Goal: Task Accomplishment & Management: Manage account settings

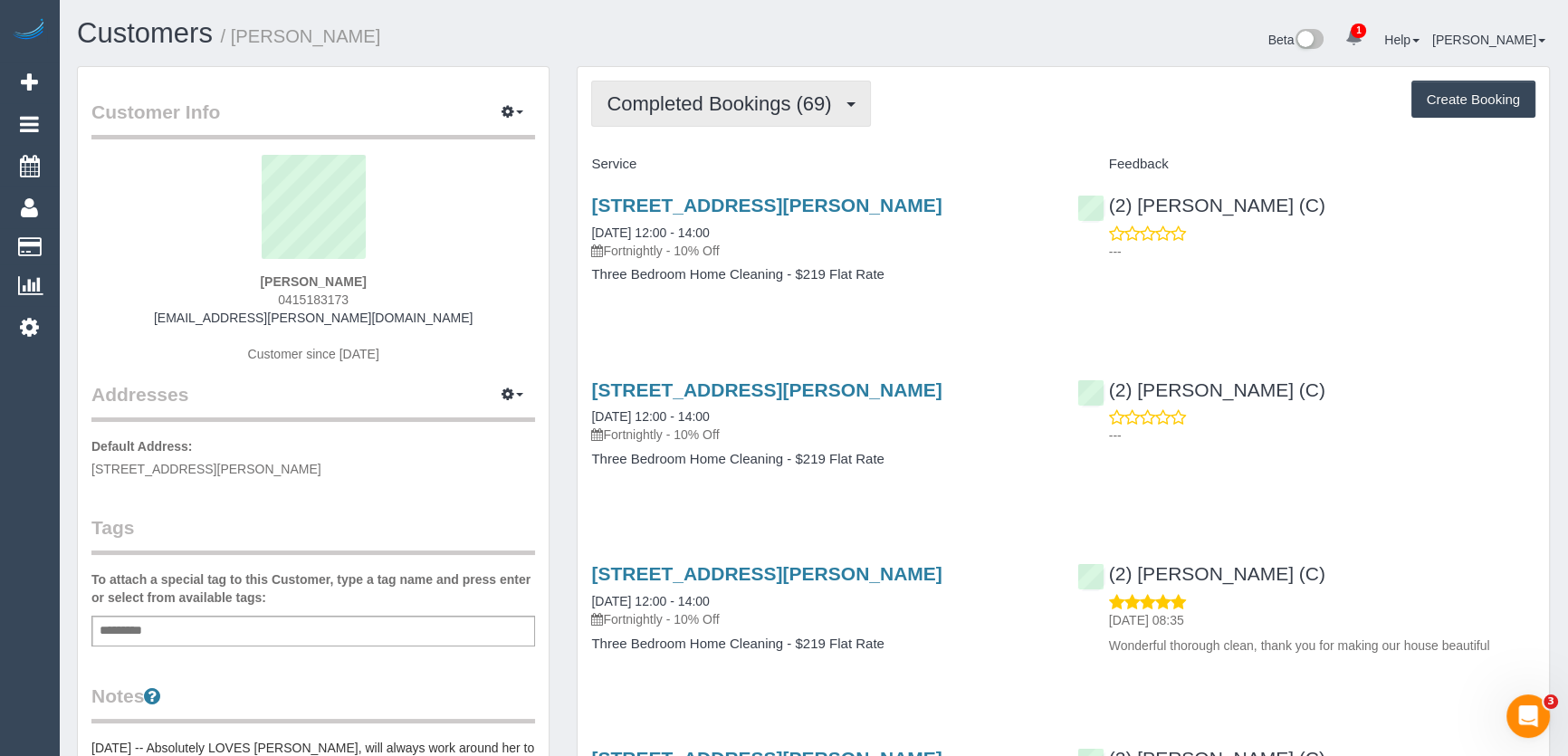
click at [753, 97] on span "Completed Bookings (69)" at bounding box center [723, 103] width 234 height 22
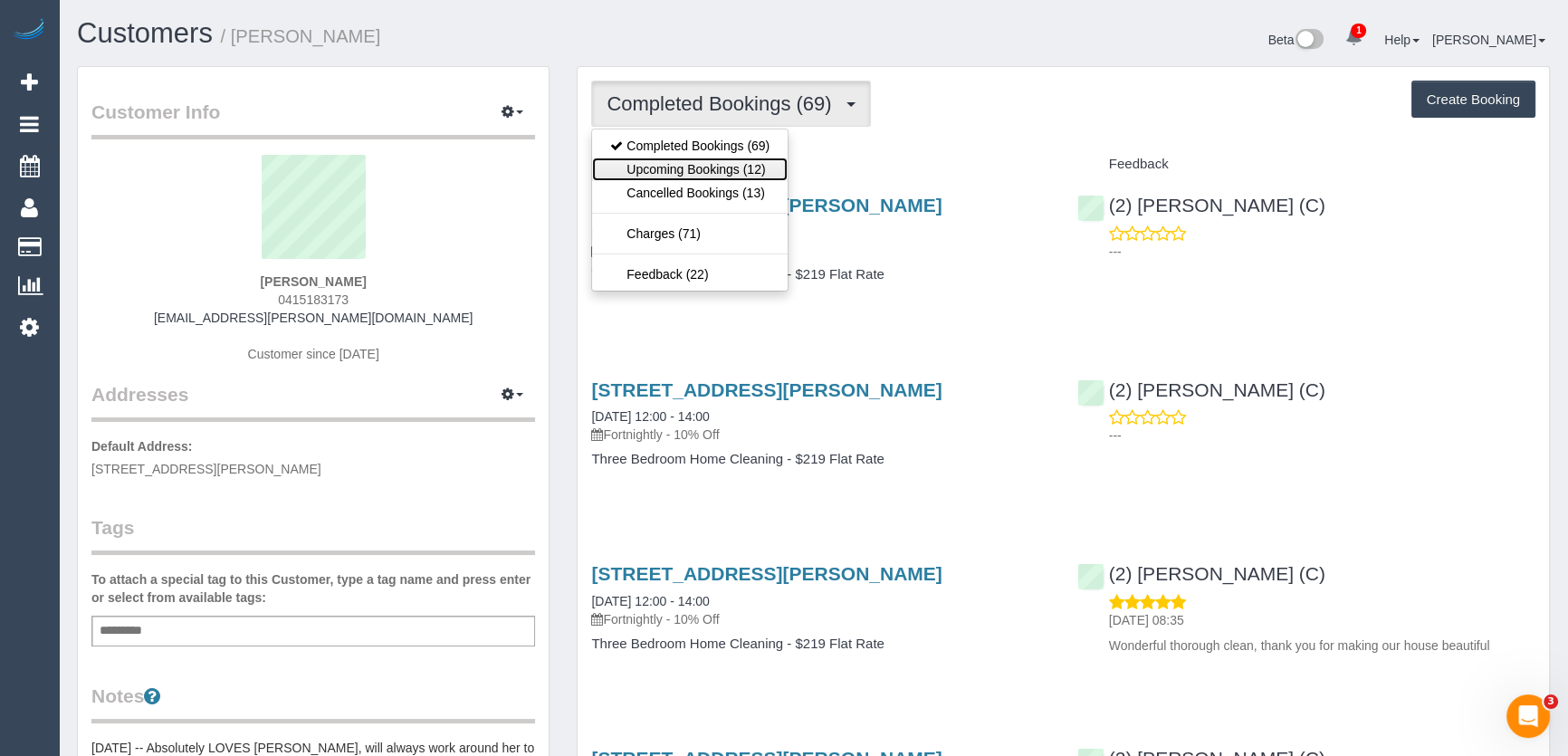
click at [738, 165] on link "Upcoming Bookings (12)" at bounding box center [689, 169] width 196 height 23
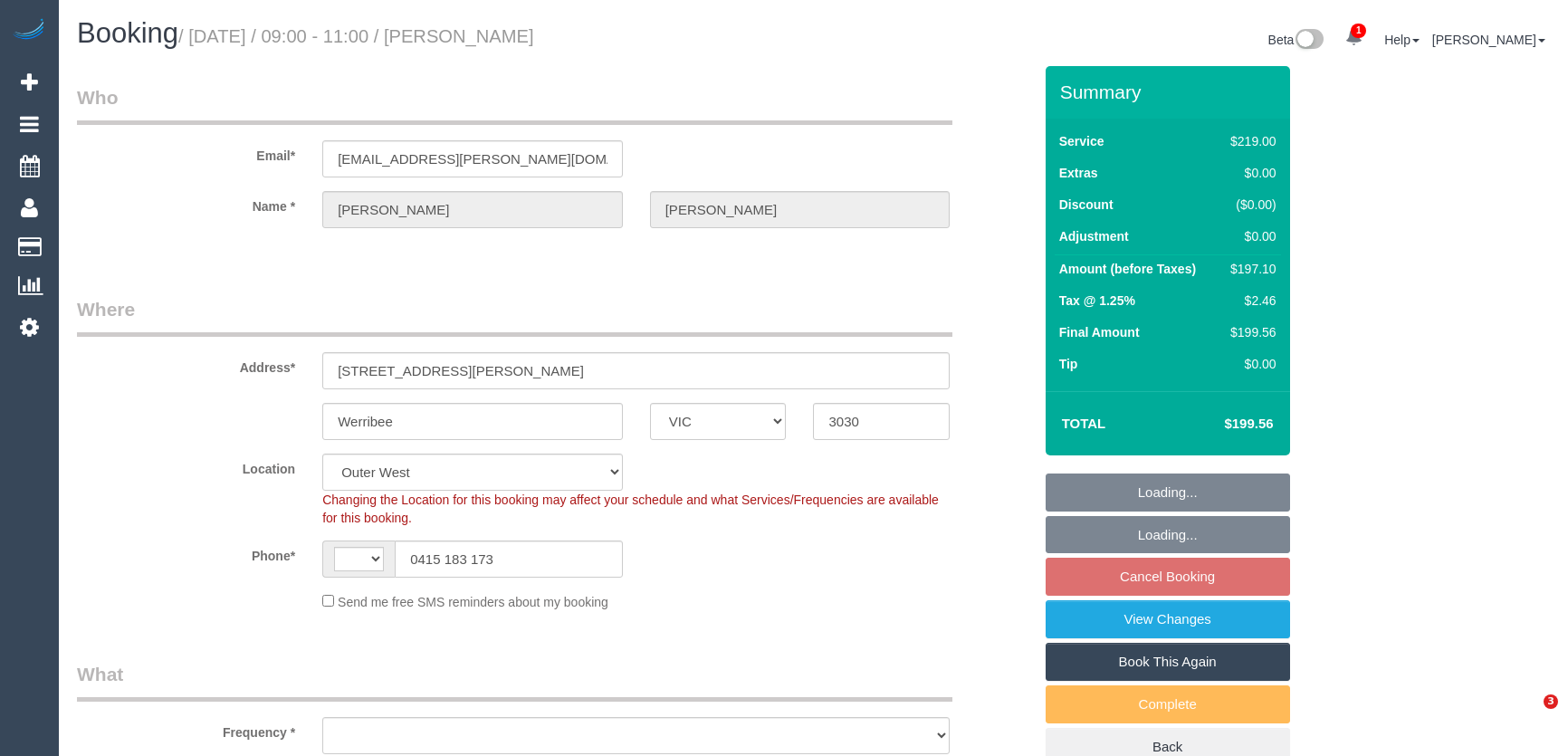
select select "VIC"
select select "string:stripe-pm_1P5xPu2GScqysDRVZKkhYD5n"
select select "string:AU"
select select "object:820"
select select "number:30"
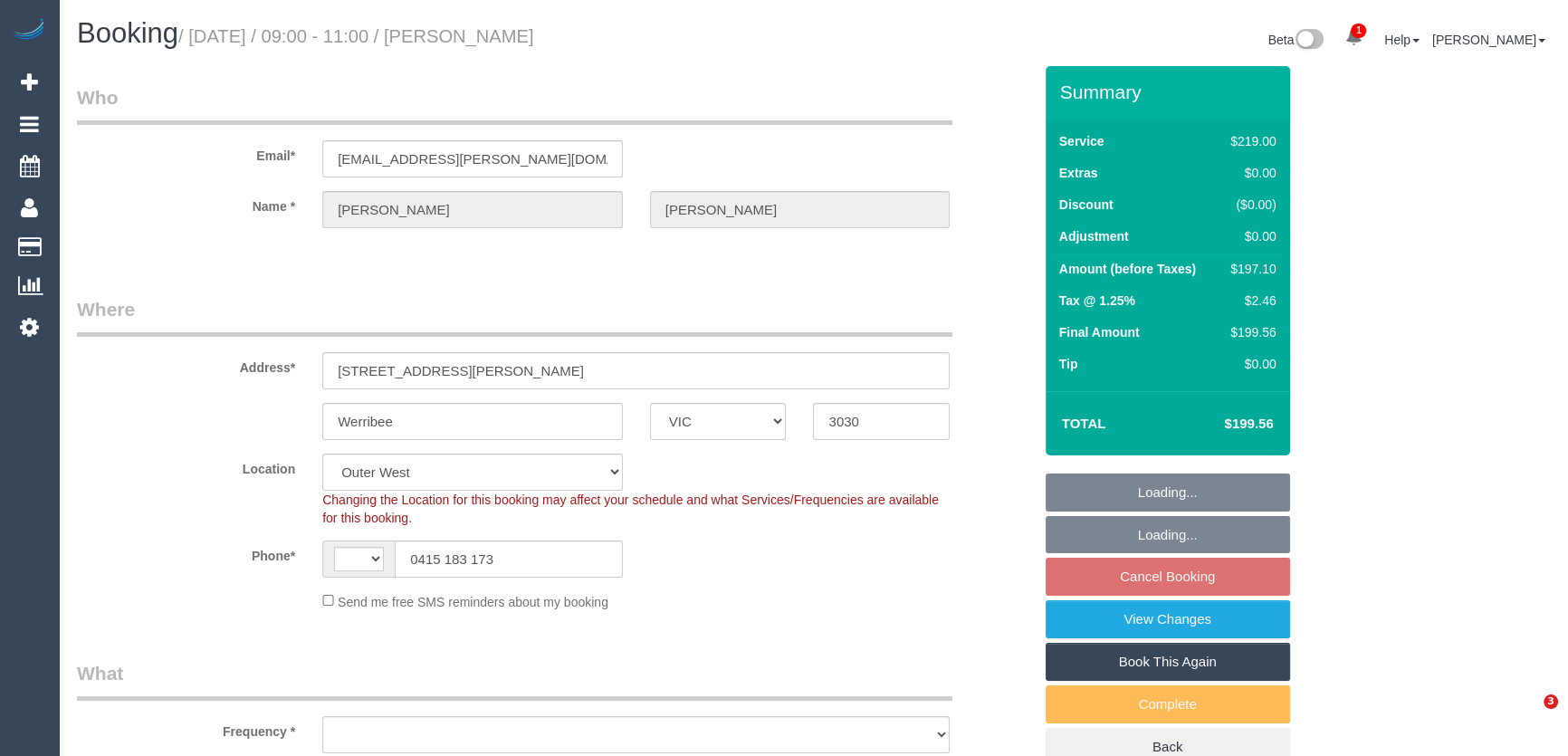
select select "number:14"
select select "number:18"
select select "number:36"
select select "number:35"
select select "number:12"
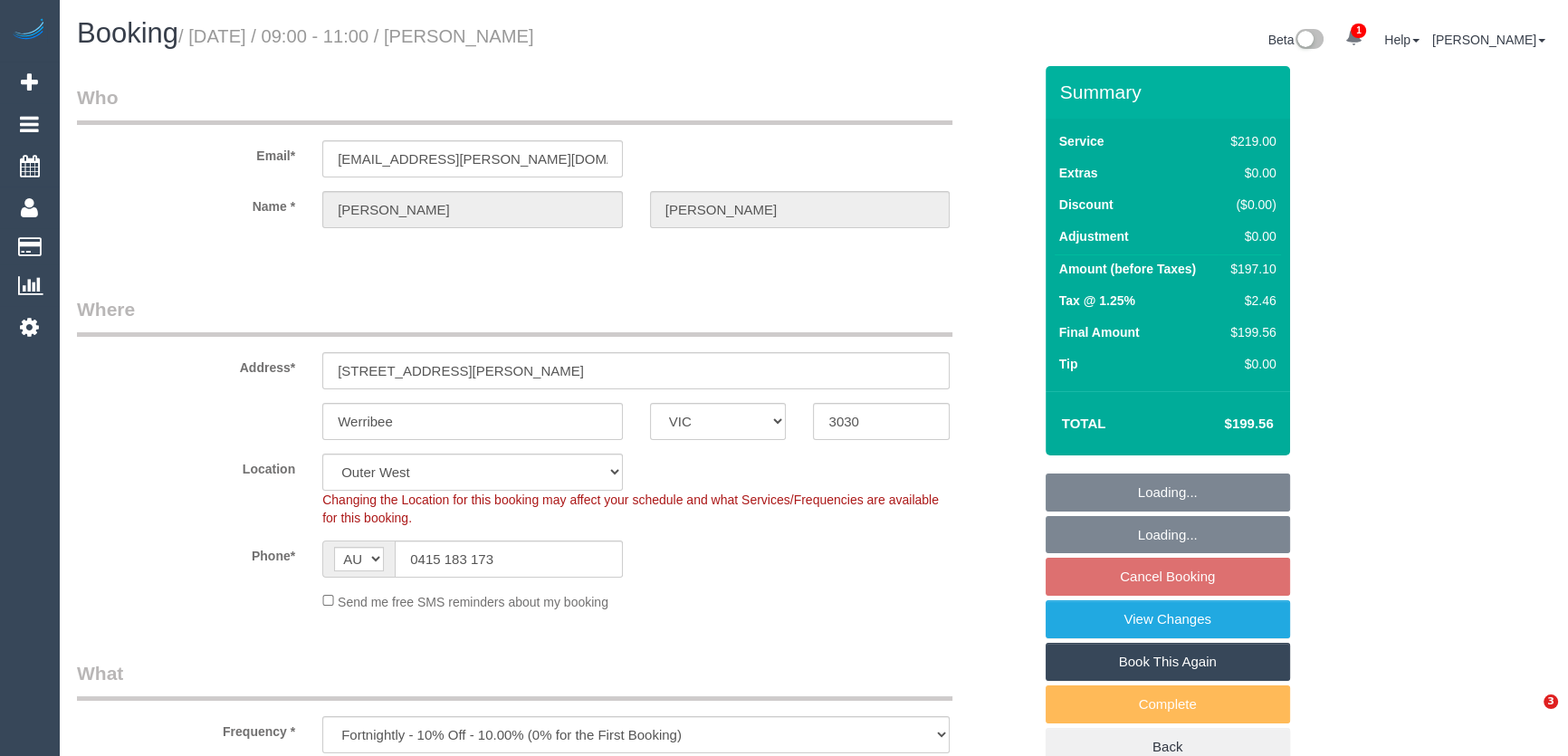
select select "object:842"
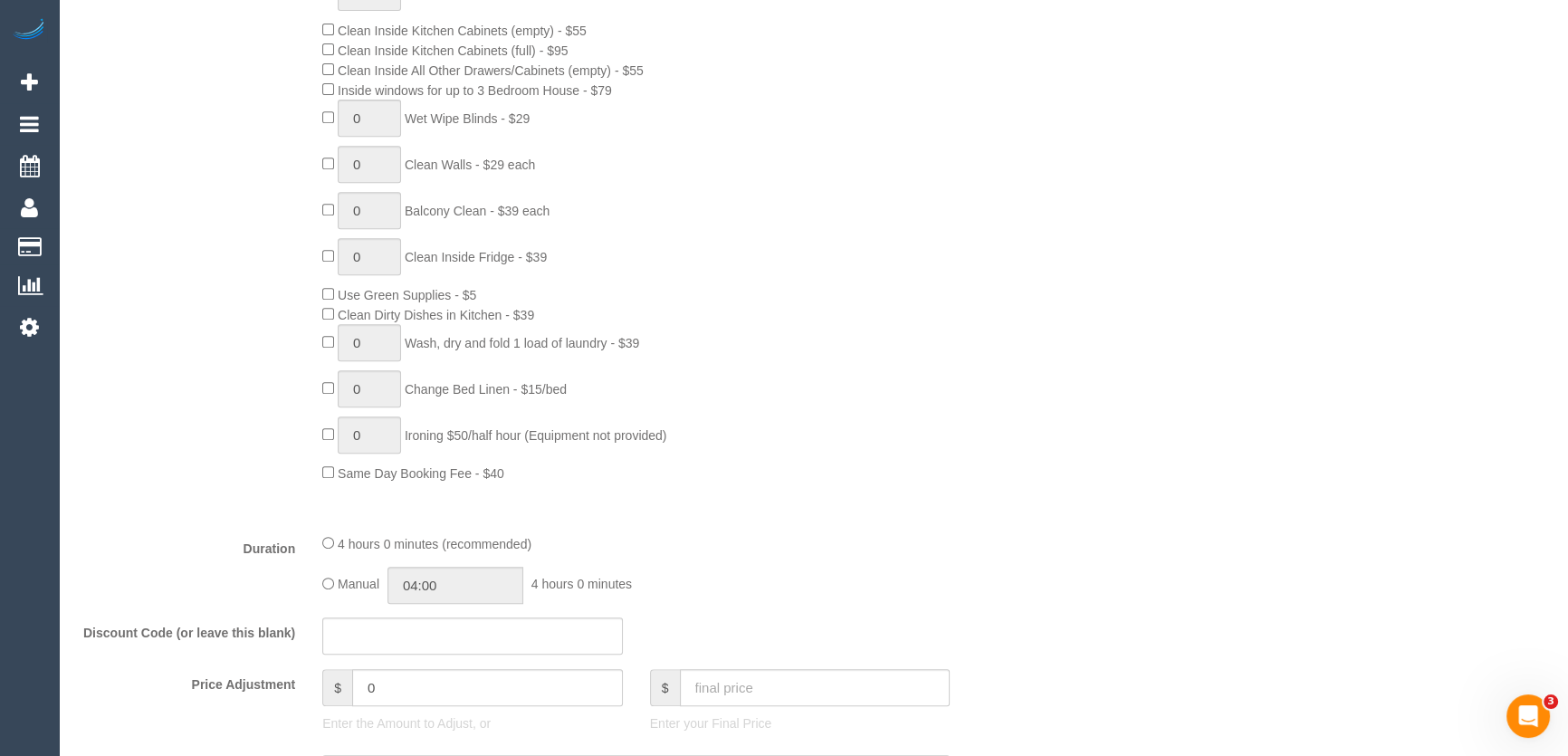
scroll to position [1069, 0]
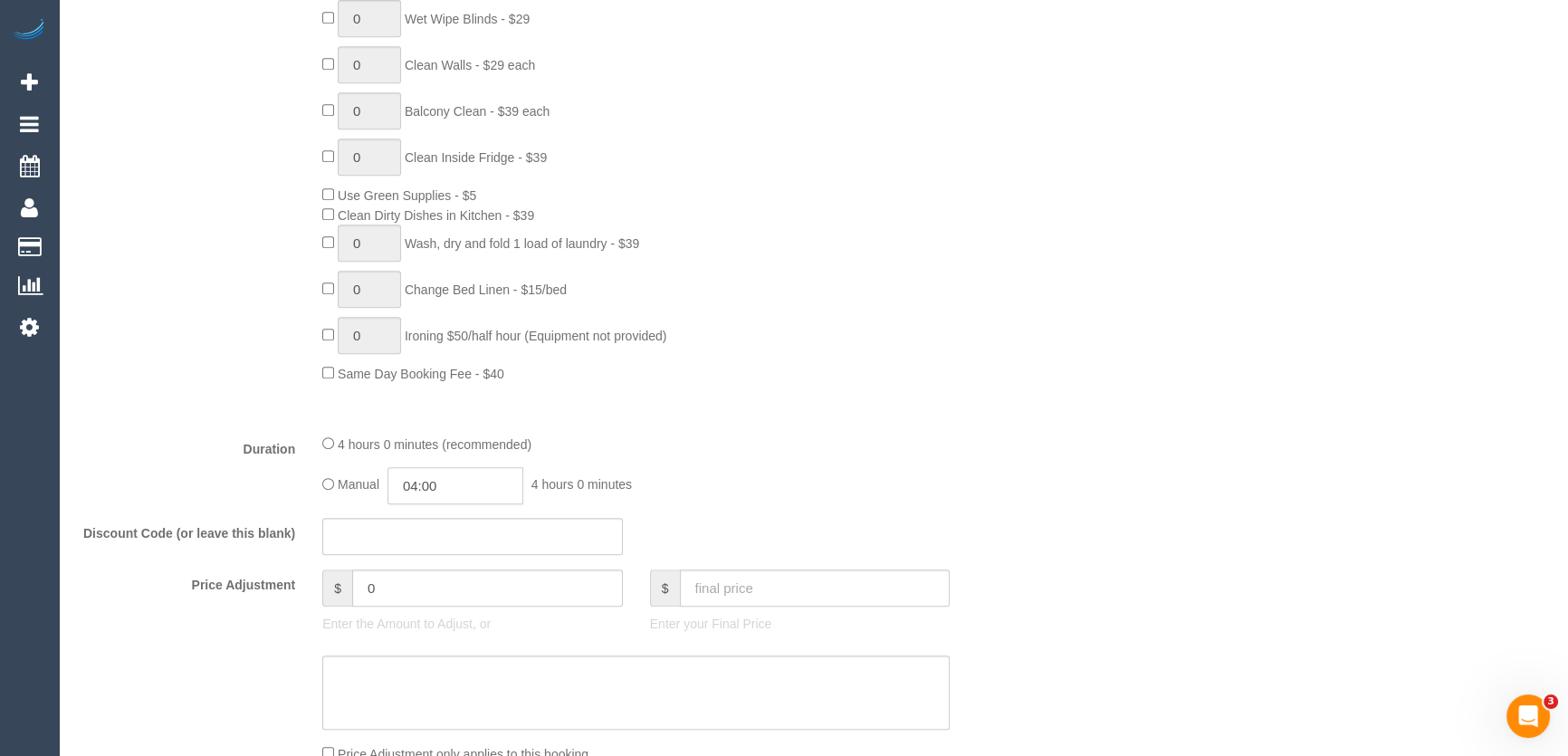
click at [489, 487] on input "04:00" at bounding box center [456, 486] width 136 height 37
type input "03:30"
click at [425, 522] on li "03:30" at bounding box center [436, 522] width 81 height 23
click at [802, 475] on div "Manual 03:30 3 hours 30 minutes" at bounding box center [636, 486] width 628 height 37
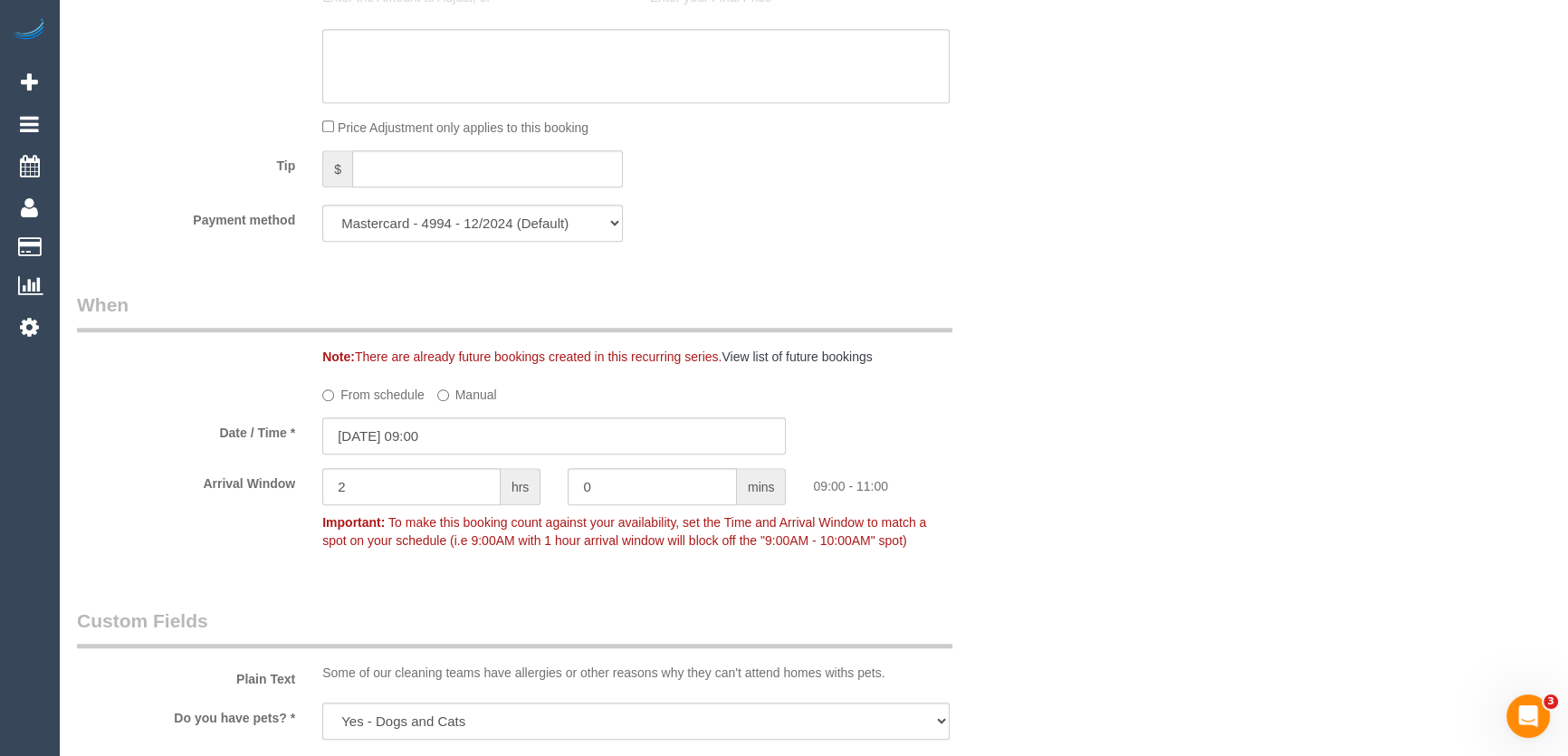
scroll to position [1891, 0]
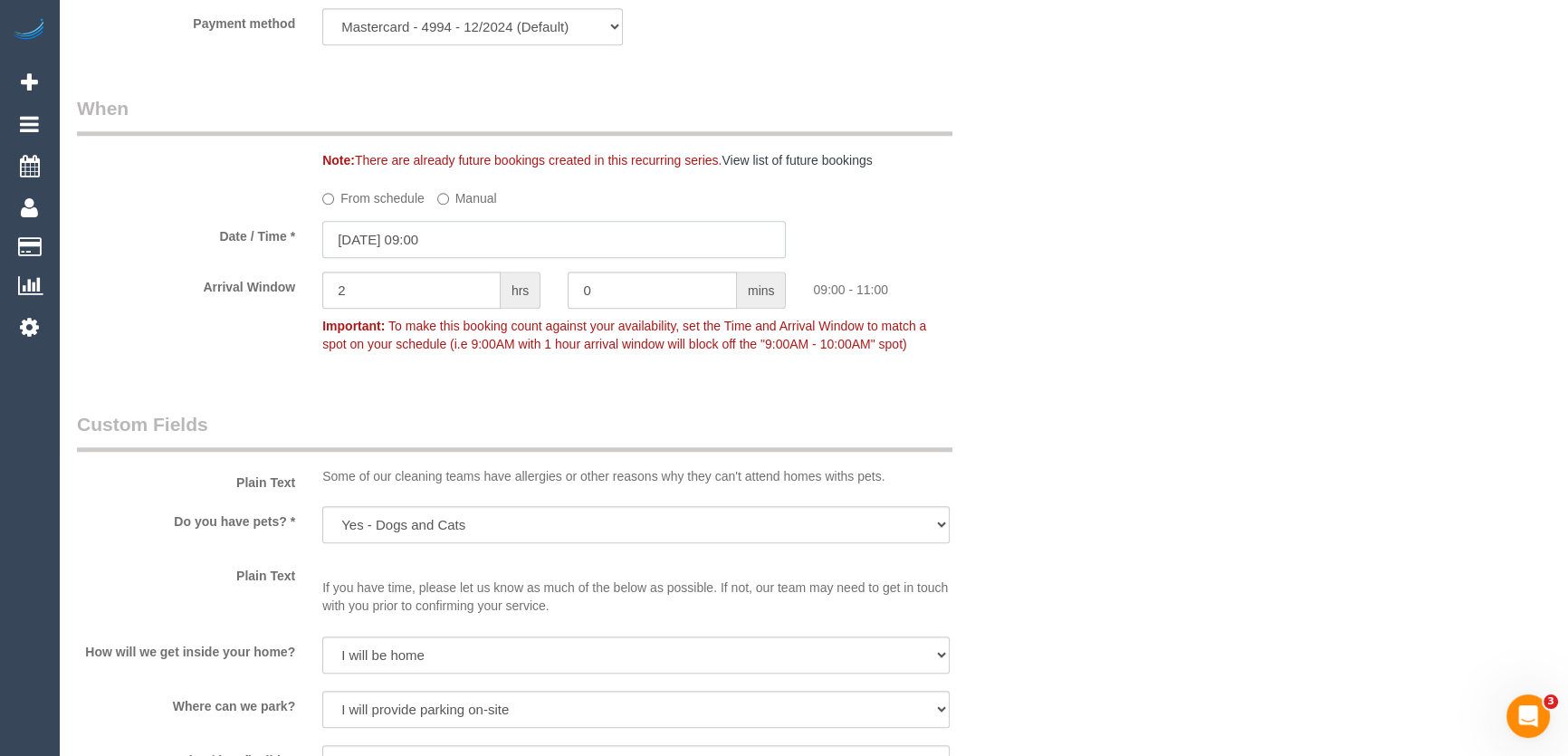
click at [472, 244] on input "05/09/2025 09:00" at bounding box center [554, 239] width 463 height 37
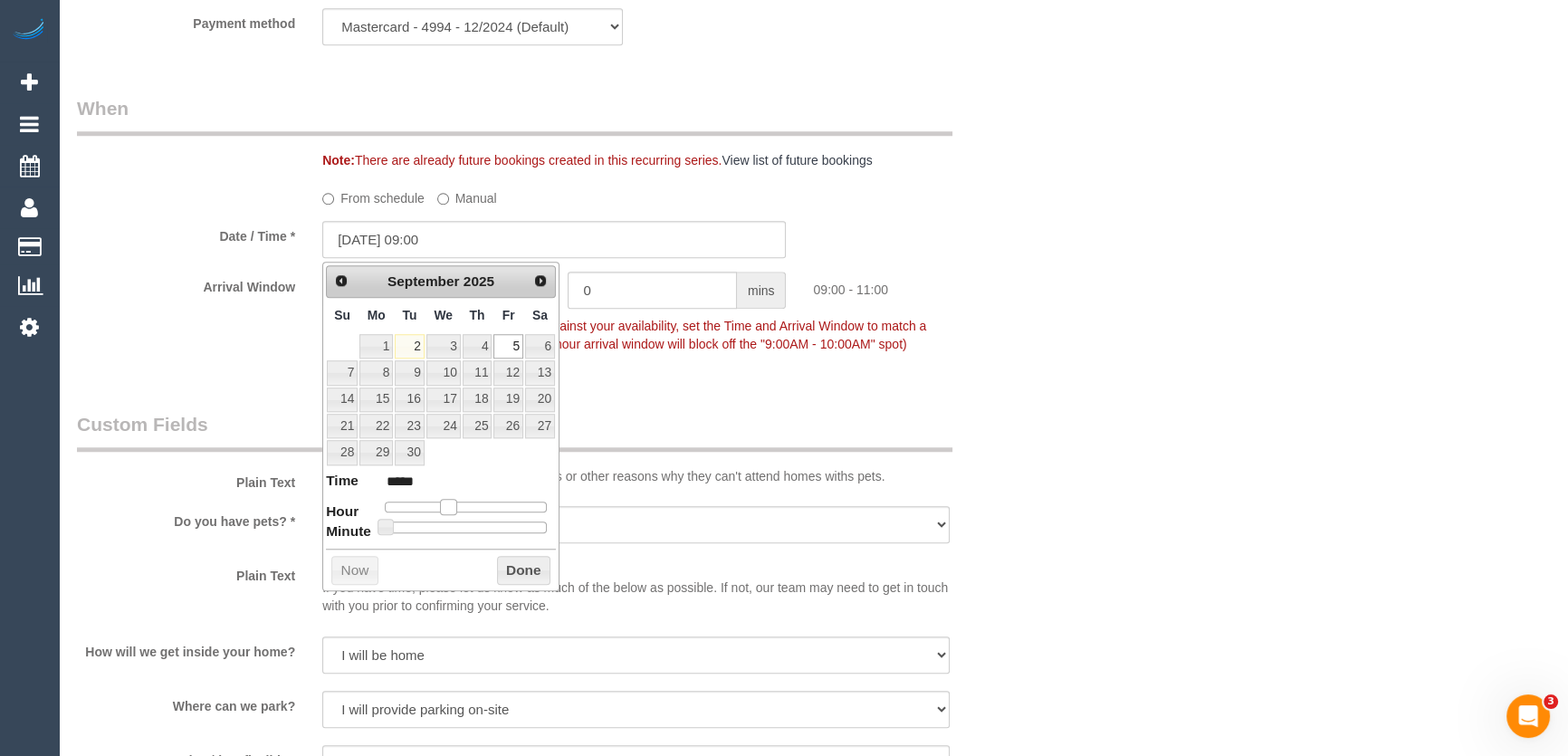
type input "[DATE] 10:00"
type input "*****"
click at [453, 504] on span at bounding box center [456, 507] width 17 height 17
type input "05/09/2025 10:10"
type input "*****"
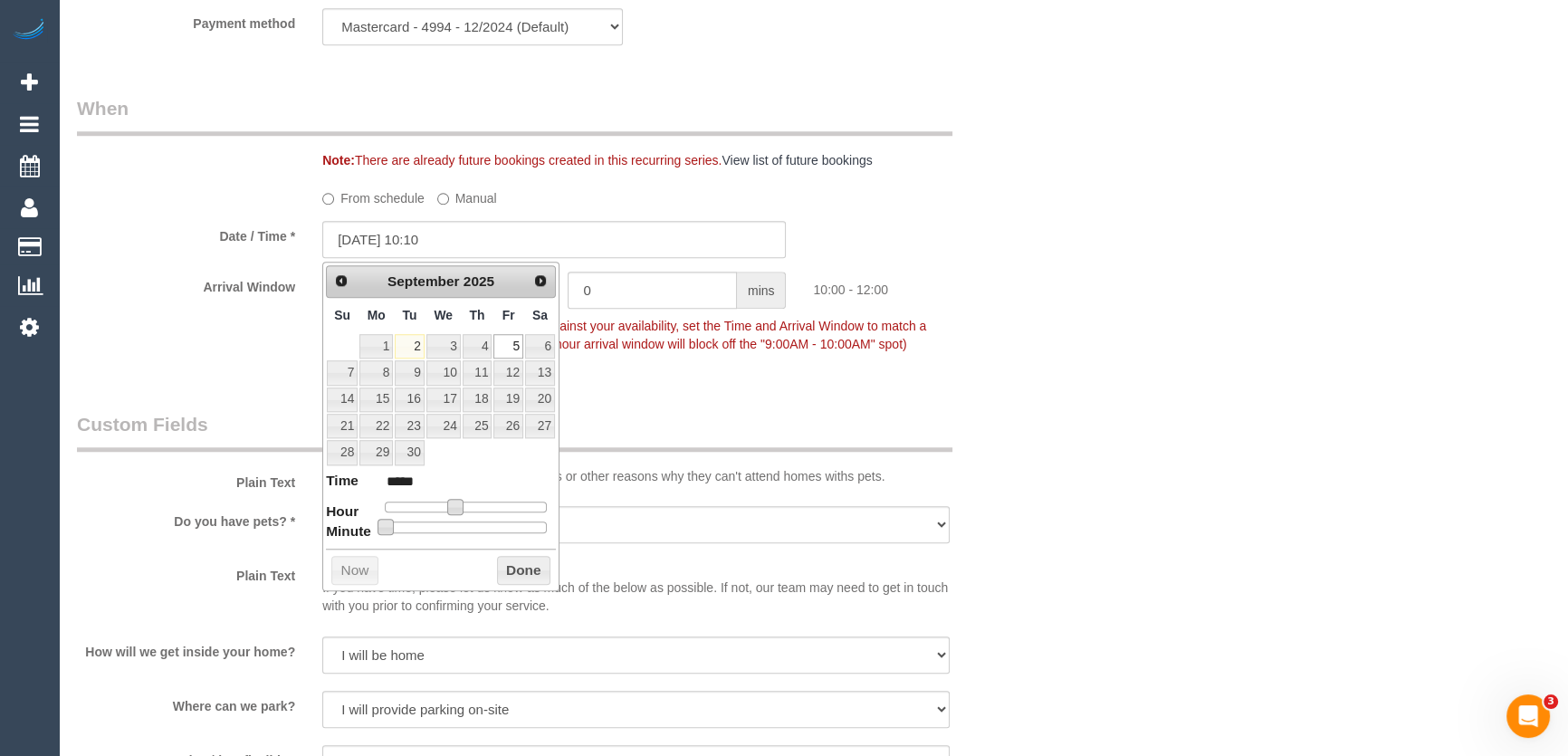
type input "05/09/2025 10:15"
type input "*****"
type input "05/09/2025 10:20"
type input "*****"
type input "05/09/2025 10:25"
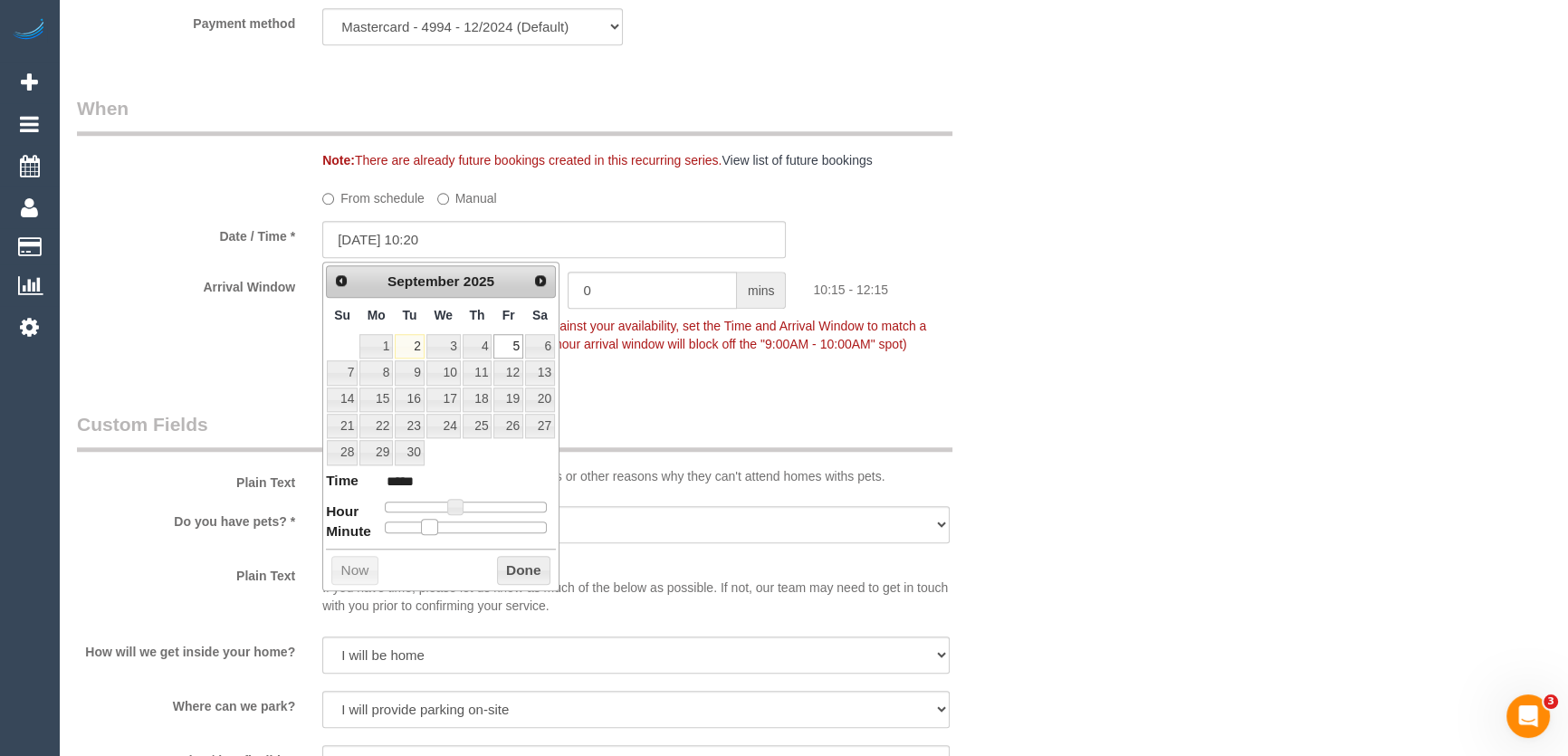
type input "*****"
type input "05/09/2025 10:30"
type input "*****"
drag, startPoint x: 383, startPoint y: 525, endPoint x: 470, endPoint y: 525, distance: 87.0
click at [470, 525] on span at bounding box center [472, 526] width 17 height 17
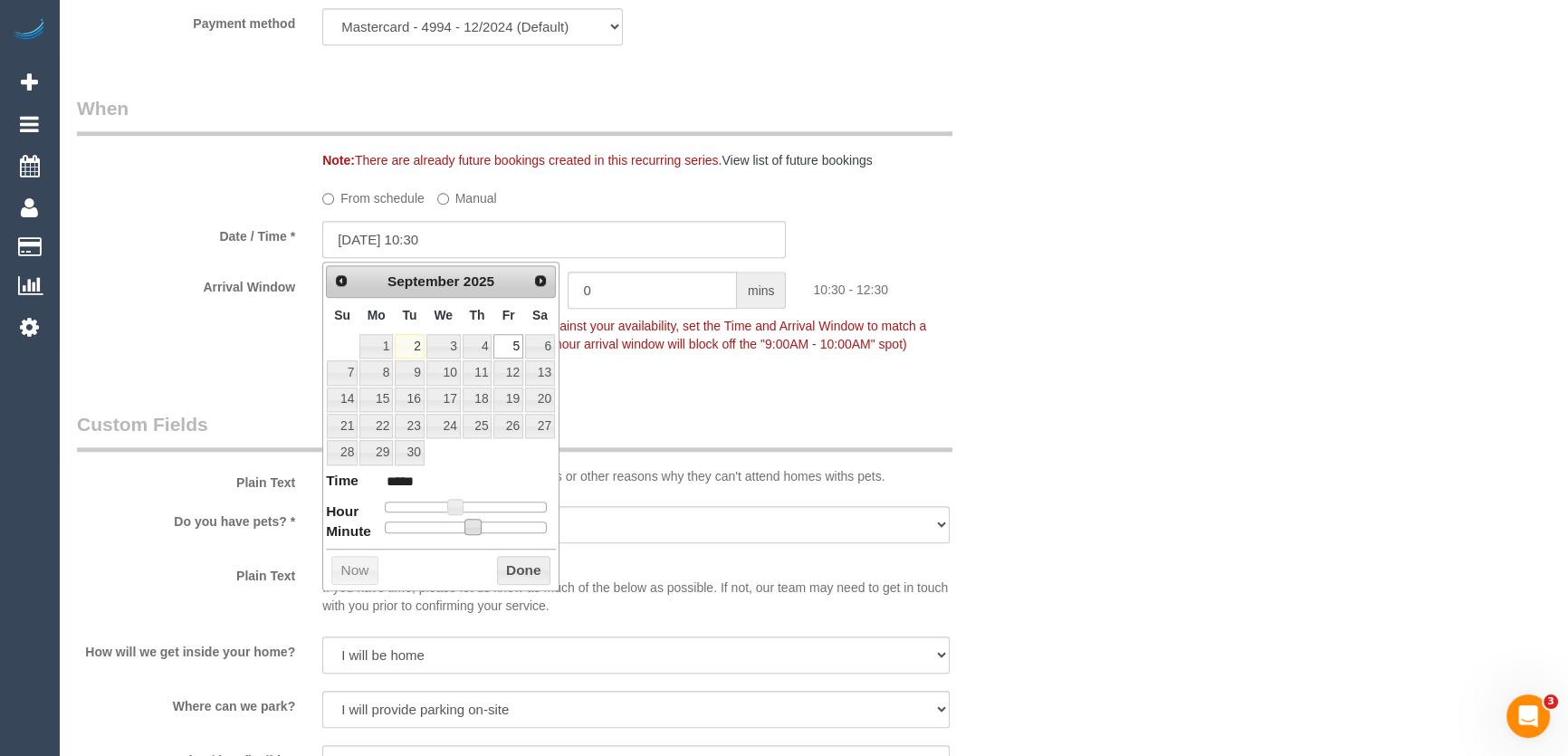
click at [676, 388] on div "Who Email* 2014kathryn.williams@gmail.com Name * Kathryn Williams Where Address…" at bounding box center [554, 81] width 982 height 3814
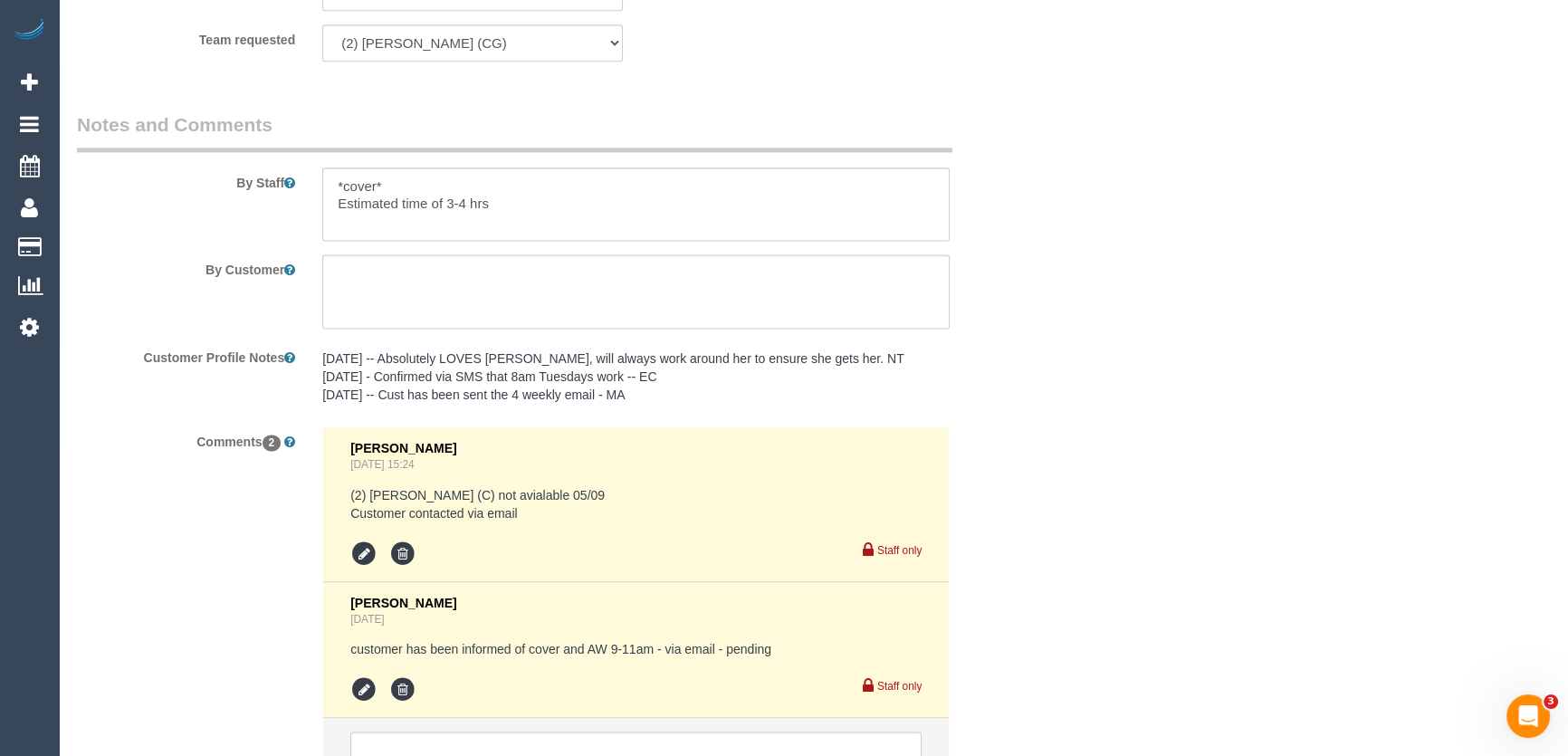
scroll to position [3187, 0]
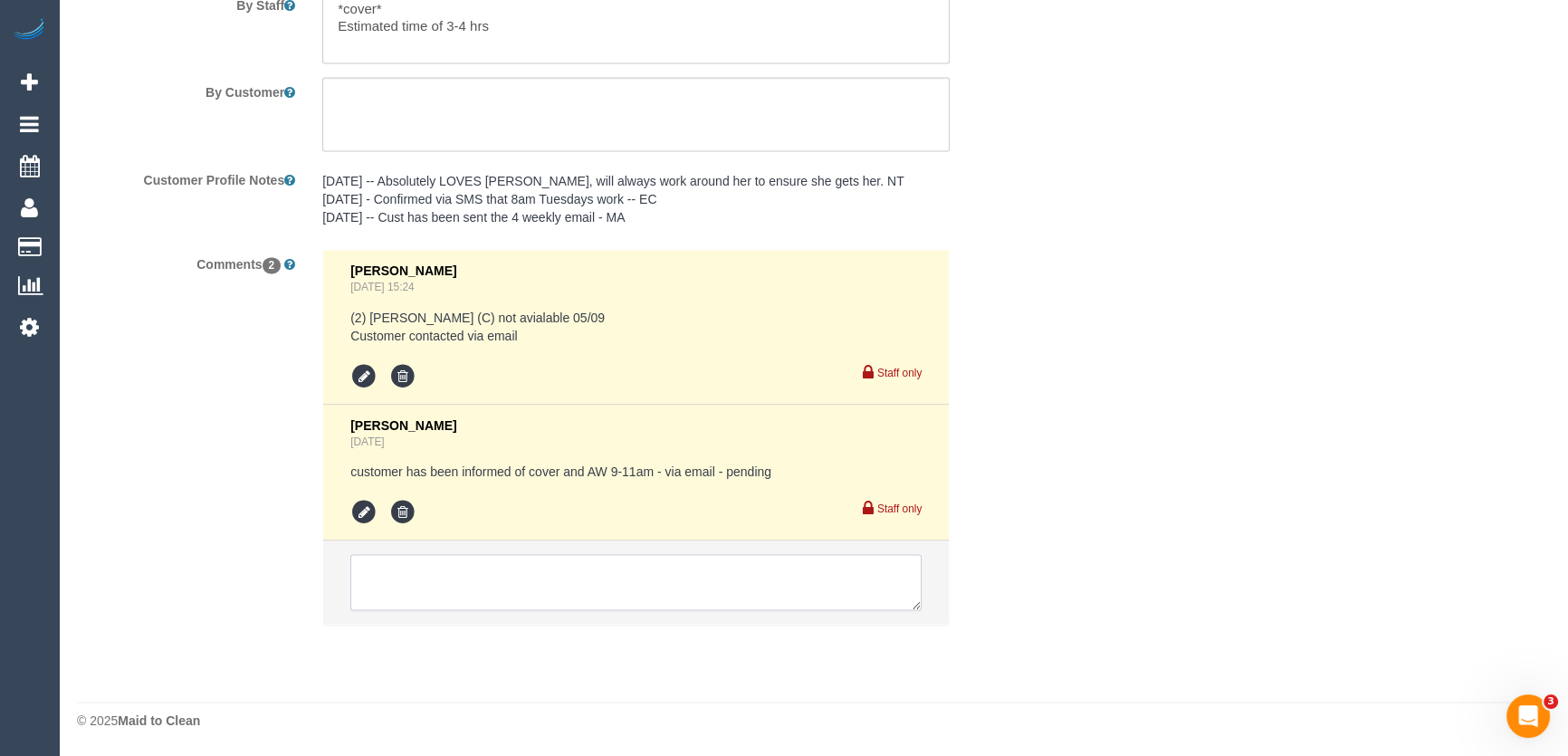
click at [419, 574] on textarea at bounding box center [636, 582] width 571 height 56
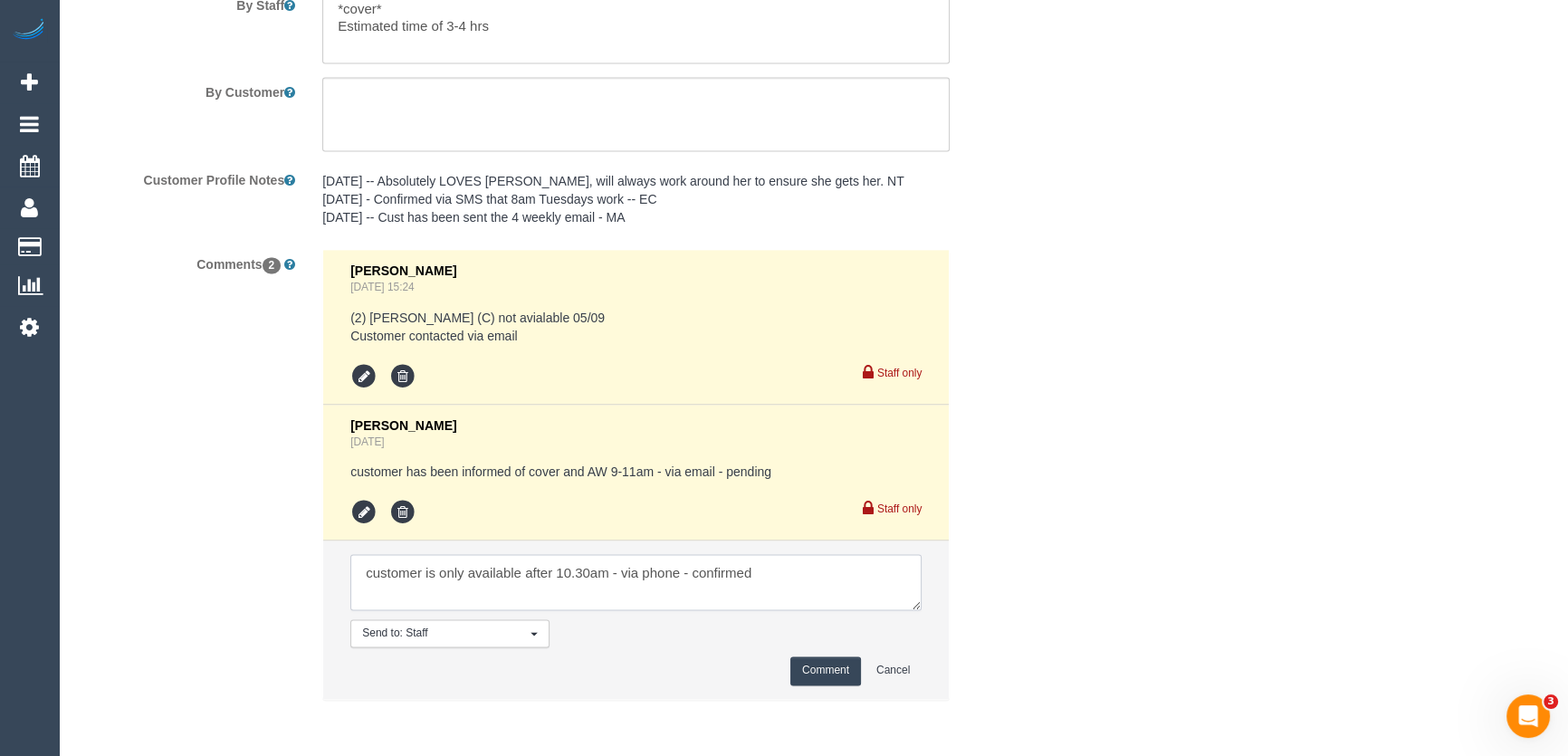
type textarea "customer is only available after 10.30am - via phone - confirmed"
click at [820, 669] on button "Comment" at bounding box center [825, 670] width 71 height 28
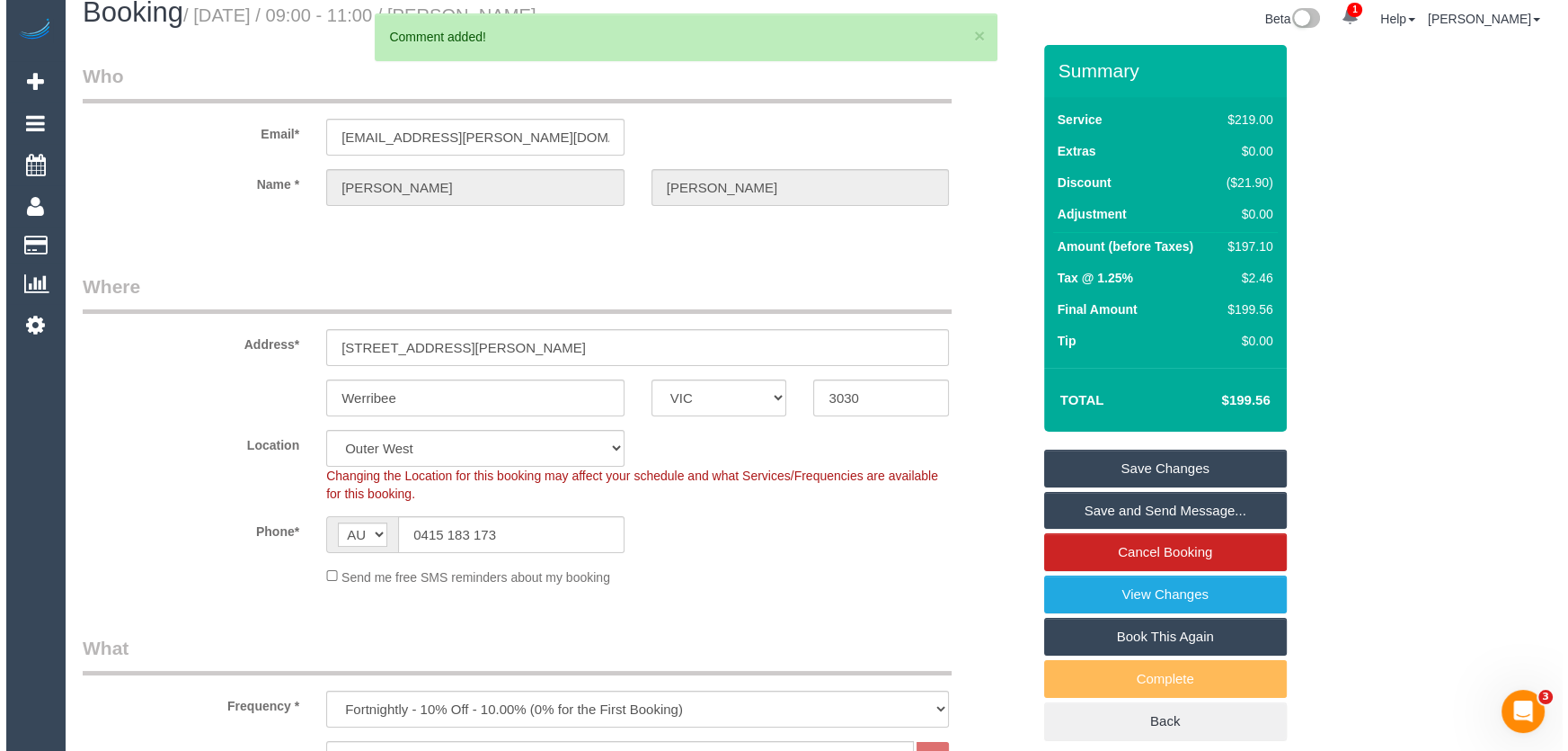
scroll to position [0, 0]
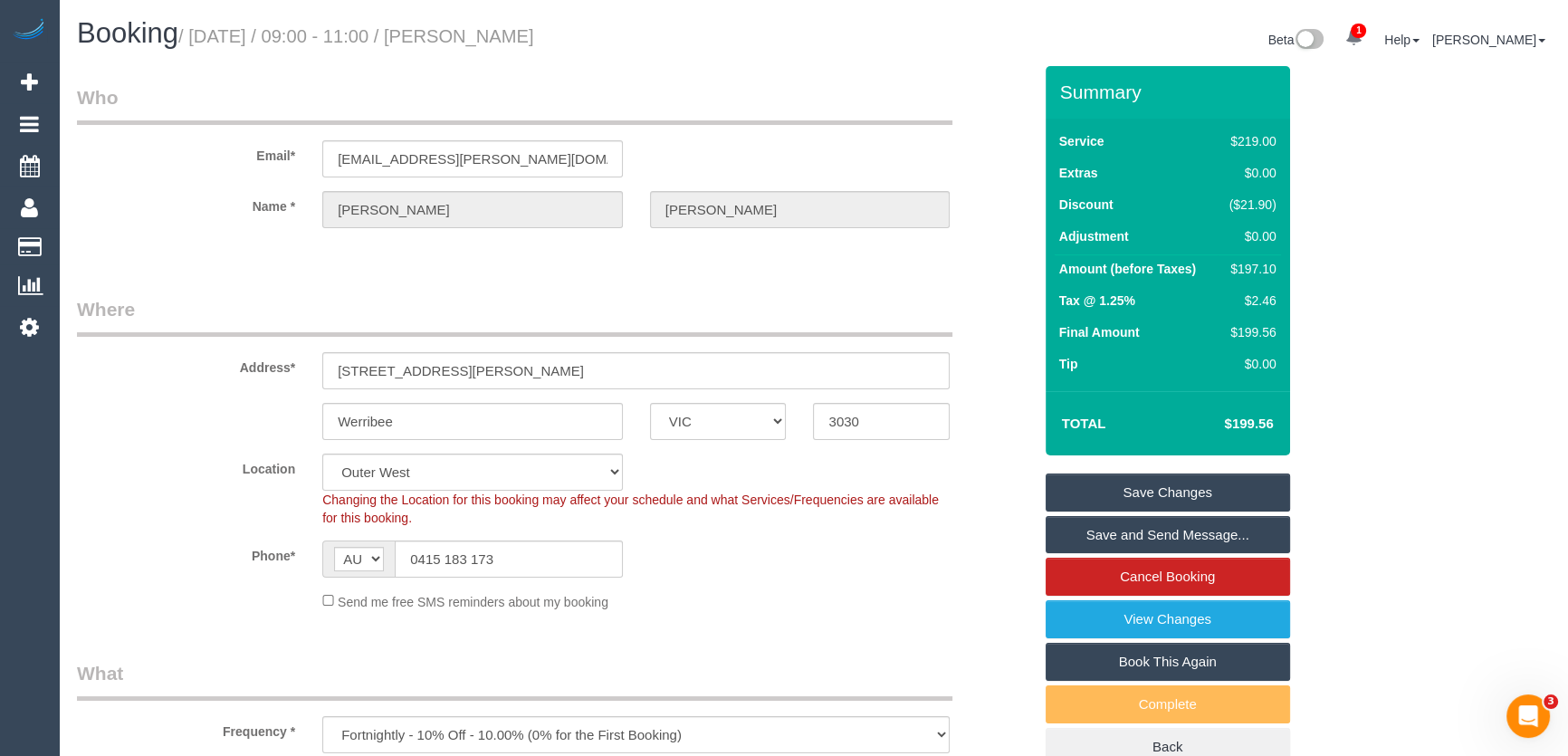
click at [1134, 529] on link "Save and Send Message..." at bounding box center [1168, 534] width 244 height 38
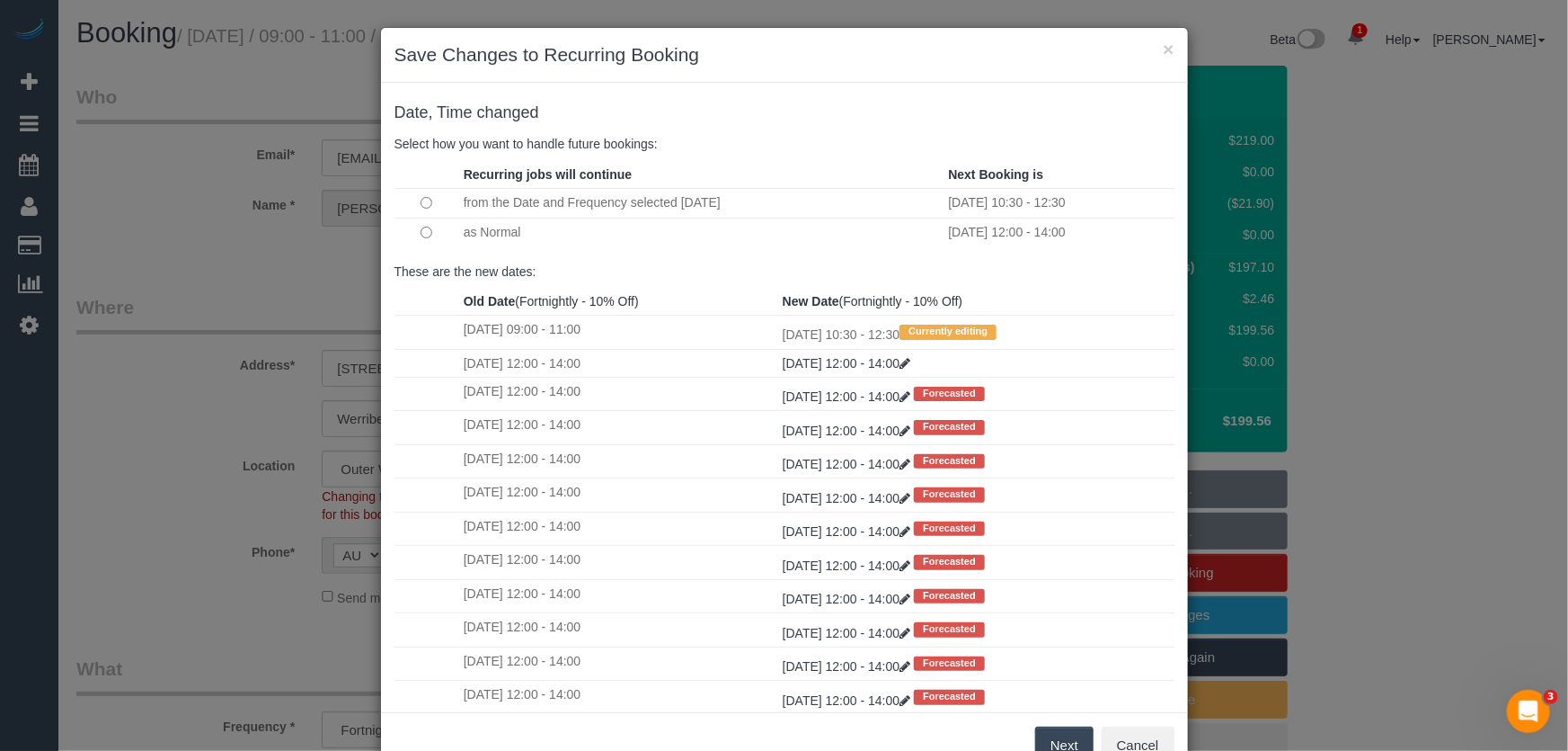
click at [1047, 740] on button "Next" at bounding box center [1065, 745] width 58 height 38
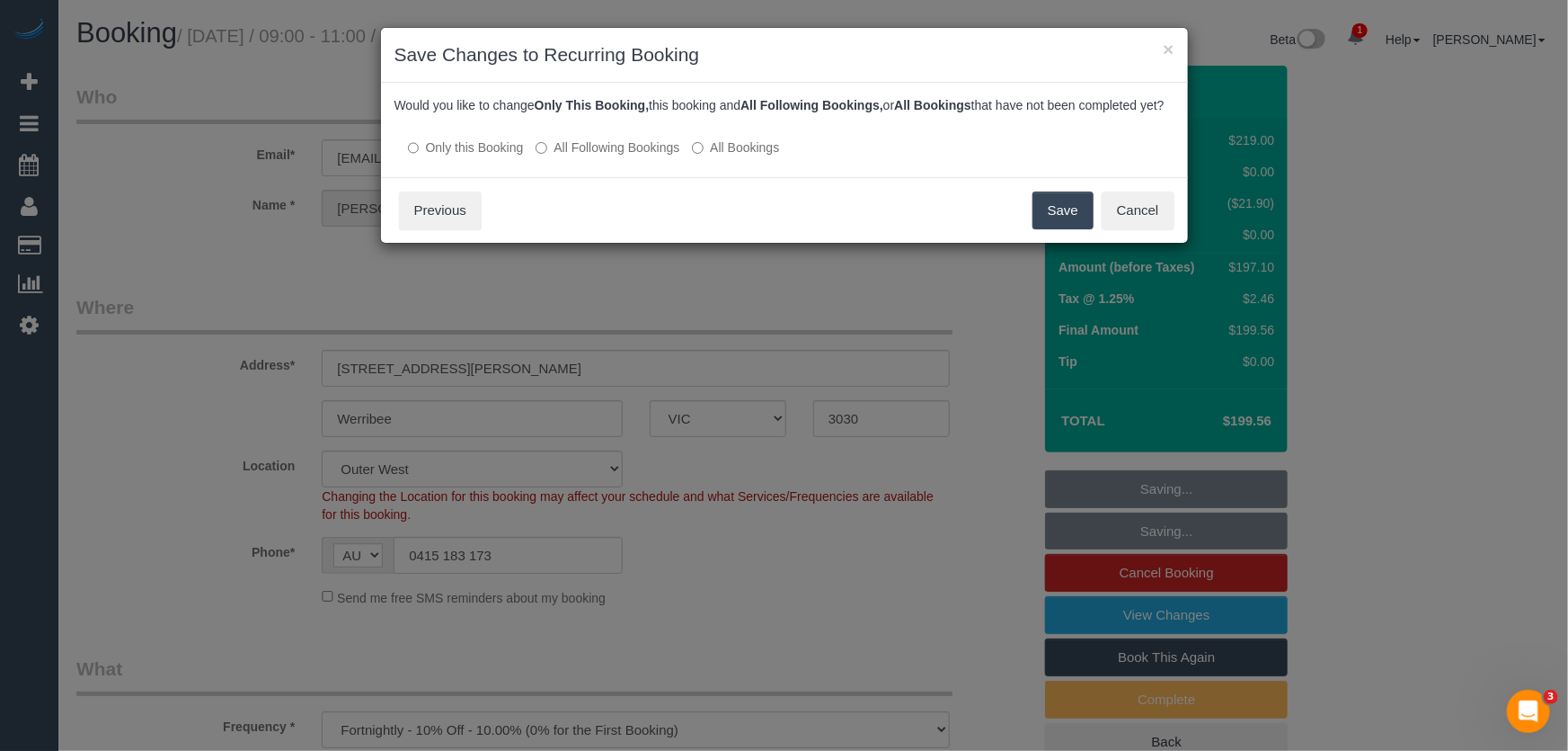
click at [1075, 229] on button "Save" at bounding box center [1063, 210] width 61 height 38
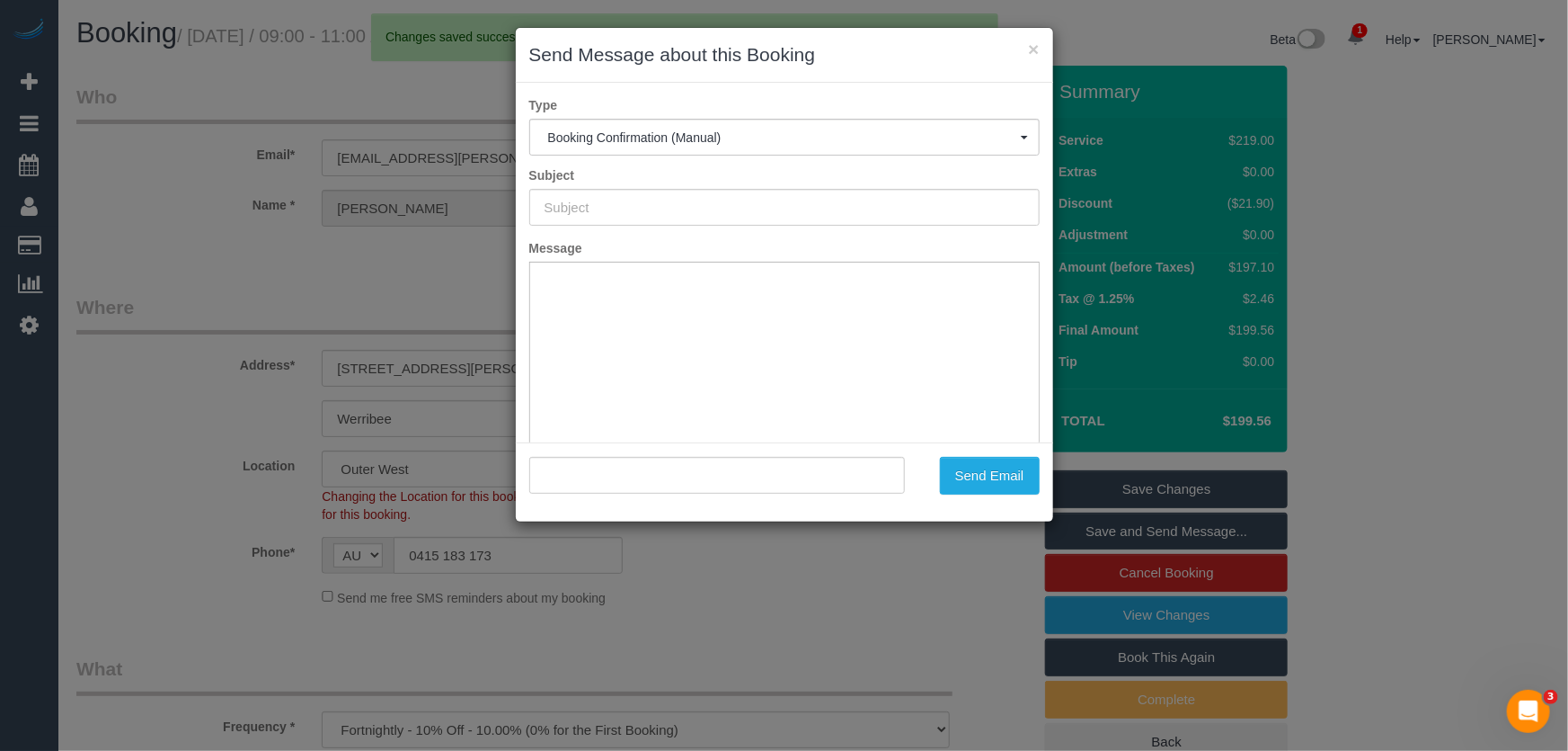
type input "Booking Confirmed"
type input ""Kathryn Williams" <2014kathryn.williams@gmail.com>"
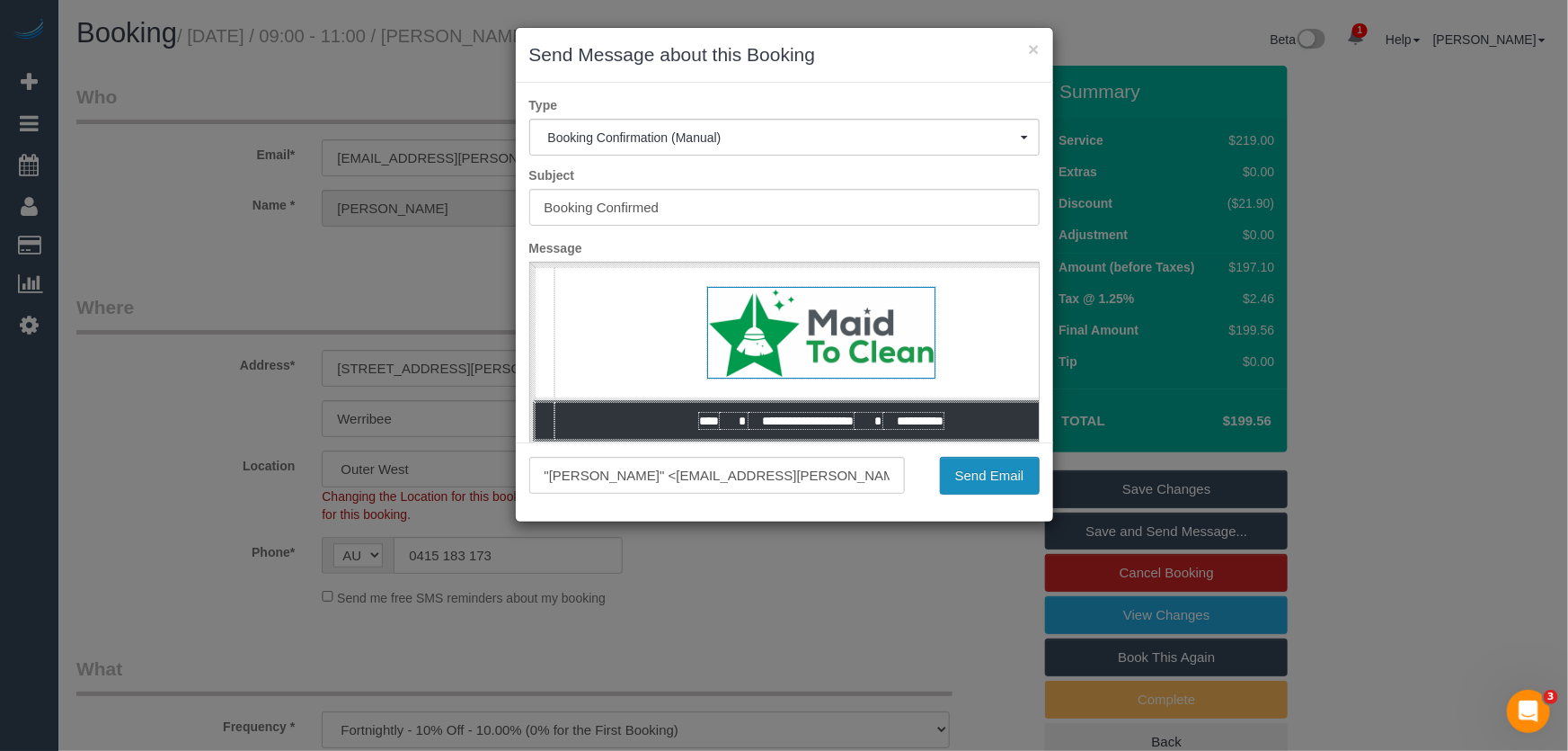
click at [990, 481] on button "Send Email" at bounding box center [989, 476] width 100 height 38
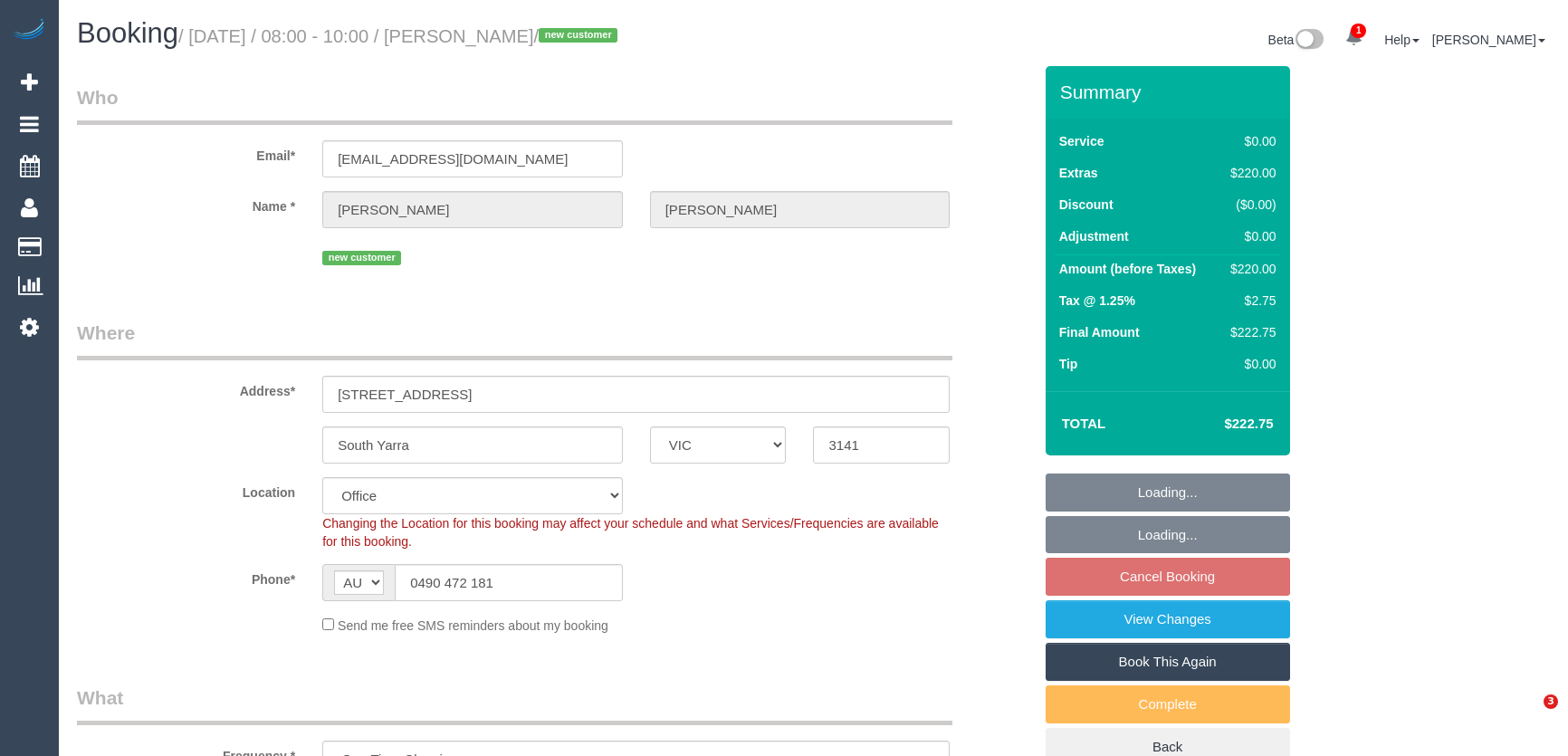
select select "VIC"
select select "number:28"
select select "number:14"
select select "number:19"
select select "number:24"
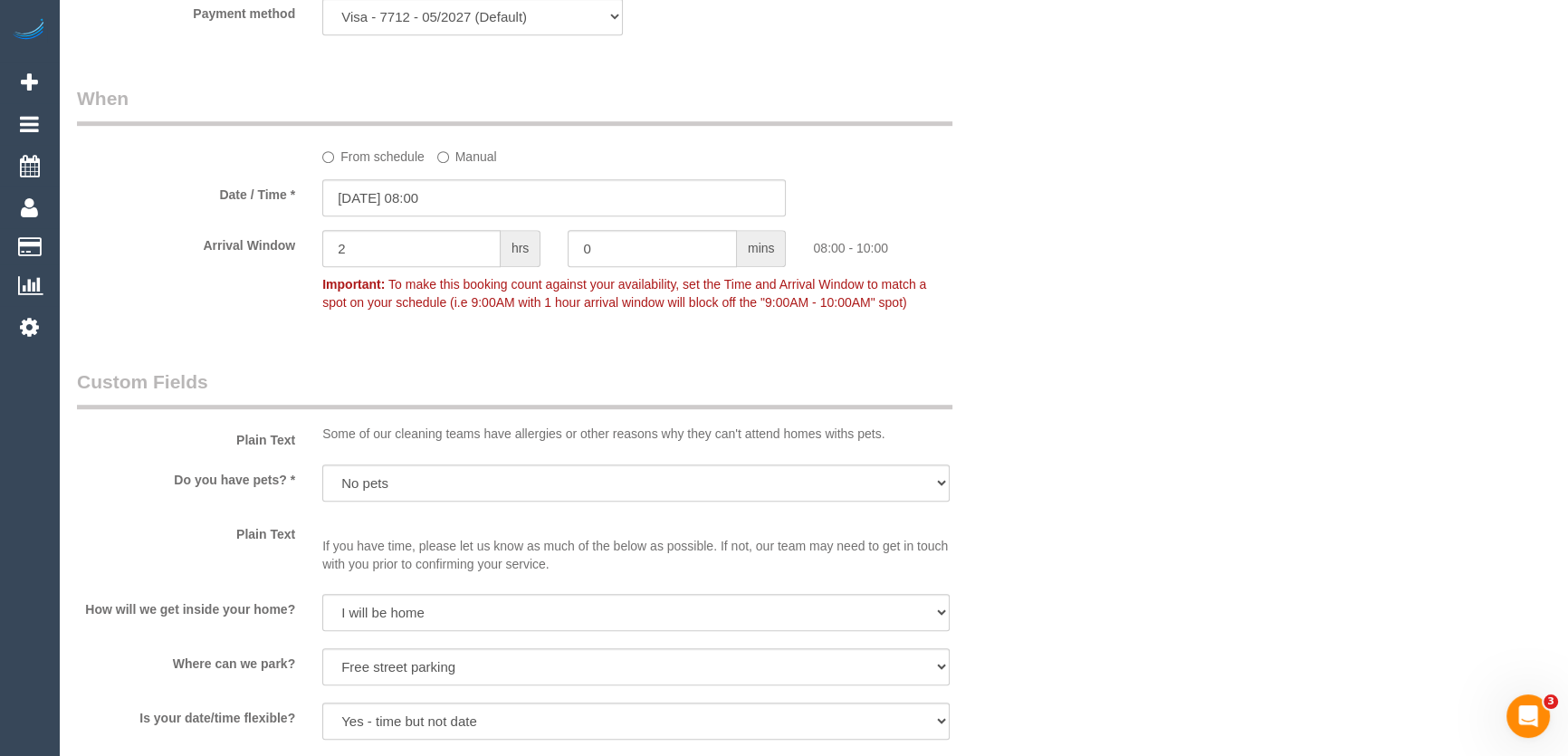
scroll to position [1481, 0]
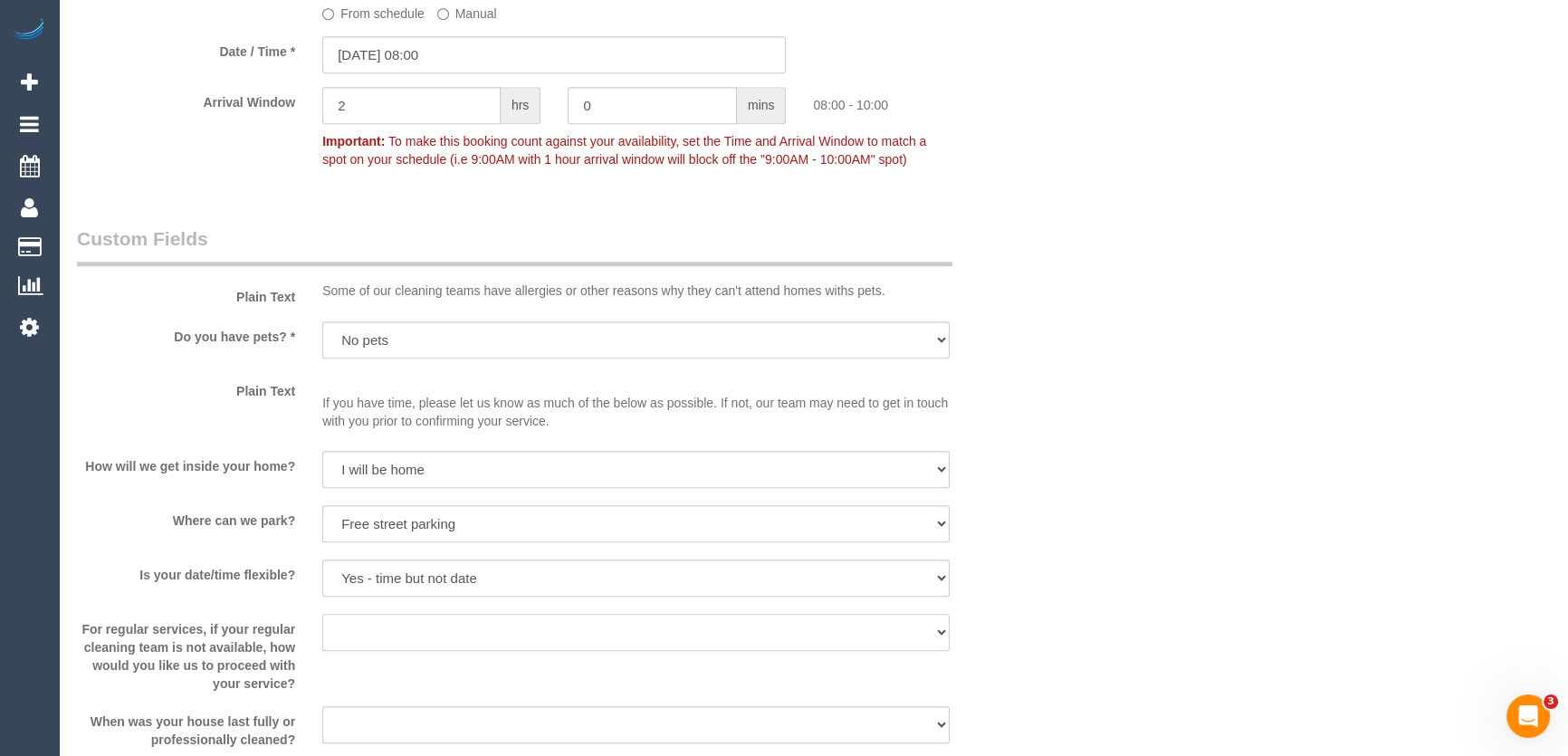
click at [363, 614] on select "Arrange a cleaner to cover and do not bother you Arrange a cleaner to cover and…" at bounding box center [636, 632] width 628 height 37
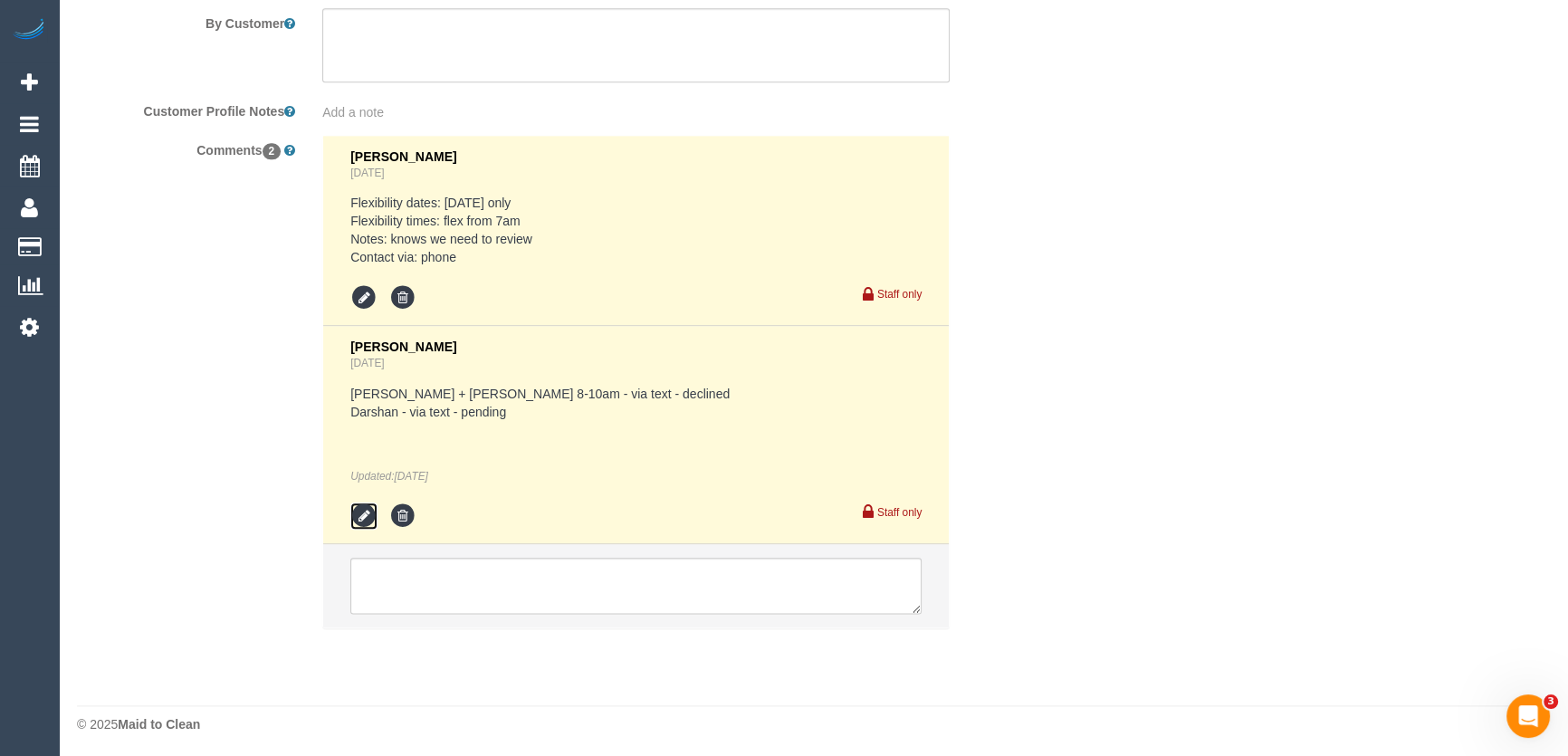
click at [370, 507] on icon at bounding box center [364, 516] width 27 height 27
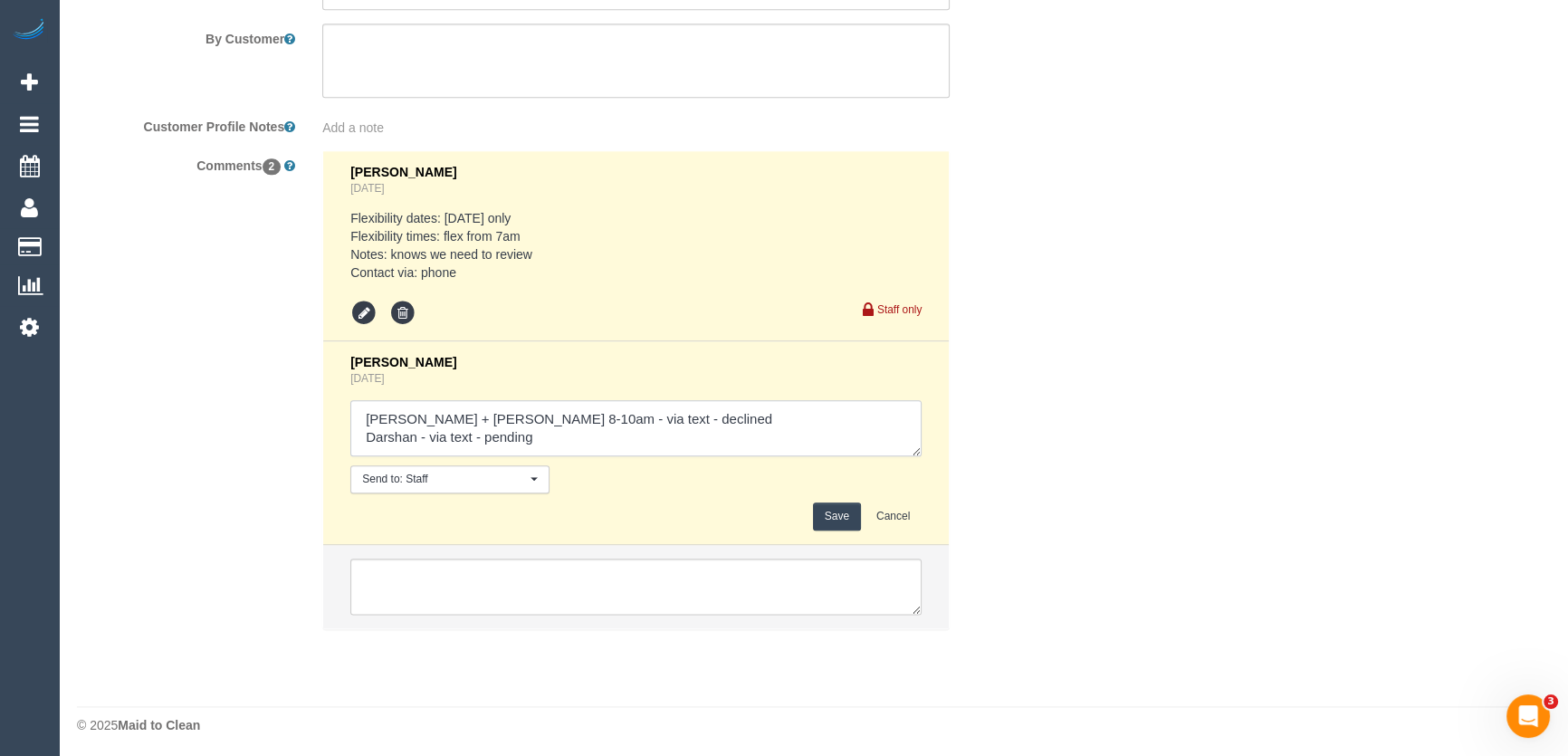
click at [528, 431] on textarea at bounding box center [636, 428] width 571 height 56
click at [558, 436] on textarea at bounding box center [636, 428] width 571 height 56
type textarea "Daniel + Pecky Aw 8-10am - via text - declined Darshan - via text - confirmed C…"
click at [849, 520] on button "Save" at bounding box center [836, 516] width 48 height 28
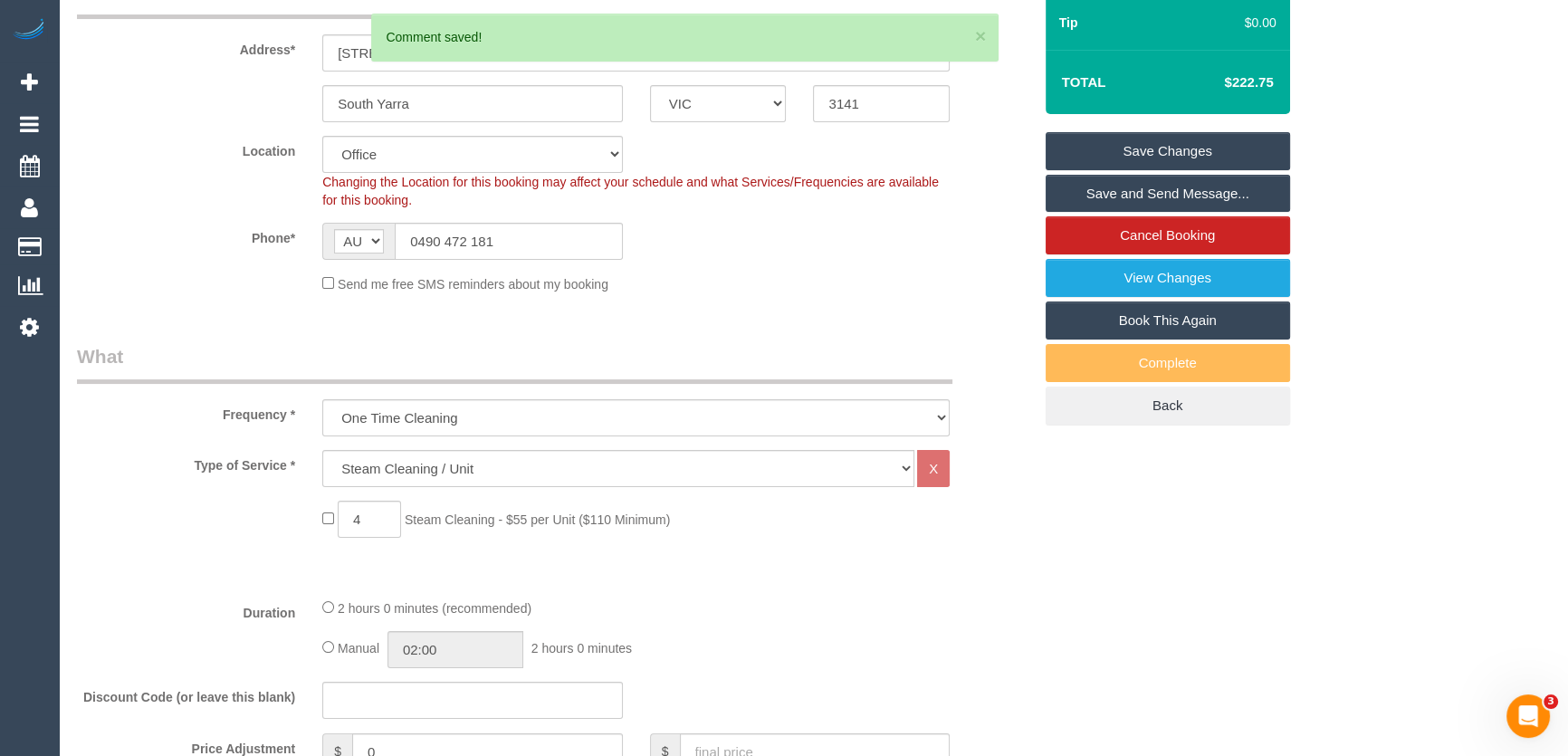
scroll to position [0, 0]
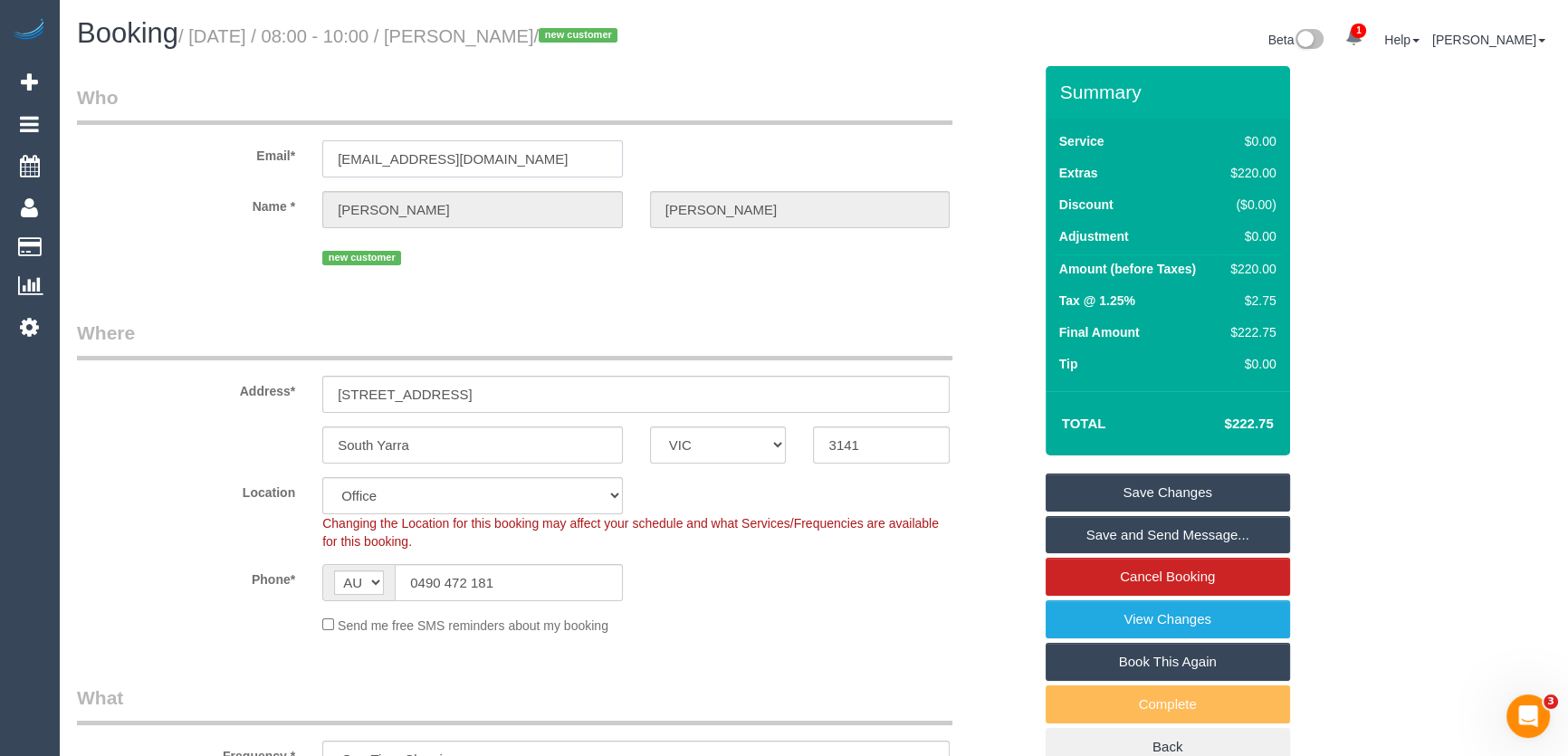
click at [493, 167] on input "yuchem023@gmail.com" at bounding box center [472, 159] width 301 height 37
click at [1174, 535] on link "Save and Send Message..." at bounding box center [1168, 534] width 244 height 38
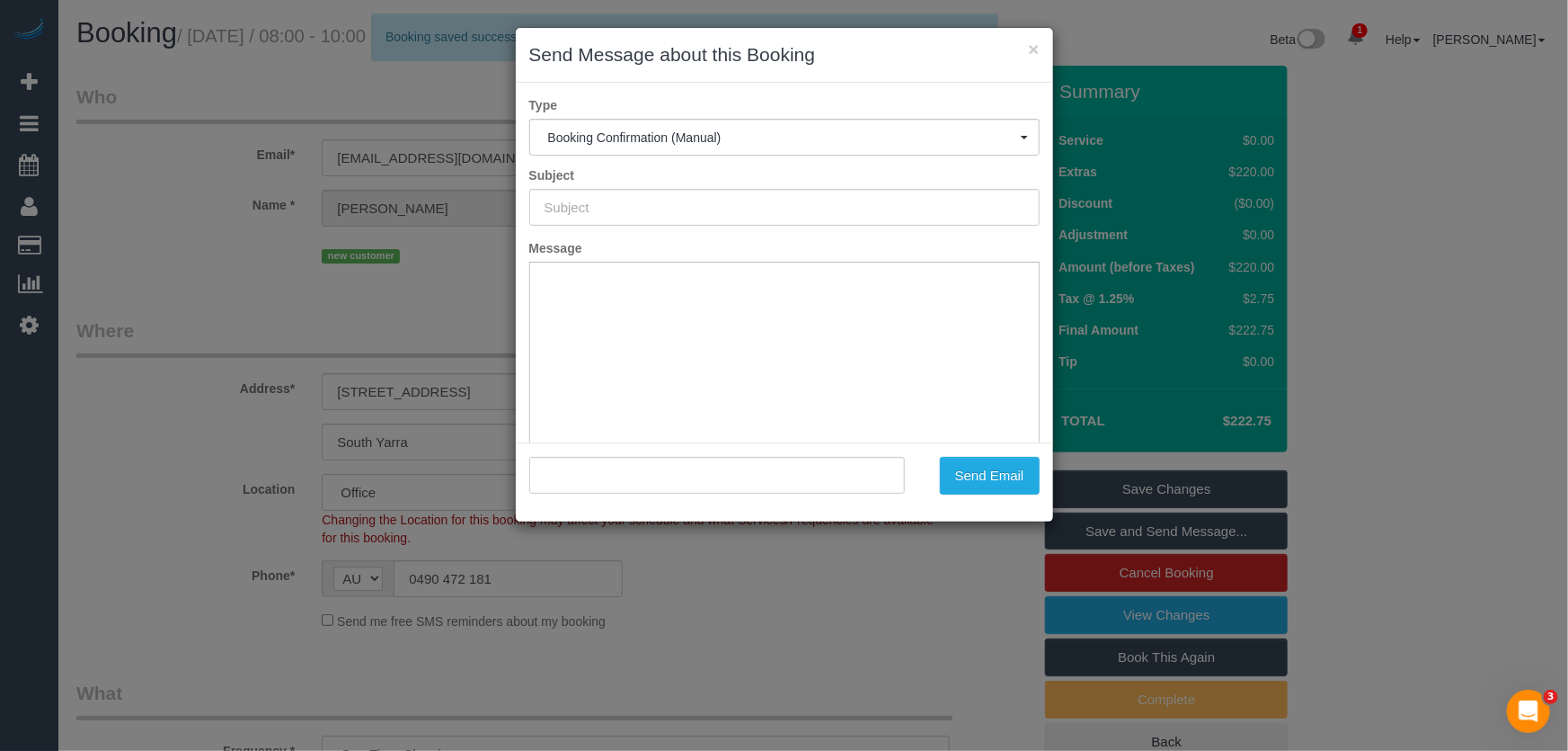
type input "Booking Confirmed"
type input ""Esther Yoon" <yuchem023@gmail.com>"
click at [967, 481] on button "Send Email" at bounding box center [989, 476] width 100 height 38
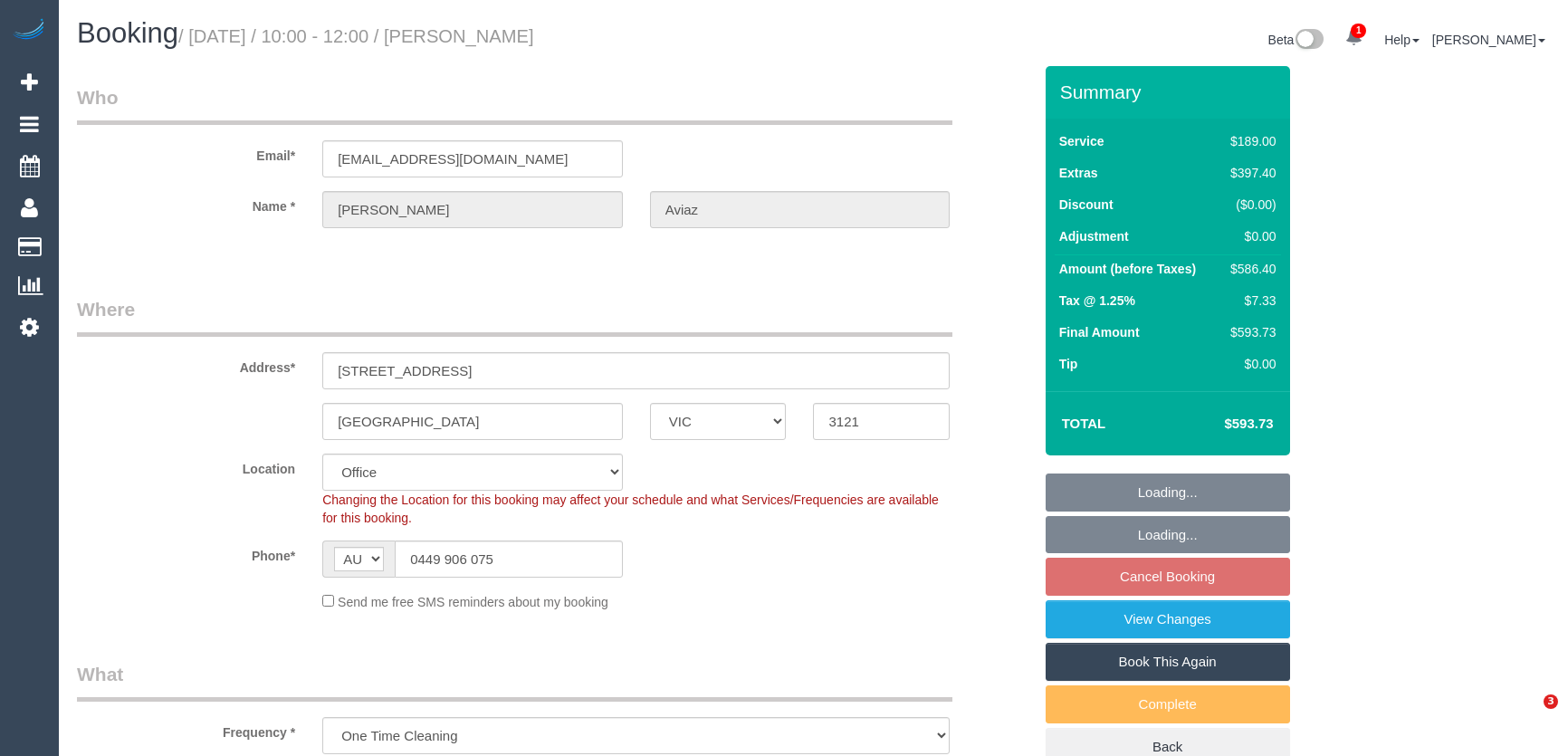
select select "VIC"
select select "string:stripe-pm_1S0cG42GScqysDRVvNIBSbv8"
select select "number:28"
select select "number:14"
select select "number:19"
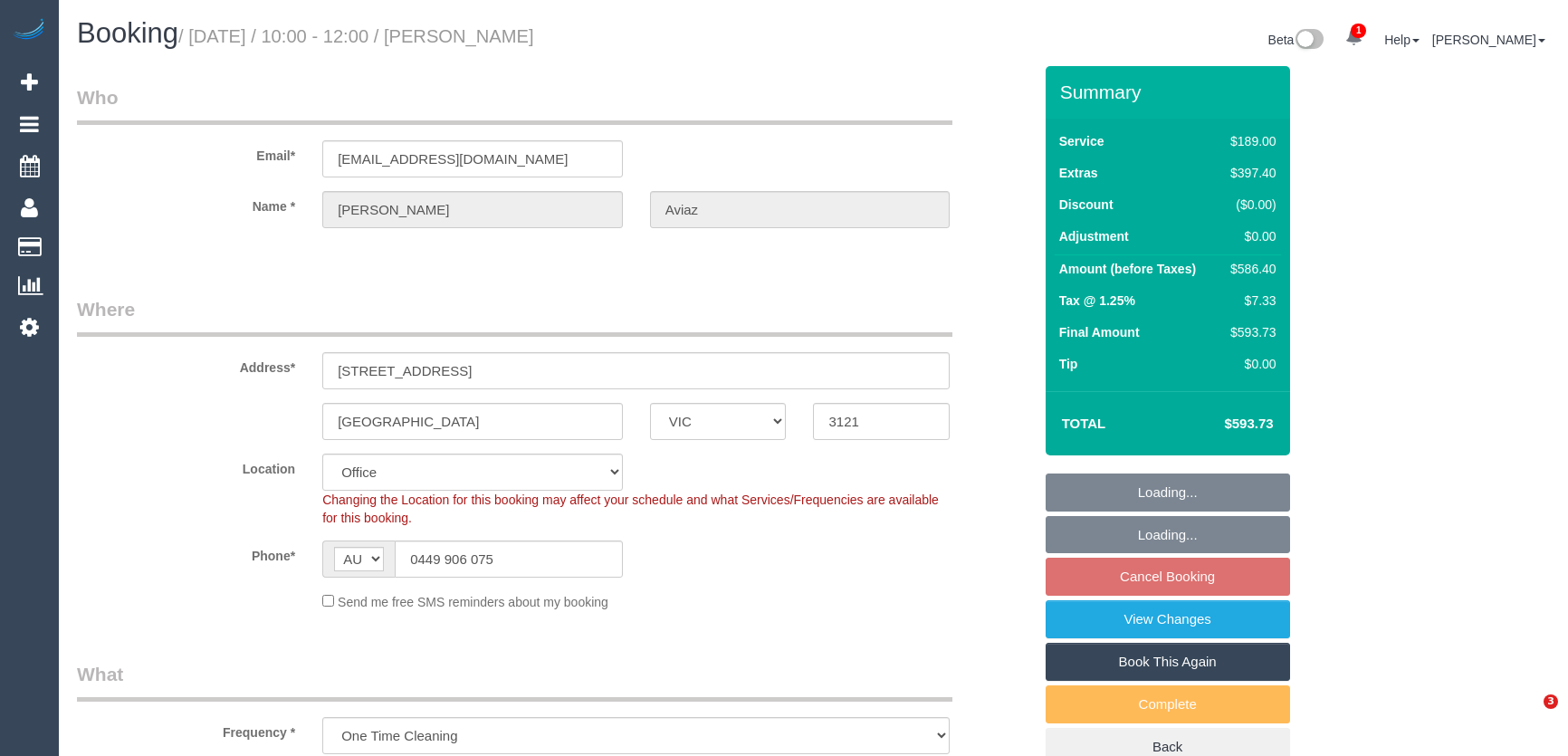
select select "number:25"
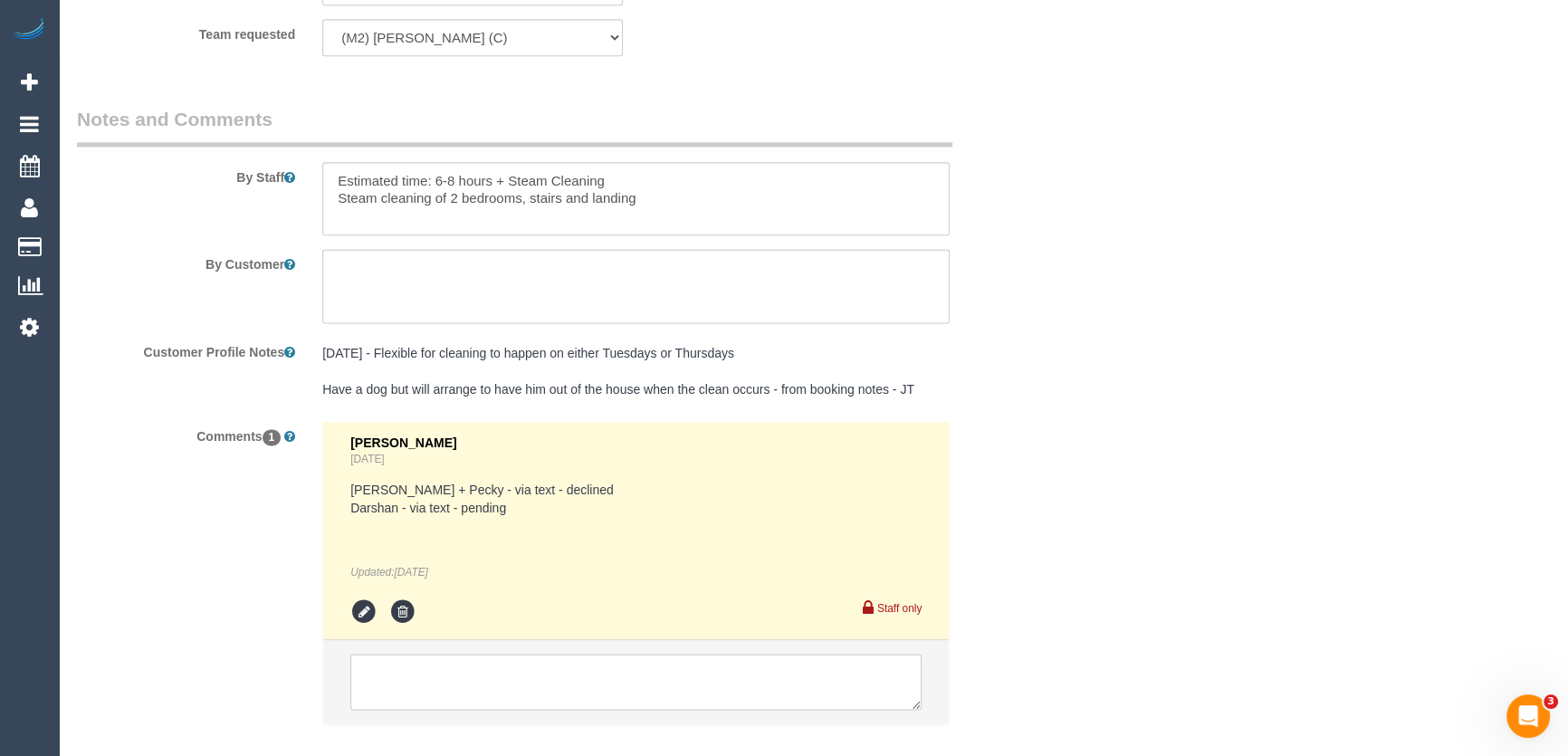
scroll to position [3083, 0]
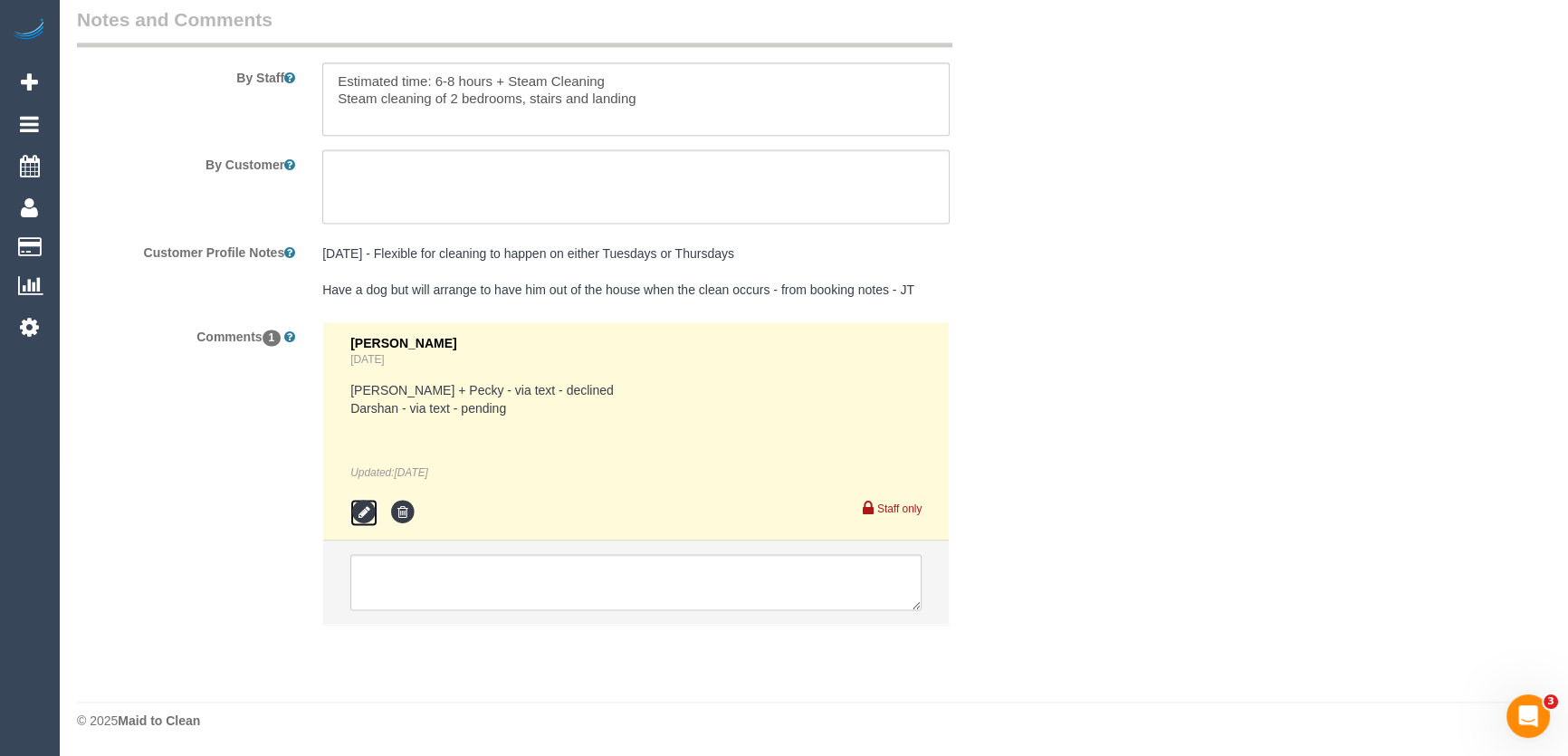
click at [359, 510] on icon at bounding box center [364, 513] width 27 height 27
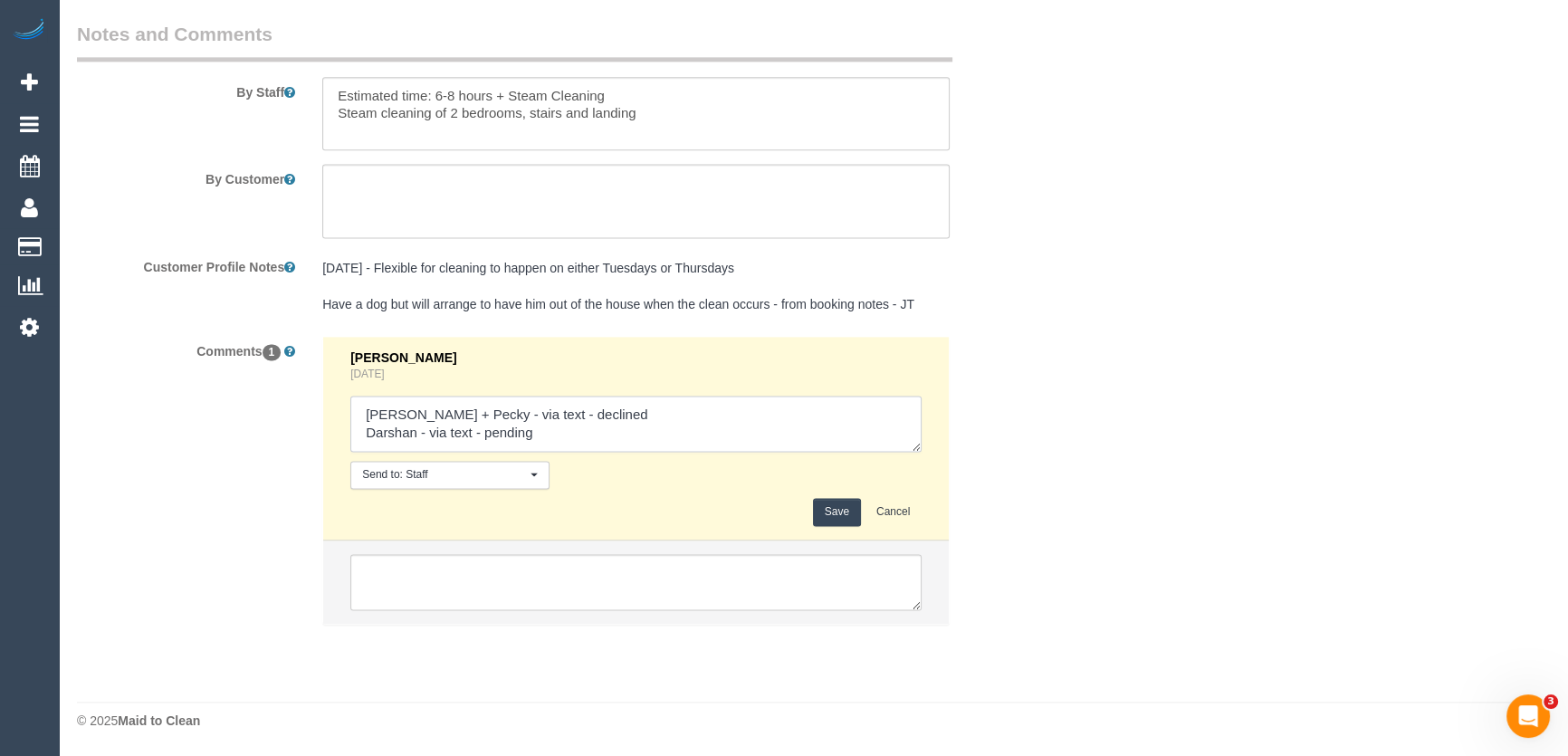
click at [558, 432] on textarea at bounding box center [636, 424] width 571 height 56
type textarea "Daniel + Pecky - via text - declined Darshan - via text - confirmed"
click at [838, 513] on button "Save" at bounding box center [836, 512] width 48 height 28
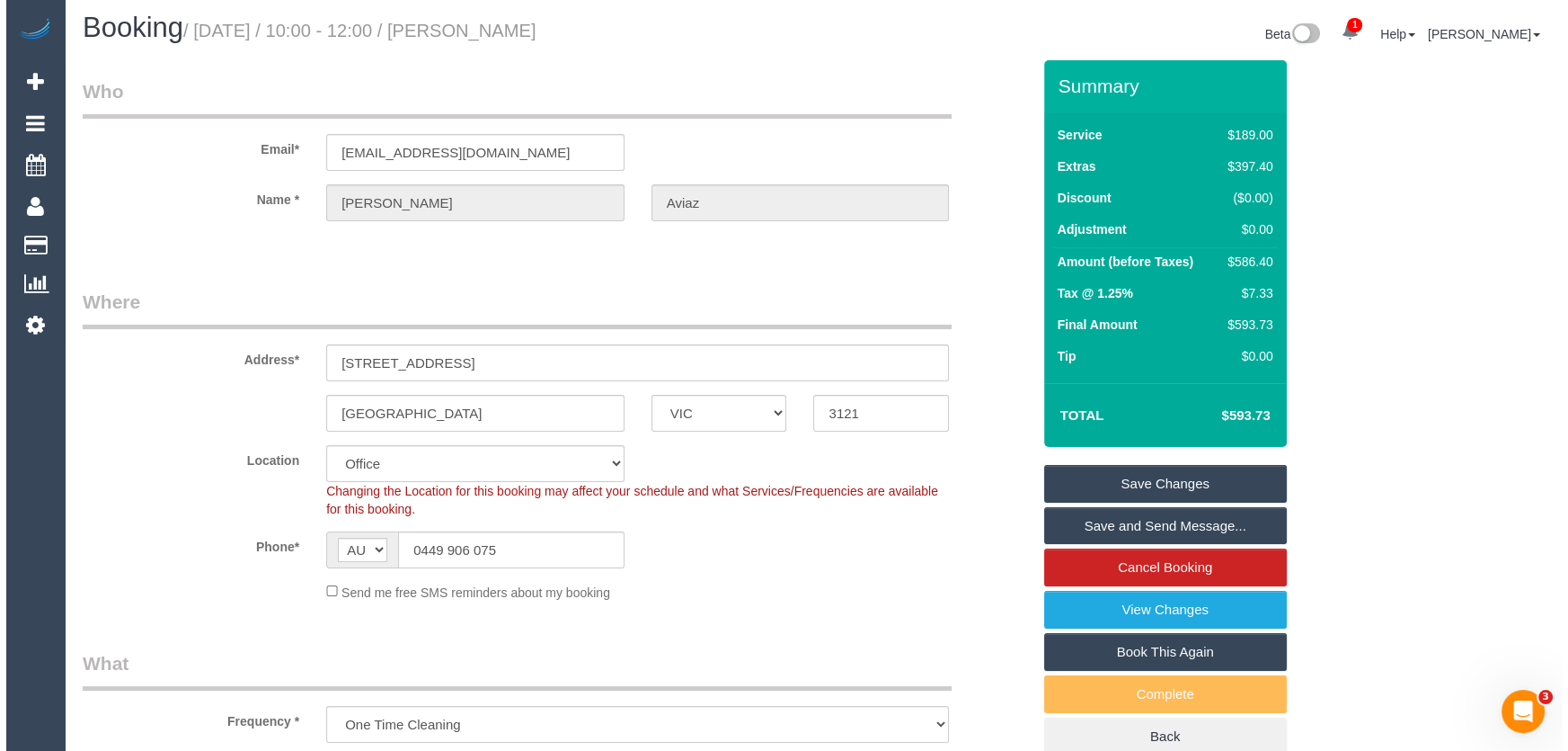
scroll to position [0, 0]
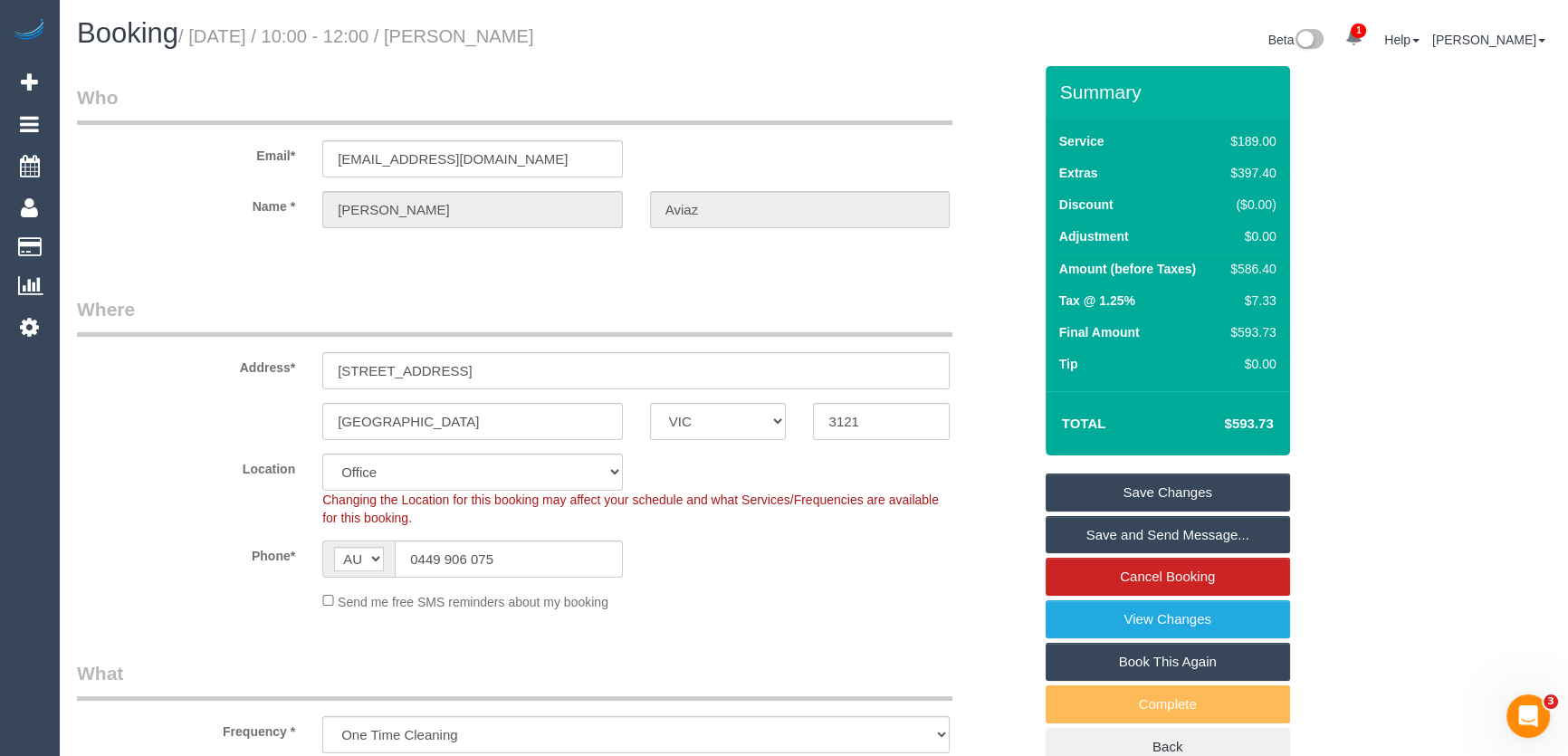
click at [1096, 539] on link "Save and Send Message..." at bounding box center [1168, 534] width 244 height 38
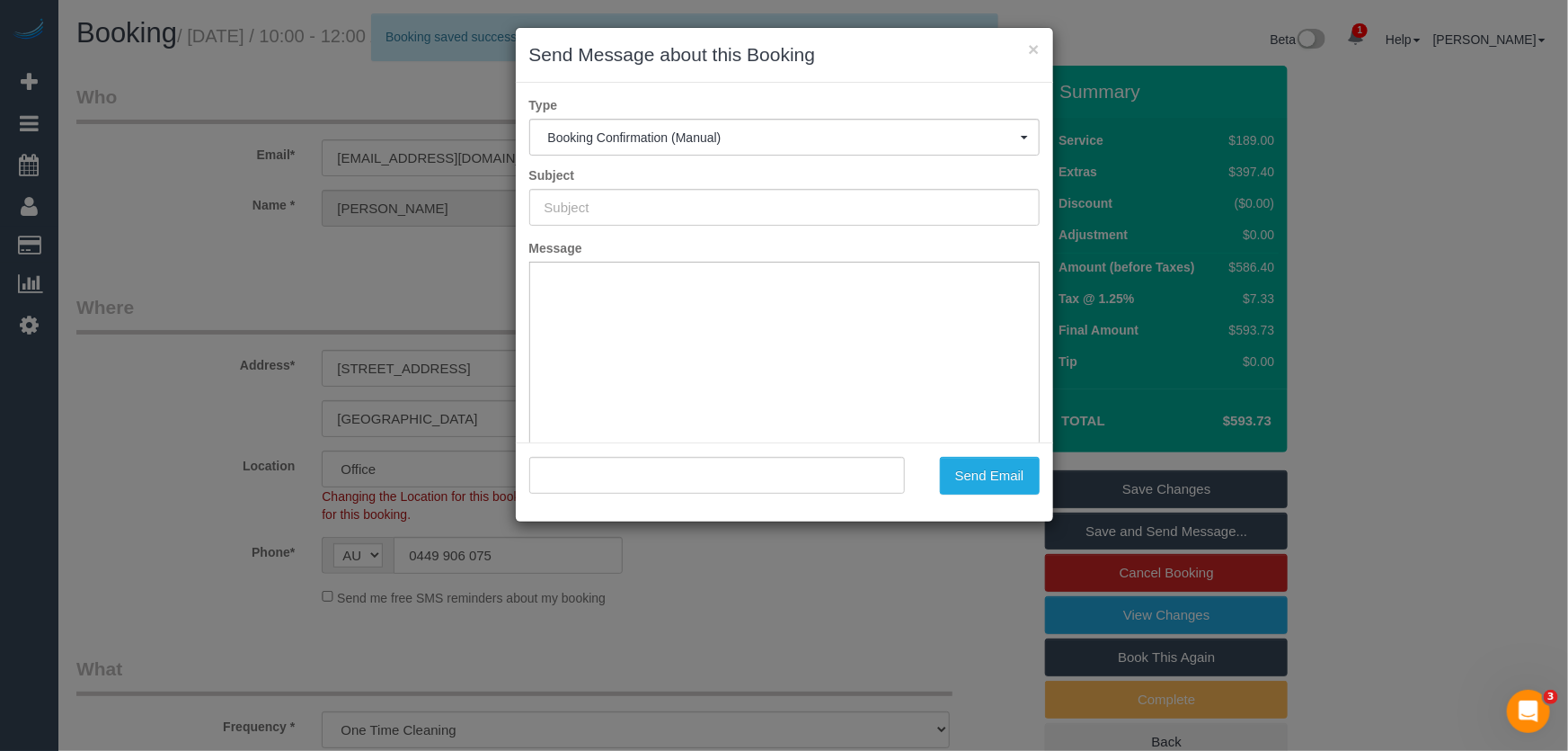
type input "Booking Confirmed"
type input ""James Aviaz" <jamesaviaz@gmail.com>"
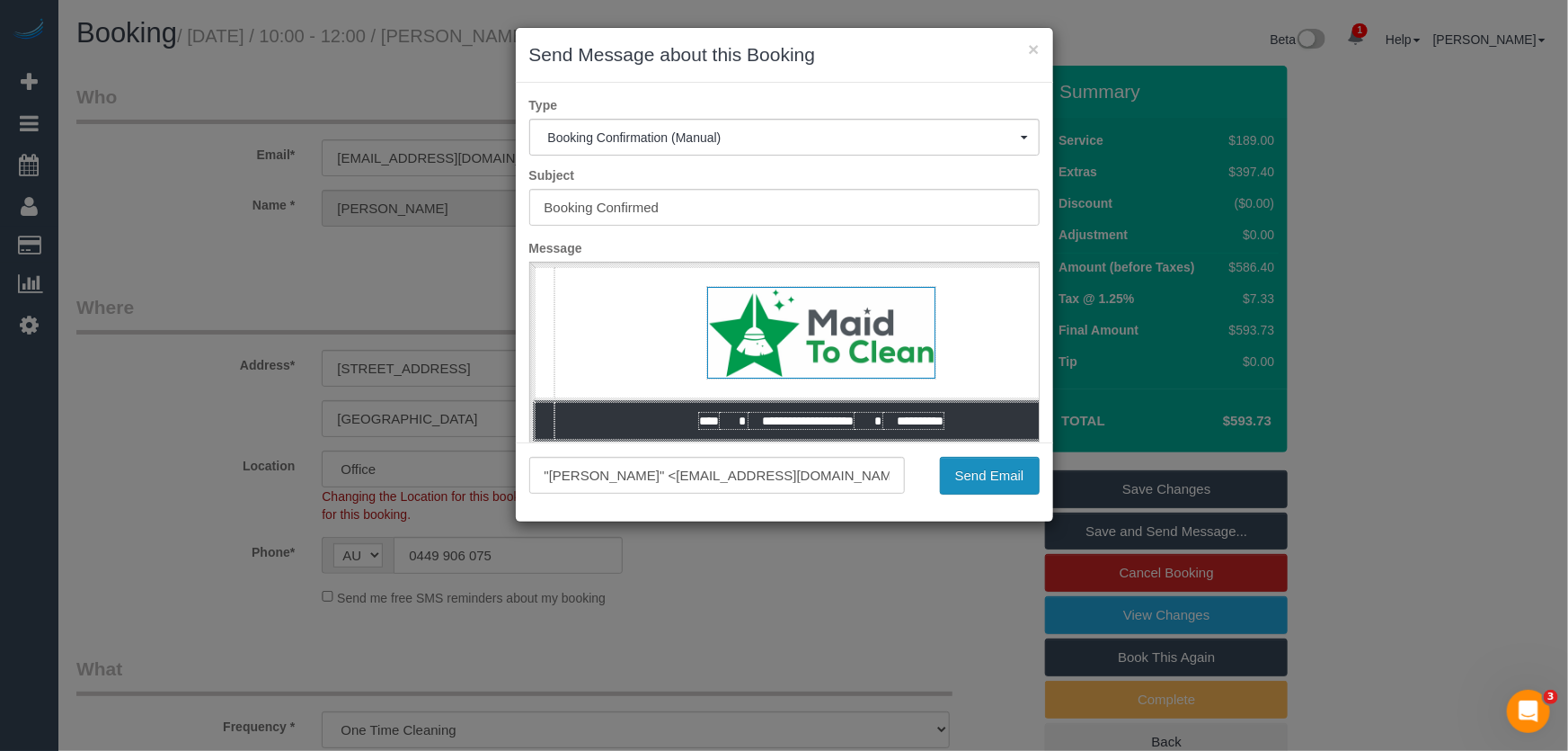
click at [993, 478] on button "Send Email" at bounding box center [989, 476] width 100 height 38
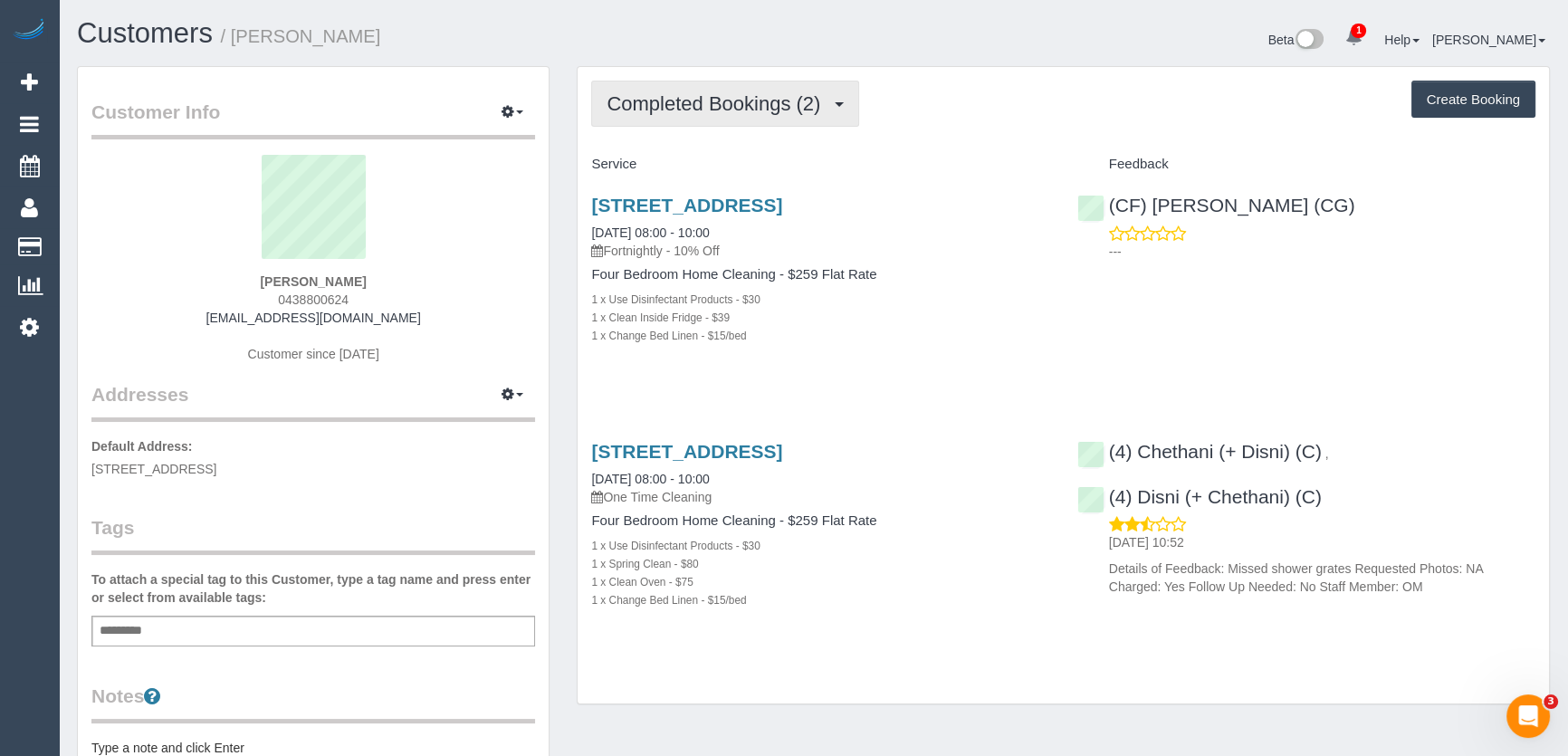
click at [810, 113] on button "Completed Bookings (2)" at bounding box center [725, 103] width 268 height 46
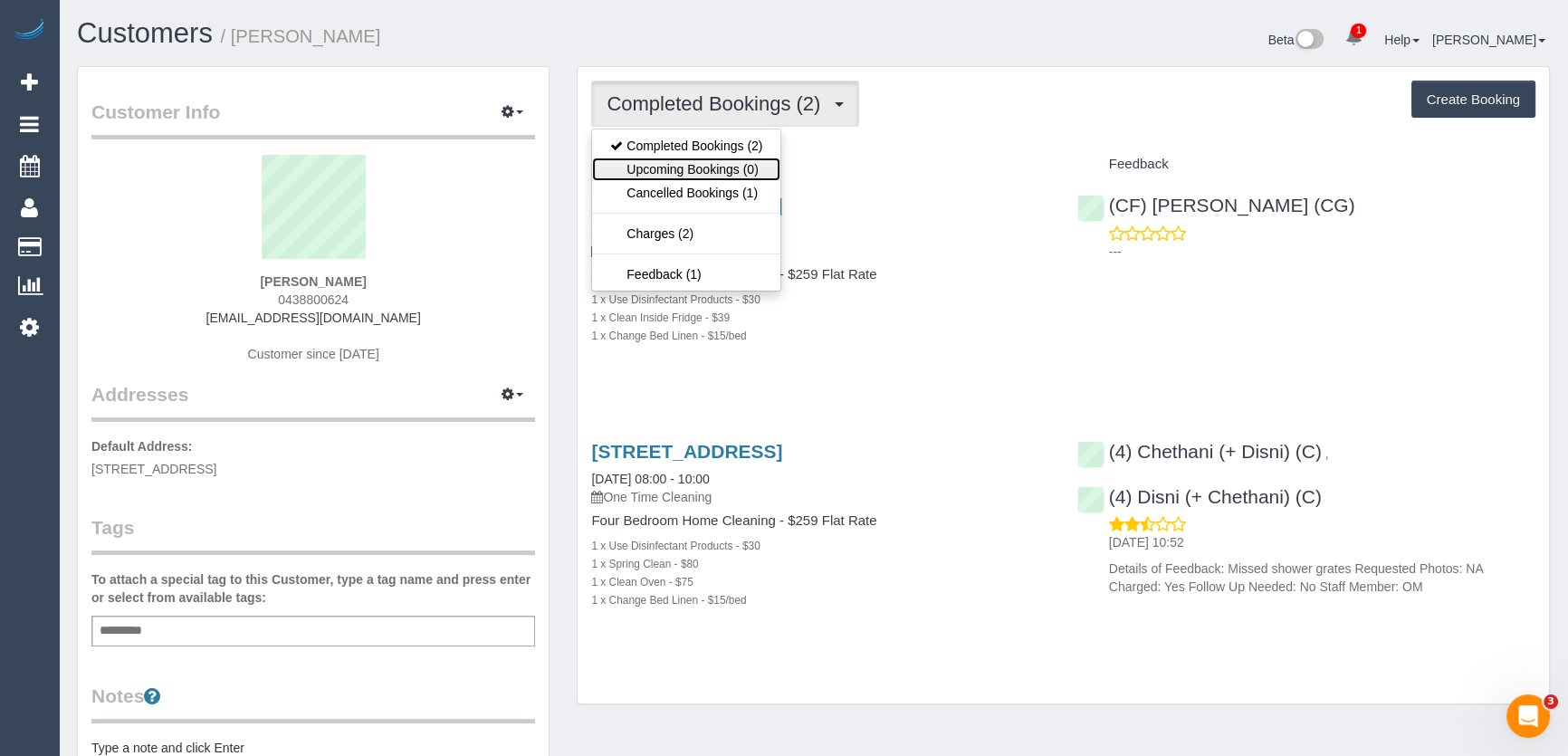
click at [755, 168] on link "Upcoming Bookings (0)" at bounding box center [686, 169] width 189 height 23
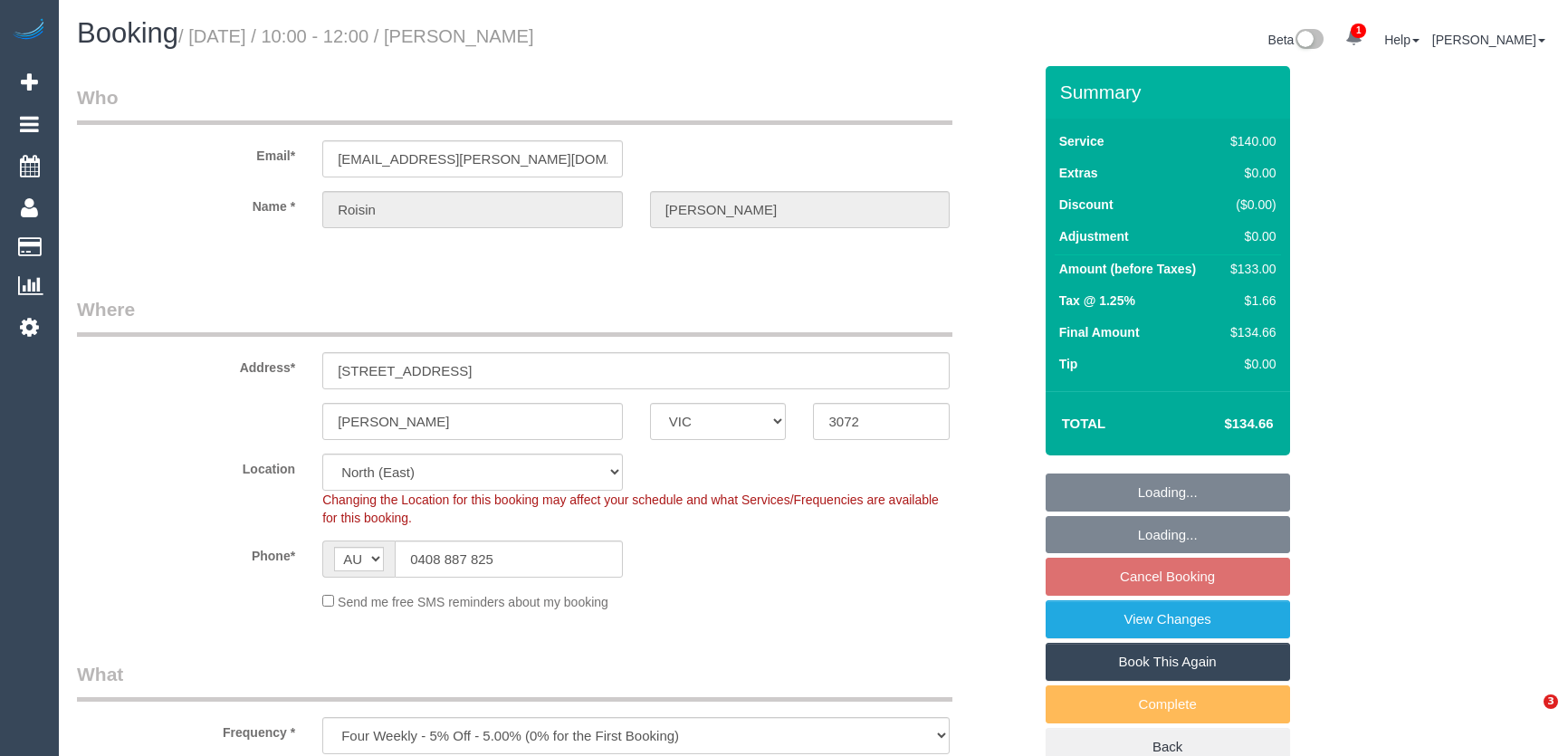
select select "VIC"
select select "number:28"
select select "number:16"
select select "number:19"
select select "number:22"
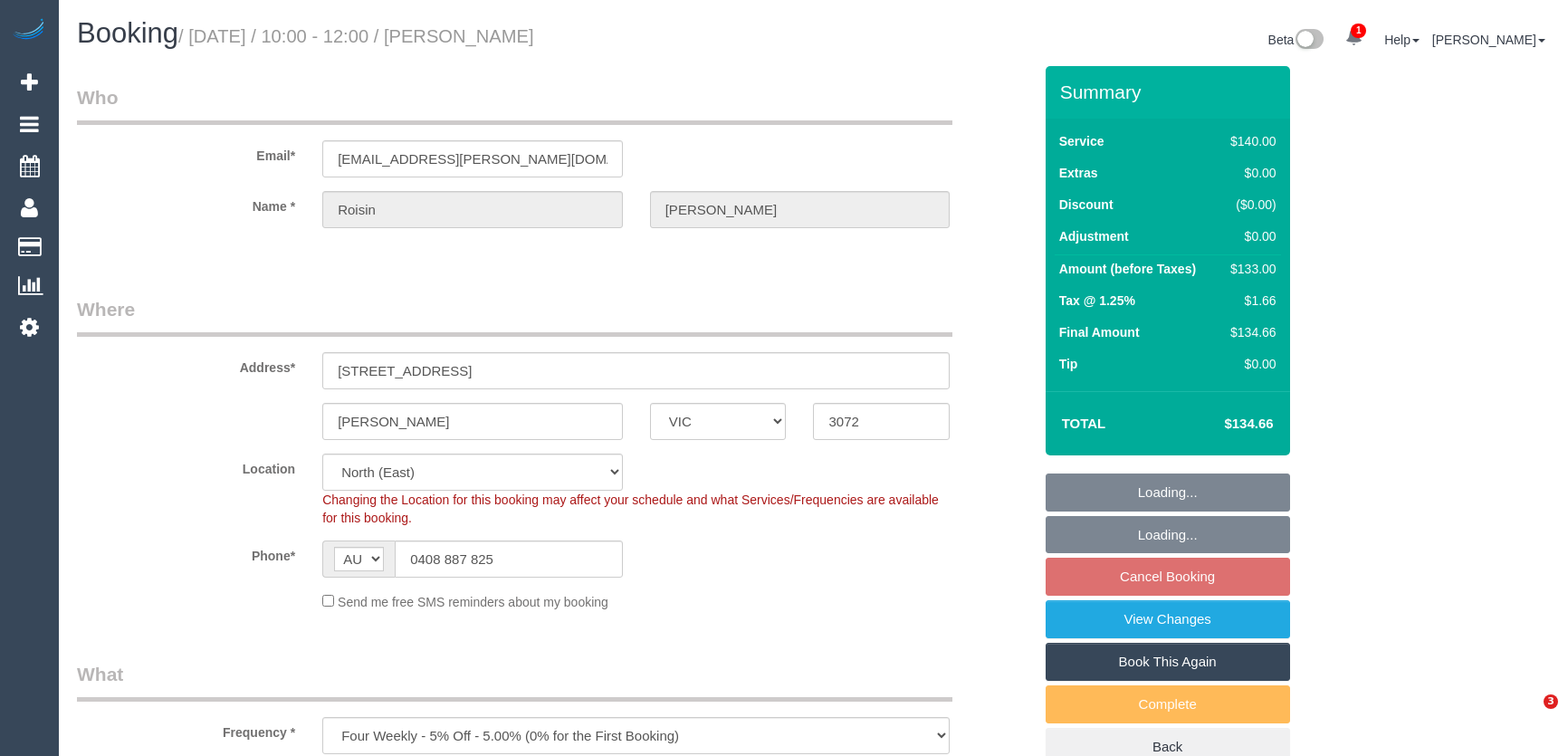
select select "number:33"
select select "number:12"
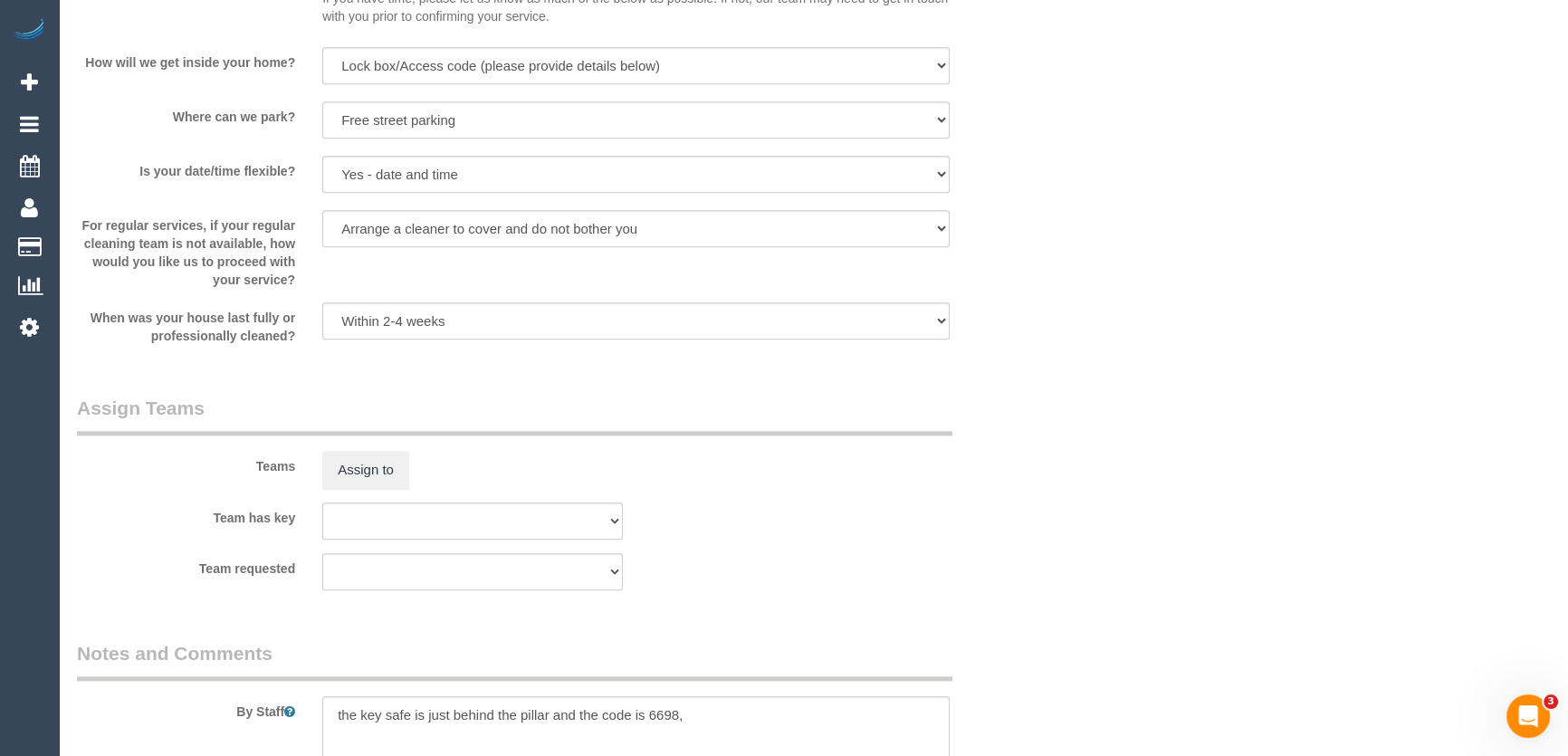
scroll to position [2551, 0]
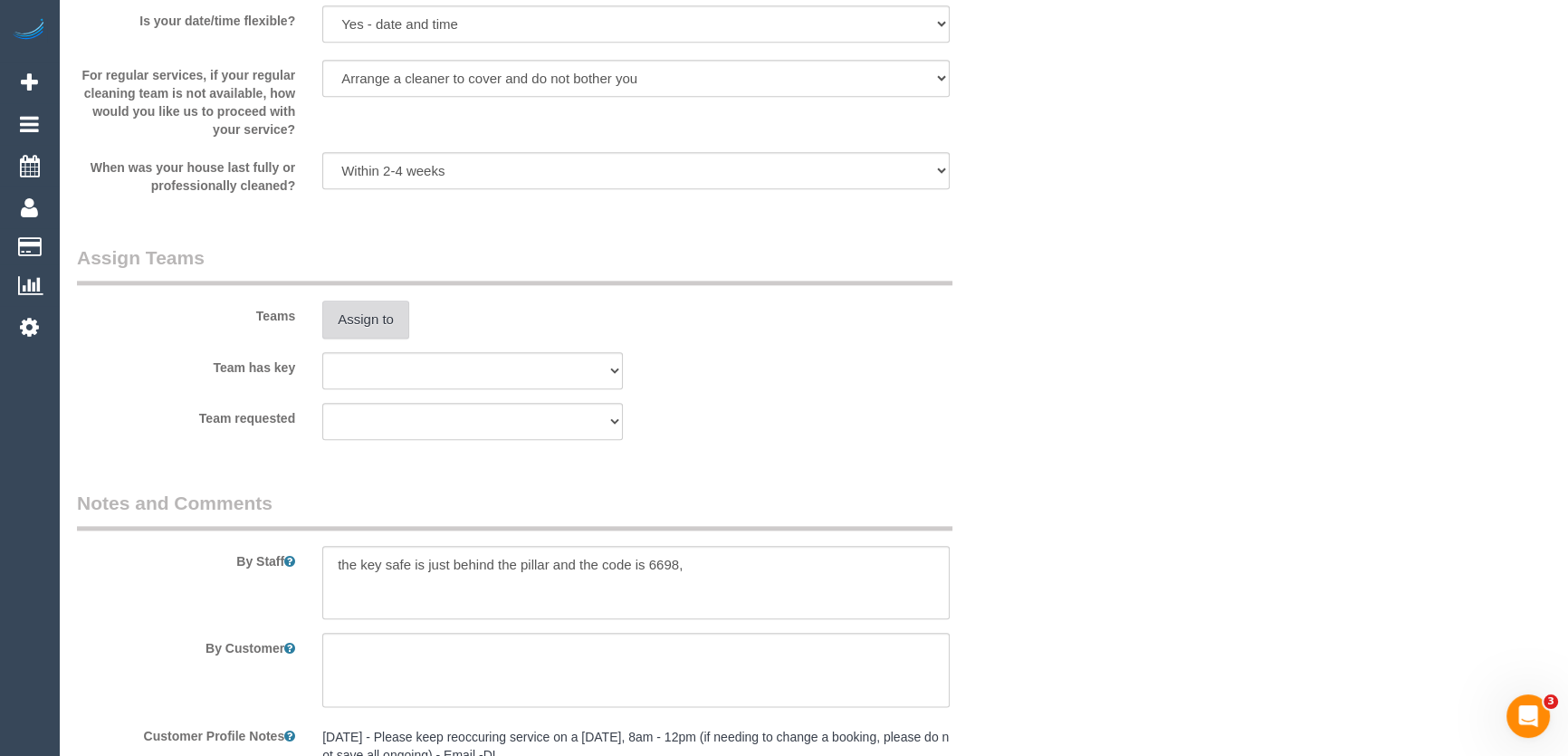
click at [361, 306] on button "Assign to" at bounding box center [365, 319] width 87 height 38
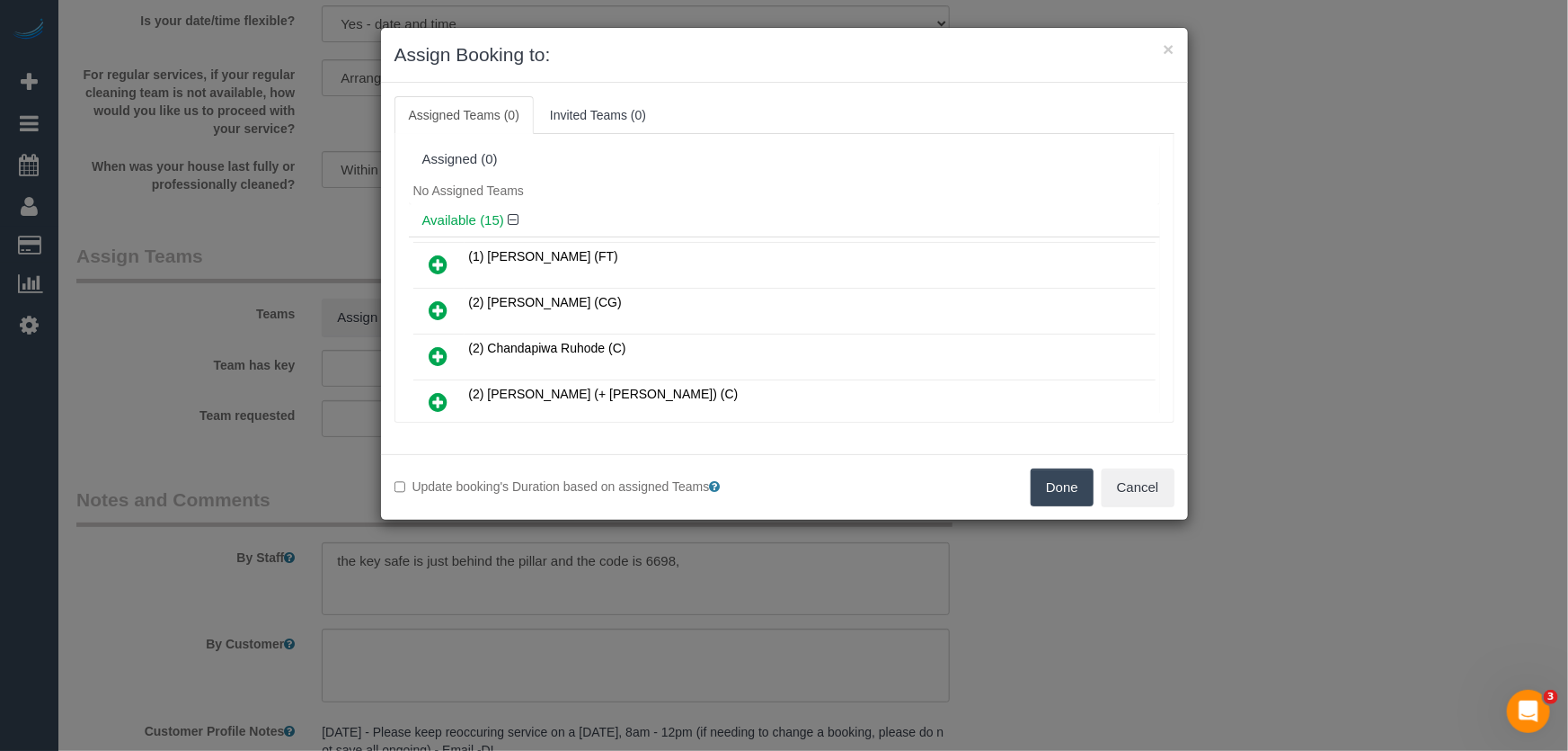
click at [433, 346] on icon at bounding box center [440, 356] width 19 height 21
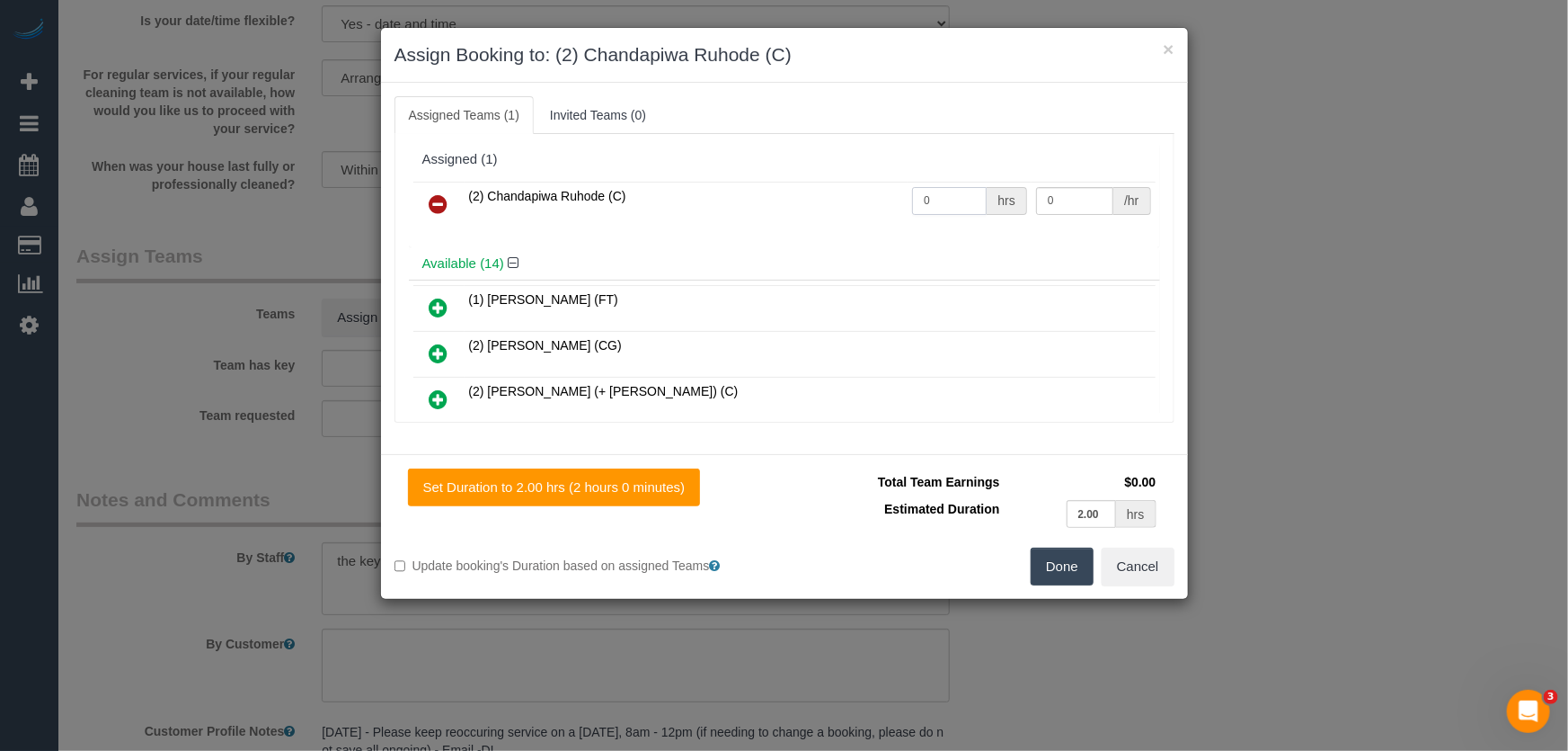
click at [955, 206] on input "0" at bounding box center [949, 201] width 74 height 28
type input "2"
type input "37.5"
click at [1077, 558] on button "Done" at bounding box center [1062, 566] width 63 height 38
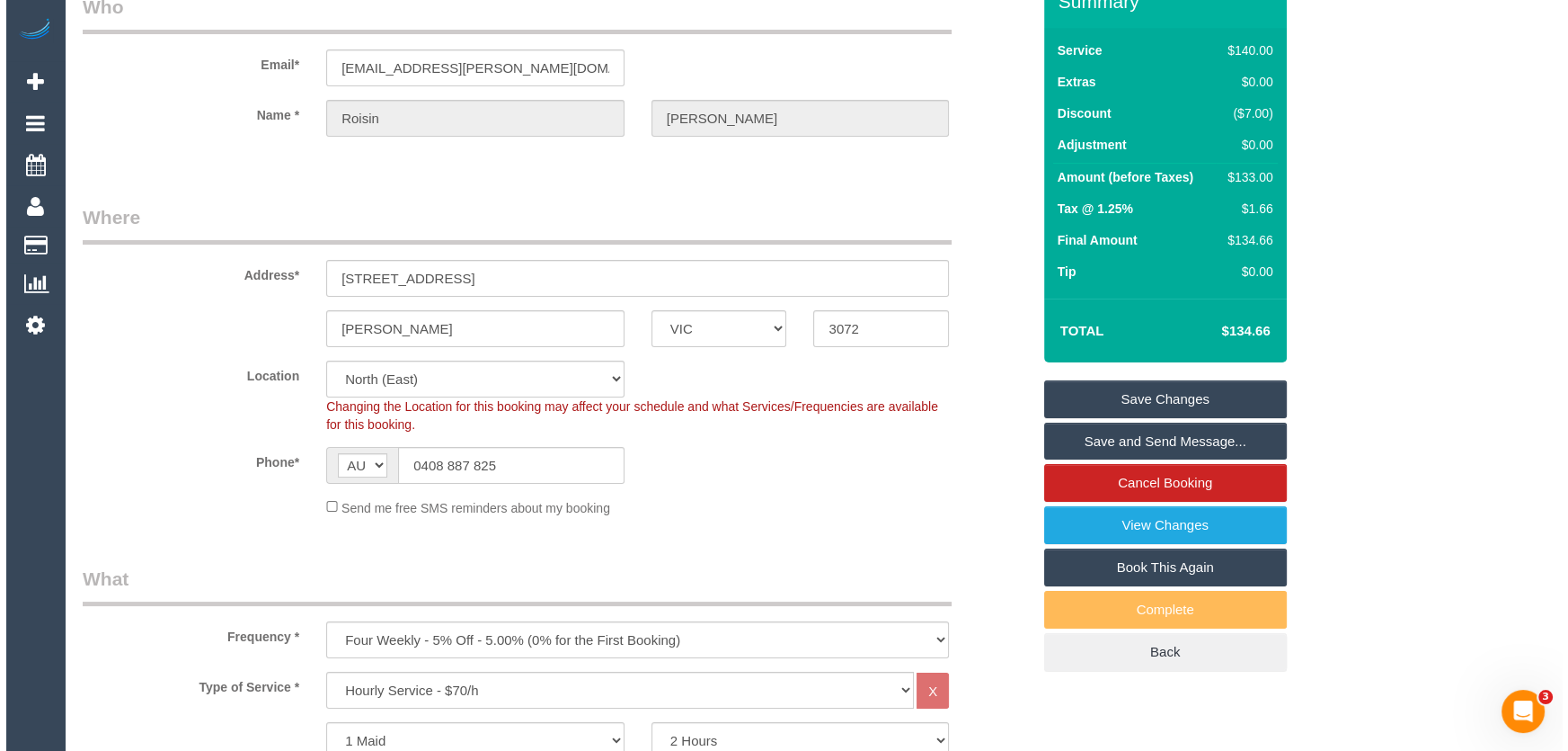
scroll to position [0, 0]
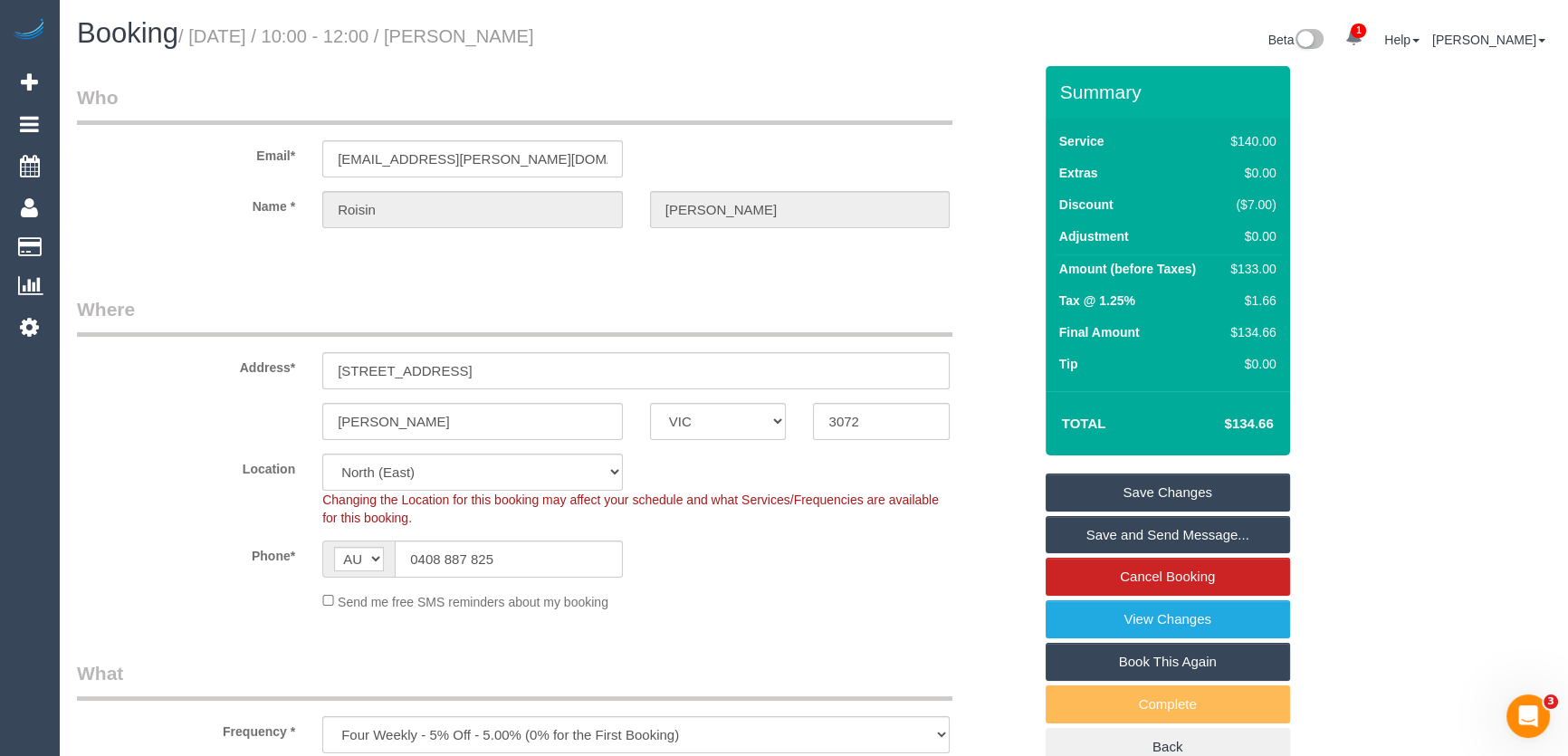
click at [518, 36] on small "/ September 05, 2025 / 10:00 - 12:00 / Roisin Briscoe" at bounding box center [356, 36] width 356 height 19
copy small "Roisin Briscoe"
click at [1138, 540] on link "Save and Send Message..." at bounding box center [1168, 534] width 244 height 38
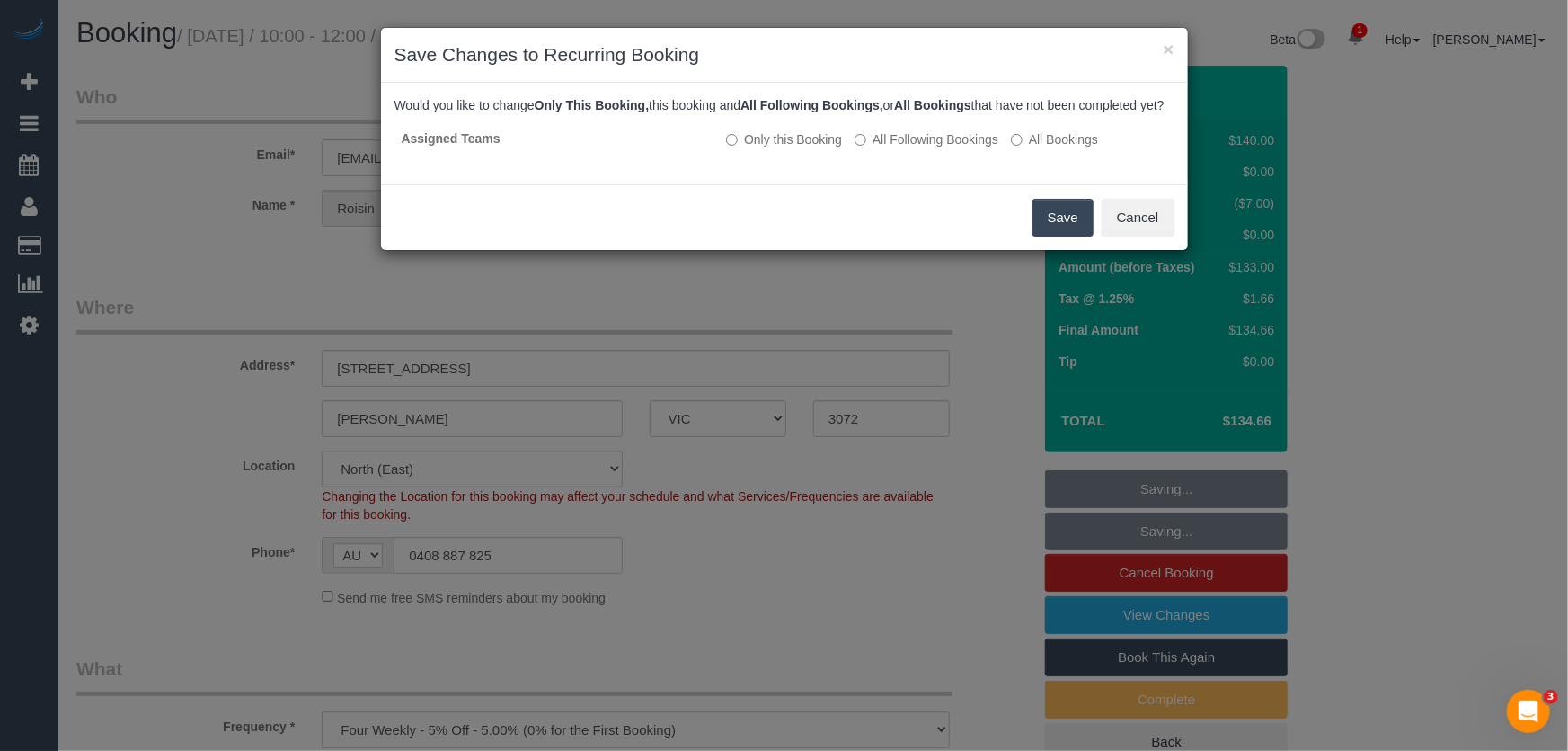
drag, startPoint x: 1055, startPoint y: 242, endPoint x: 1020, endPoint y: 250, distance: 35.9
click at [1055, 237] on button "Save" at bounding box center [1063, 217] width 61 height 38
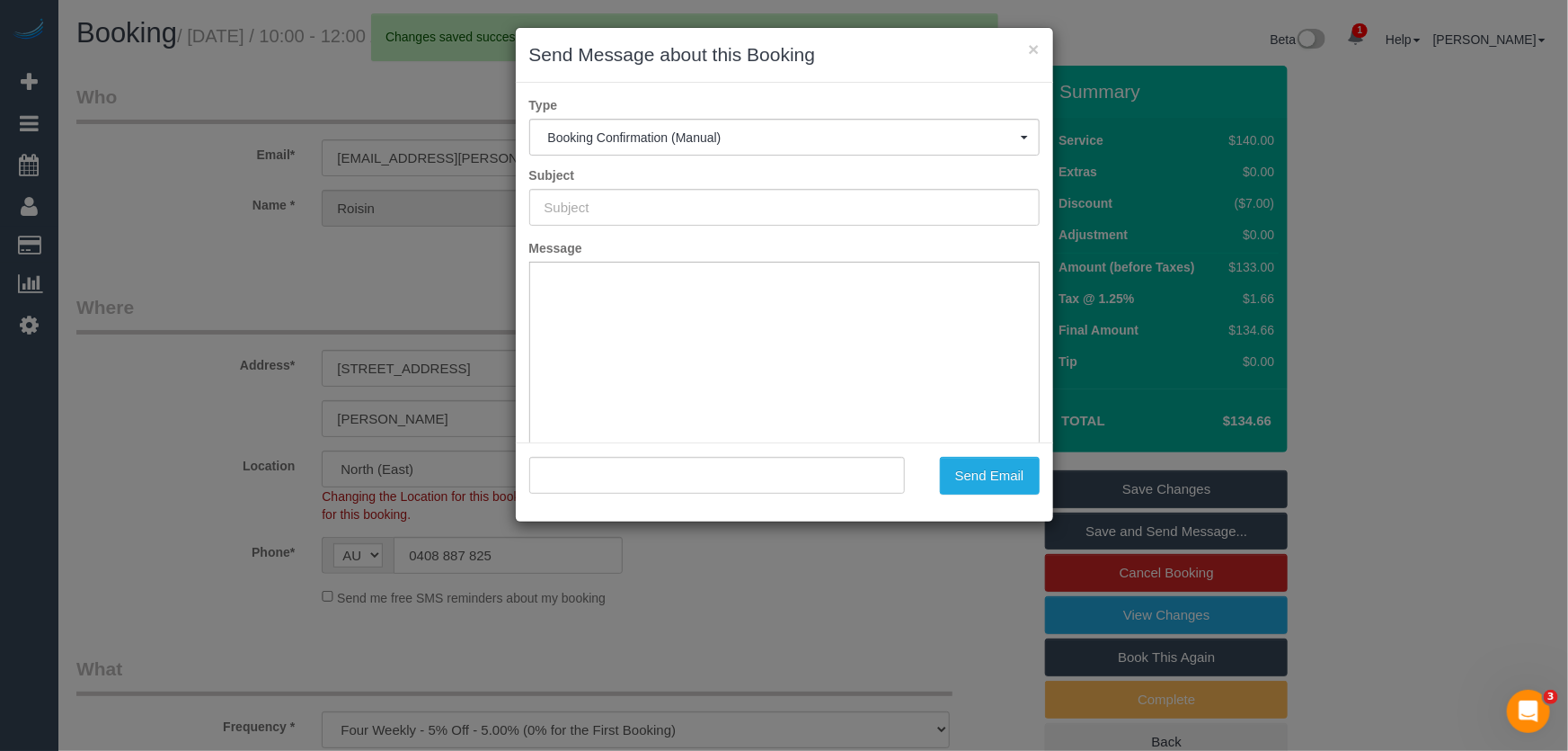
type input "Booking Confirmed"
type input ""Roisin Briscoe" <roisin.briscoe@gmail.com>"
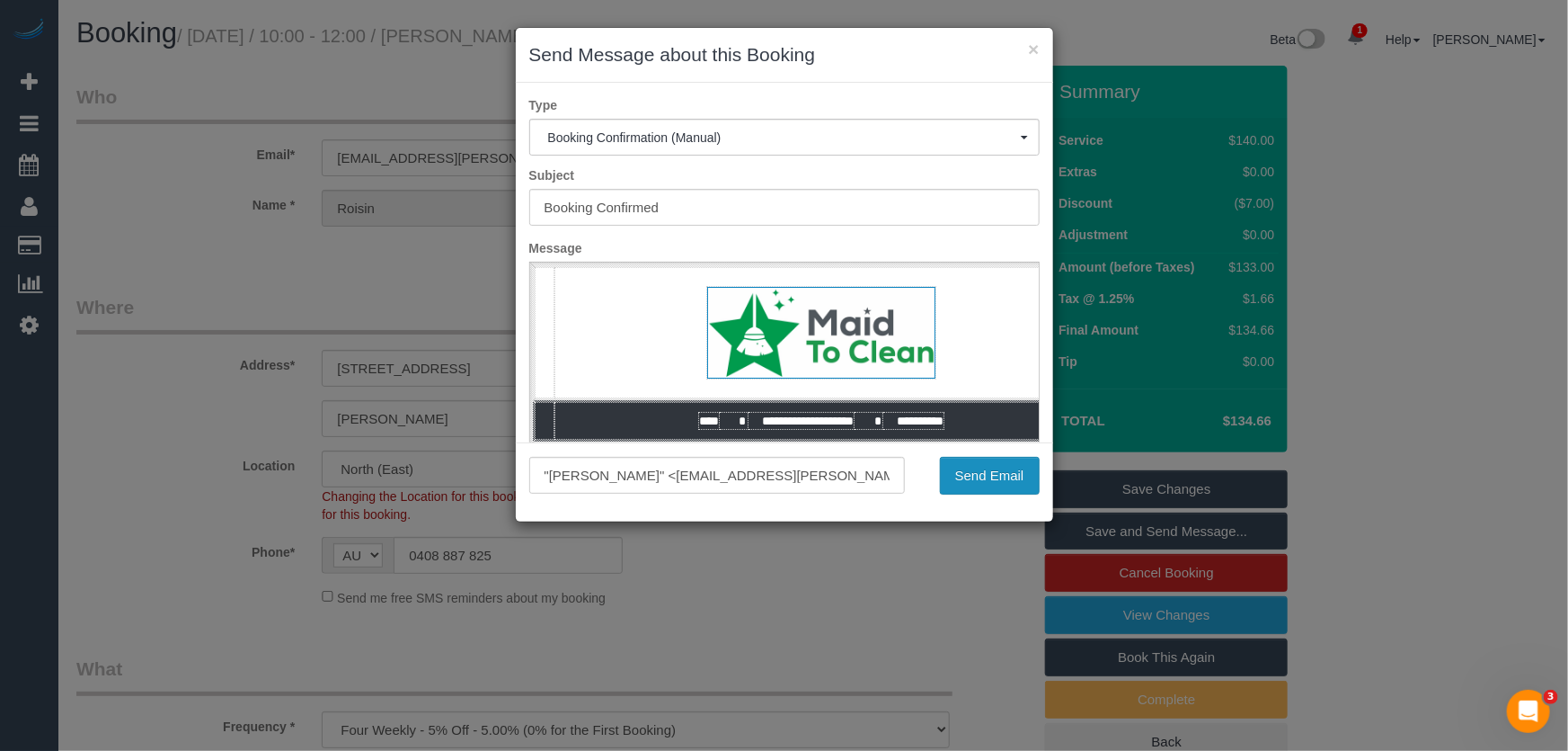
click at [986, 485] on button "Send Email" at bounding box center [989, 476] width 100 height 38
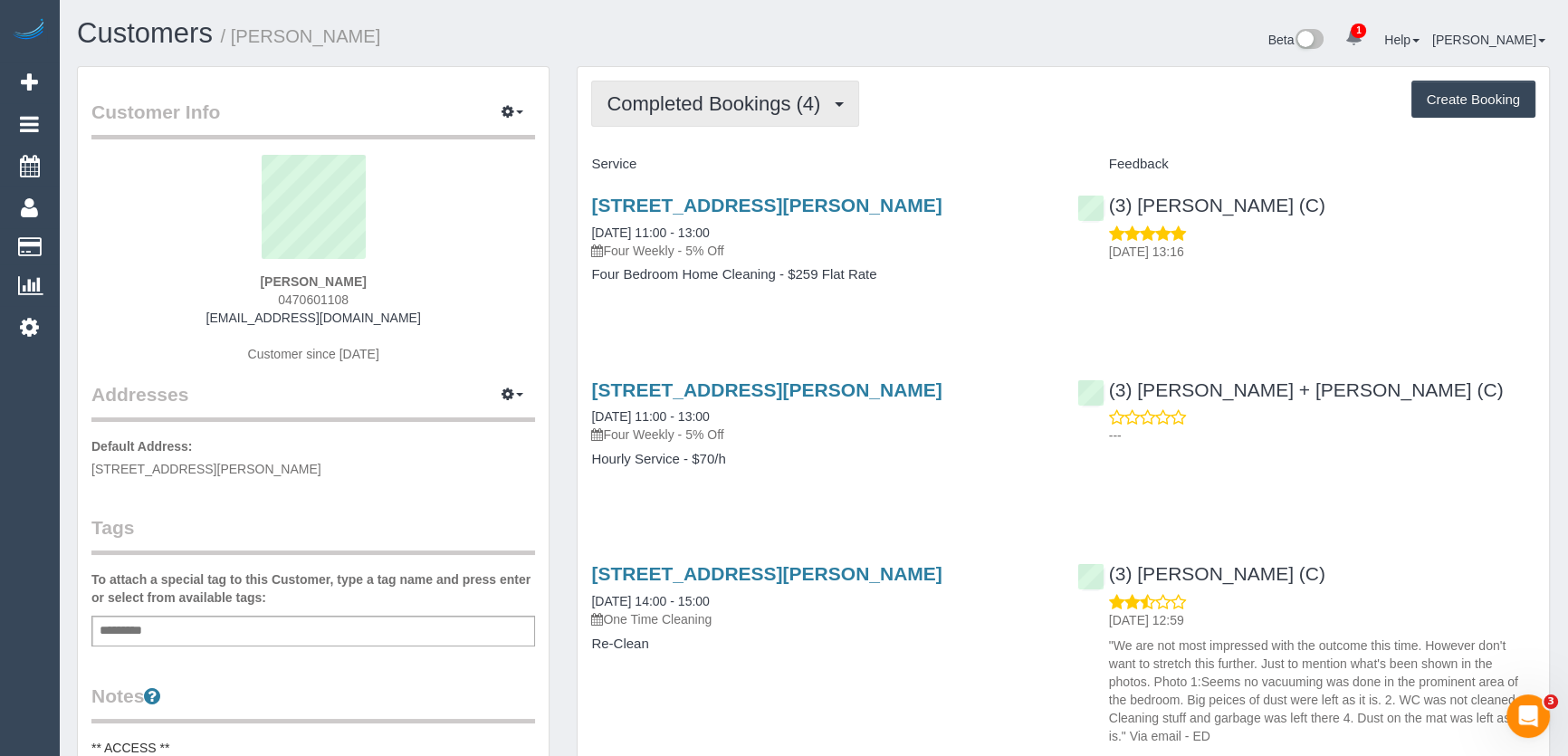
click at [771, 98] on span "Completed Bookings (4)" at bounding box center [717, 103] width 223 height 22
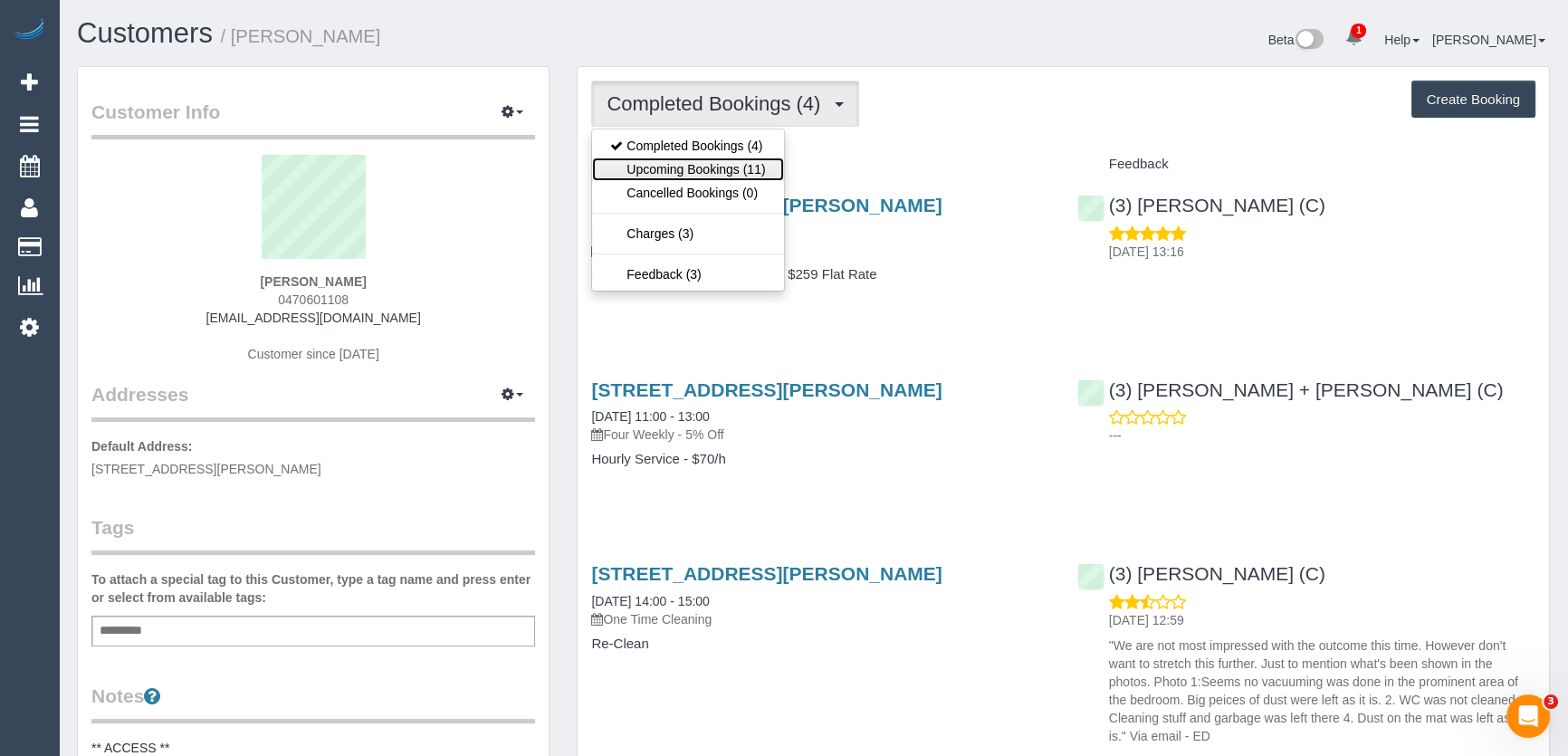
click at [760, 162] on link "Upcoming Bookings (11)" at bounding box center [687, 169] width 191 height 23
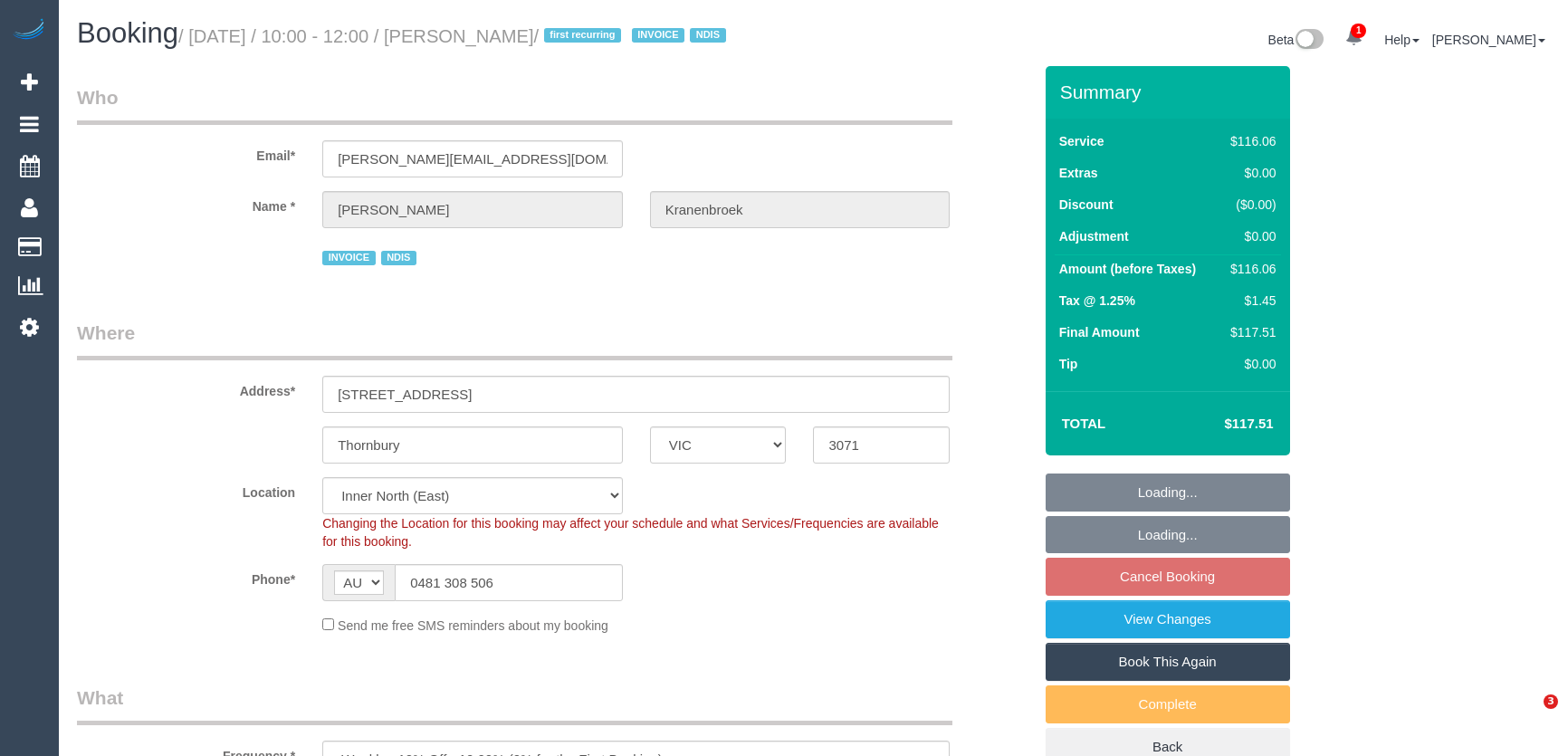
select select "VIC"
select select "object:1604"
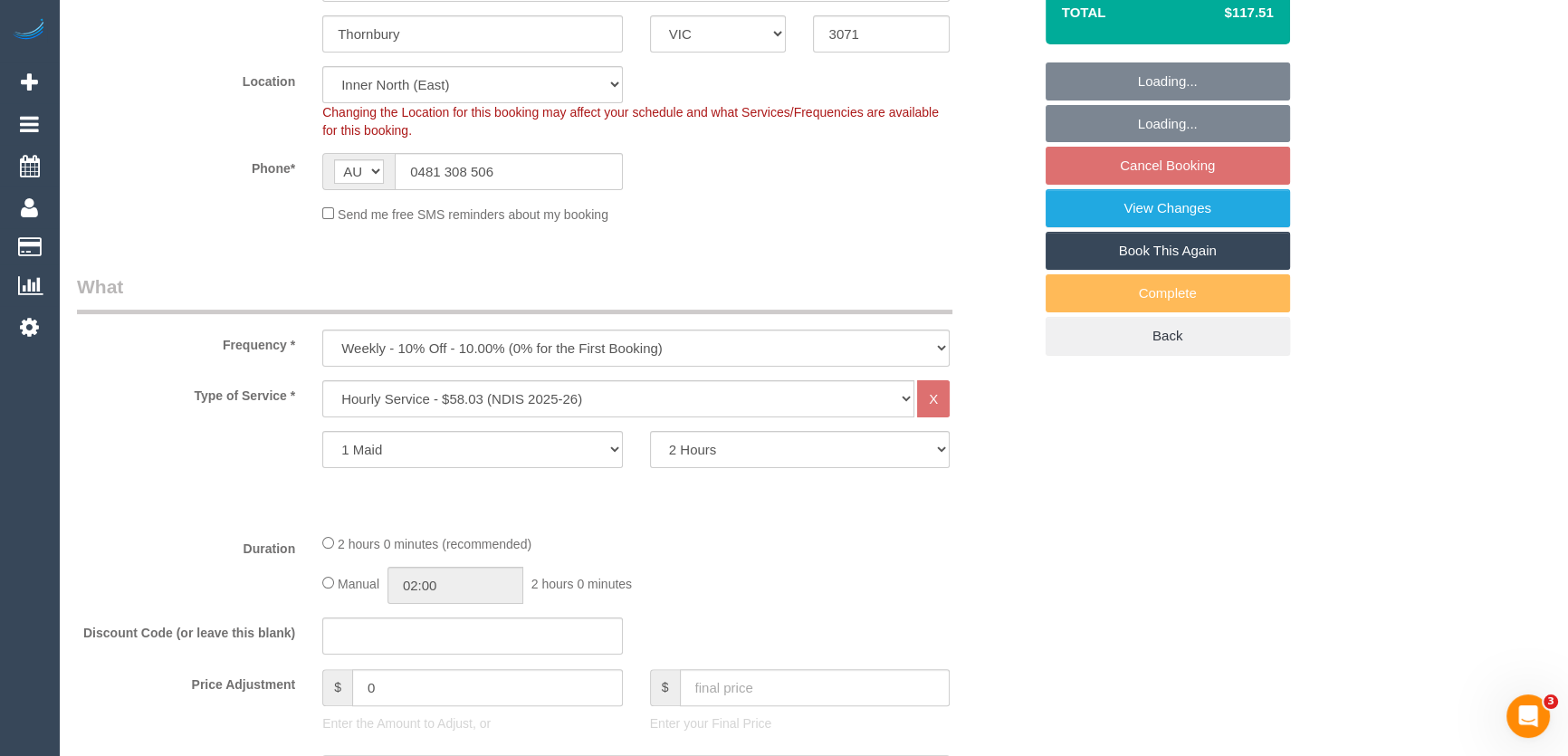
select select "string:stripe-pm_1RbWh12GScqysDRV7Rx2aVB7"
select select "number:29"
select select "number:14"
select select "number:19"
select select "number:23"
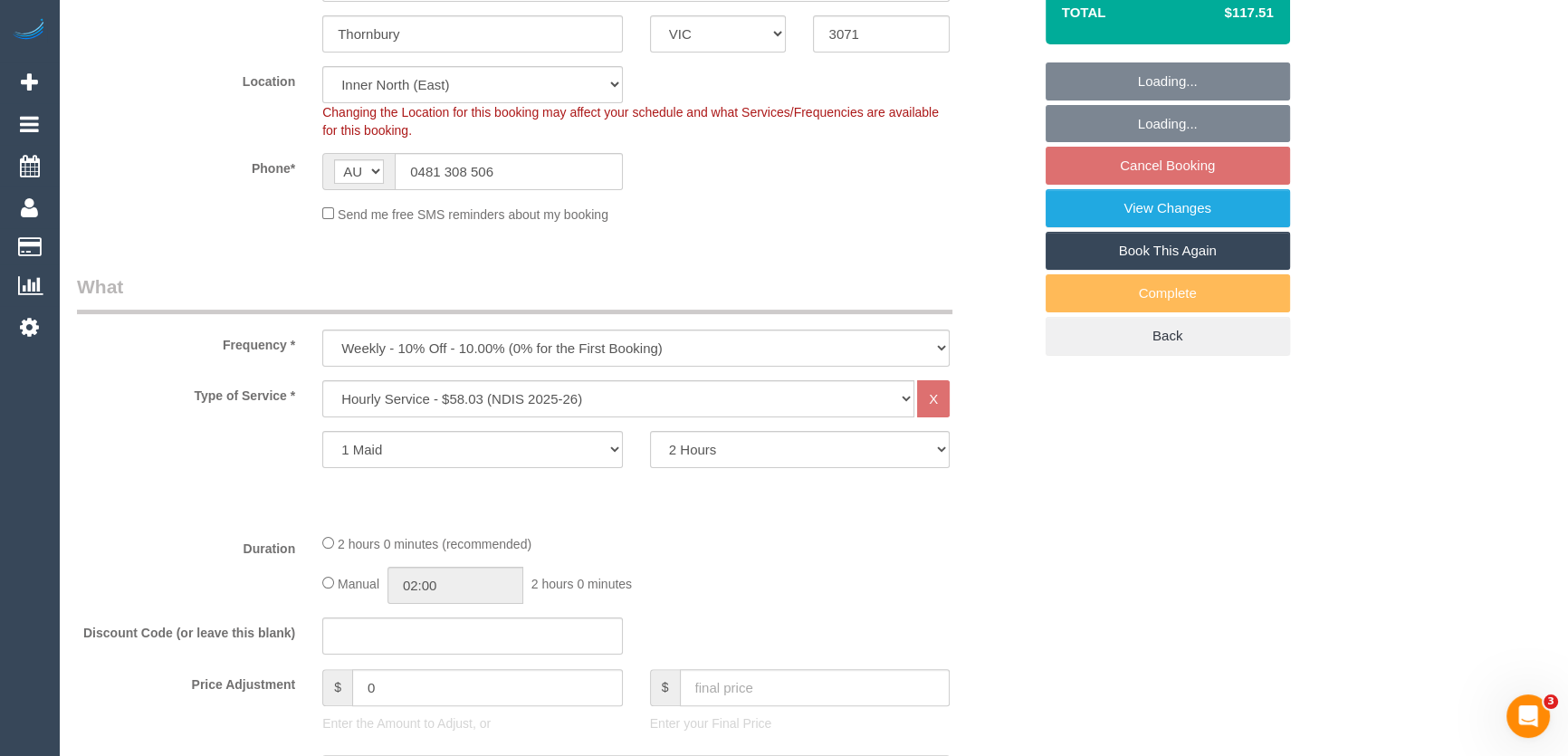
select select "number:34"
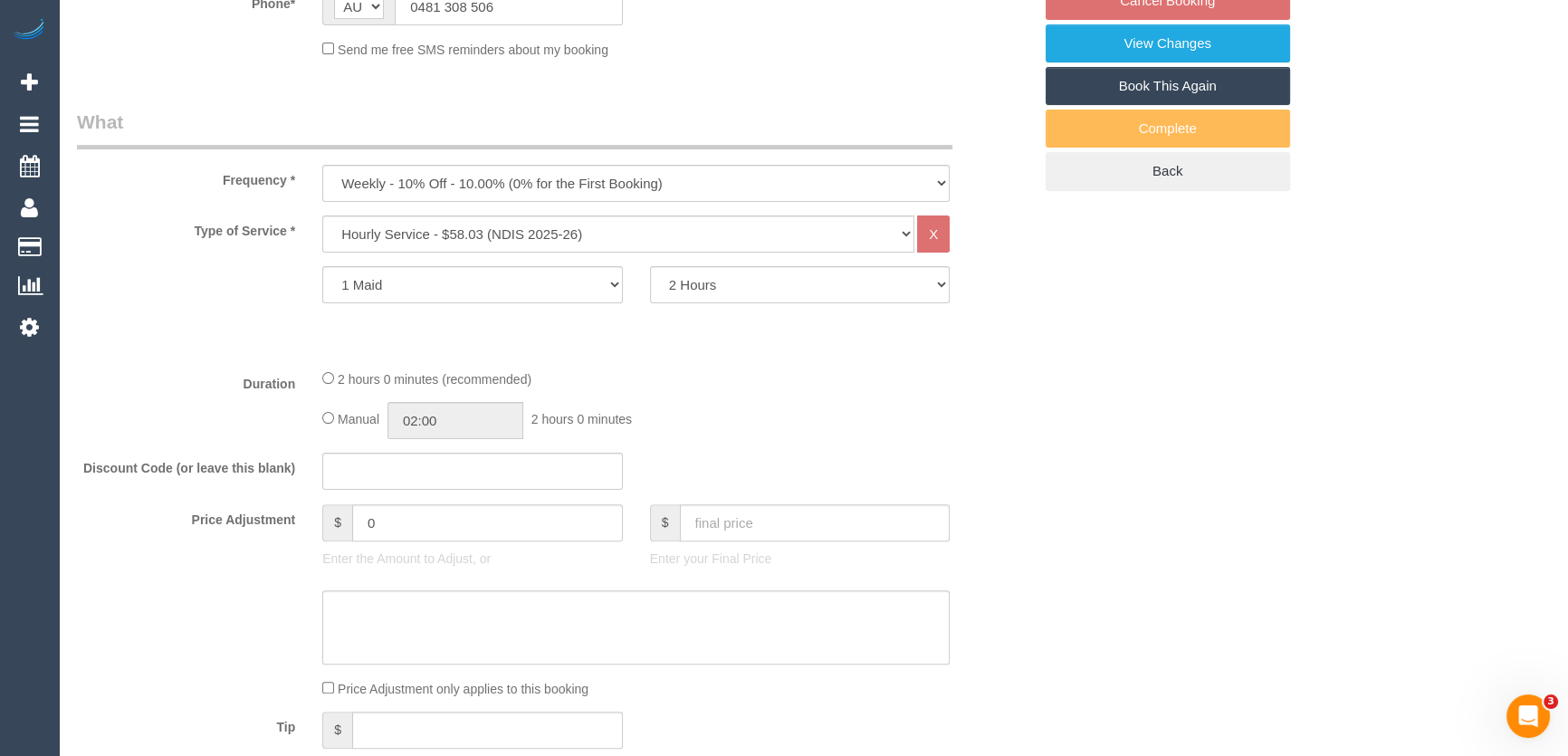
scroll to position [743, 0]
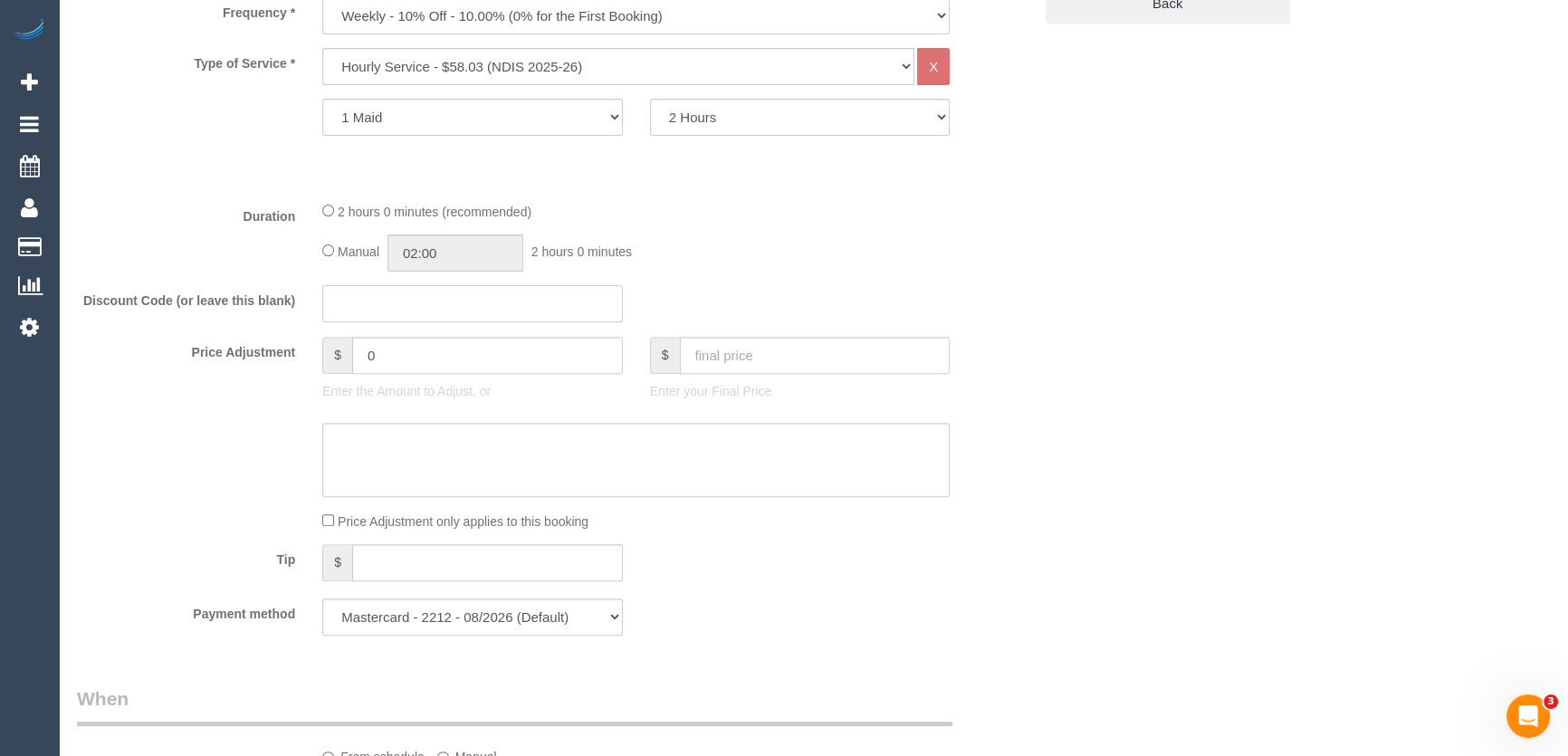
click at [471, 285] on input "text" at bounding box center [472, 304] width 301 height 37
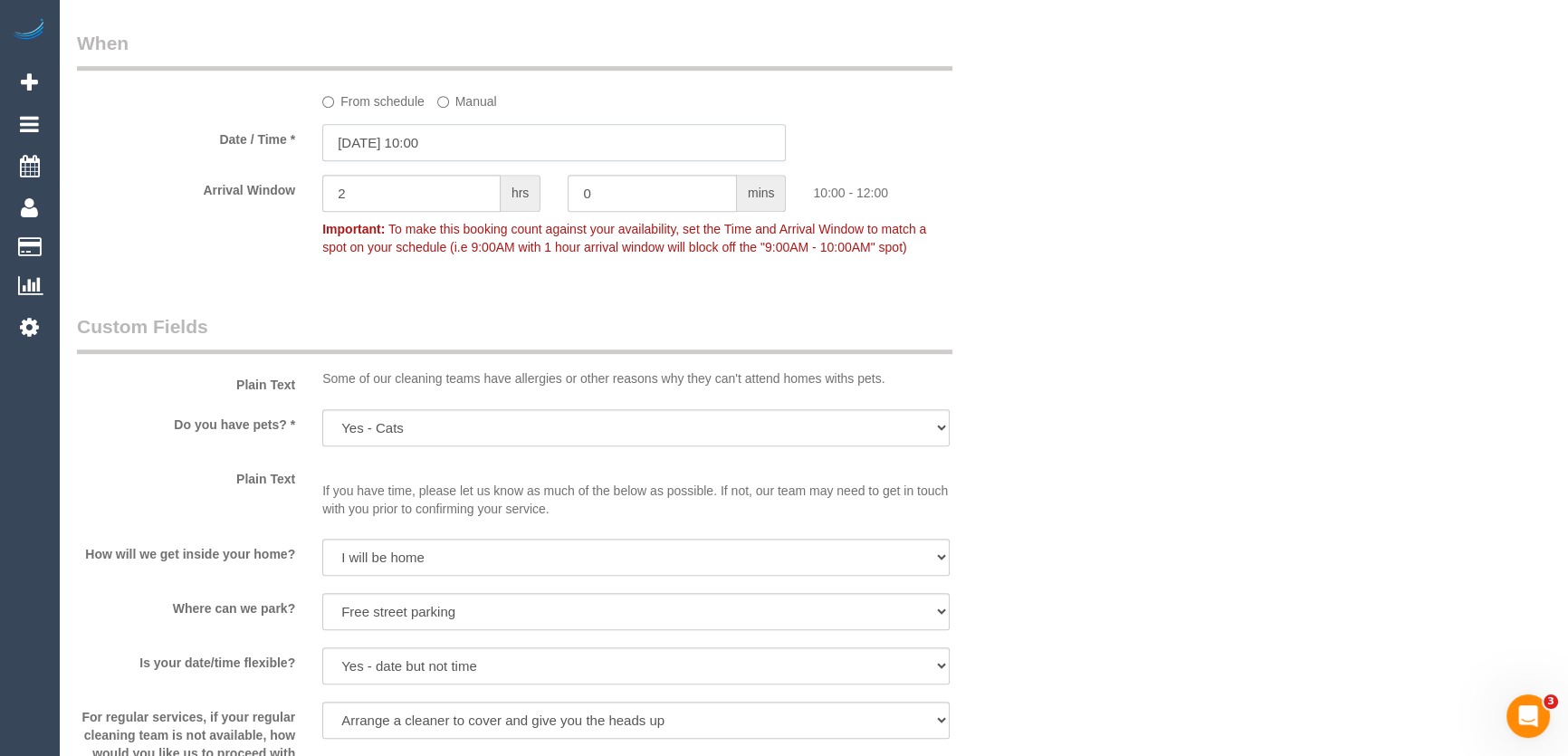
click at [476, 162] on input "05/09/2025 10:00" at bounding box center [554, 142] width 463 height 37
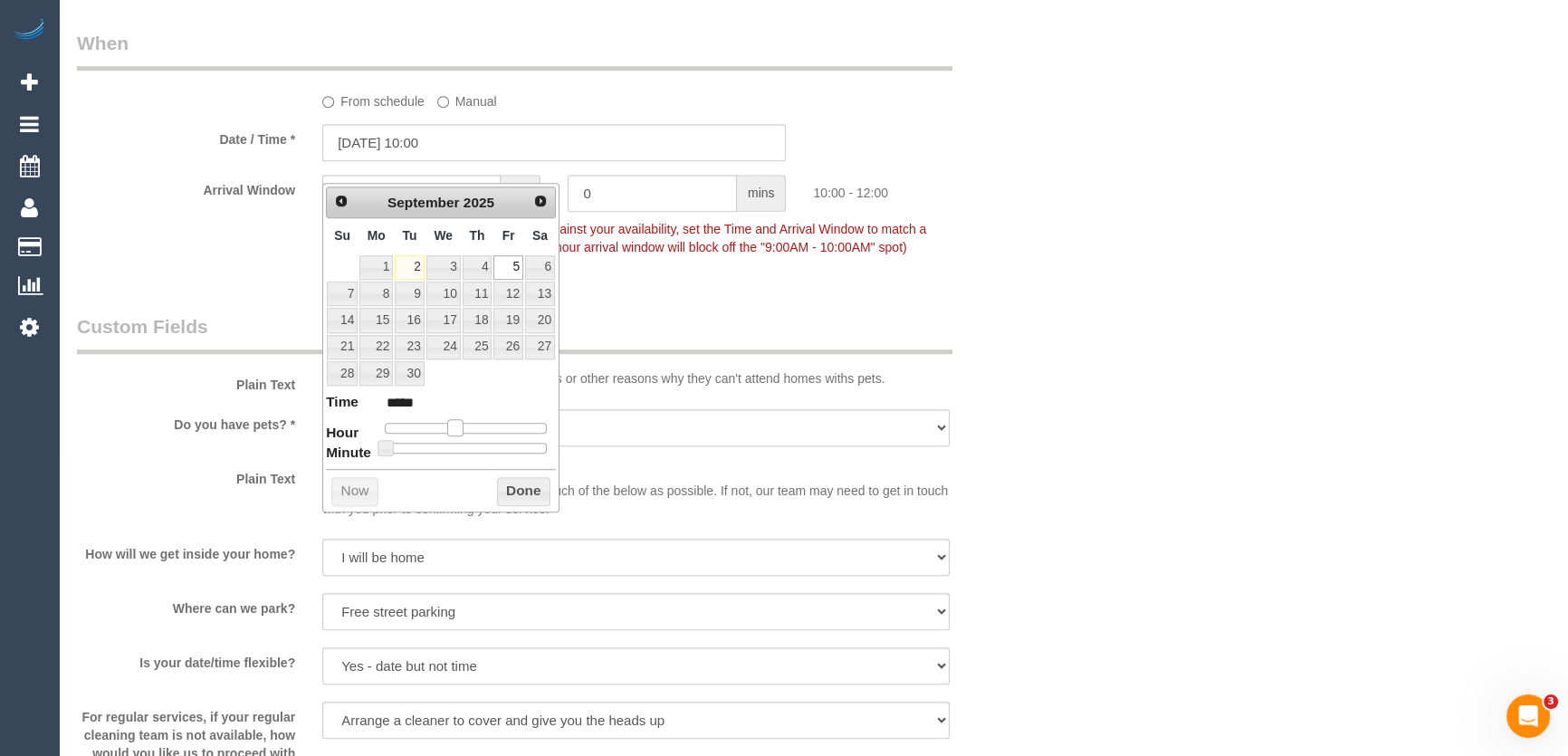
type input "05/09/2025 09:00"
type input "*****"
type input "05/09/2025 08:00"
type input "*****"
drag, startPoint x: 452, startPoint y: 422, endPoint x: 441, endPoint y: 424, distance: 11.2
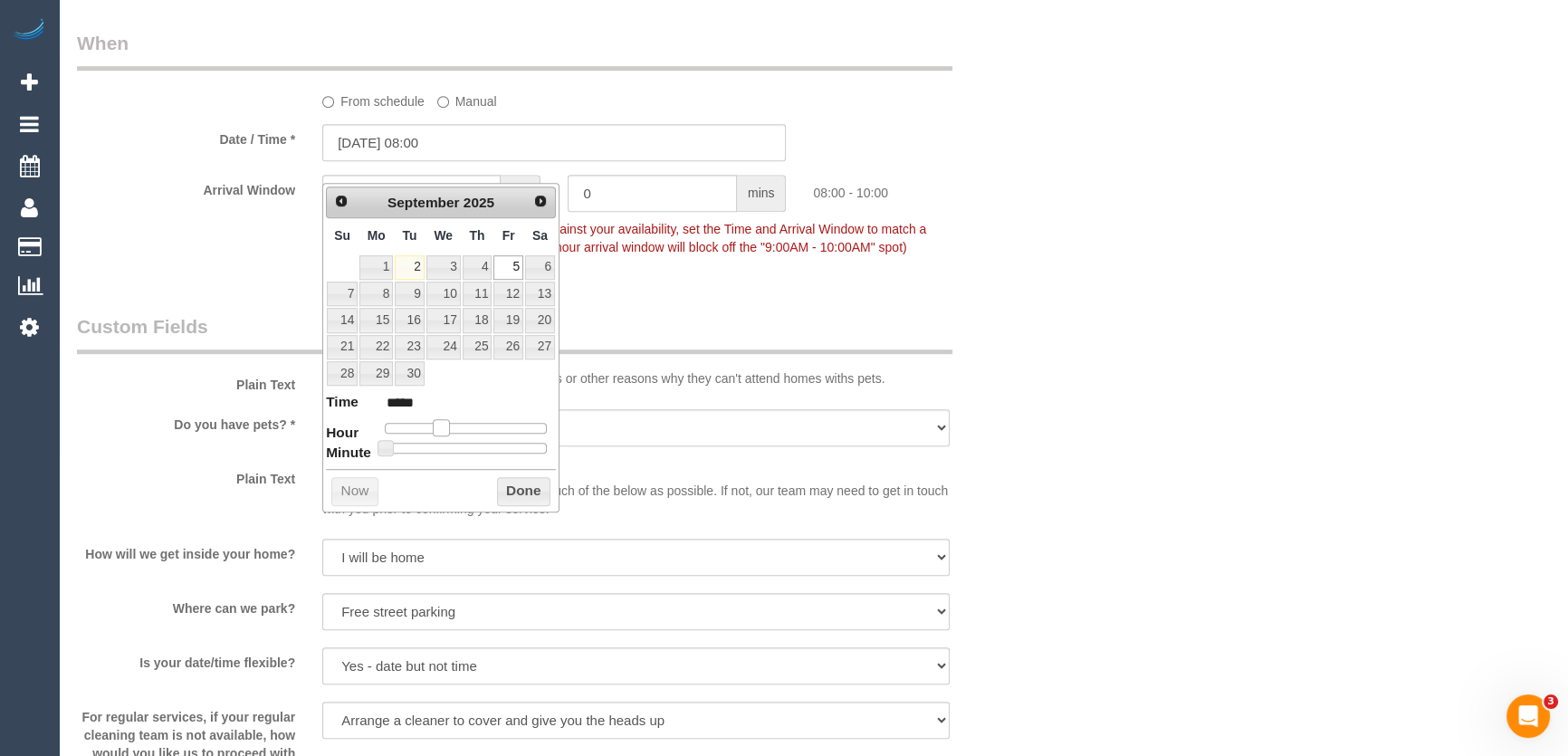
click at [441, 424] on span at bounding box center [441, 427] width 17 height 17
click at [640, 306] on div "Who Email* fiona.kranenbroek@yahoo.com.au Name * Fiona Kranenbroek INVOICE NDIS…" at bounding box center [554, 339] width 982 height 3341
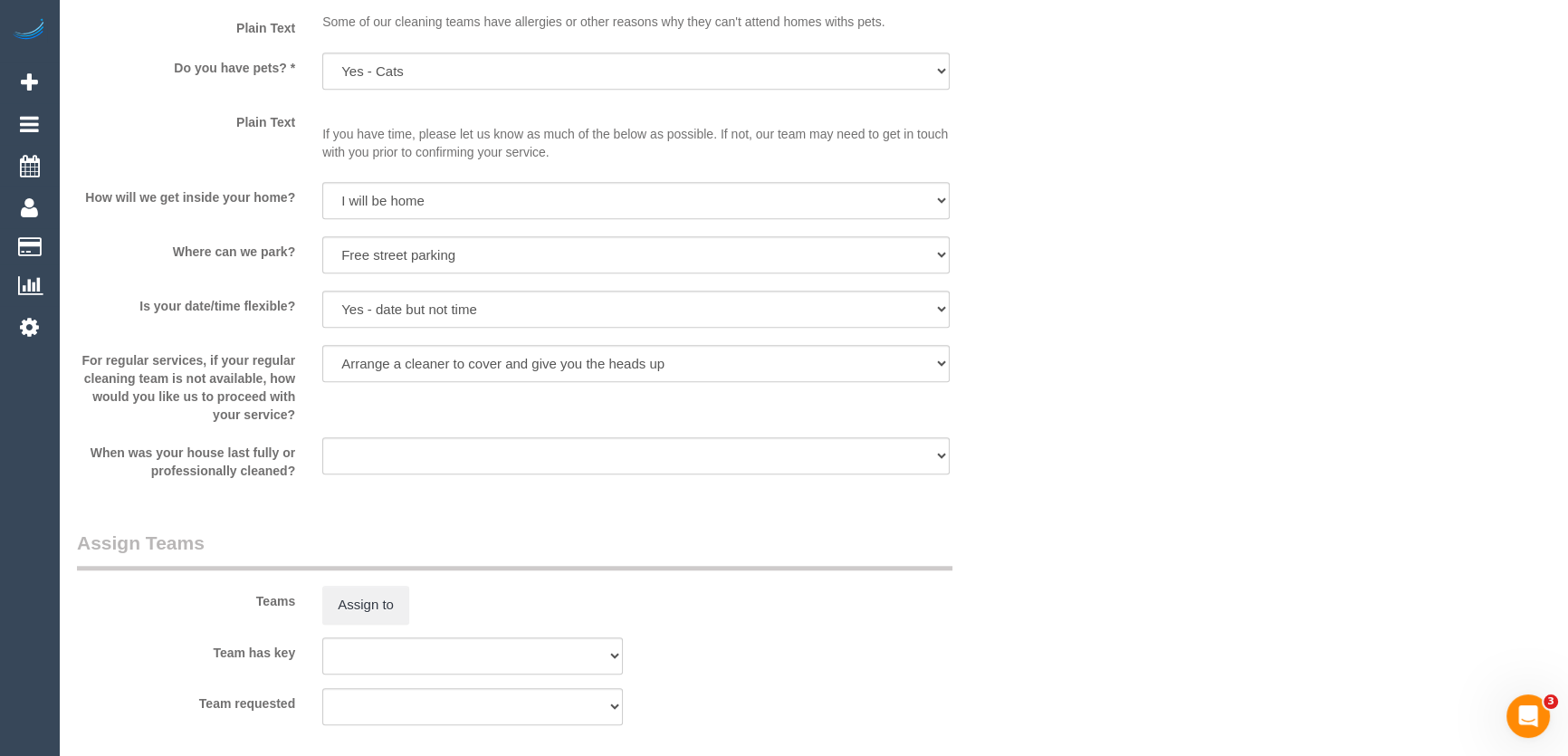
scroll to position [1974, 0]
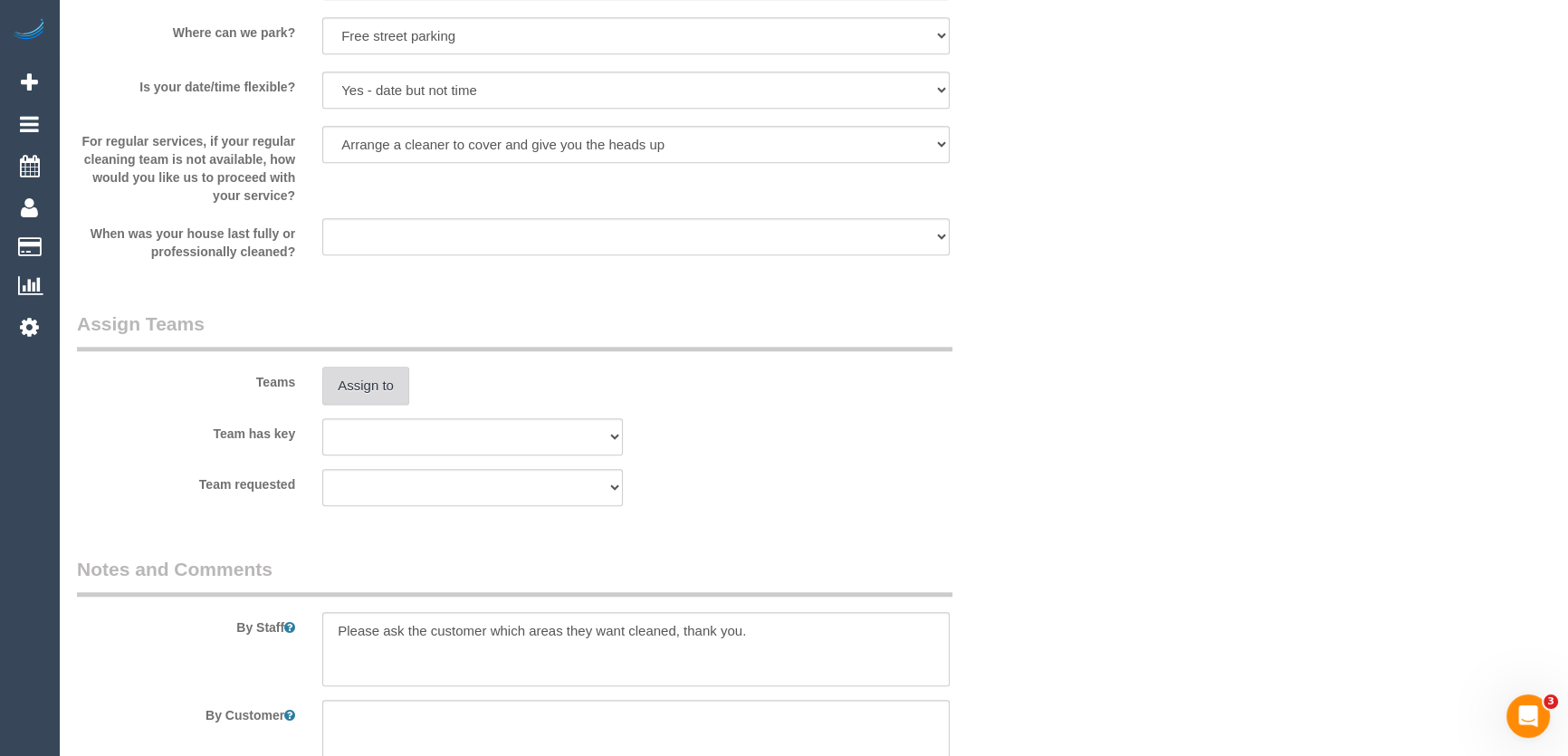
click at [371, 405] on button "Assign to" at bounding box center [365, 385] width 87 height 38
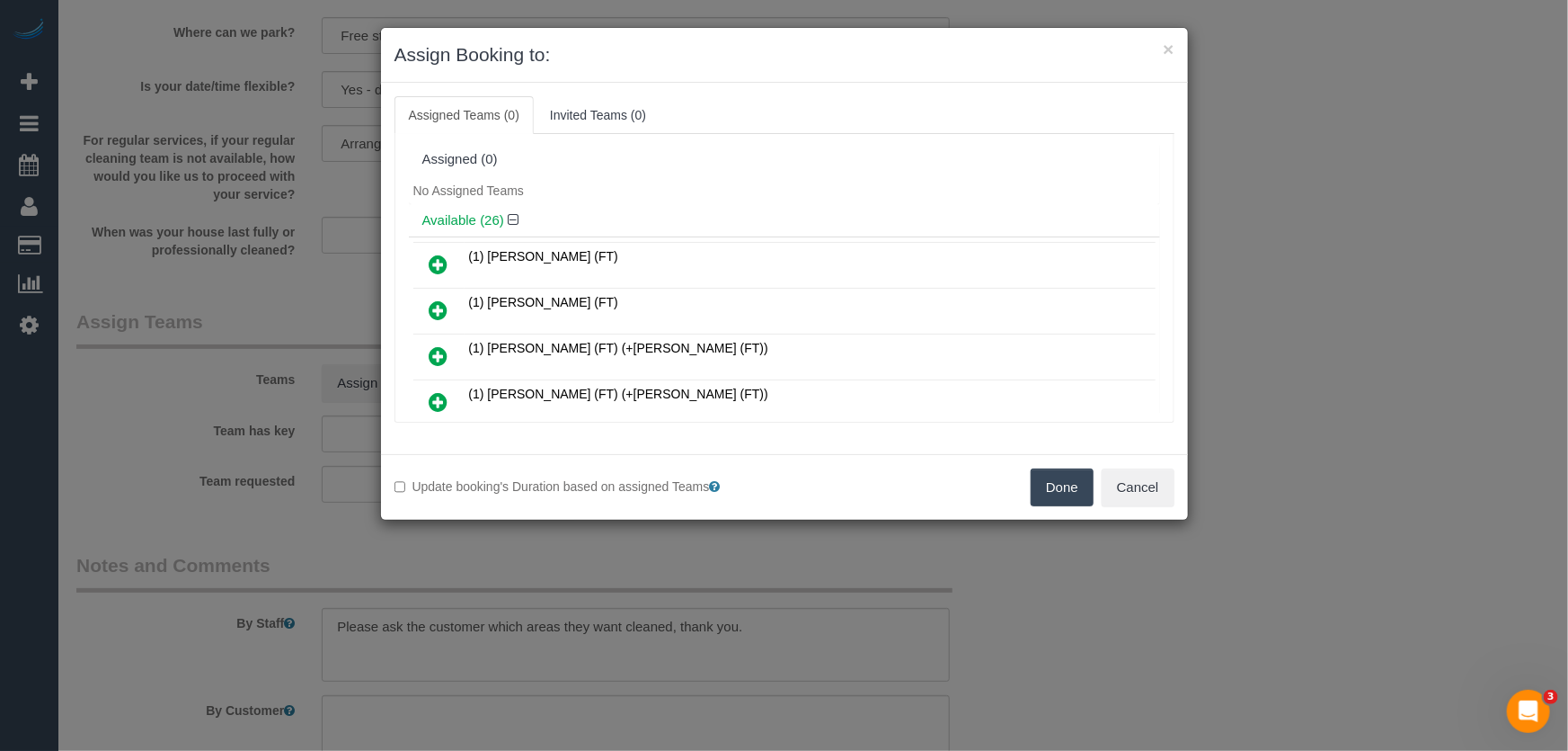
click at [438, 307] on icon at bounding box center [440, 310] width 19 height 21
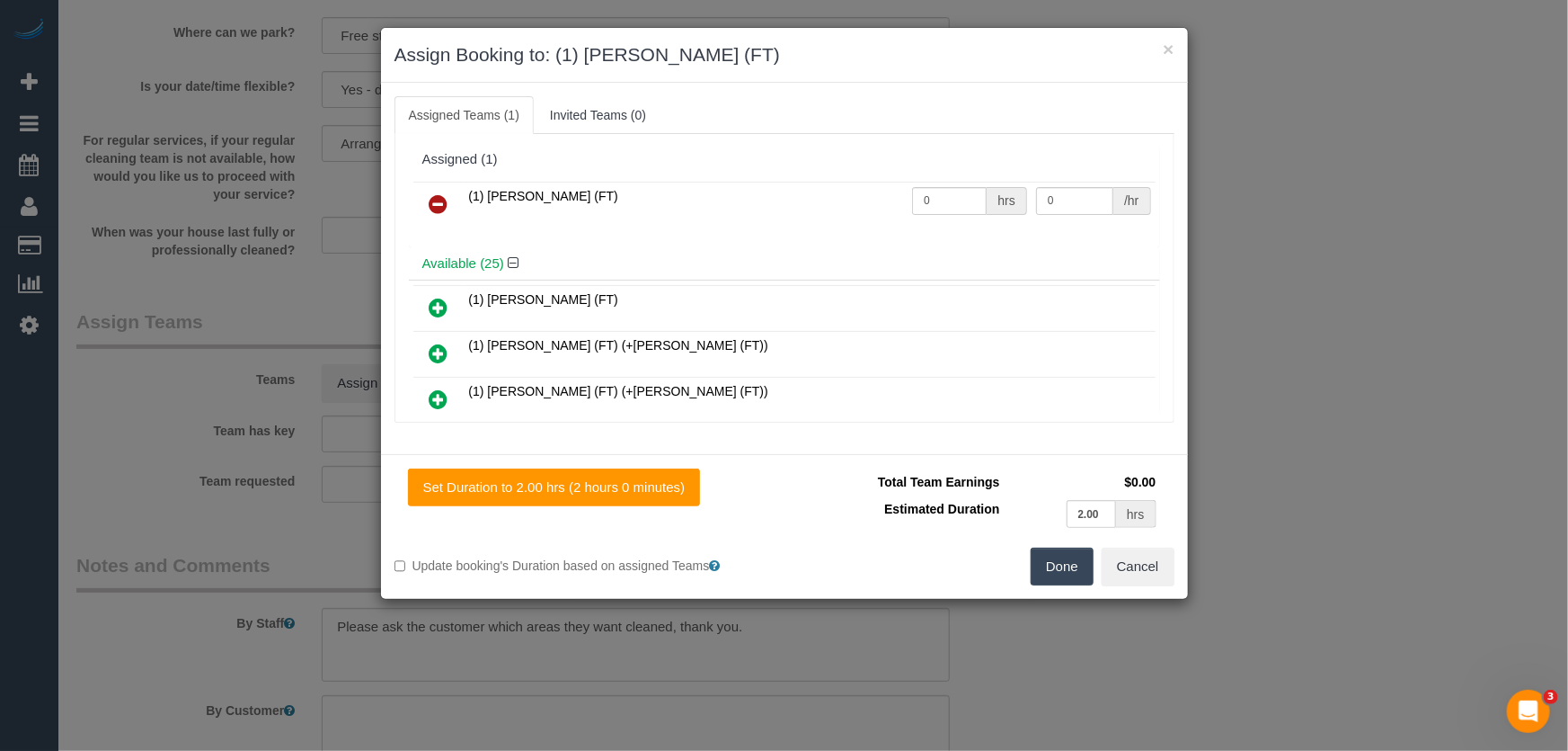
click at [1045, 567] on button "Done" at bounding box center [1062, 566] width 63 height 38
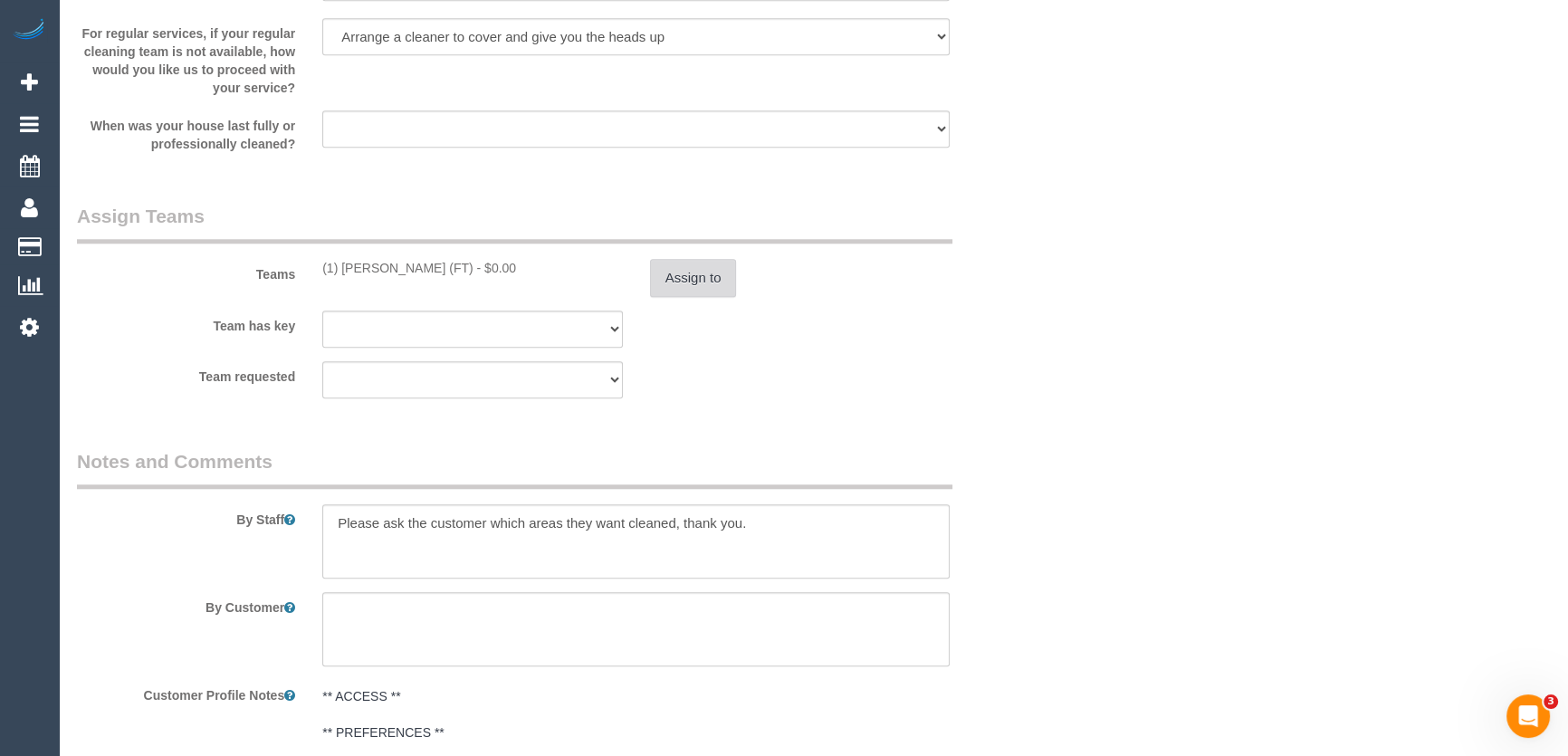
scroll to position [2139, 0]
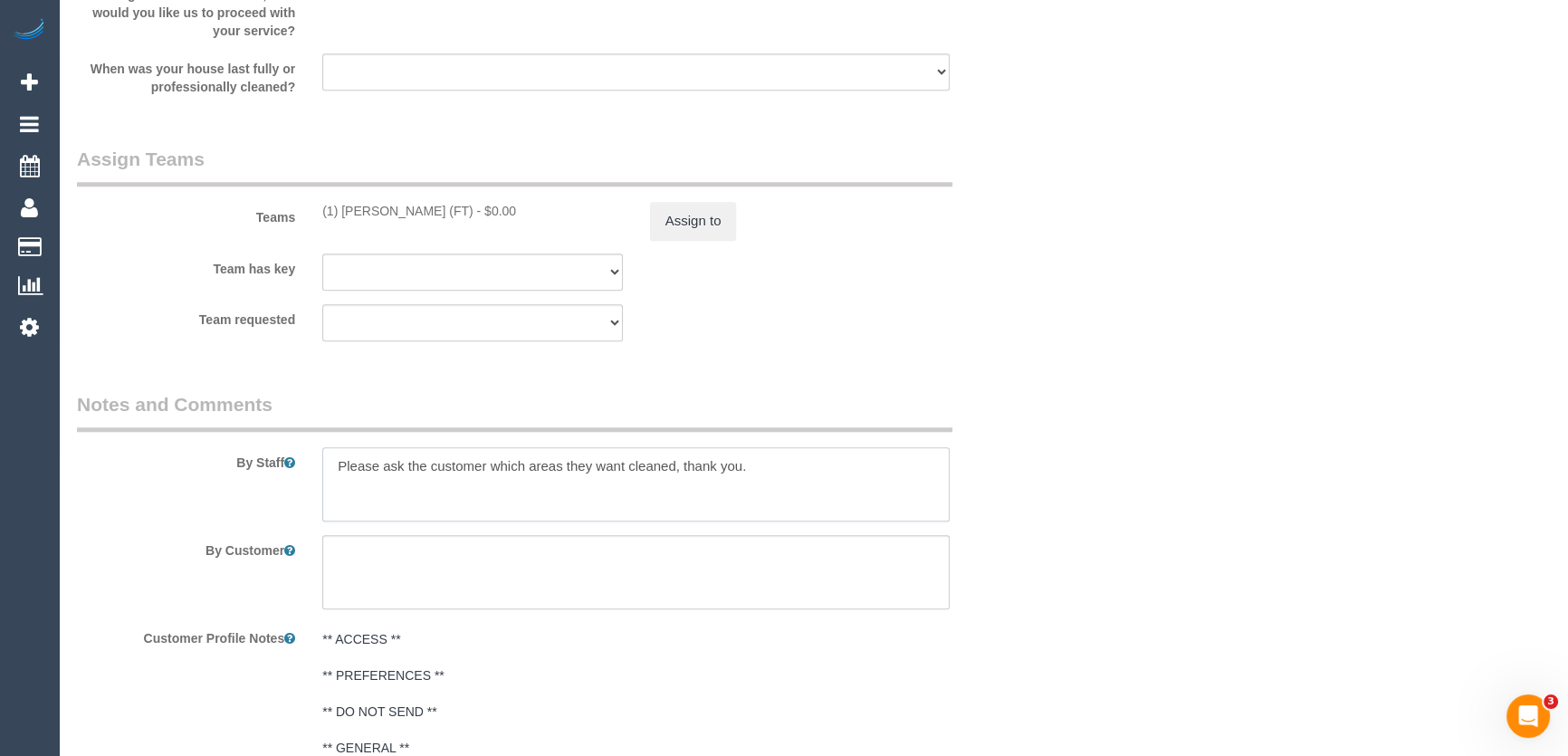
click at [334, 487] on textarea at bounding box center [636, 485] width 628 height 74
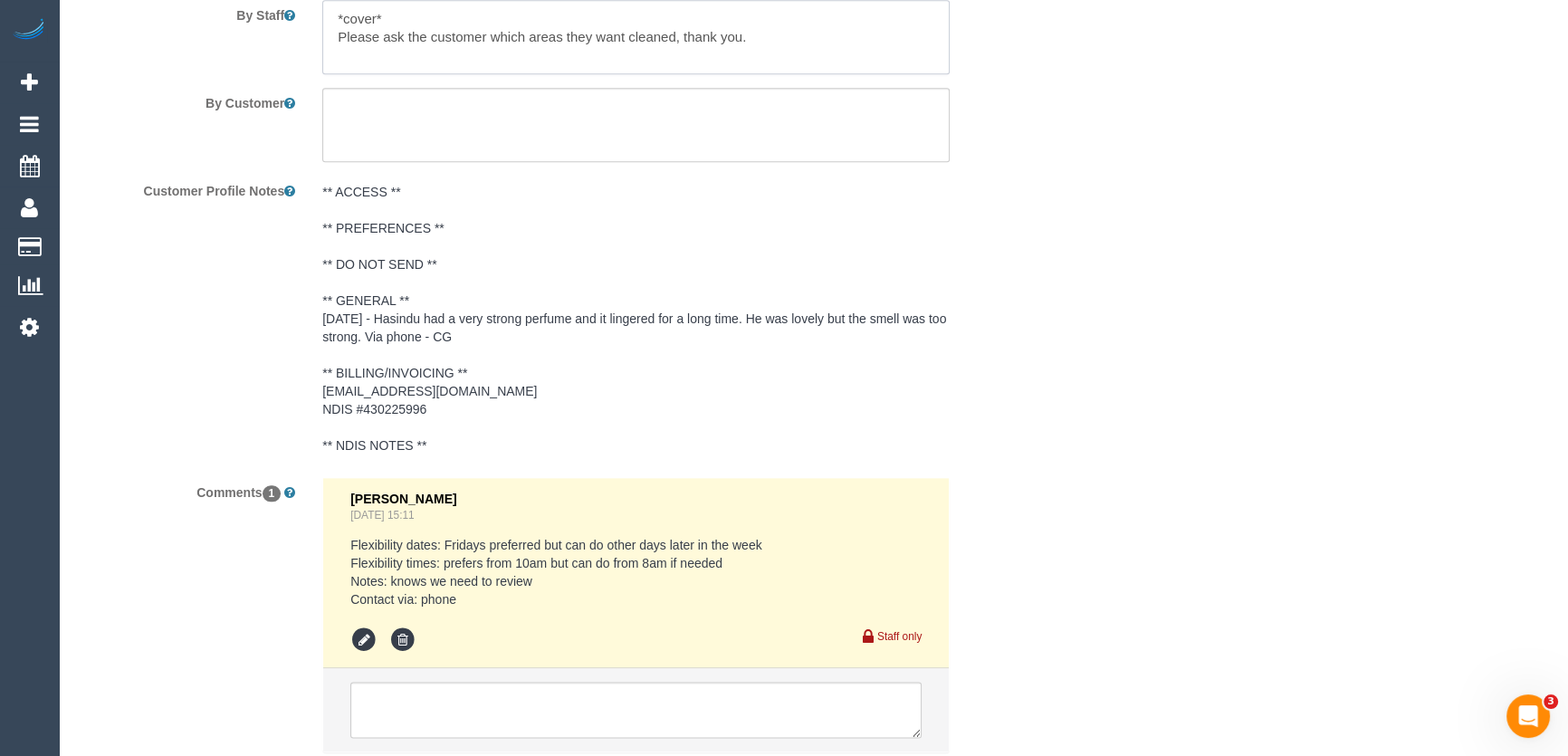
scroll to position [2733, 0]
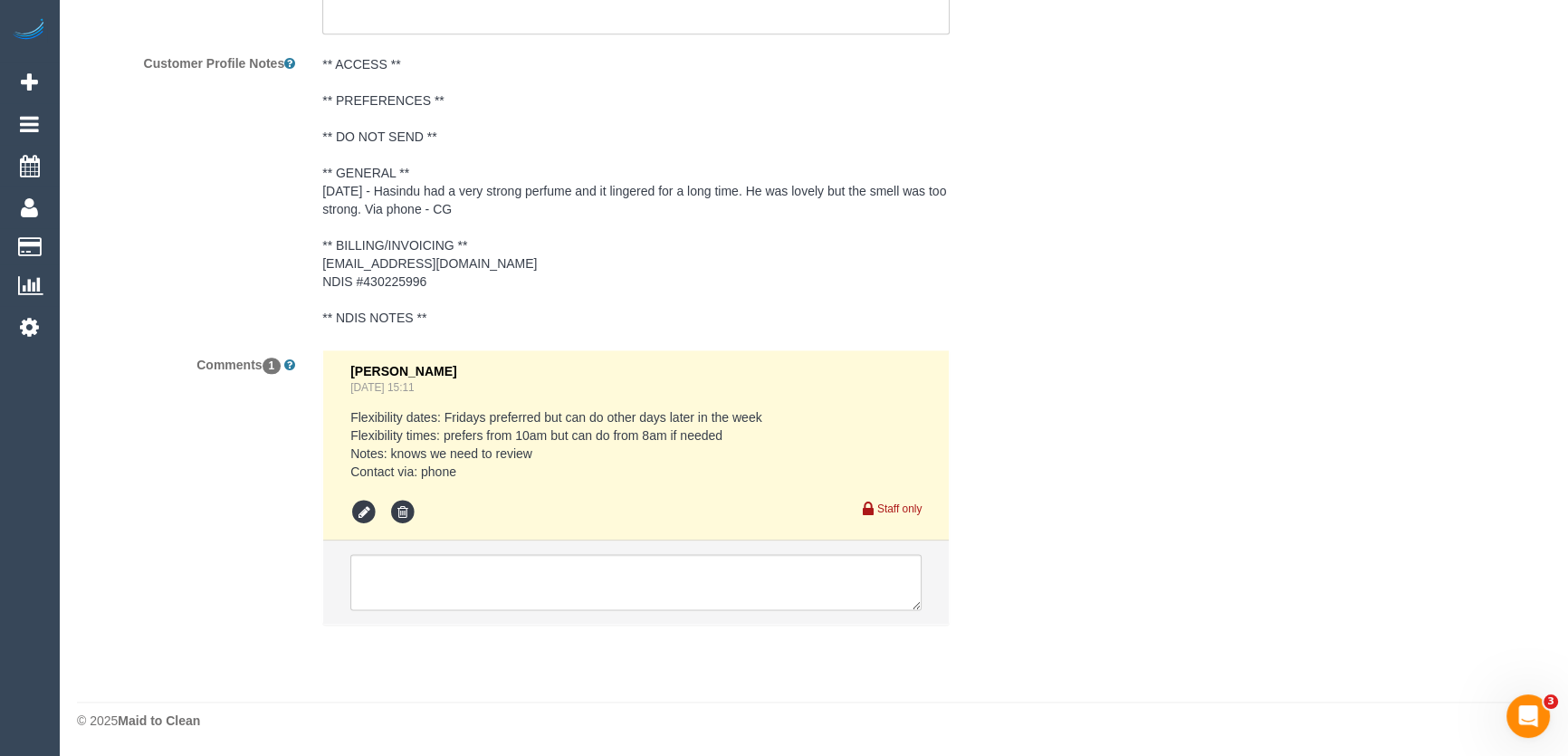
type textarea "*cover* Please ask the customer which areas they want cleaned, thank you."
click at [471, 562] on textarea at bounding box center [636, 582] width 571 height 56
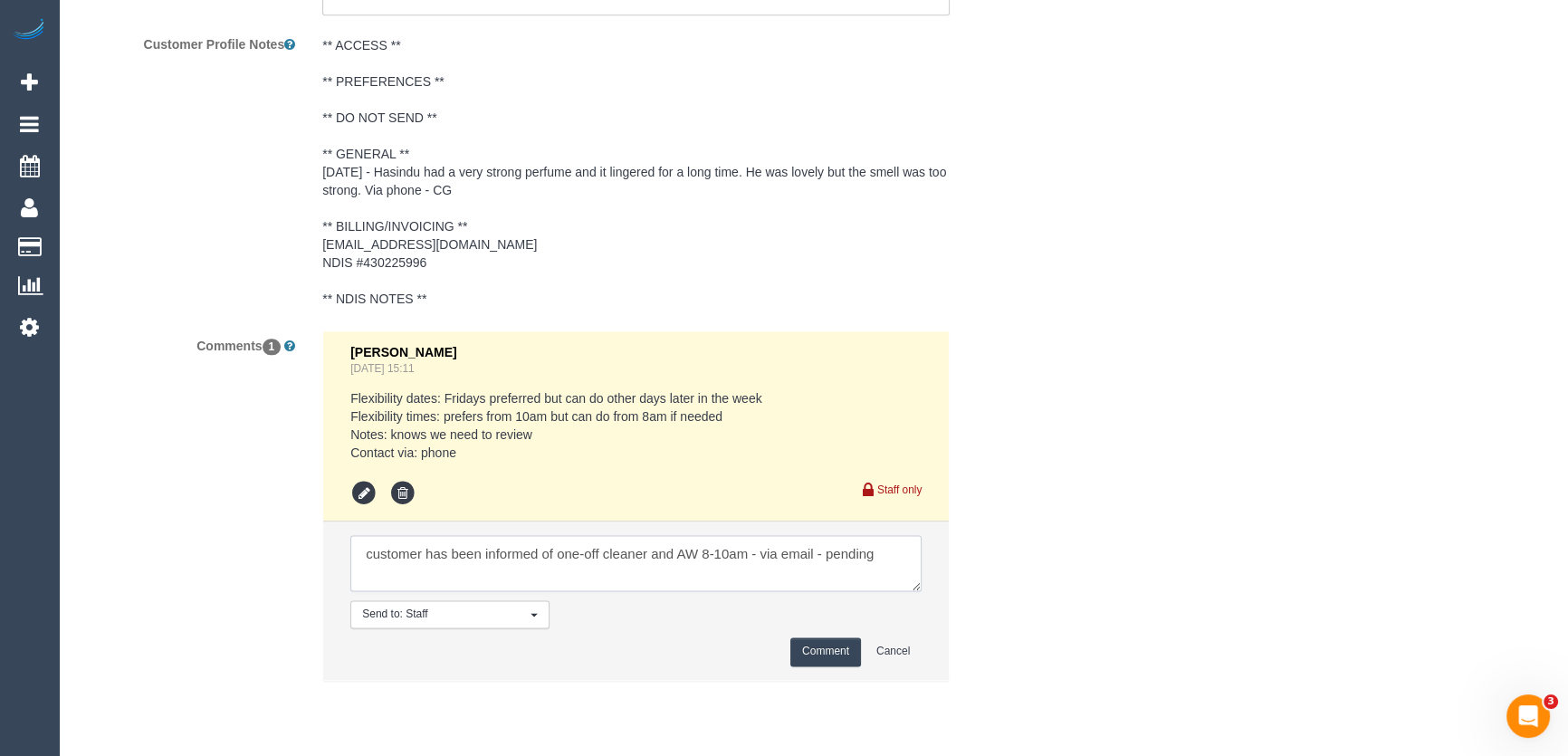
type textarea "customer has been informed of one-off cleaner and AW 8-10am - via email - pendi…"
click at [813, 666] on button "Comment" at bounding box center [825, 651] width 71 height 28
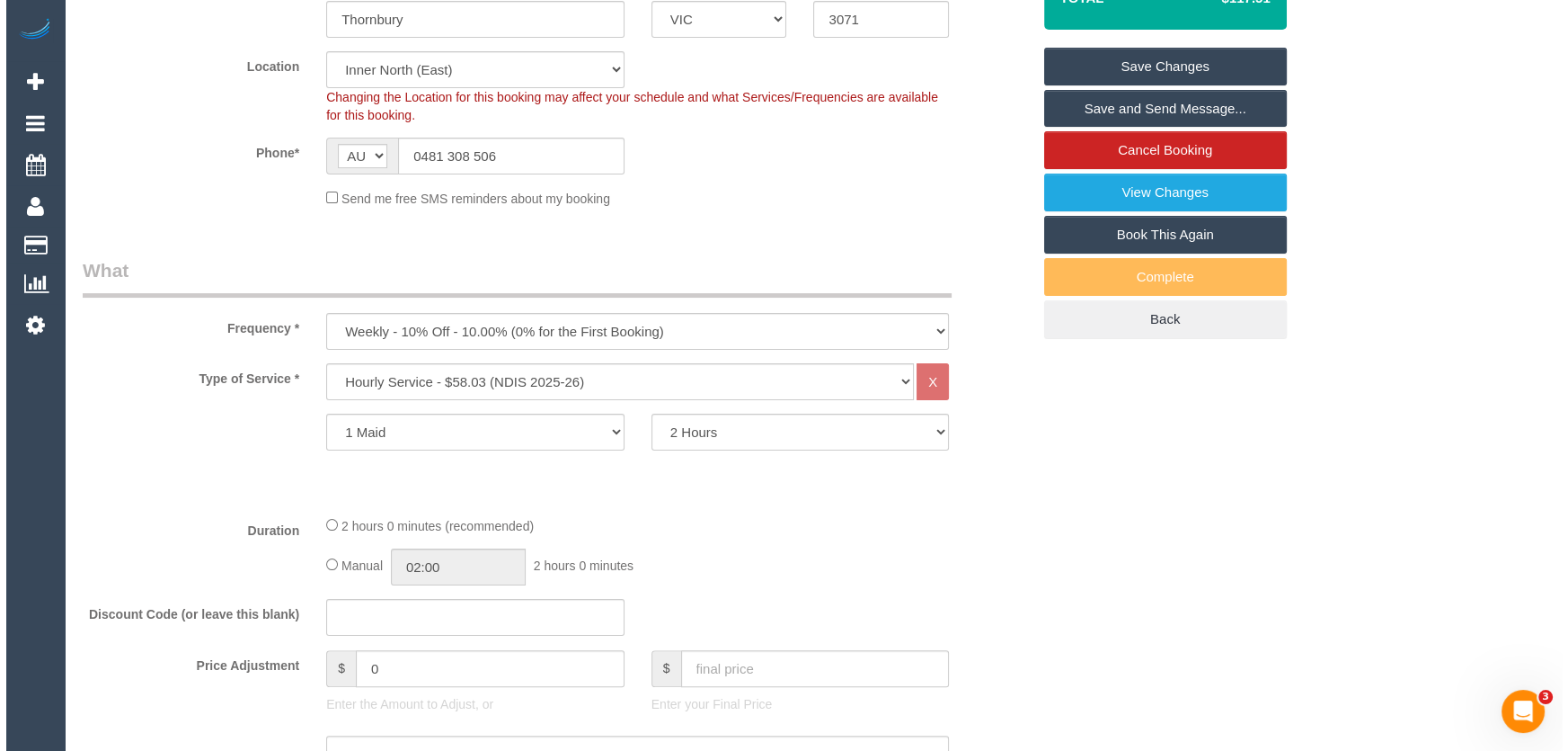
scroll to position [0, 0]
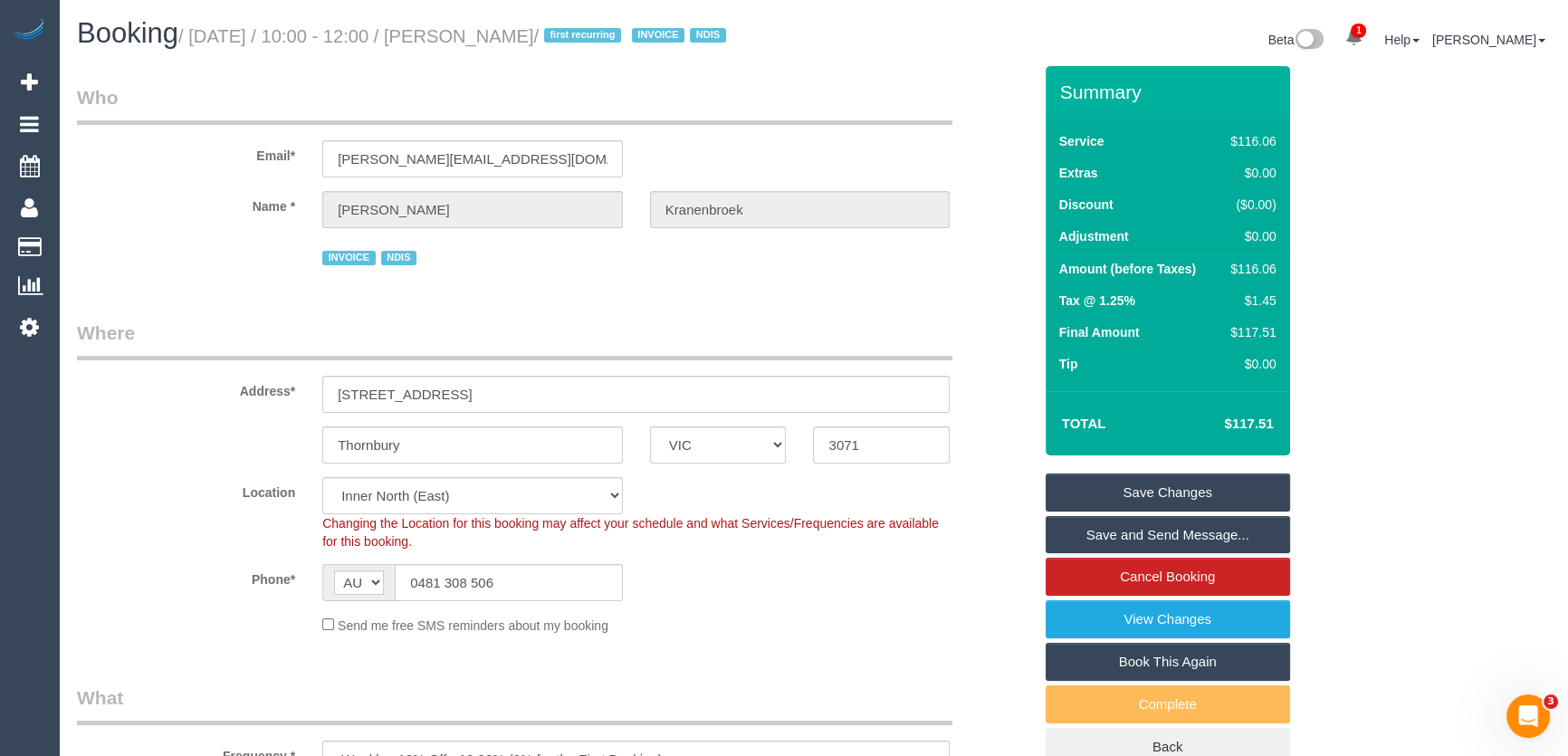
click at [516, 32] on small "/ September 05, 2025 / 10:00 - 12:00 / Fiona Kranenbroek / first recurring INVO…" at bounding box center [455, 36] width 553 height 19
copy small "Fiona Kranenbroek"
click at [553, 177] on input "fiona.kranenbroek@yahoo.com.au" at bounding box center [472, 159] width 301 height 37
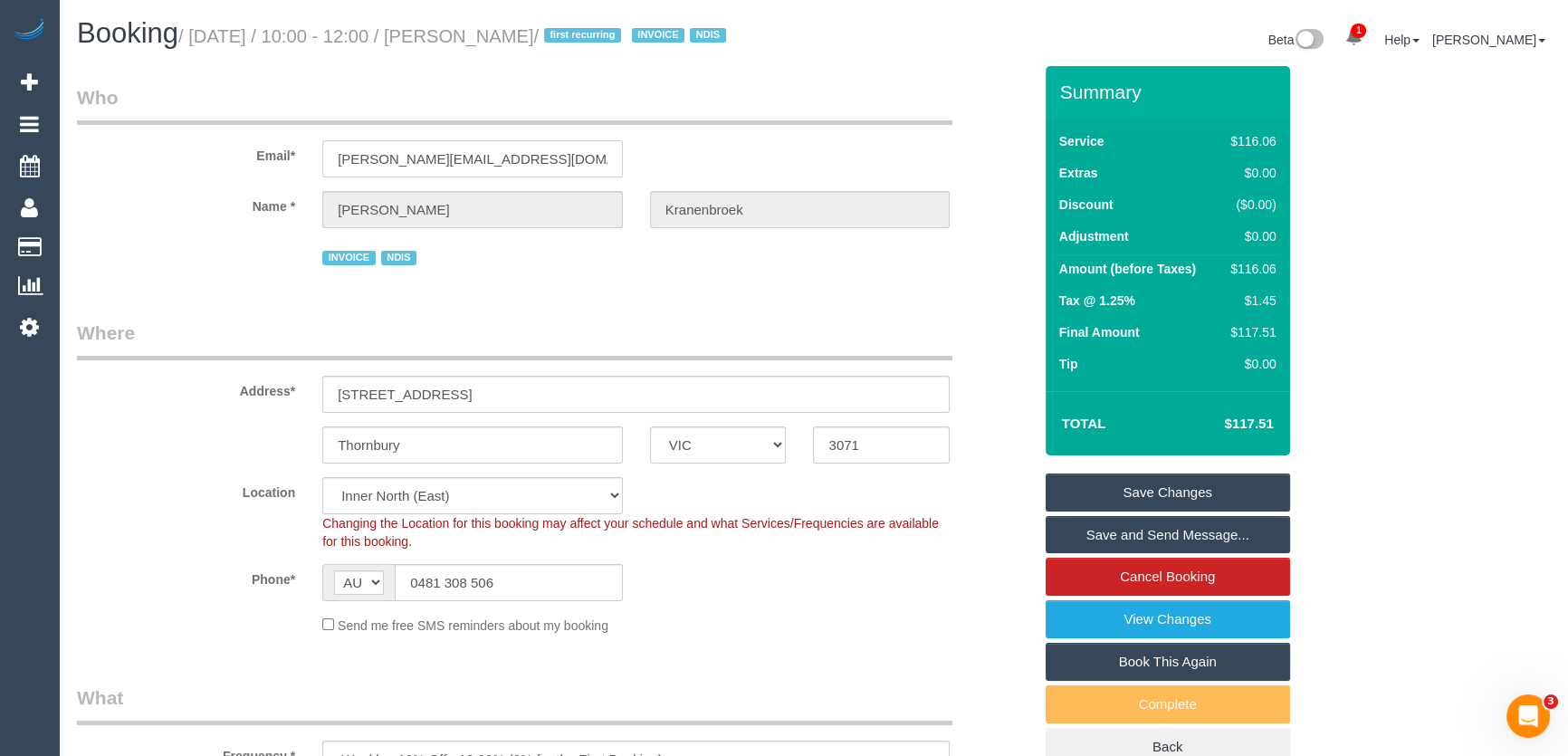
click at [553, 177] on input "fiona.kranenbroek@yahoo.com.au" at bounding box center [472, 159] width 301 height 37
click at [1167, 512] on link "Save Changes" at bounding box center [1168, 492] width 244 height 38
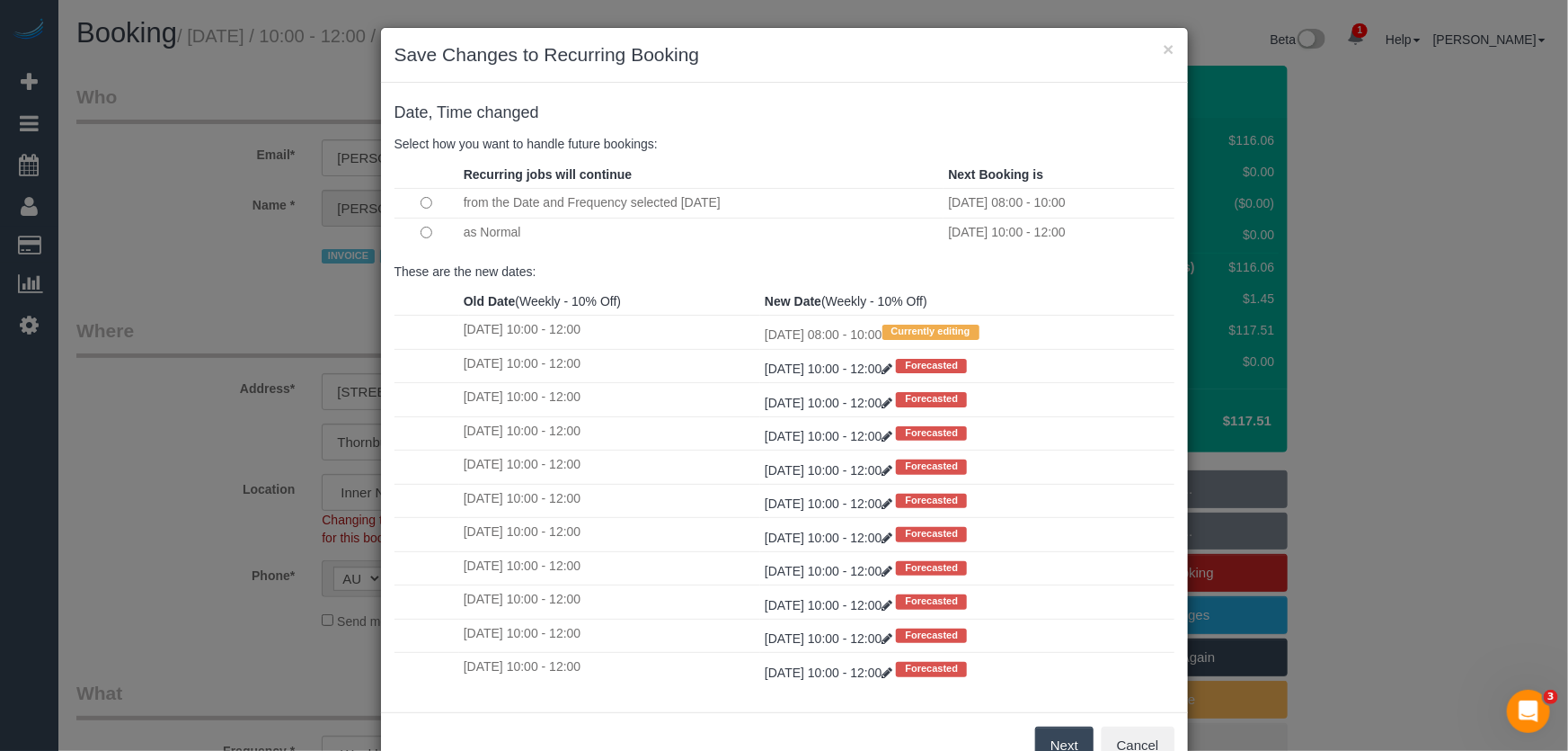
click at [1050, 743] on button "Next" at bounding box center [1065, 745] width 58 height 38
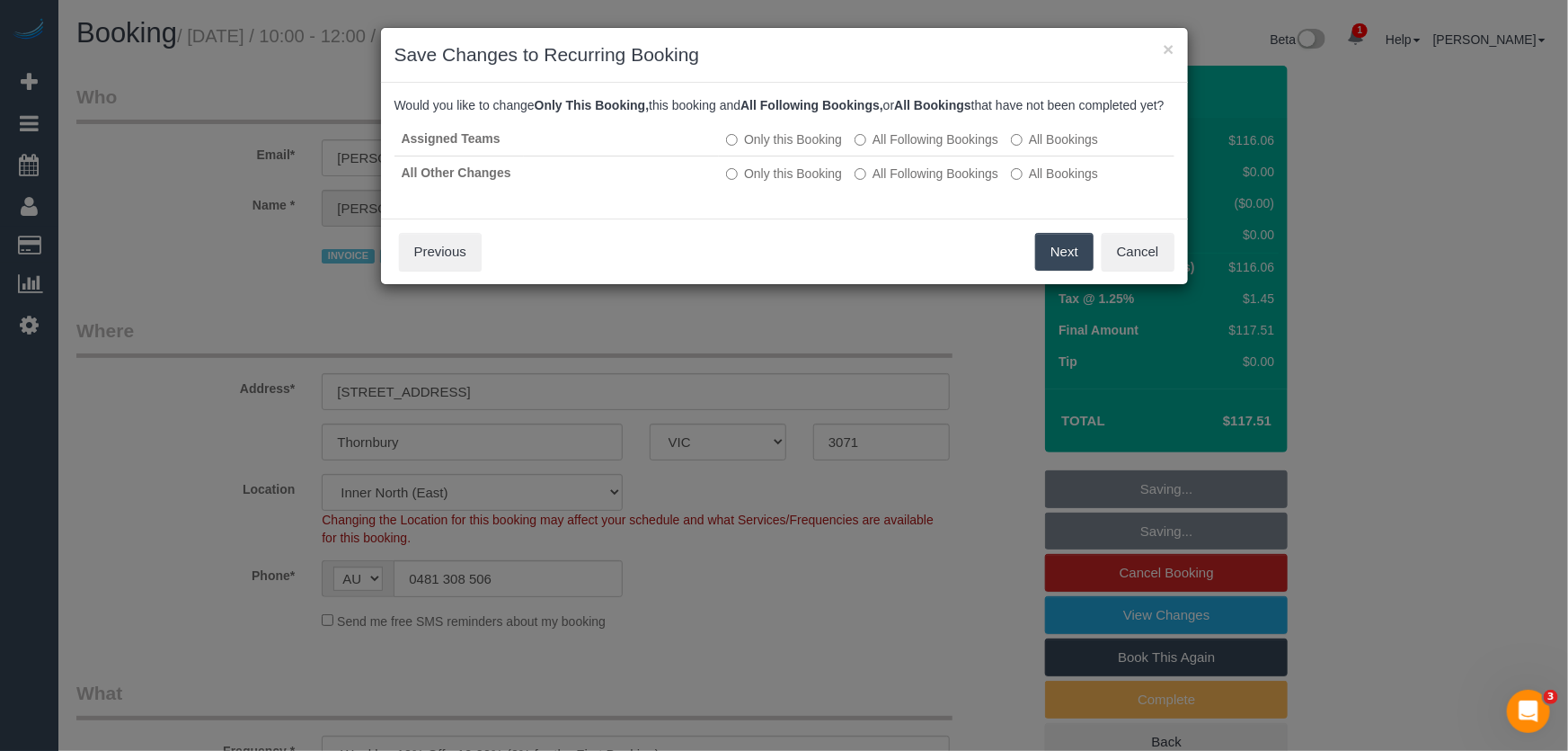
click at [1059, 267] on button "Next" at bounding box center [1065, 251] width 58 height 38
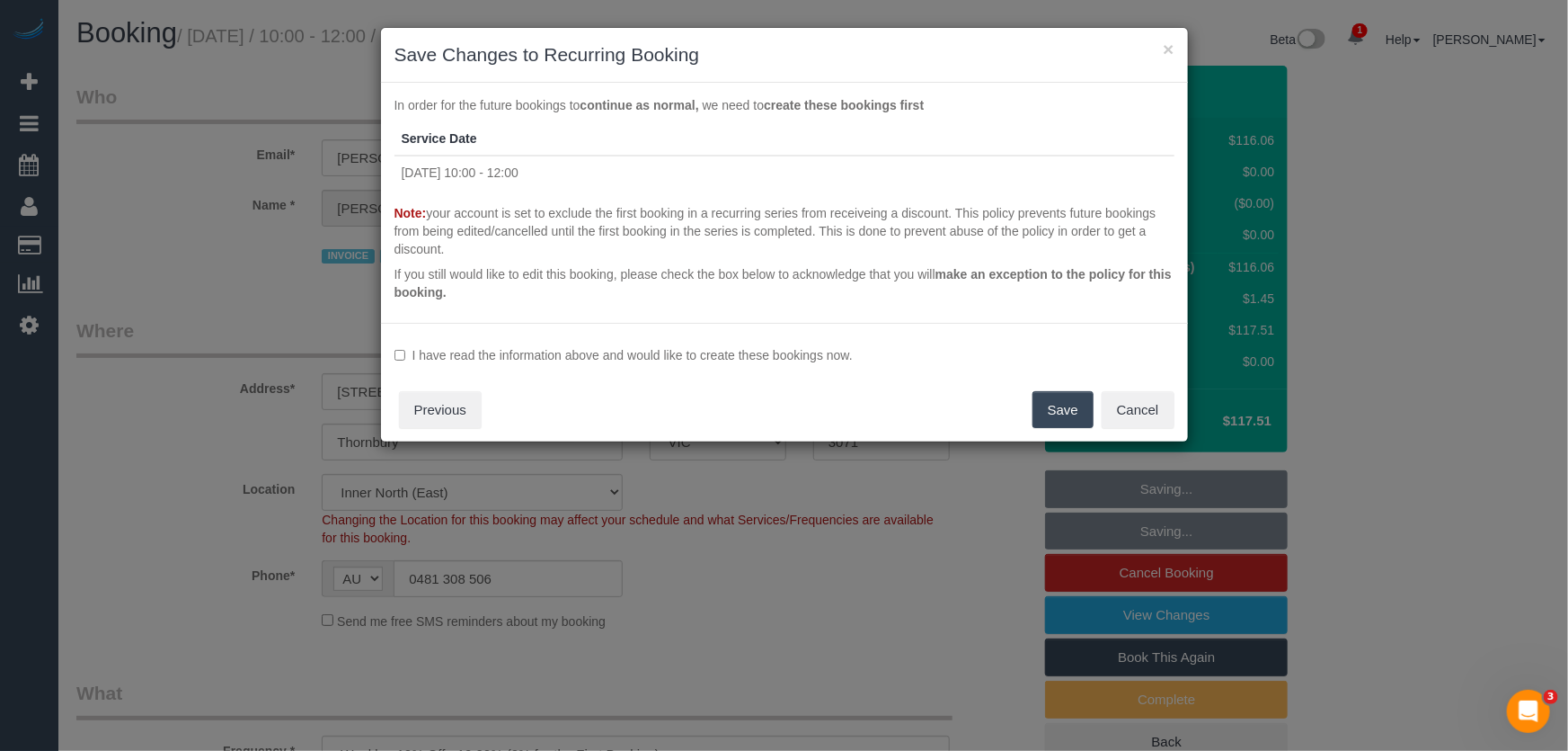
click at [651, 351] on label "I have read the information above and would like to create these bookings now." at bounding box center [784, 355] width 781 height 18
click at [1071, 414] on button "Save" at bounding box center [1063, 410] width 61 height 38
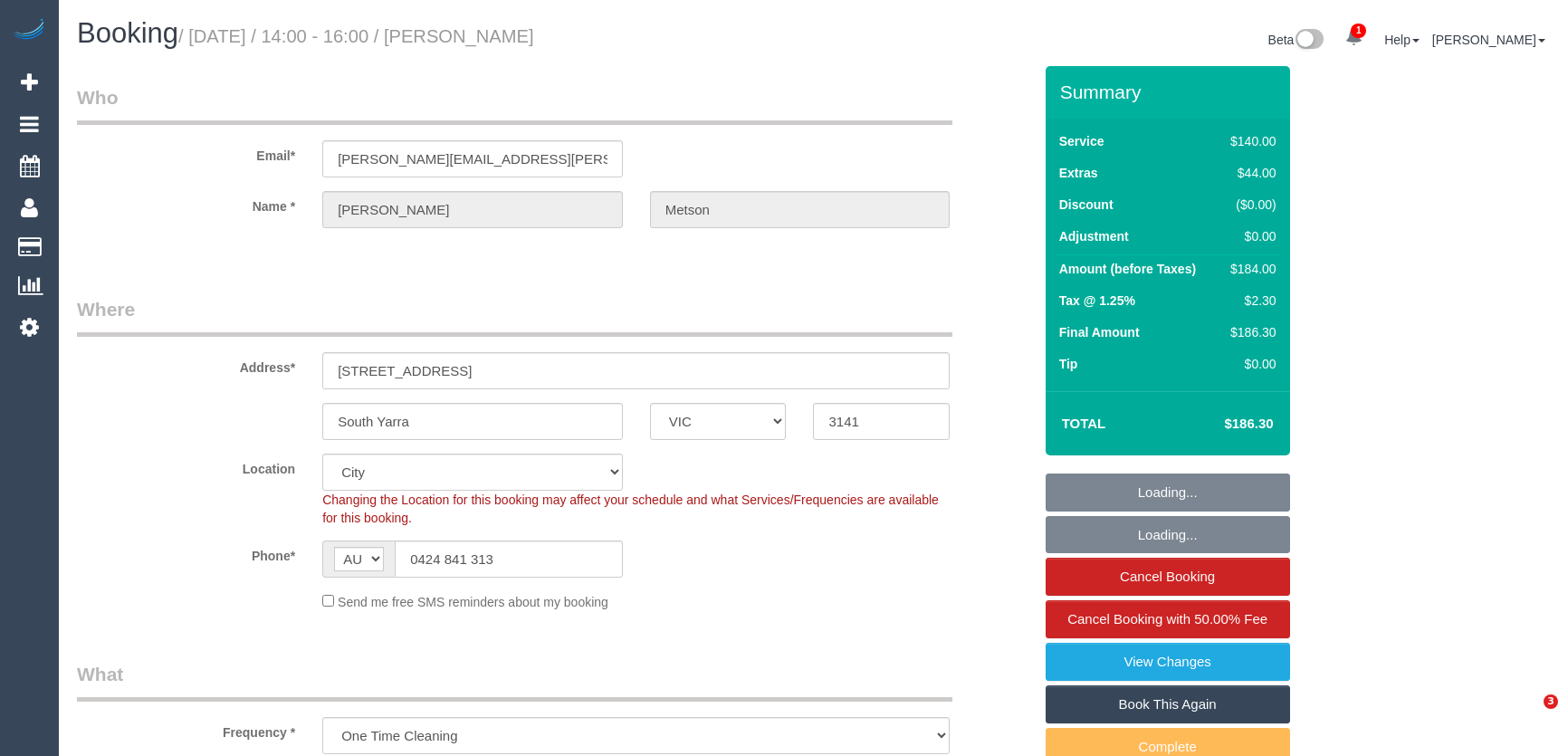
select select "VIC"
select select "spot1"
select select "number:28"
select select "number:15"
select select "number:19"
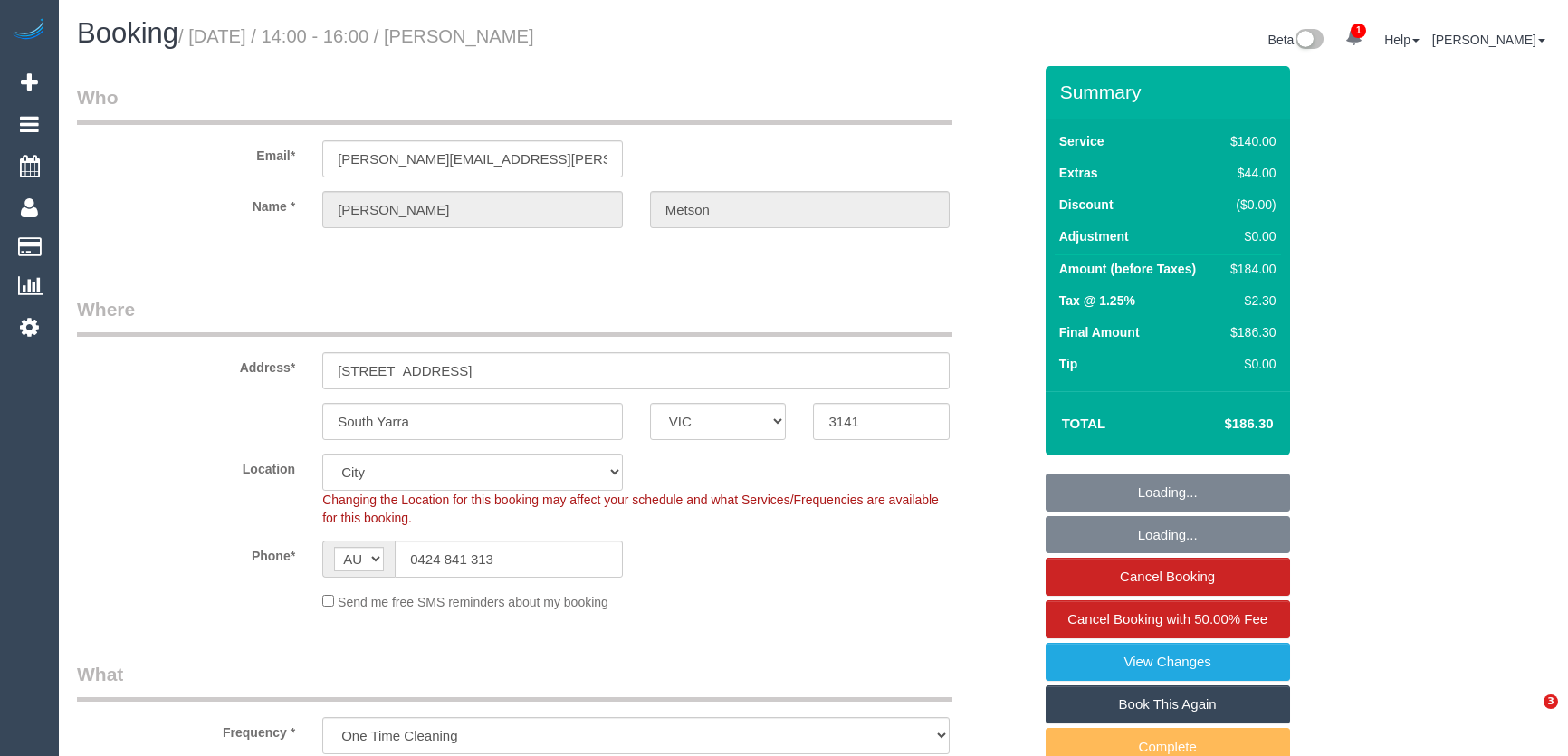
select select "number:23"
select select "number:33"
select select "number:13"
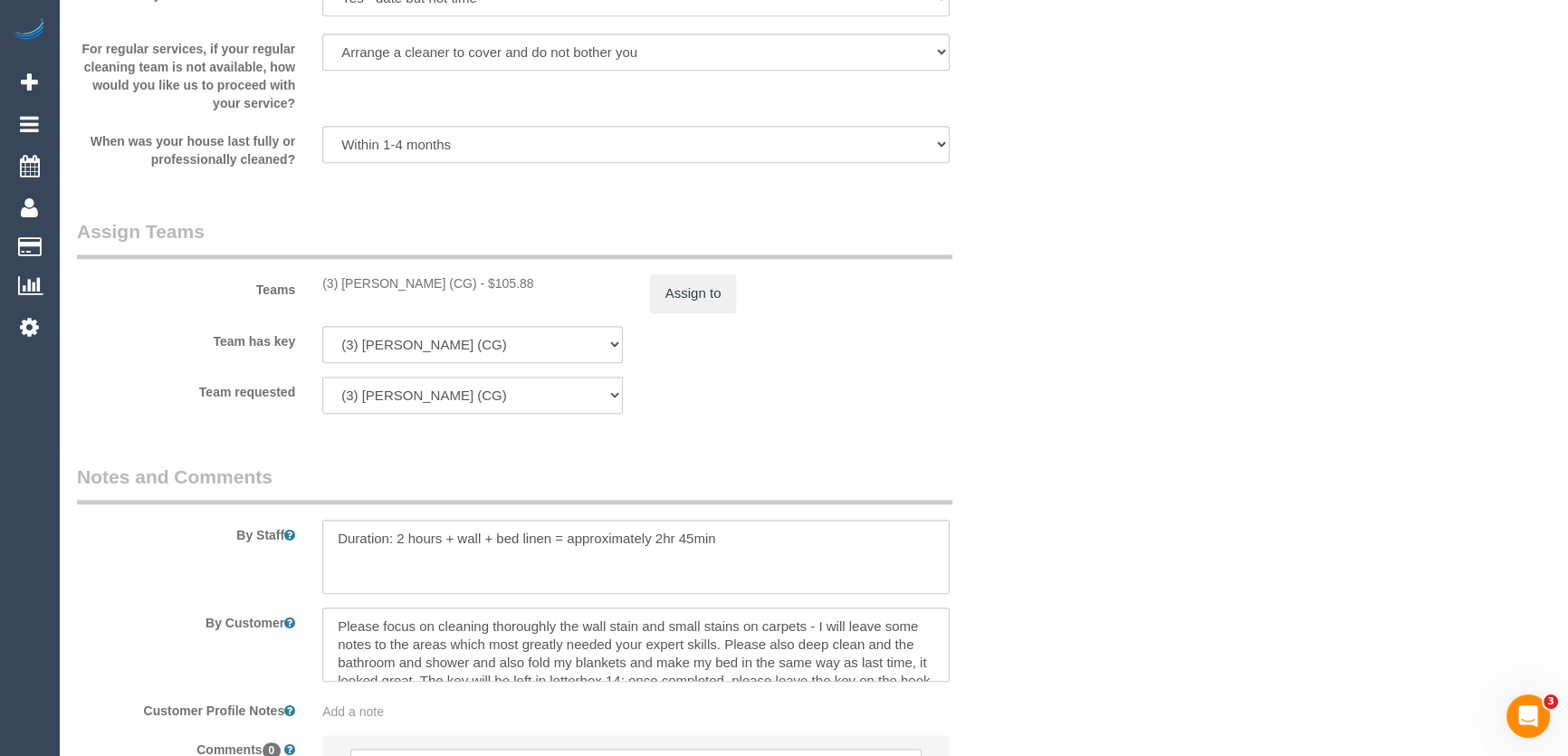
scroll to position [2221, 0]
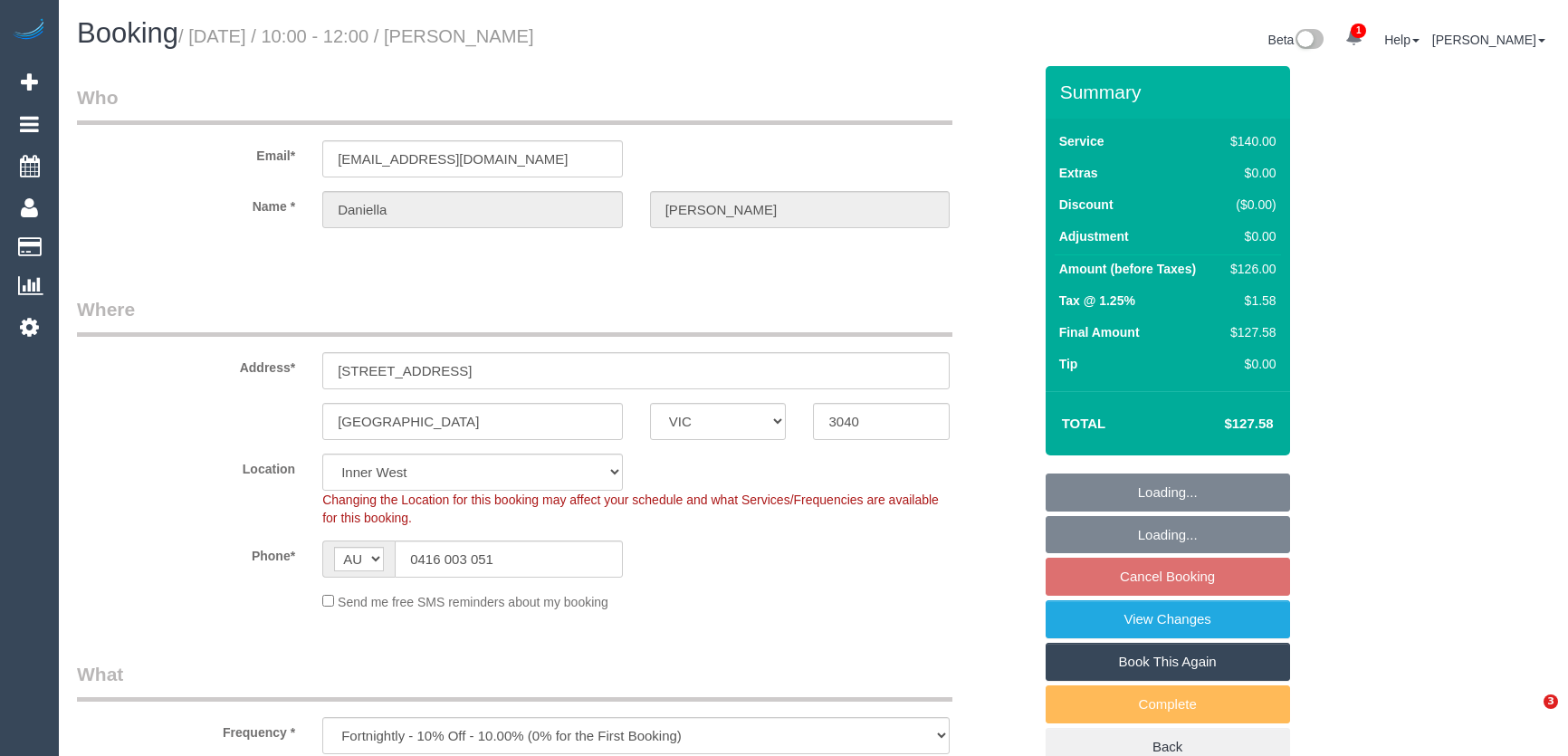
select select "VIC"
select select "number:27"
select select "number:14"
select select "number:19"
select select "number:25"
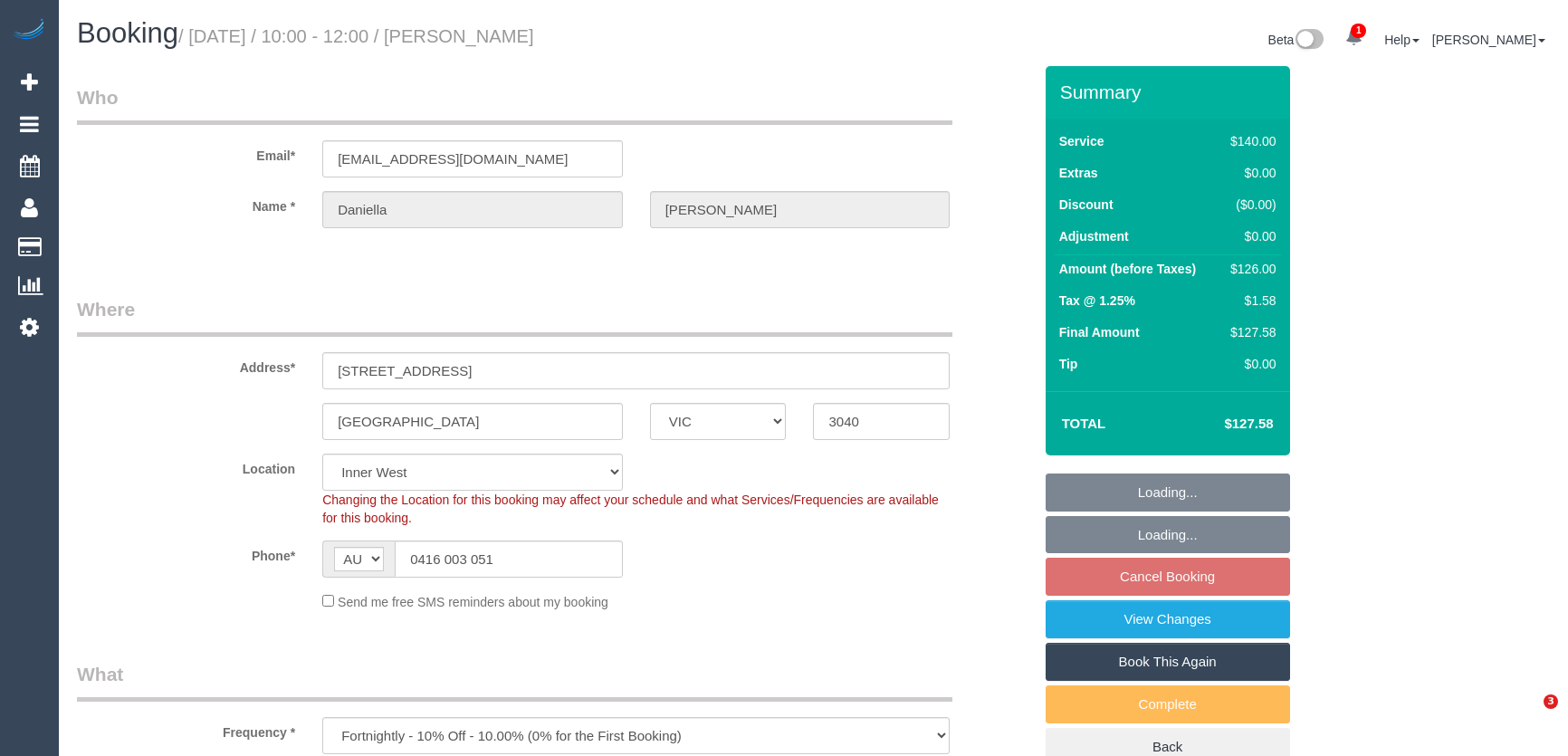
select select "number:35"
select select "number:11"
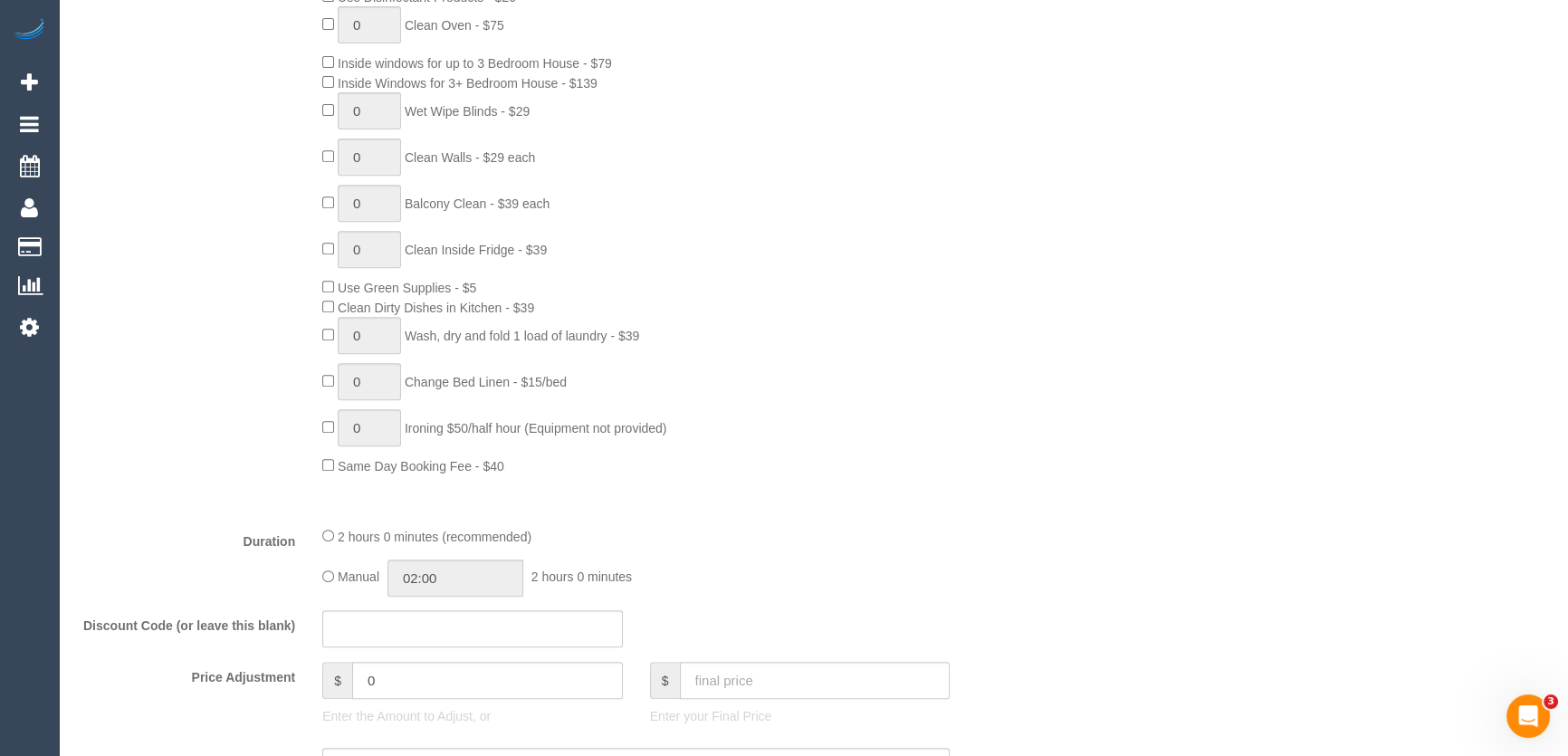
scroll to position [1069, 0]
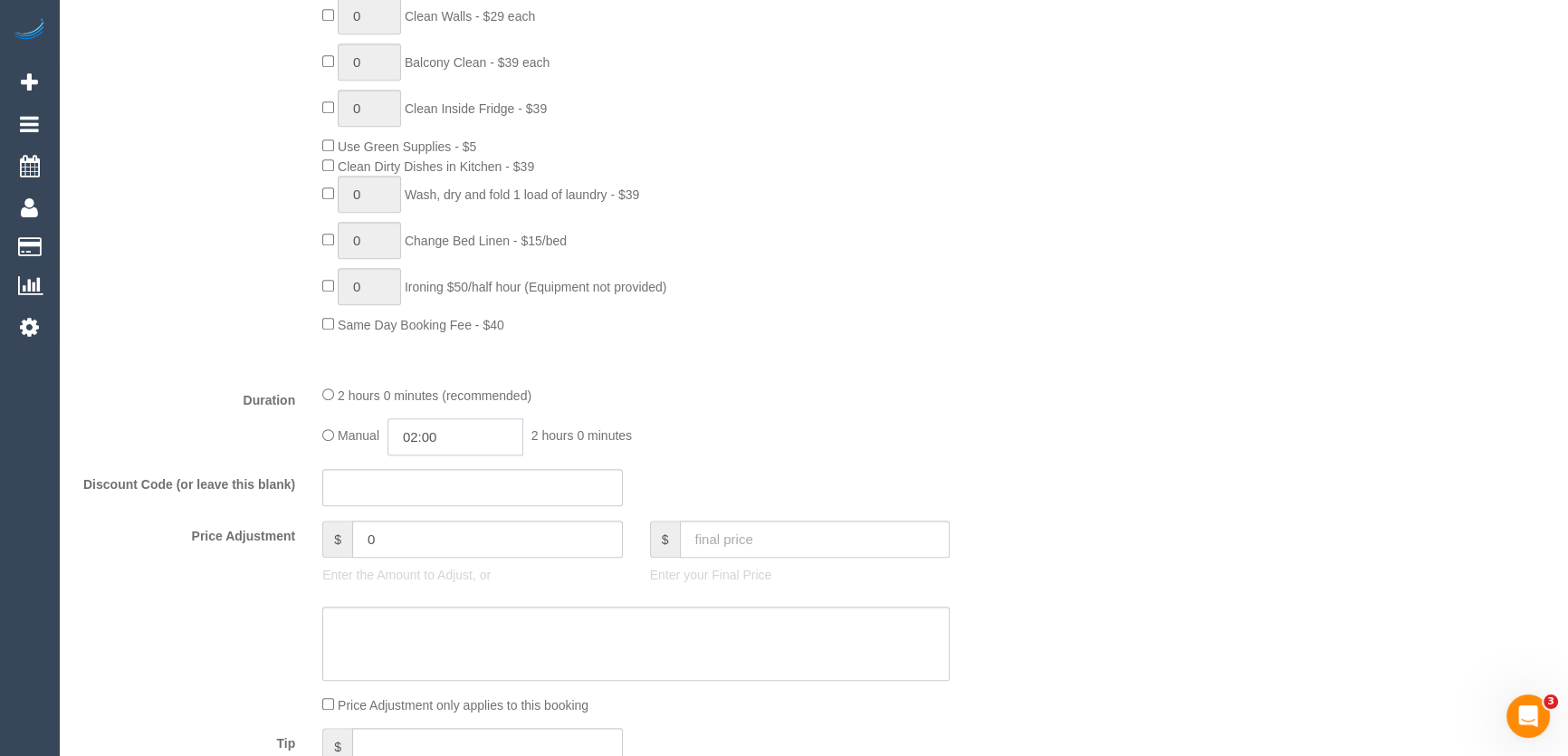
click at [484, 434] on input "02:00" at bounding box center [456, 437] width 136 height 37
type input "01:00"
click at [452, 483] on li "01:00" at bounding box center [436, 480] width 81 height 23
click at [799, 435] on div "Manual 01:00 1 hour 0 minutes" at bounding box center [636, 437] width 628 height 37
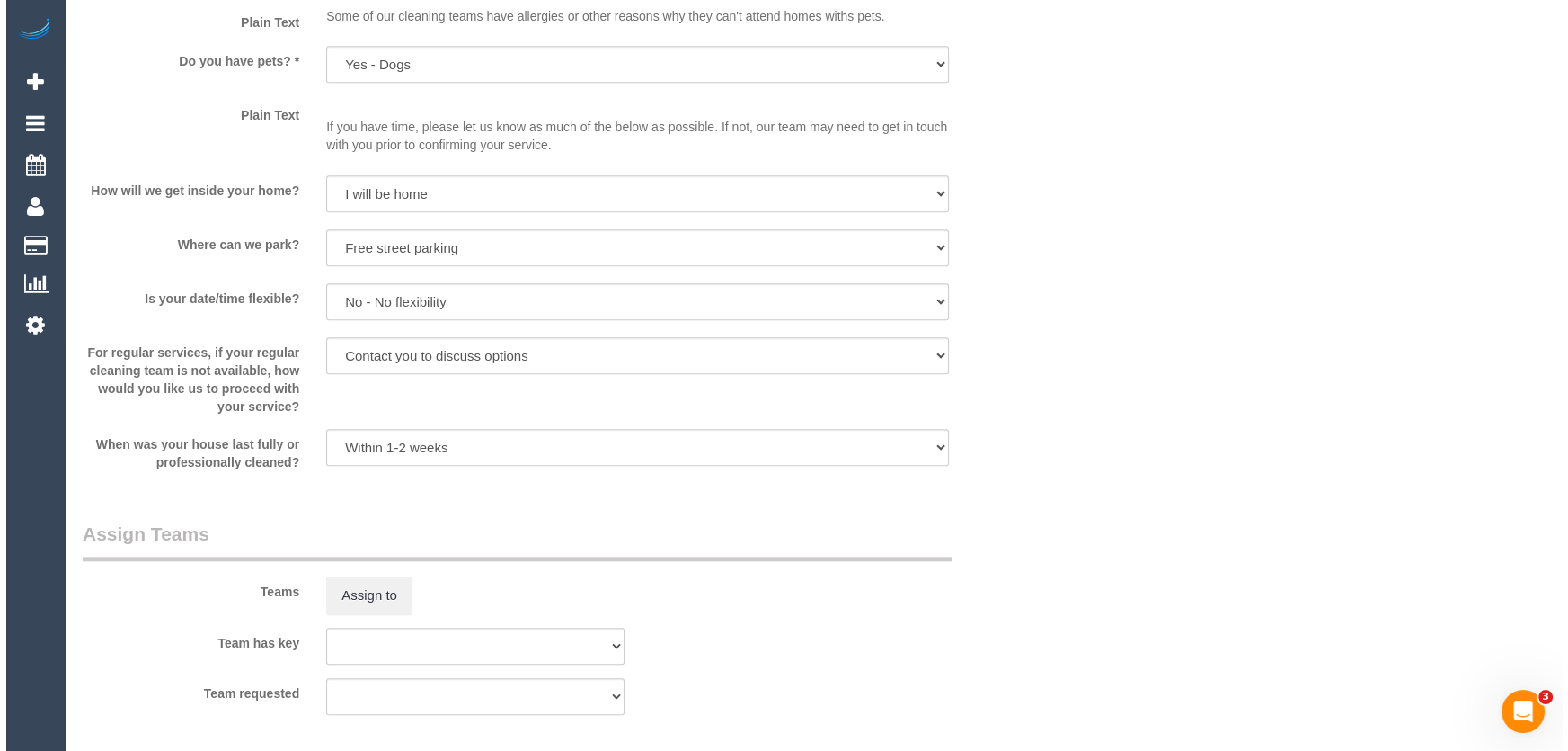
scroll to position [2452, 0]
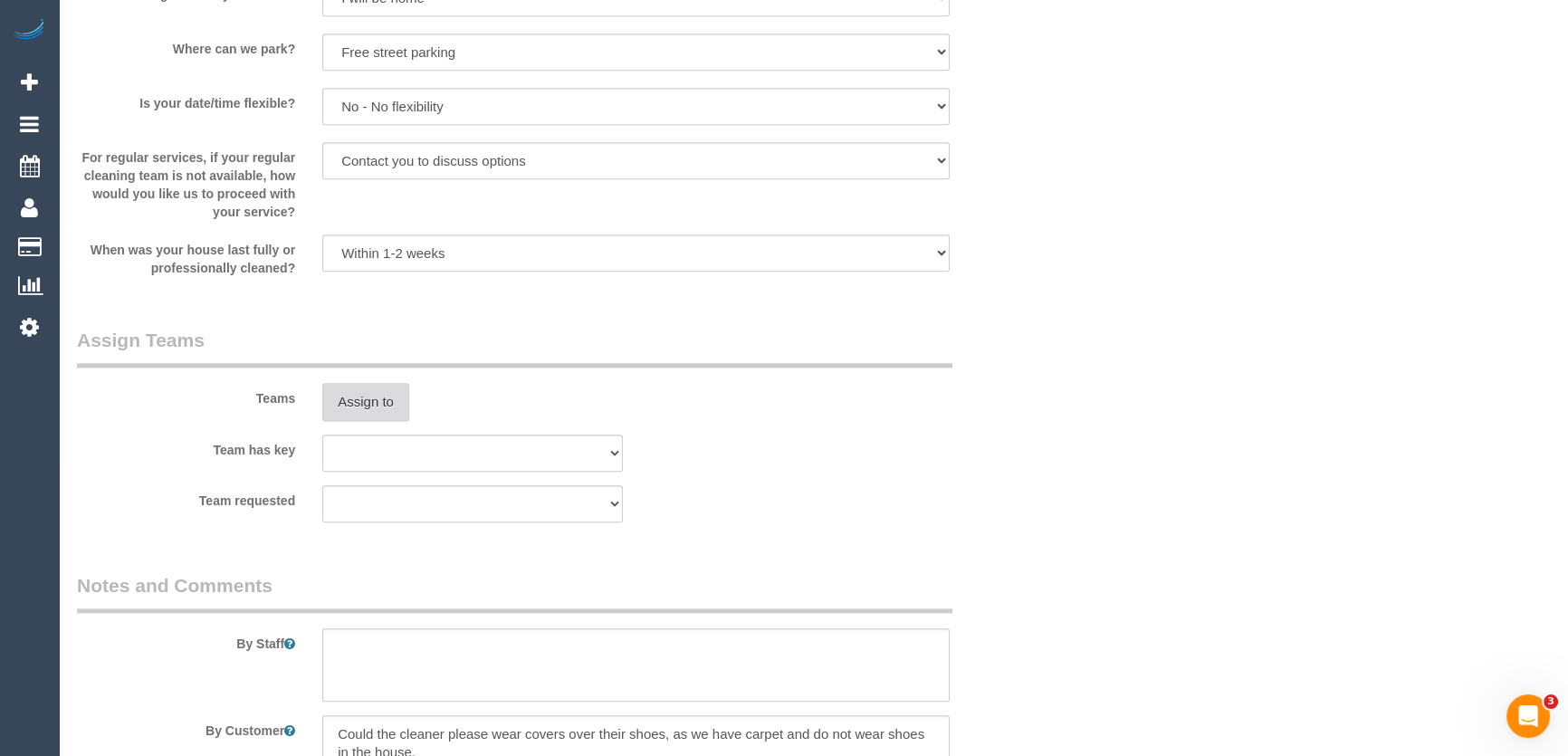
click at [361, 402] on button "Assign to" at bounding box center [365, 402] width 87 height 38
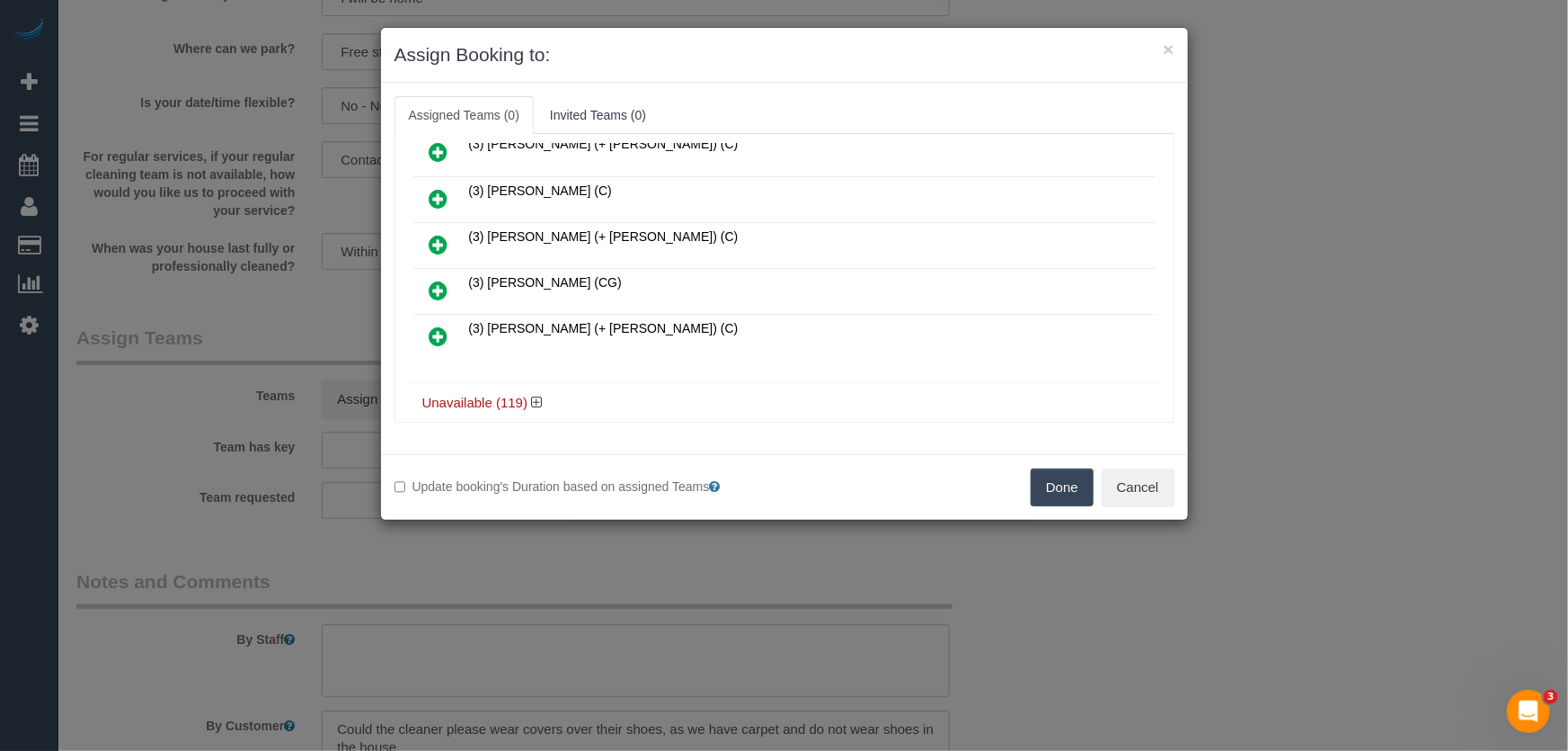
scroll to position [582, 0]
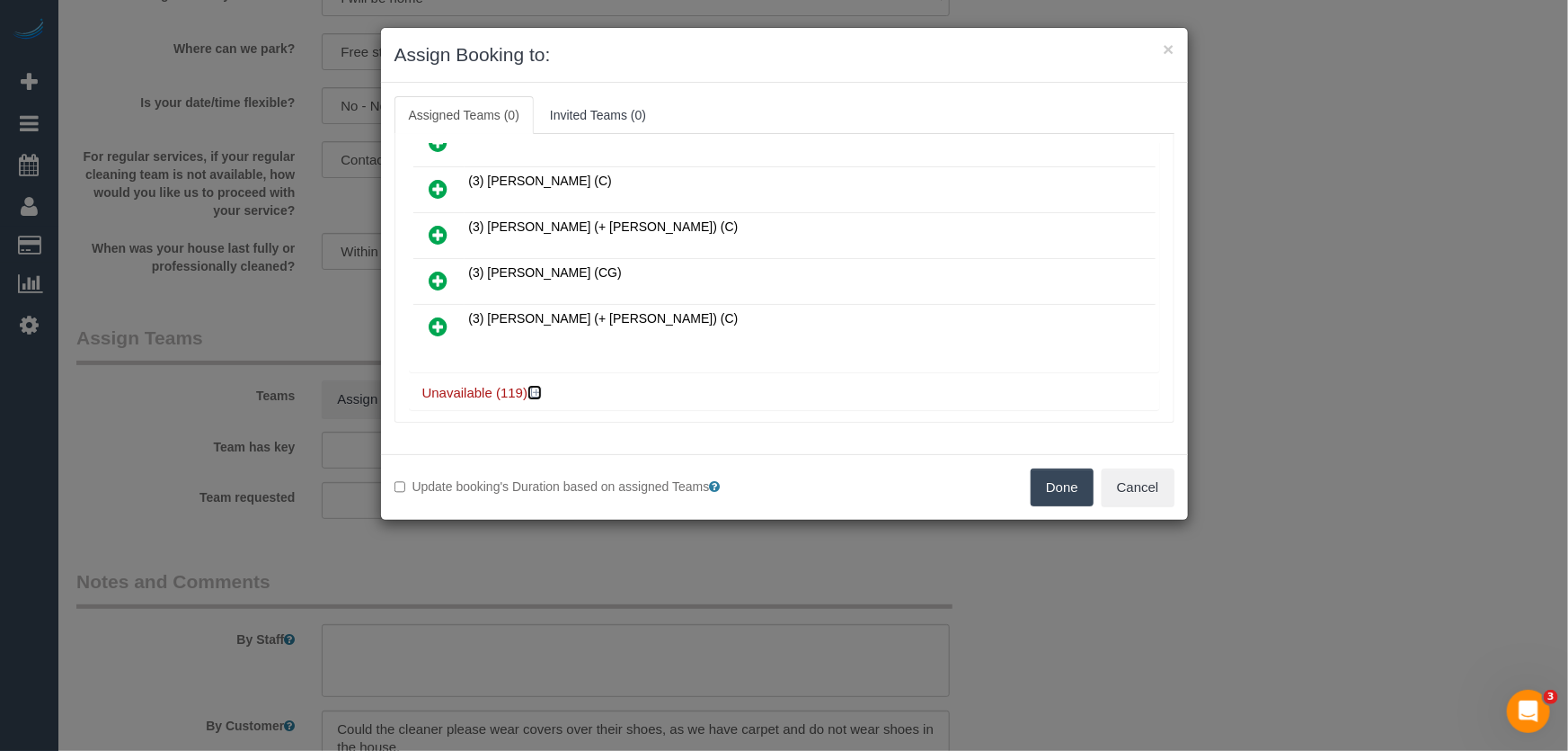
click at [536, 386] on icon at bounding box center [536, 392] width 11 height 14
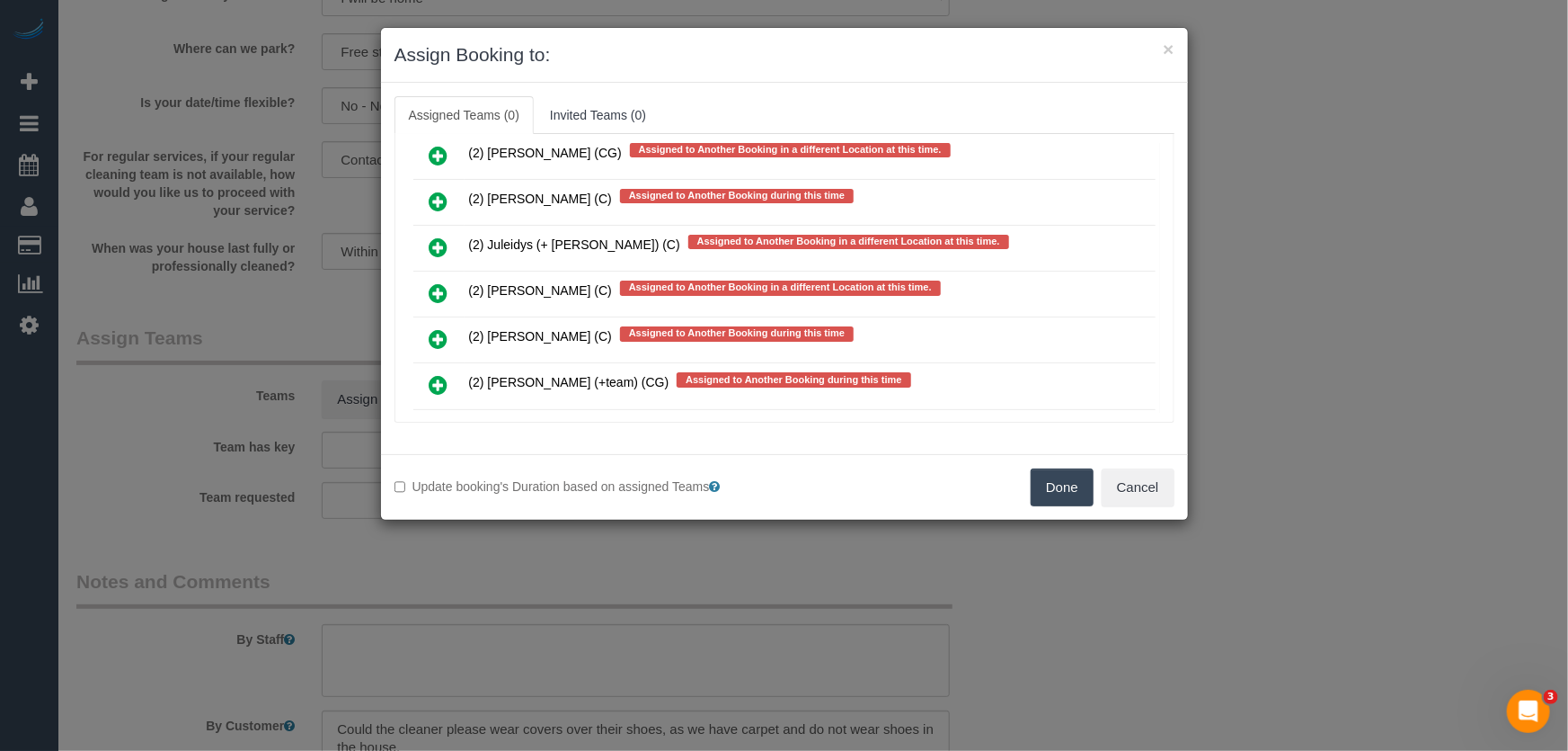
click at [441, 374] on icon at bounding box center [440, 385] width 19 height 21
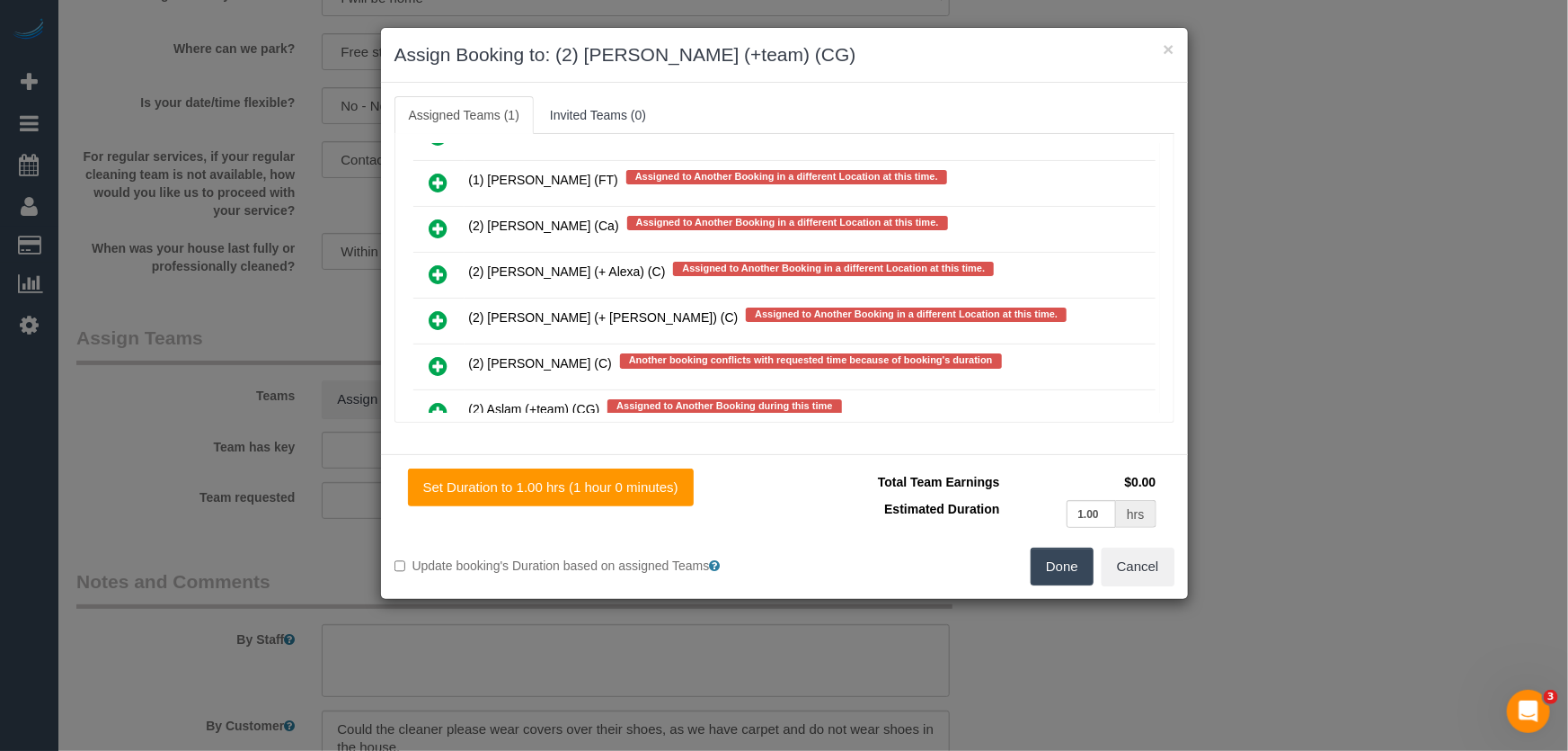
click at [437, 401] on icon at bounding box center [440, 412] width 19 height 21
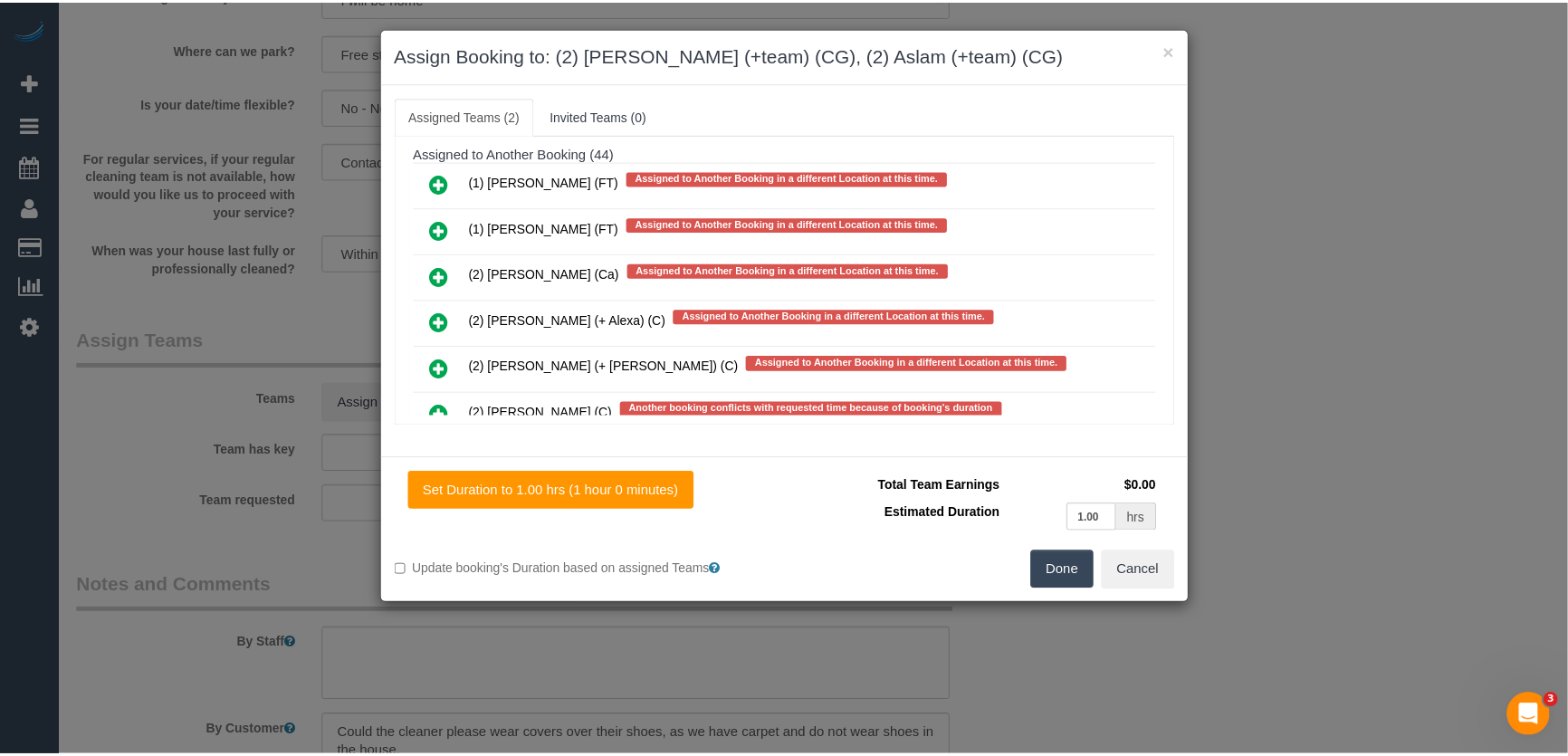
scroll to position [4409, 0]
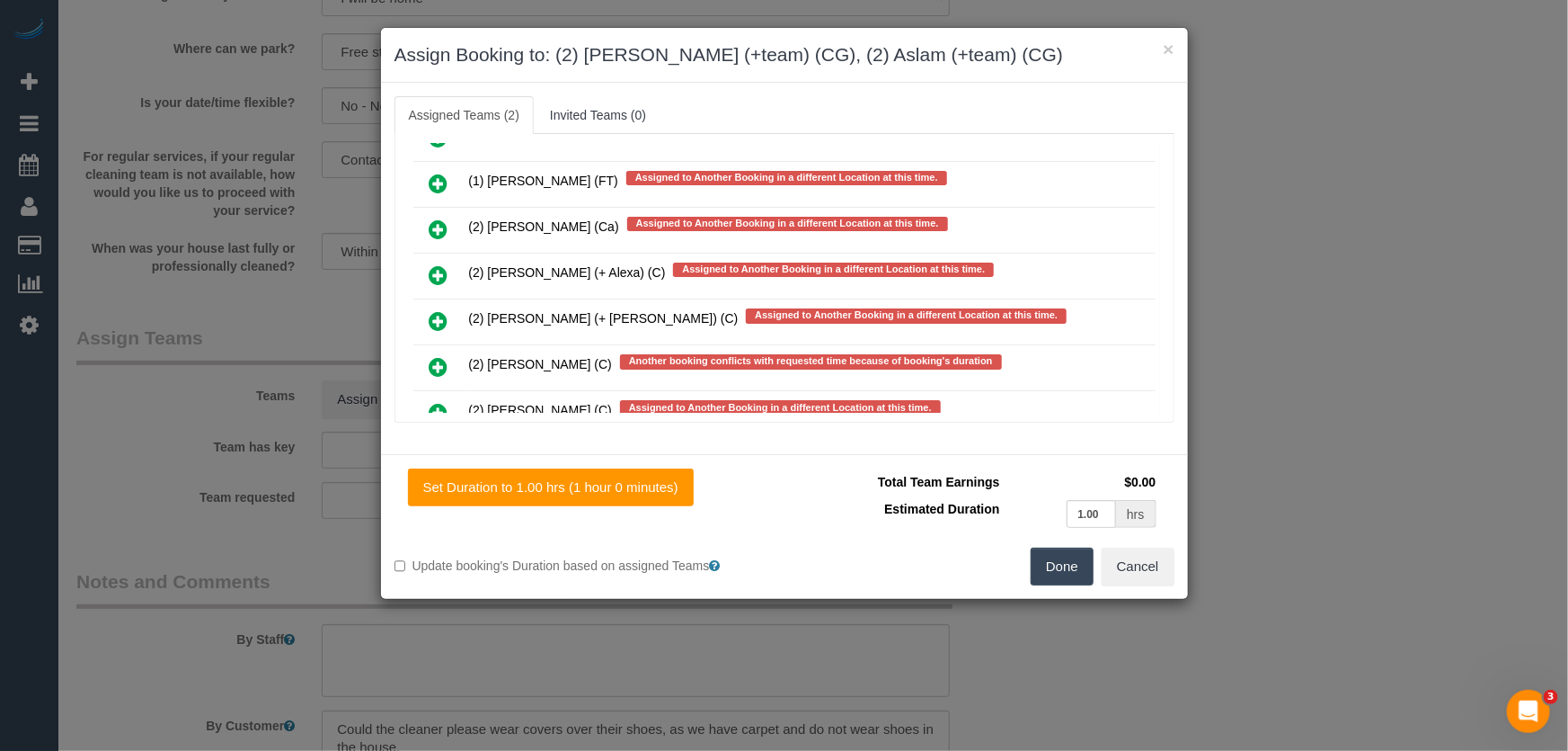
click at [1060, 566] on button "Done" at bounding box center [1062, 566] width 63 height 38
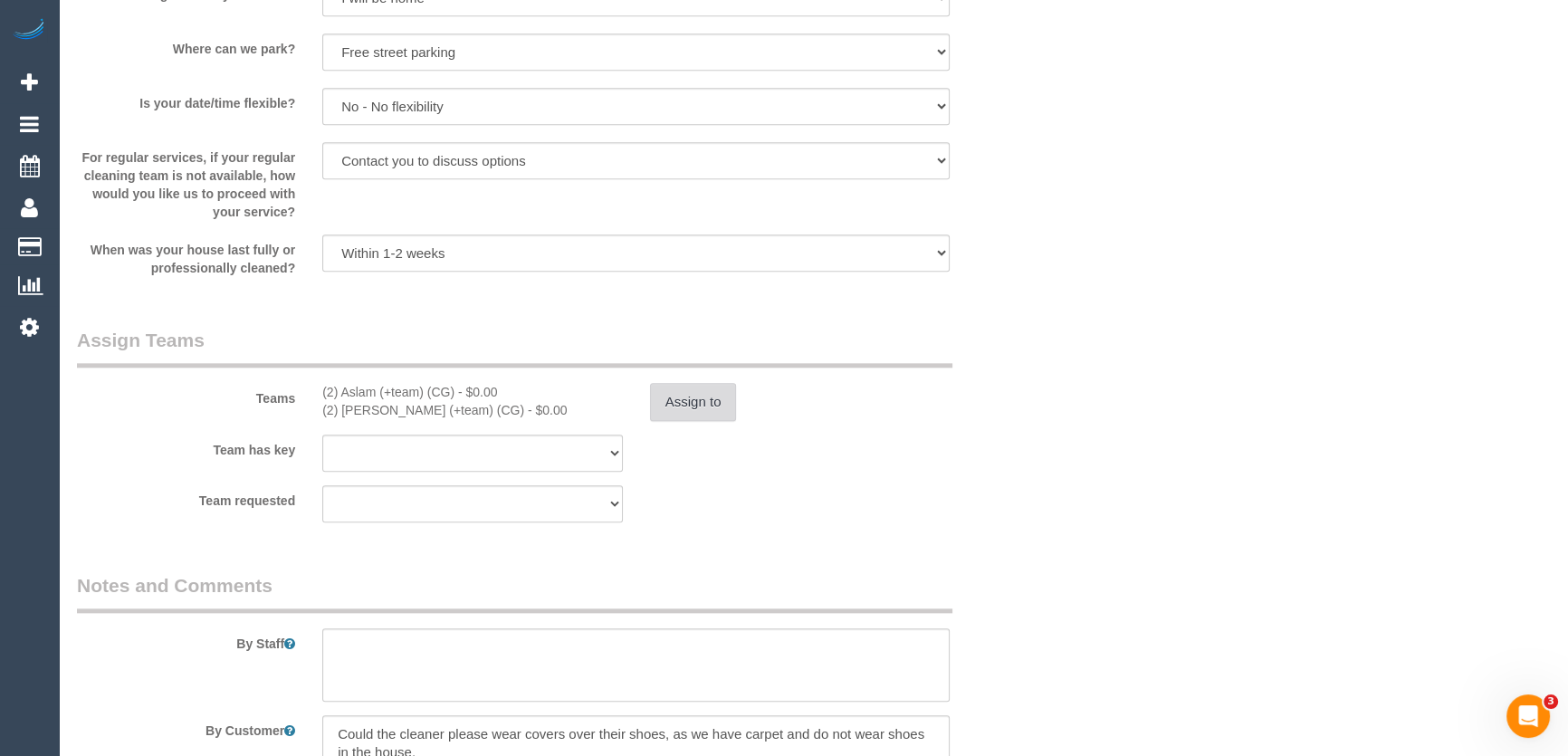
click at [697, 405] on button "Assign to" at bounding box center [693, 402] width 87 height 38
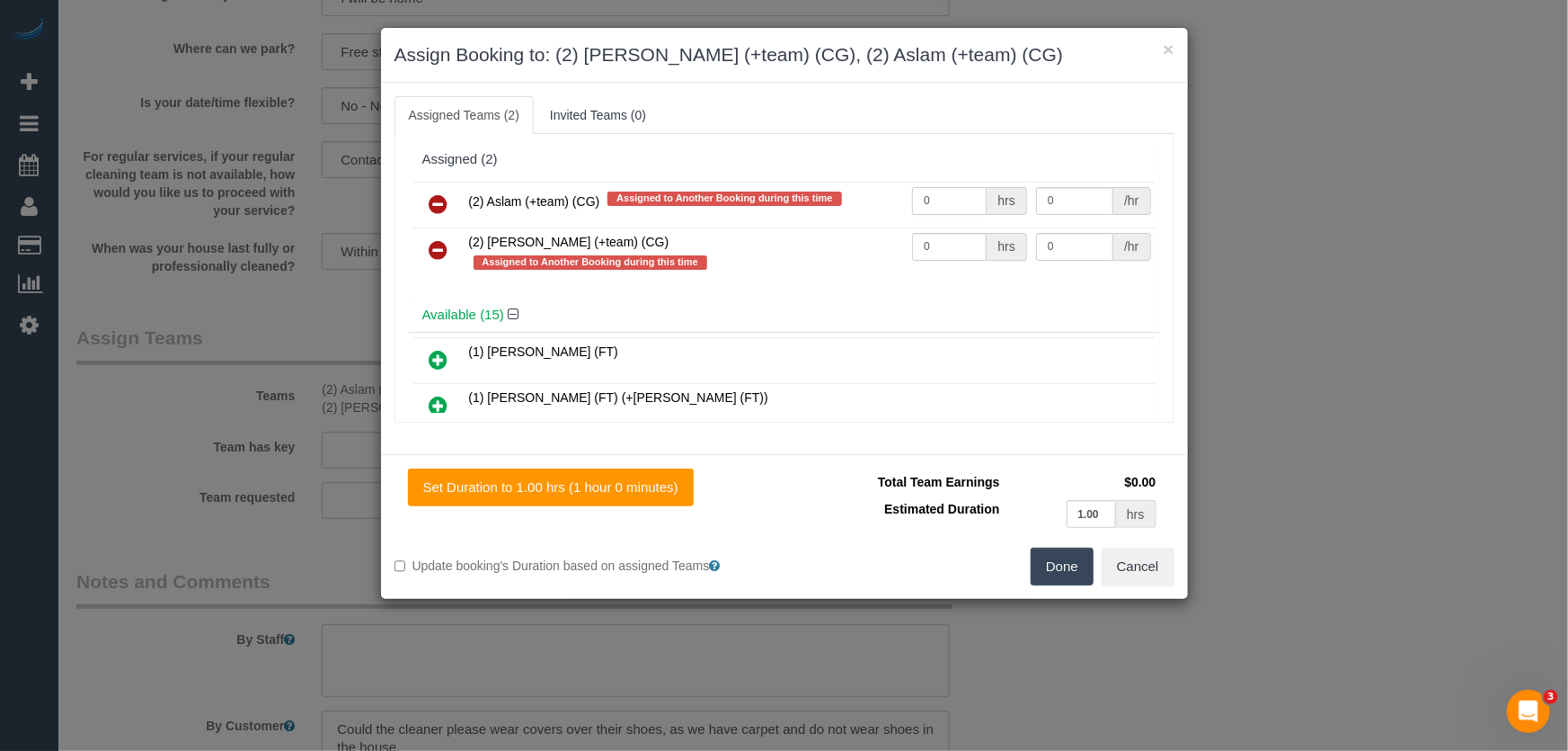
click at [945, 202] on input "0" at bounding box center [949, 201] width 74 height 28
type input "1"
type input "41.25"
click at [947, 241] on input "0" at bounding box center [949, 246] width 74 height 28
type input "1"
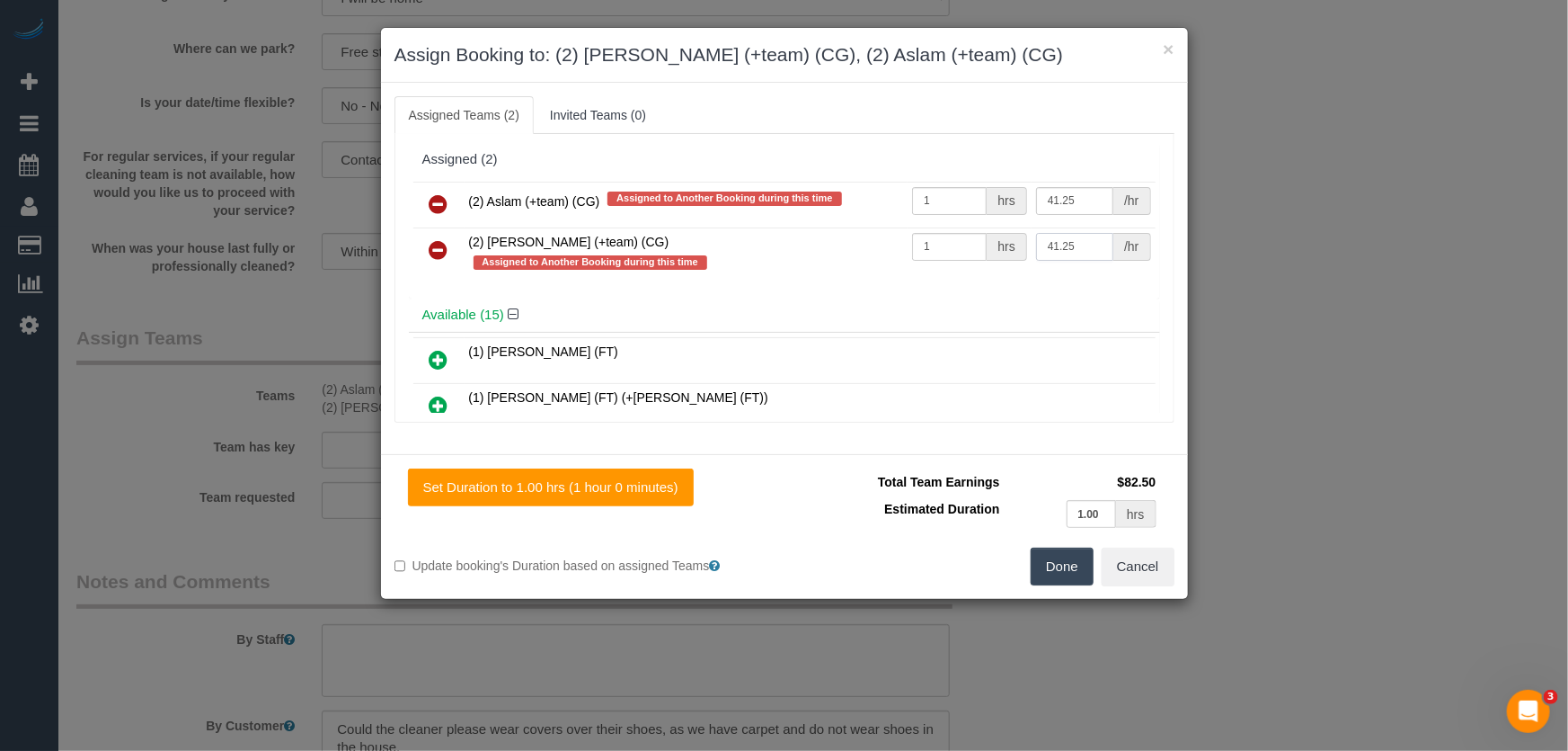
type input "41.25"
click at [1065, 563] on button "Done" at bounding box center [1062, 566] width 63 height 38
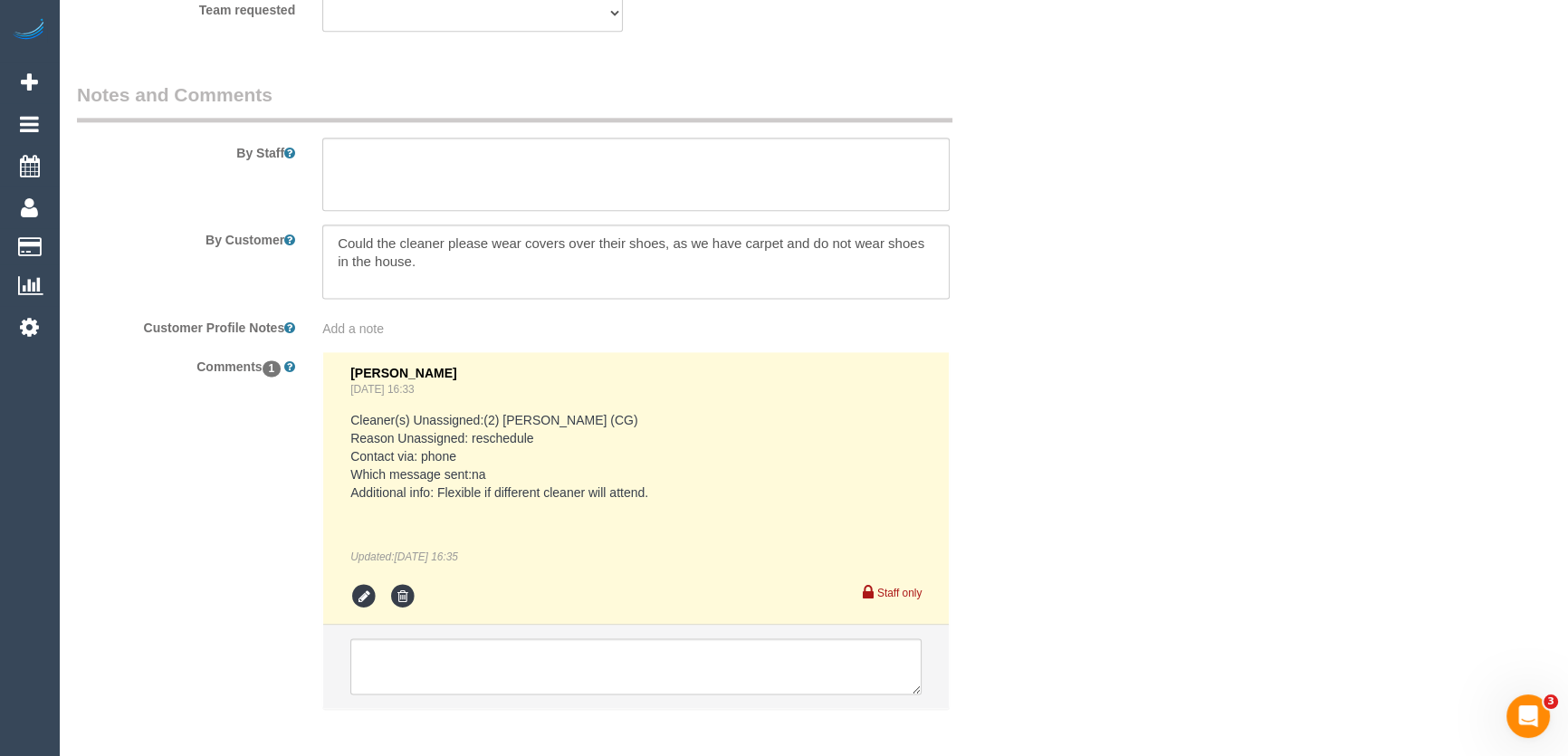
scroll to position [2962, 0]
drag, startPoint x: 410, startPoint y: 307, endPoint x: 396, endPoint y: 318, distance: 17.8
click at [410, 309] on div "Add a note" at bounding box center [636, 322] width 655 height 25
click at [385, 309] on div "Add a note" at bounding box center [636, 322] width 655 height 25
click at [380, 318] on span "Add a note" at bounding box center [352, 325] width 61 height 15
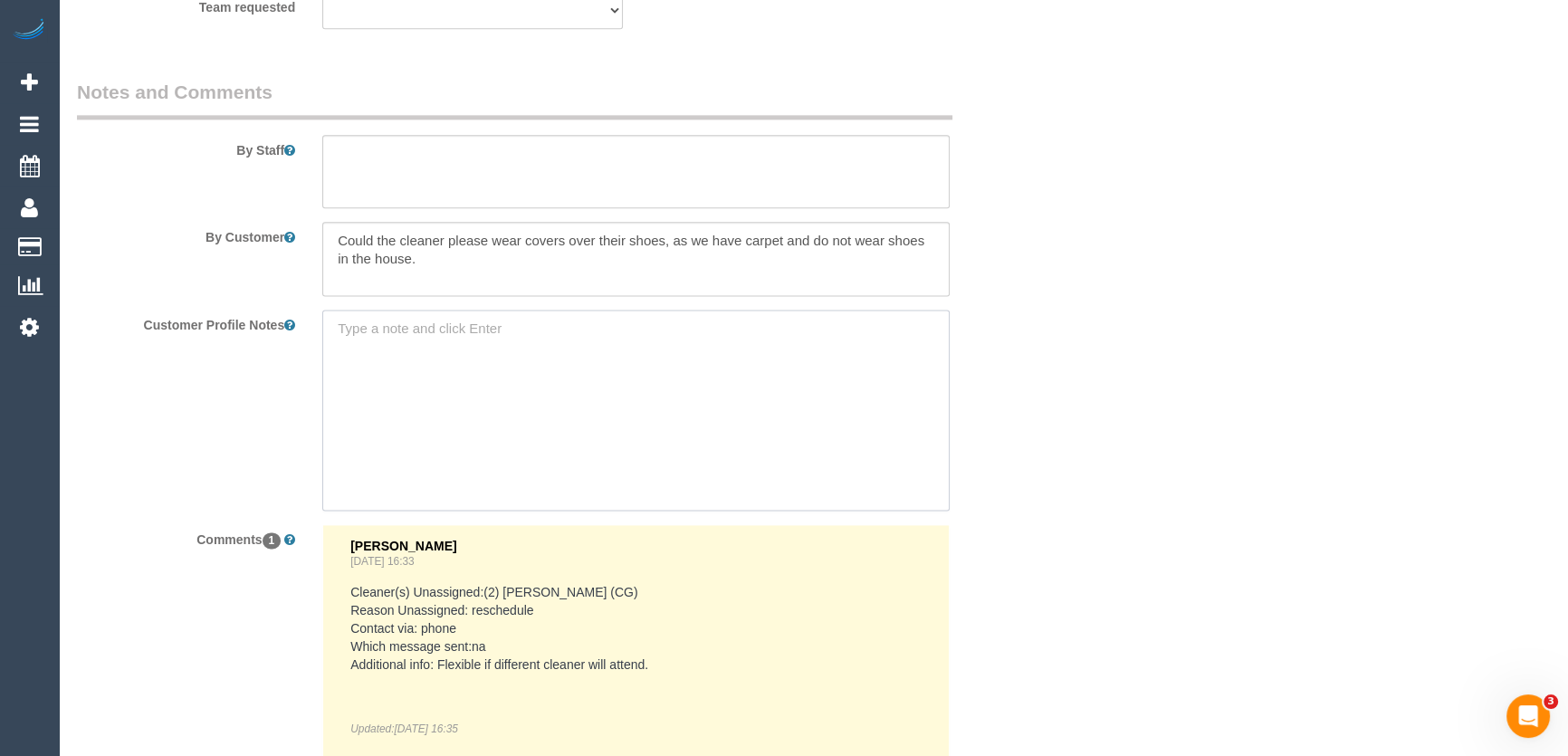
paste textarea "** ACCESS ** ** PREFERENCES ** ** DO NOT SEND ** ** GENERAL ** ** BILLING/INVOI…"
click at [443, 378] on textarea "** ACCESS ** ** PREFERENCES ** ** DO NOT SEND ** ** GENERAL ** ** BILLING/INVOI…" at bounding box center [636, 410] width 628 height 200
click at [507, 339] on textarea "** ACCESS ** ** PREFERENCES ** ** DO NOT SEND ** ** GENERAL ** ** BILLING/INVOI…" at bounding box center [636, 410] width 628 height 200
type textarea "** ACCESS ** ** PREFERENCES ** 02/09/25 - Team of 2 email sent - JT ** DO NOT S…"
click at [1003, 516] on sui-booking-comments "By Staff By Customer Customer Profile Notes ** ACCESS ** ** PREFERENCES ** 02/0…" at bounding box center [555, 488] width 956 height 820
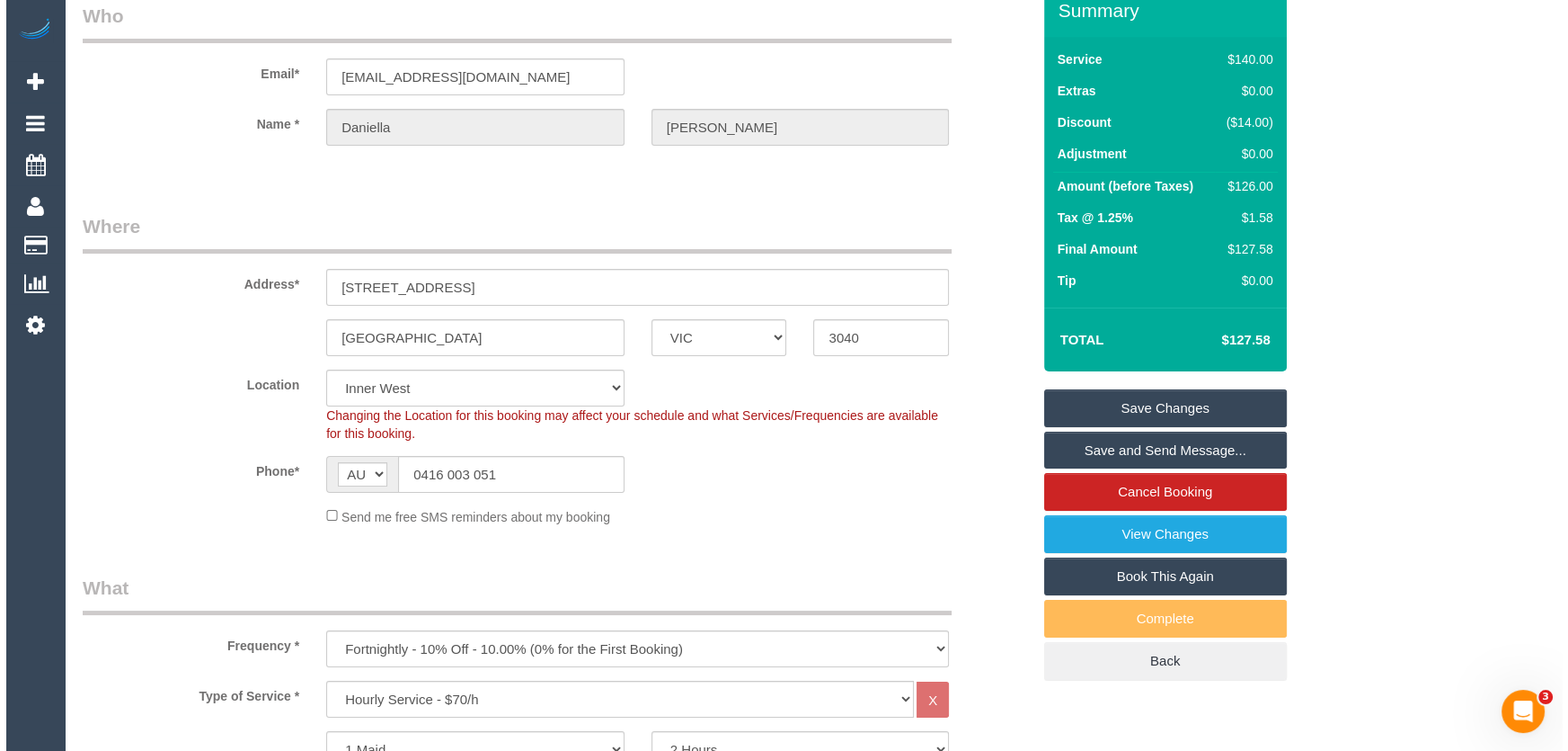
scroll to position [0, 0]
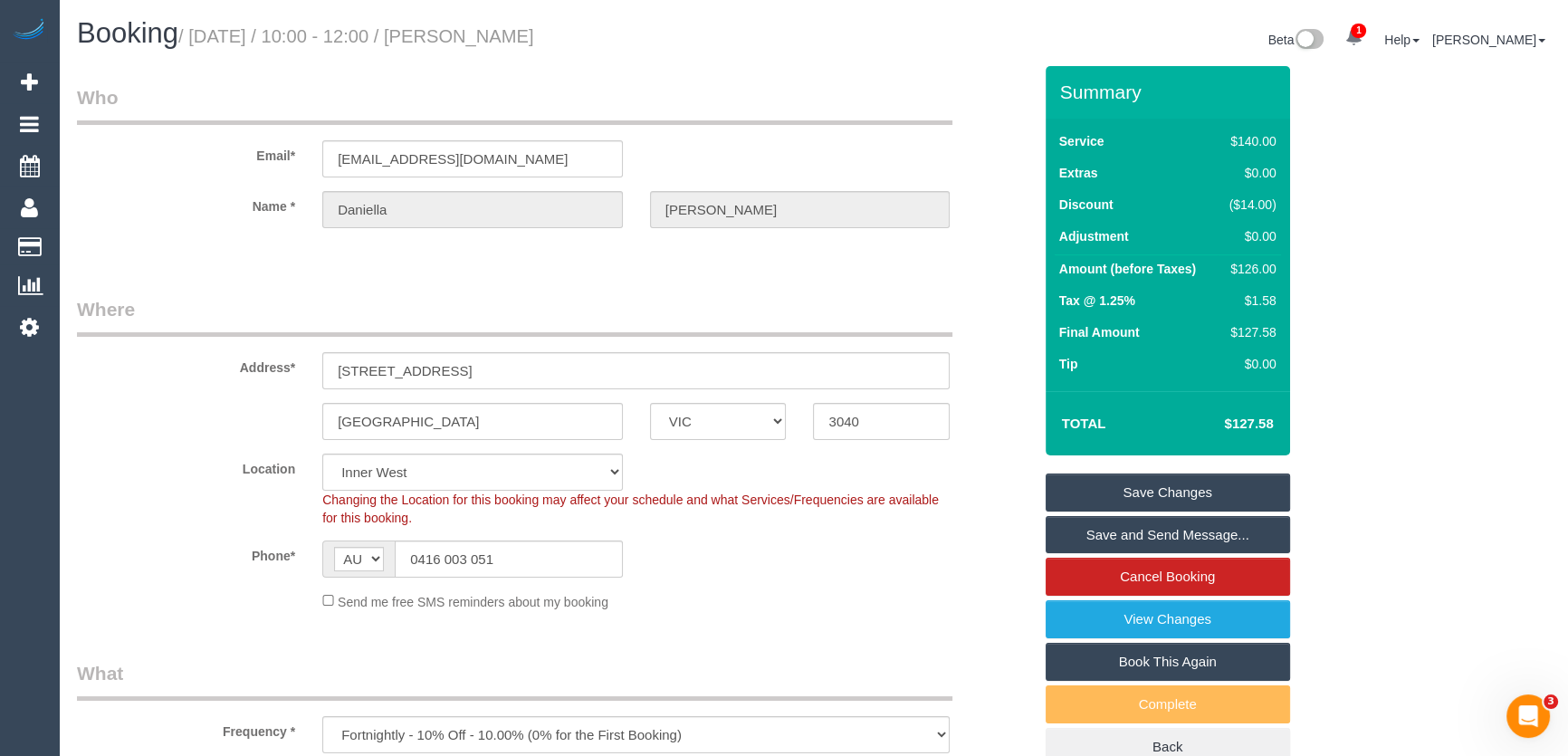
click at [527, 40] on small "/ September 05, 2025 / 10:00 - 12:00 / Daniella Rakita" at bounding box center [356, 36] width 356 height 19
copy small "[PERSON_NAME]"
click at [489, 157] on input "gdaniella@gmail.com" at bounding box center [472, 159] width 301 height 37
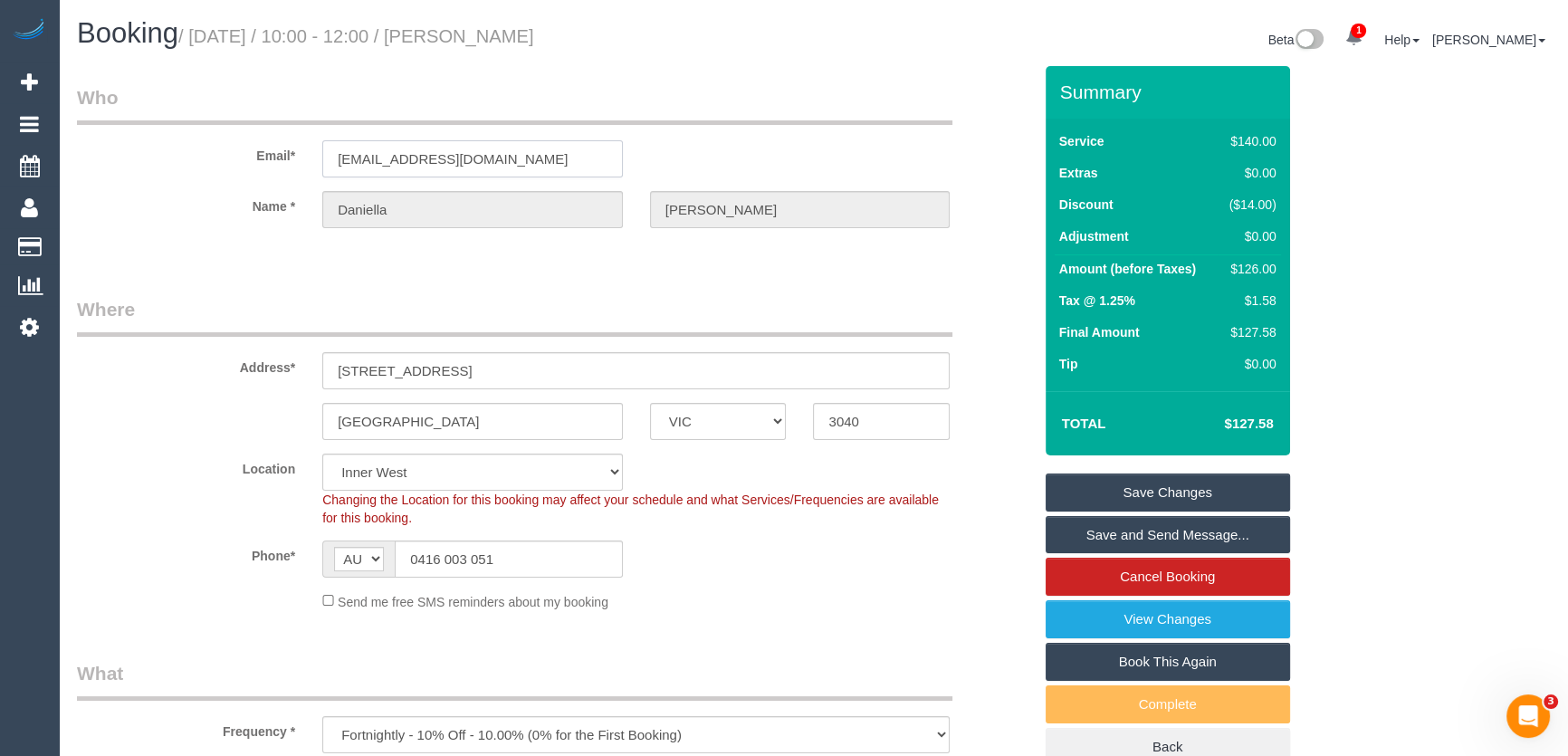
click at [489, 157] on input "gdaniella@gmail.com" at bounding box center [472, 159] width 301 height 37
drag, startPoint x: 1136, startPoint y: 537, endPoint x: 890, endPoint y: 577, distance: 249.2
click at [1136, 537] on link "Save and Send Message..." at bounding box center [1168, 534] width 244 height 38
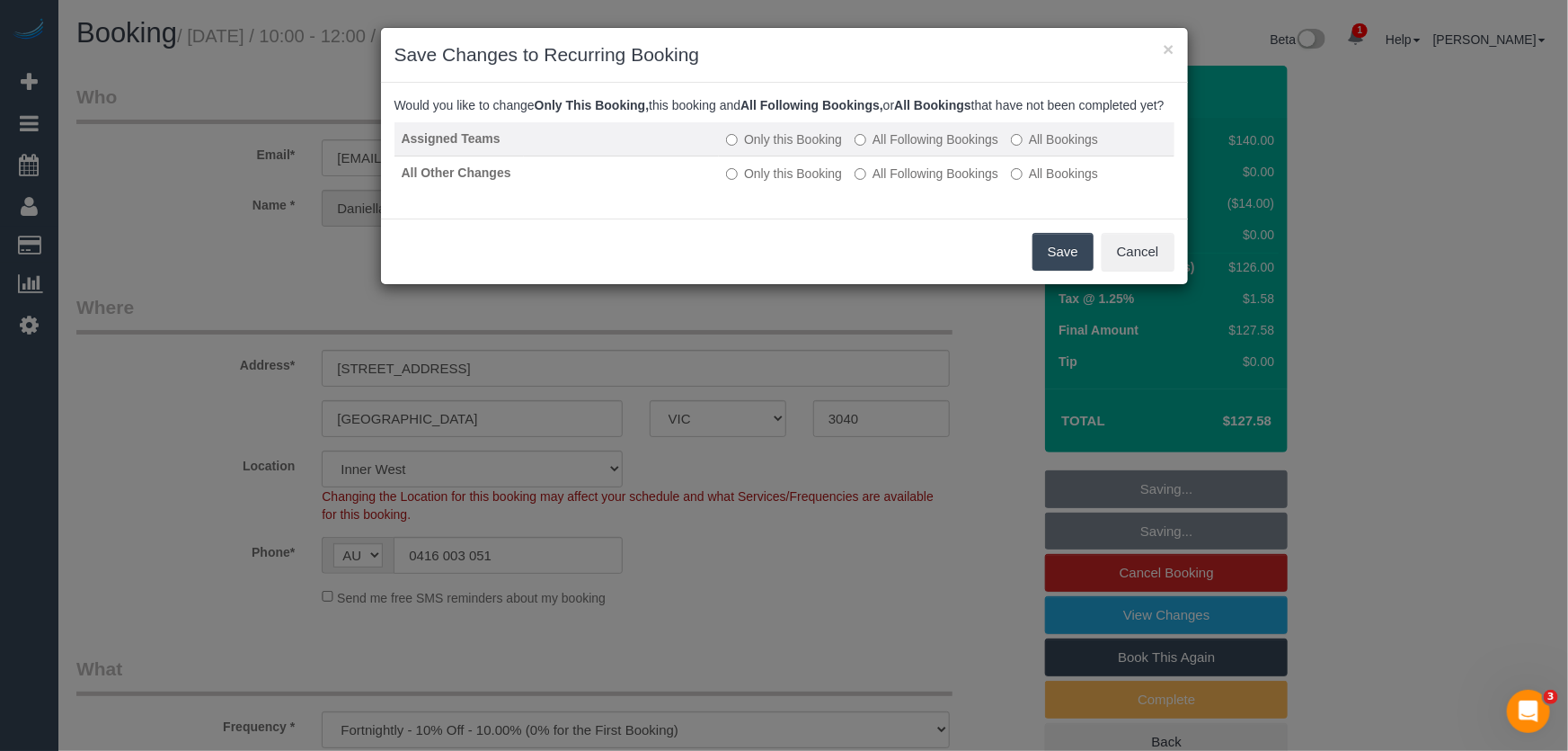
click at [923, 149] on label "All Following Bookings" at bounding box center [927, 139] width 144 height 18
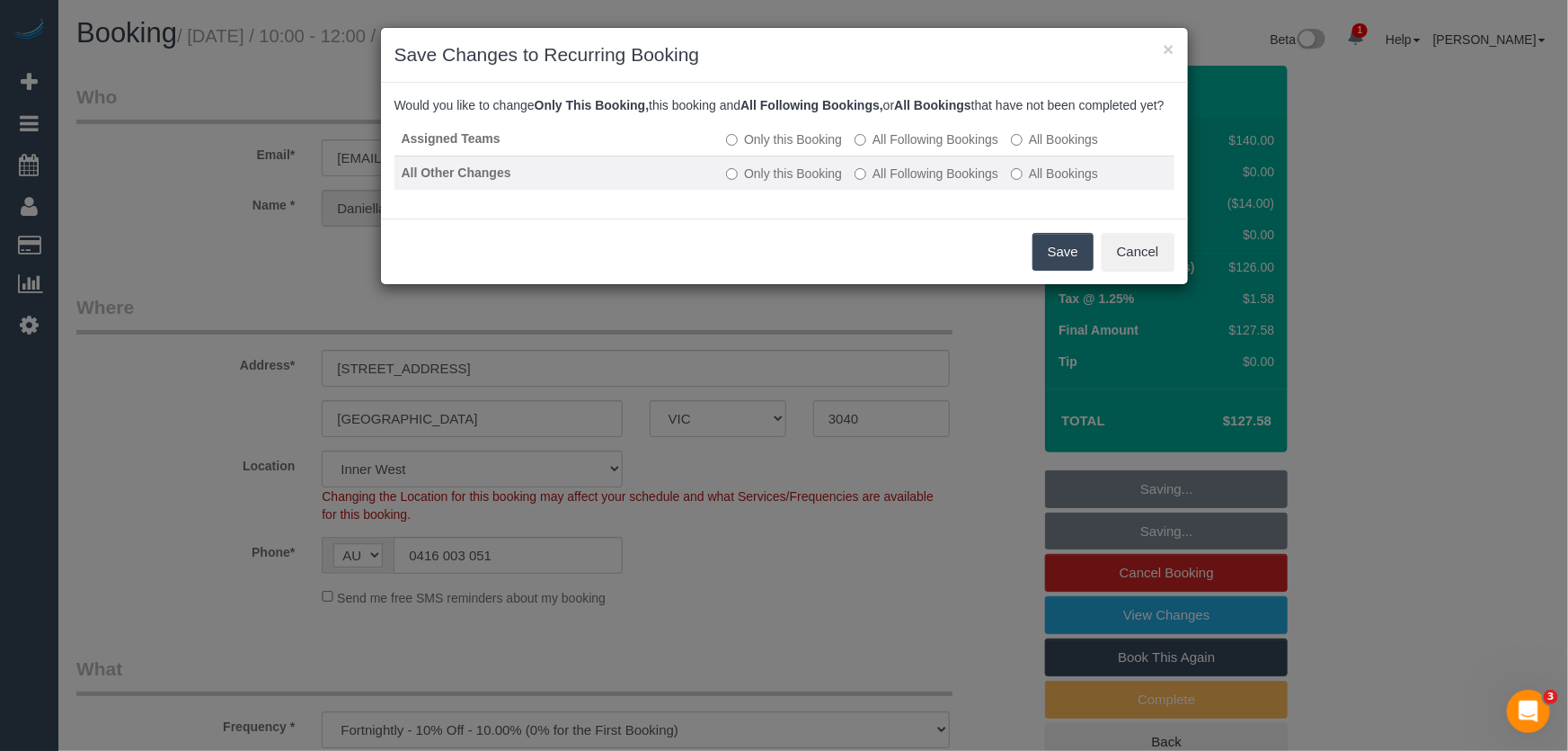
click at [917, 183] on label "All Following Bookings" at bounding box center [927, 173] width 144 height 18
click at [1053, 271] on button "Save" at bounding box center [1063, 251] width 61 height 38
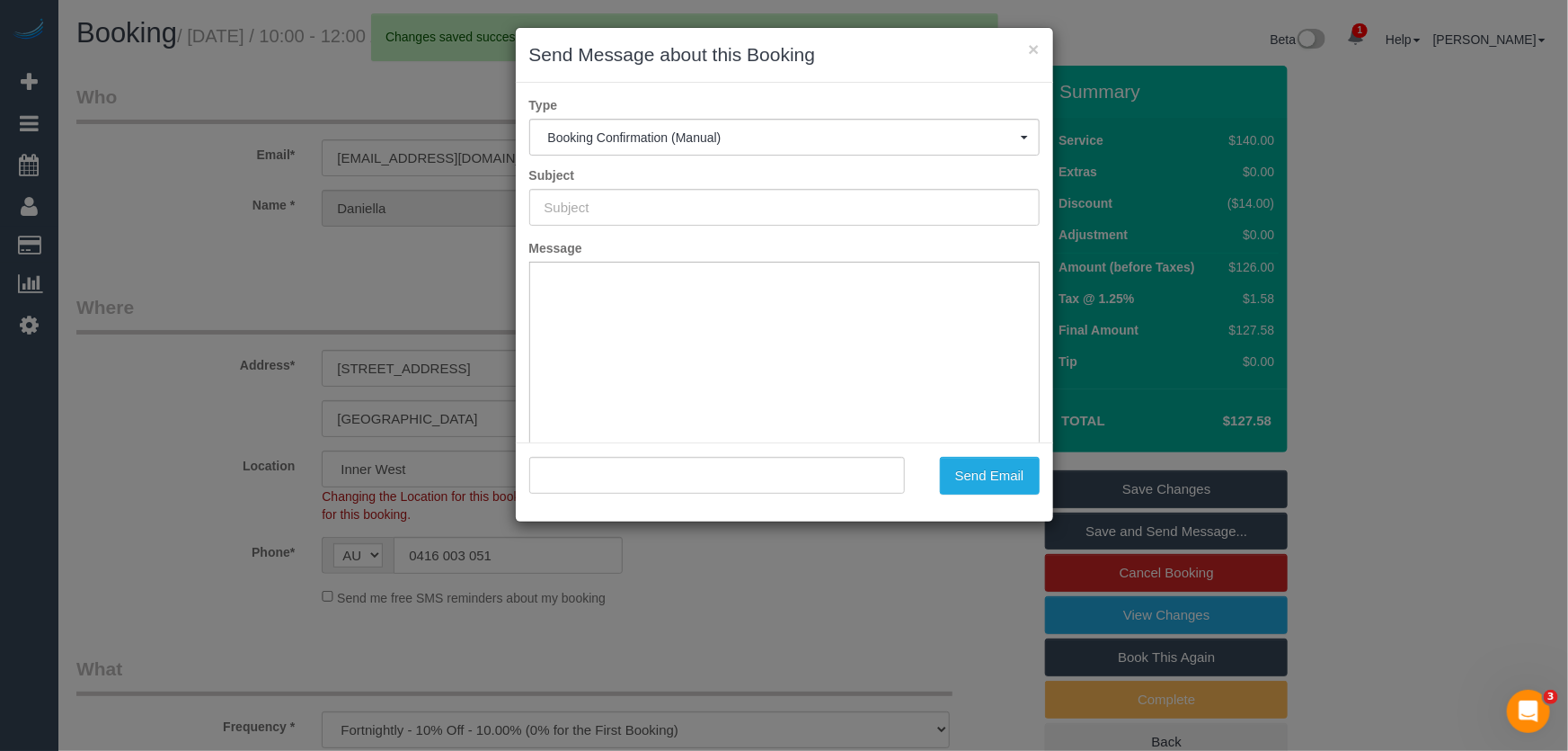
type input "Booking Confirmed"
type input ""Daniella Rakita" <gdaniella@gmail.com>"
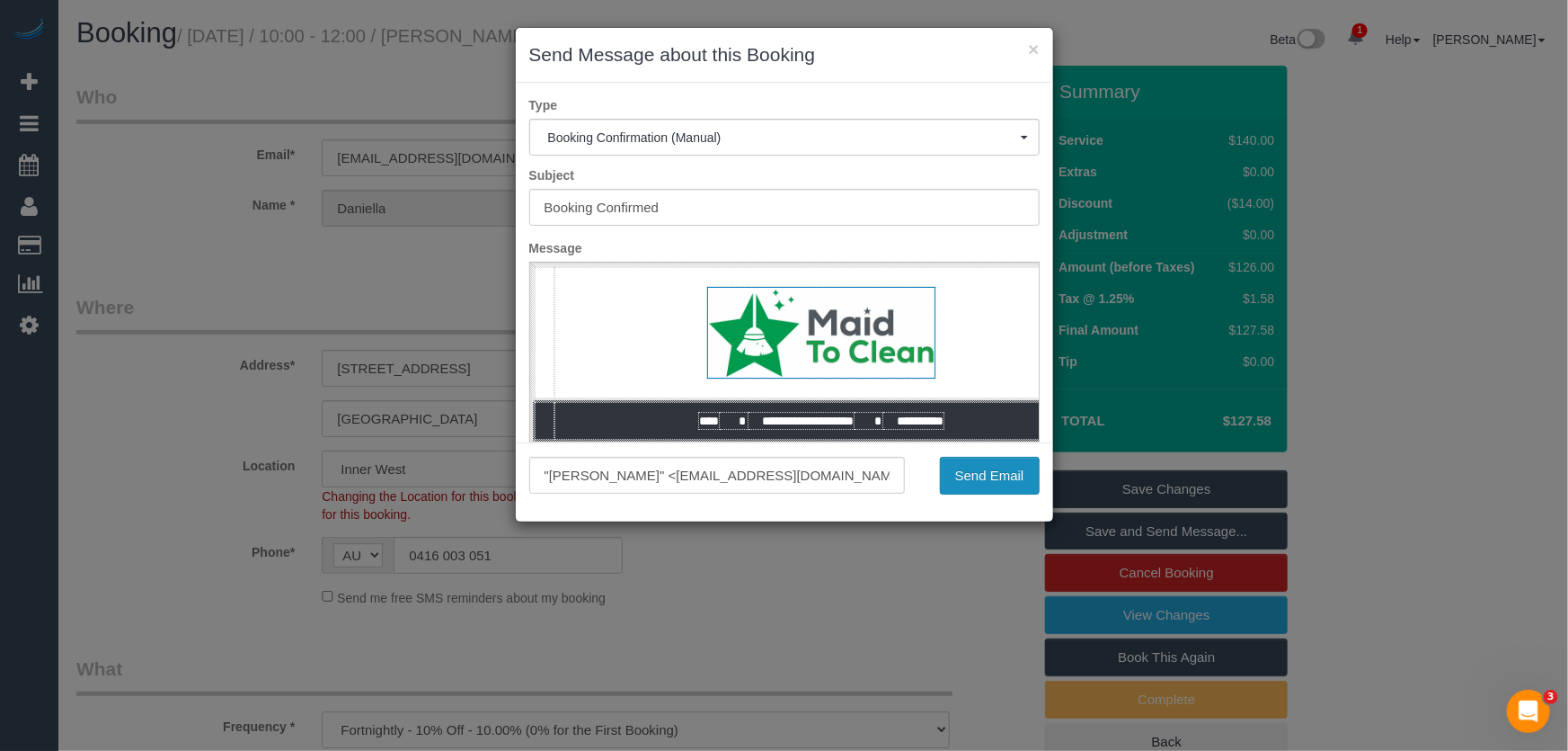
click at [983, 476] on button "Send Email" at bounding box center [989, 476] width 100 height 38
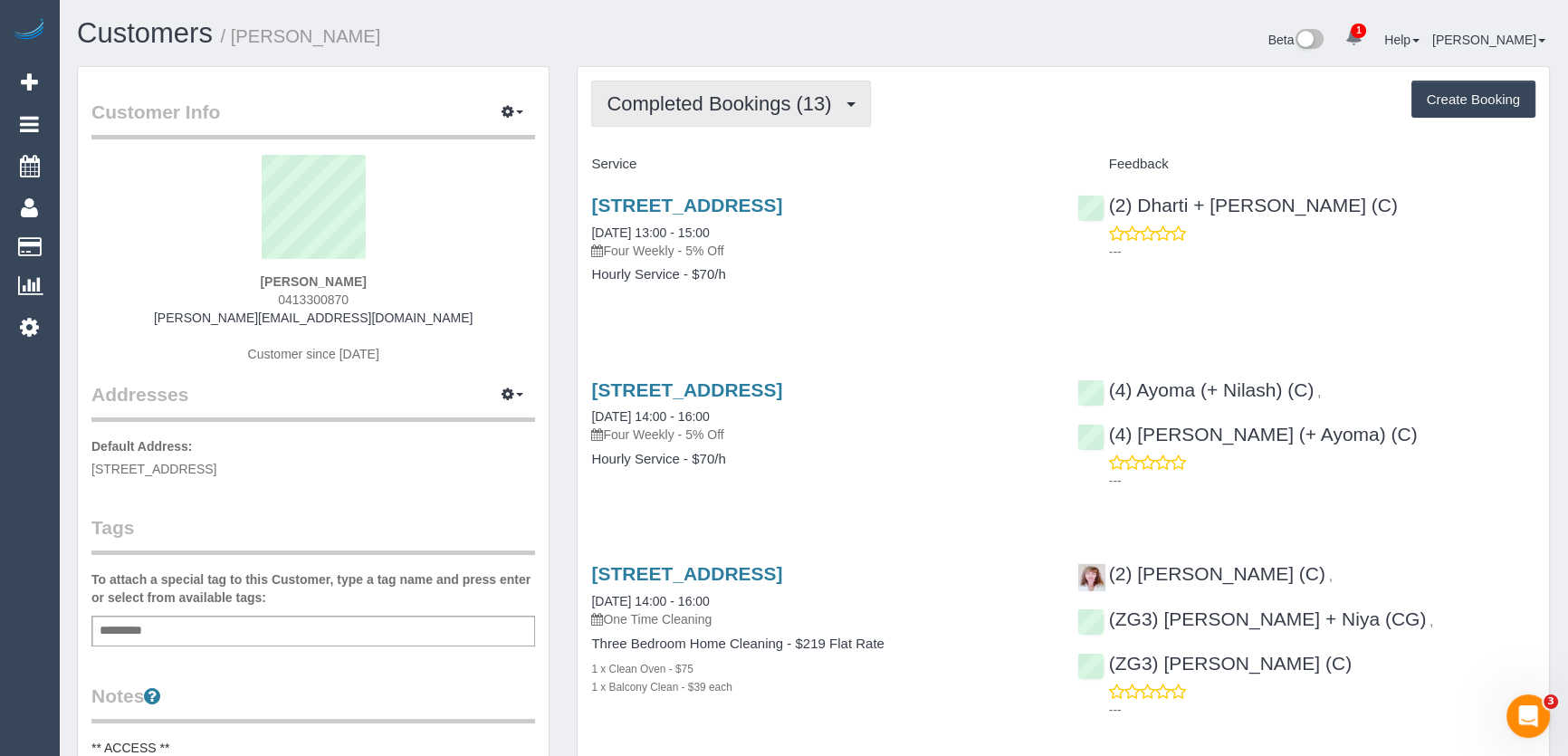
click at [777, 111] on span "Completed Bookings (13)" at bounding box center [723, 103] width 234 height 22
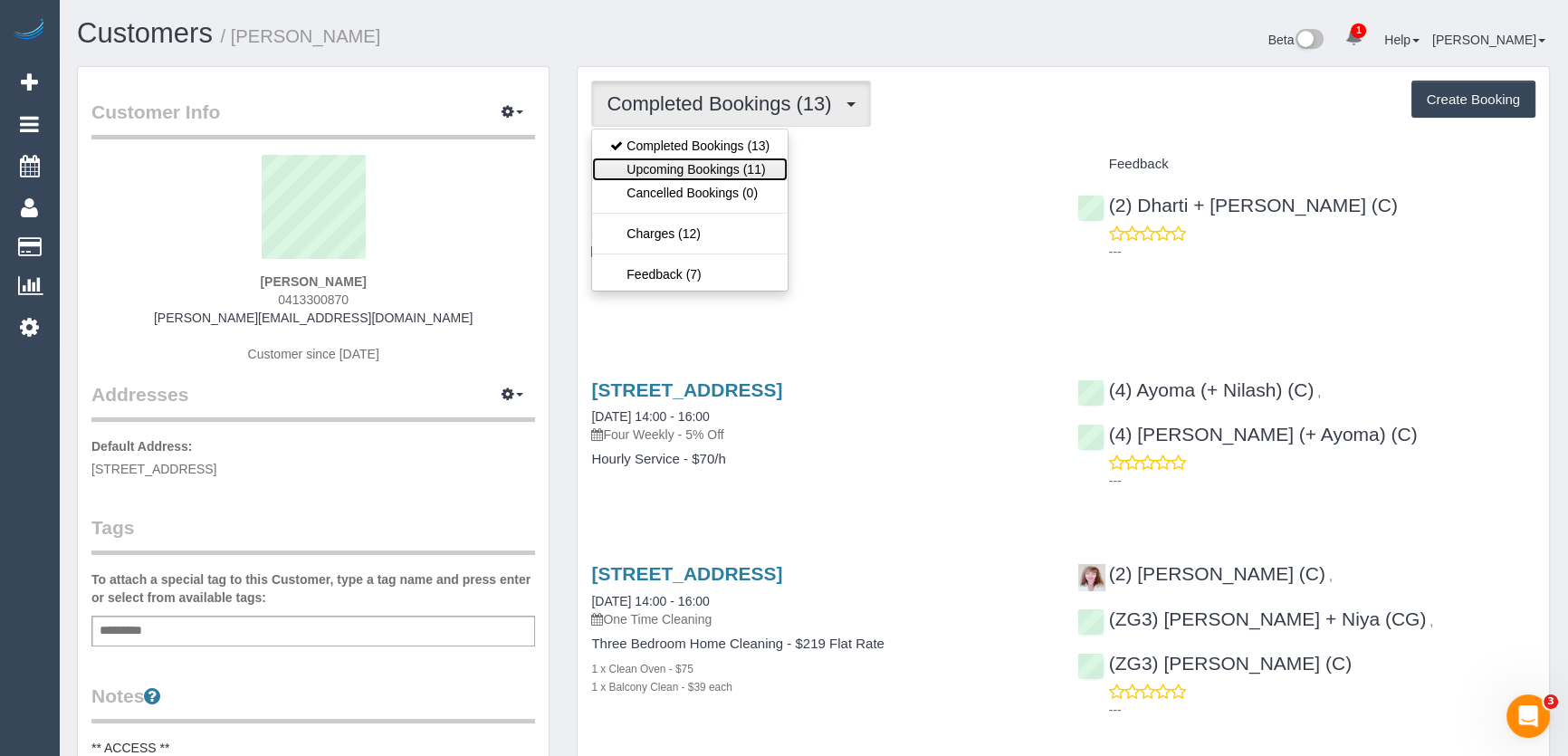
click at [759, 167] on link "Upcoming Bookings (11)" at bounding box center [689, 169] width 196 height 23
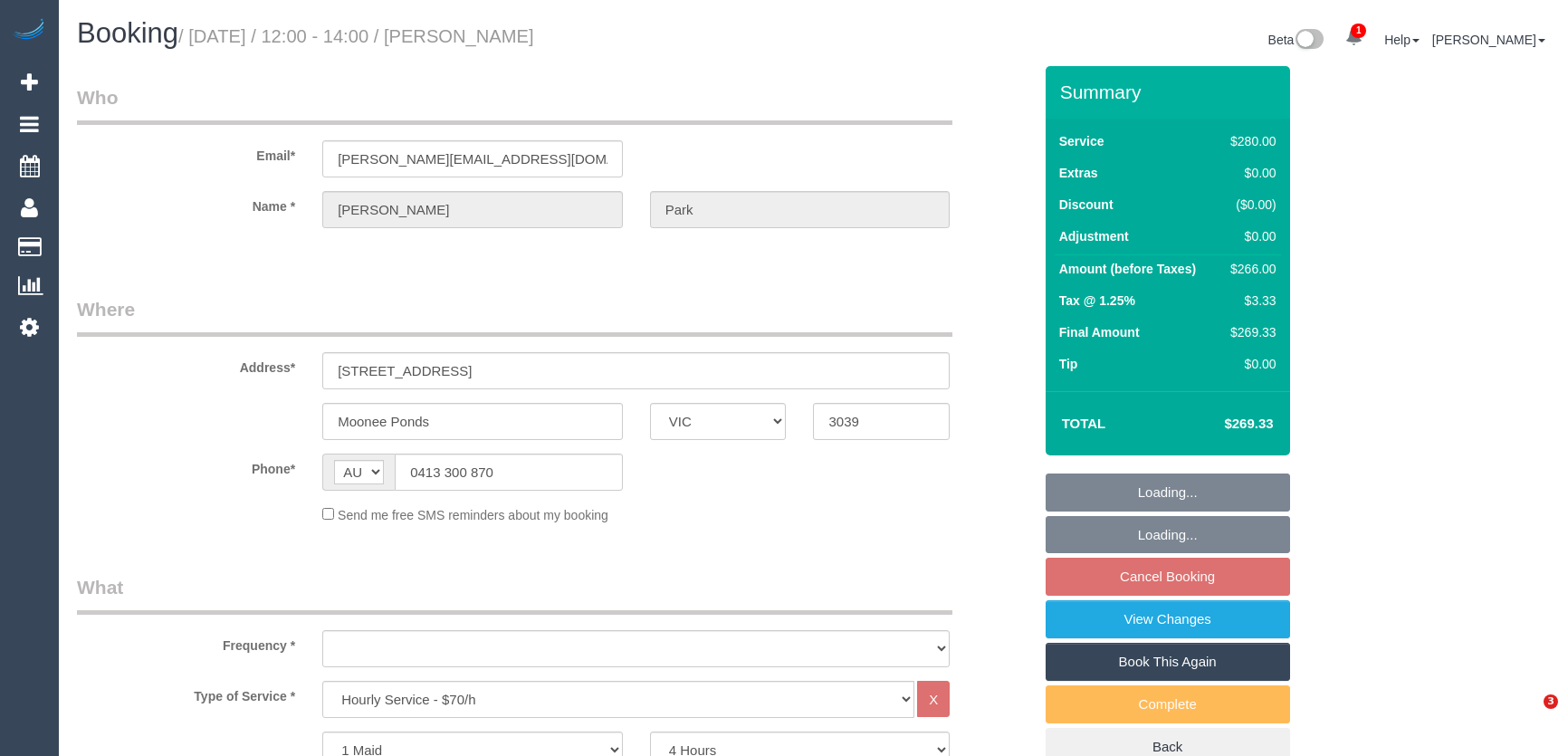
select select "VIC"
select select "240"
select select "number:28"
select select "number:14"
select select "number:19"
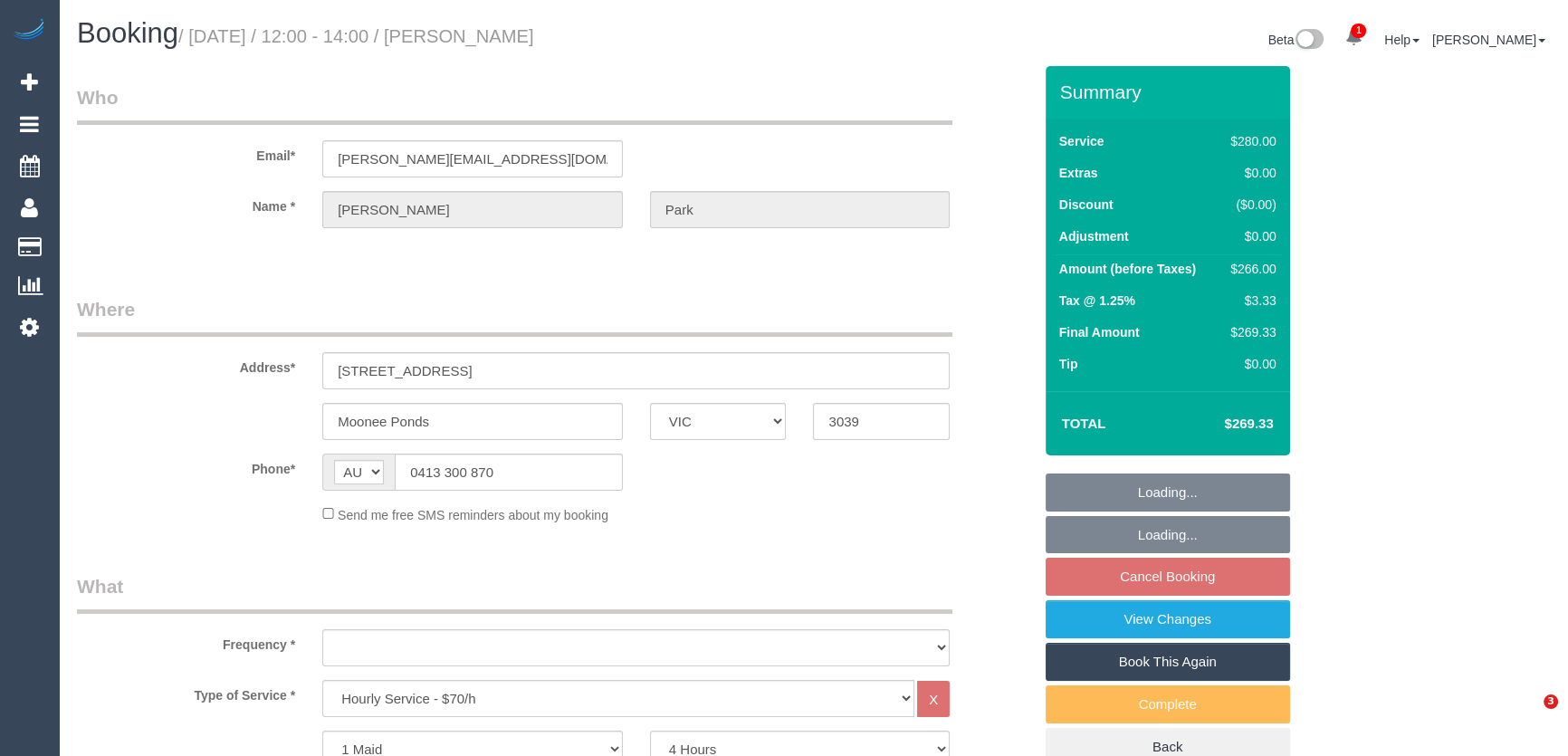
select select "number:23"
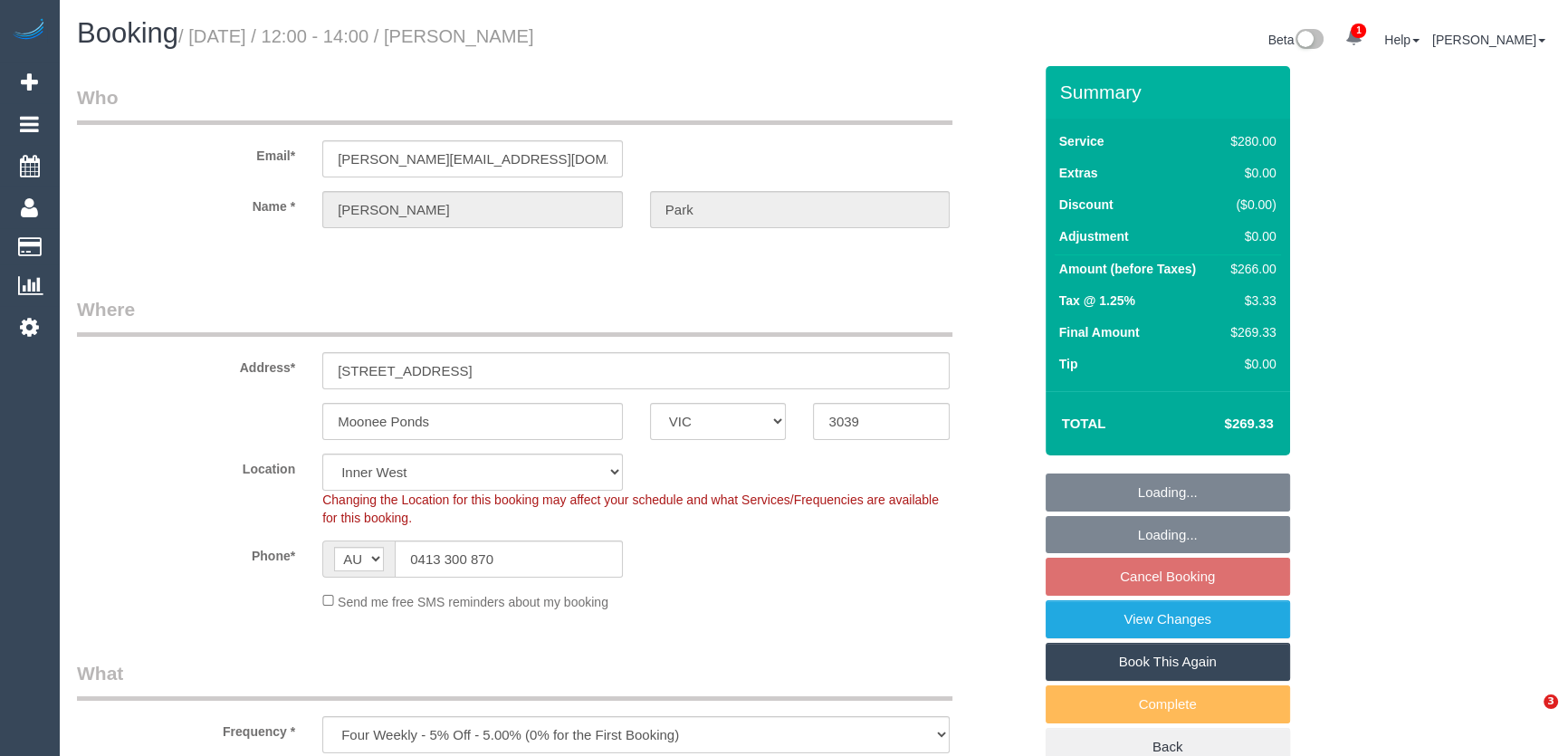
select select "object:851"
select select "string:stripe-pm_1Rbvvz2GScqysDRVLoYm9yfP"
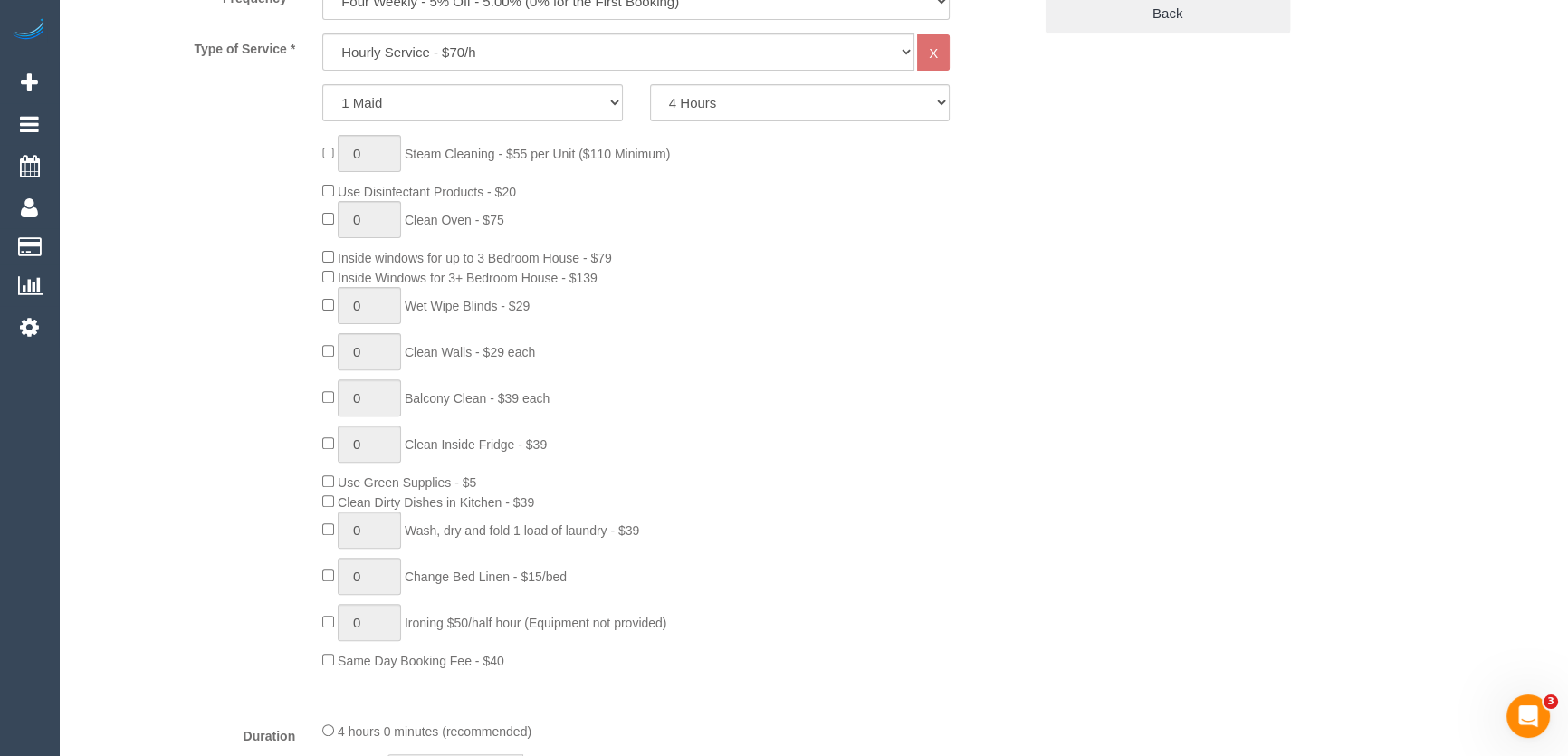
select select "spot4"
select select "object:1543"
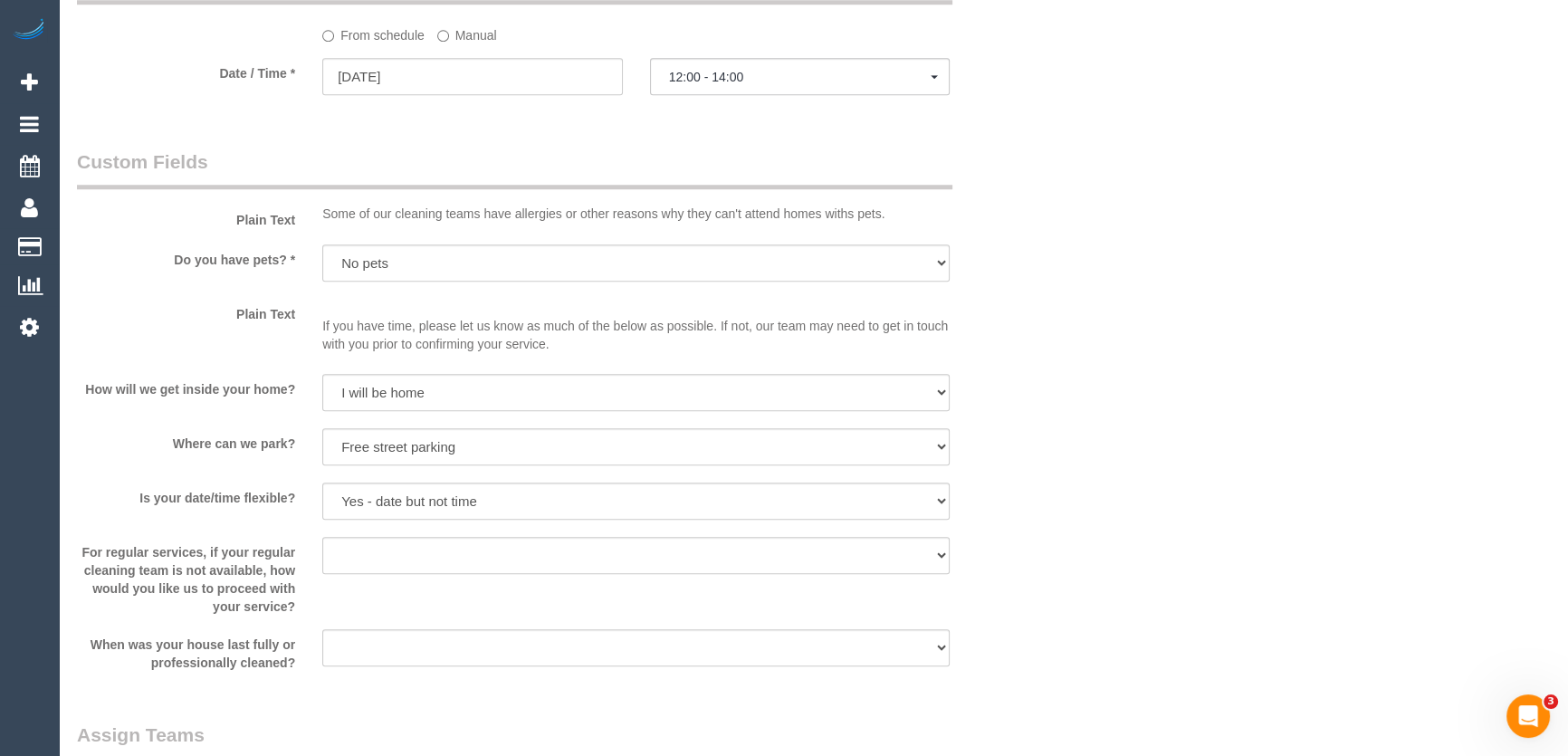
scroll to position [2033, 0]
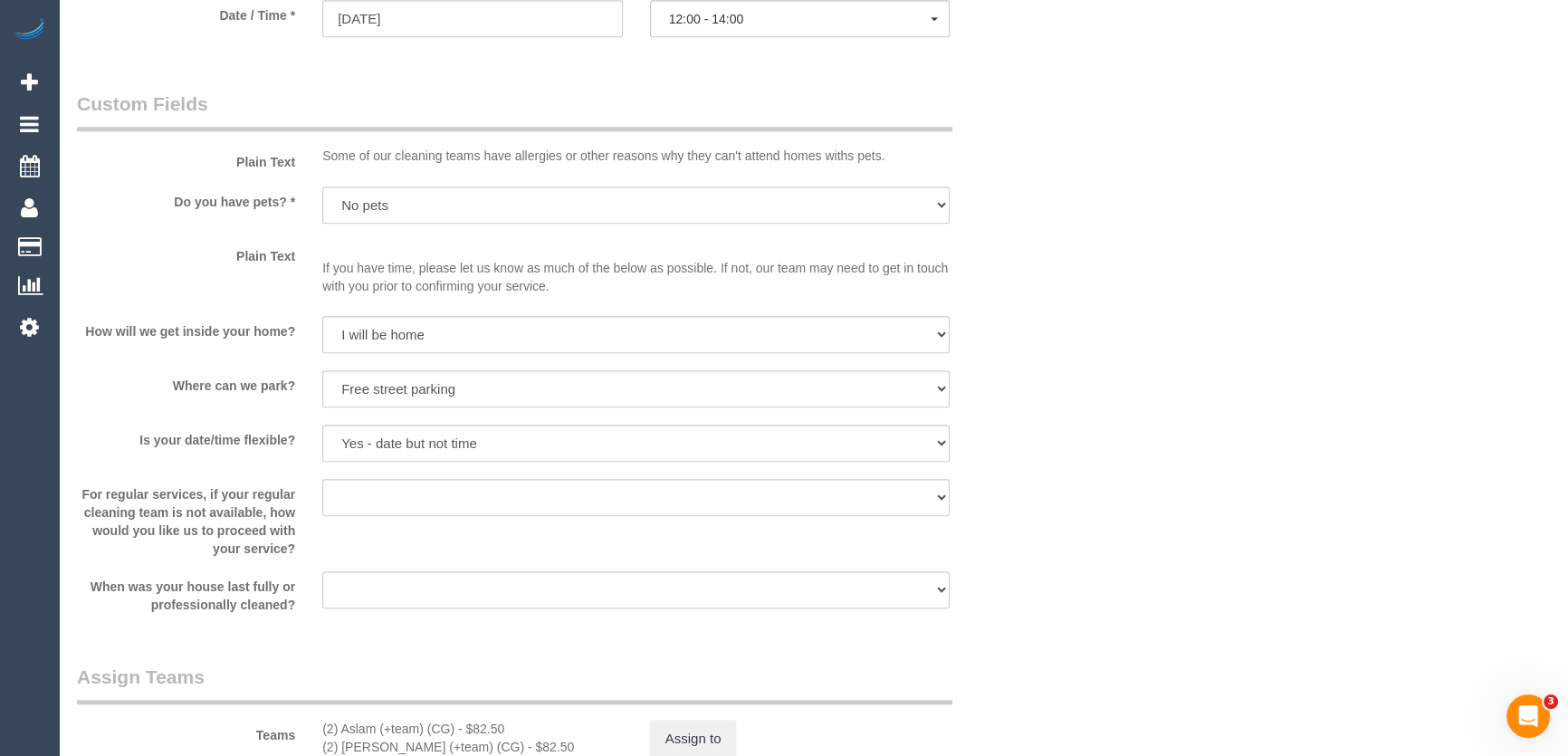
click at [688, 542] on fieldset "Custom Fields Plain Text Some of our cleaning teams have allergies or other rea…" at bounding box center [555, 359] width 956 height 537
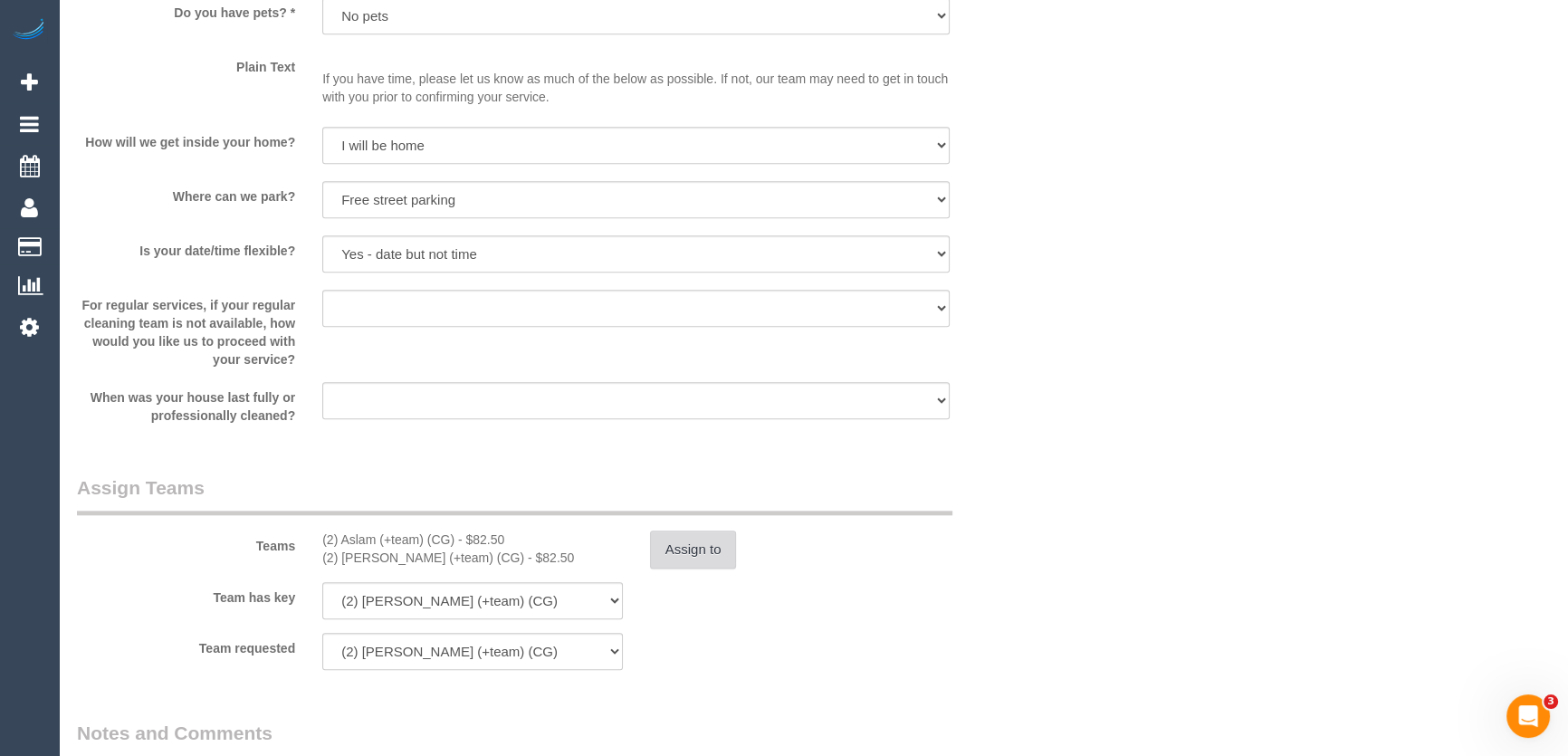
click at [679, 553] on button "Assign to" at bounding box center [693, 549] width 87 height 38
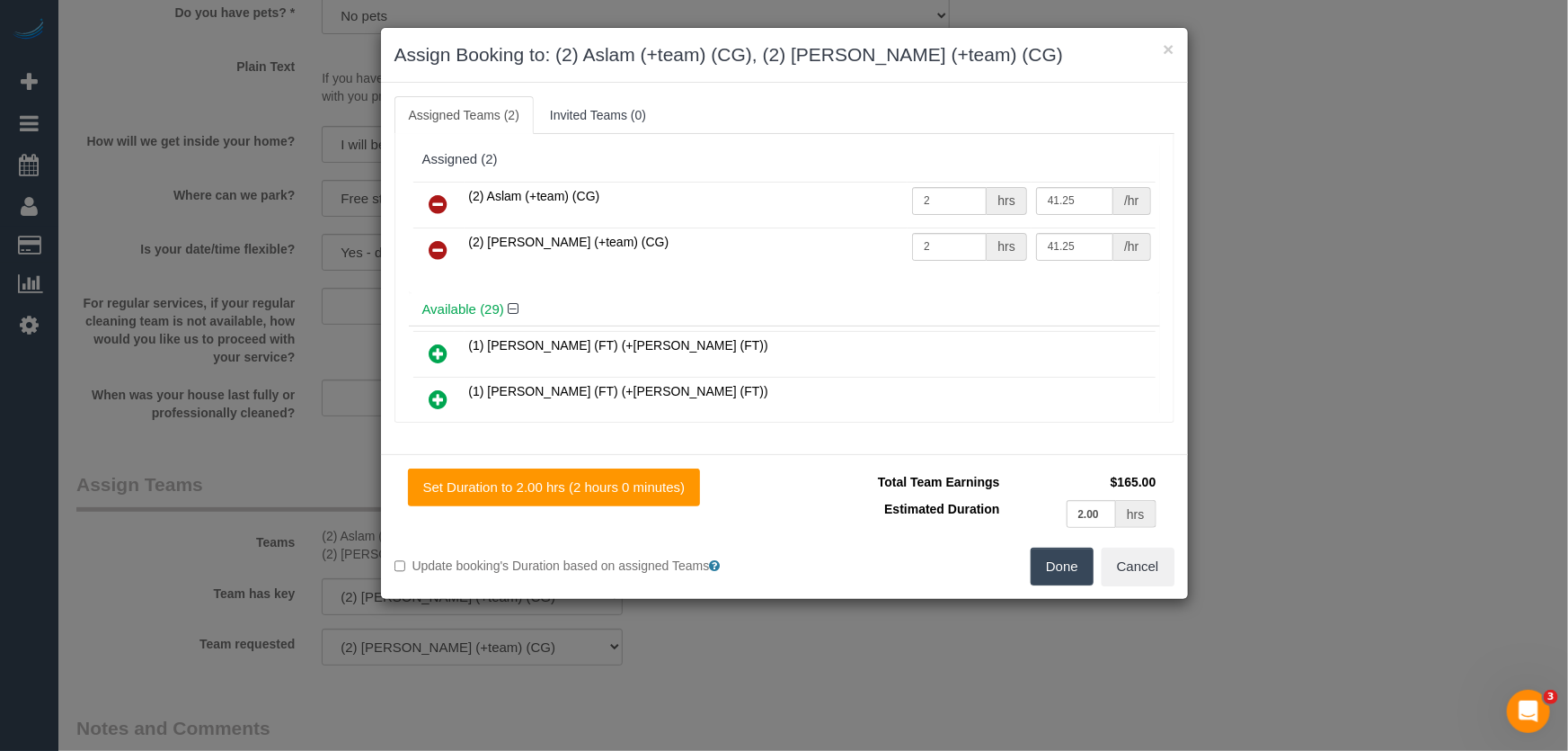
click at [438, 200] on icon at bounding box center [440, 204] width 19 height 21
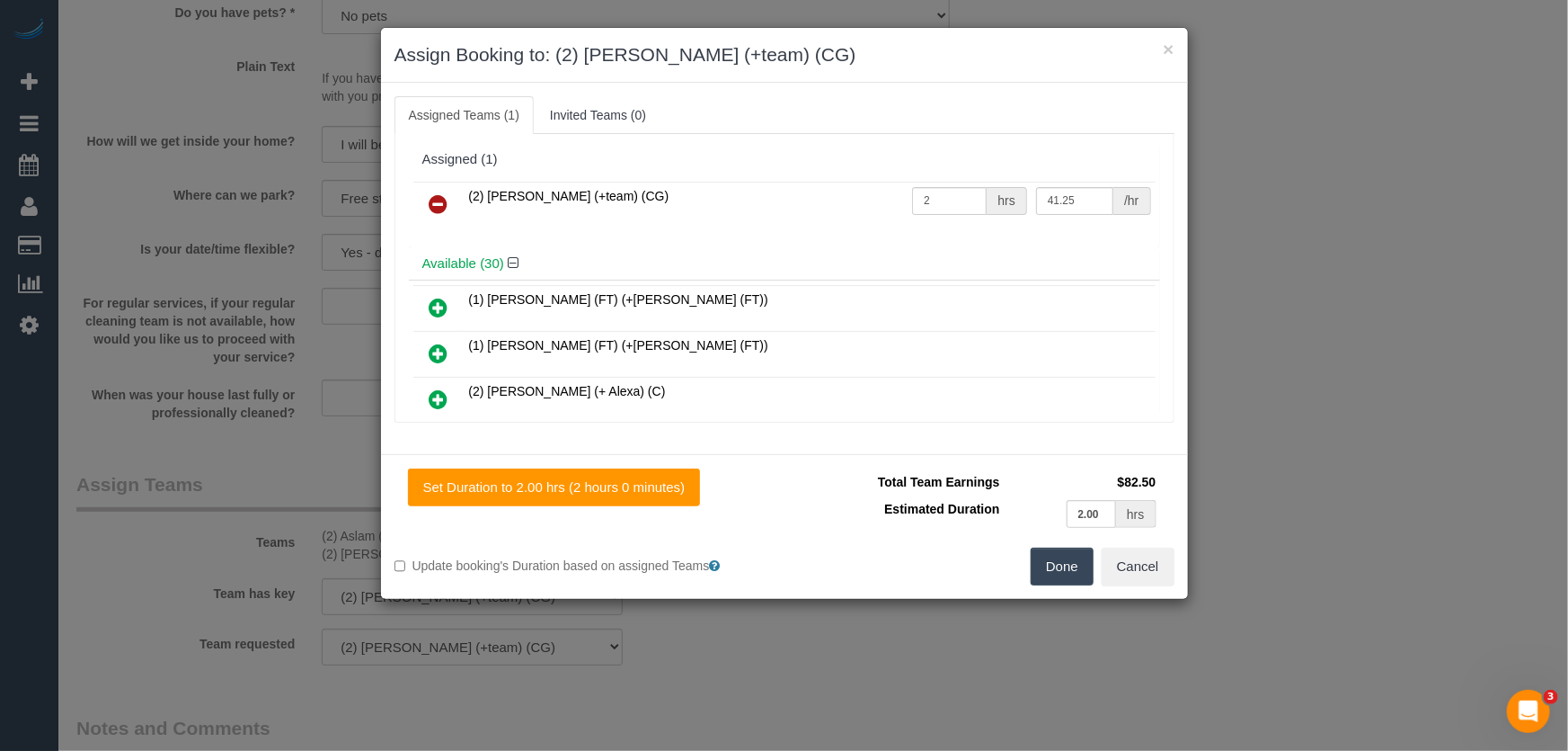
click at [438, 200] on icon at bounding box center [440, 204] width 19 height 21
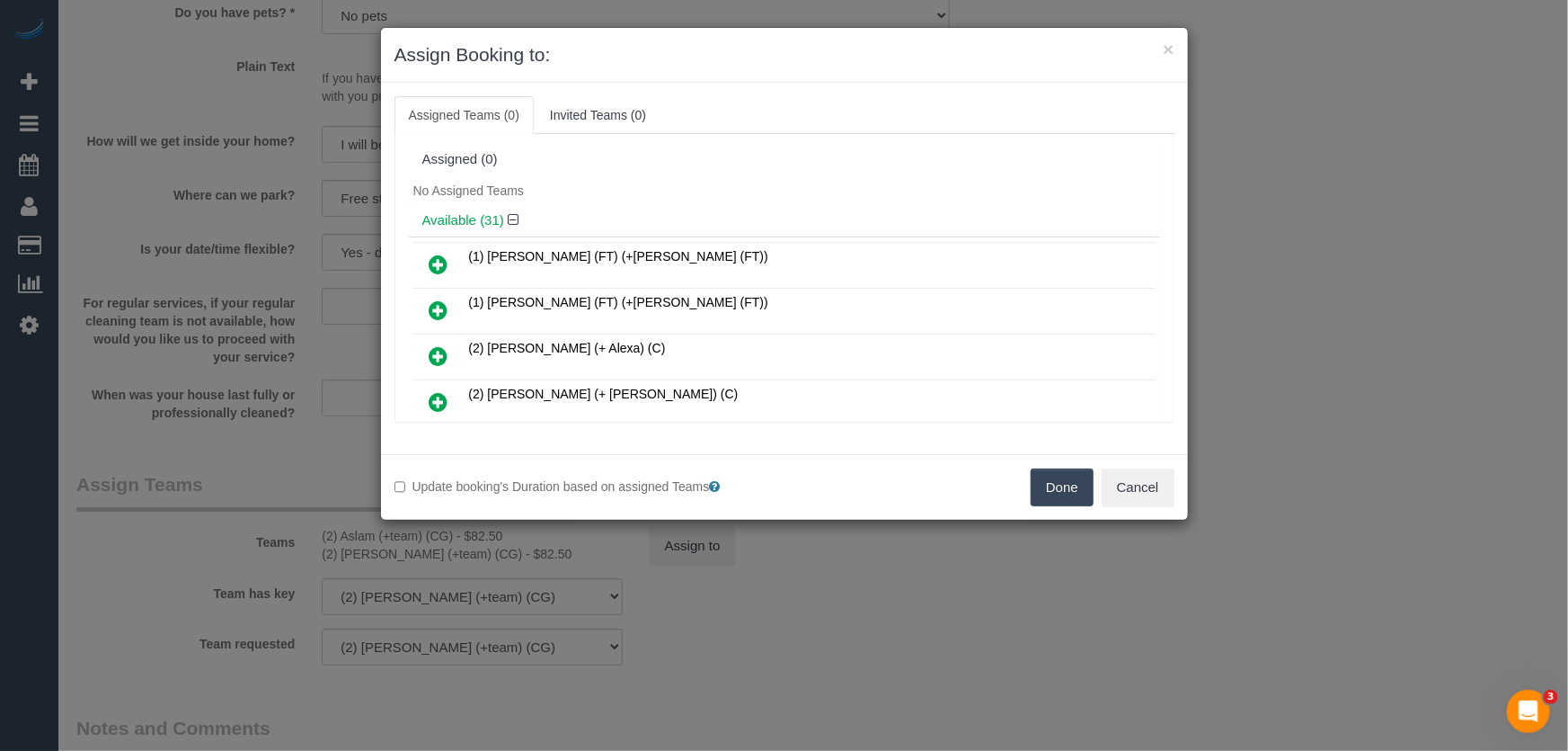
click at [1065, 485] on button "Done" at bounding box center [1062, 487] width 63 height 38
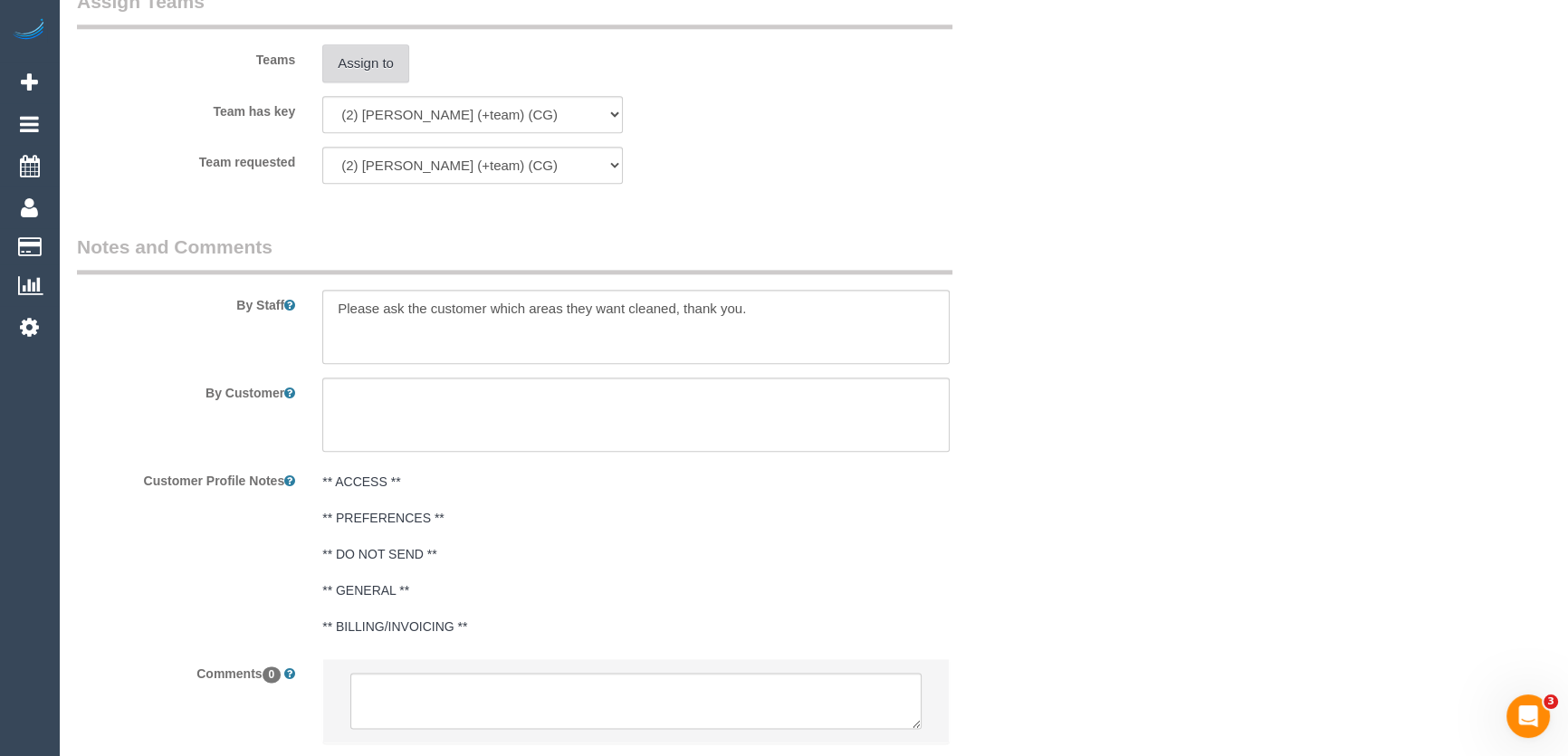
scroll to position [2825, 0]
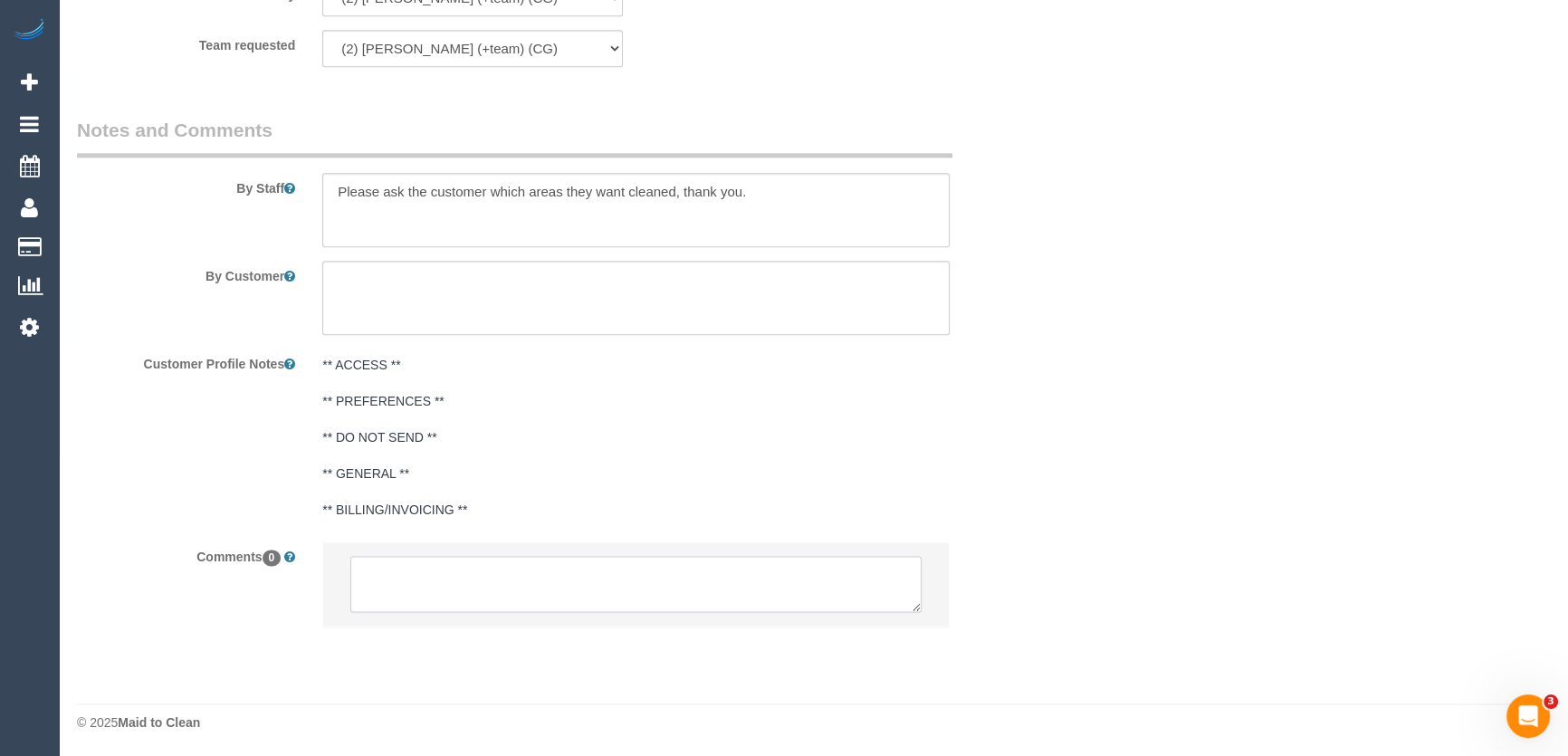
click at [427, 564] on textarea at bounding box center [636, 584] width 571 height 56
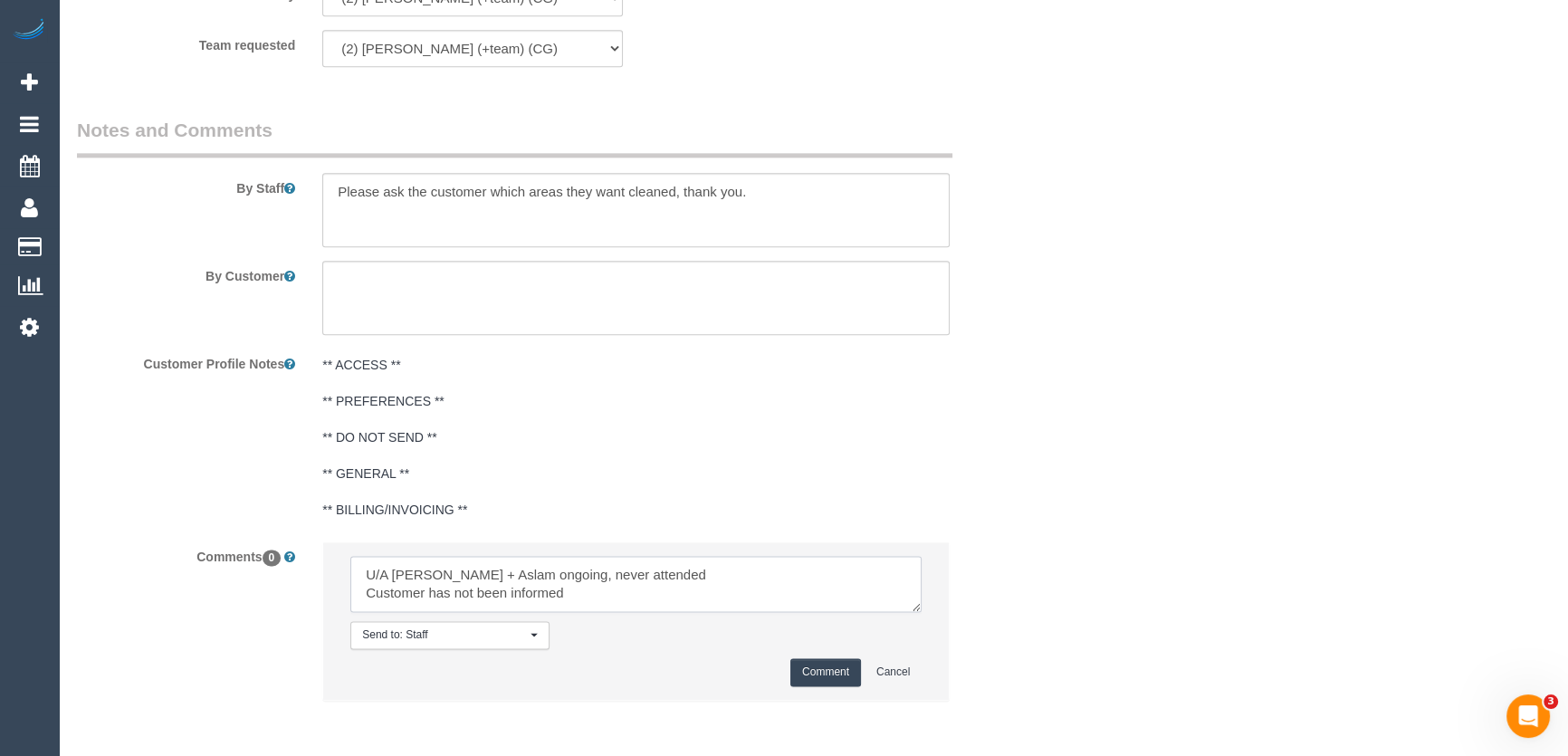
type textarea "U/A Maria + Aslam ongoing, never attended Customer has not been informed"
click at [827, 683] on button "Comment" at bounding box center [825, 671] width 71 height 28
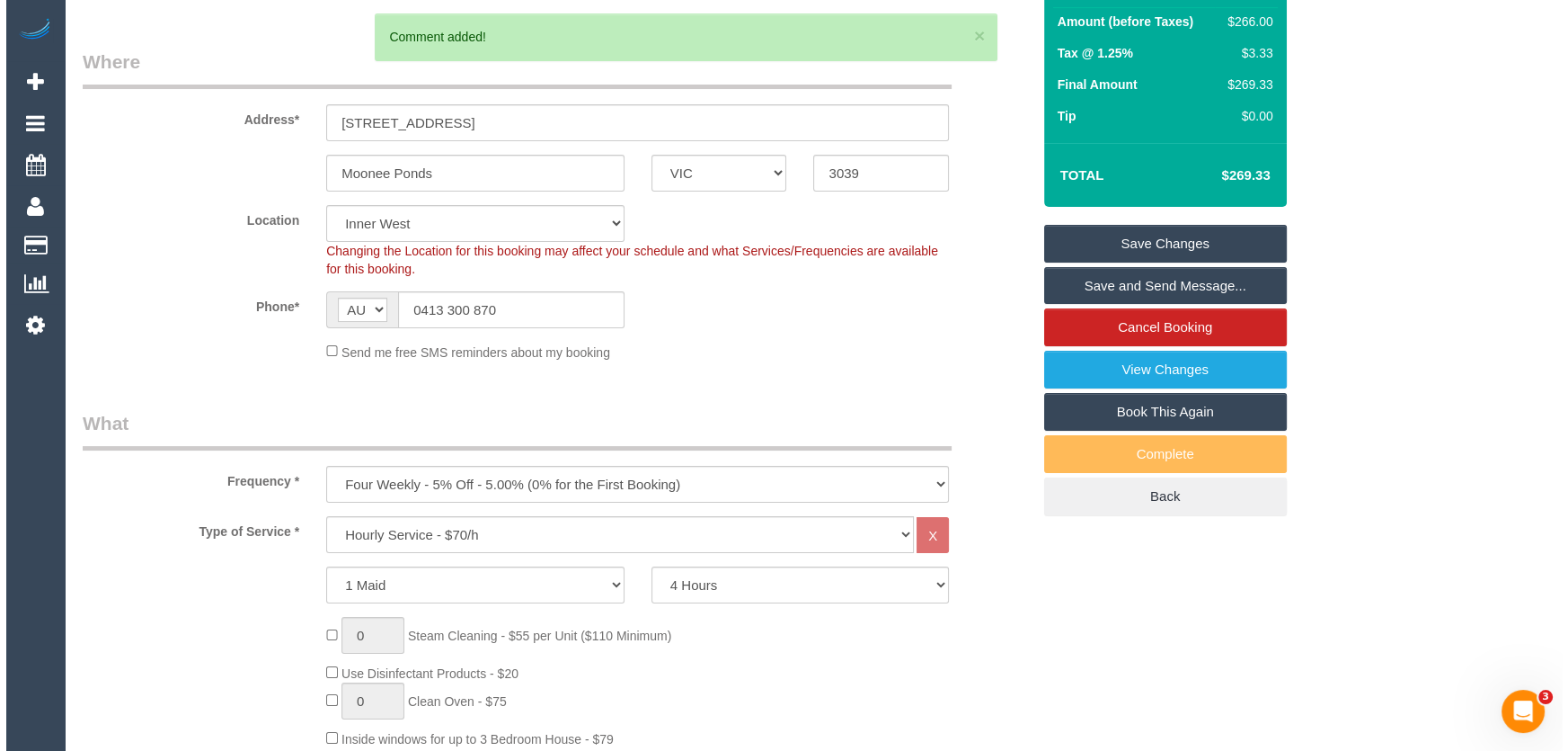
scroll to position [0, 0]
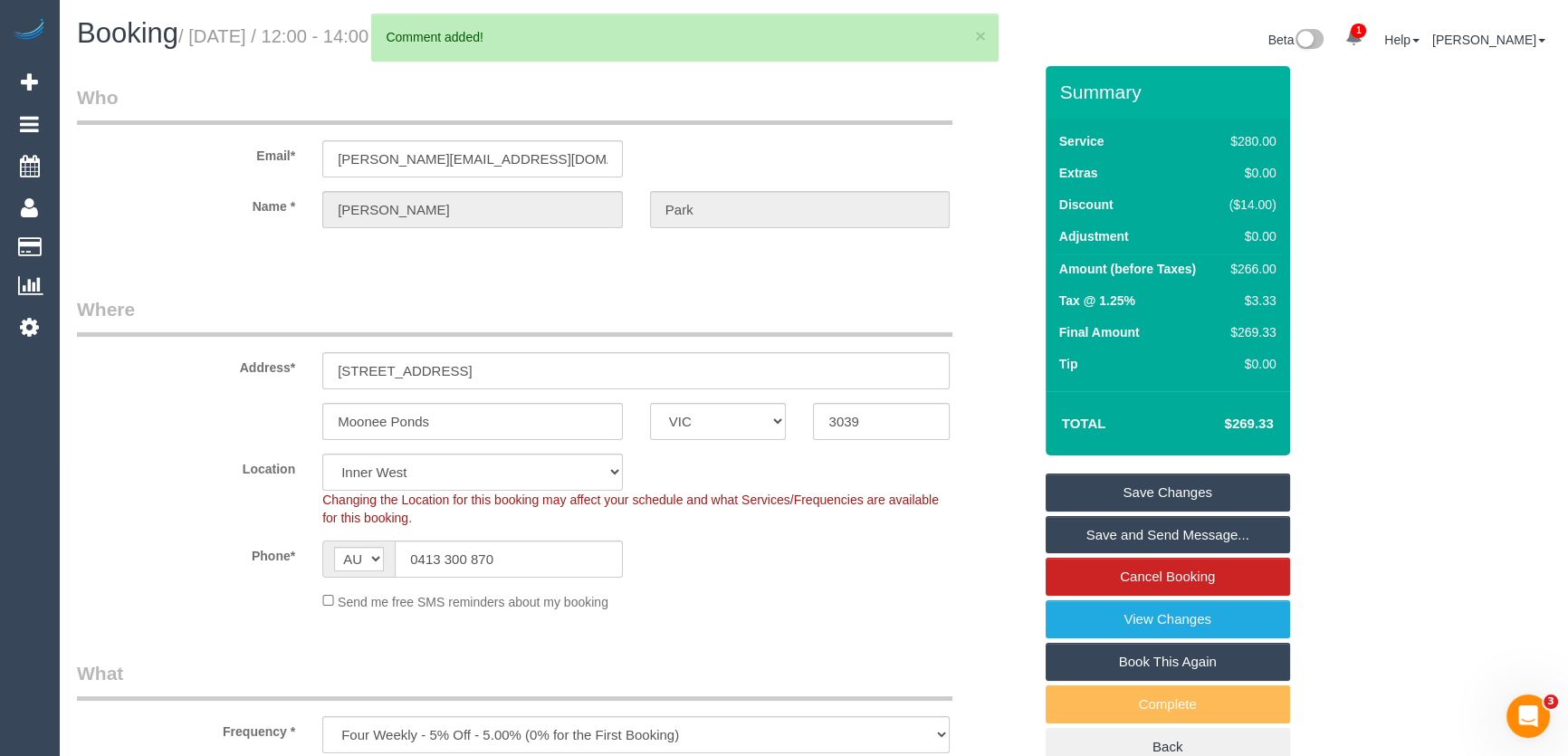
click at [1164, 483] on link "Save Changes" at bounding box center [1168, 492] width 244 height 38
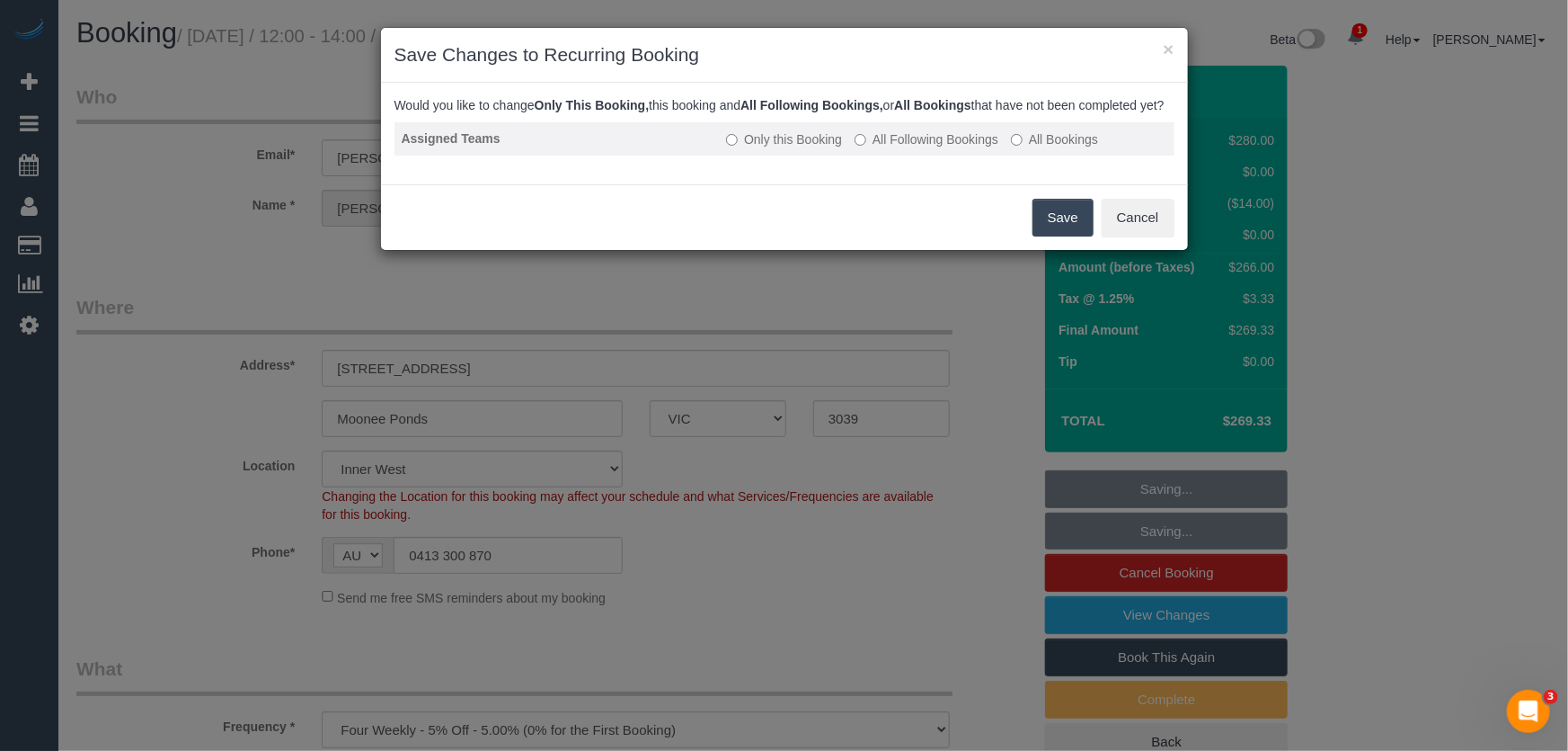
click at [911, 149] on label "All Following Bookings" at bounding box center [927, 139] width 144 height 18
click at [1065, 237] on button "Save" at bounding box center [1063, 217] width 61 height 38
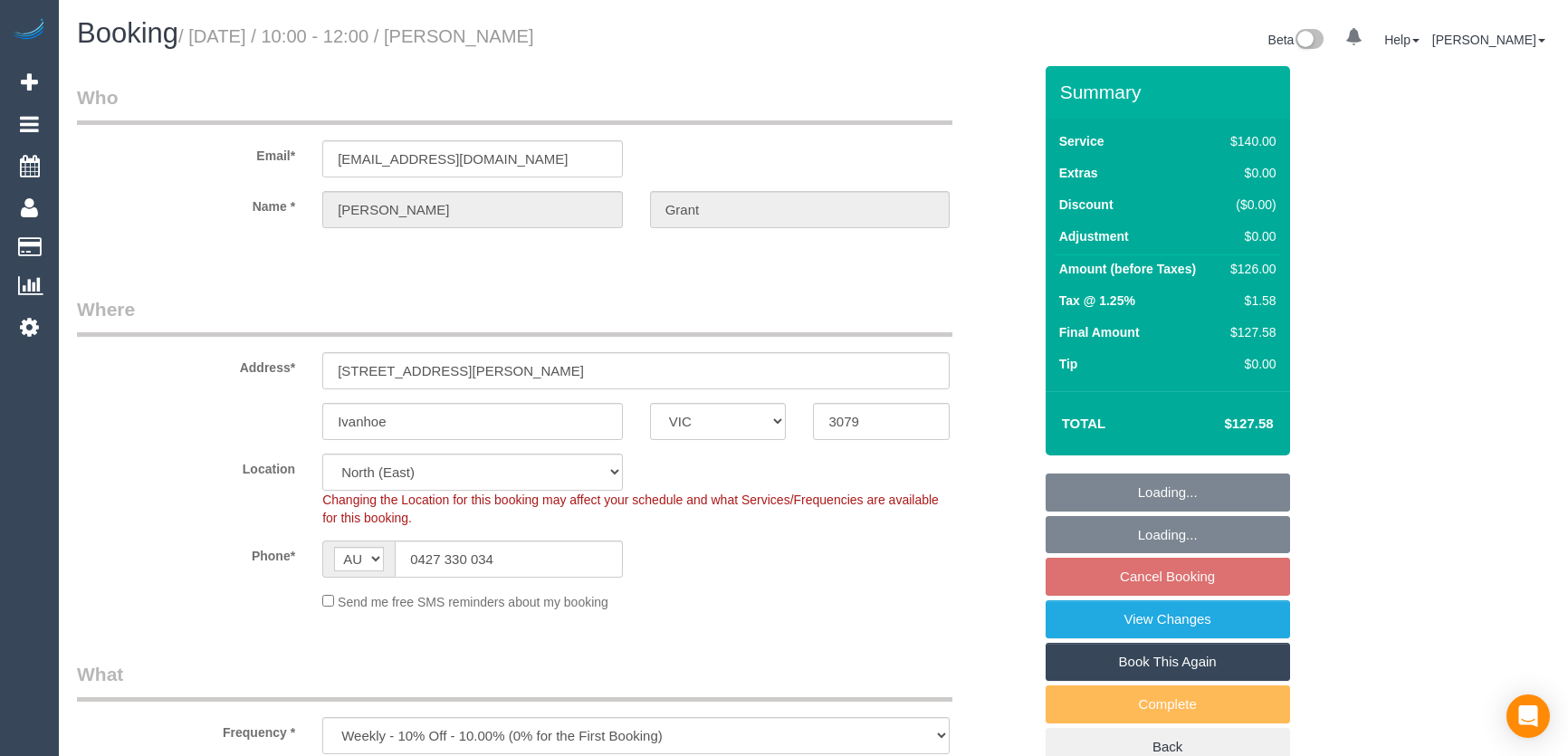
select select "VIC"
select select "number:28"
select select "number:14"
select select "number:19"
select select "number:25"
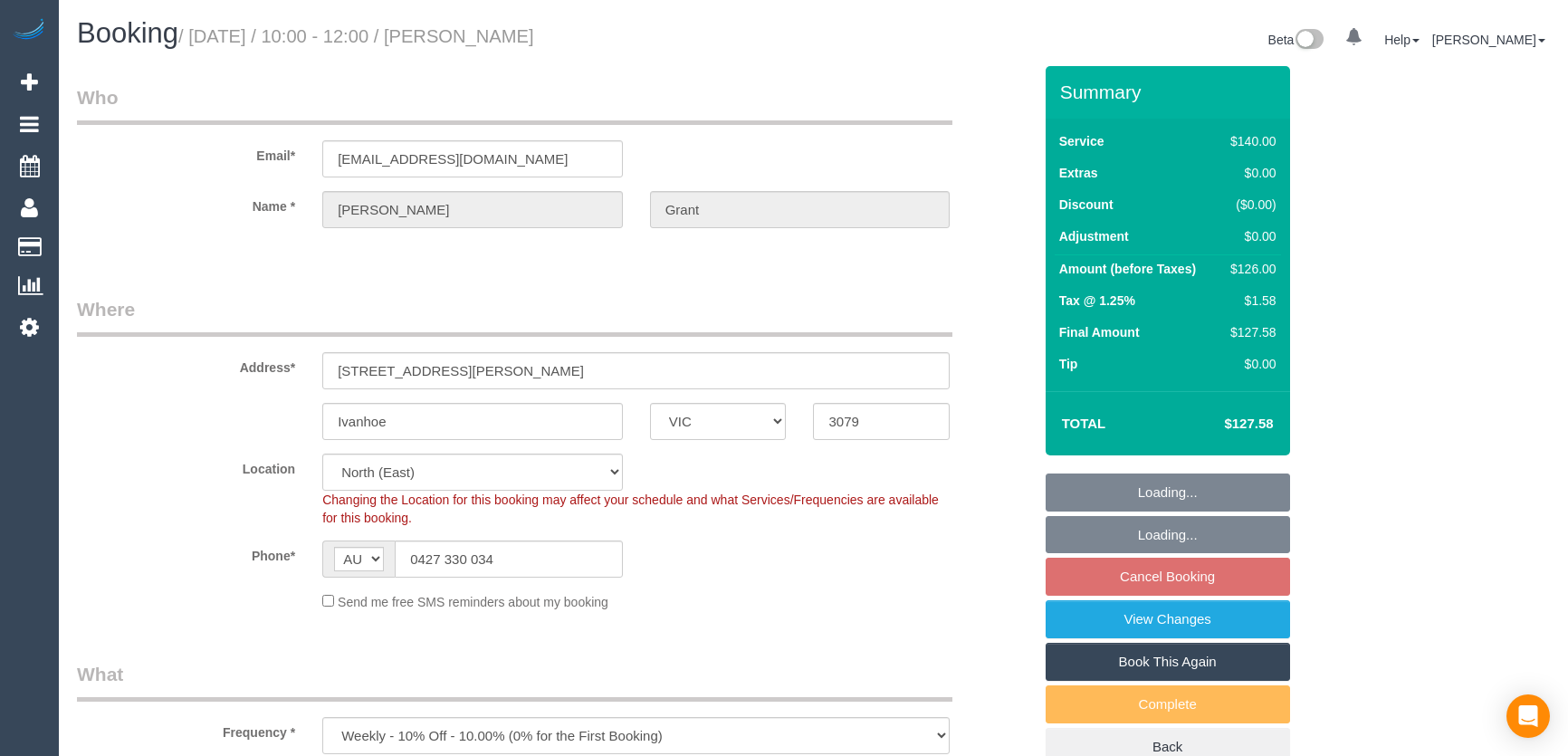
select select "number:12"
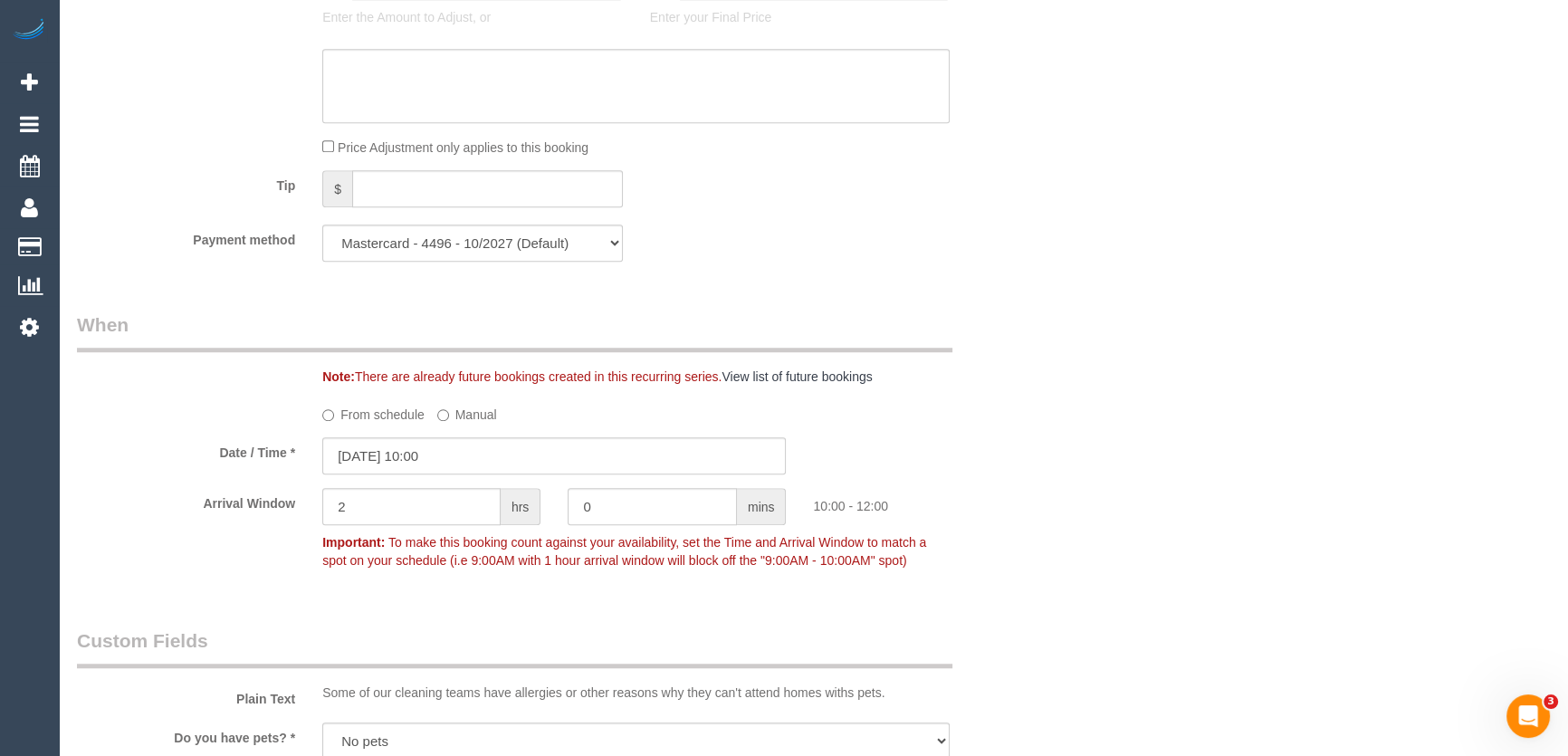
scroll to position [1891, 0]
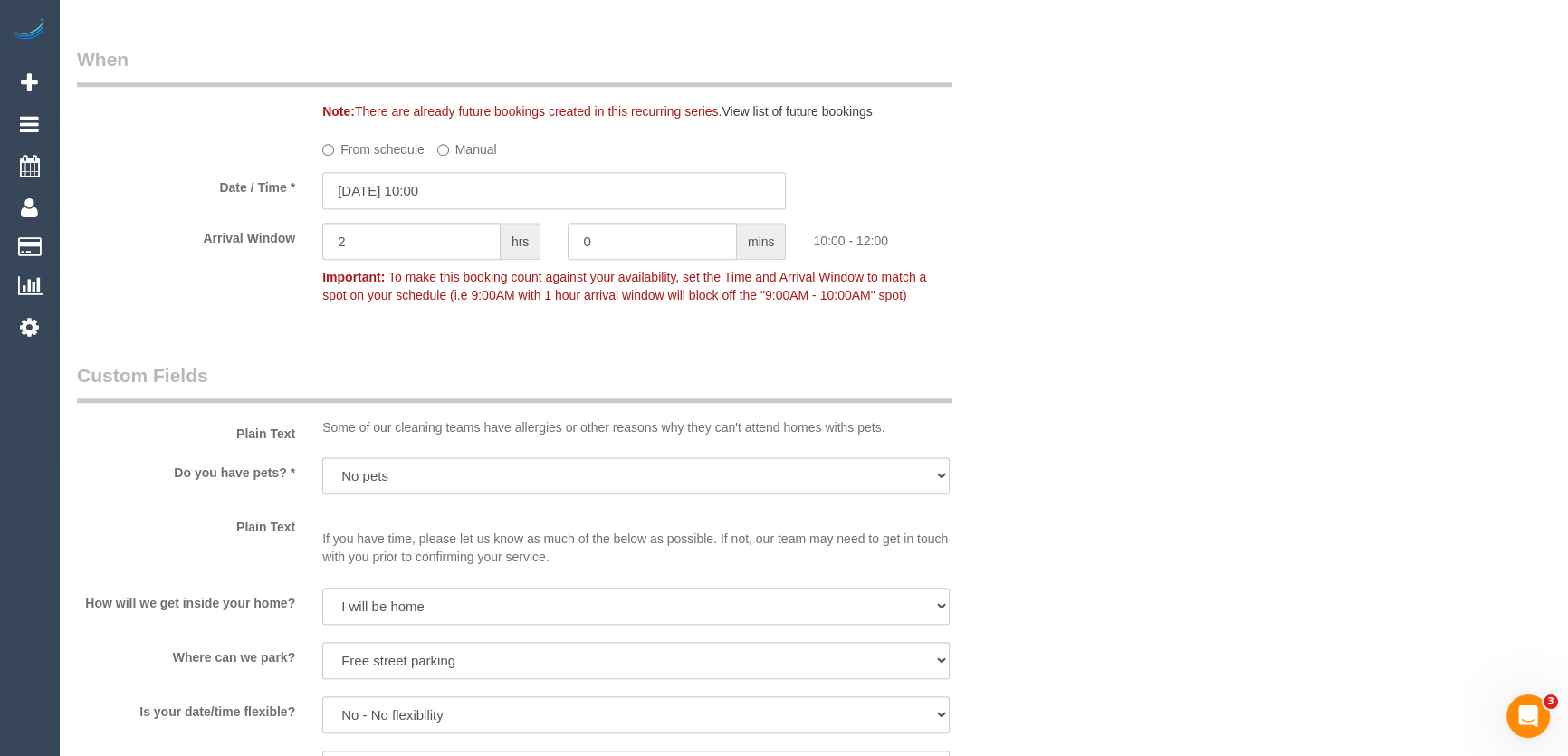
click at [461, 196] on input "[DATE] 10:00" at bounding box center [554, 191] width 463 height 37
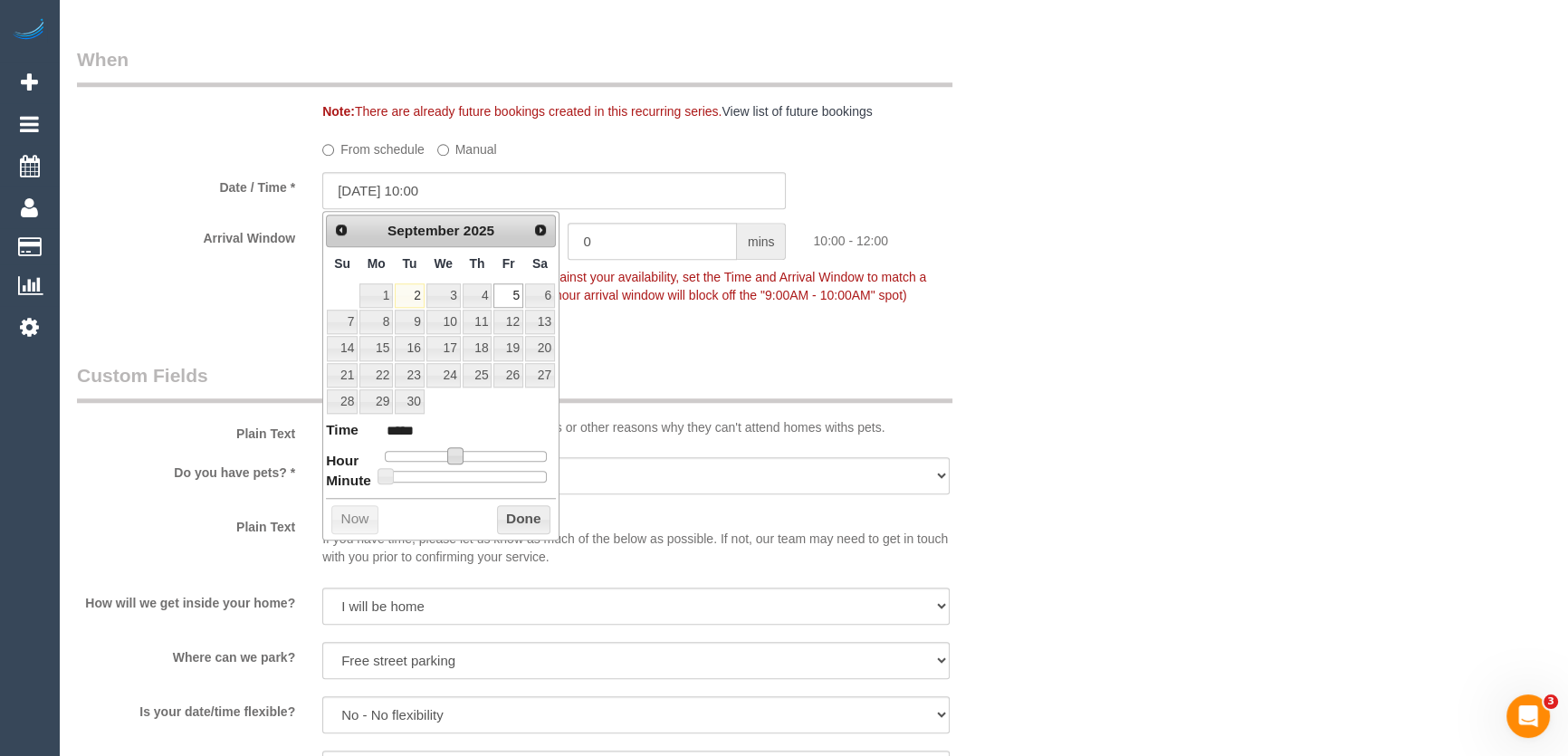
type input "[DATE] 11:00"
type input "*****"
type input "[DATE] 12:00"
type input "*****"
type input "[DATE] 13:00"
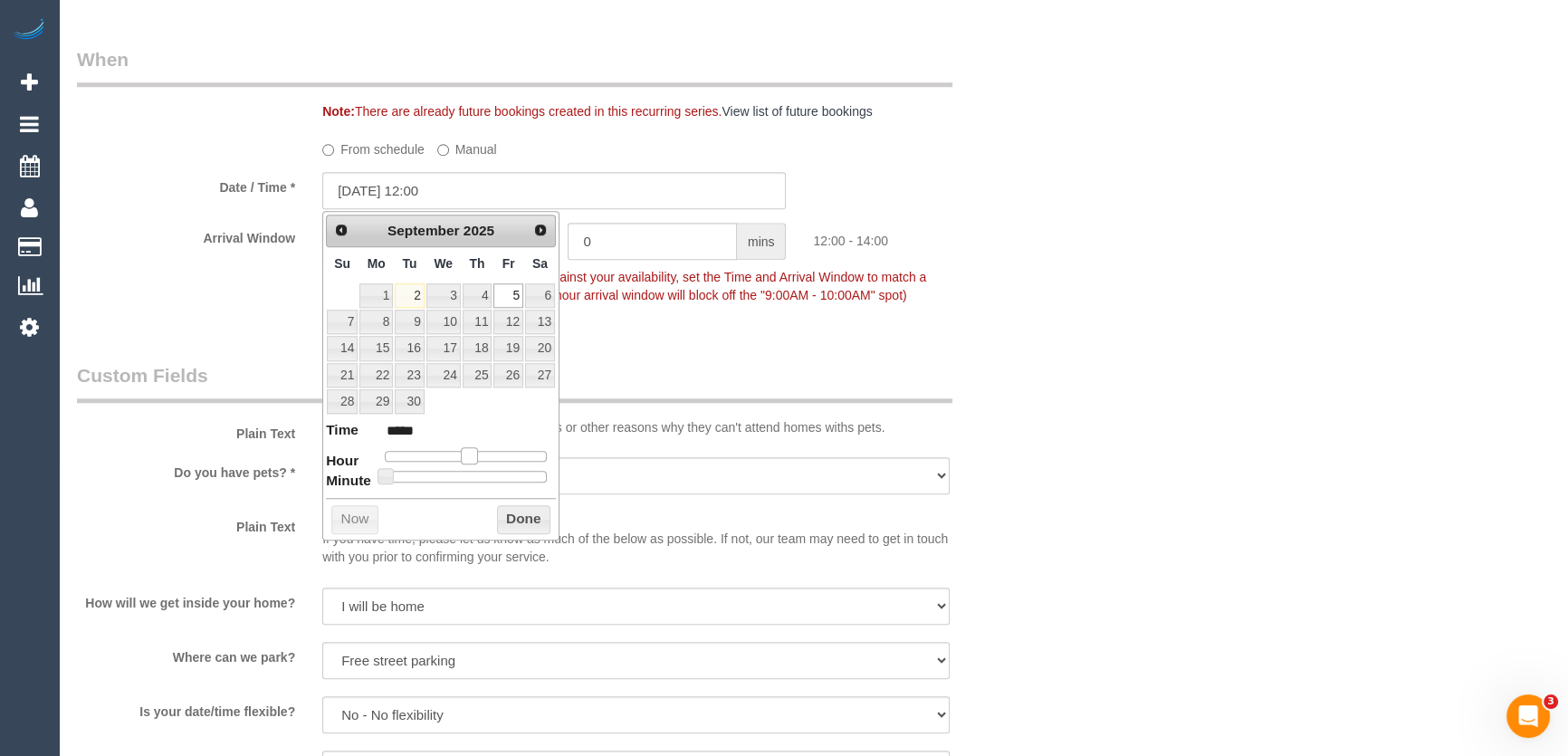
type input "*****"
type input "[DATE] 14:00"
type input "*****"
drag, startPoint x: 453, startPoint y: 456, endPoint x: 481, endPoint y: 451, distance: 28.4
click at [481, 451] on span at bounding box center [483, 455] width 17 height 17
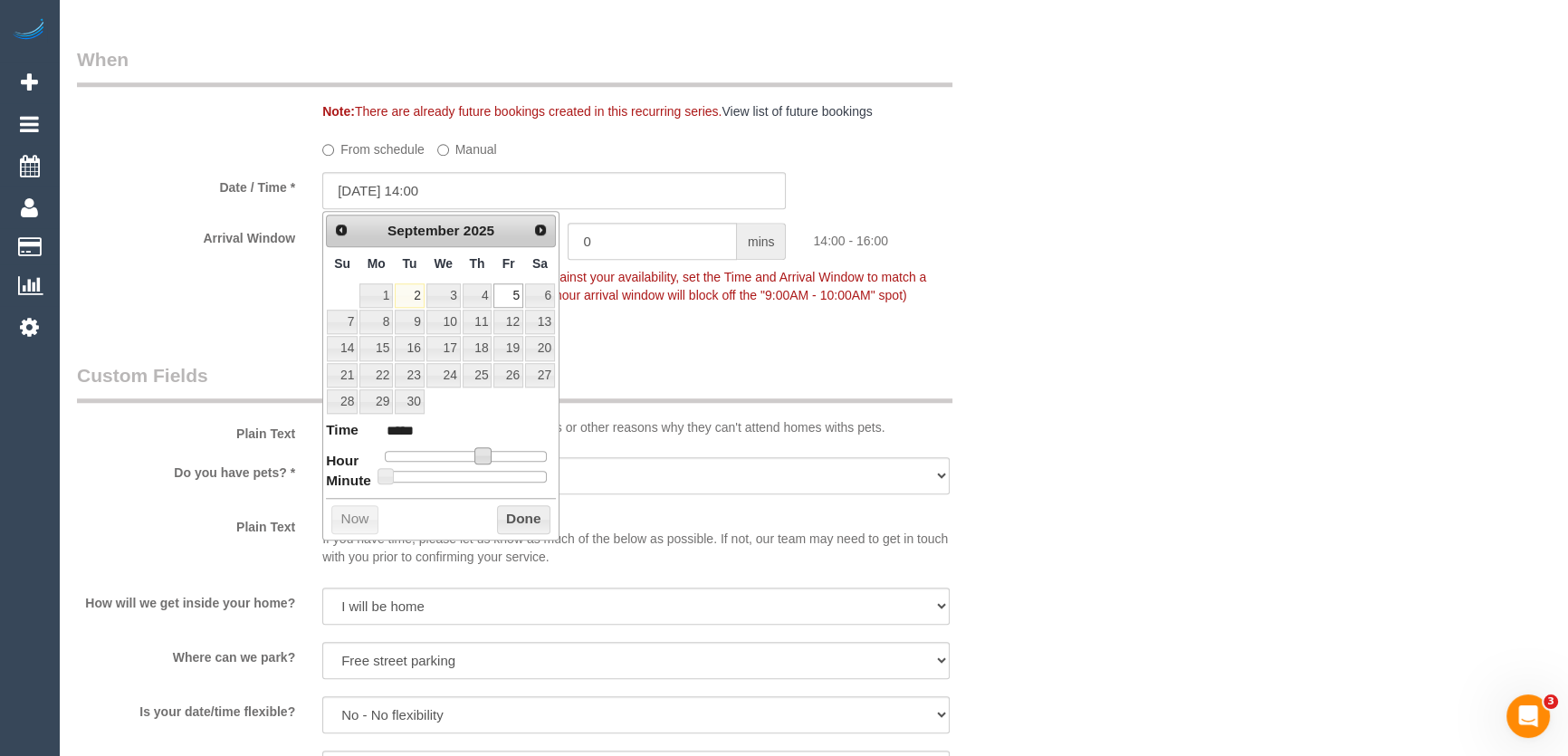
click at [643, 354] on div "Who Email* [EMAIL_ADDRESS][DOMAIN_NAME] Name * [PERSON_NAME] Where Address* [ST…" at bounding box center [554, 42] width 982 height 3737
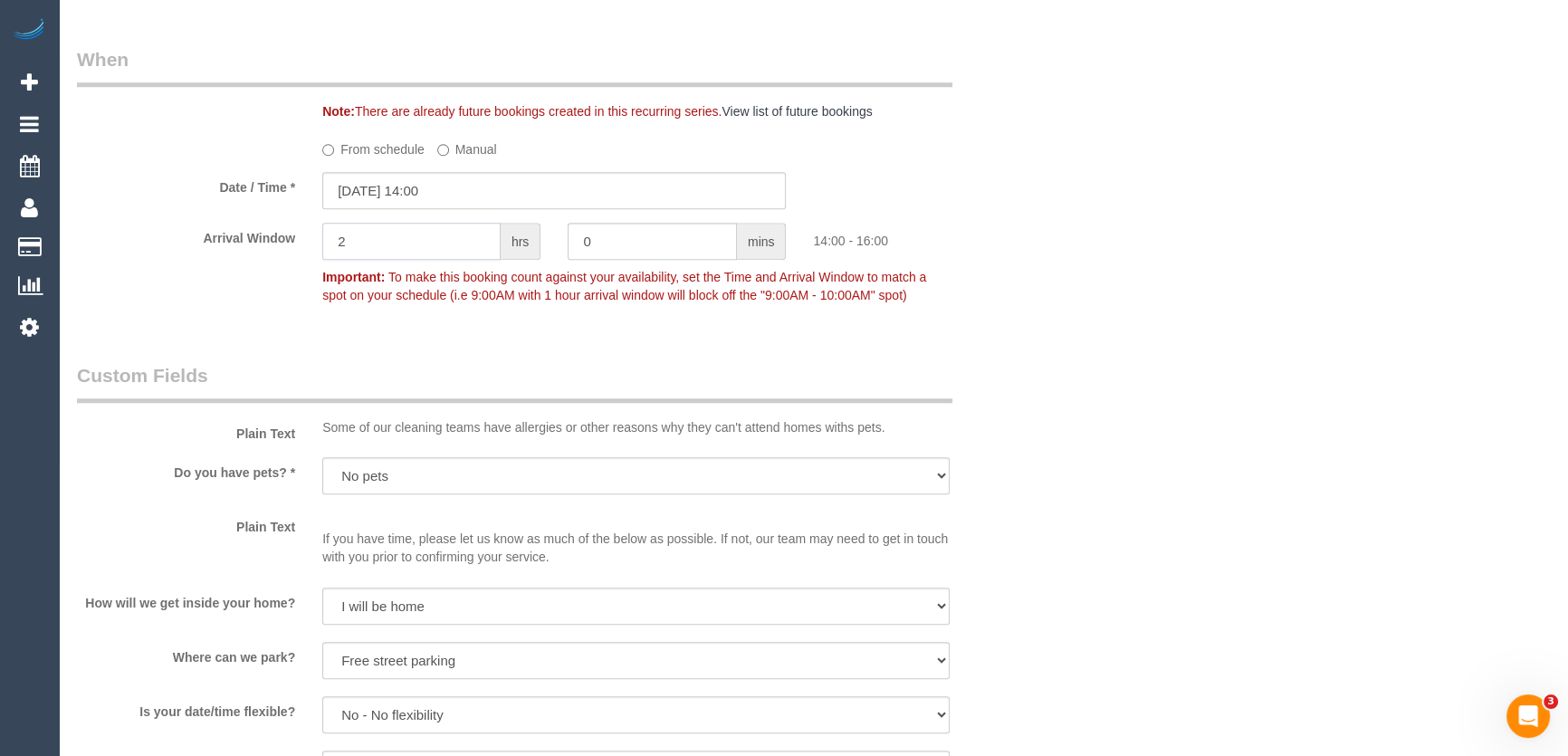
click at [424, 240] on input "2" at bounding box center [411, 241] width 178 height 37
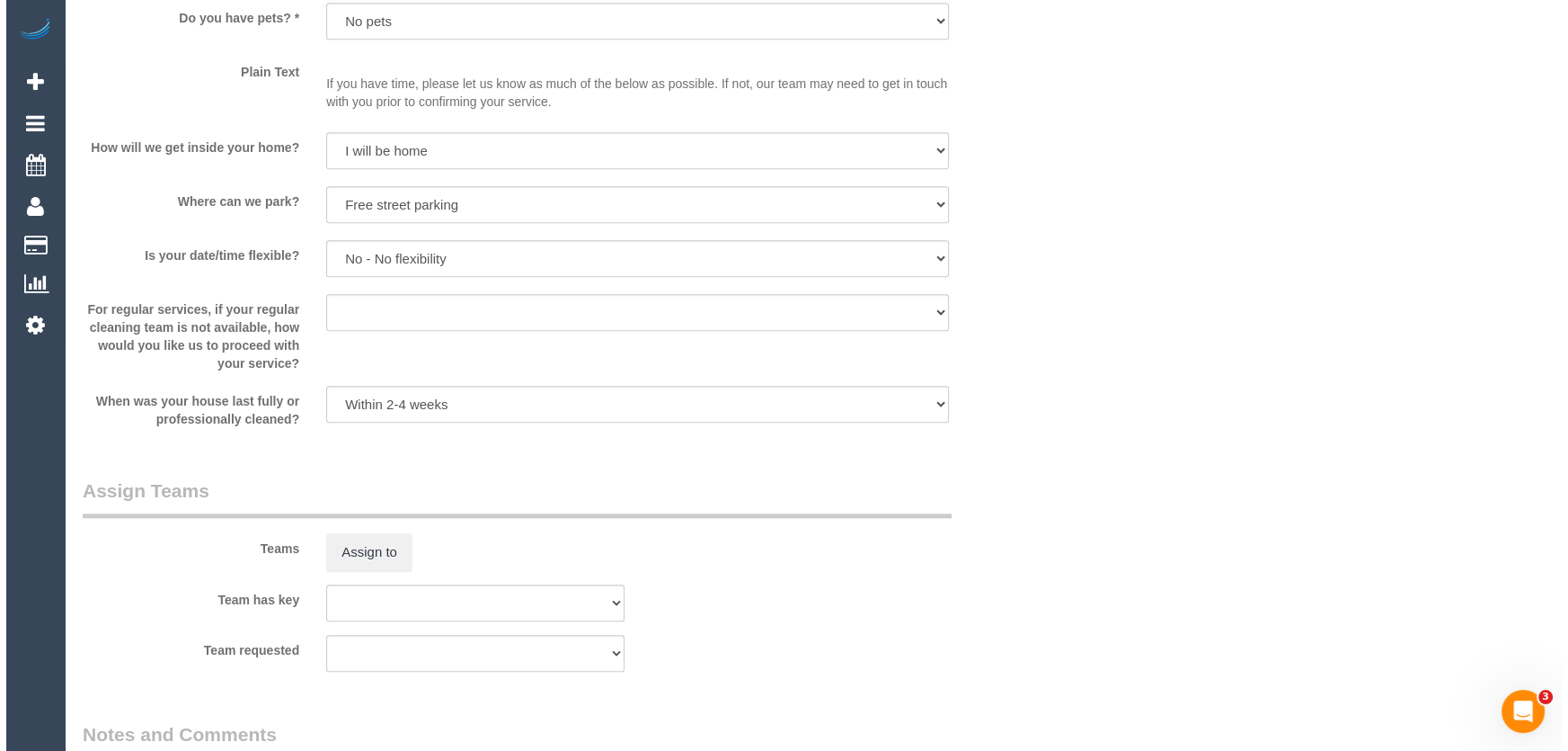
scroll to position [2452, 0]
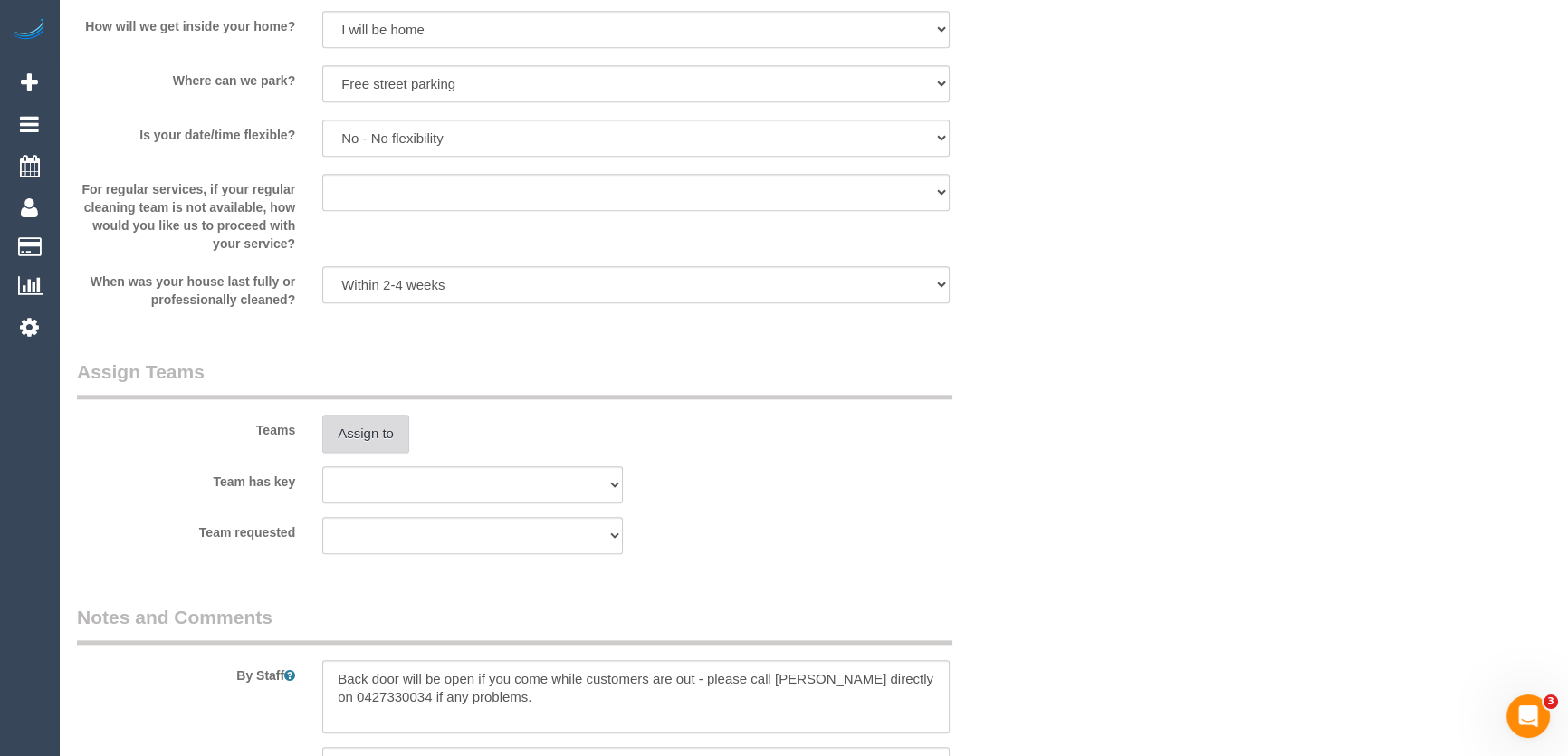
type input "1"
click at [355, 435] on button "Assign to" at bounding box center [365, 433] width 87 height 38
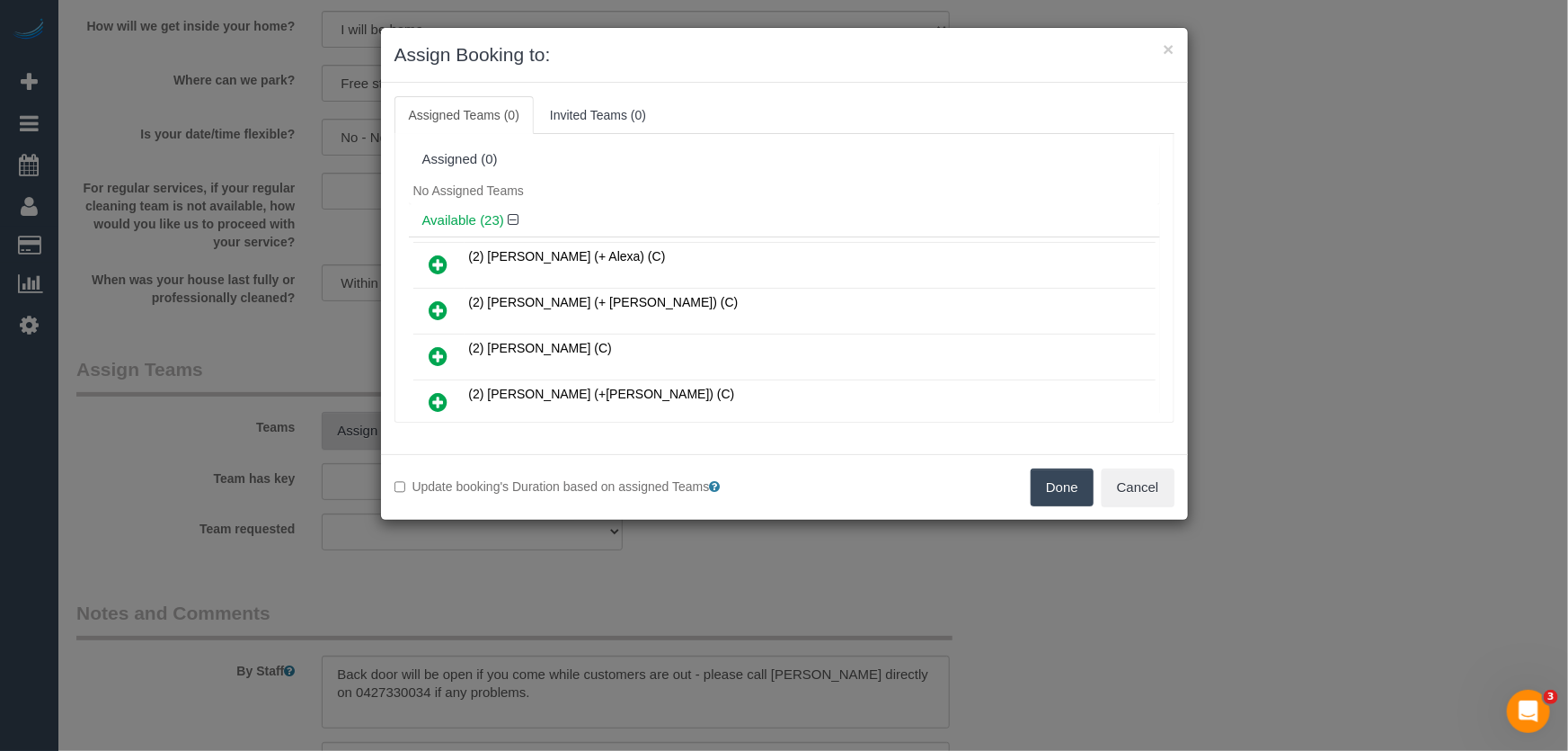
scroll to position [652, 0]
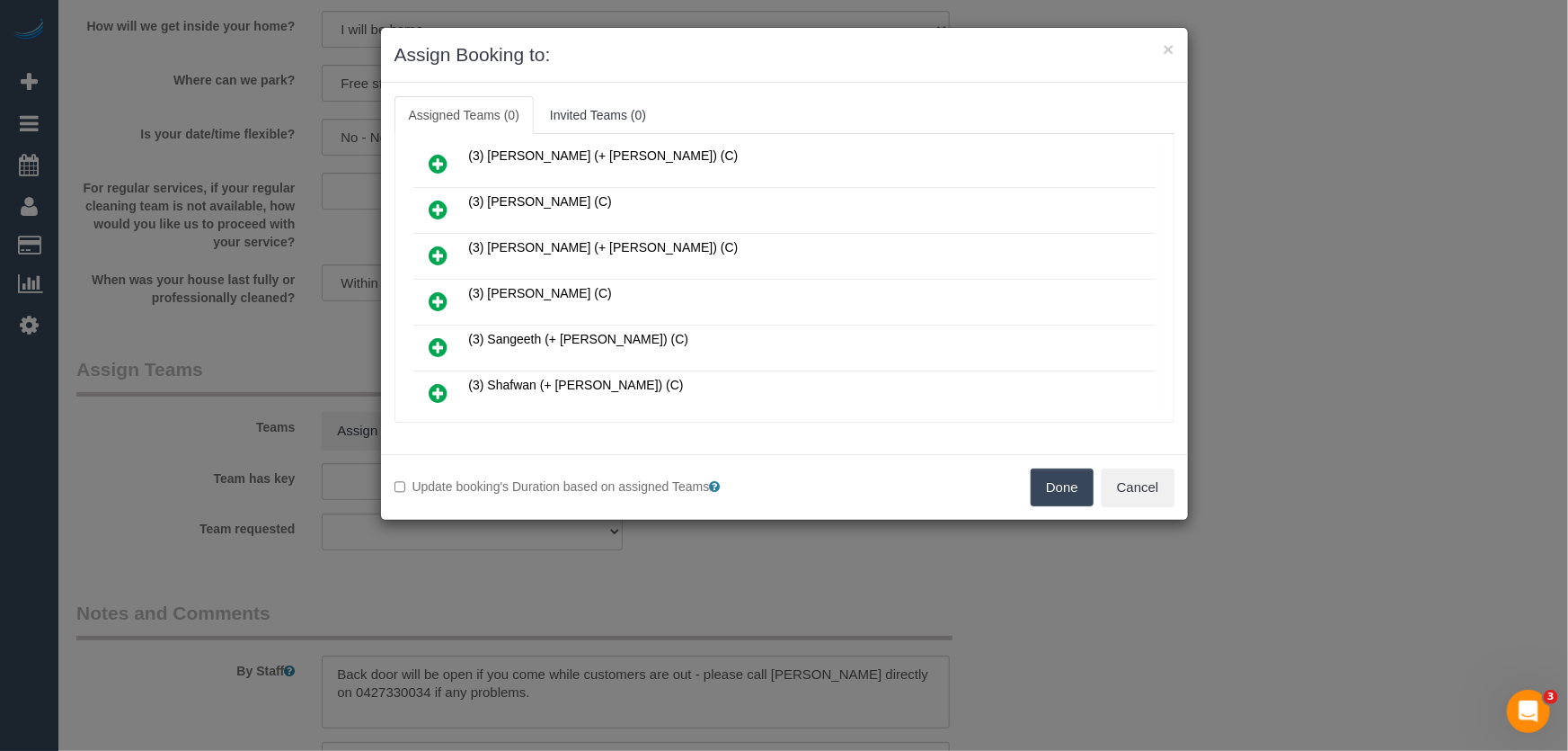
click at [443, 291] on icon at bounding box center [440, 302] width 19 height 21
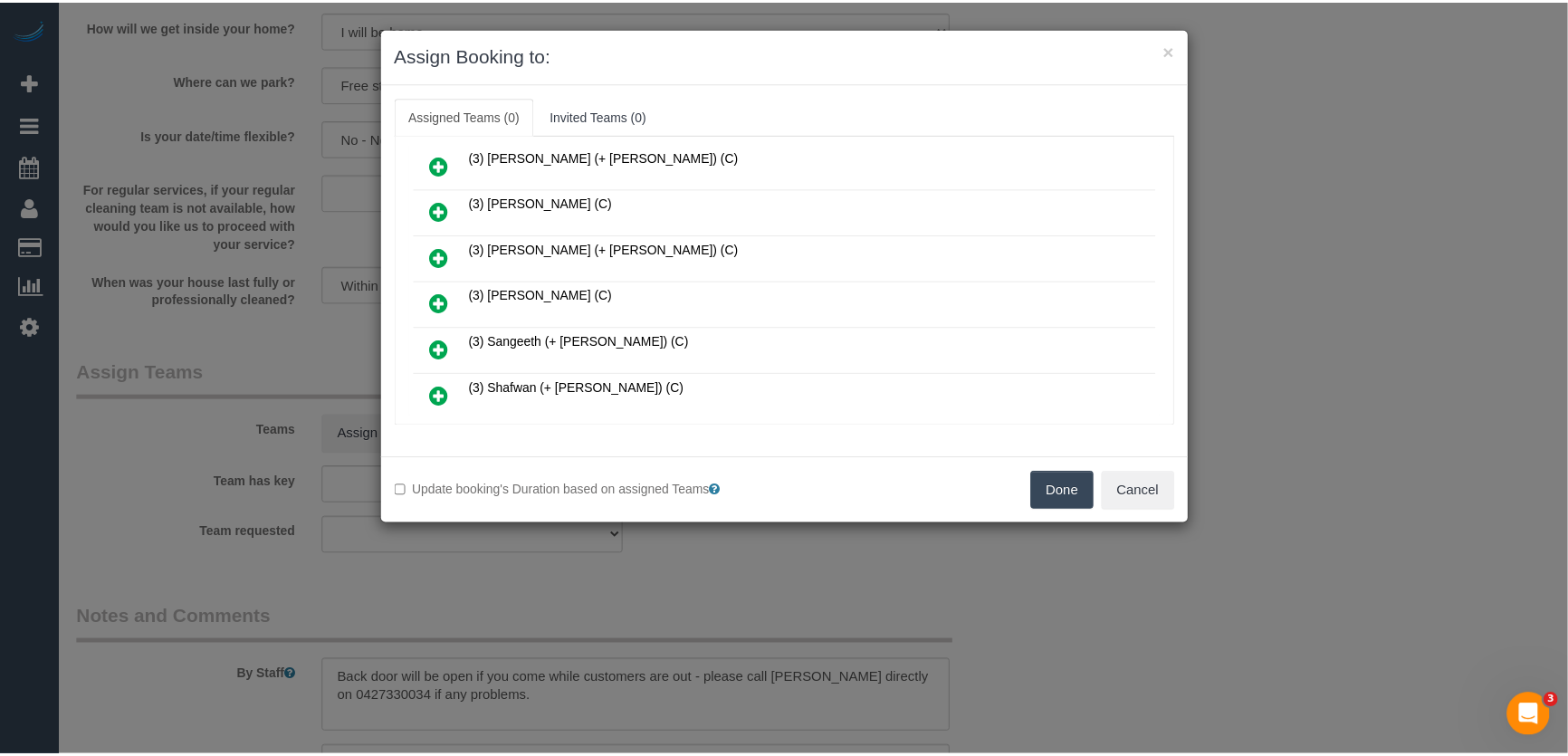
scroll to position [700, 0]
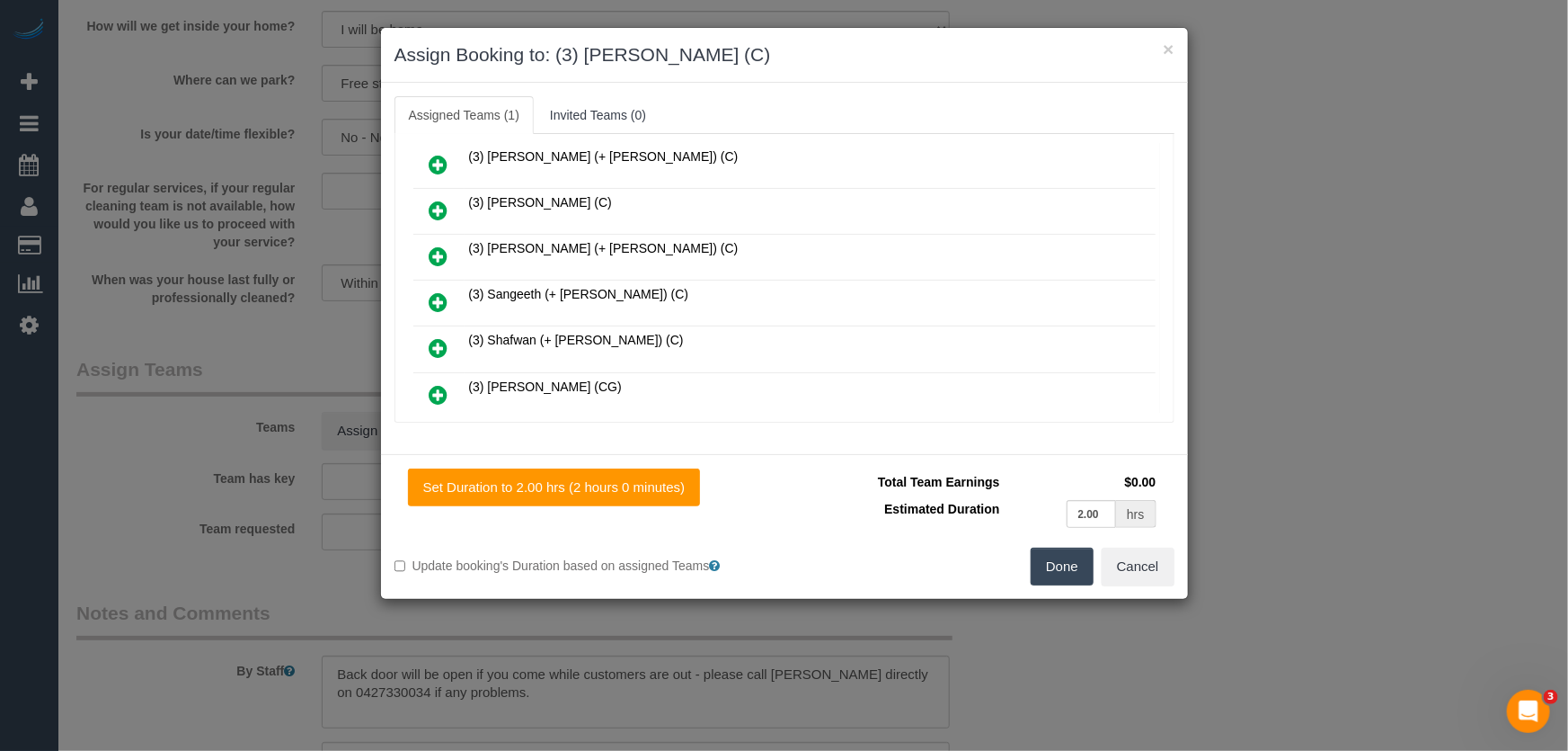
click at [1058, 565] on button "Done" at bounding box center [1062, 566] width 63 height 38
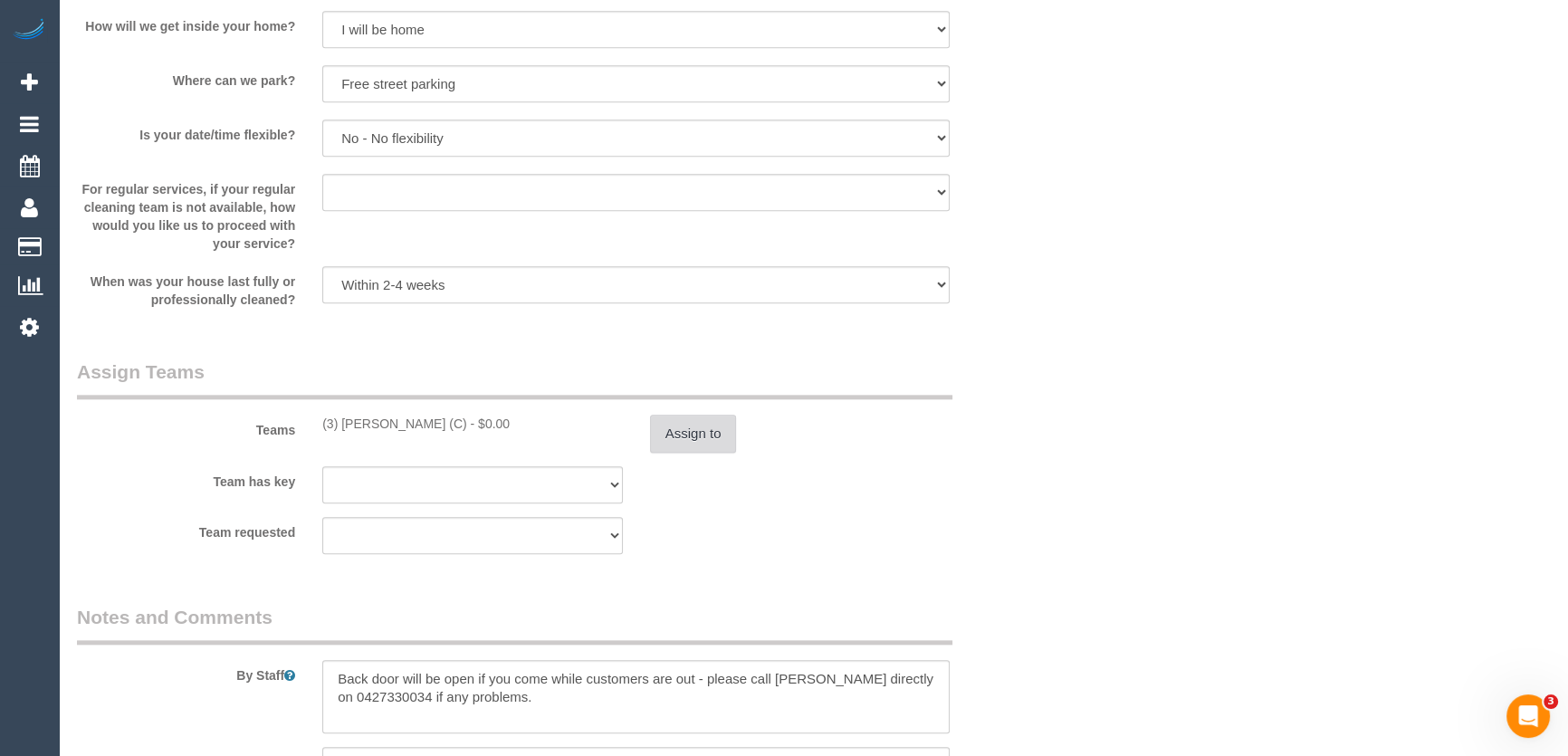
click at [715, 440] on button "Assign to" at bounding box center [693, 433] width 87 height 38
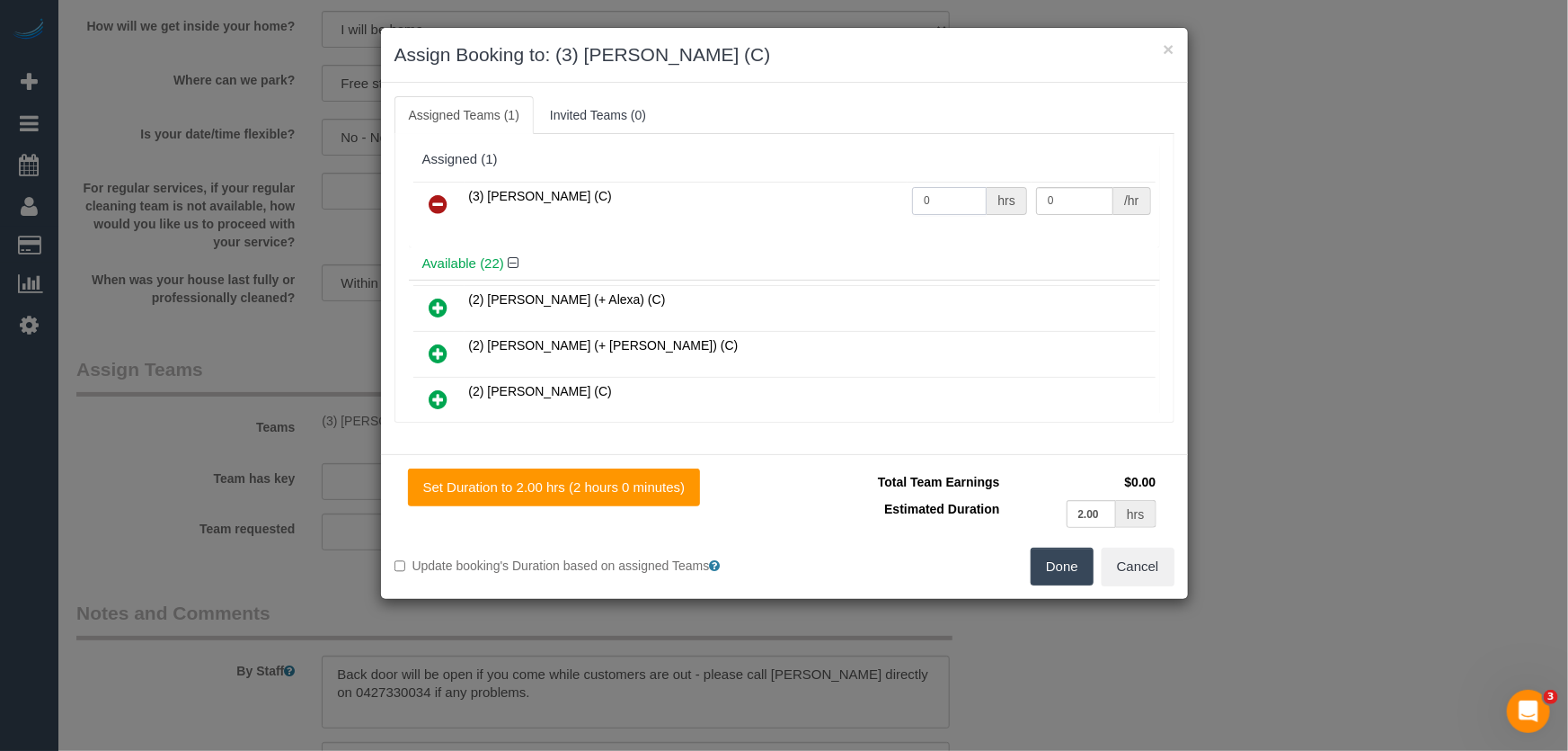
click at [939, 200] on input "0" at bounding box center [949, 201] width 74 height 28
type input "2"
type input "35"
click at [1060, 569] on button "Done" at bounding box center [1062, 566] width 63 height 38
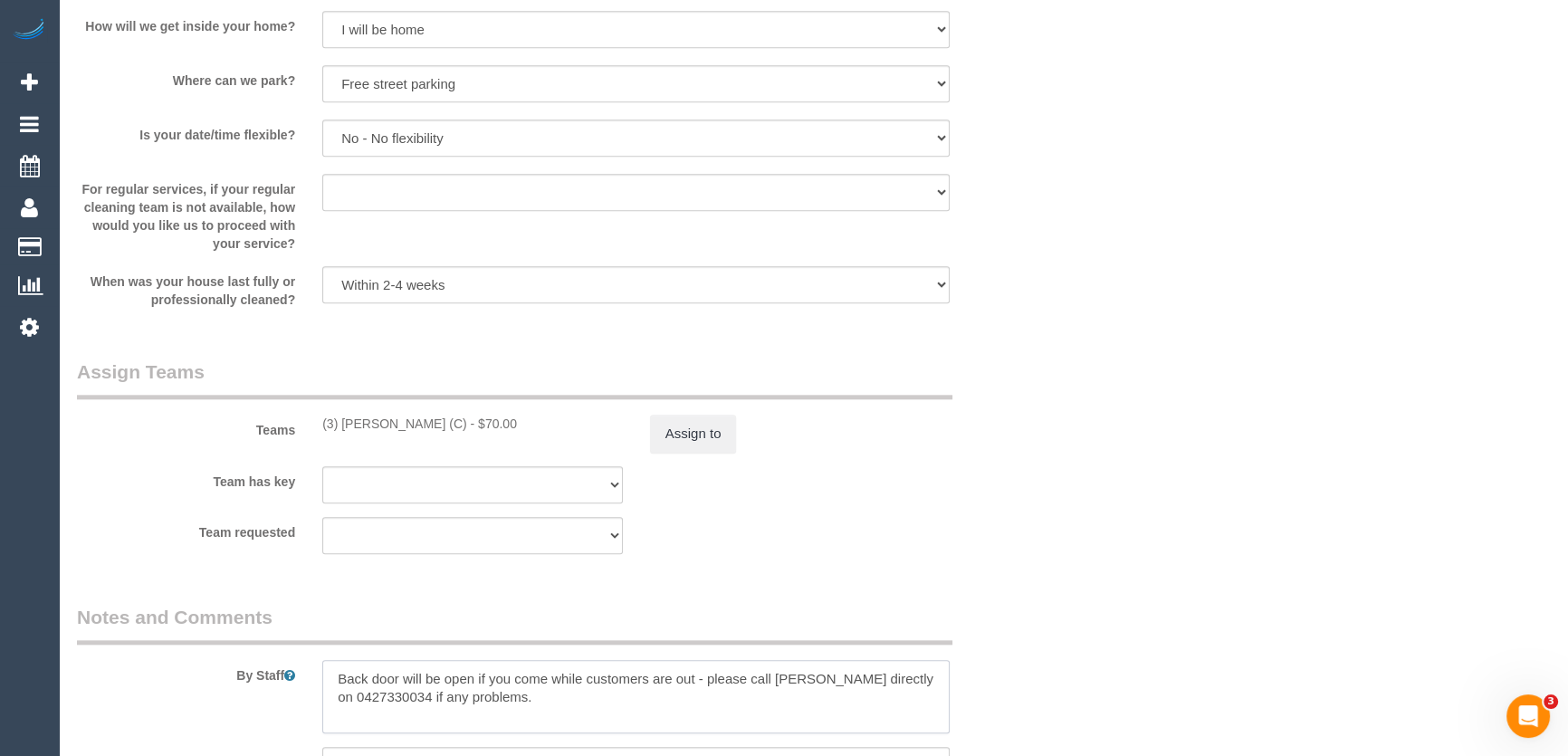
click at [332, 675] on textarea at bounding box center [636, 697] width 628 height 74
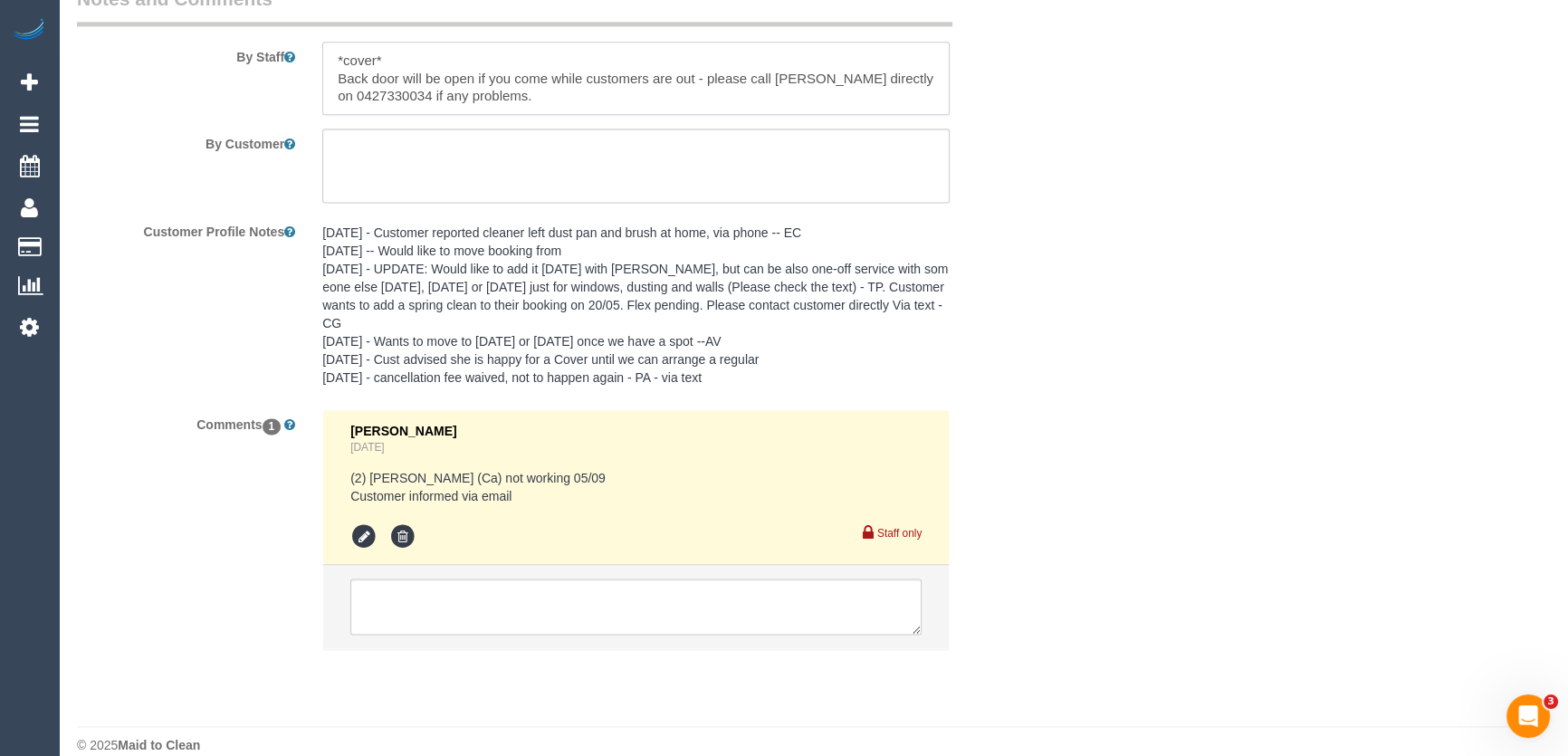
scroll to position [3110, 0]
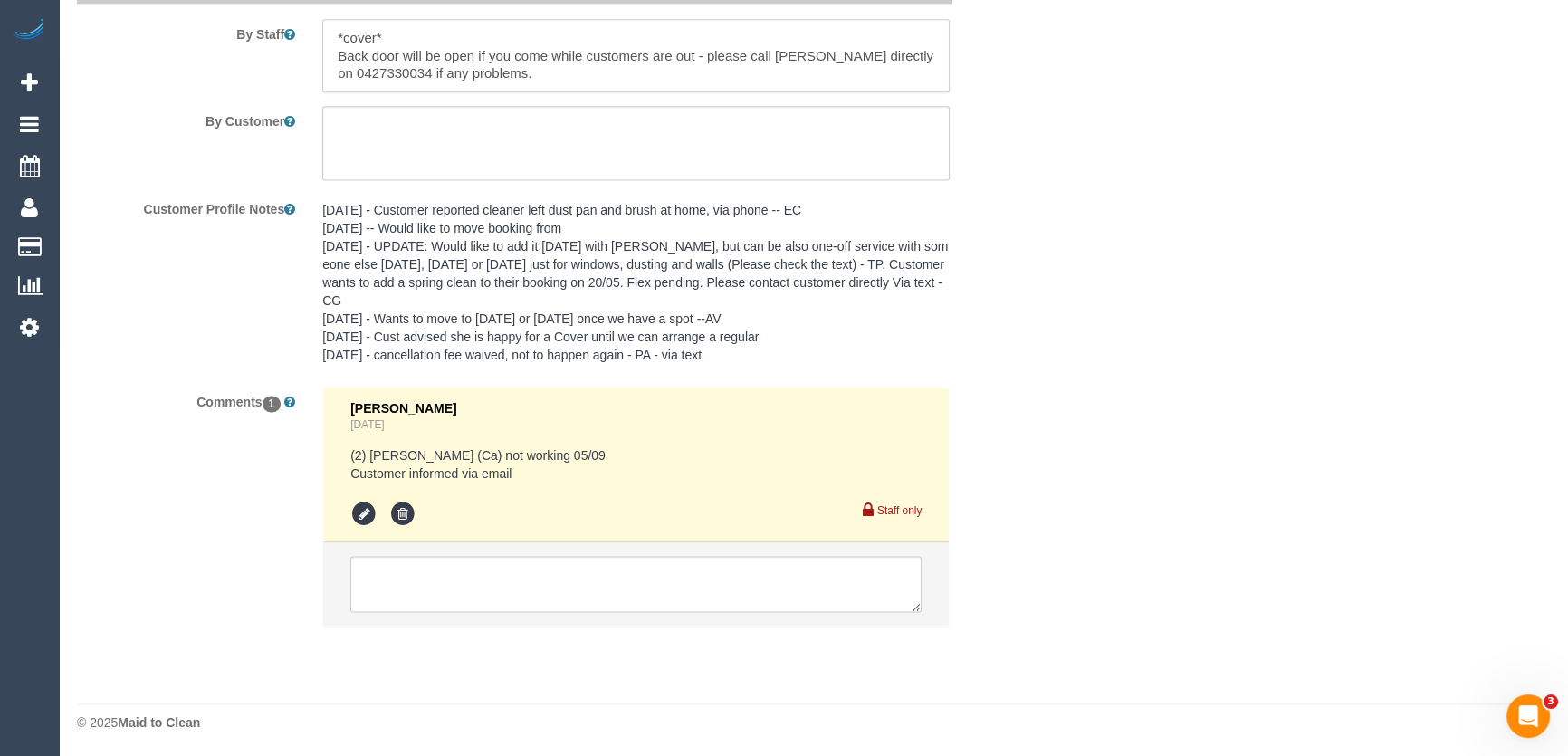
type textarea "*cover* Back door will be open if you come while customers are out - please cal…"
click at [429, 572] on textarea at bounding box center [636, 584] width 571 height 56
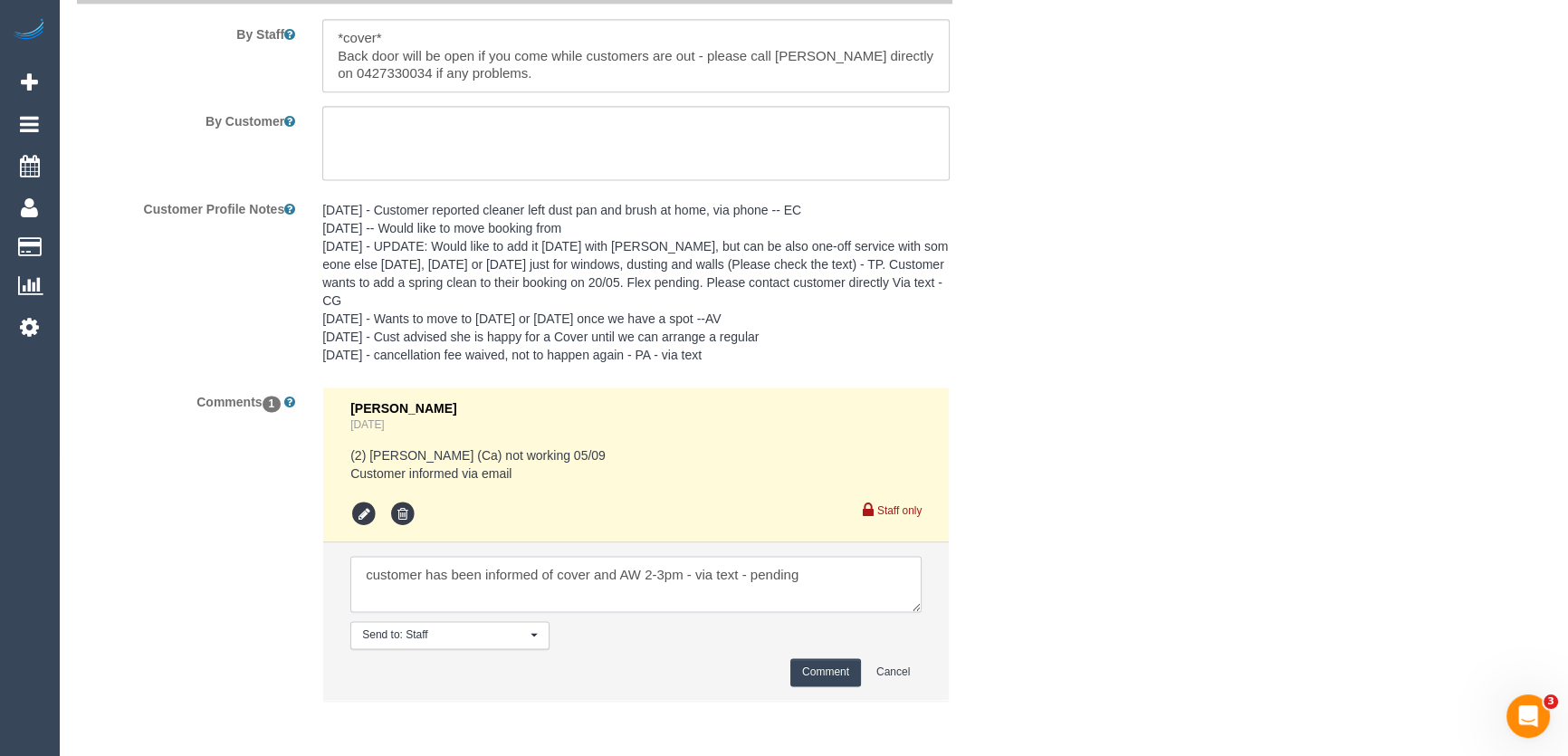
type textarea "customer has been informed of cover and AW 2-3pm - via text - pending"
click at [812, 669] on button "Comment" at bounding box center [825, 671] width 71 height 28
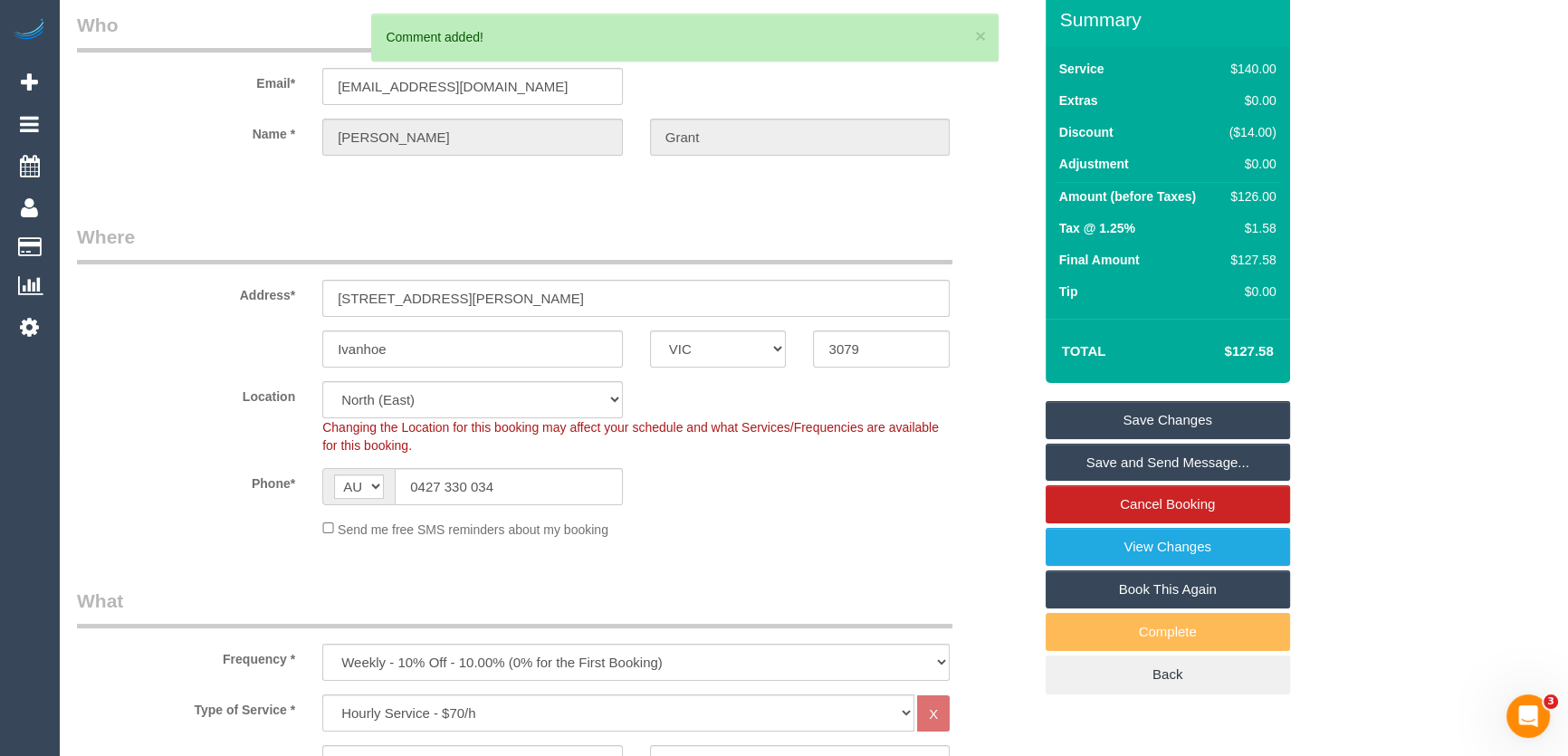
scroll to position [0, 0]
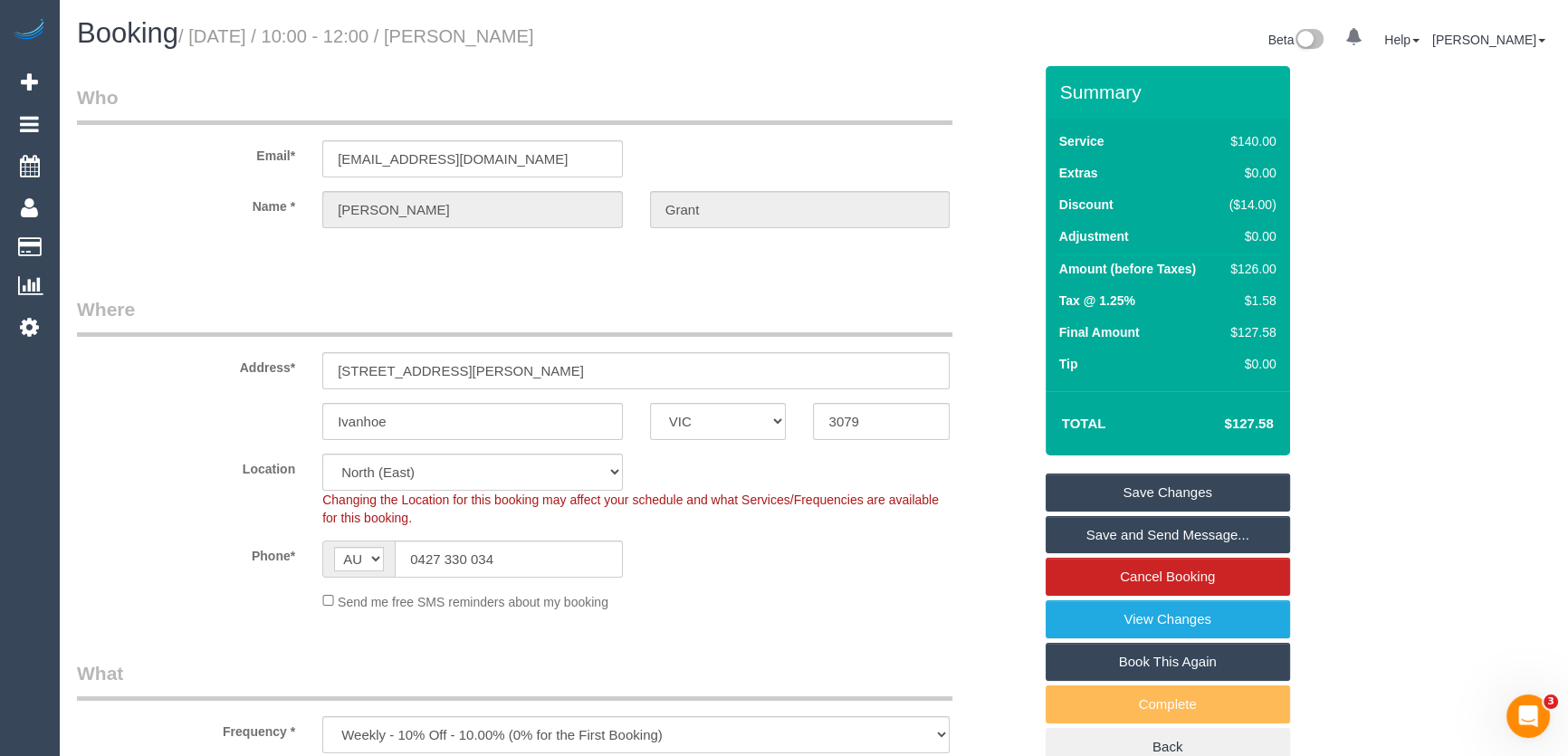
click at [514, 40] on small "/ September 05, 2025 / 10:00 - 12:00 / Rebecca Grant" at bounding box center [356, 36] width 356 height 19
copy small "Rebecca Grant"
click at [544, 164] on input "rebeccajanegrant@gmail.com" at bounding box center [472, 159] width 301 height 37
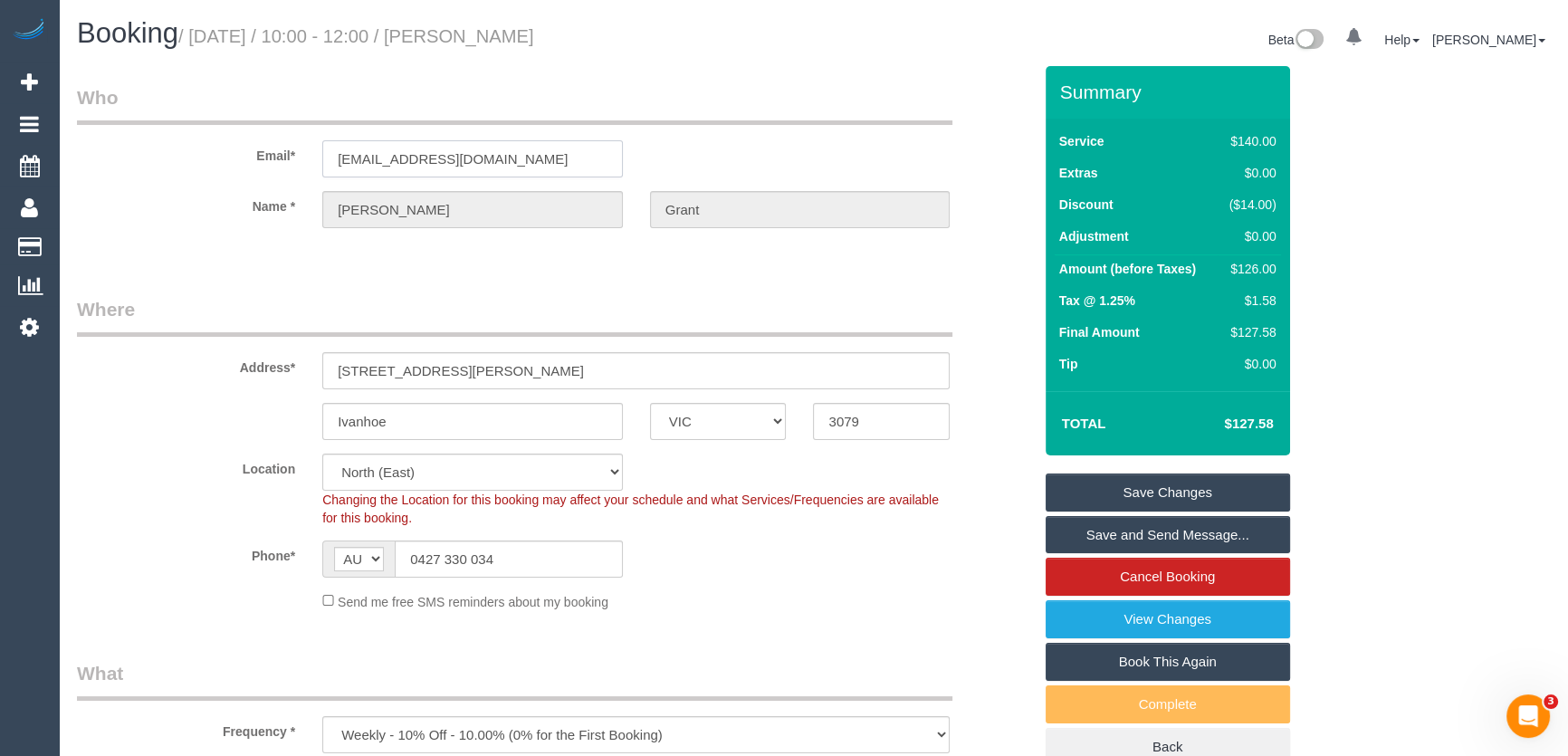
click at [544, 164] on input "rebeccajanegrant@gmail.com" at bounding box center [472, 159] width 301 height 37
click at [1145, 487] on link "Save Changes" at bounding box center [1168, 492] width 244 height 38
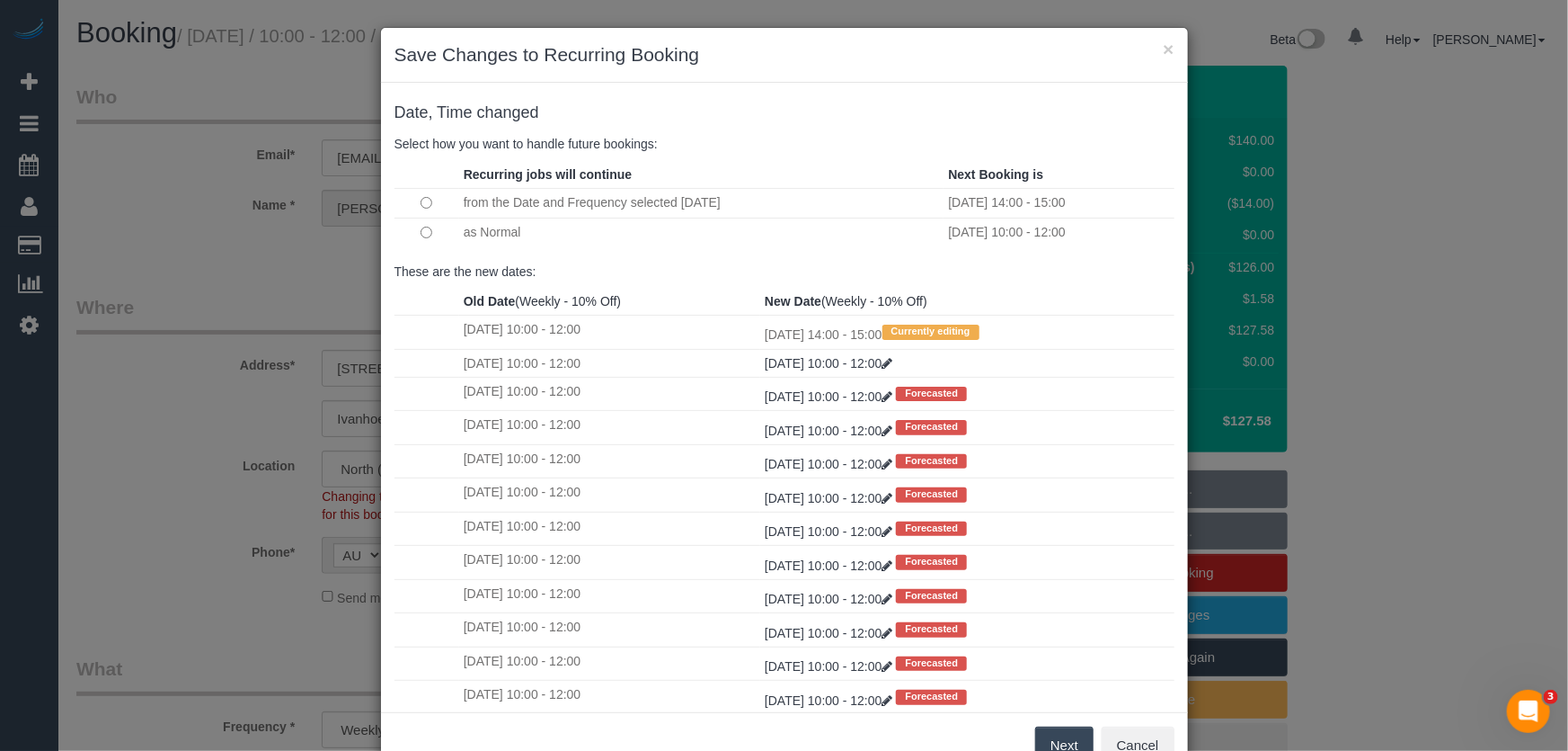
click at [1042, 737] on button "Next" at bounding box center [1065, 745] width 58 height 38
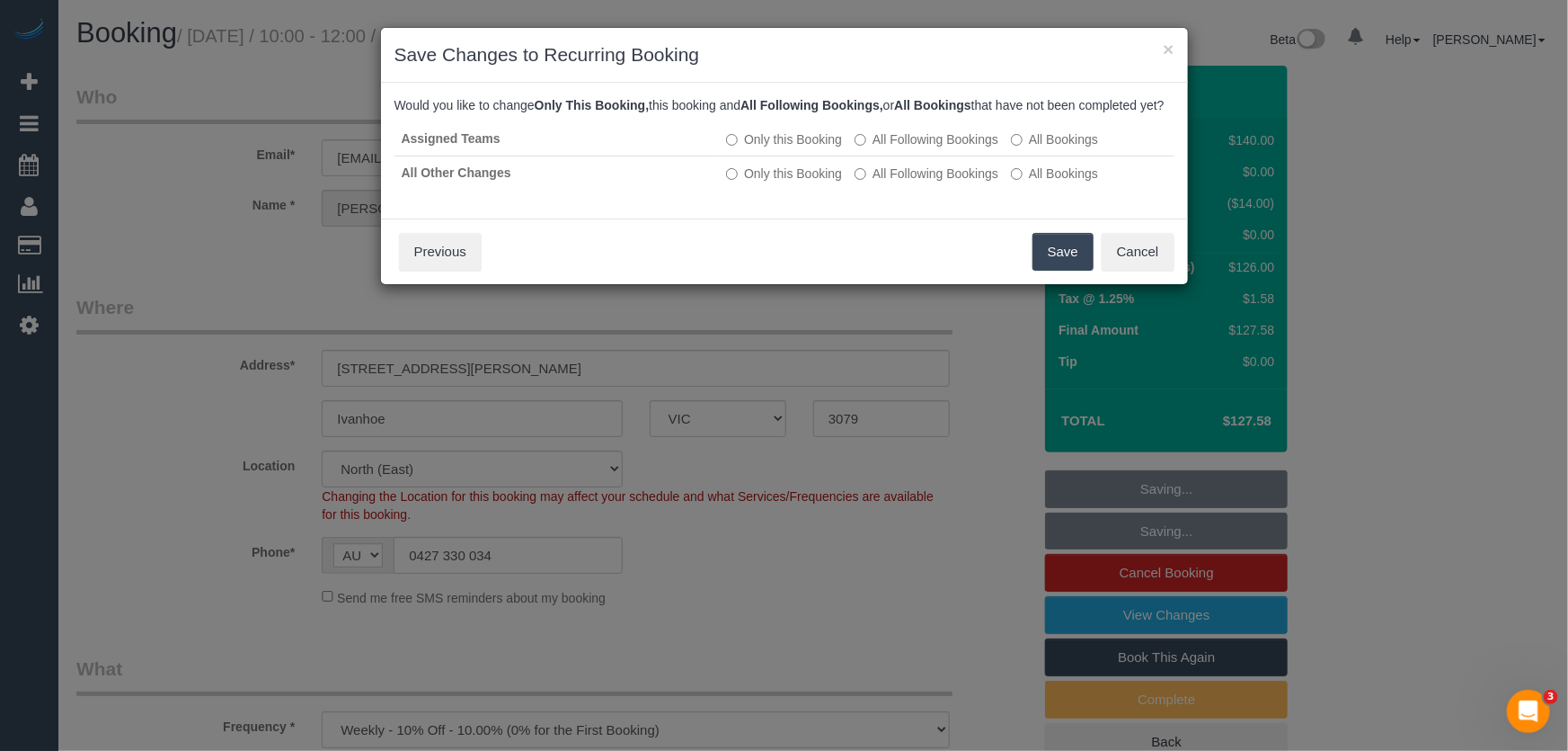
click at [1040, 271] on button "Save" at bounding box center [1063, 251] width 61 height 38
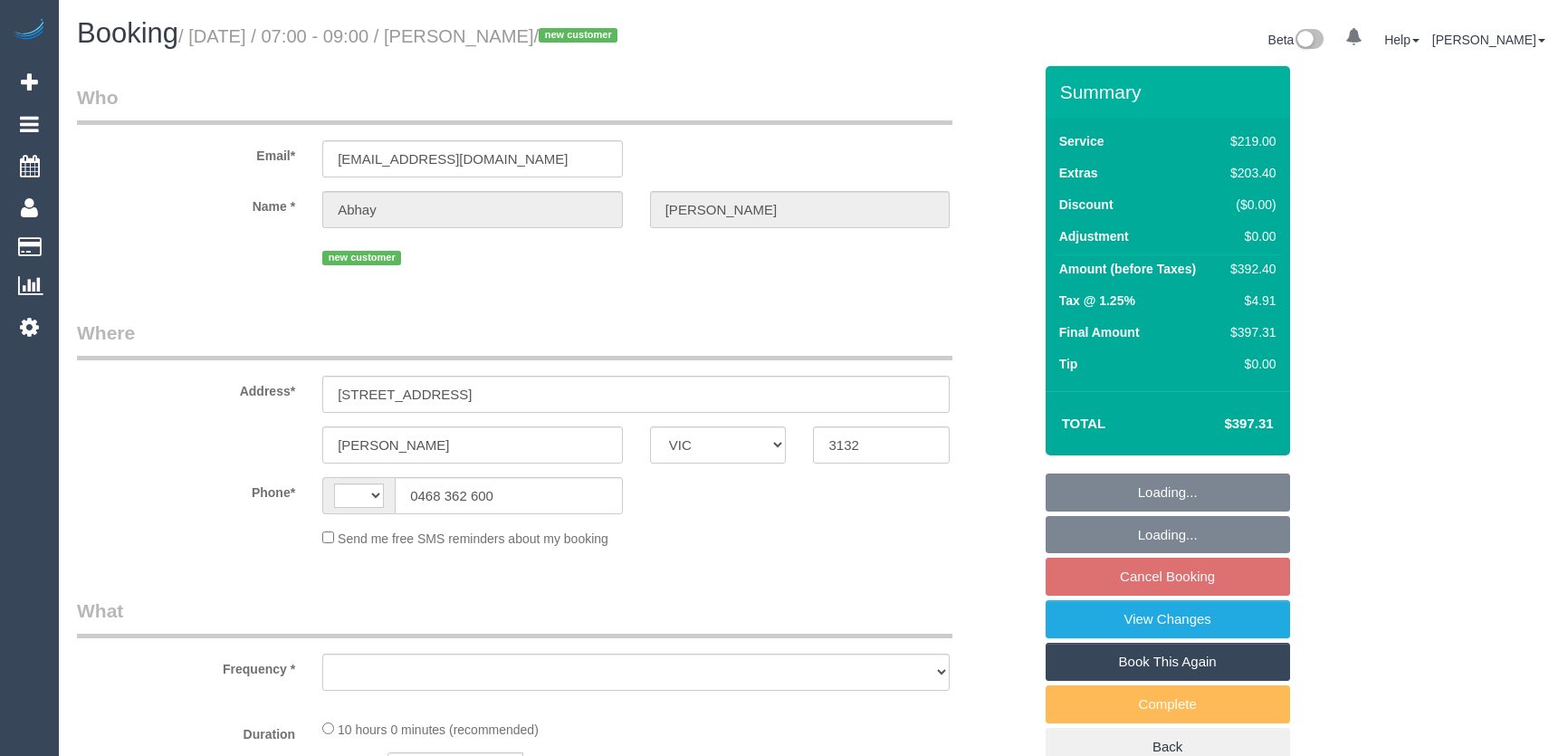
select select "VIC"
select select "string:AU"
select select "object:594"
select select "string:stripe-pm_1Rzrem2GScqysDRVBNb4qXdH"
select select "number:28"
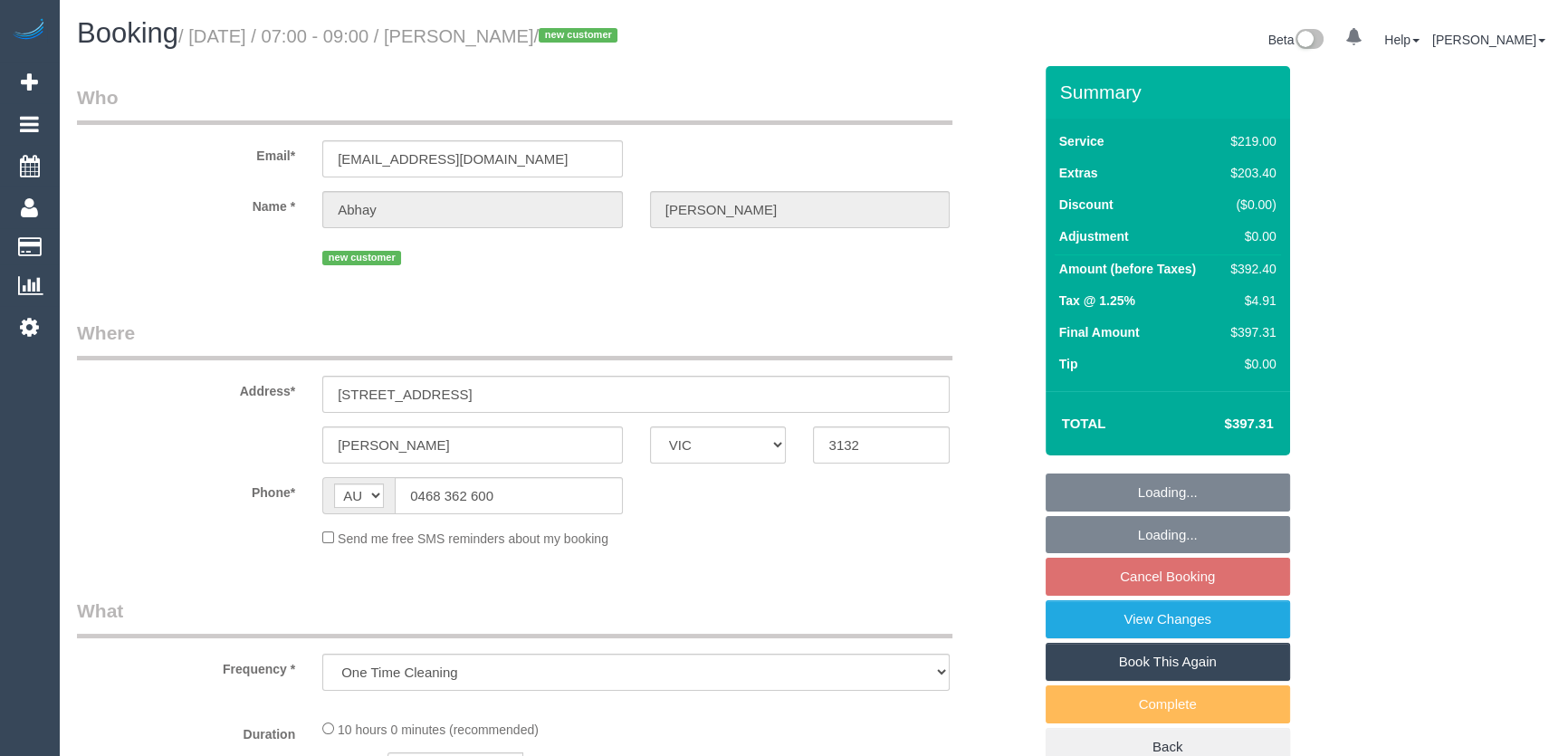
select select "number:16"
select select "number:19"
select select "number:24"
select select "number:35"
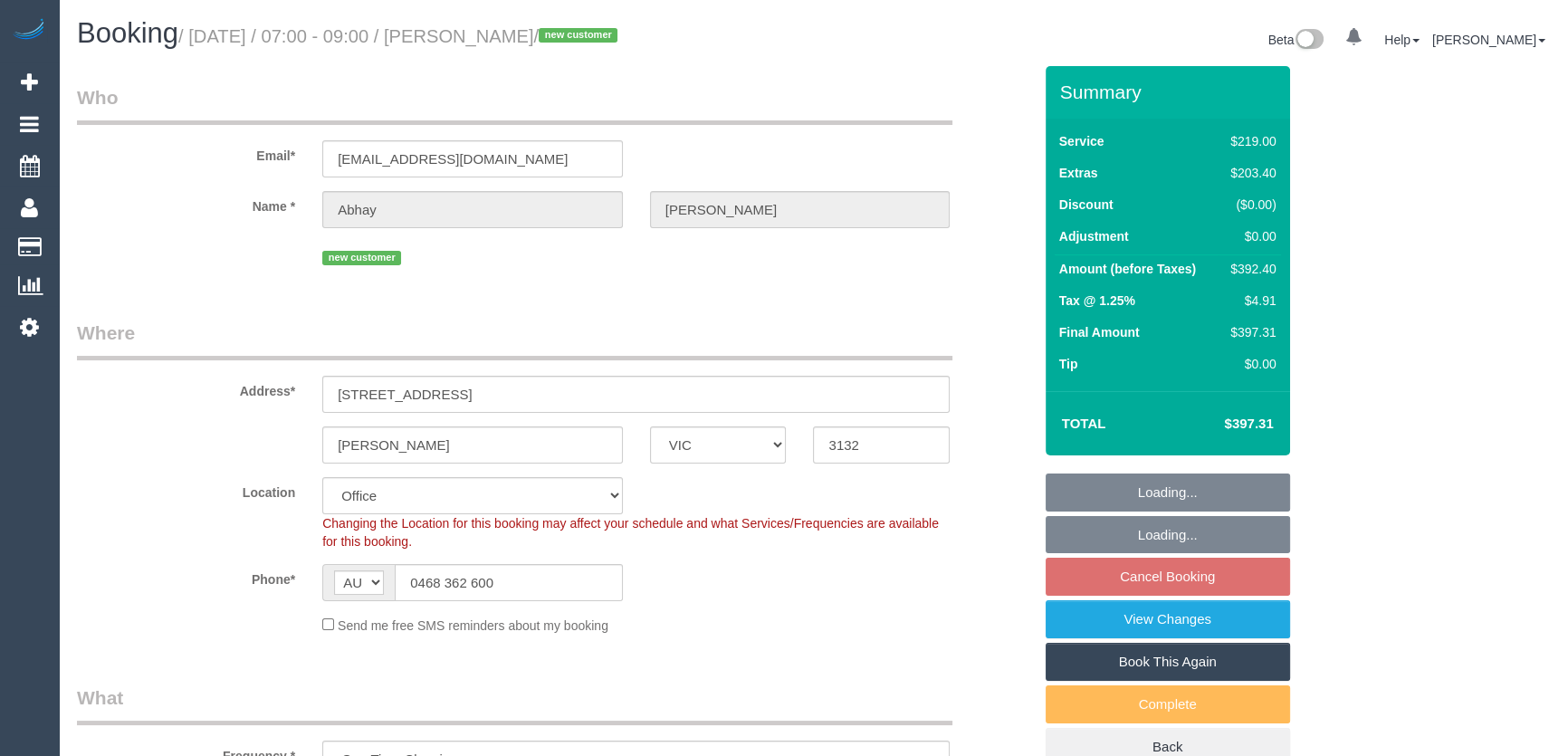
select select "object:2108"
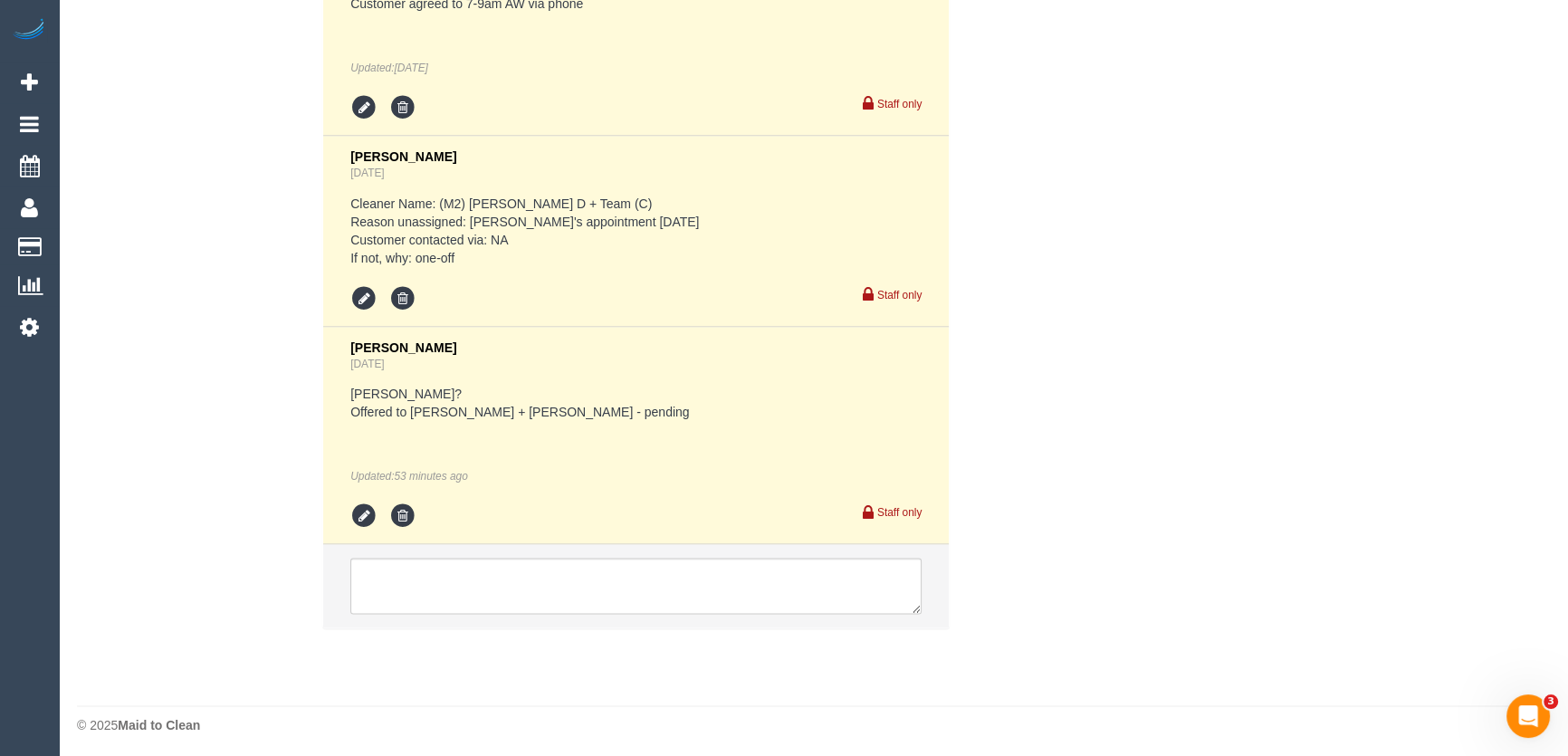
scroll to position [3624, 0]
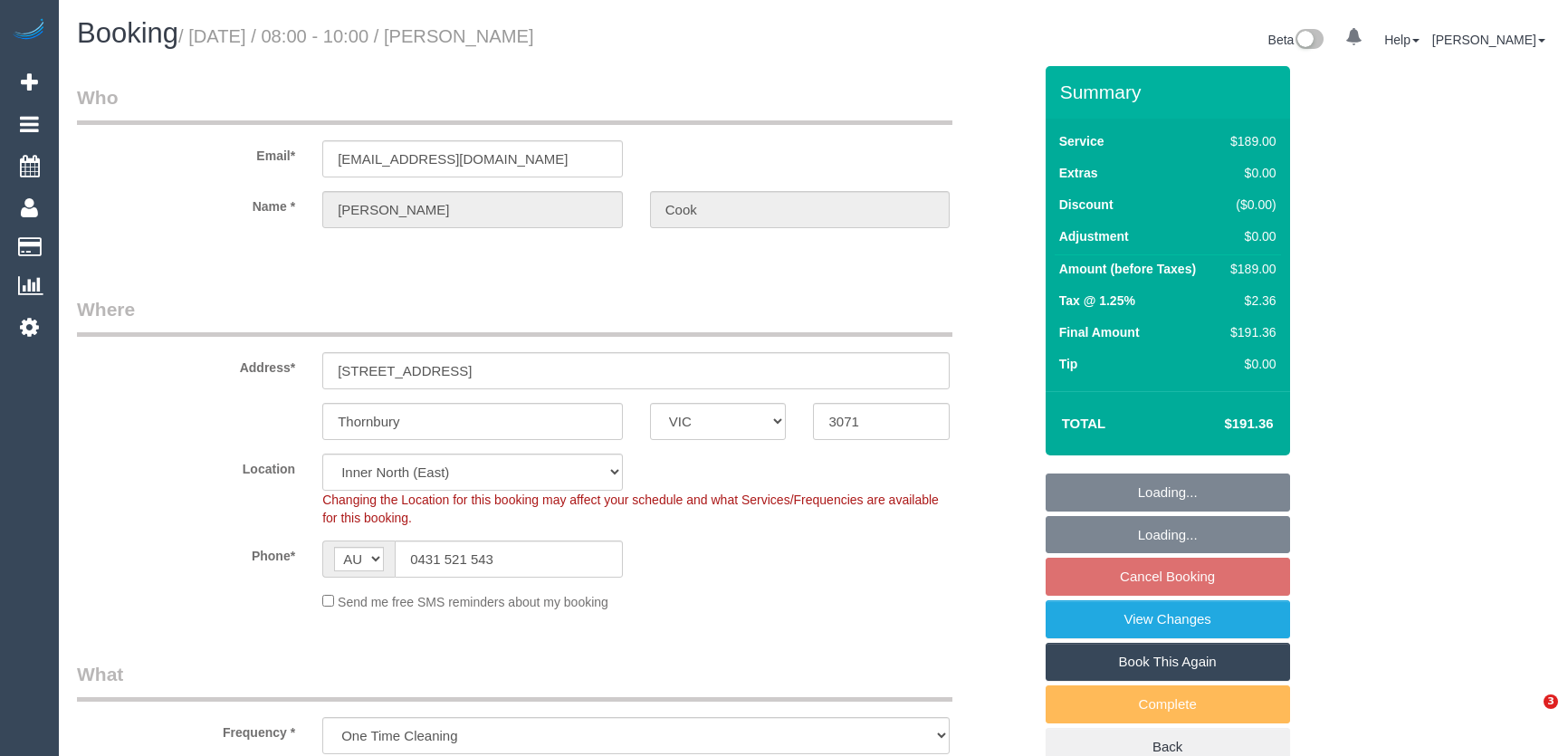
select select "VIC"
select select "number:28"
select select "number:14"
select select "number:19"
select select "number:25"
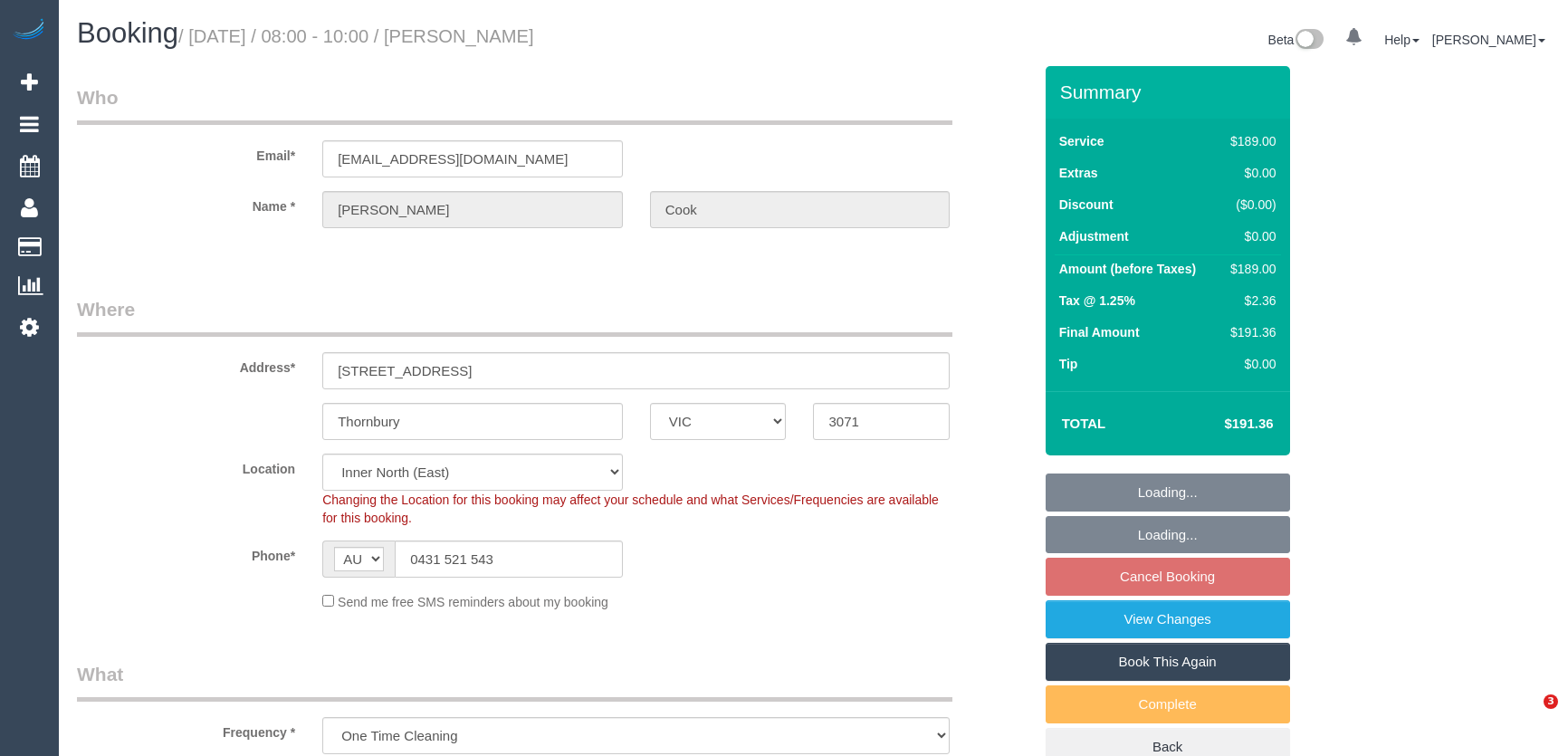
select select "number:13"
select select "VIC"
select select "number:28"
select select "number:14"
select select "number:19"
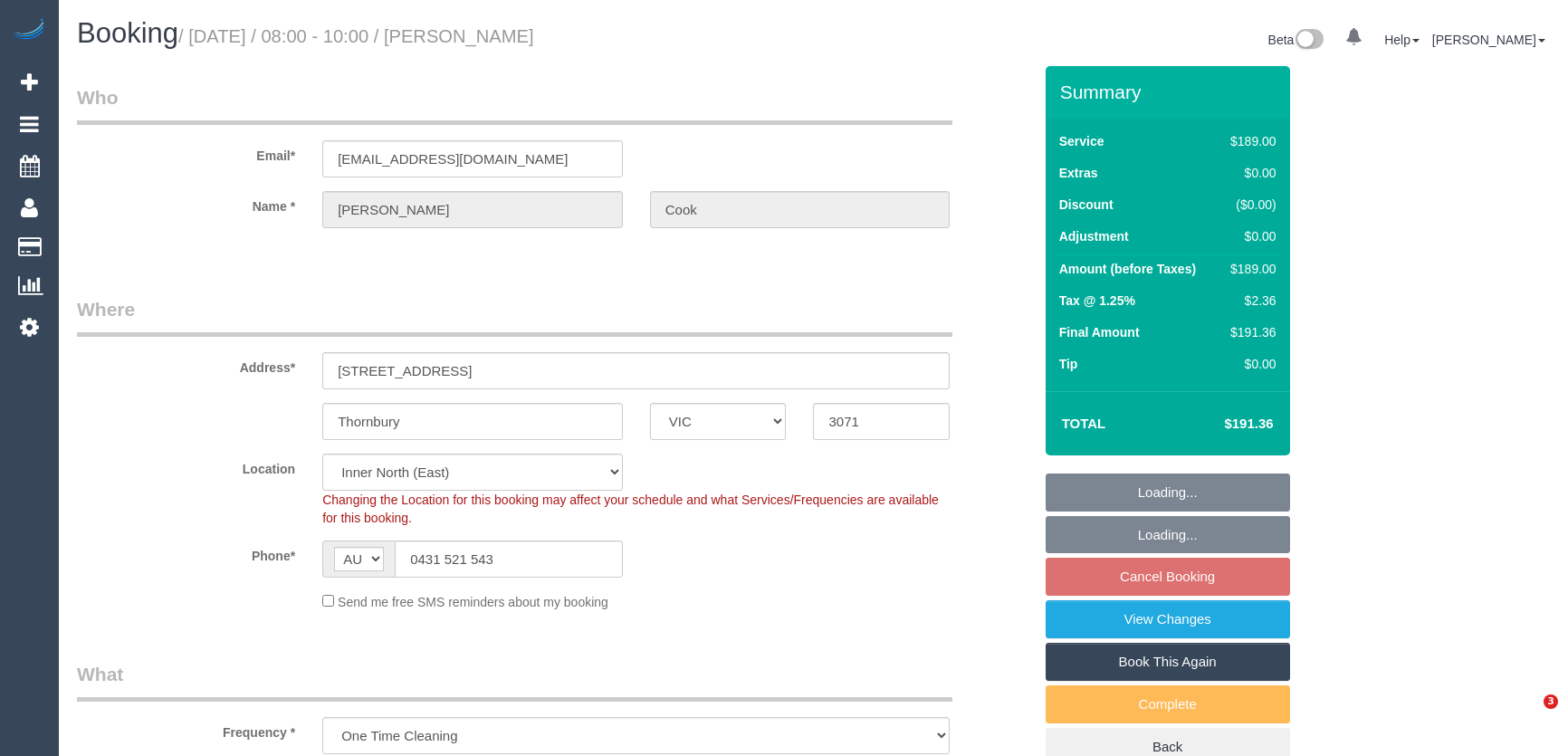
select select "number:25"
select select "number:13"
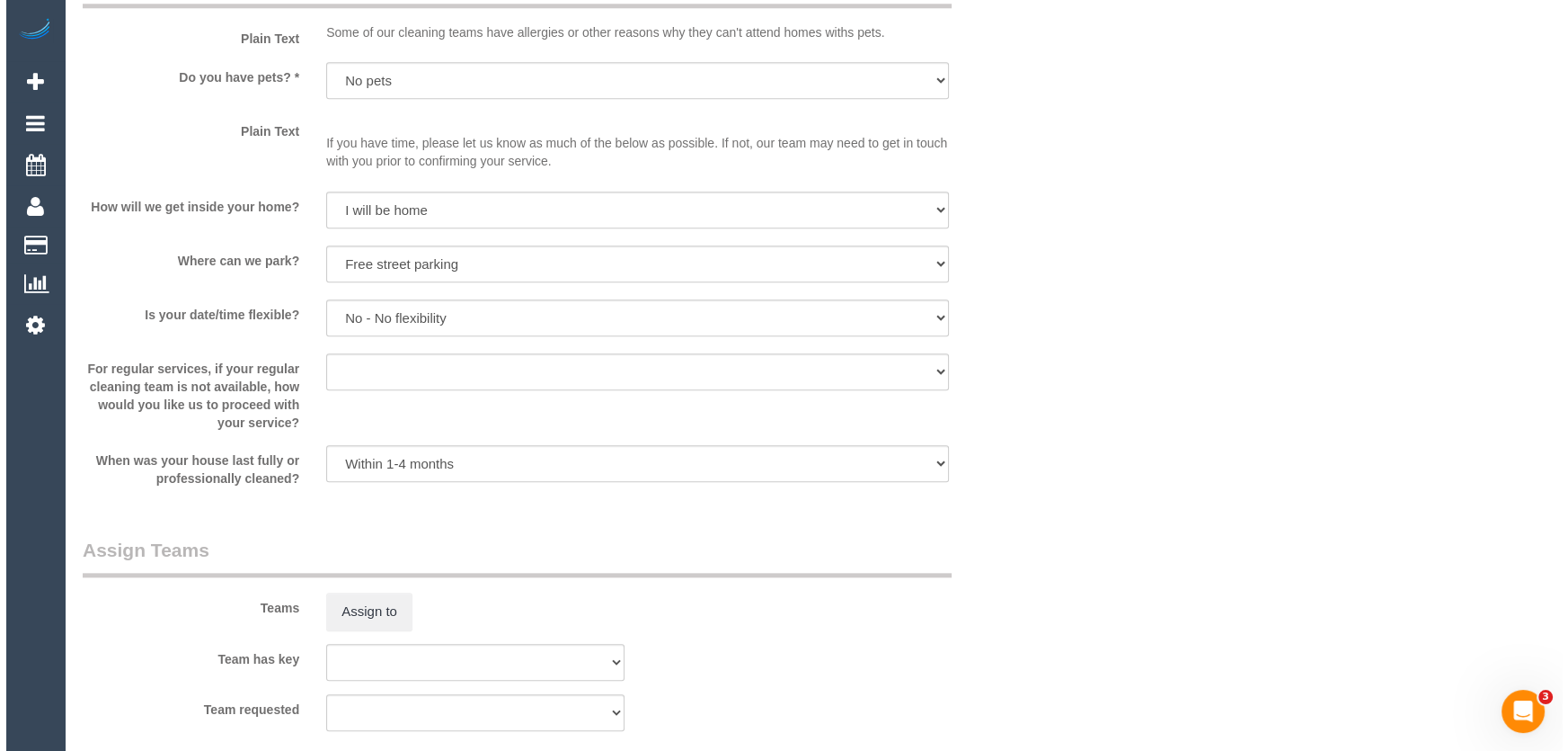
scroll to position [2534, 0]
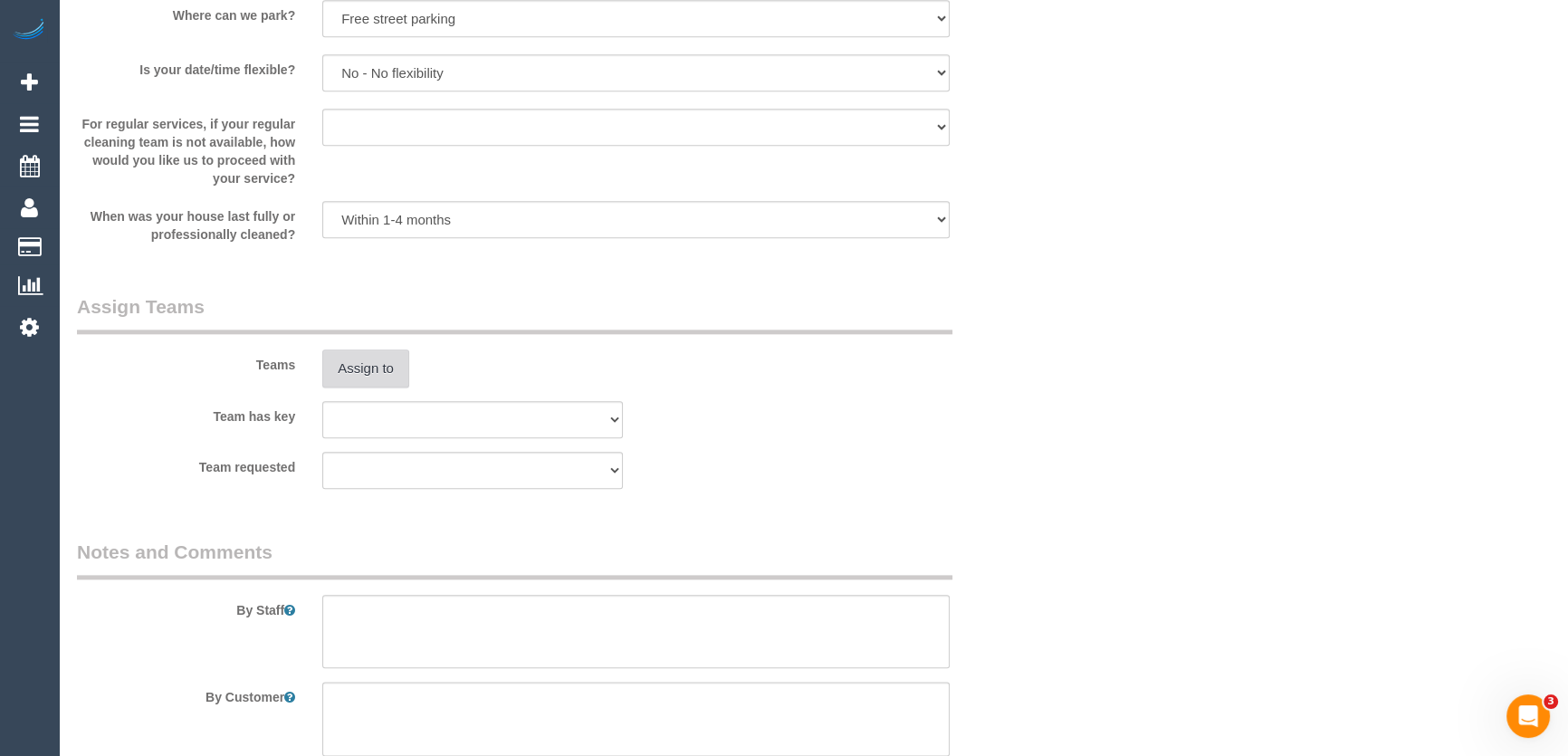
click at [396, 373] on button "Assign to" at bounding box center [365, 368] width 87 height 38
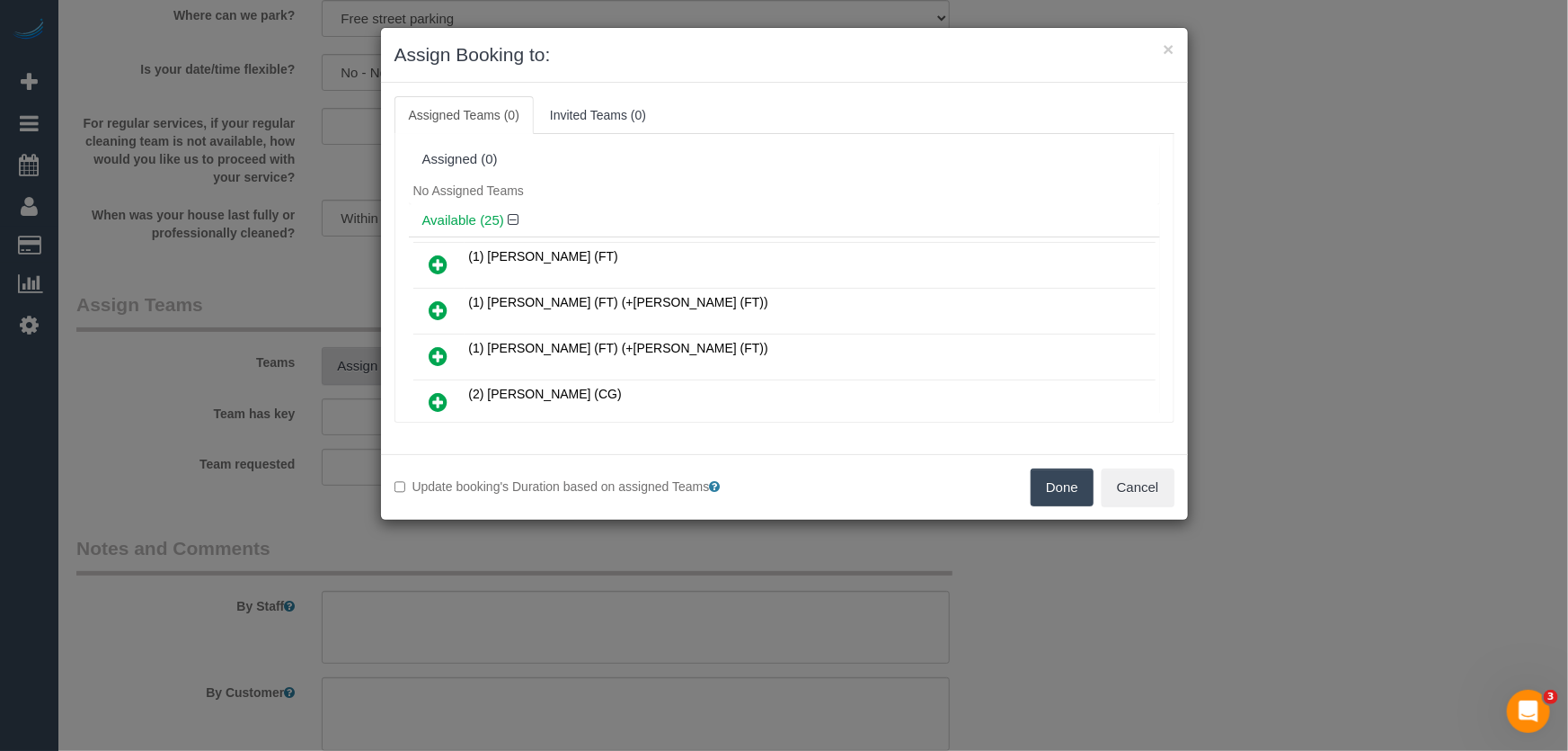
scroll to position [742, 0]
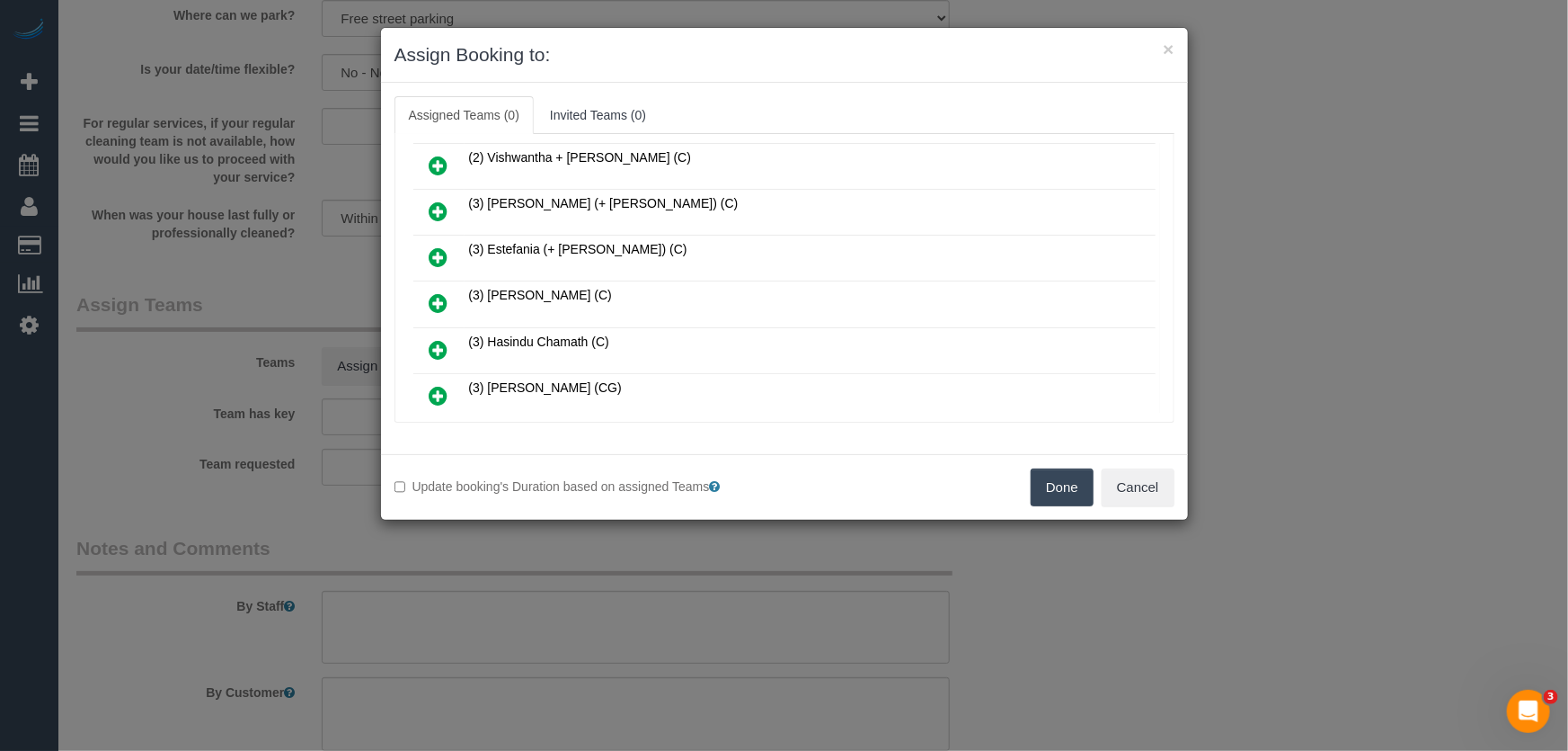
click at [436, 292] on icon at bounding box center [440, 303] width 19 height 21
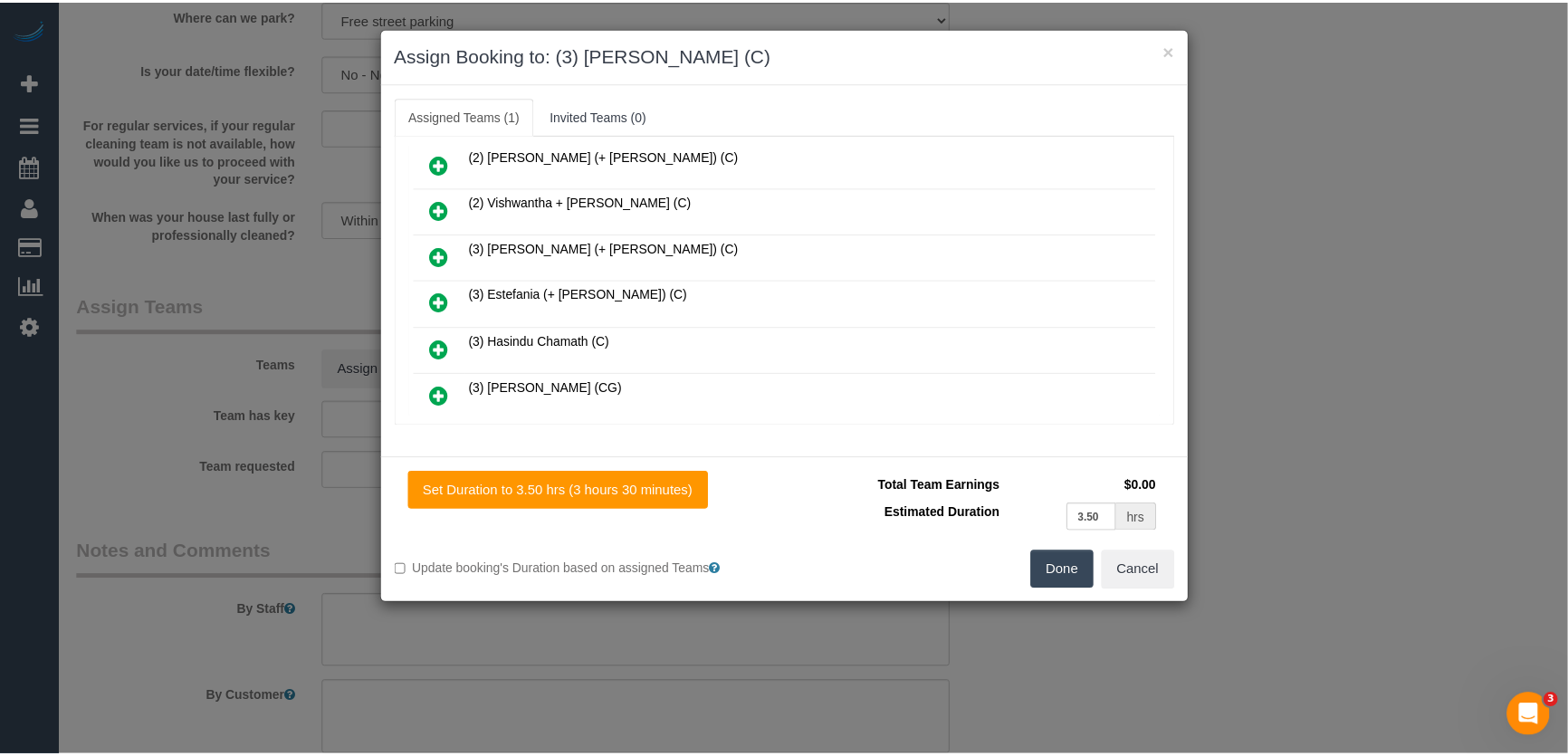
scroll to position [790, 0]
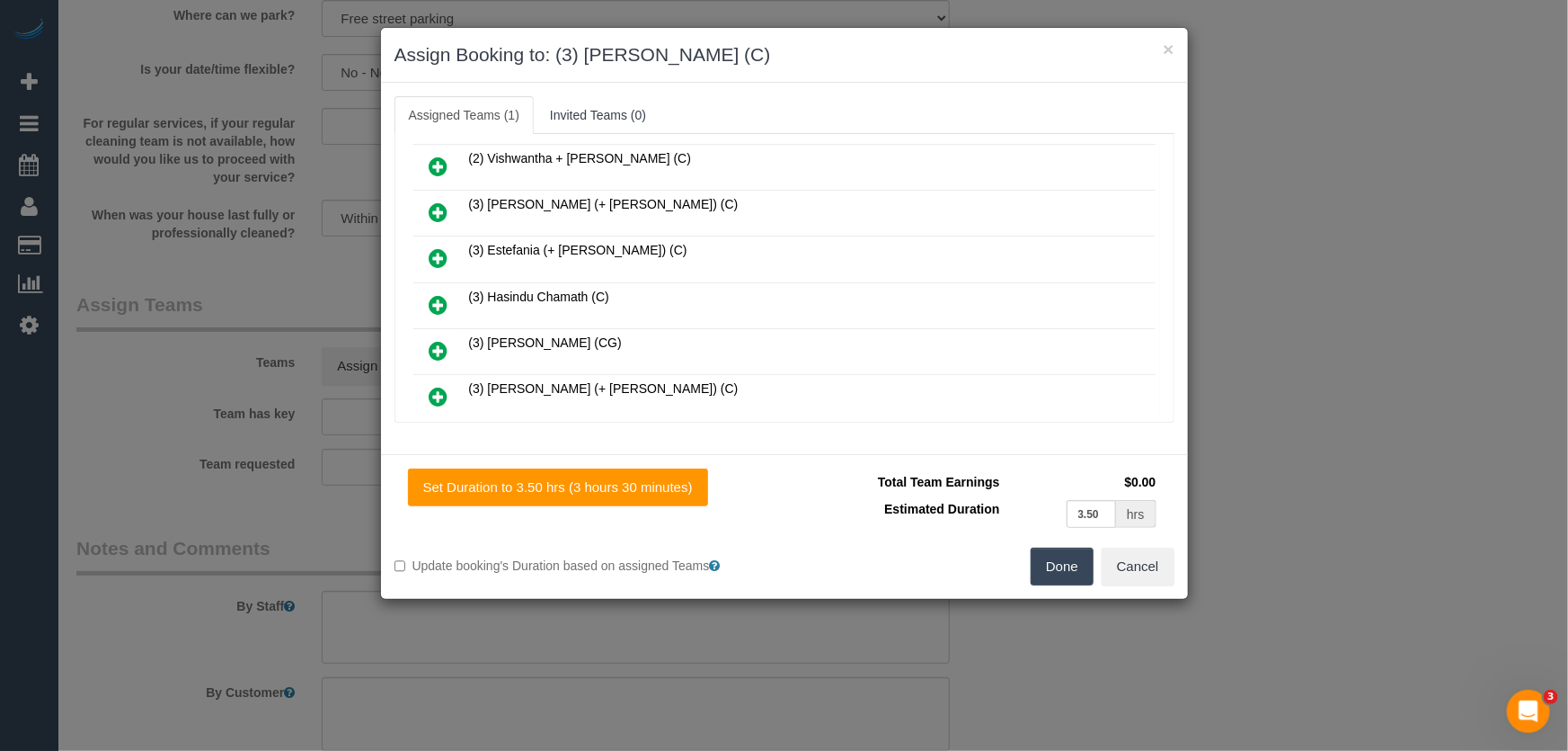
drag, startPoint x: 1099, startPoint y: 587, endPoint x: 1065, endPoint y: 566, distance: 40.0
click at [1098, 587] on div "Set Duration to 3.50 hrs (3 hours 30 minutes) Total Team Earnings $0.00 Estimat…" at bounding box center [784, 527] width 807 height 145
click at [1056, 563] on button "Done" at bounding box center [1062, 566] width 63 height 38
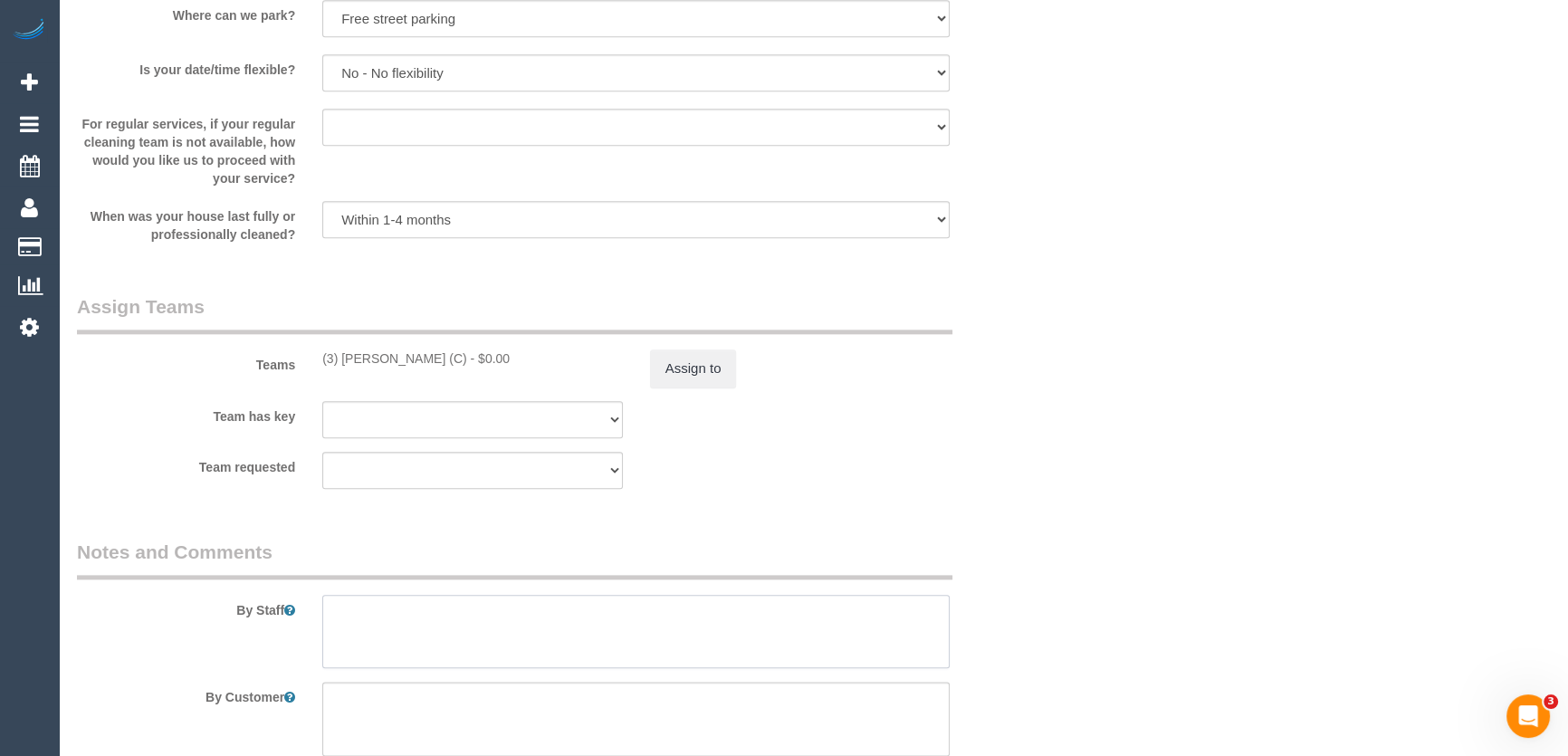
click at [515, 617] on textarea at bounding box center [636, 631] width 628 height 74
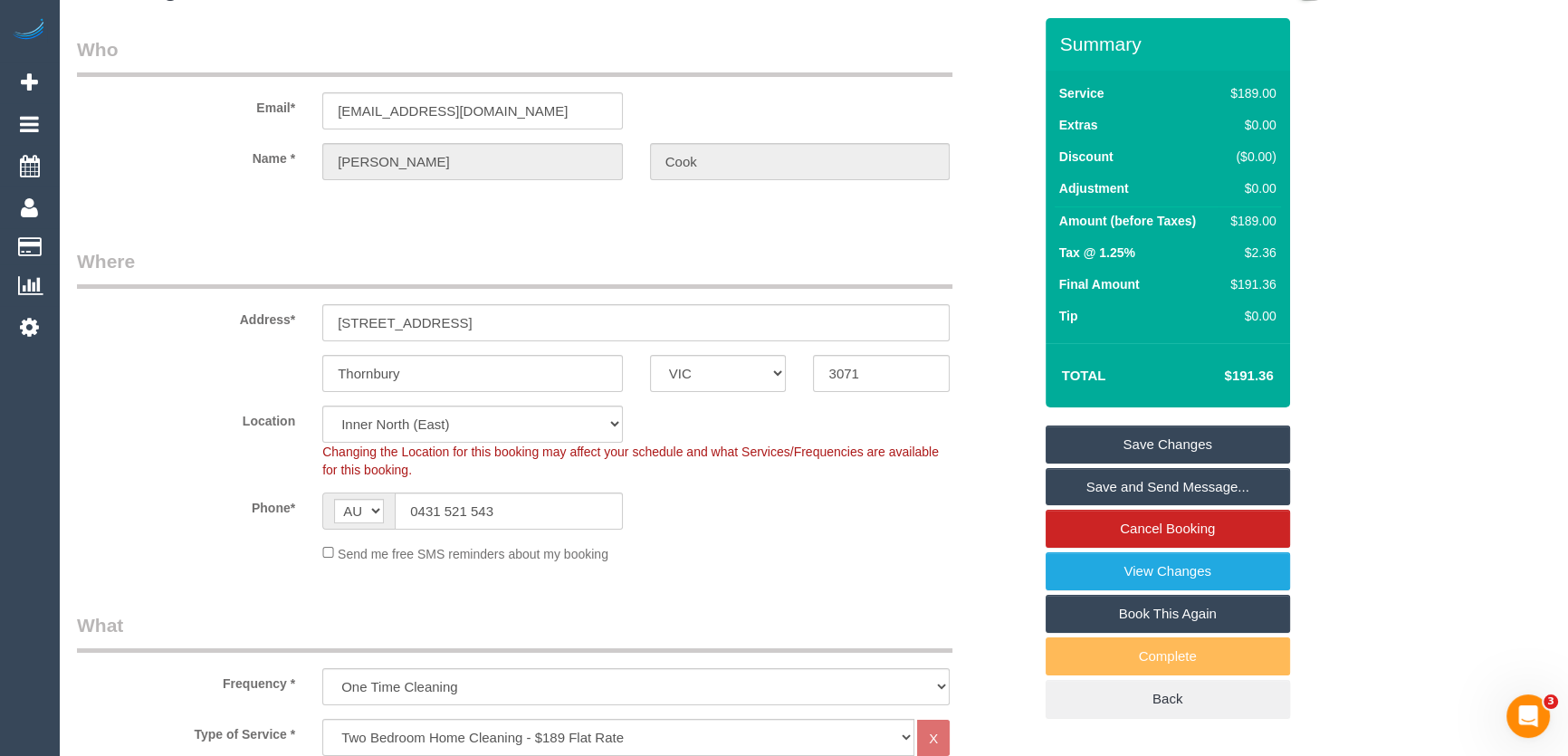
scroll to position [0, 0]
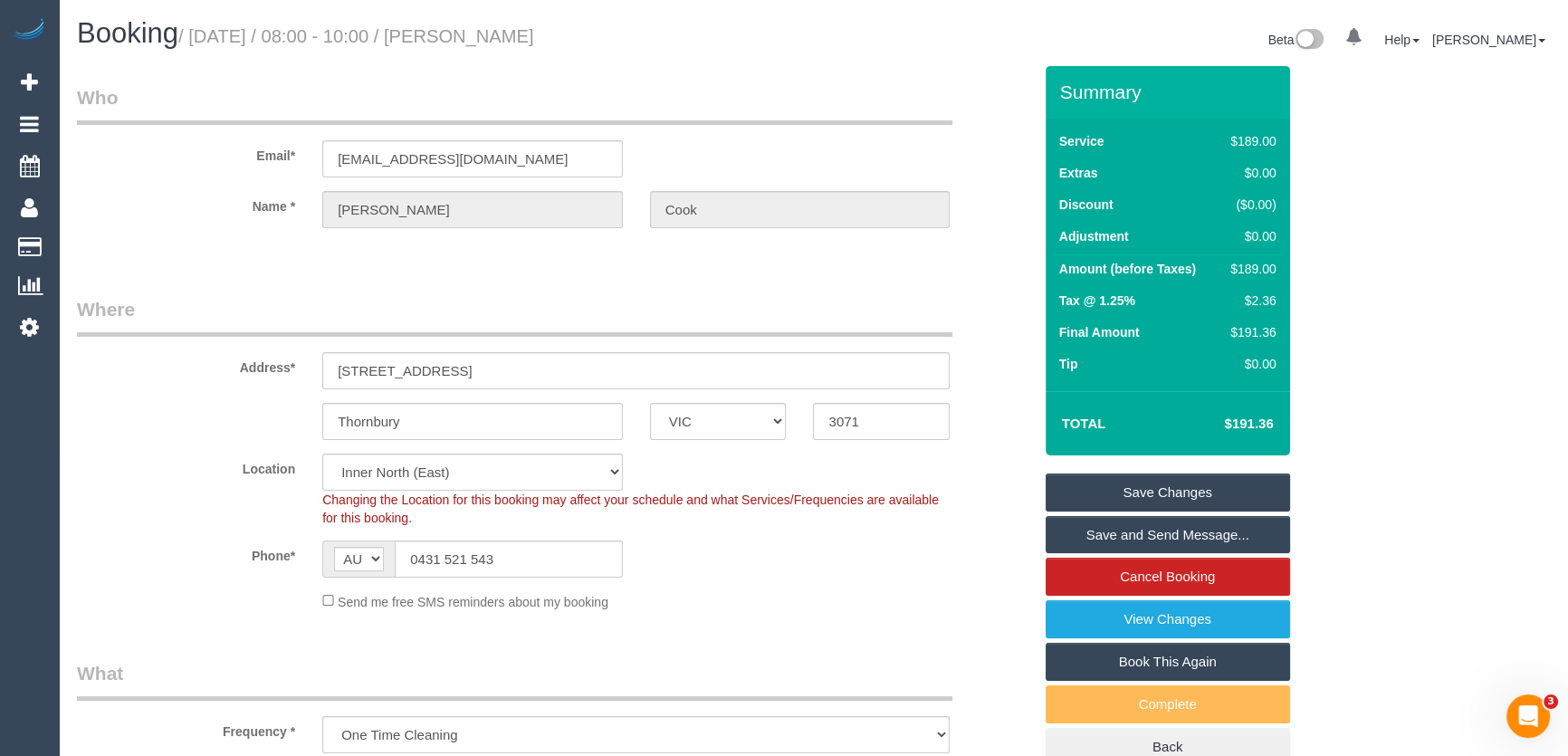
type textarea "Estimated time: 3-3.5 hours"
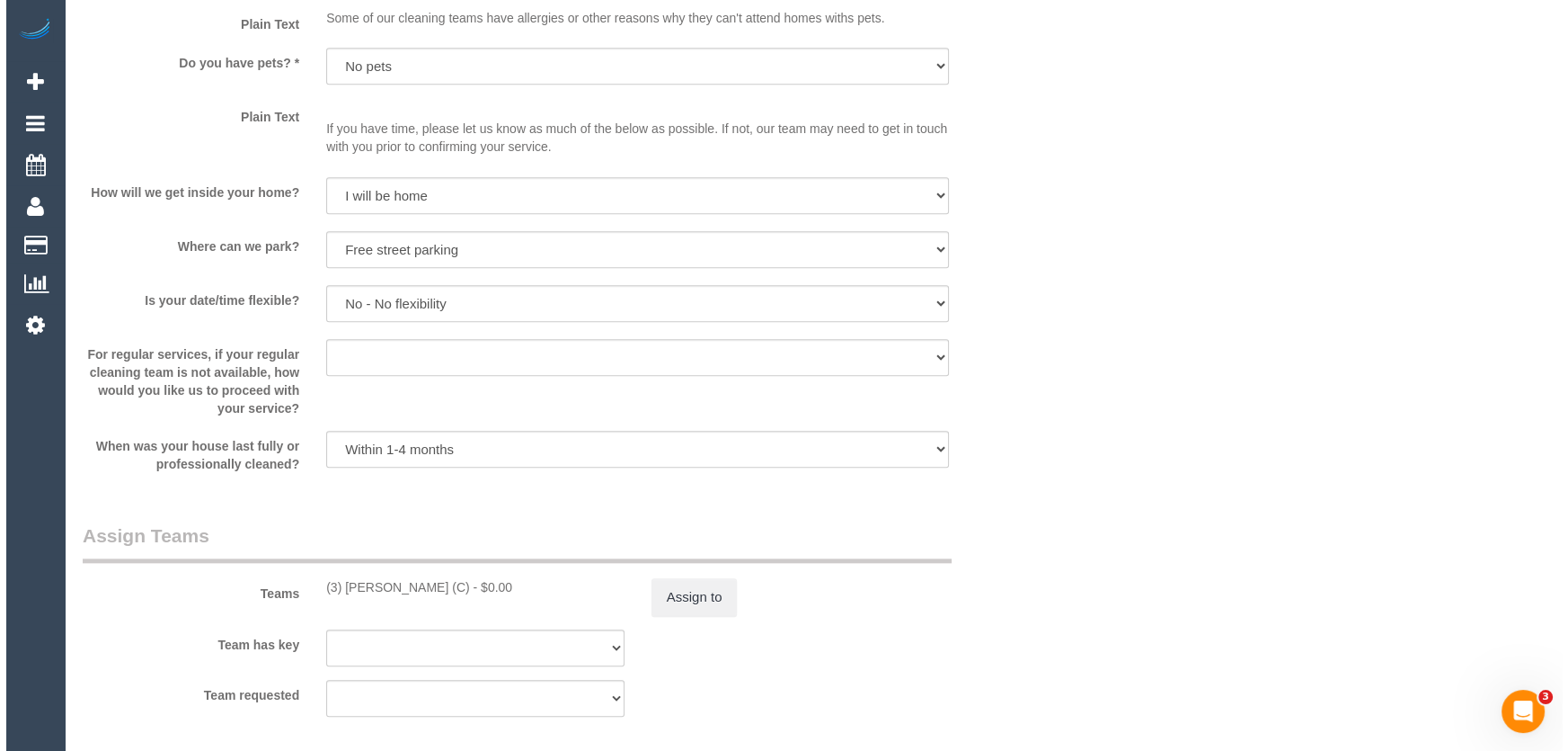
scroll to position [2452, 0]
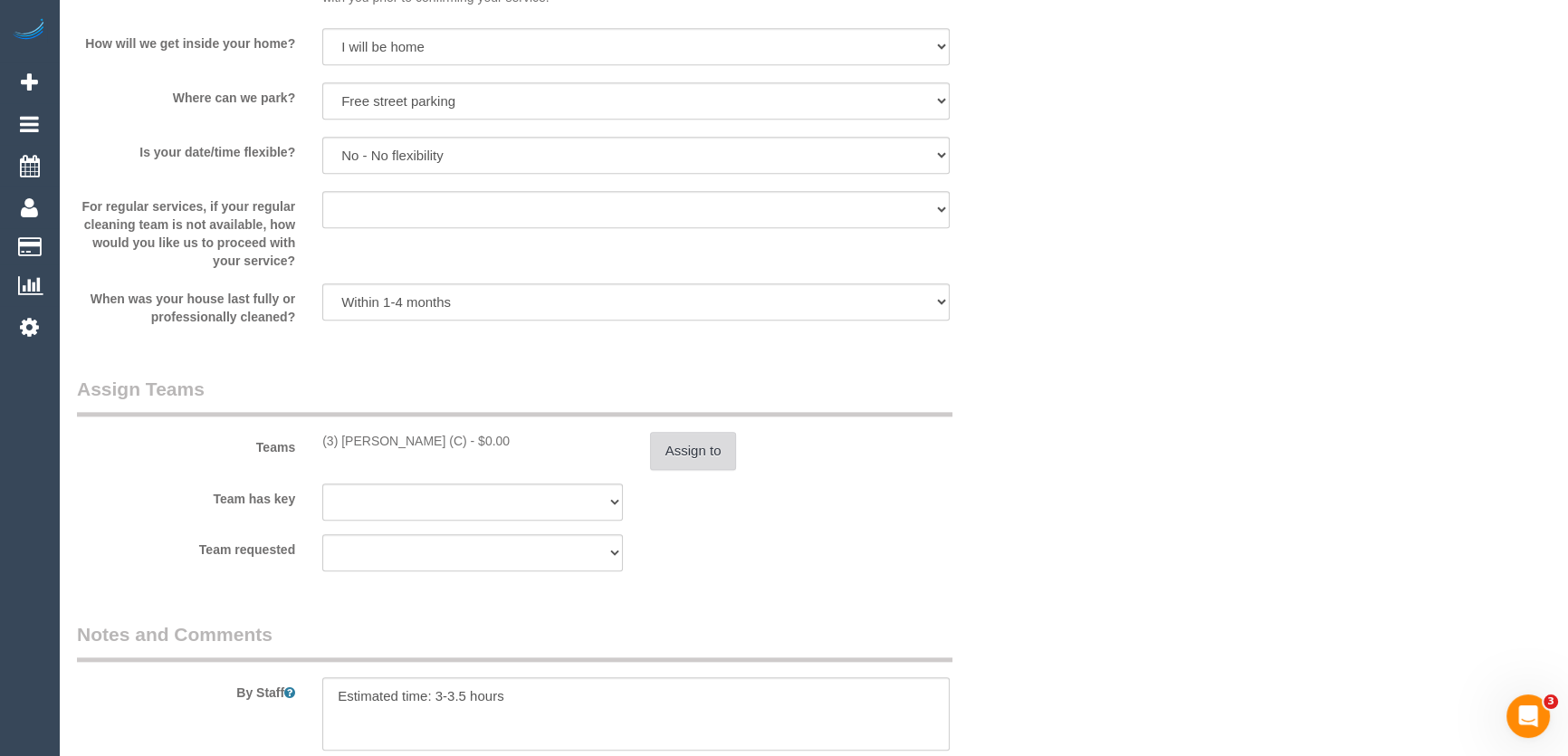
click at [695, 464] on button "Assign to" at bounding box center [693, 450] width 87 height 38
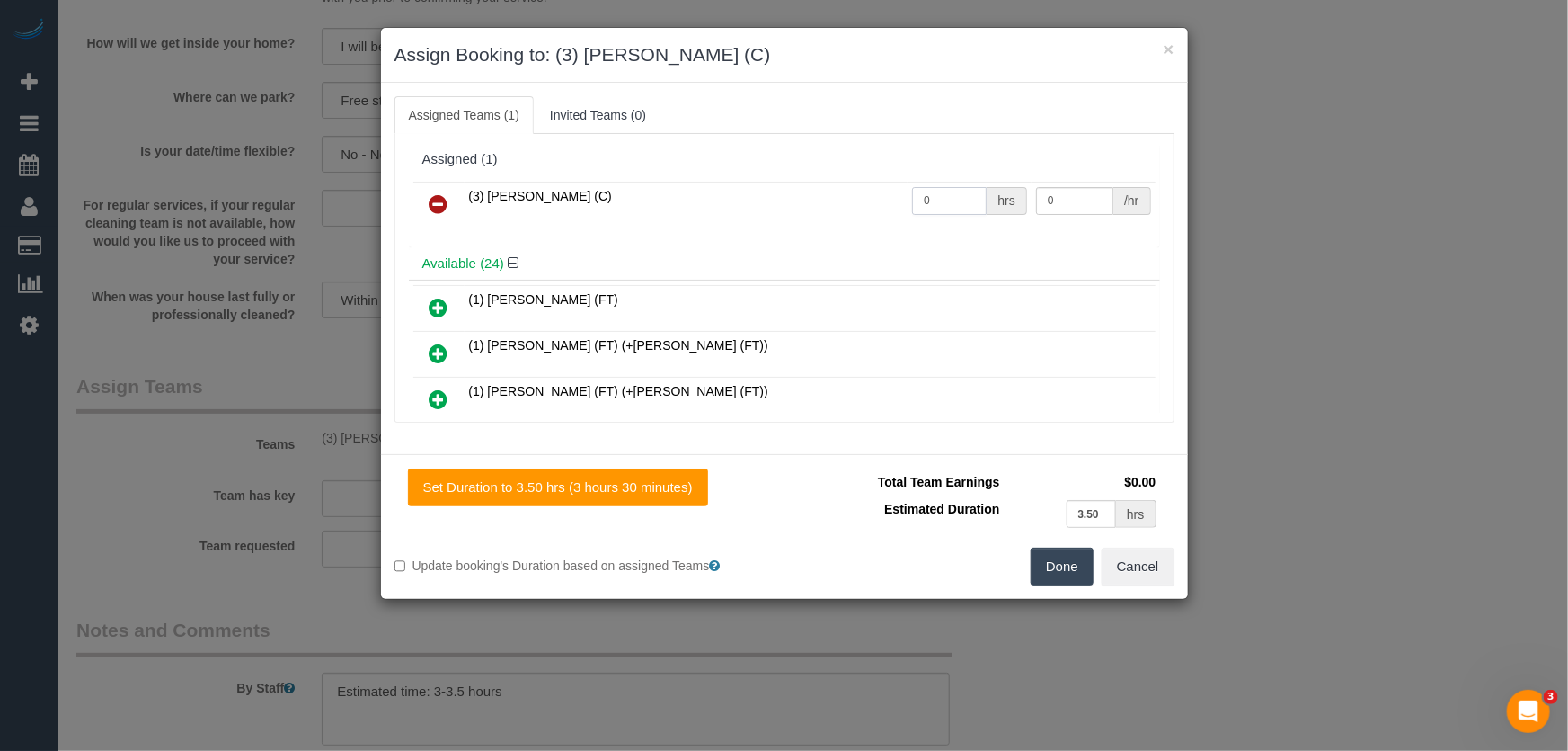
click at [949, 193] on input "0" at bounding box center [949, 201] width 74 height 28
type input "1"
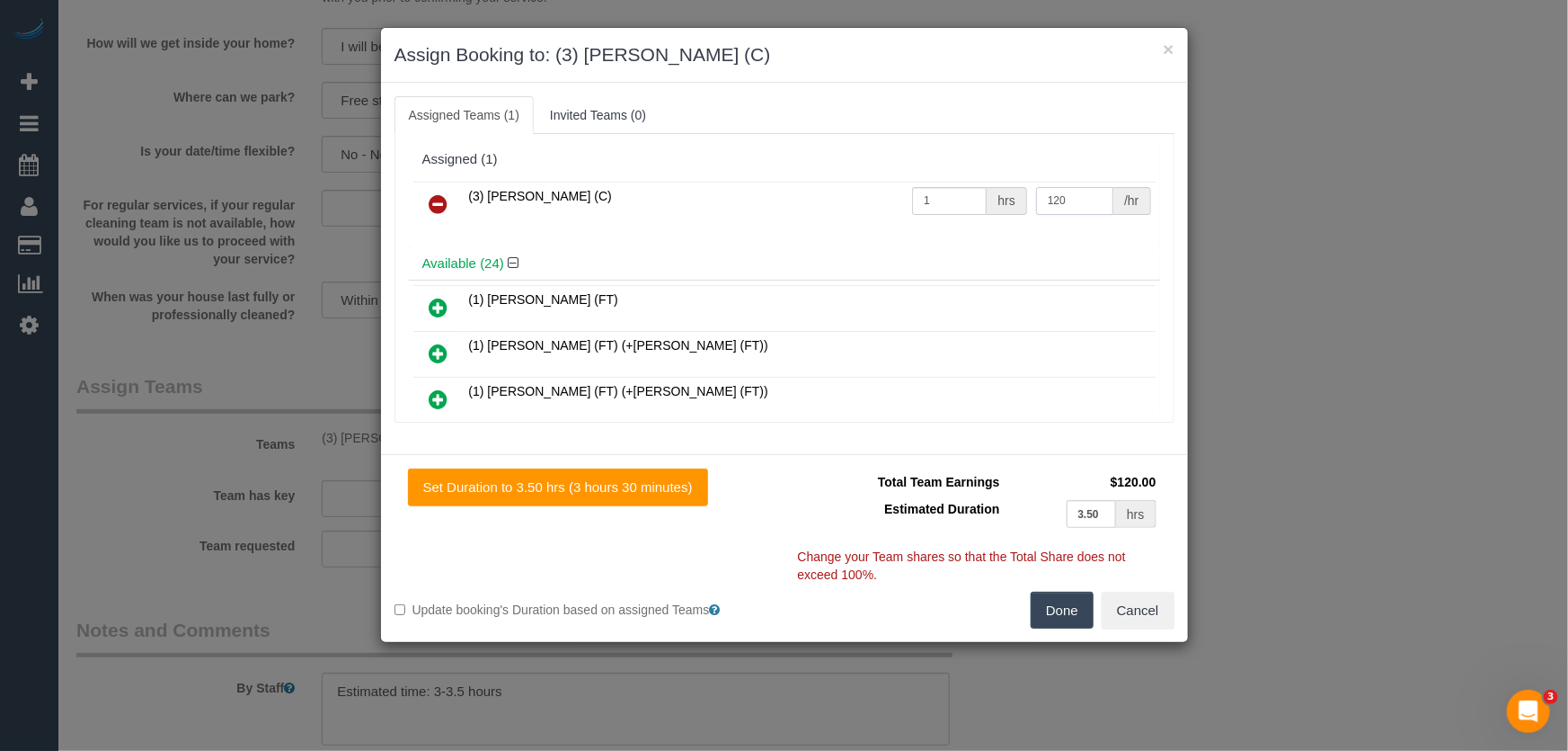
type input "120"
click at [1059, 609] on button "Done" at bounding box center [1062, 610] width 63 height 38
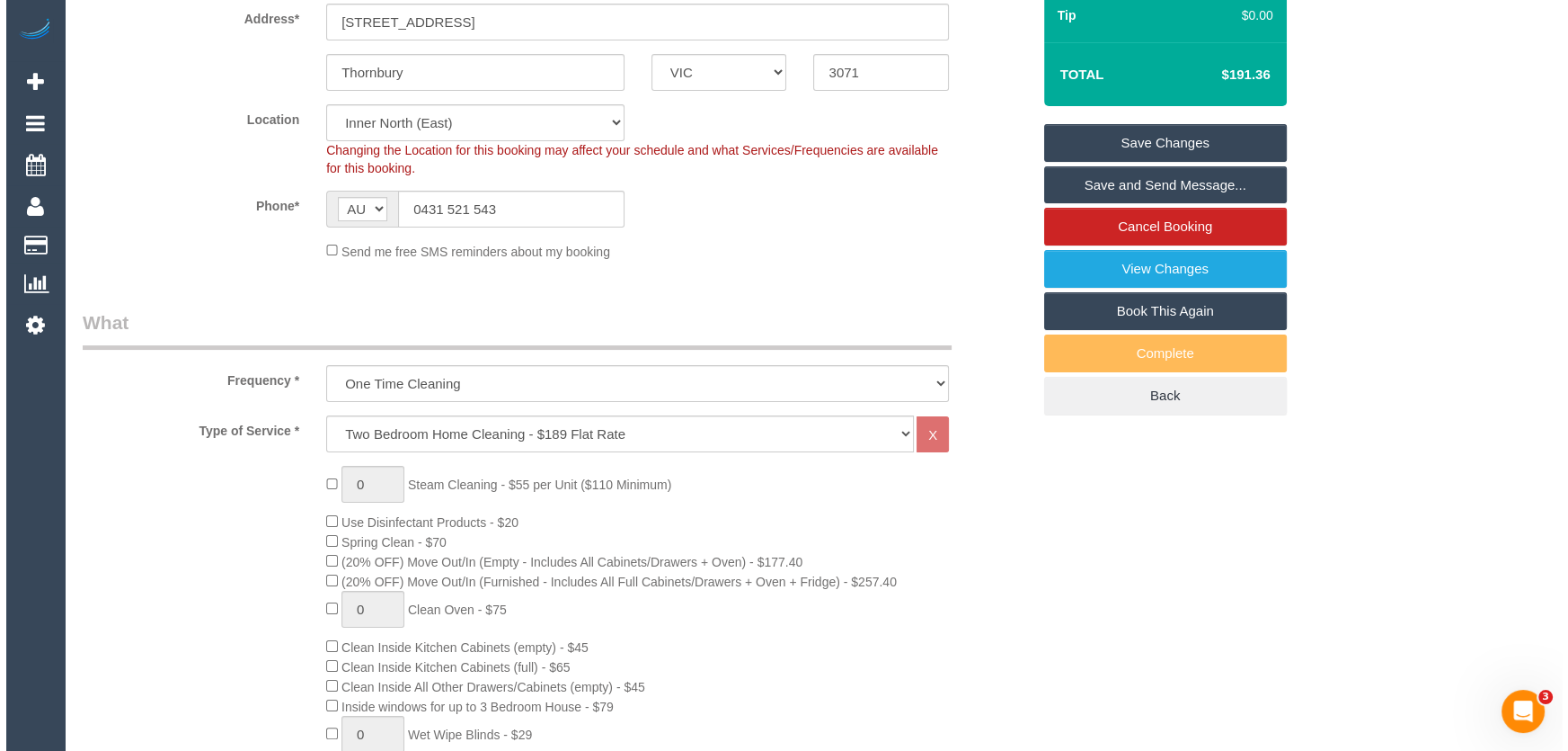
scroll to position [0, 0]
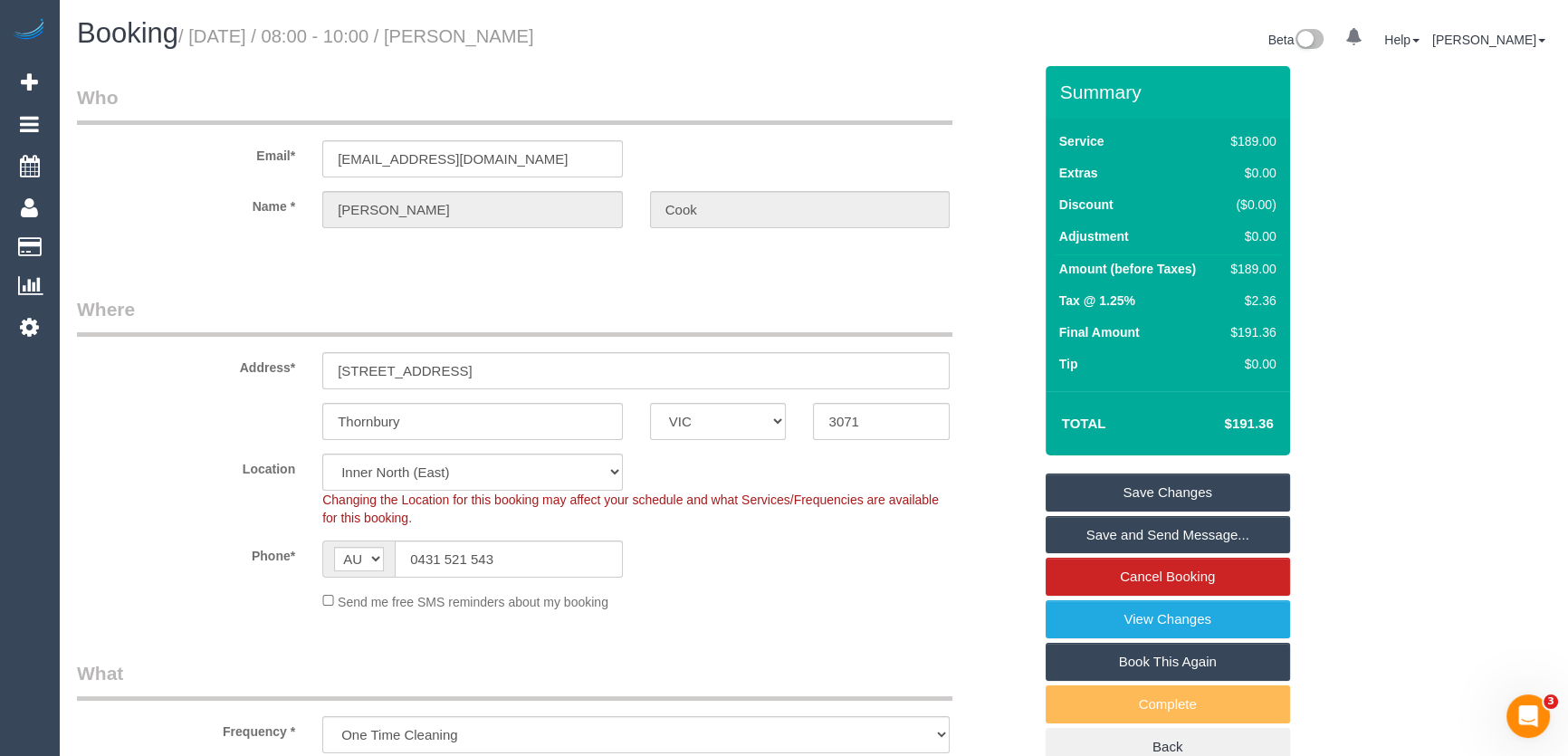
click at [524, 31] on small "/ September 05, 2025 / 08:00 - 10:00 / Kimberly Cook" at bounding box center [356, 36] width 356 height 19
copy small "Kimberly Cook"
click at [1126, 527] on link "Save and Send Message..." at bounding box center [1168, 534] width 244 height 38
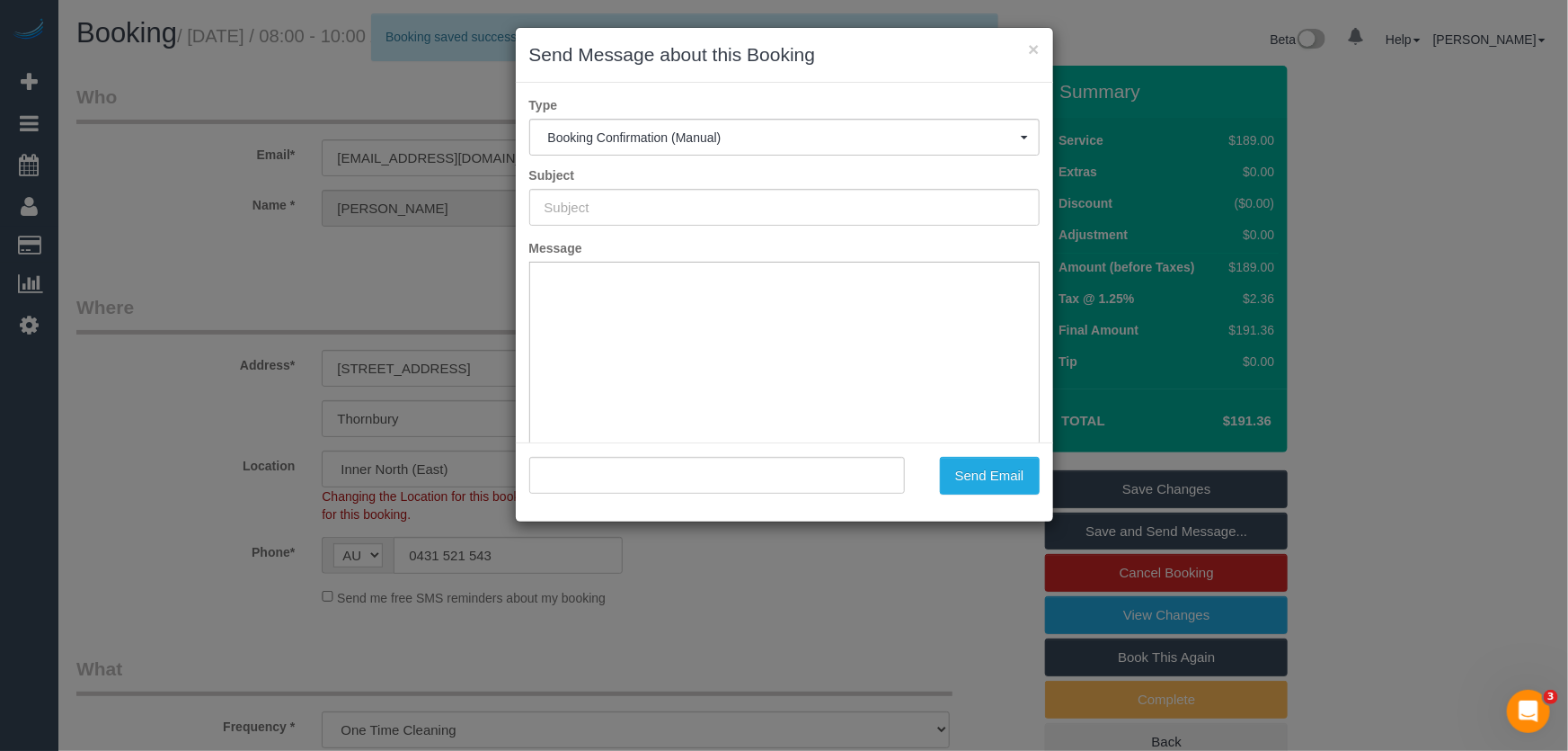
type input "Booking Confirmed"
type input ""Kimberly Cook" <kimberlycook309@gmail.com>"
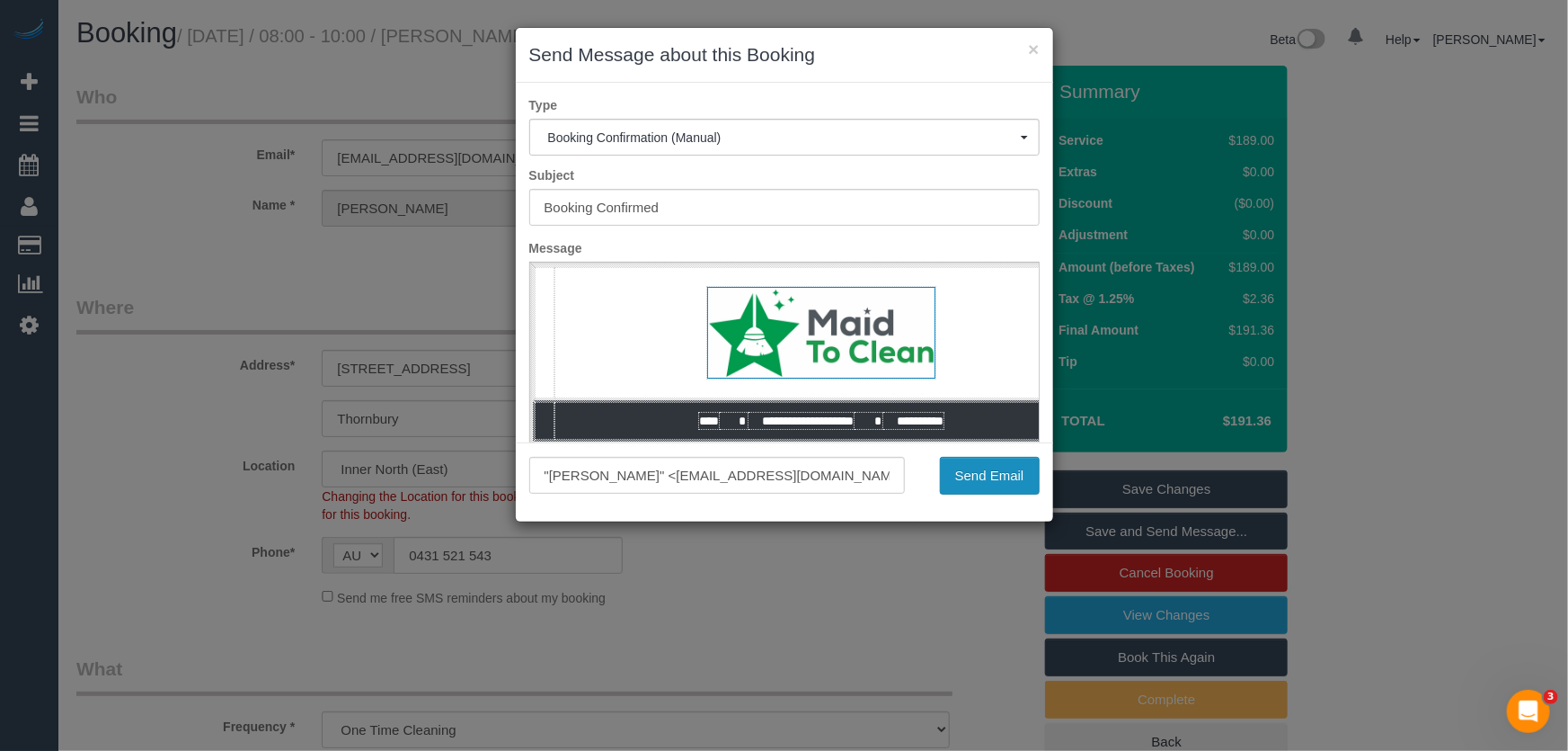
click at [977, 484] on button "Send Email" at bounding box center [989, 476] width 100 height 38
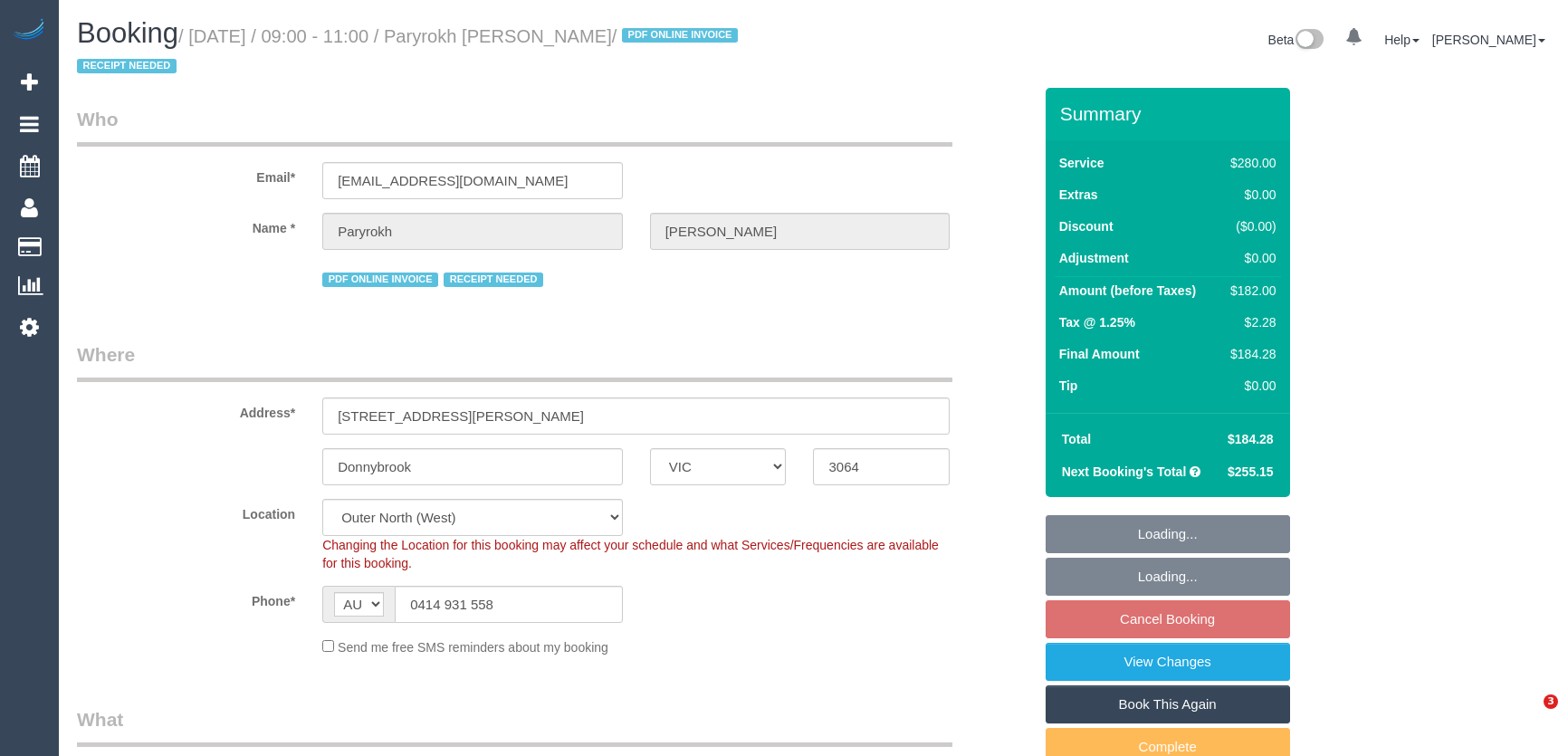
select select "VIC"
select select "240"
select select "number:29"
select select "number:14"
select select "number:19"
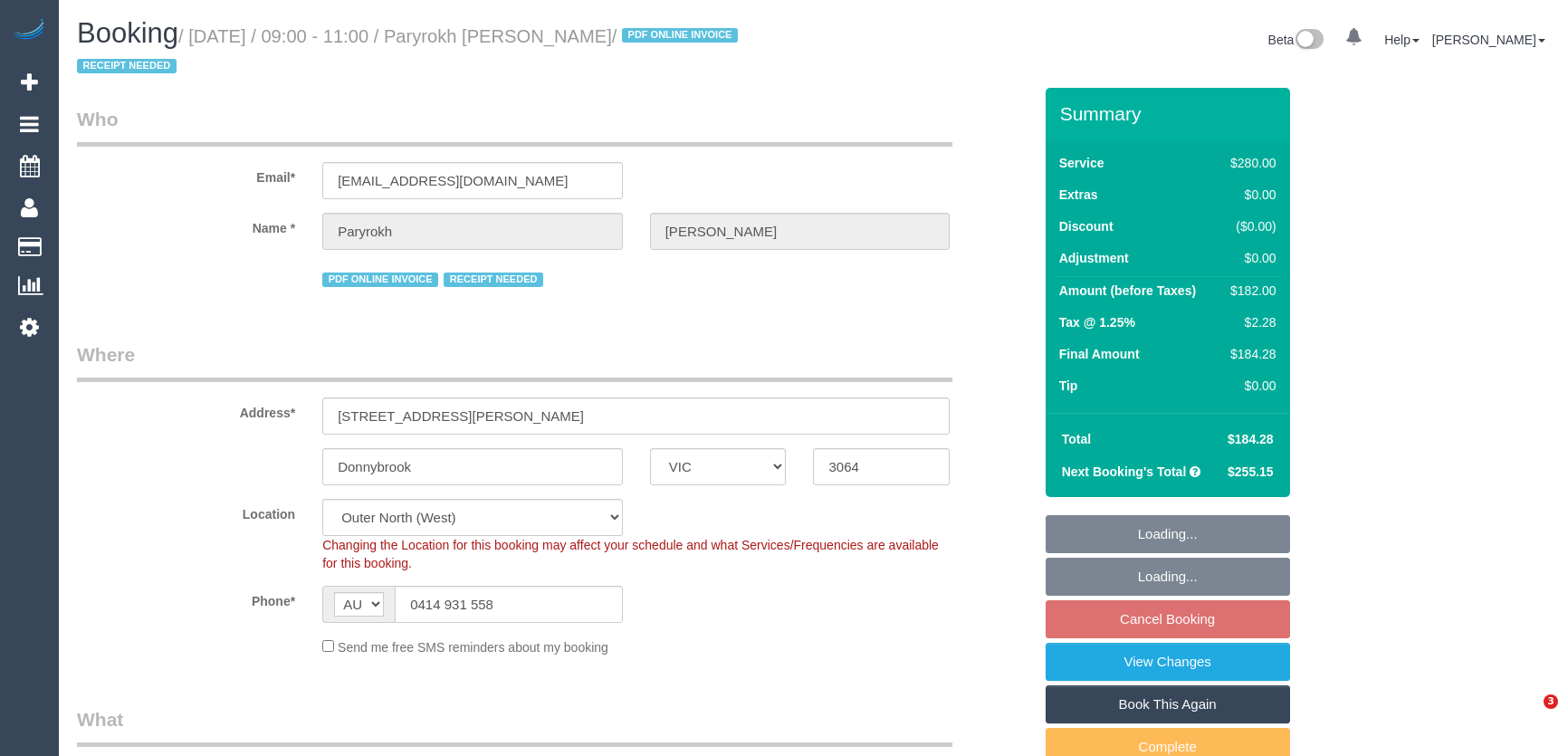
select select "number:22"
select select "number:34"
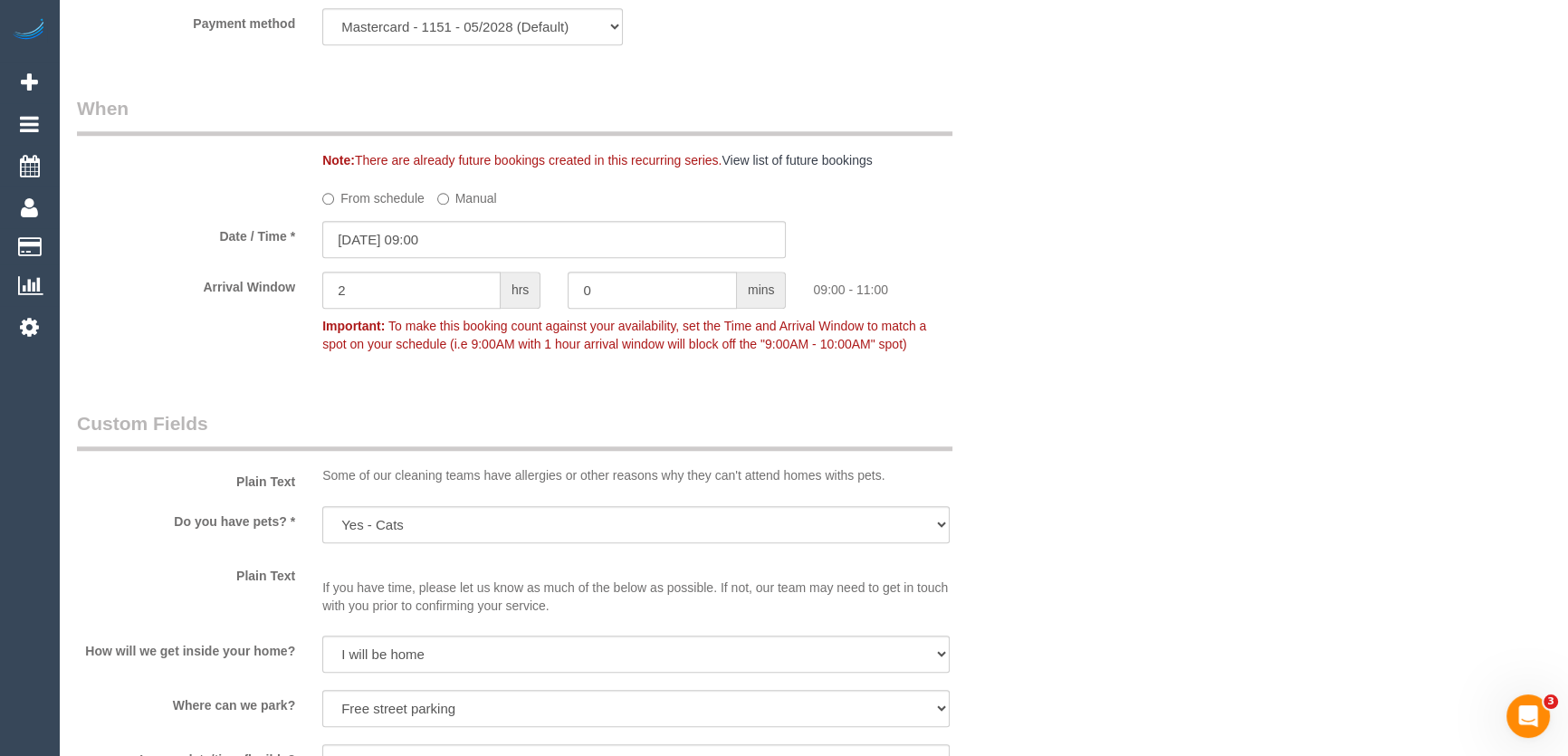
scroll to position [1891, 0]
click at [470, 233] on input "[DATE] 09:00" at bounding box center [554, 236] width 463 height 37
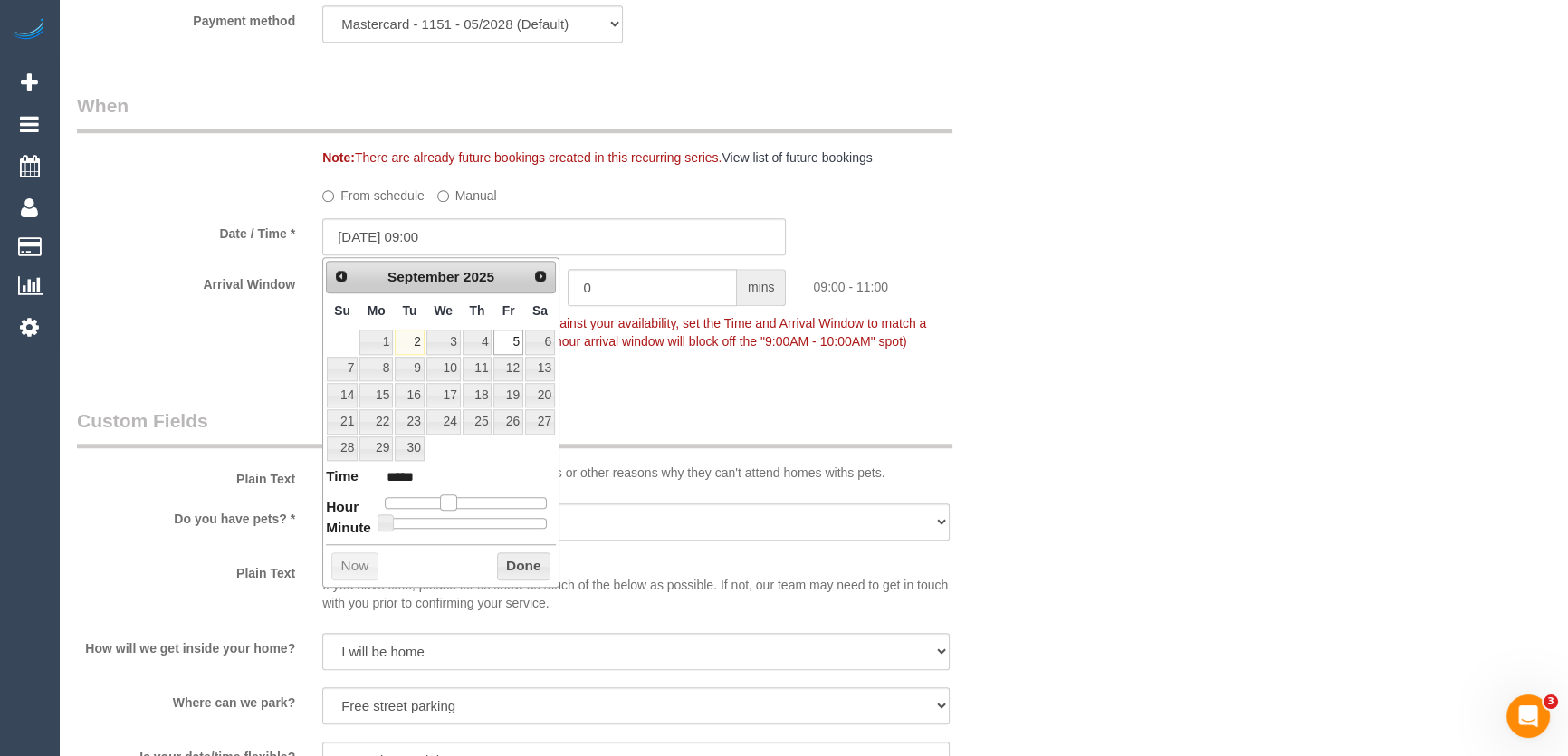
type input "[DATE] 08:00"
type input "*****"
type input "[DATE] 07:00"
type input "*****"
drag, startPoint x: 445, startPoint y: 500, endPoint x: 431, endPoint y: 504, distance: 14.6
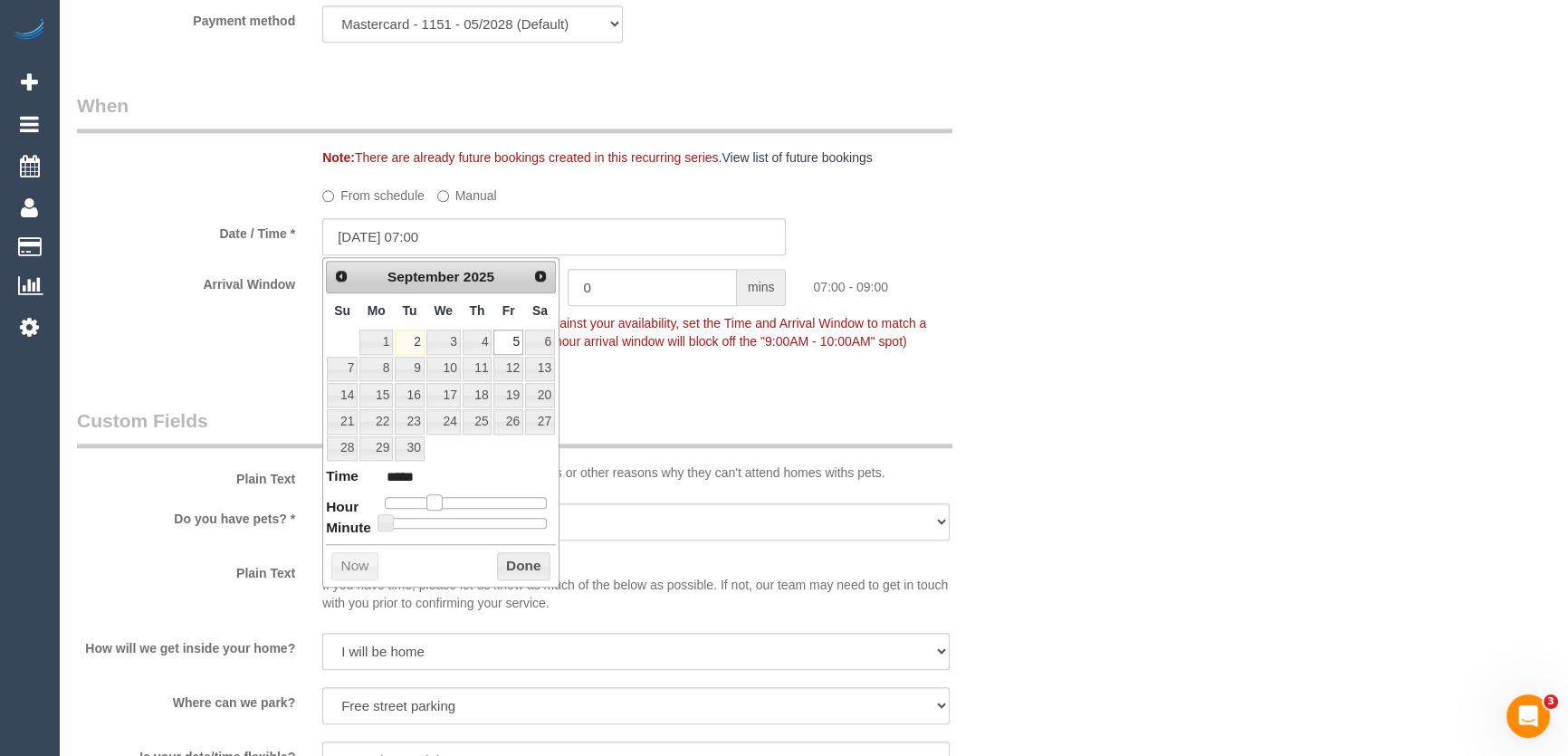
click at [431, 504] on span at bounding box center [434, 502] width 17 height 17
click at [697, 377] on div "Who Email* [EMAIL_ADDRESS][DOMAIN_NAME] Name * Paryrokh [GEOGRAPHIC_DATA] PDF O…" at bounding box center [554, 113] width 982 height 3834
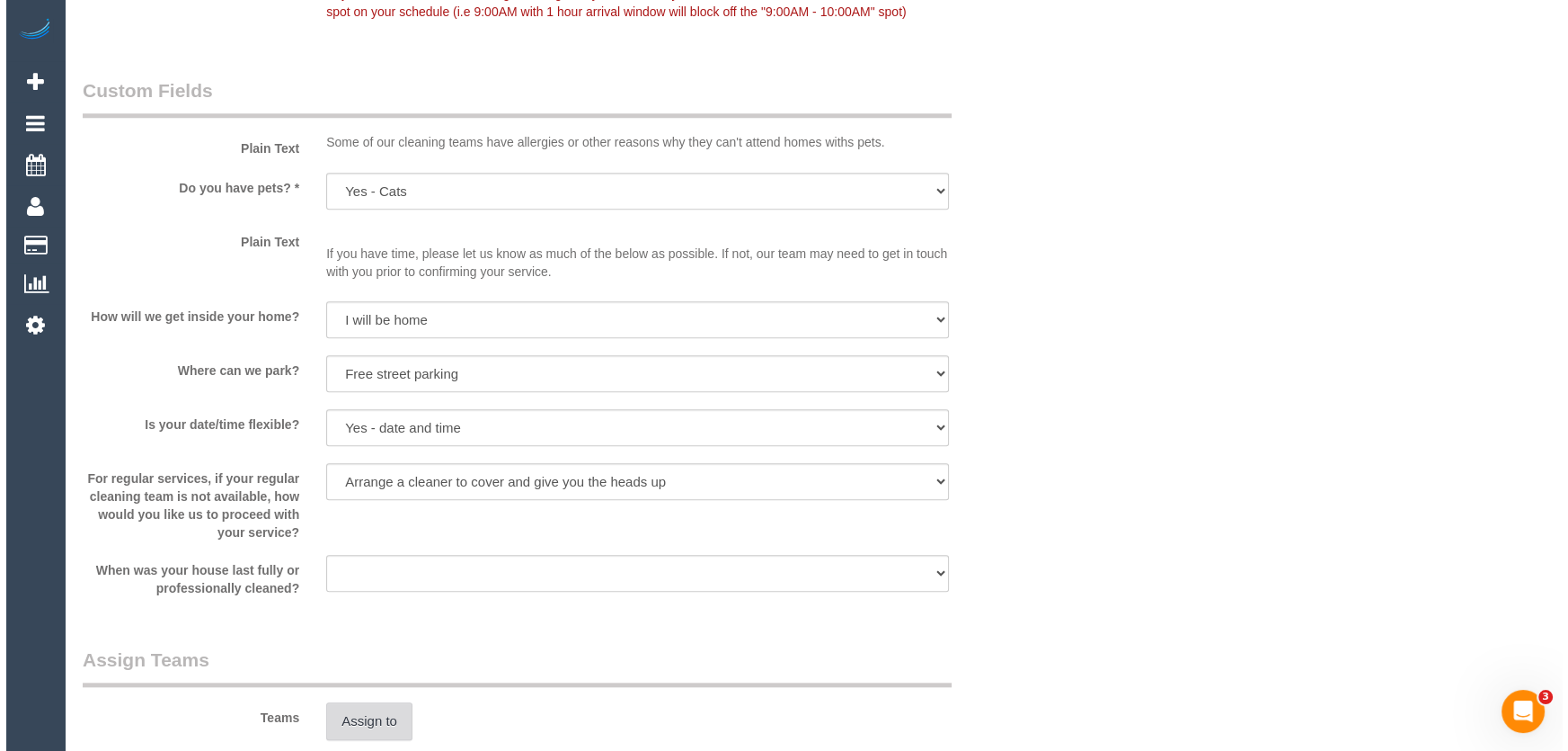
scroll to position [2452, 0]
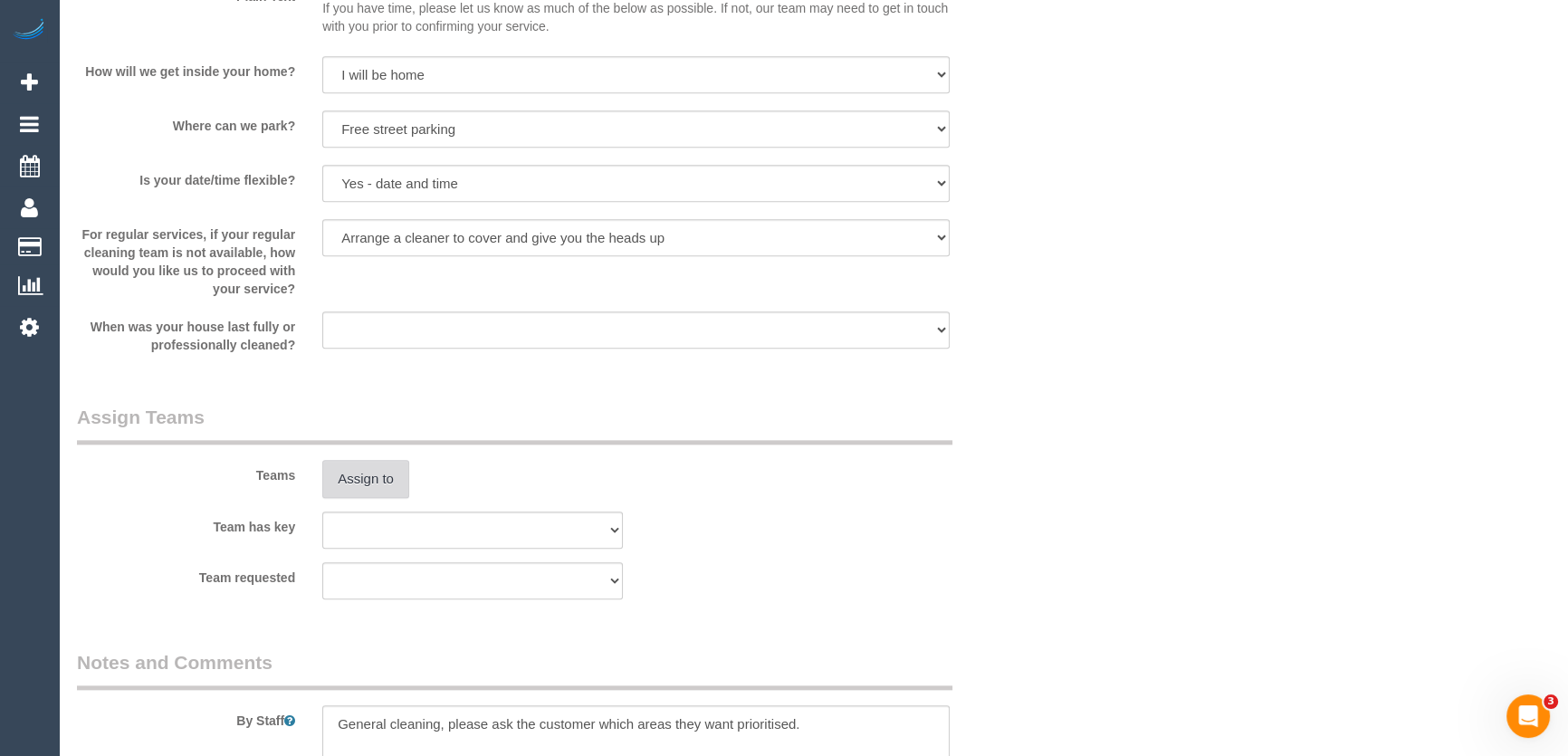
click at [363, 485] on button "Assign to" at bounding box center [365, 479] width 87 height 38
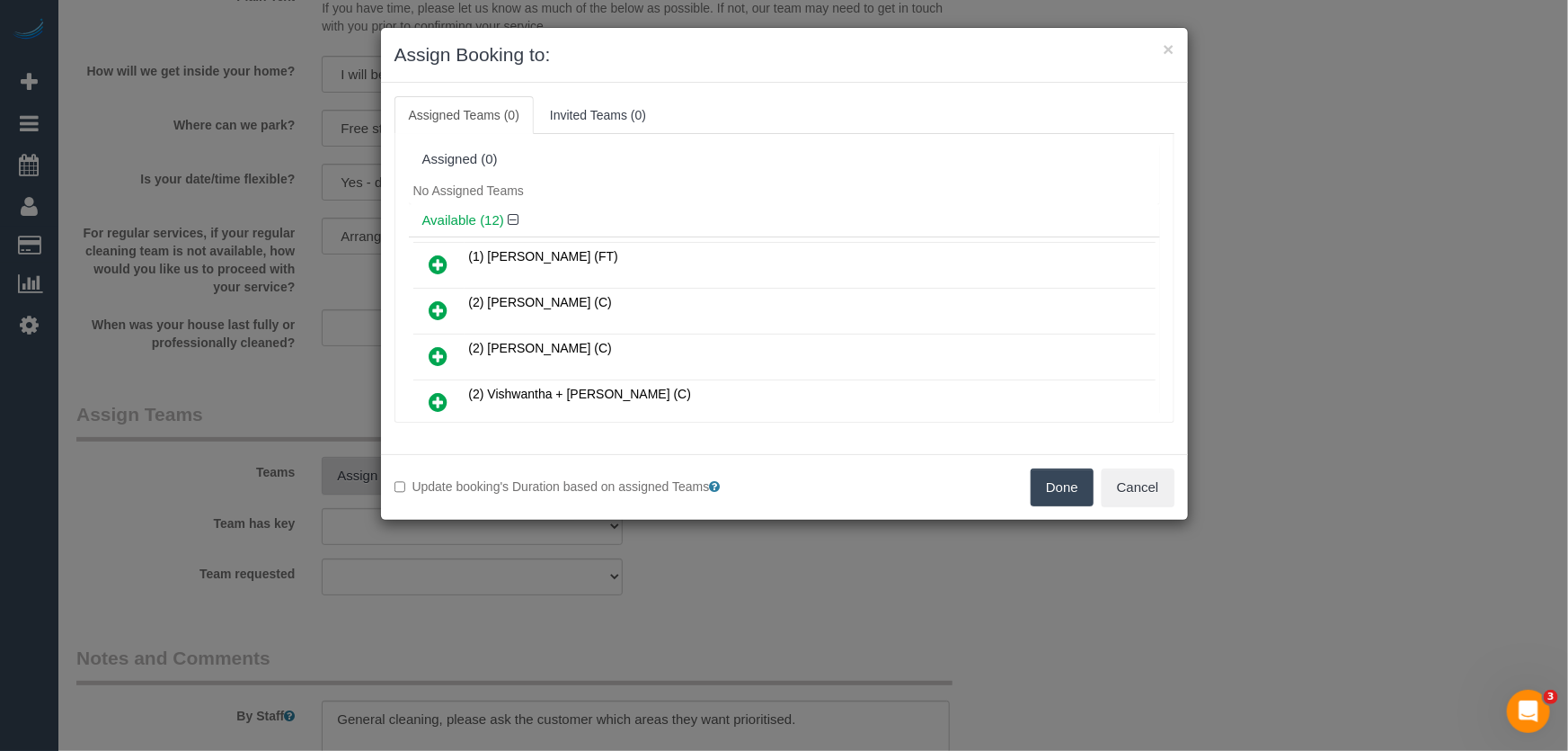
scroll to position [383, 0]
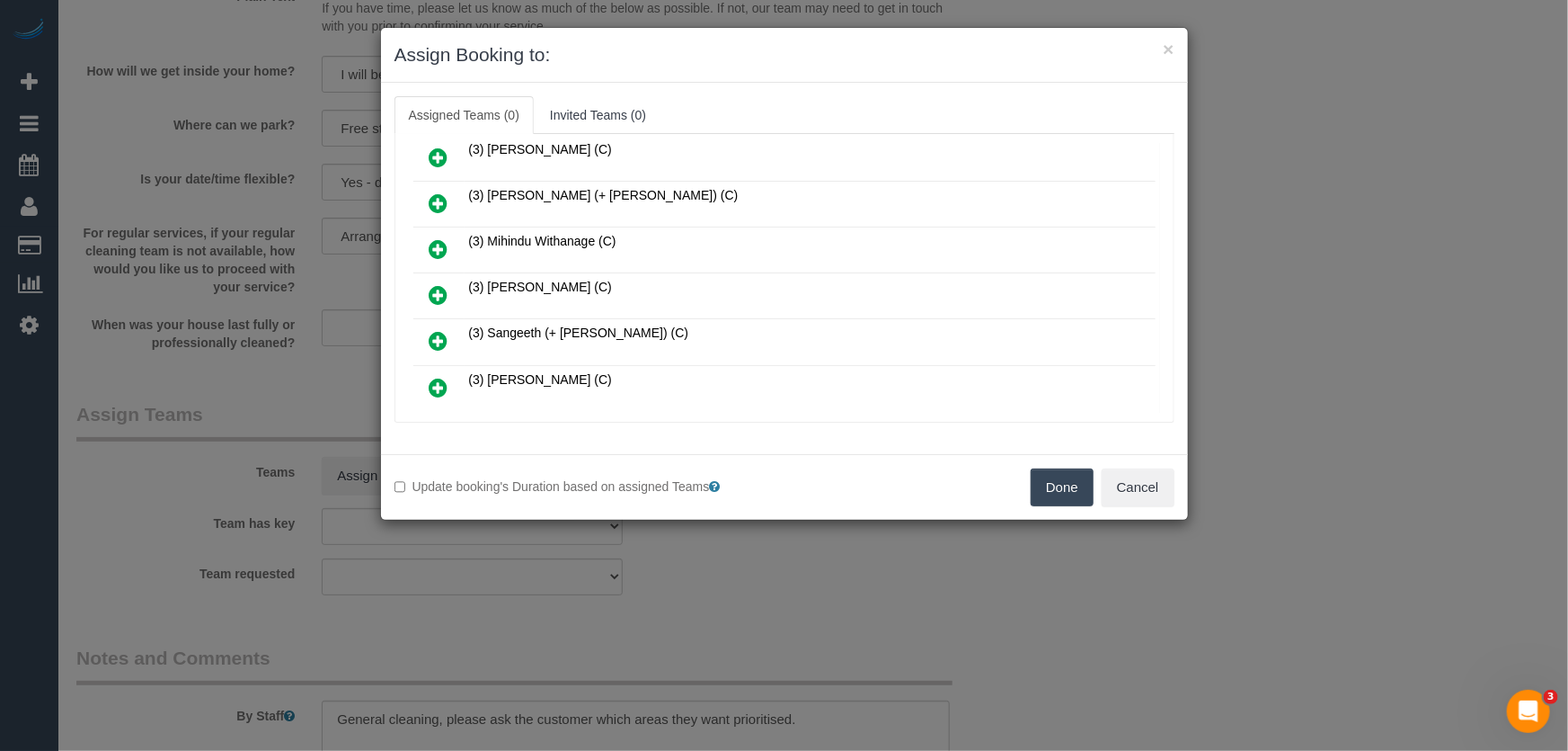
click at [436, 291] on icon at bounding box center [440, 295] width 19 height 21
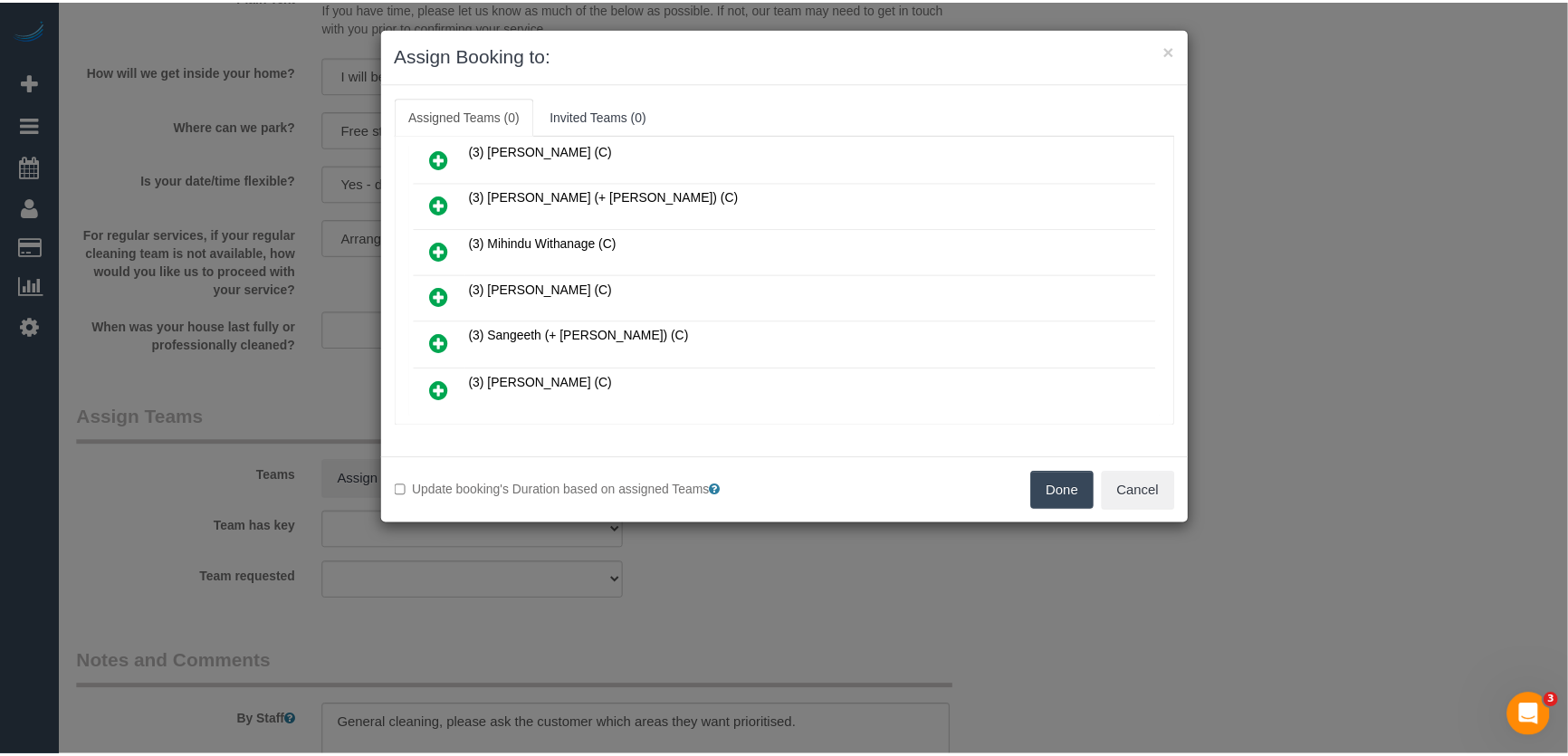
scroll to position [427, 0]
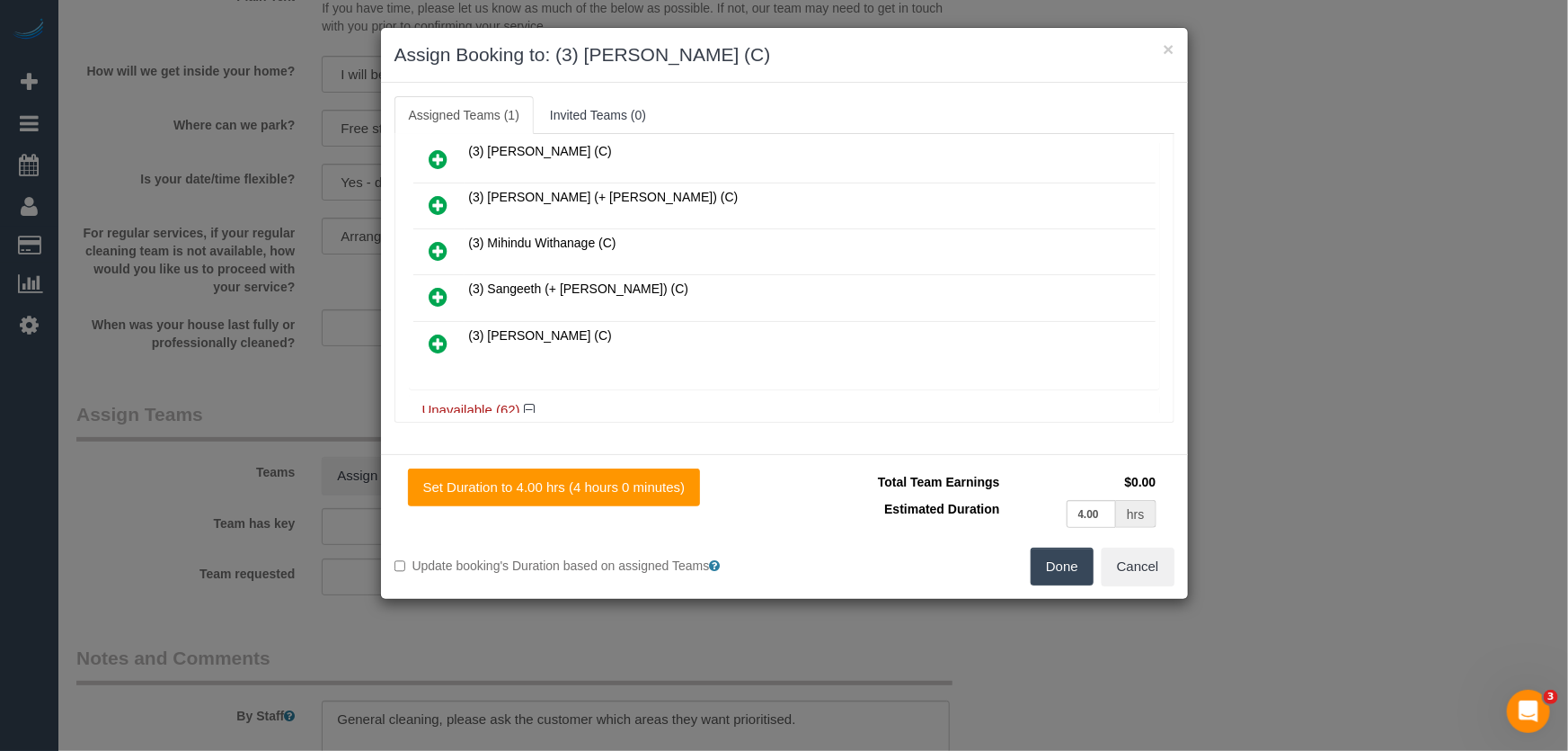
click at [1053, 565] on button "Done" at bounding box center [1062, 566] width 63 height 38
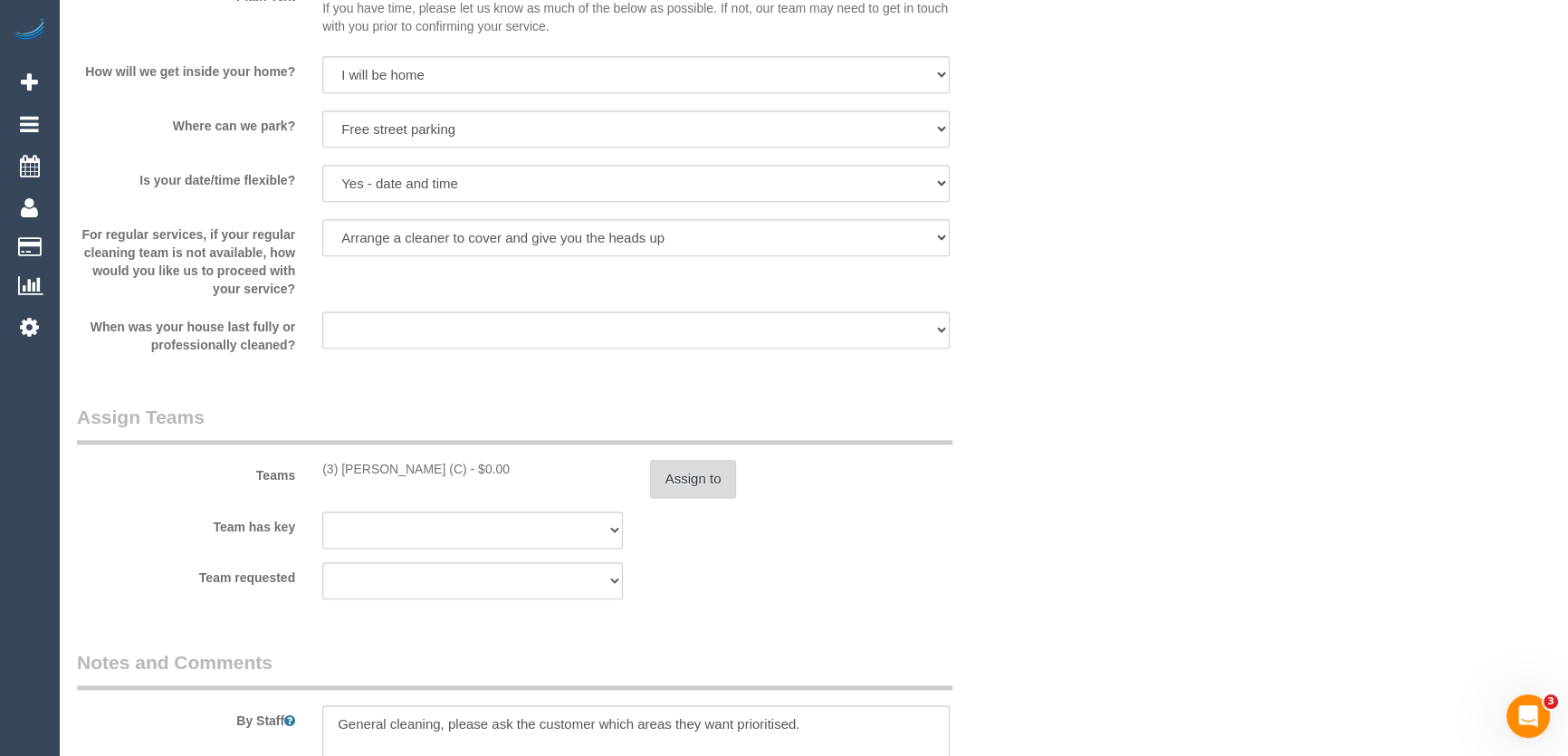
click at [705, 486] on button "Assign to" at bounding box center [693, 479] width 87 height 38
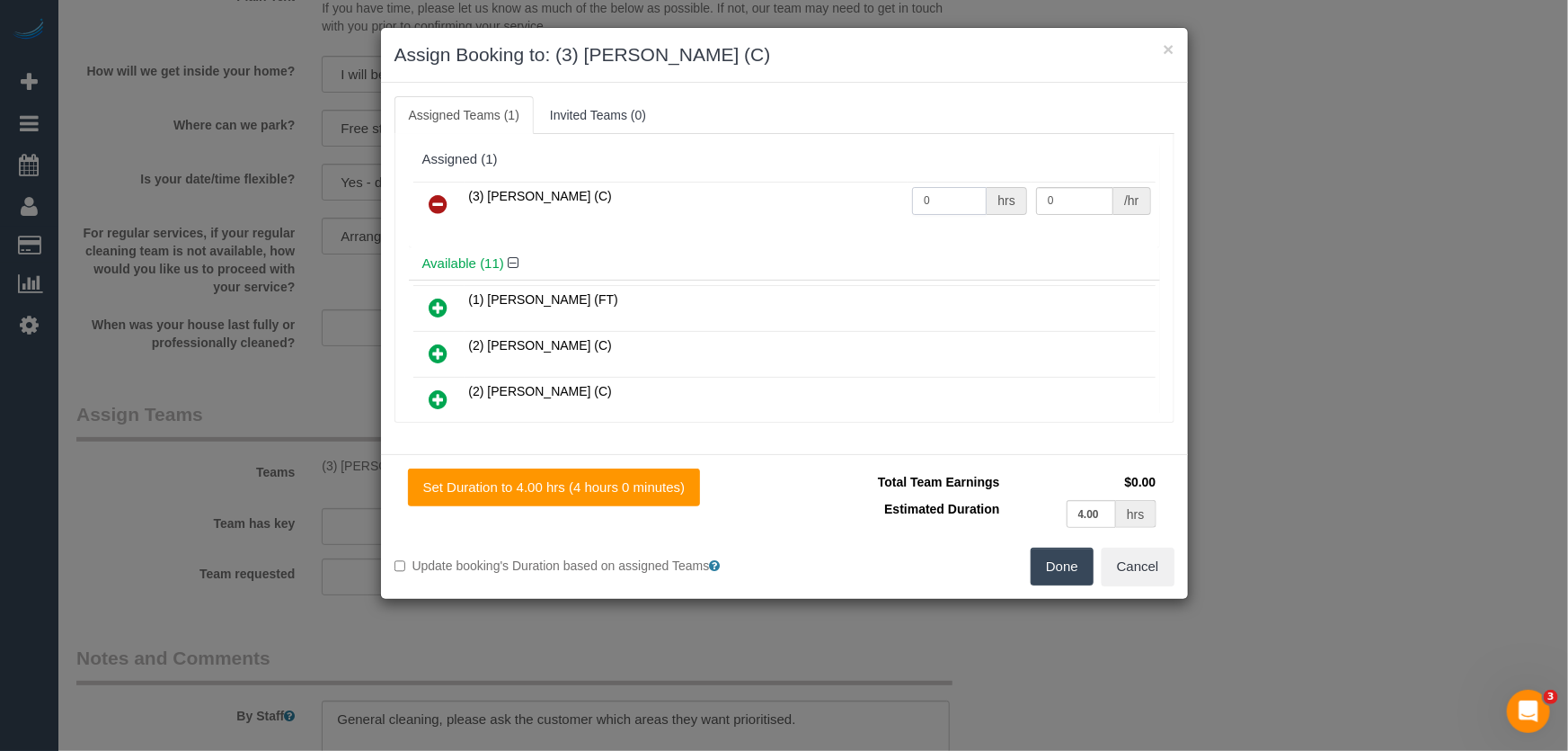
click at [930, 204] on input "0" at bounding box center [949, 201] width 74 height 28
type input "4"
type input "35"
click at [1071, 570] on button "Done" at bounding box center [1062, 566] width 63 height 38
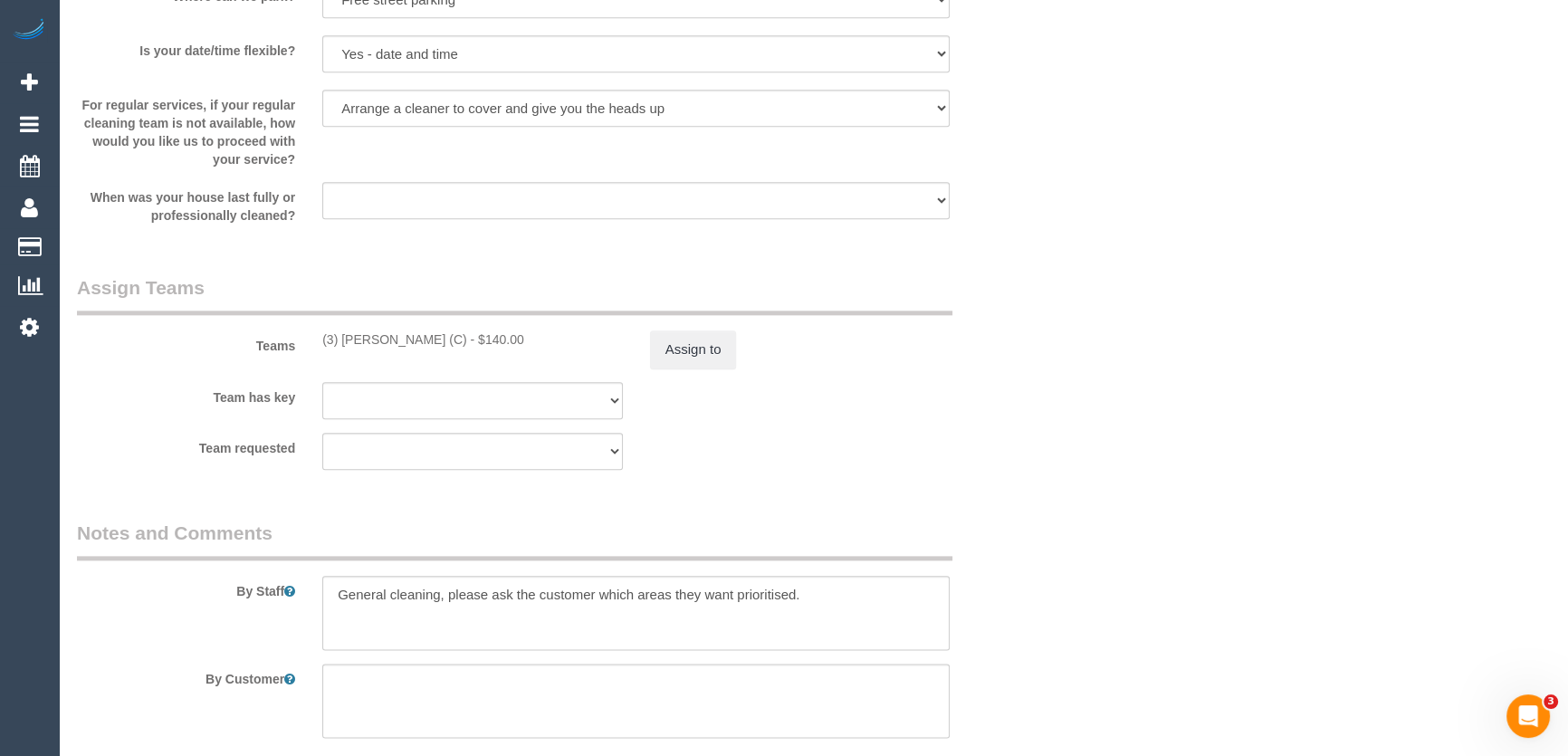
scroll to position [2716, 0]
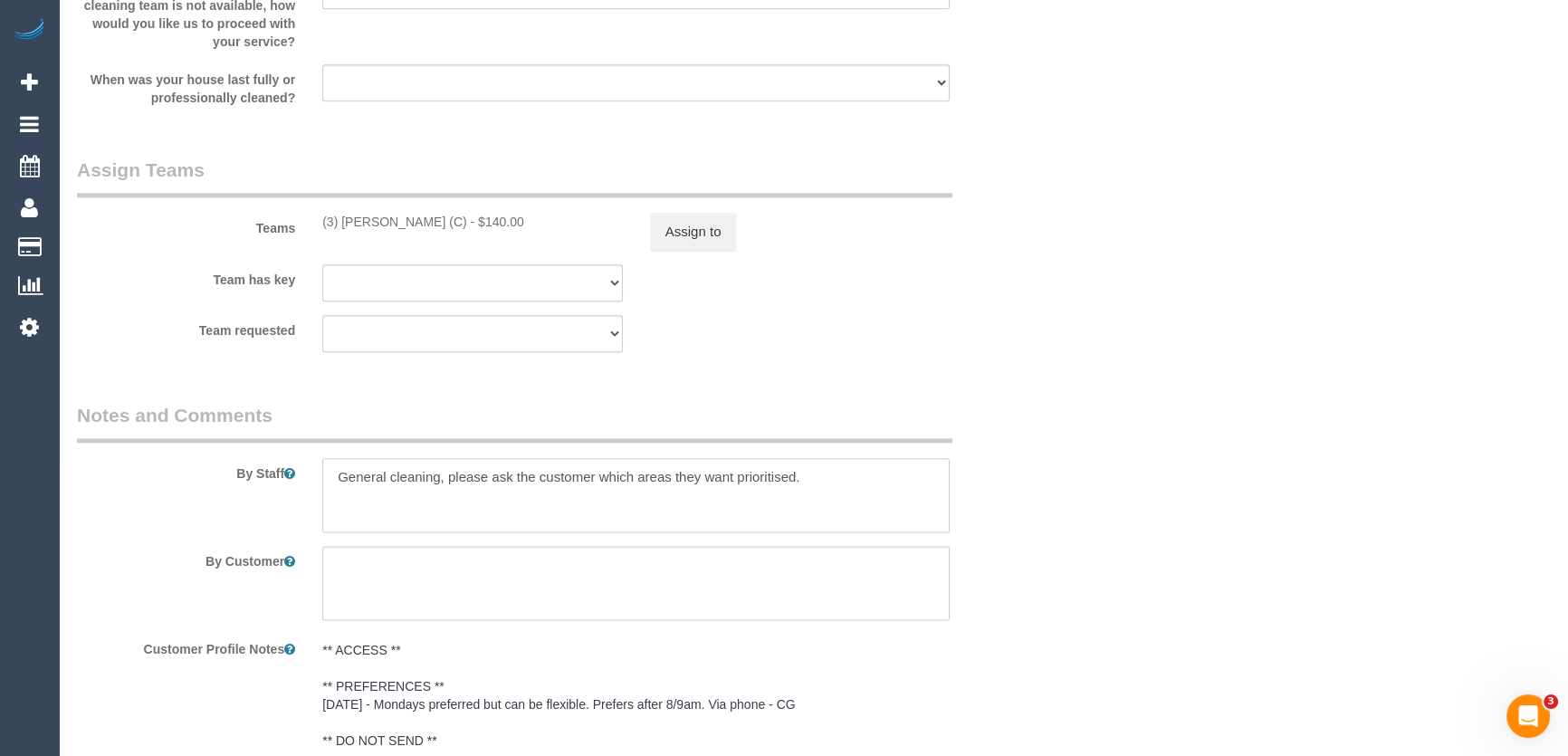
click at [326, 477] on textarea at bounding box center [636, 495] width 628 height 74
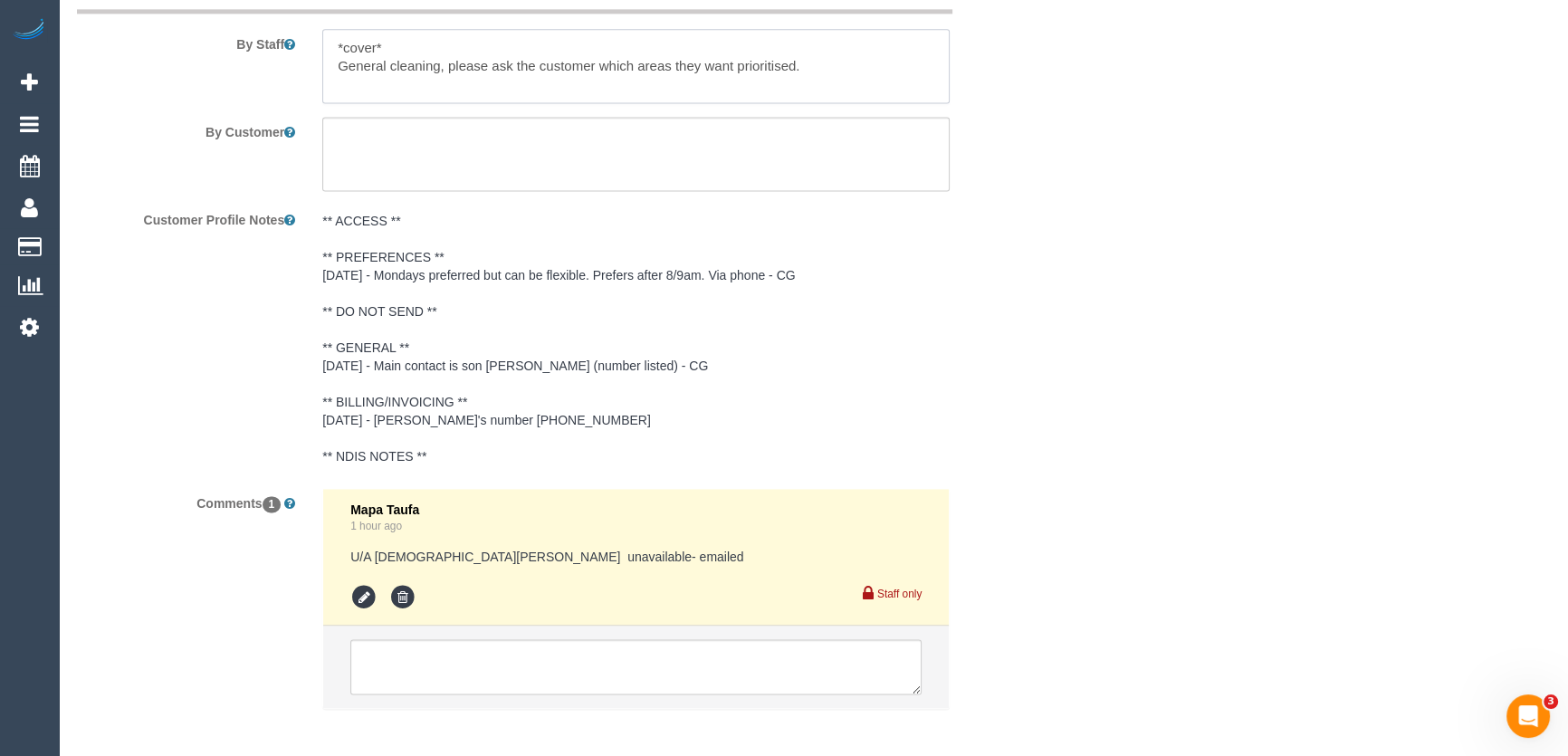
scroll to position [3228, 0]
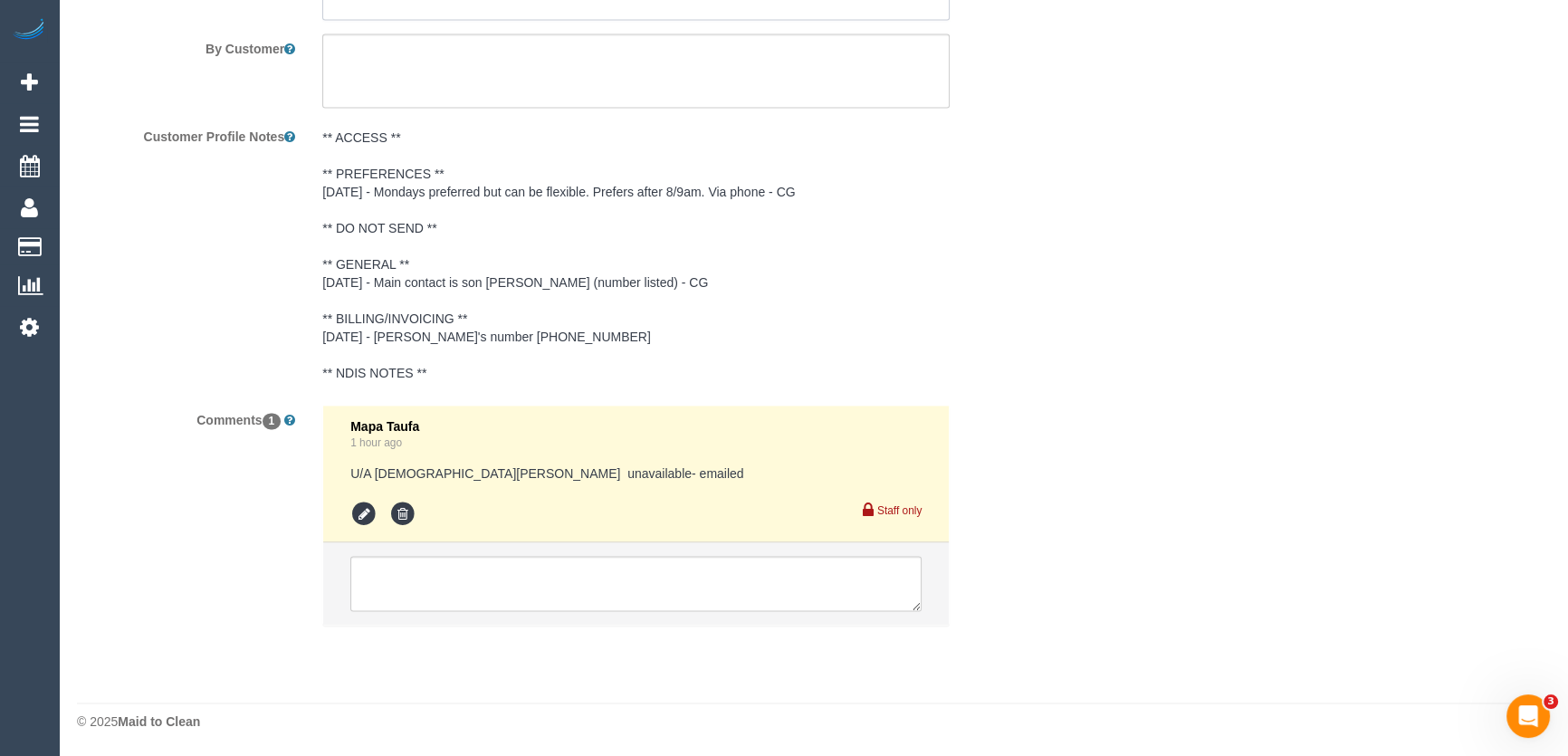
type textarea "*cover* General cleaning, please ask the customer which areas they want priorit…"
click at [456, 572] on textarea at bounding box center [636, 584] width 571 height 56
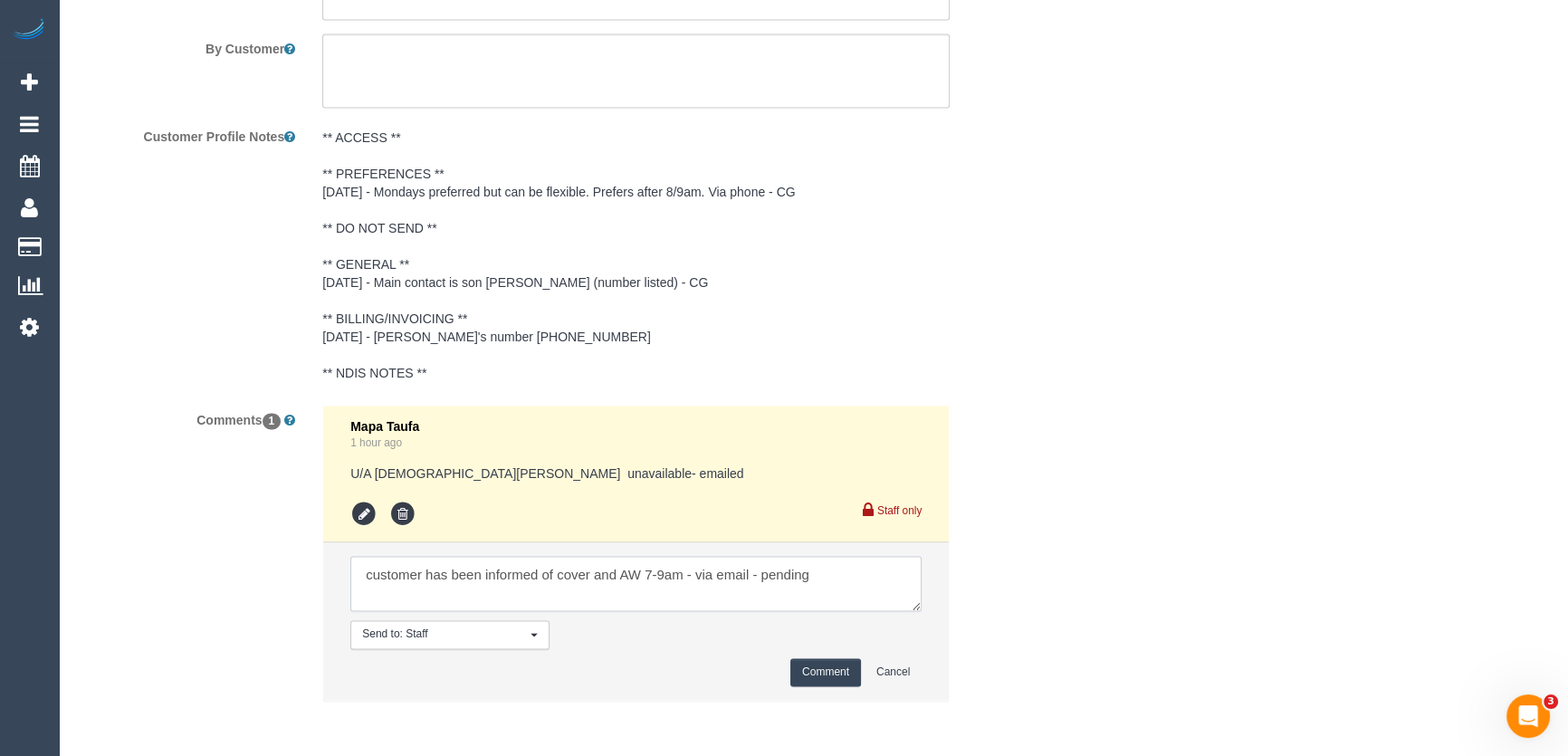
type textarea "customer has been informed of cover and AW 7-9am - via email - pending"
click at [816, 669] on button "Comment" at bounding box center [825, 671] width 71 height 28
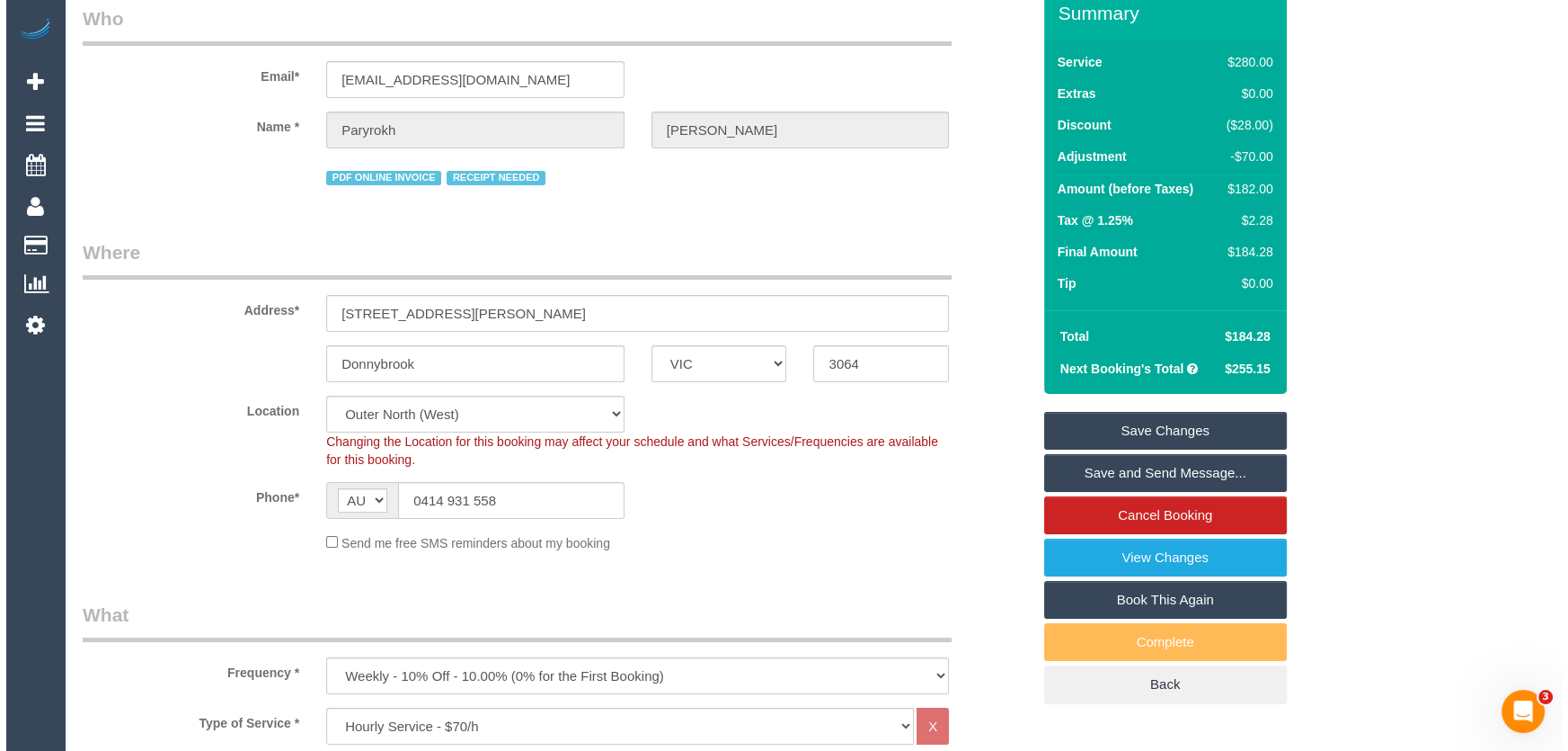
scroll to position [0, 0]
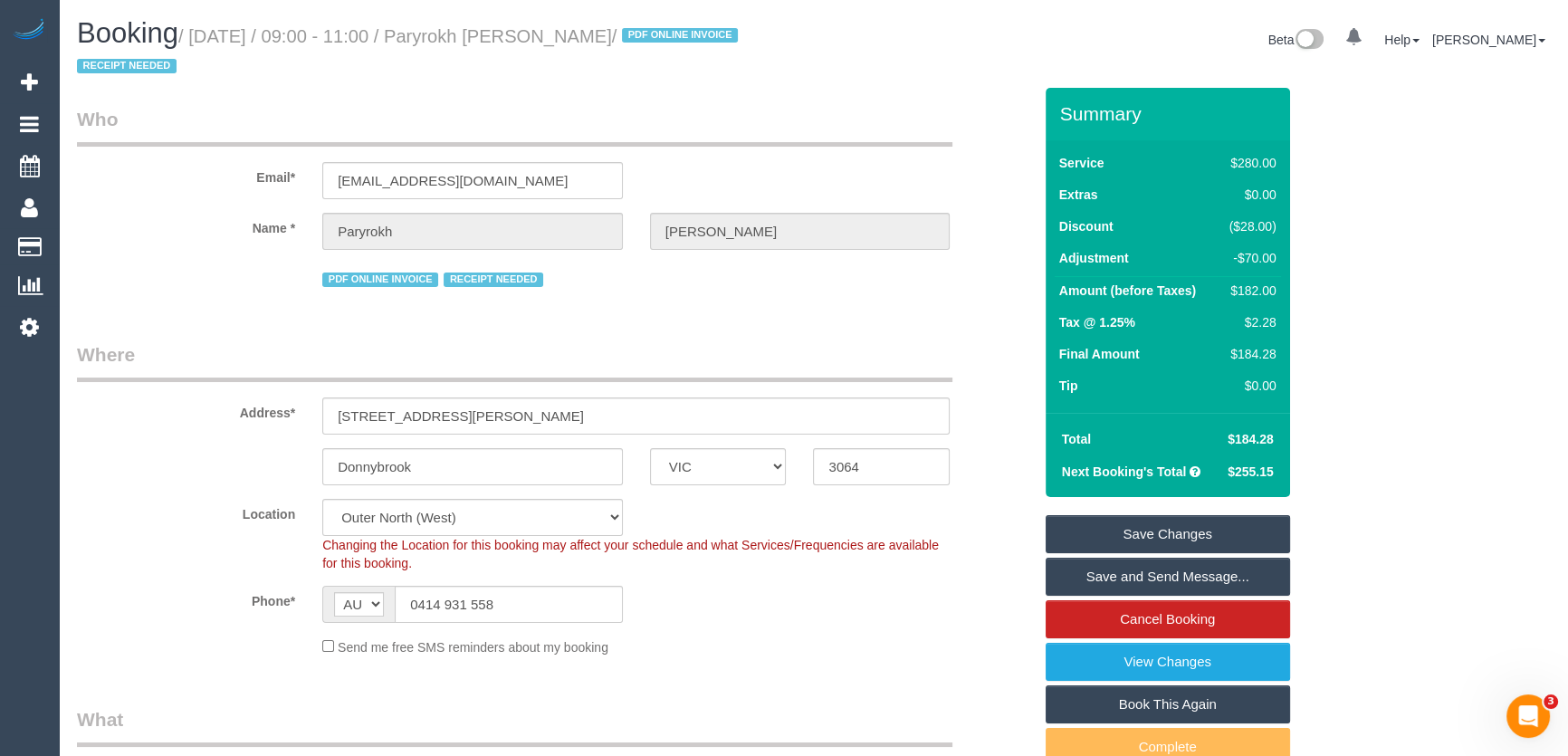
click at [538, 41] on small "/ September 05, 2025 / 09:00 - 11:00 / Paryrokh Ghashghaee / PDF ONLINE INVOICE…" at bounding box center [410, 52] width 667 height 51
copy small "Paryrokh Ghashghaee"
click at [531, 184] on input "gramchandani27@gmail.com" at bounding box center [472, 181] width 301 height 37
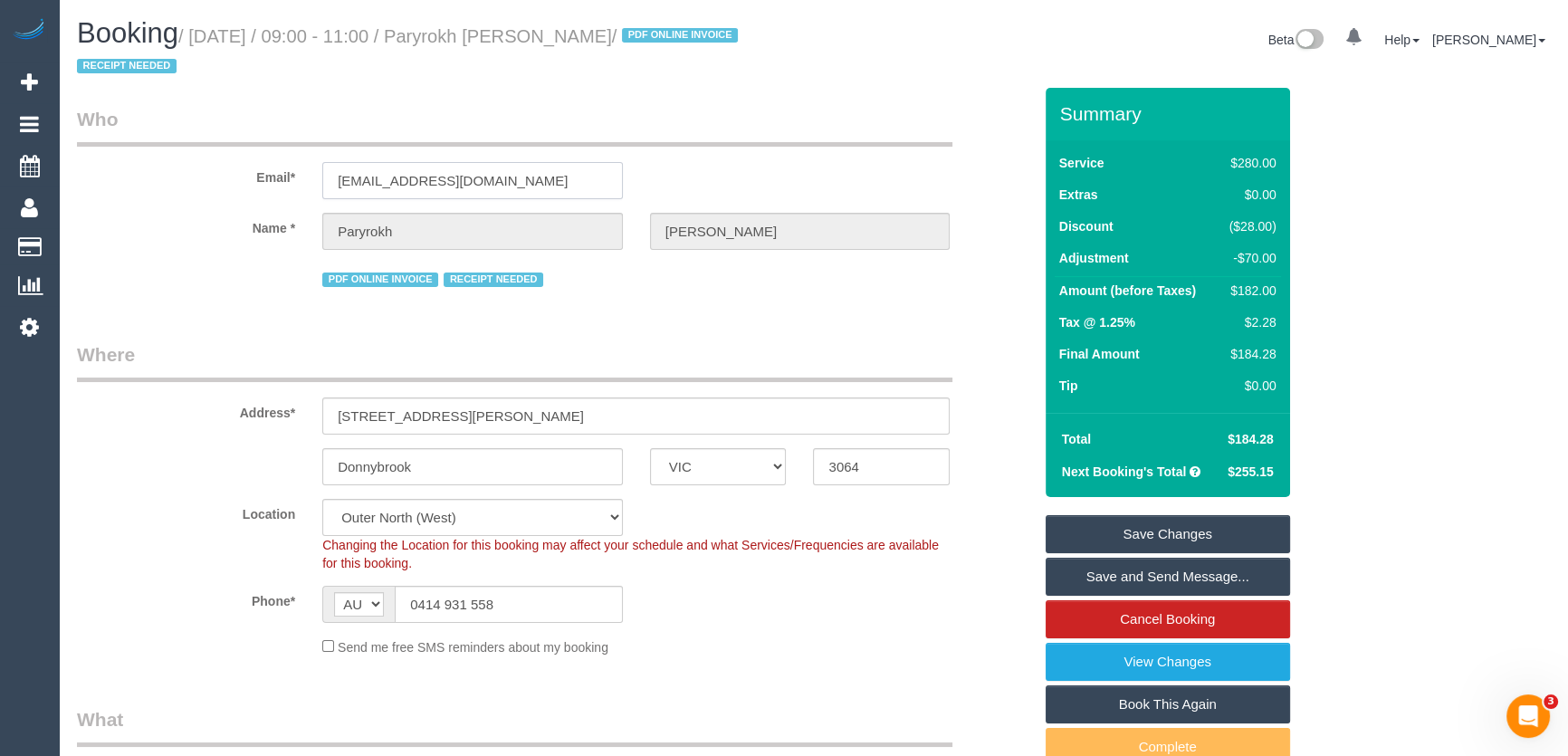
click at [531, 184] on input "gramchandani27@gmail.com" at bounding box center [472, 181] width 301 height 37
click at [1126, 530] on link "Save Changes" at bounding box center [1168, 533] width 244 height 38
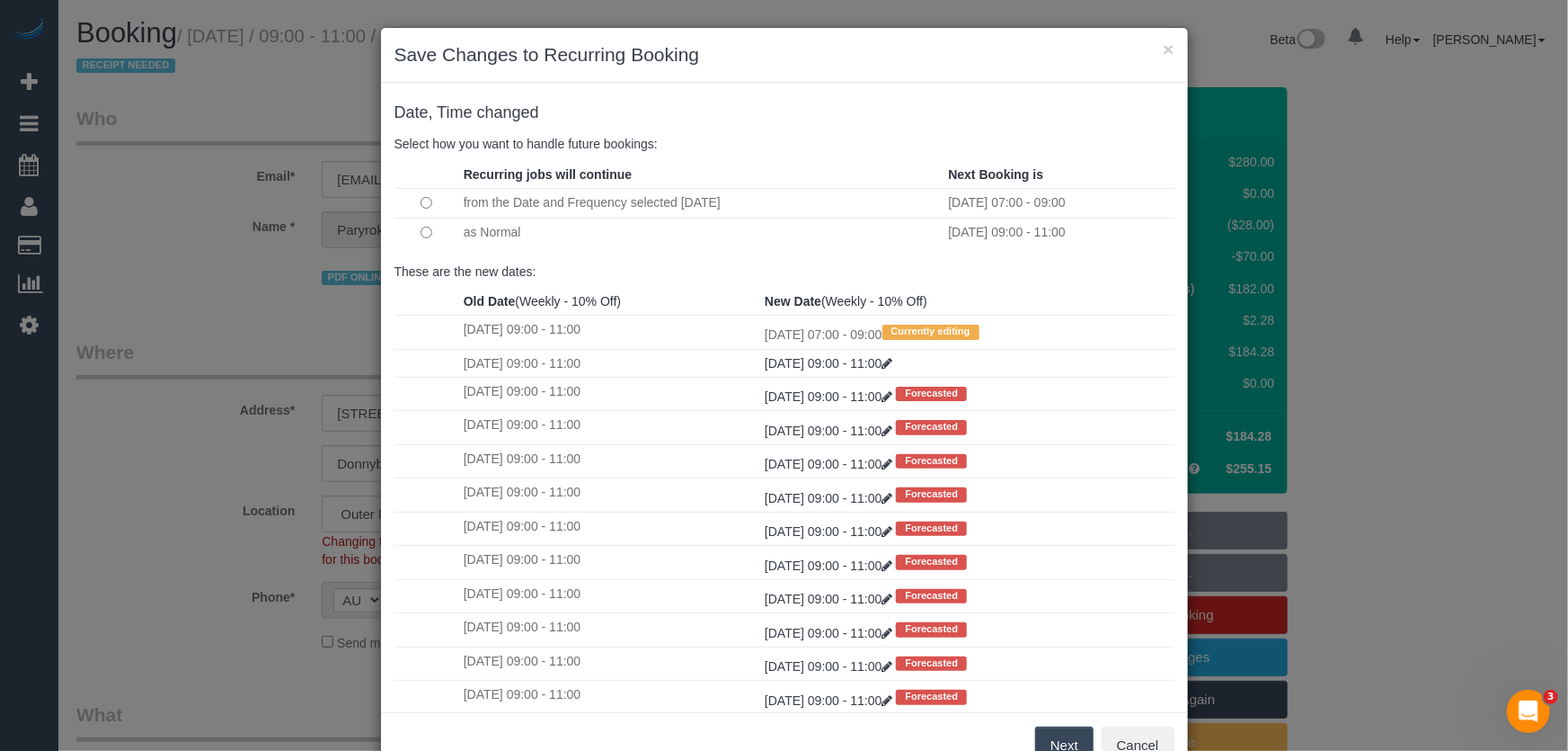
click at [1050, 737] on button "Next" at bounding box center [1065, 745] width 58 height 38
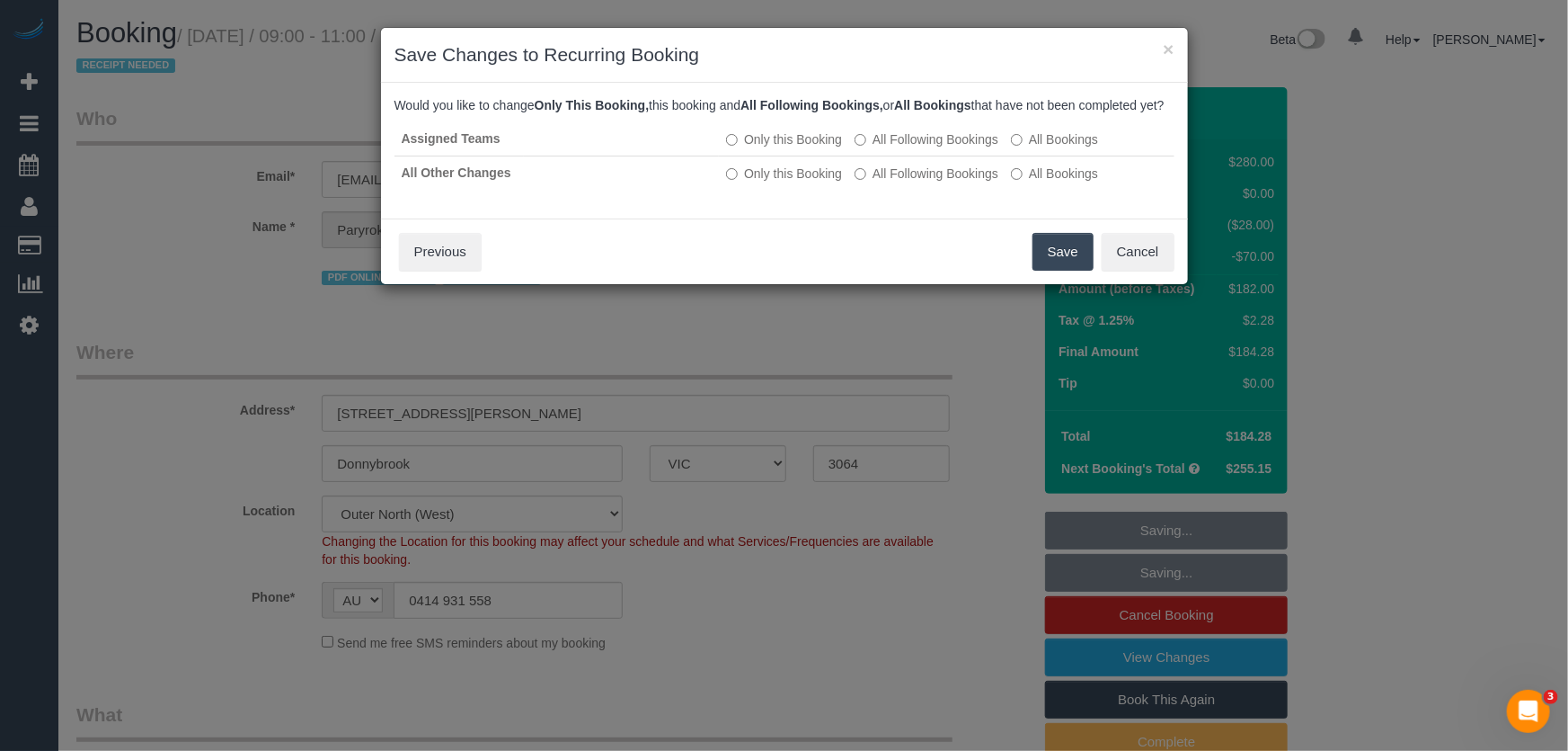
click at [1054, 264] on button "Save" at bounding box center [1063, 251] width 61 height 38
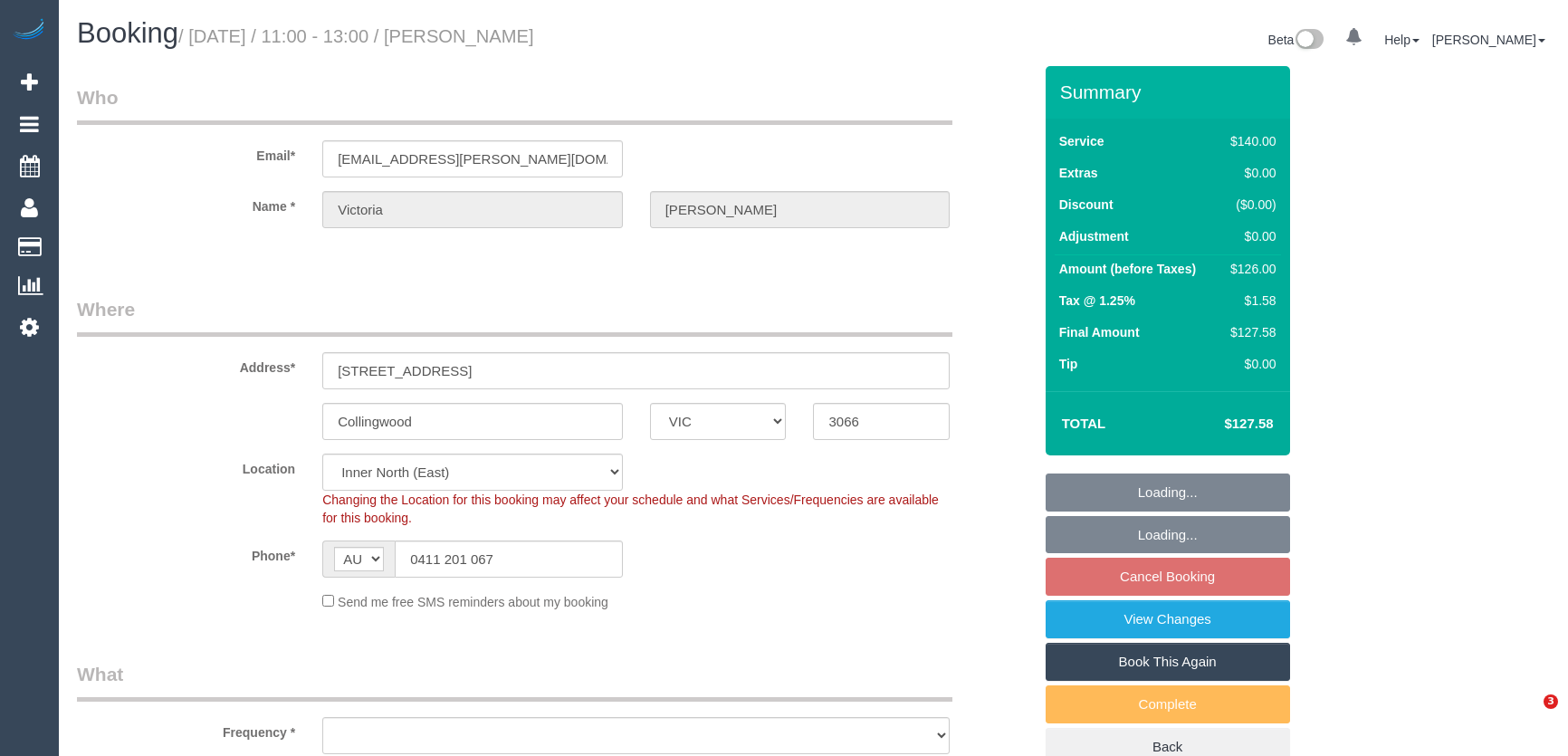
select select "VIC"
select select "number:27"
select select "number:16"
select select "number:18"
select select "number:34"
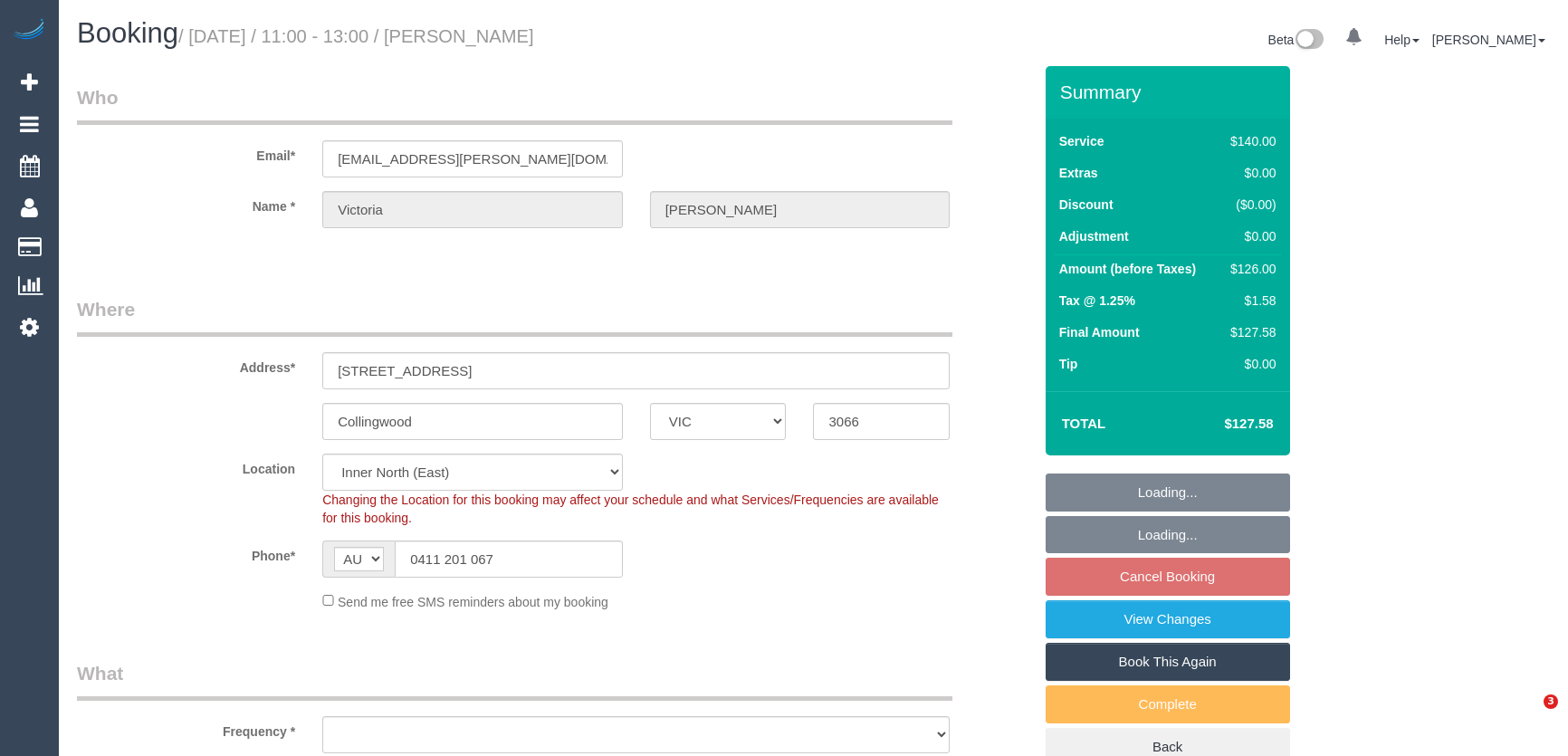
scroll to position [10, 0]
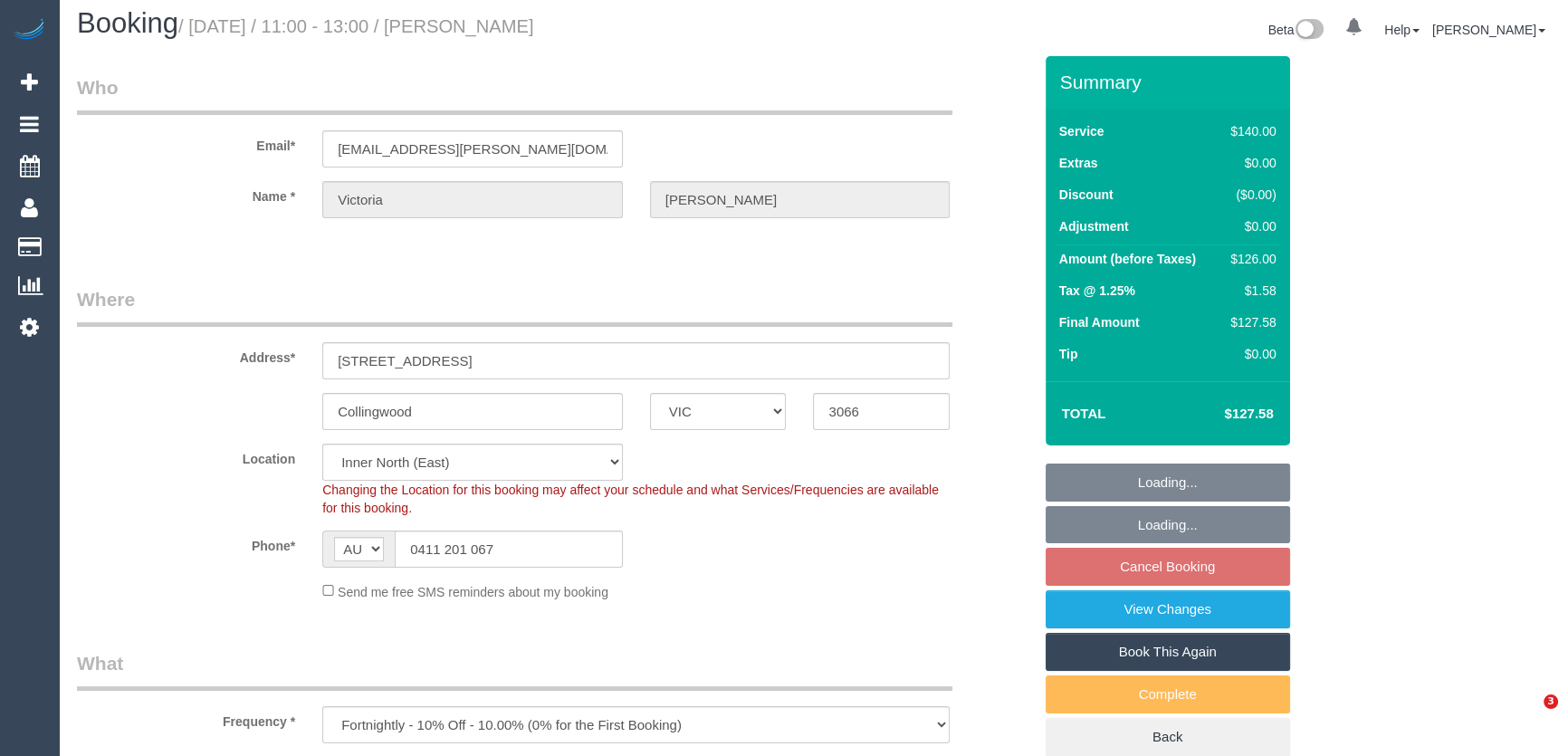
select select "object:1686"
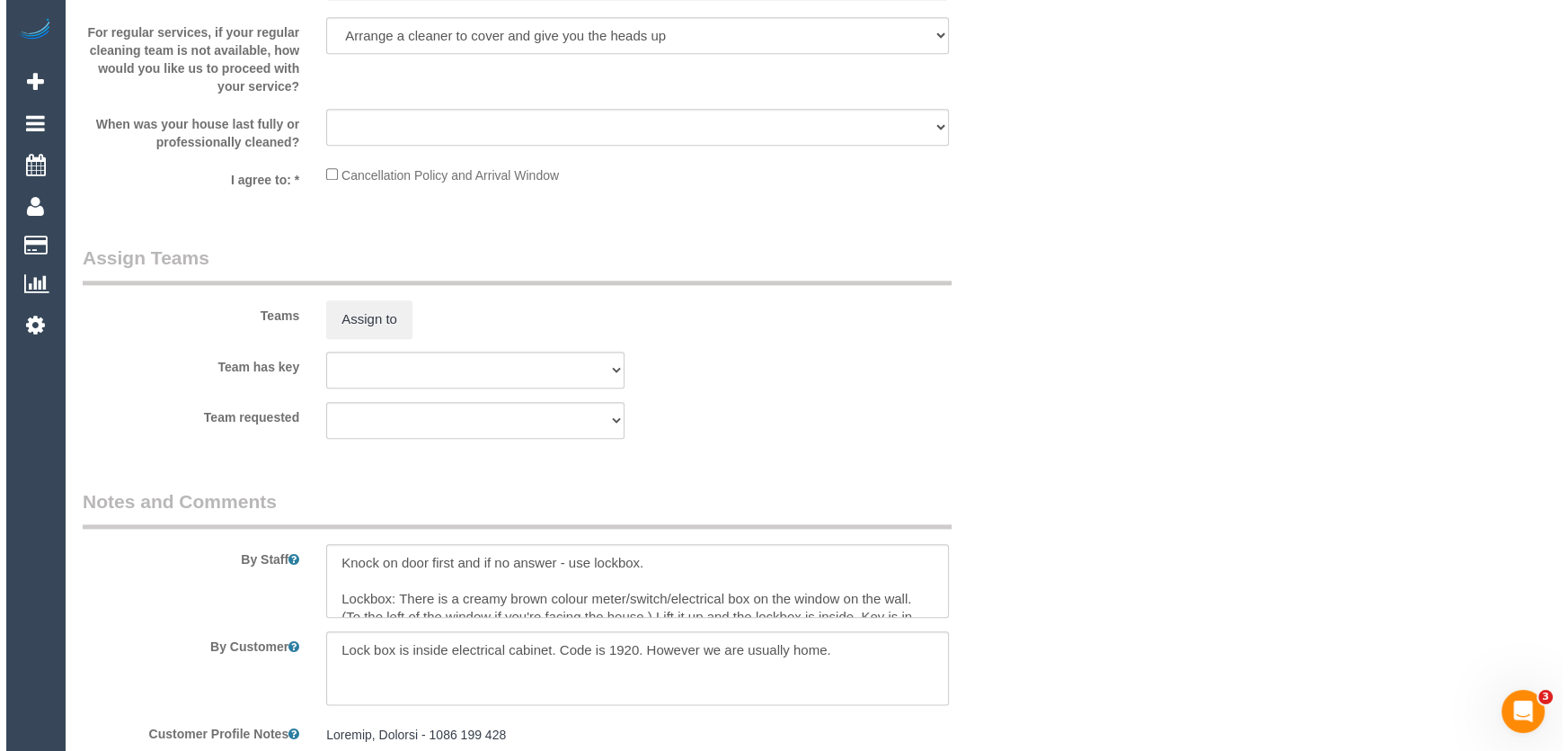
scroll to position [2534, 0]
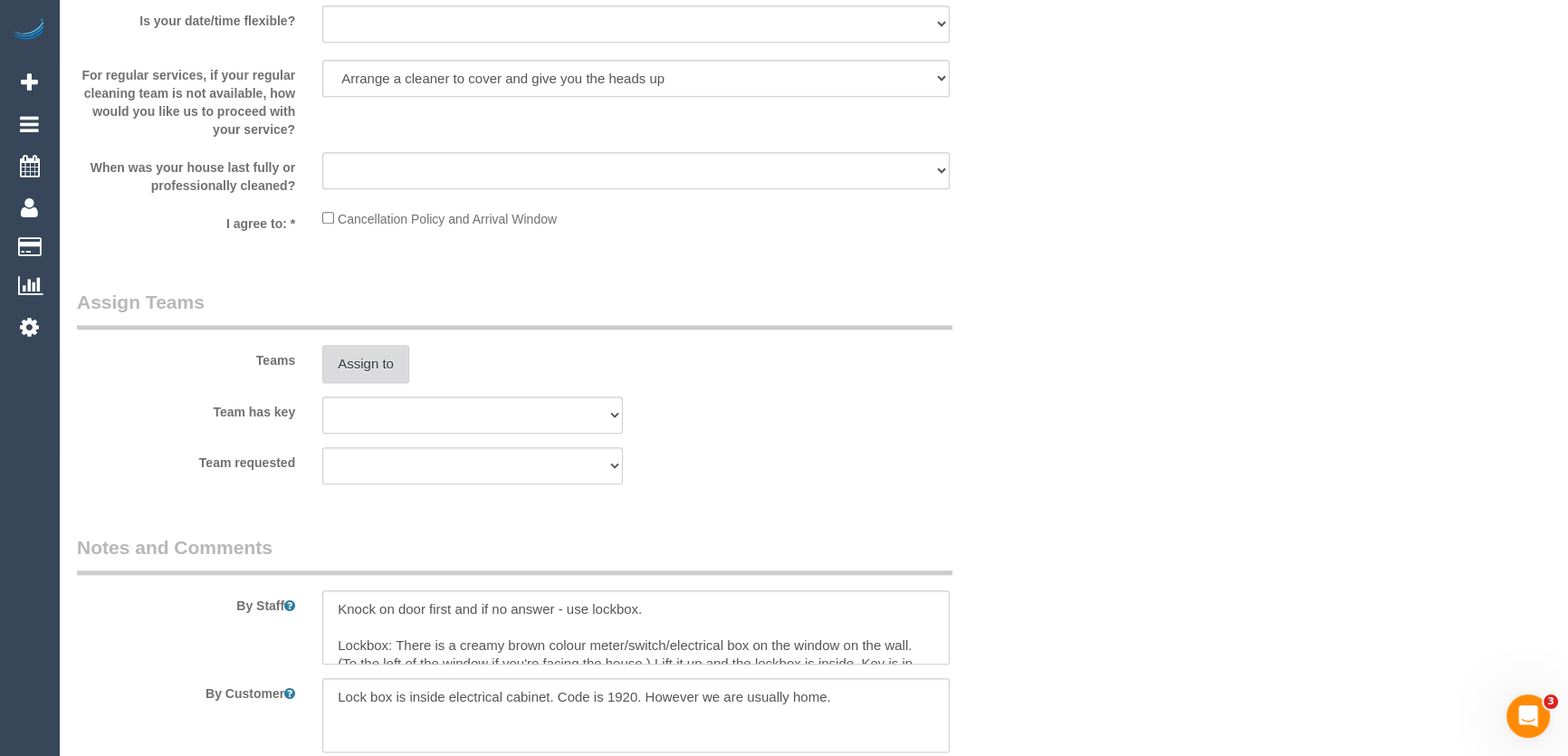
click at [362, 373] on button "Assign to" at bounding box center [365, 363] width 87 height 38
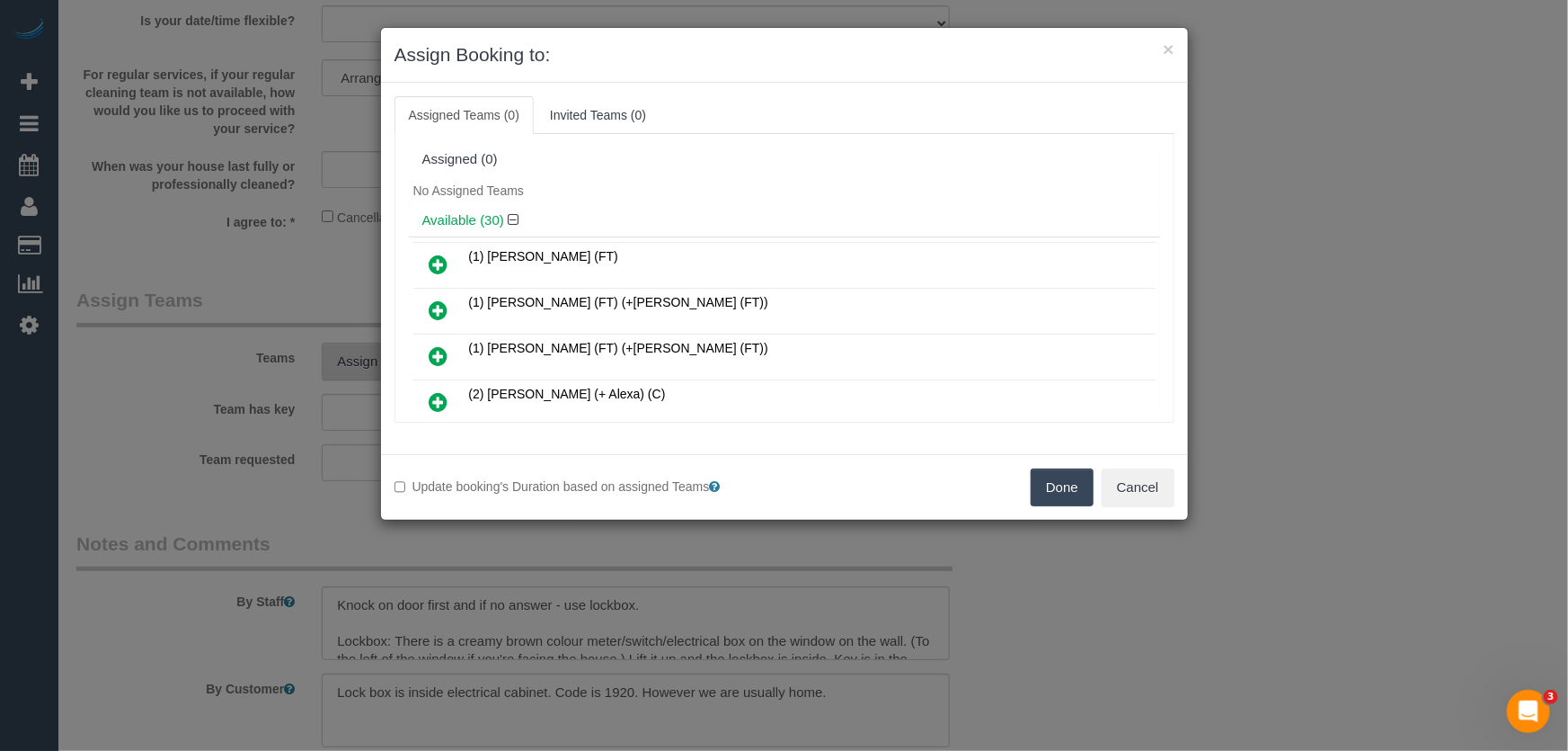
scroll to position [698, 0]
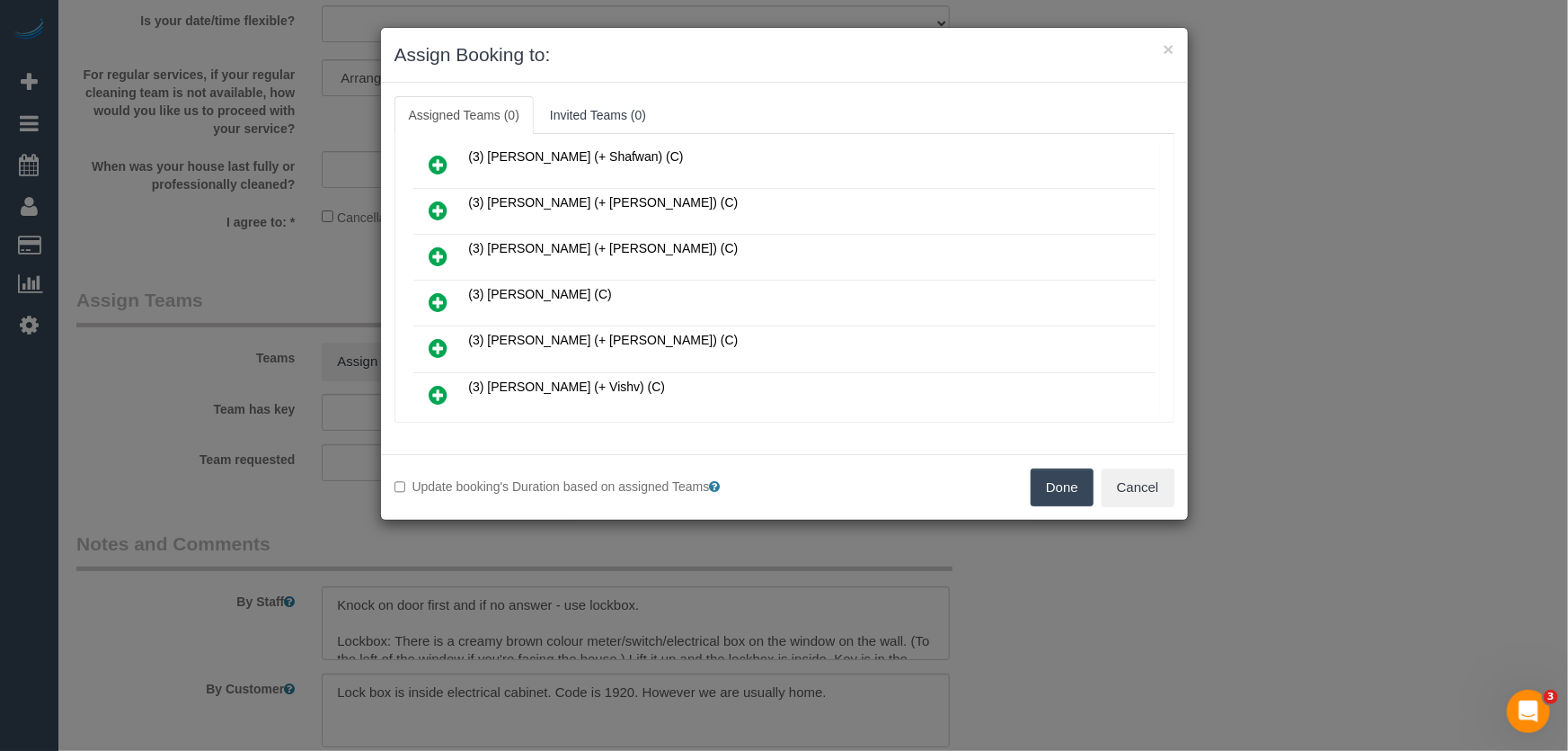
click at [434, 291] on icon at bounding box center [440, 302] width 19 height 21
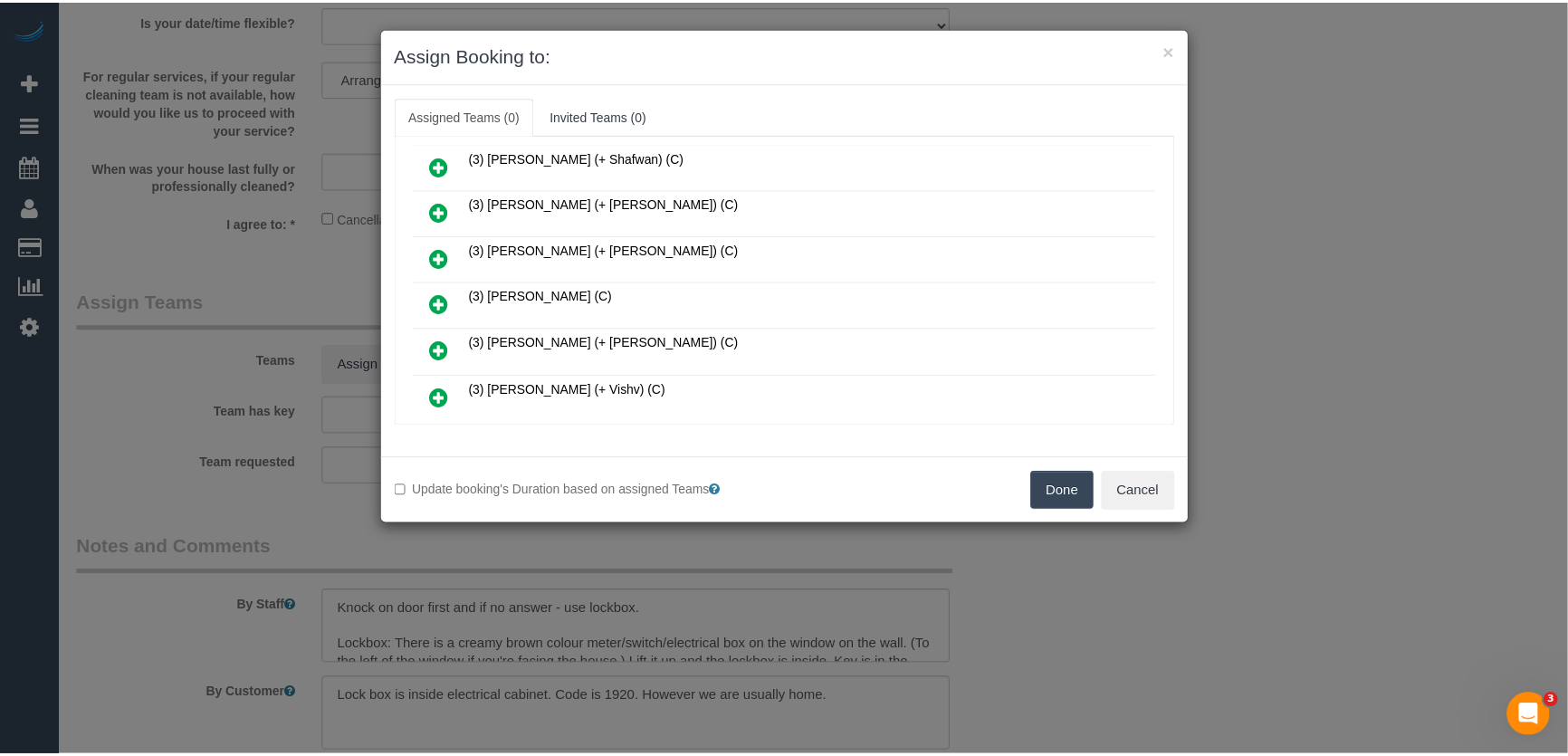
scroll to position [745, 0]
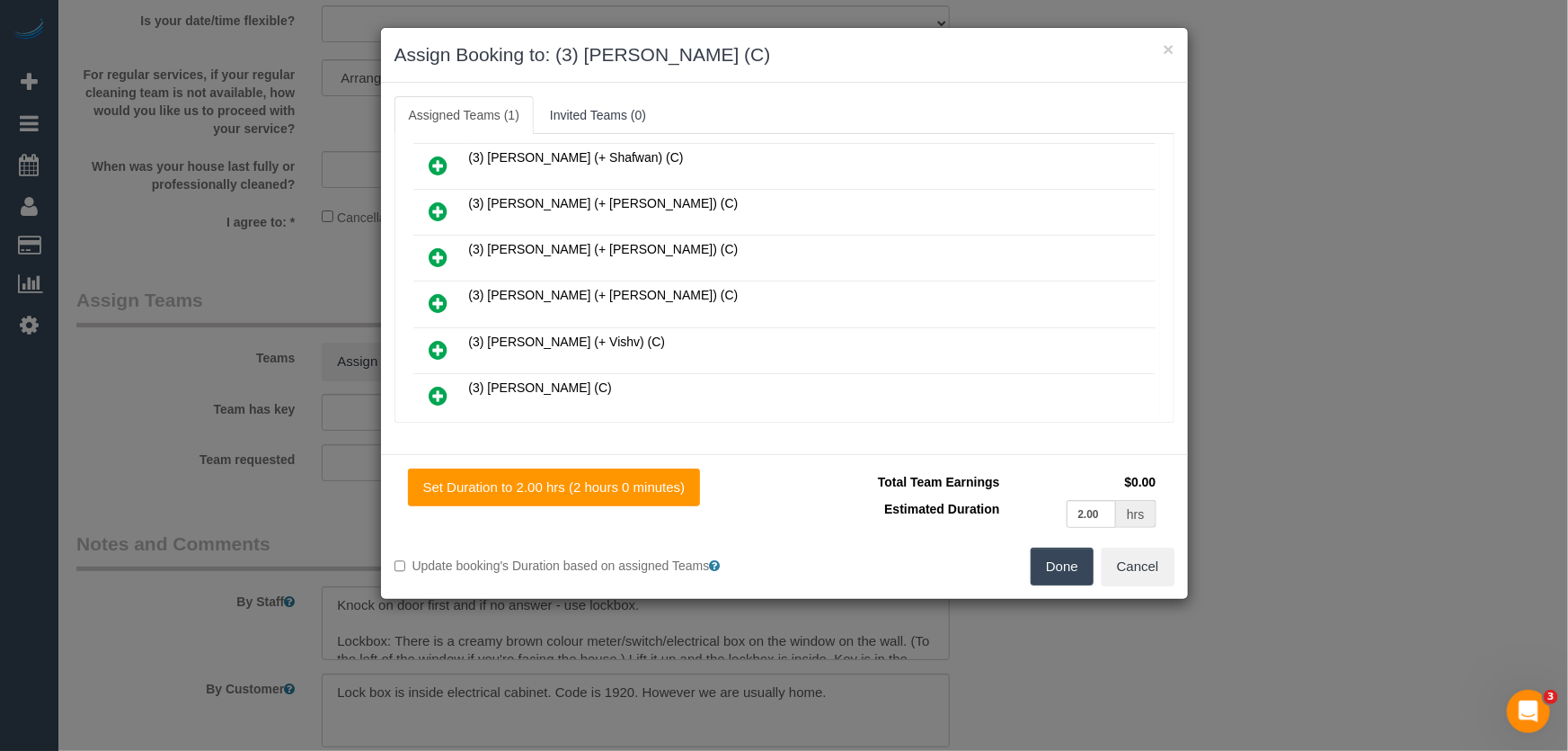
click at [1064, 574] on button "Done" at bounding box center [1062, 566] width 63 height 38
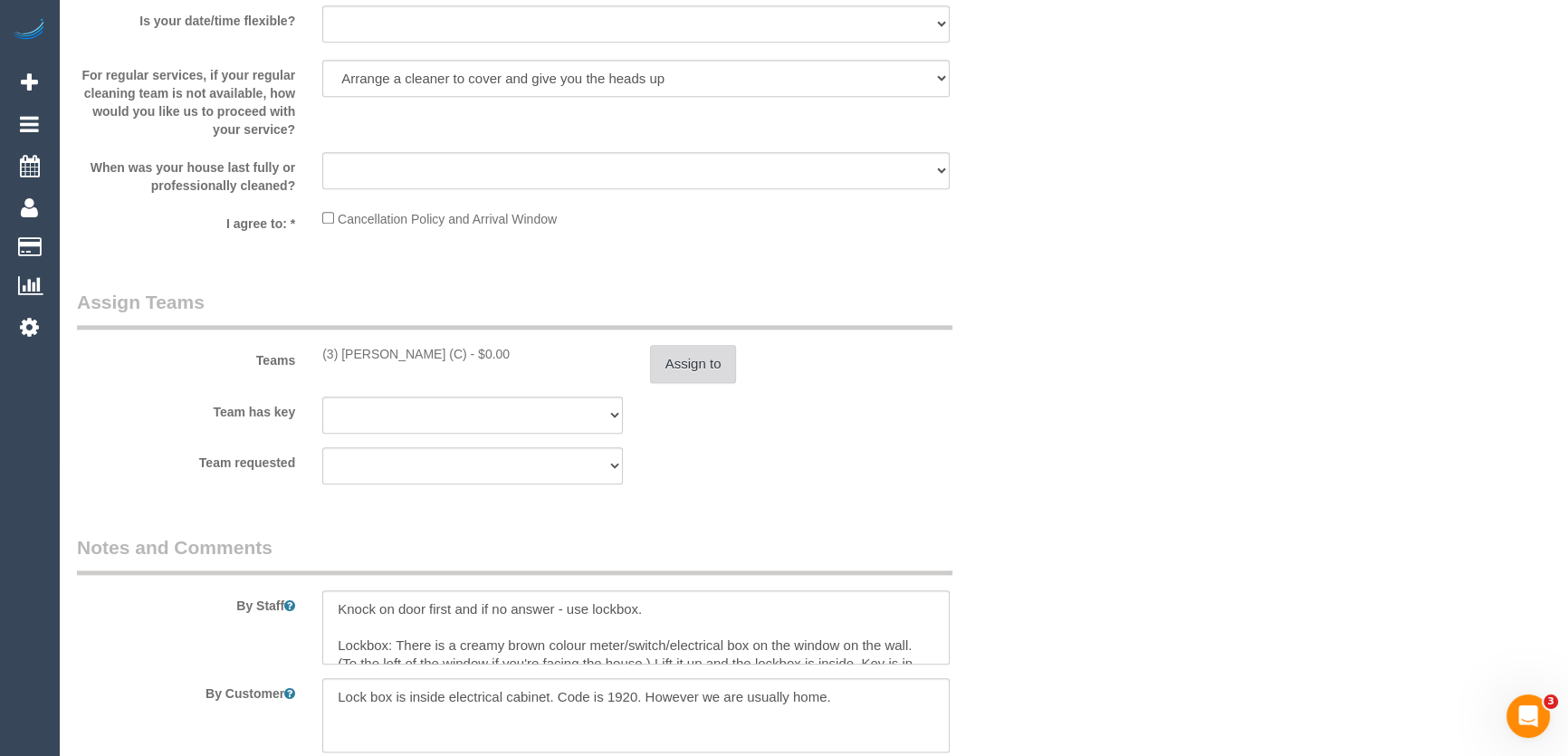
click at [699, 370] on button "Assign to" at bounding box center [693, 363] width 87 height 38
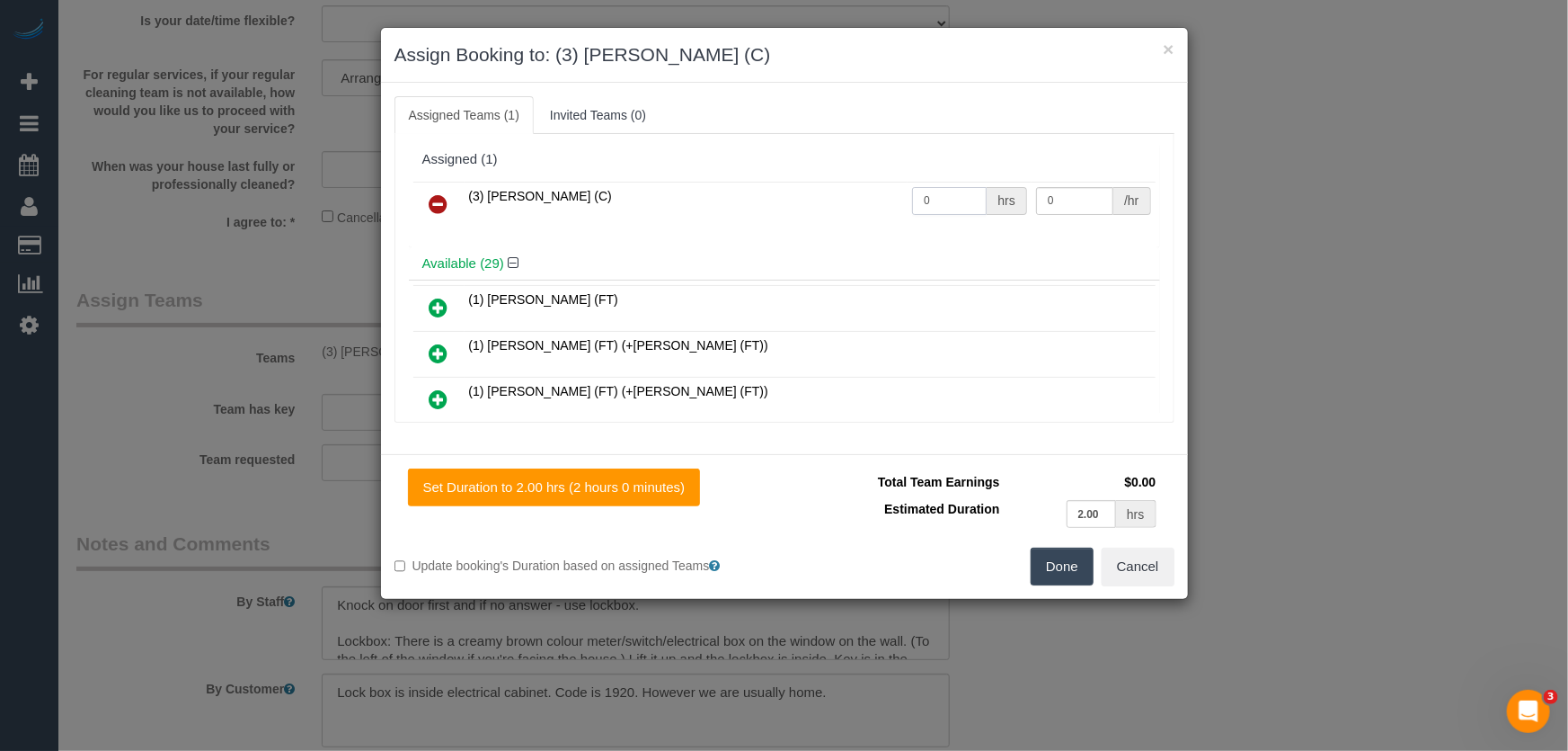
click at [942, 198] on input "0" at bounding box center [949, 201] width 74 height 28
type input "2"
type input "35"
click at [1043, 543] on div "Total Team Earnings $70.00 Estimated Duration 2.00 hrs Warning: The Company sha…" at bounding box center [980, 508] width 390 height 79
click at [1039, 568] on button "Done" at bounding box center [1062, 566] width 63 height 38
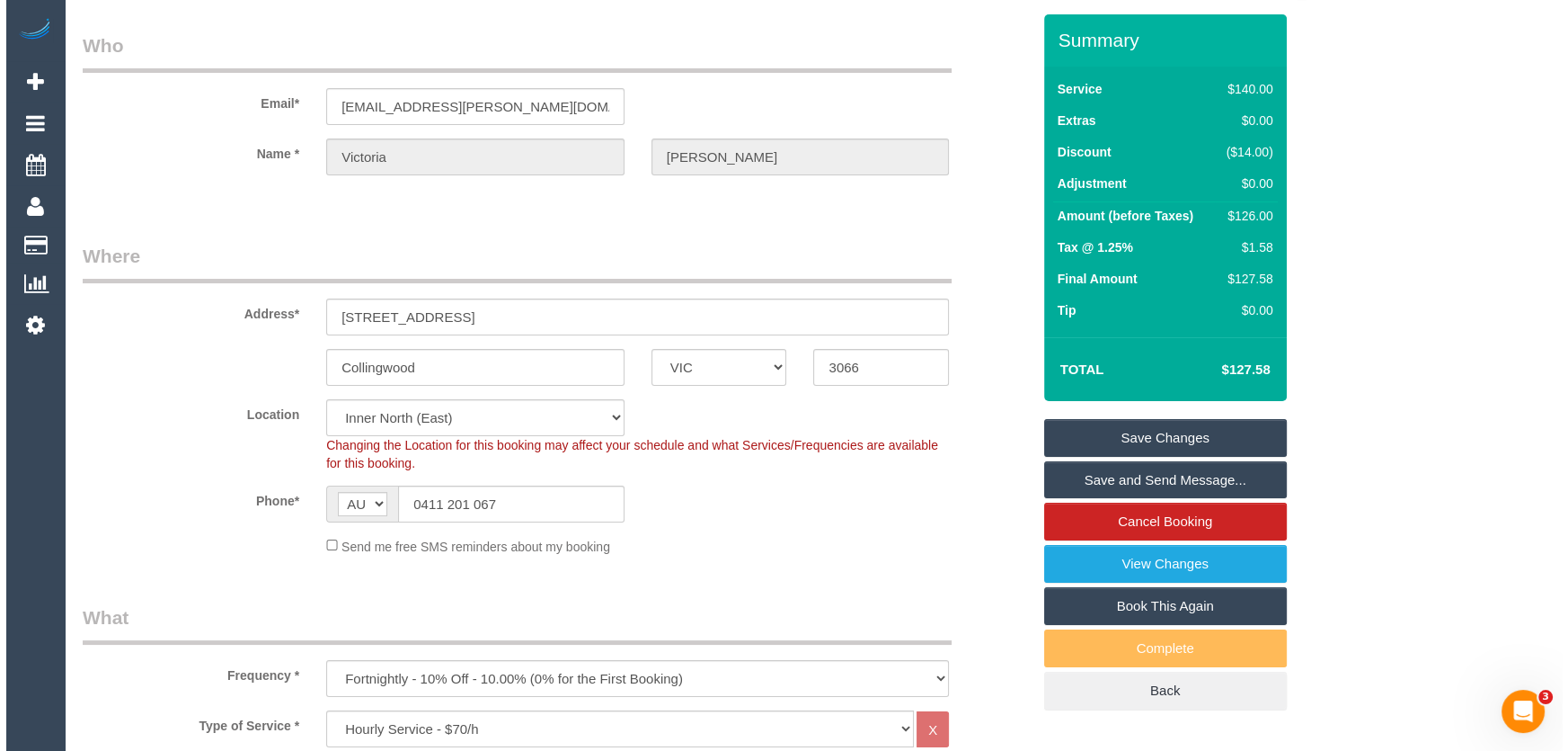
scroll to position [0, 0]
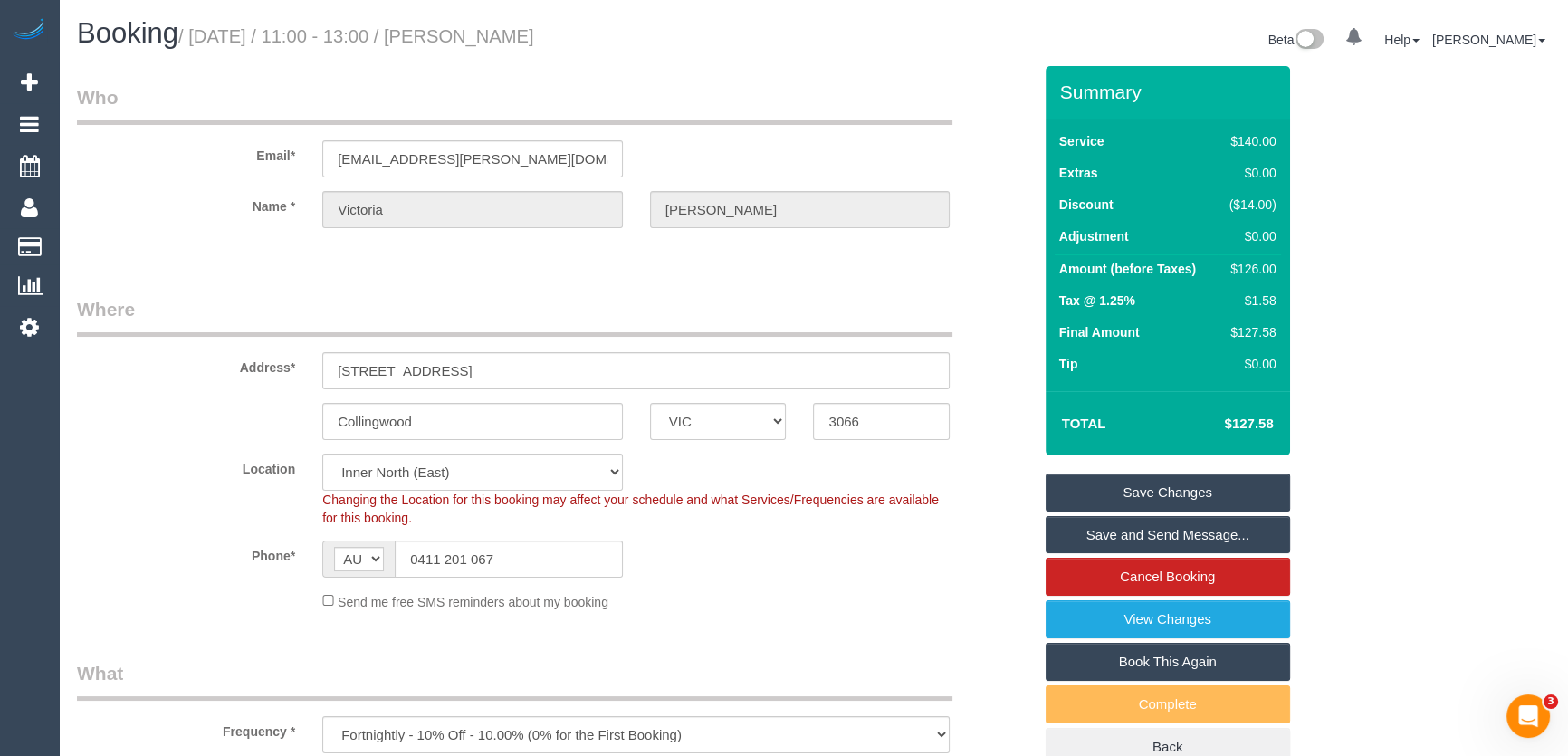
click at [521, 23] on h1 "Booking / September 05, 2025 / 11:00 - 13:00 / Victoria Hart" at bounding box center [438, 34] width 723 height 31
click at [521, 31] on small "/ September 05, 2025 / 11:00 - 13:00 / Victoria Hart" at bounding box center [356, 36] width 356 height 19
copy small "Victoria Hart"
click at [1124, 531] on link "Save and Send Message..." at bounding box center [1168, 534] width 244 height 38
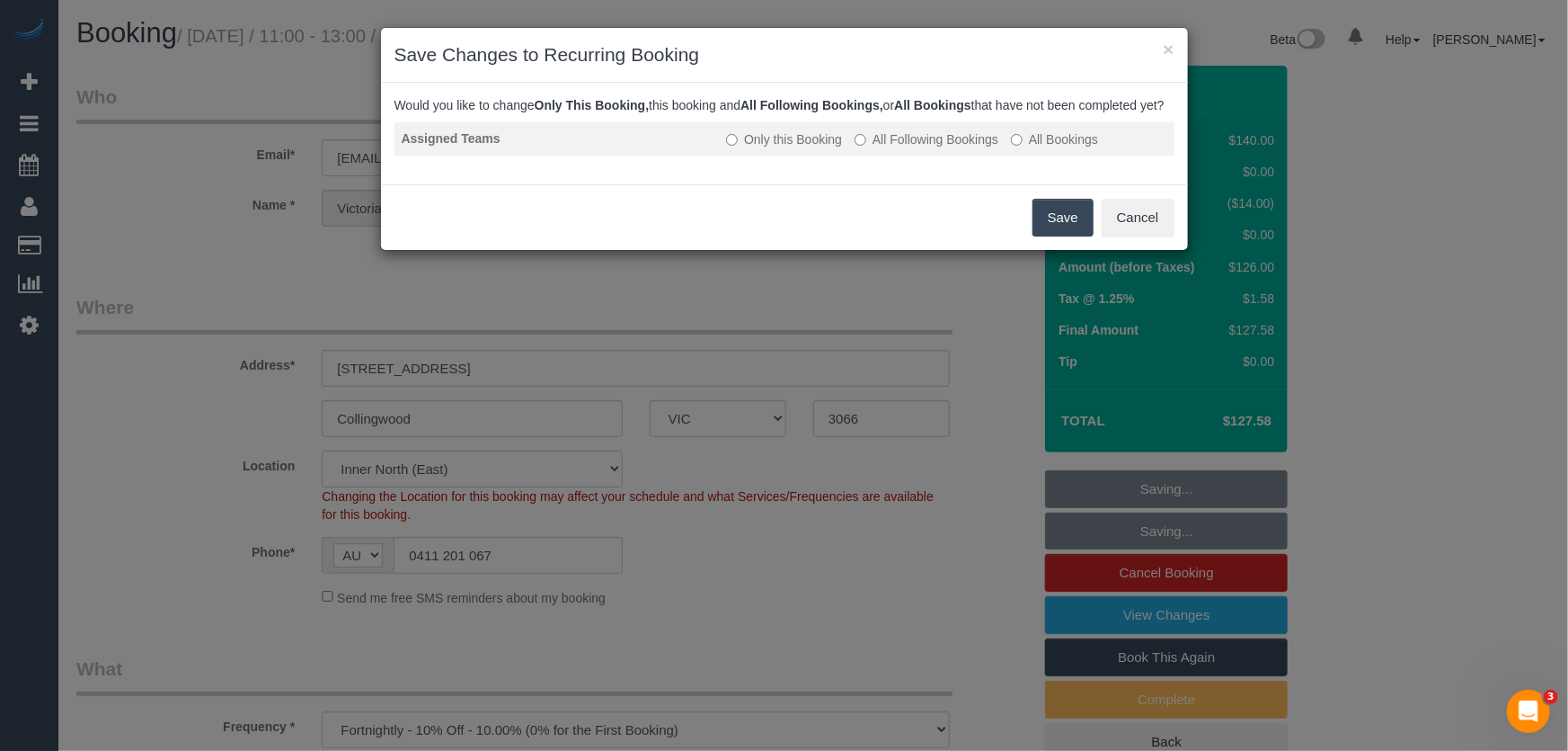
click at [916, 149] on label "All Following Bookings" at bounding box center [927, 139] width 144 height 18
click at [1057, 236] on button "Save" at bounding box center [1063, 217] width 61 height 38
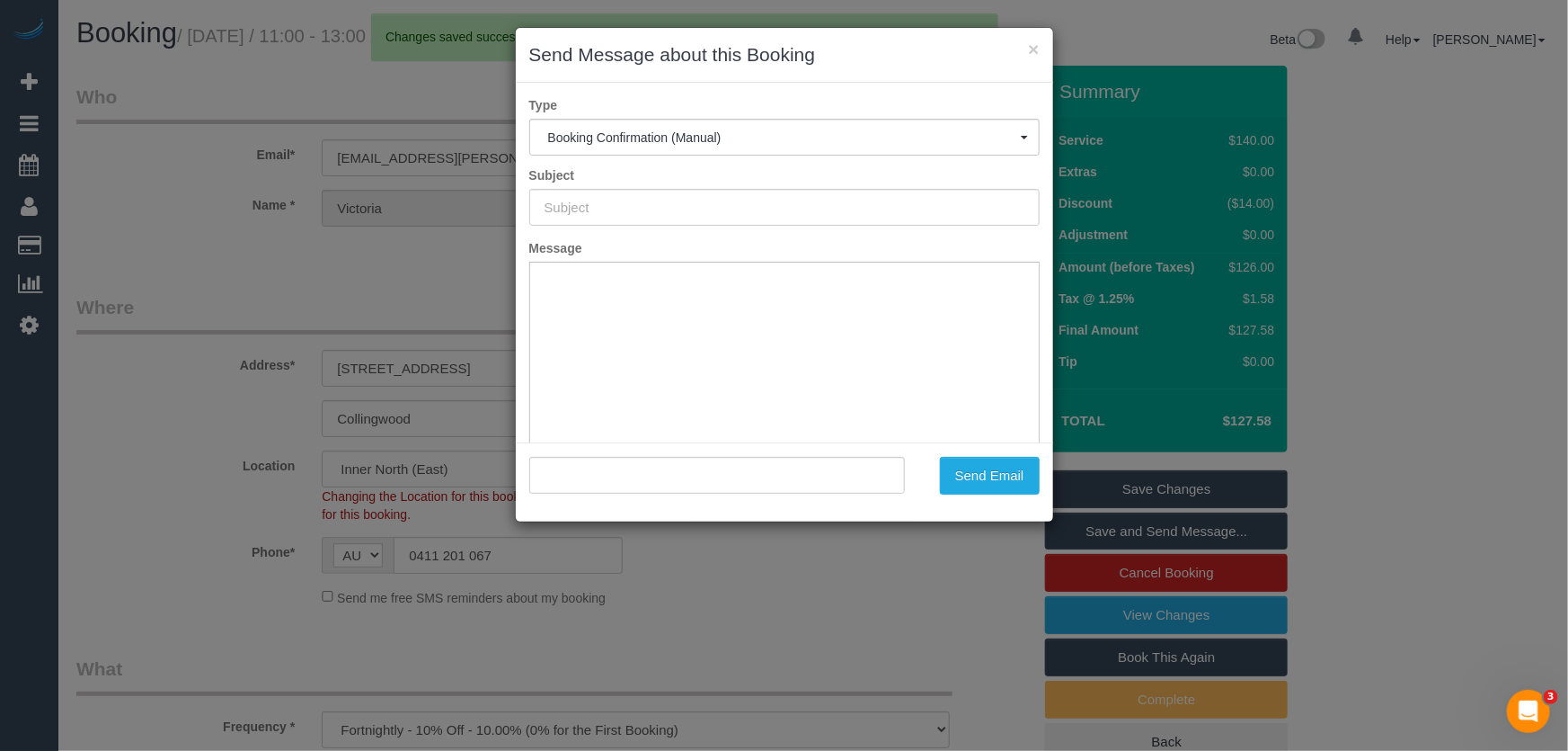
type input "Booking Confirmed"
type input ""Victoria Hart" <victoria.s.hart@gmail.com>"
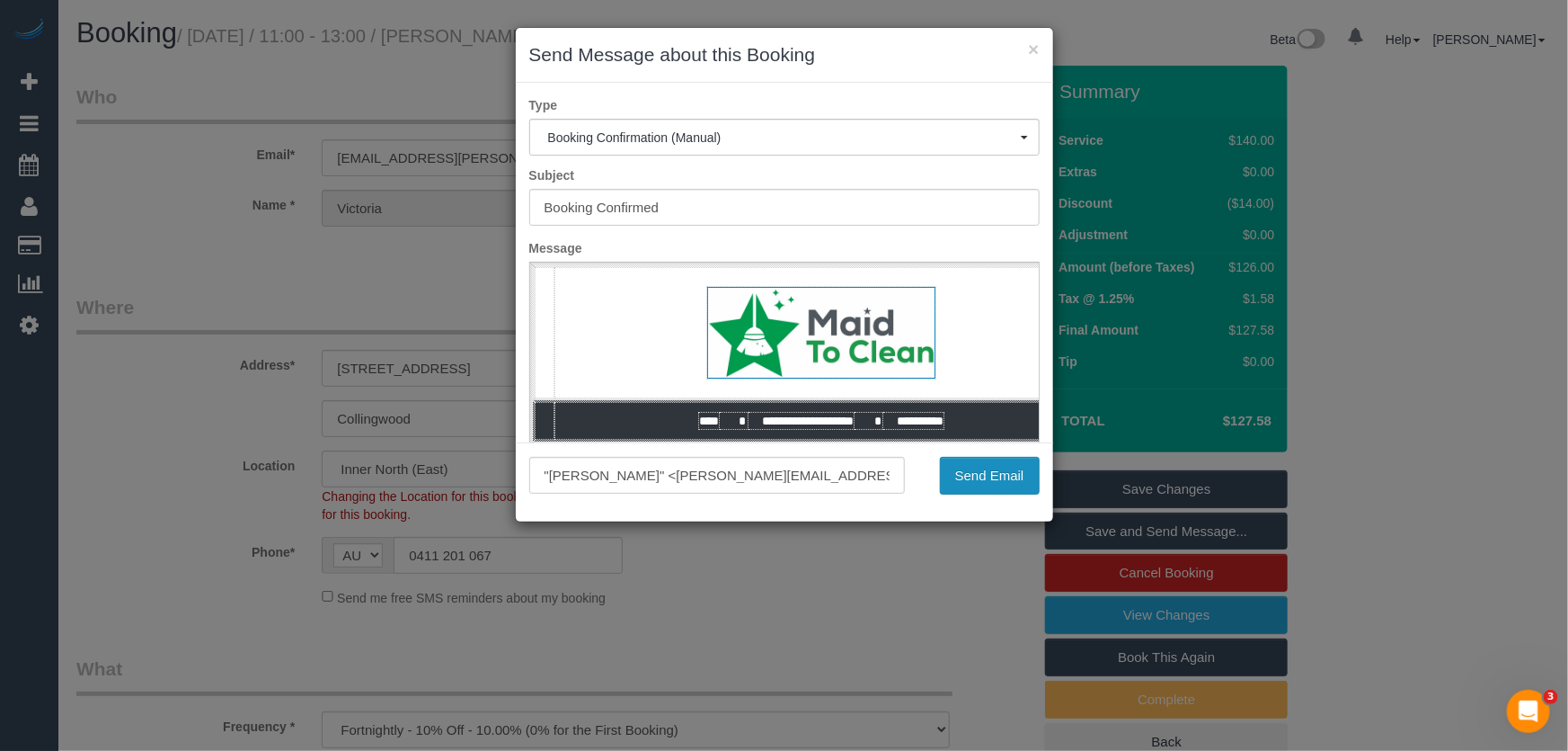
click at [959, 480] on button "Send Email" at bounding box center [989, 476] width 100 height 38
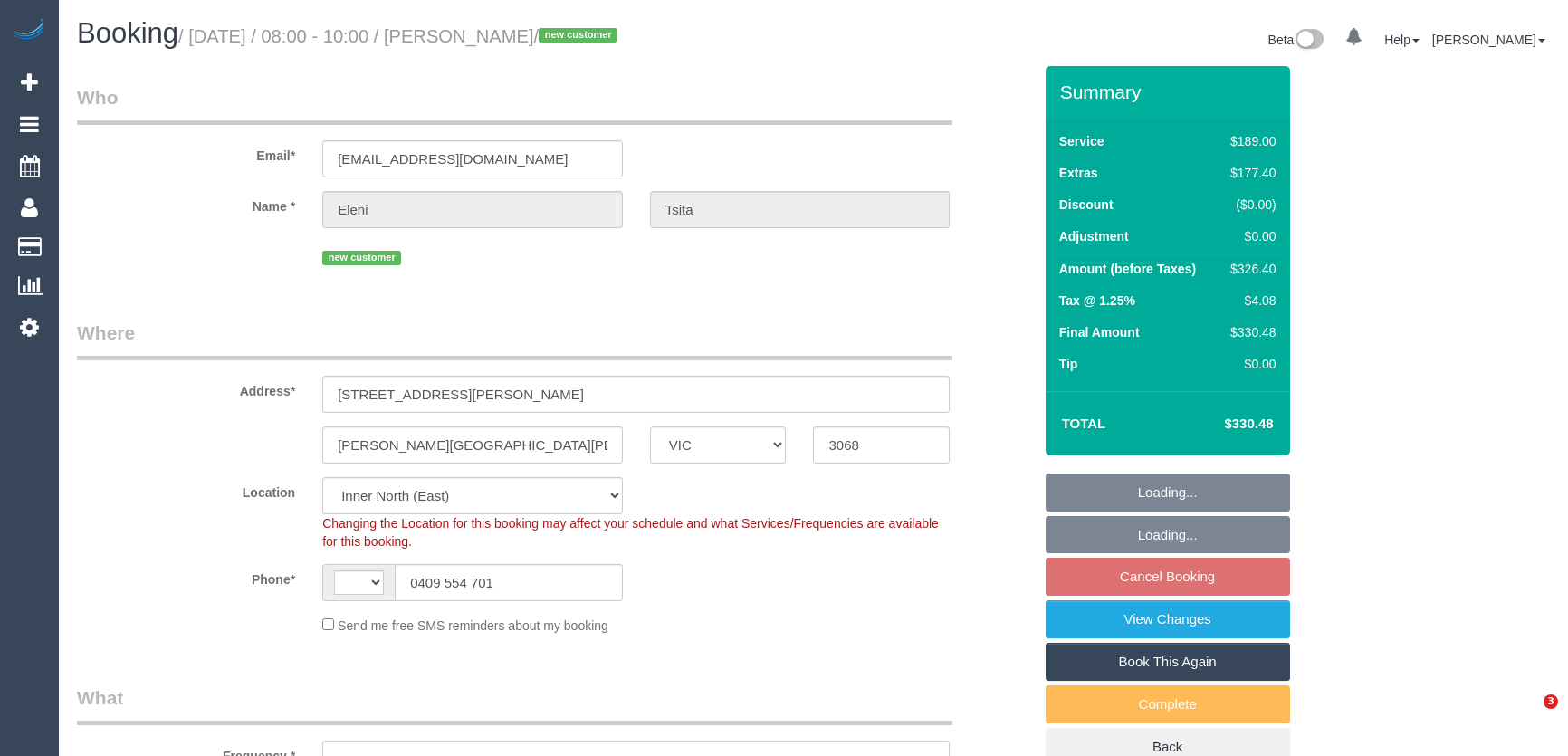
select select "VIC"
select select "string:AU"
select select "number:28"
select select "number:15"
select select "number:19"
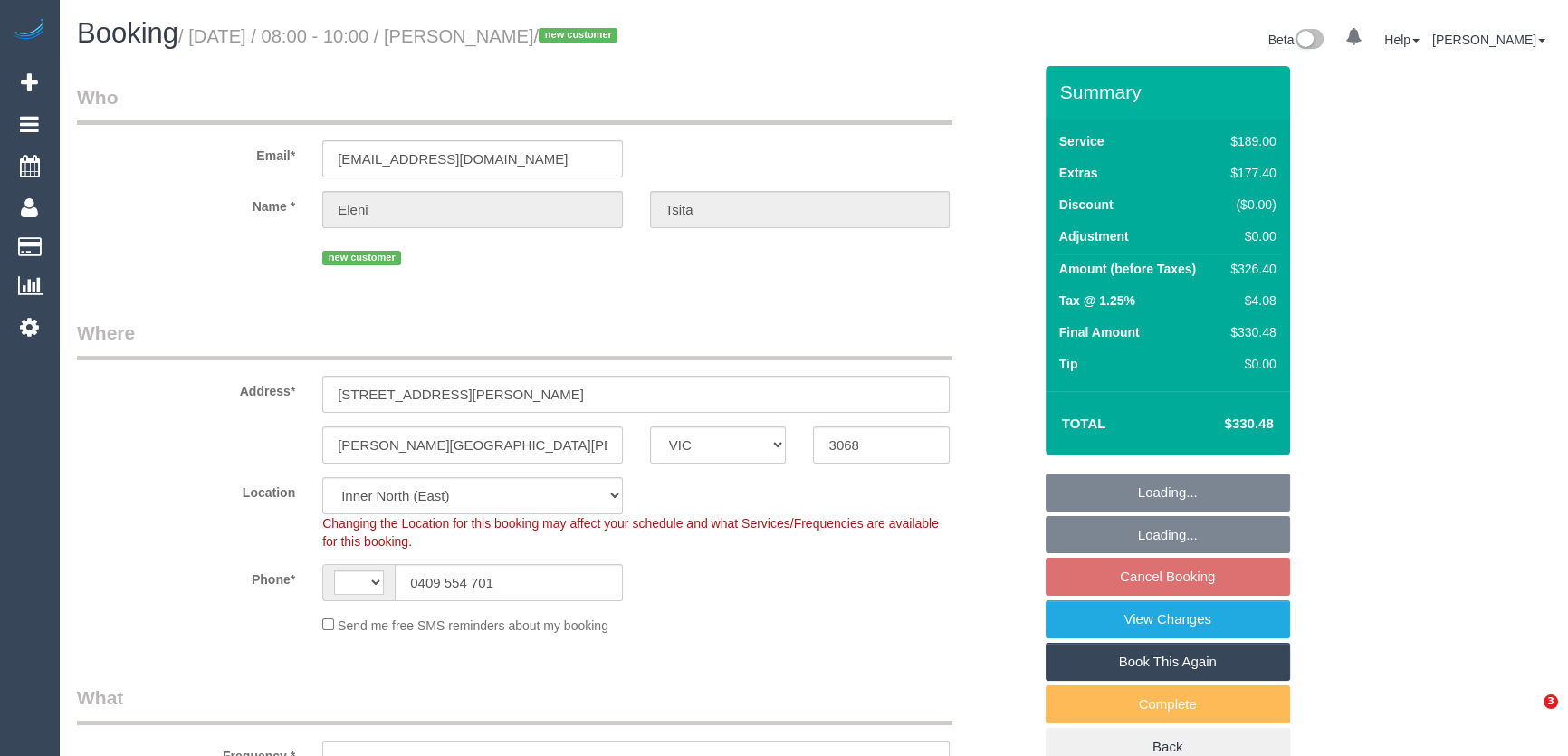
select select "number:25"
select select "number:26"
select select "object:1626"
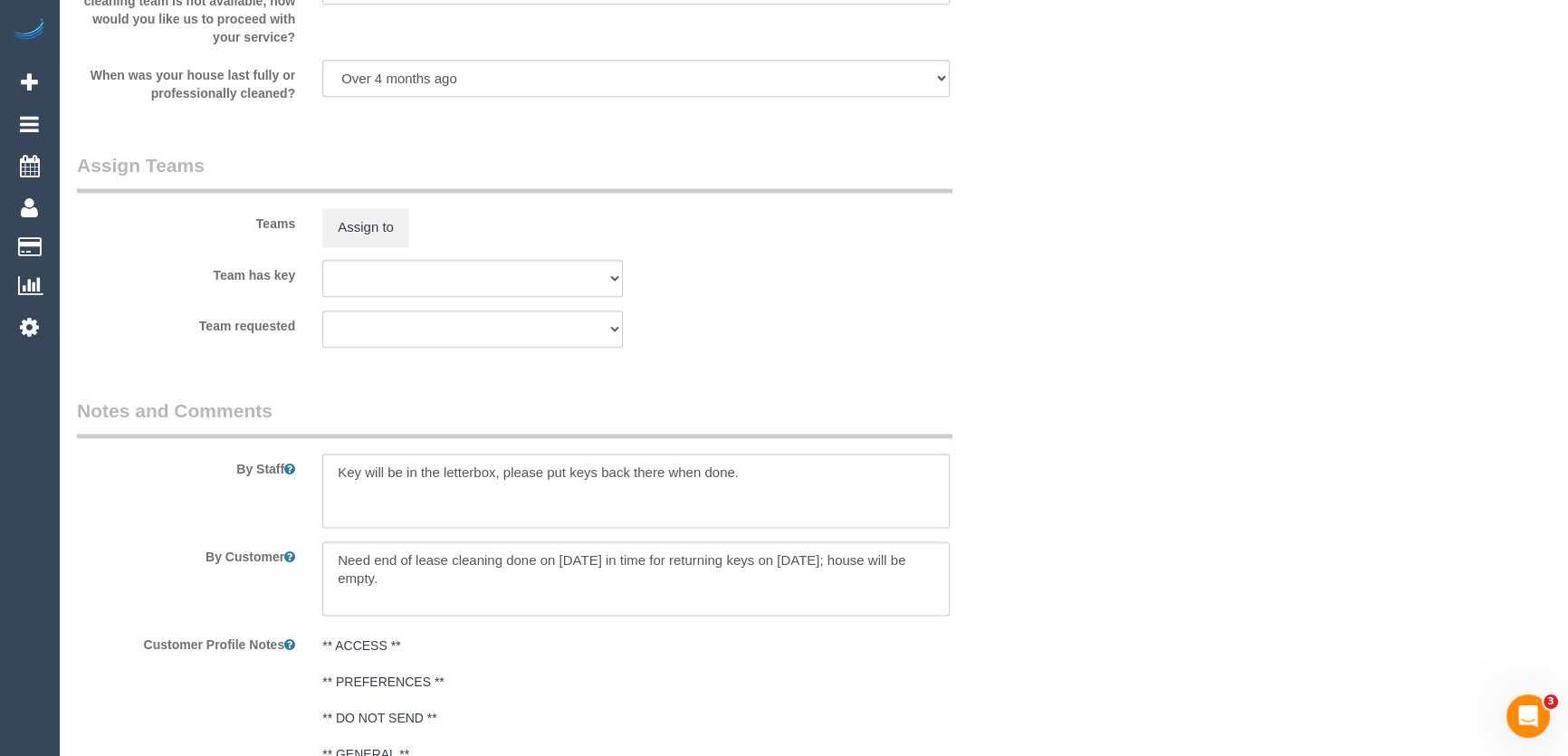
scroll to position [3135, 0]
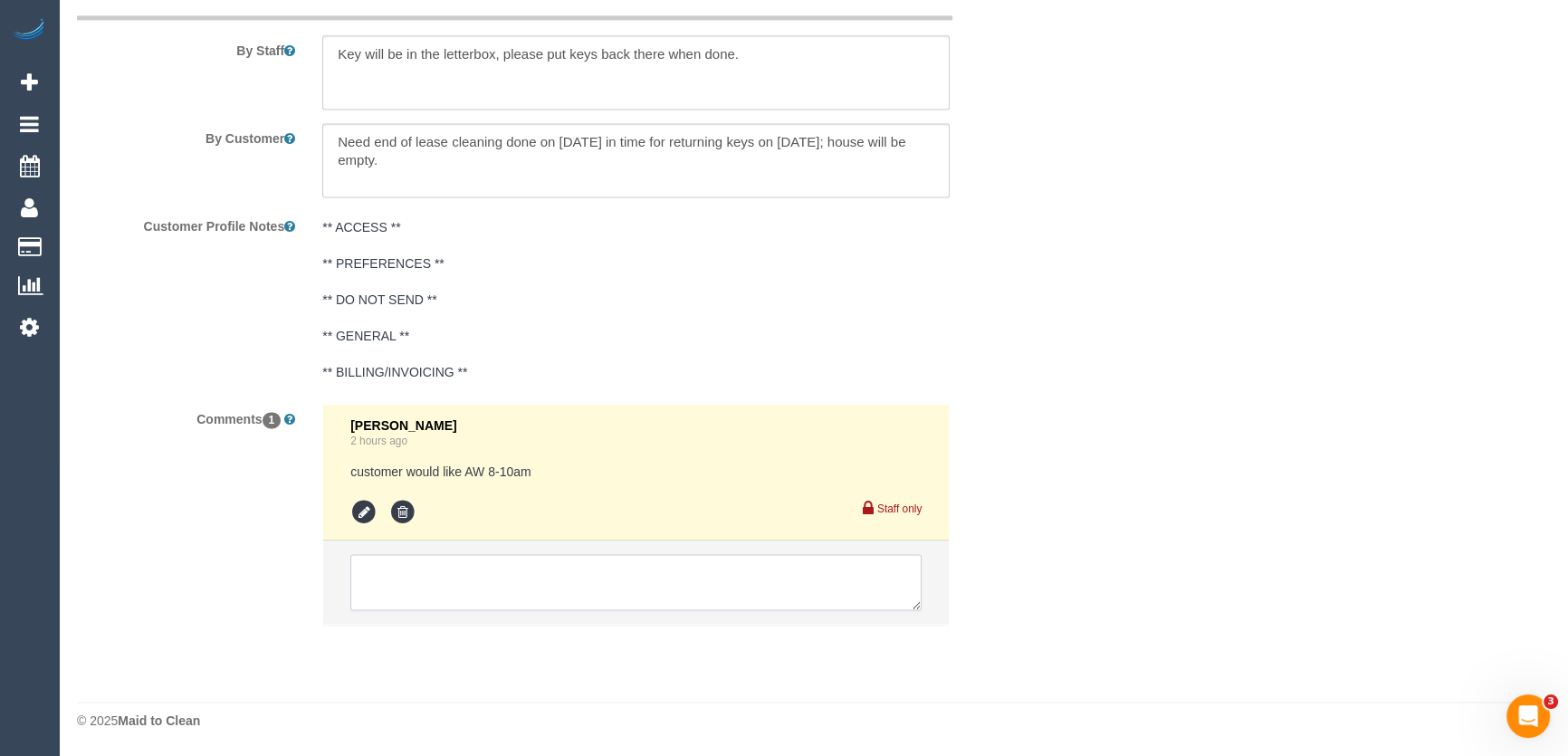
click at [403, 569] on textarea at bounding box center [636, 582] width 571 height 56
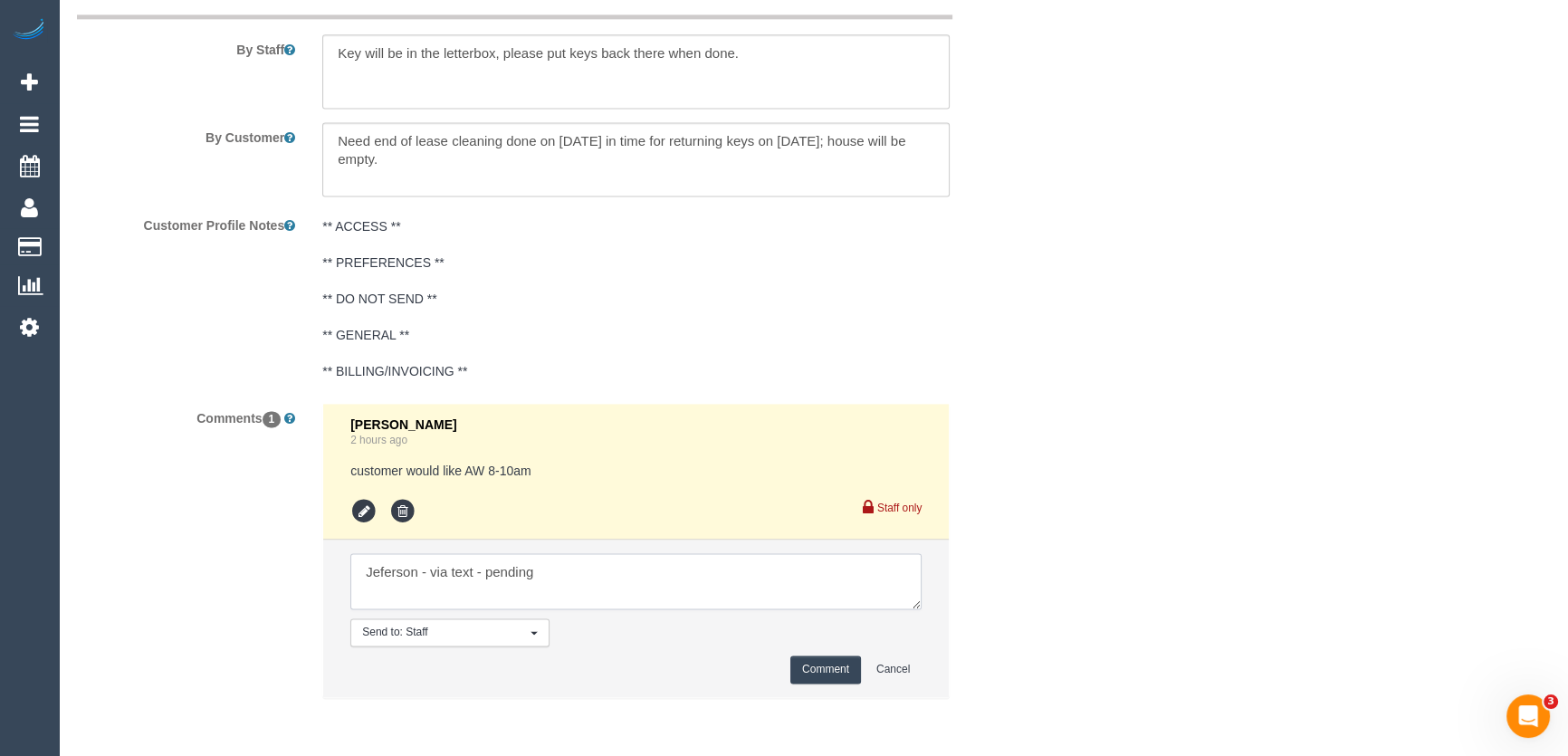
type textarea "Jeferson - via text - pending"
click at [831, 676] on button "Comment" at bounding box center [825, 669] width 71 height 28
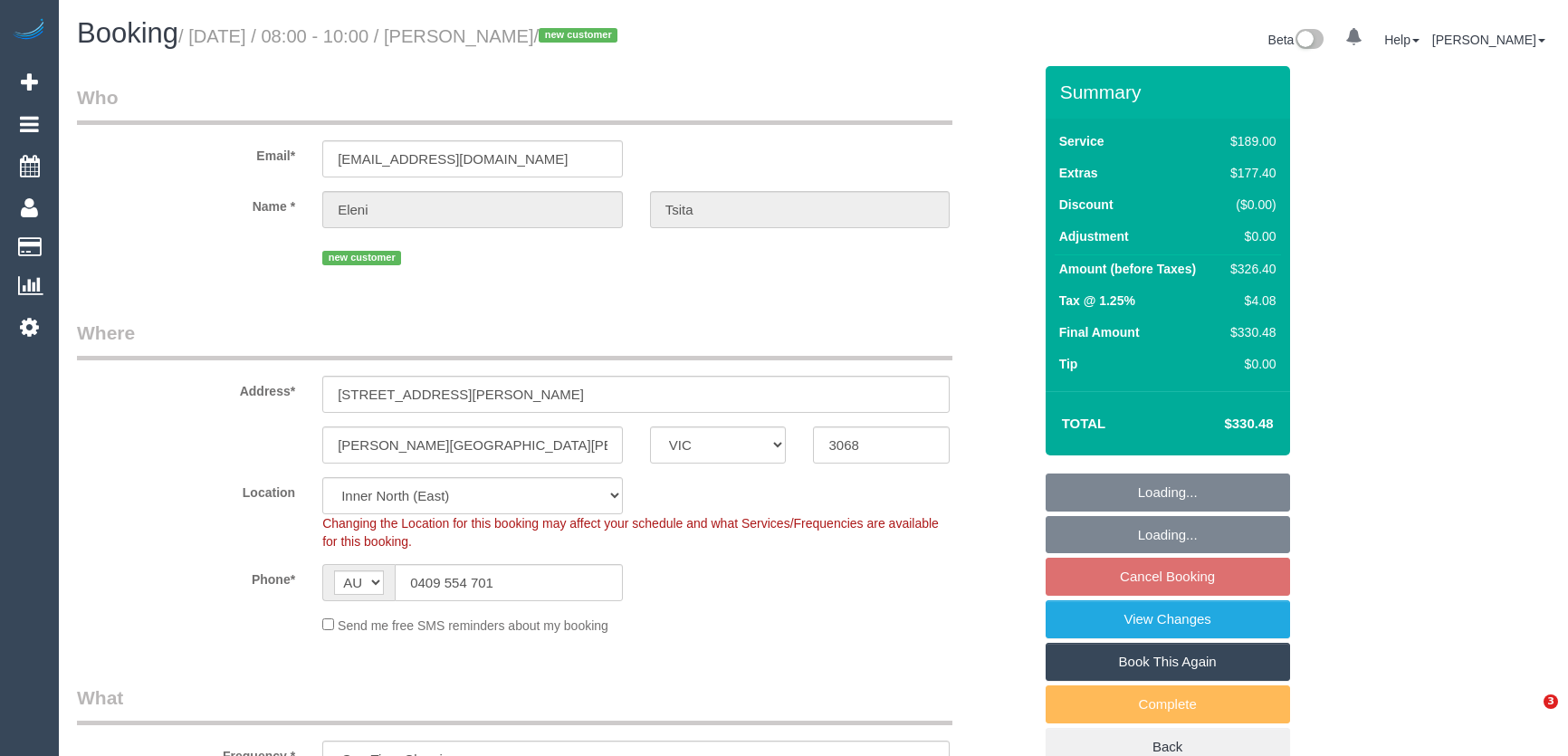
select select "VIC"
select select "number:28"
select select "number:15"
select select "number:19"
select select "number:25"
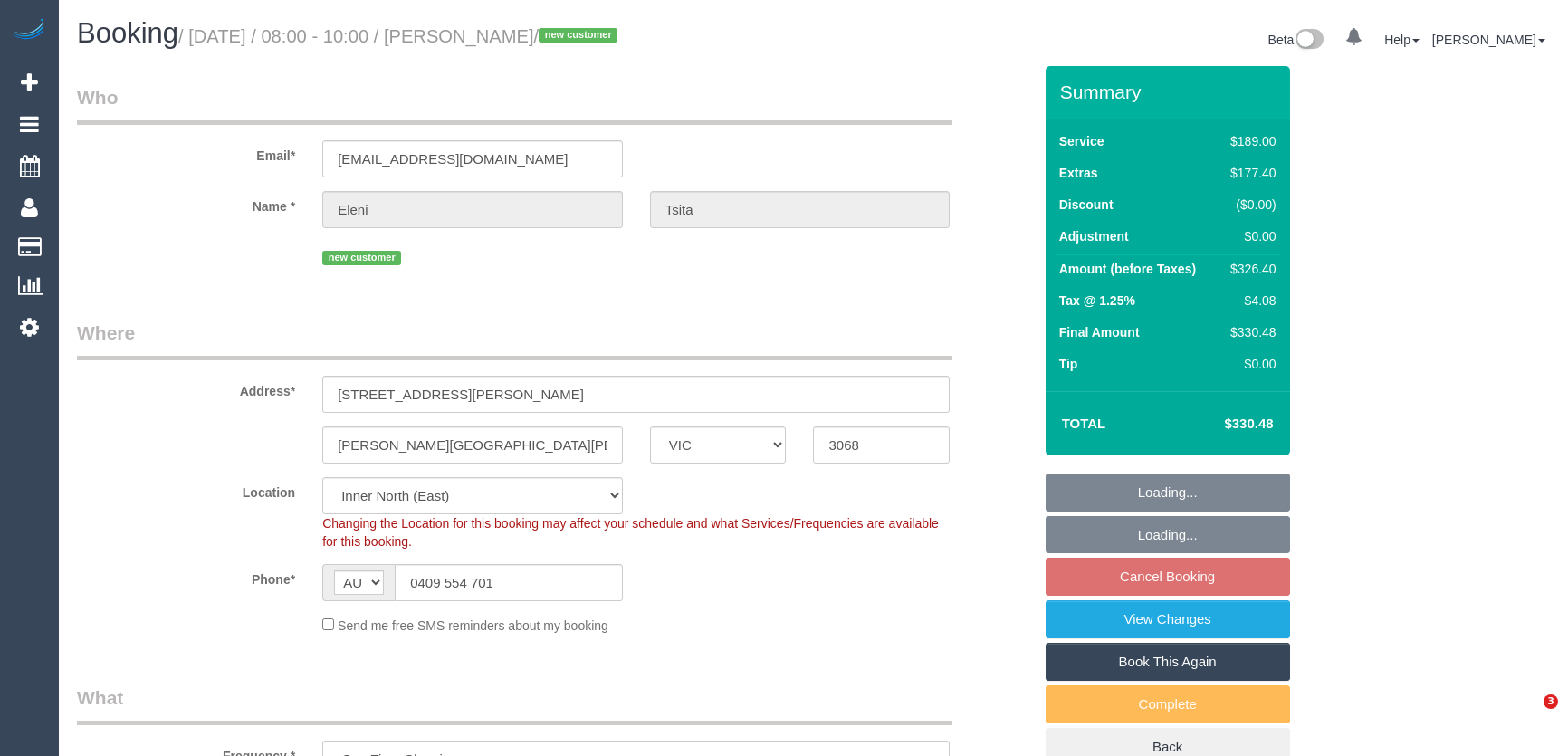
select select "number:26"
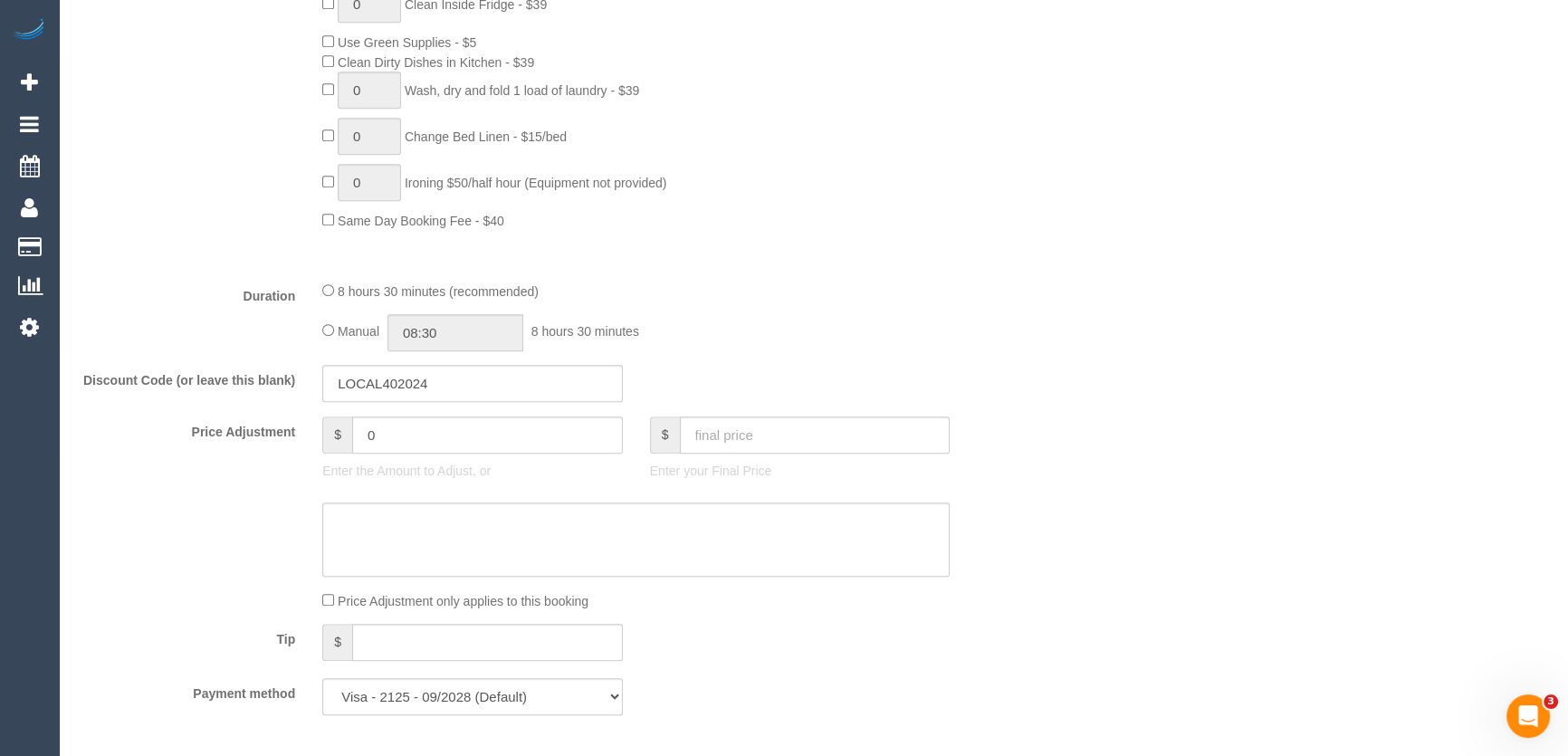
scroll to position [1316, 0]
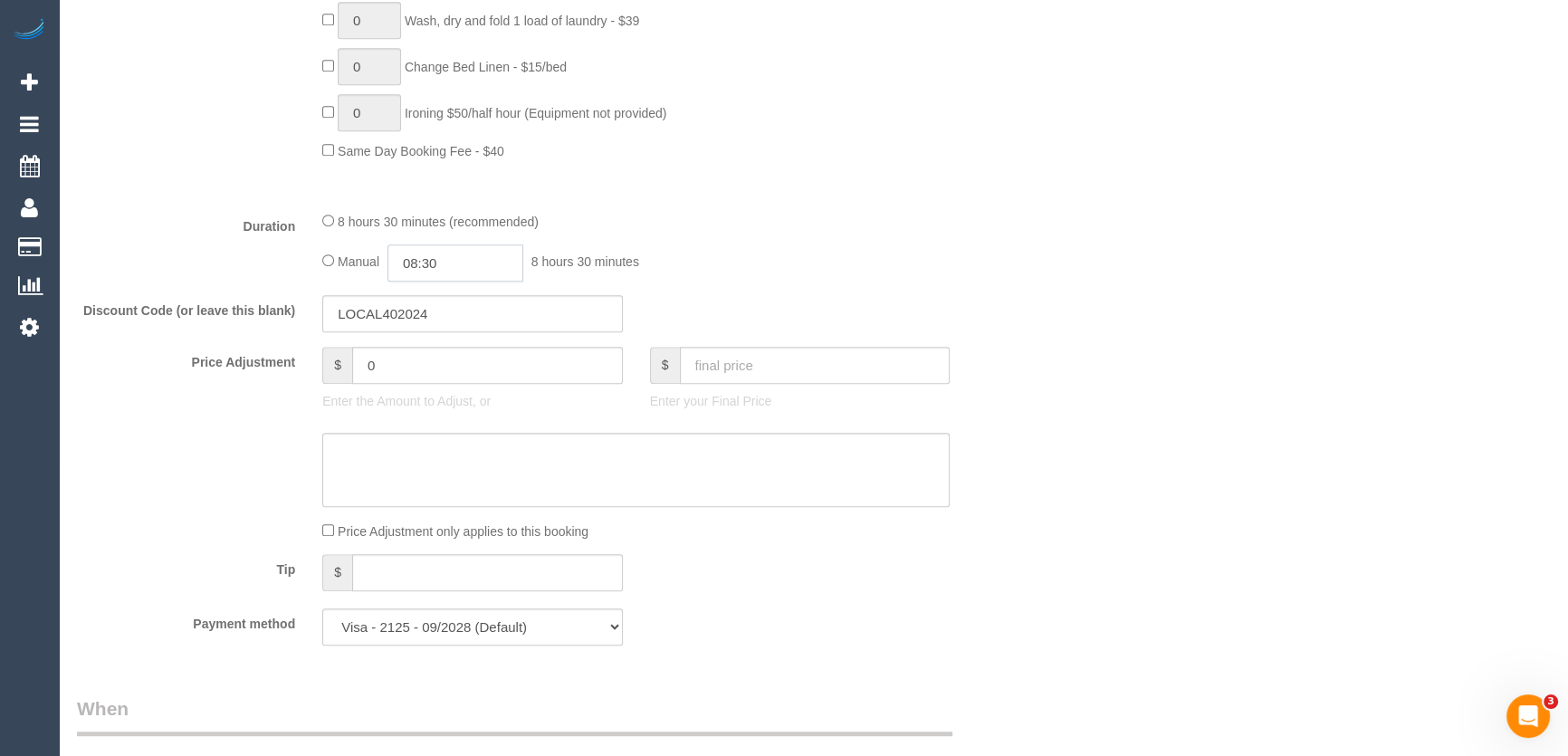
click at [461, 262] on input "08:30" at bounding box center [456, 263] width 136 height 37
click at [444, 307] on li "07:00" at bounding box center [436, 317] width 81 height 23
type input "07:00"
click at [785, 286] on fieldset "What Frequency * One Time Cleaning Weekly - 10% Off - 10.00% (0% for the First …" at bounding box center [555, 14] width 956 height 1291
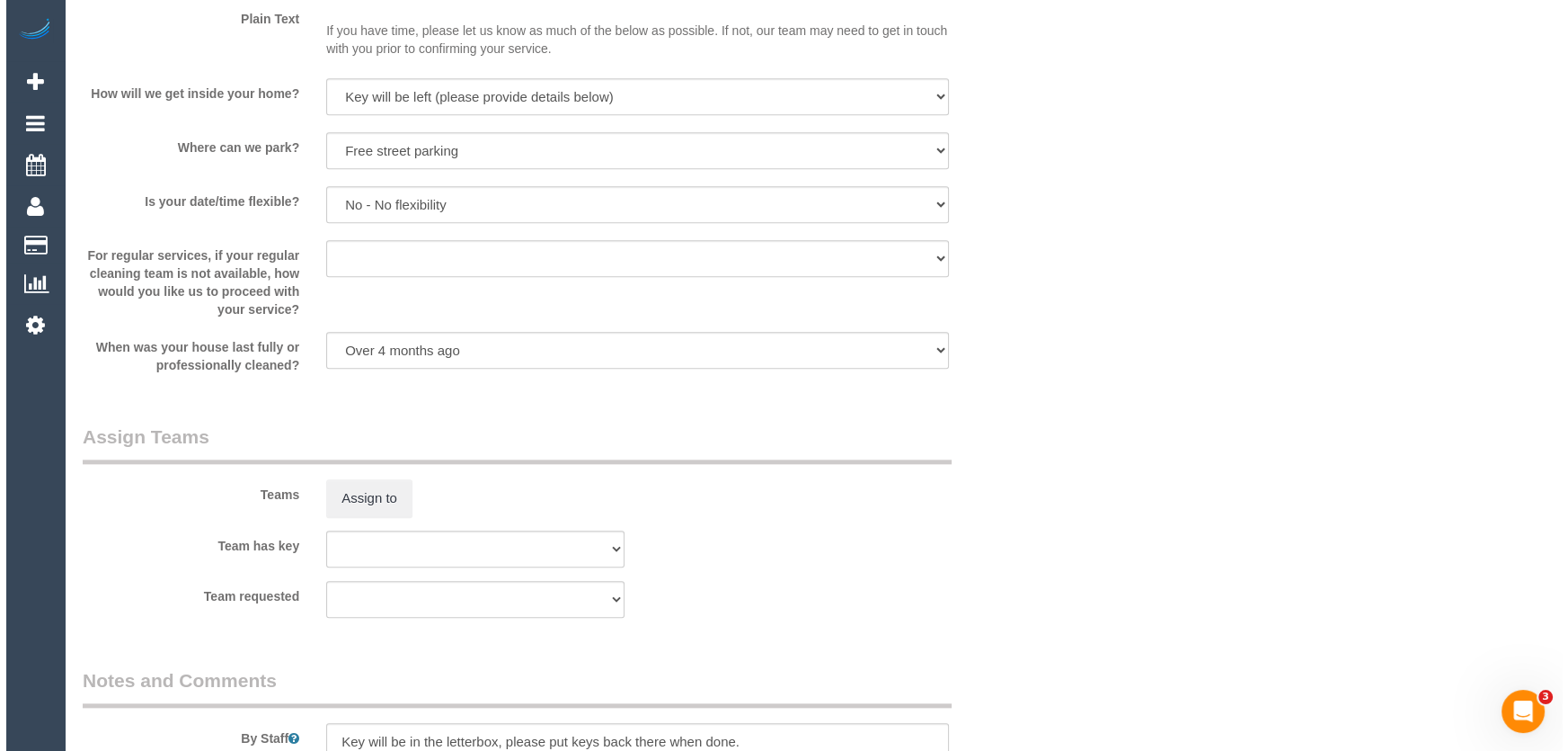
scroll to position [2534, 0]
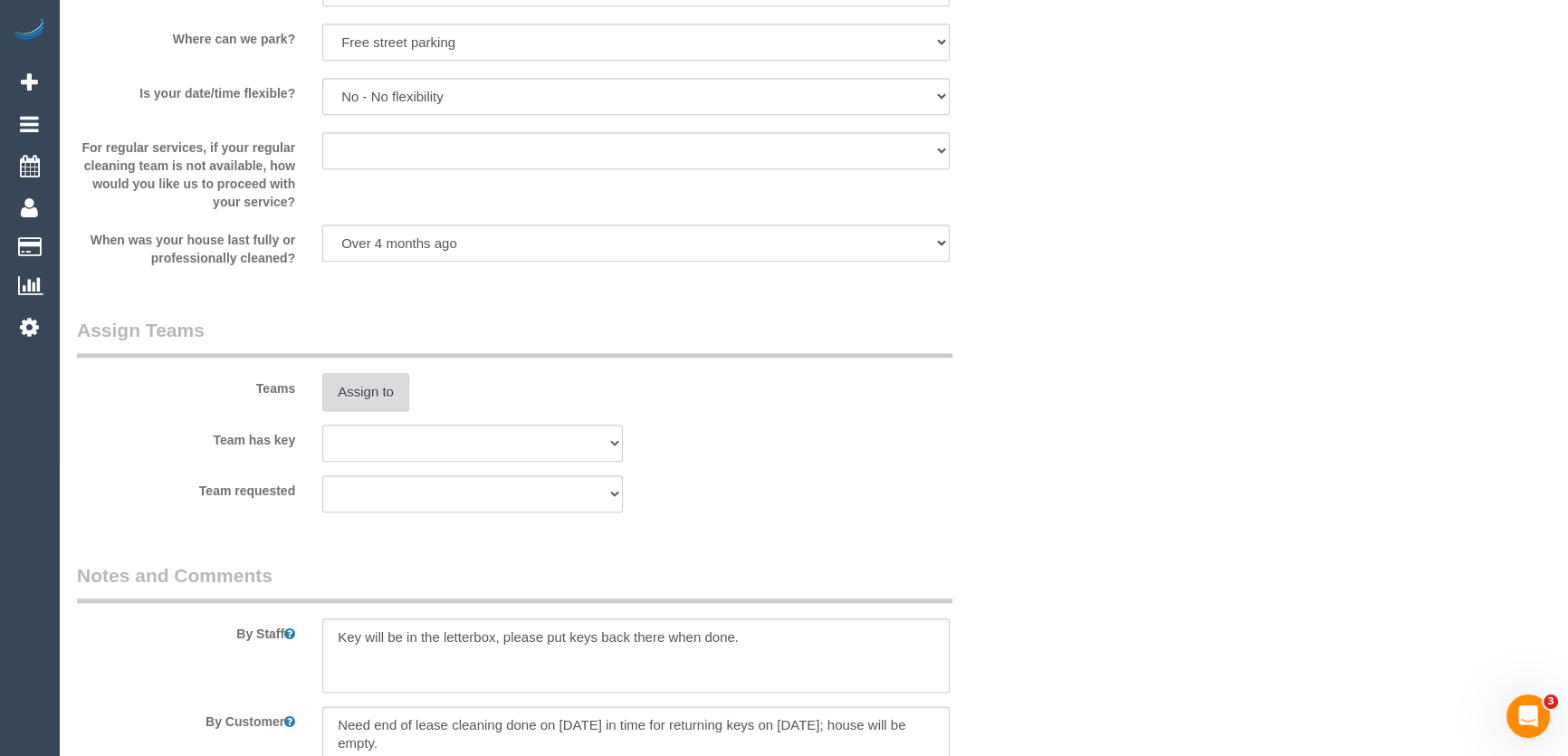
click at [371, 388] on button "Assign to" at bounding box center [365, 391] width 87 height 38
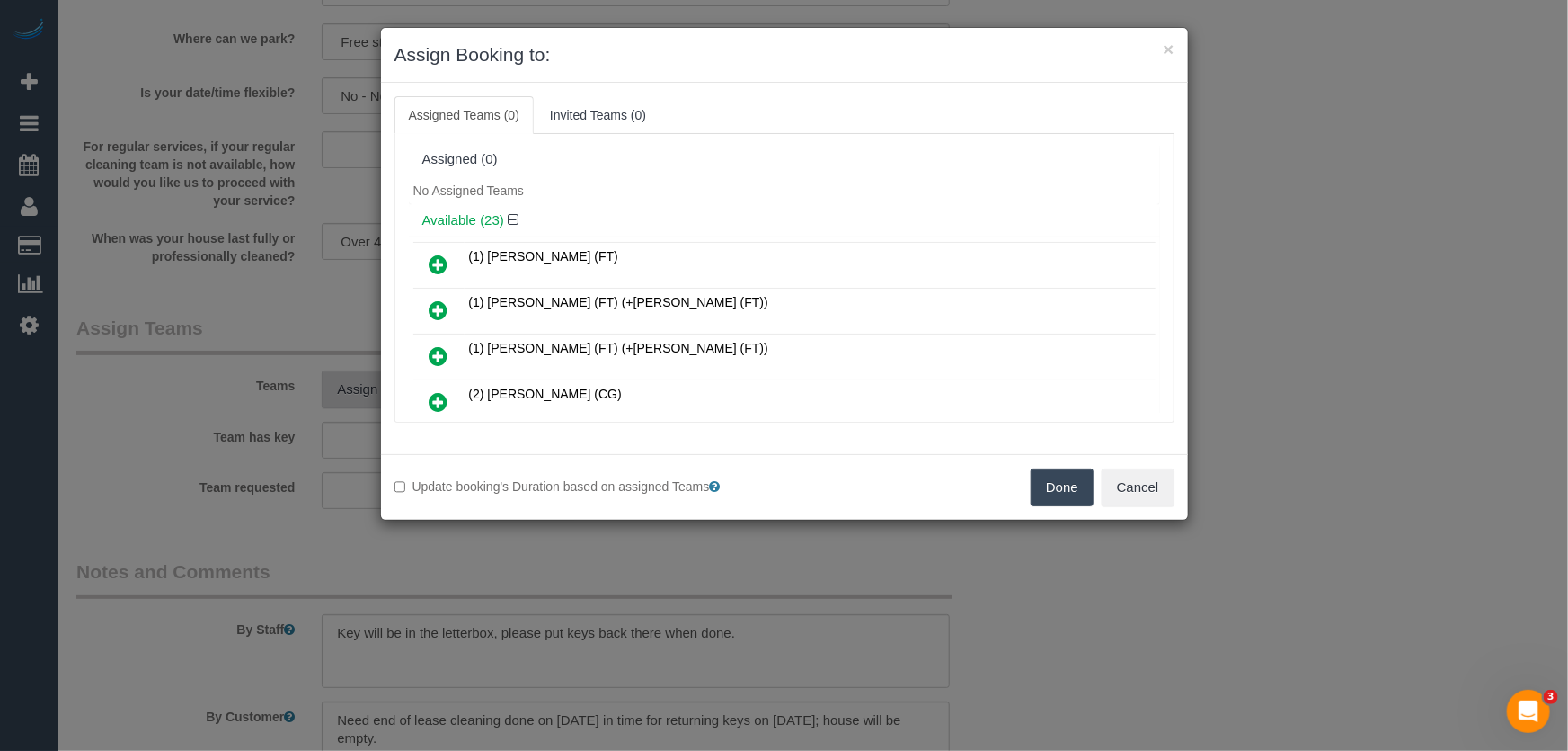
scroll to position [4564, 0]
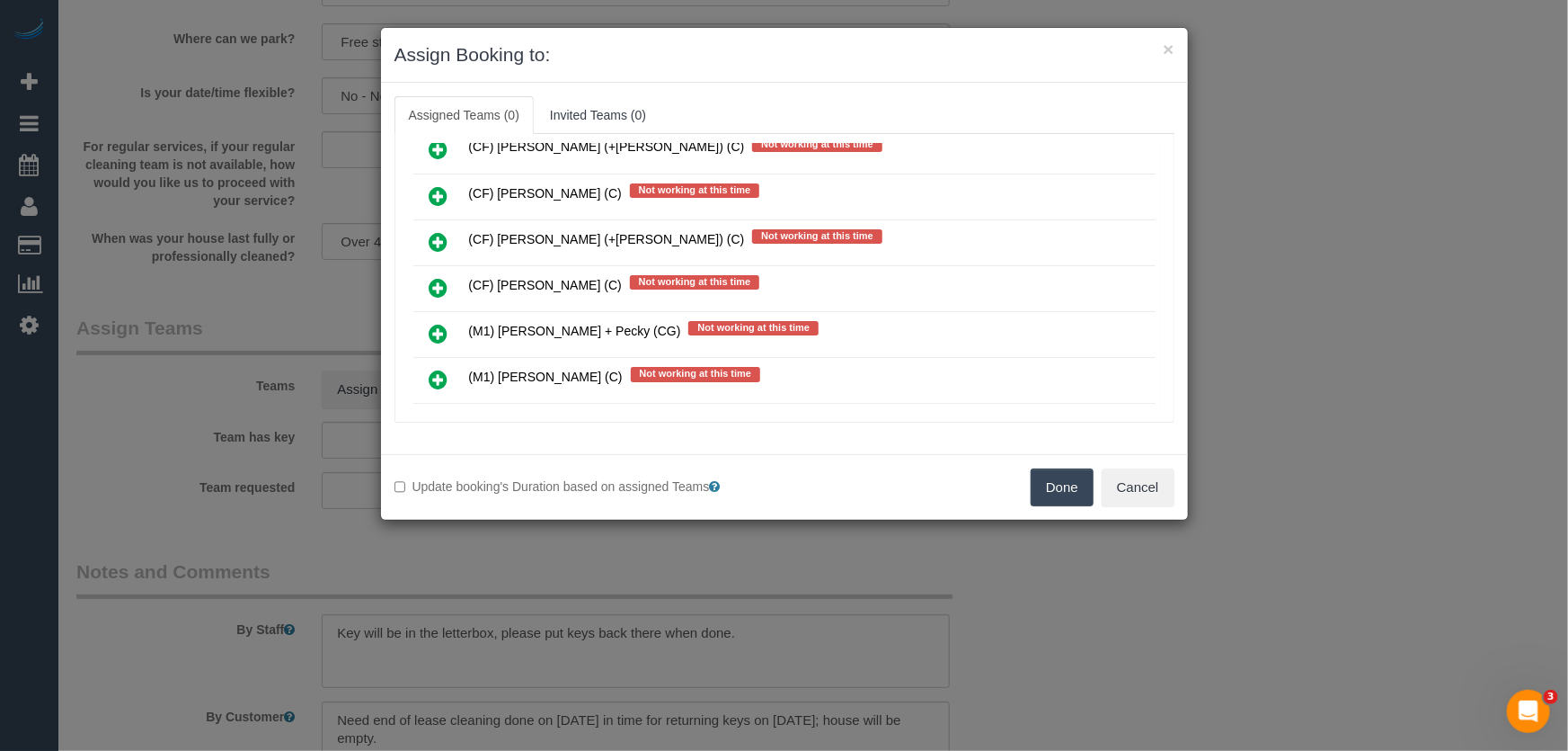
click at [438, 368] on icon at bounding box center [440, 379] width 19 height 21
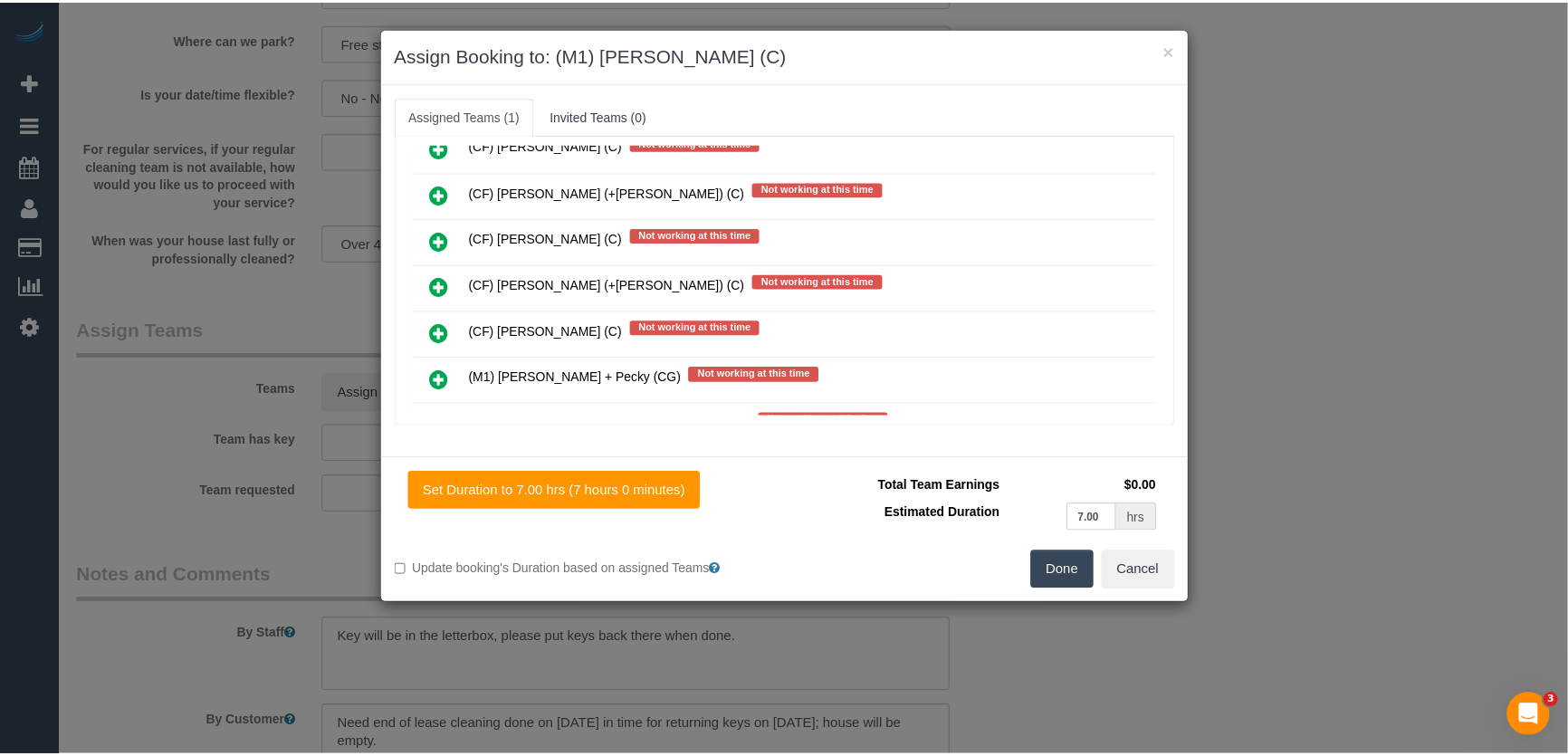
scroll to position [4635, 0]
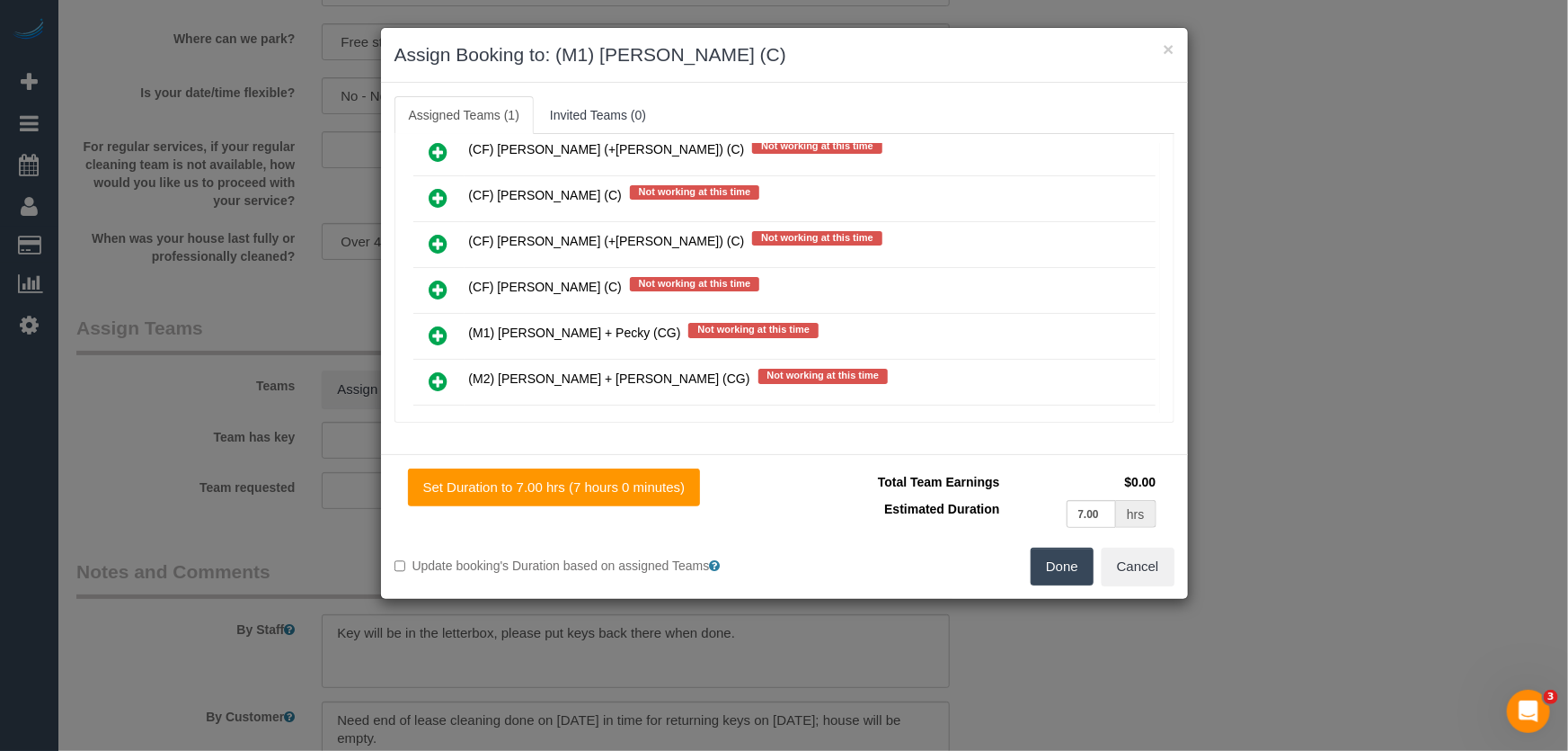
click at [1069, 572] on button "Done" at bounding box center [1062, 566] width 63 height 38
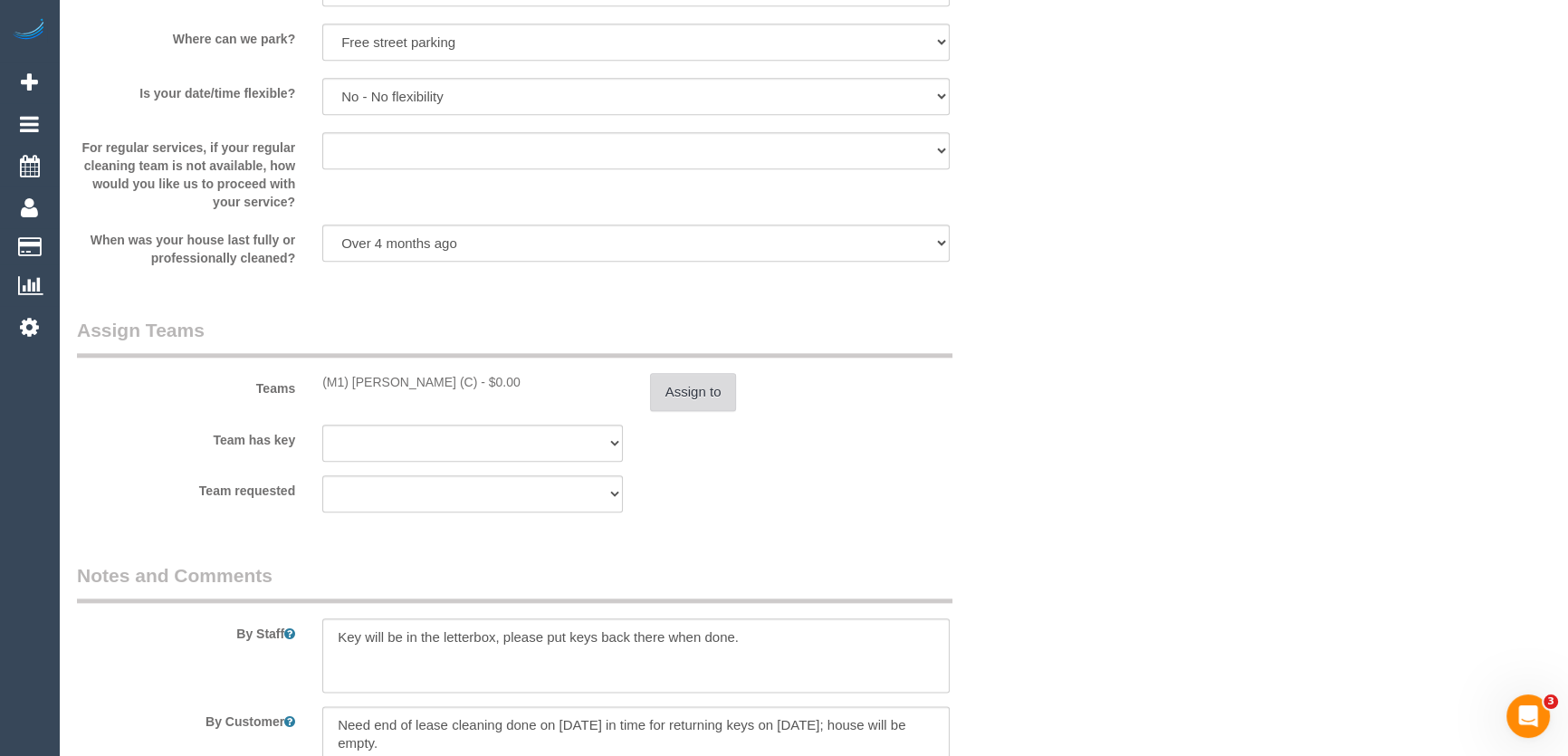
click at [709, 390] on button "Assign to" at bounding box center [693, 391] width 87 height 38
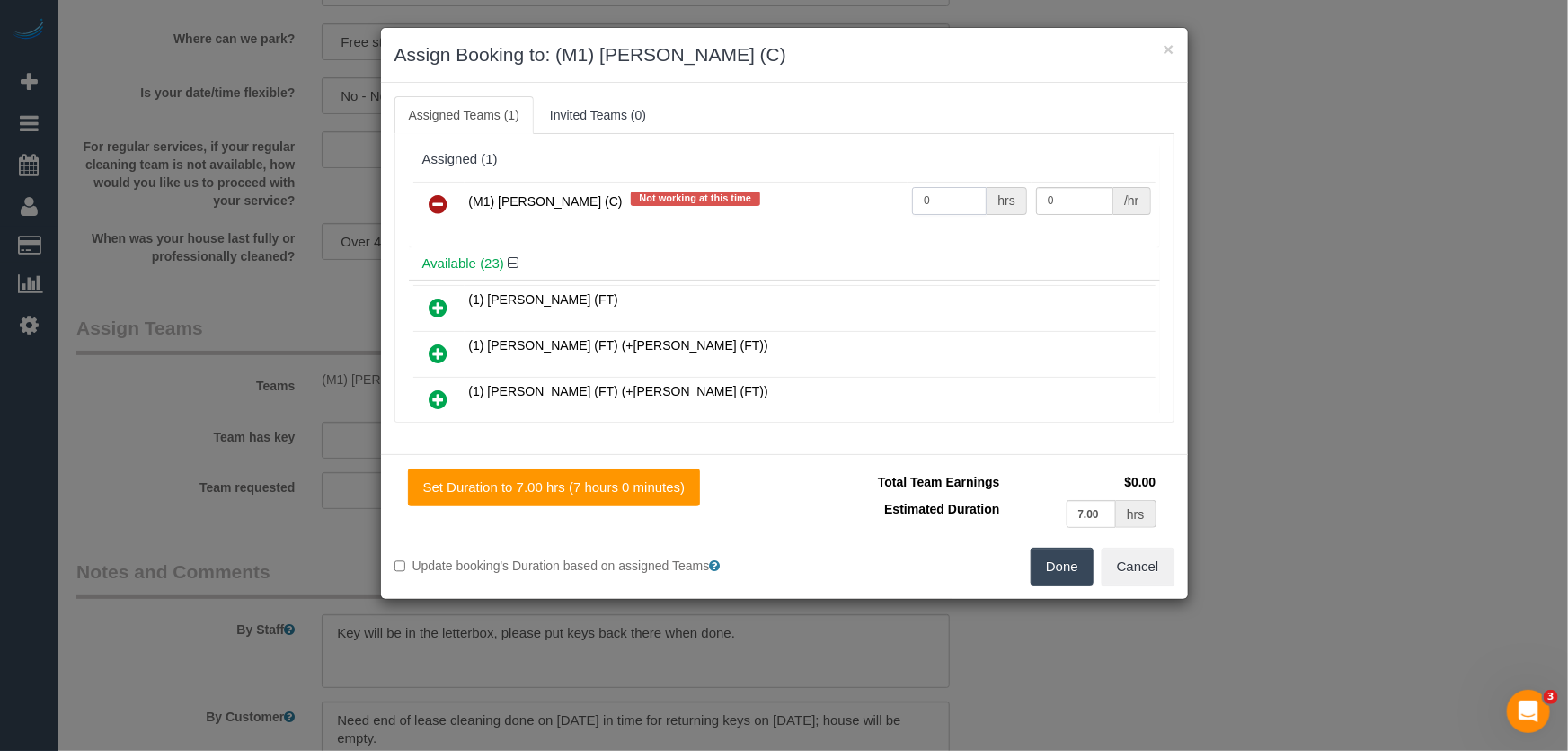
click at [941, 197] on input "0" at bounding box center [949, 201] width 74 height 28
type input "1"
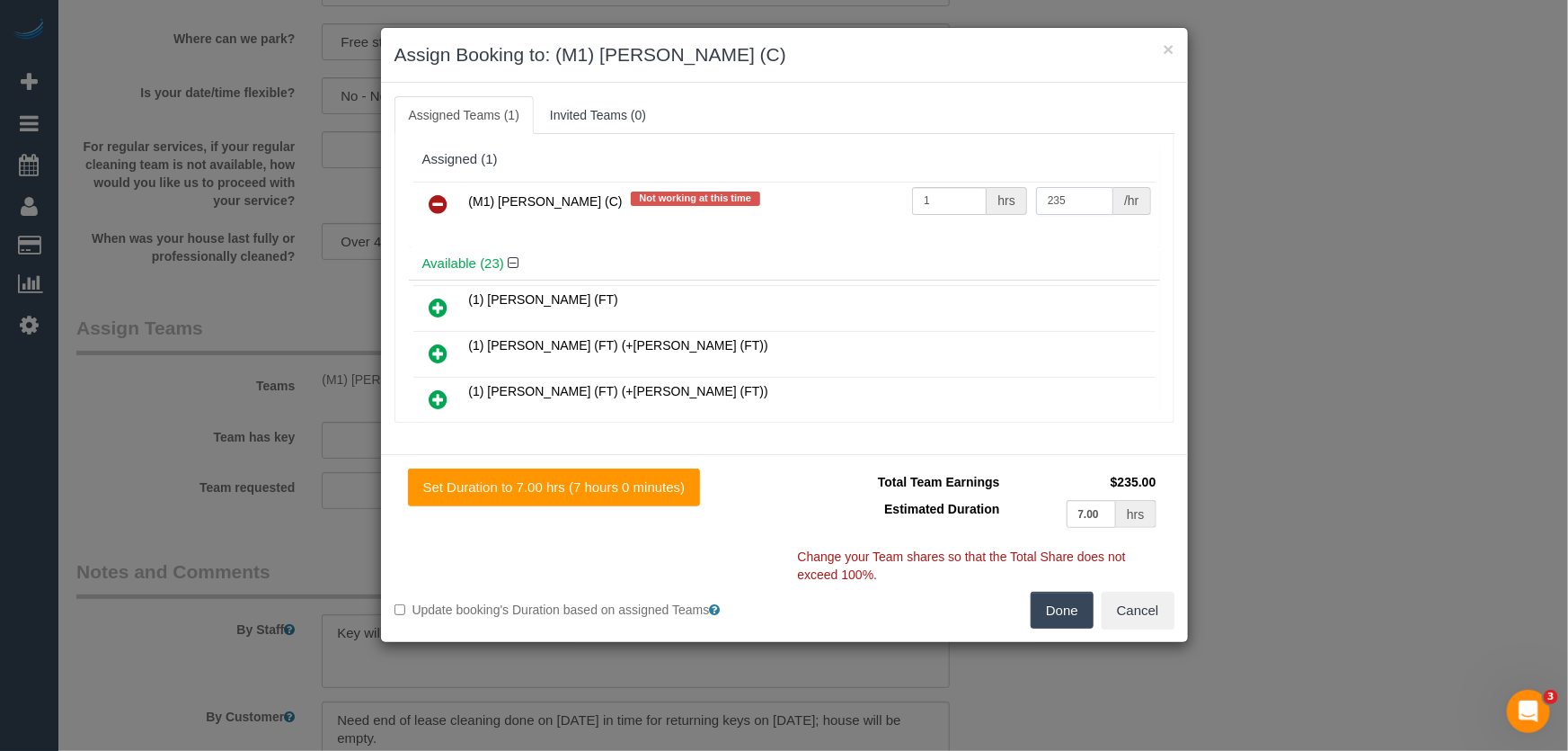
type input "235"
click at [1057, 613] on button "Done" at bounding box center [1062, 610] width 63 height 38
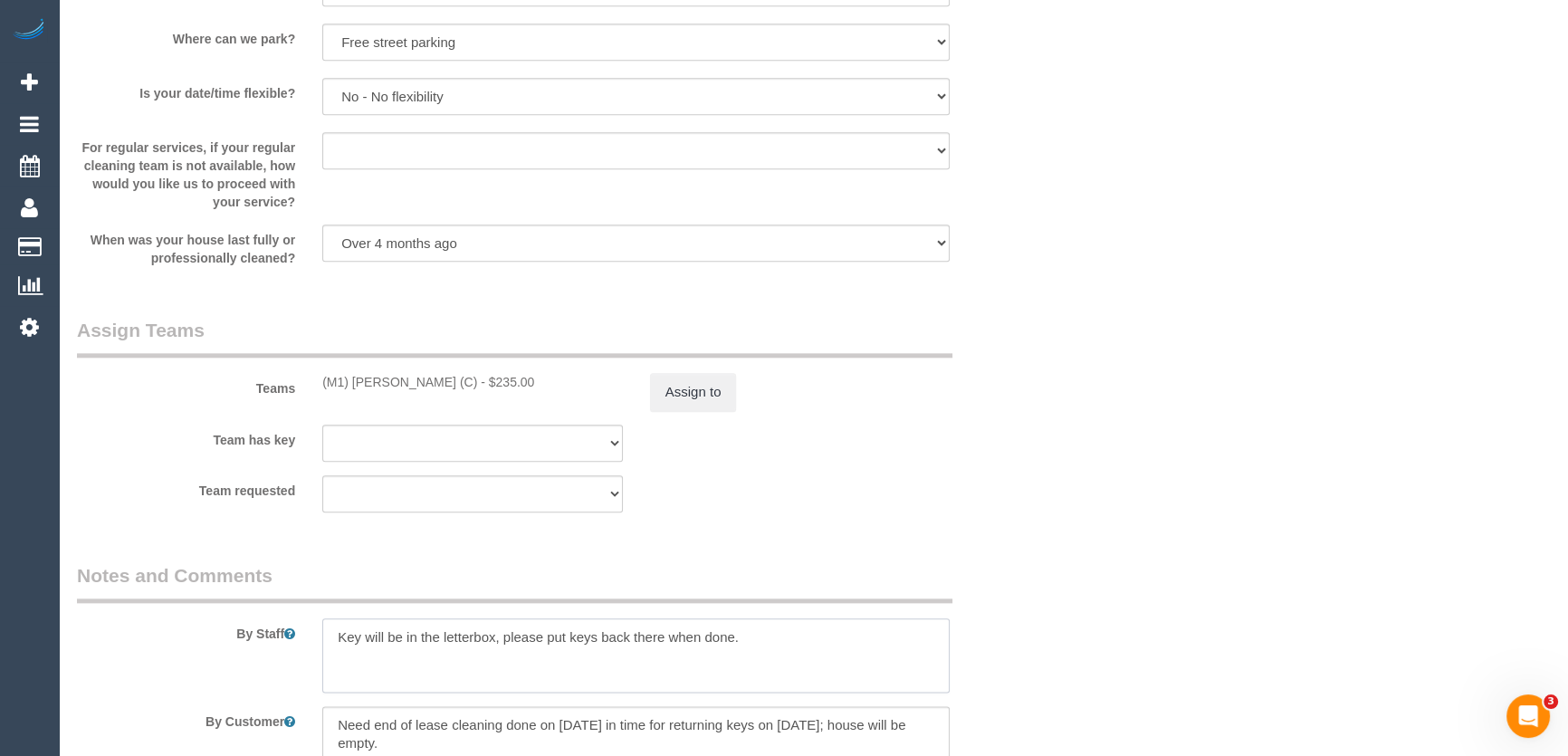
click at [329, 638] on textarea at bounding box center [636, 655] width 628 height 74
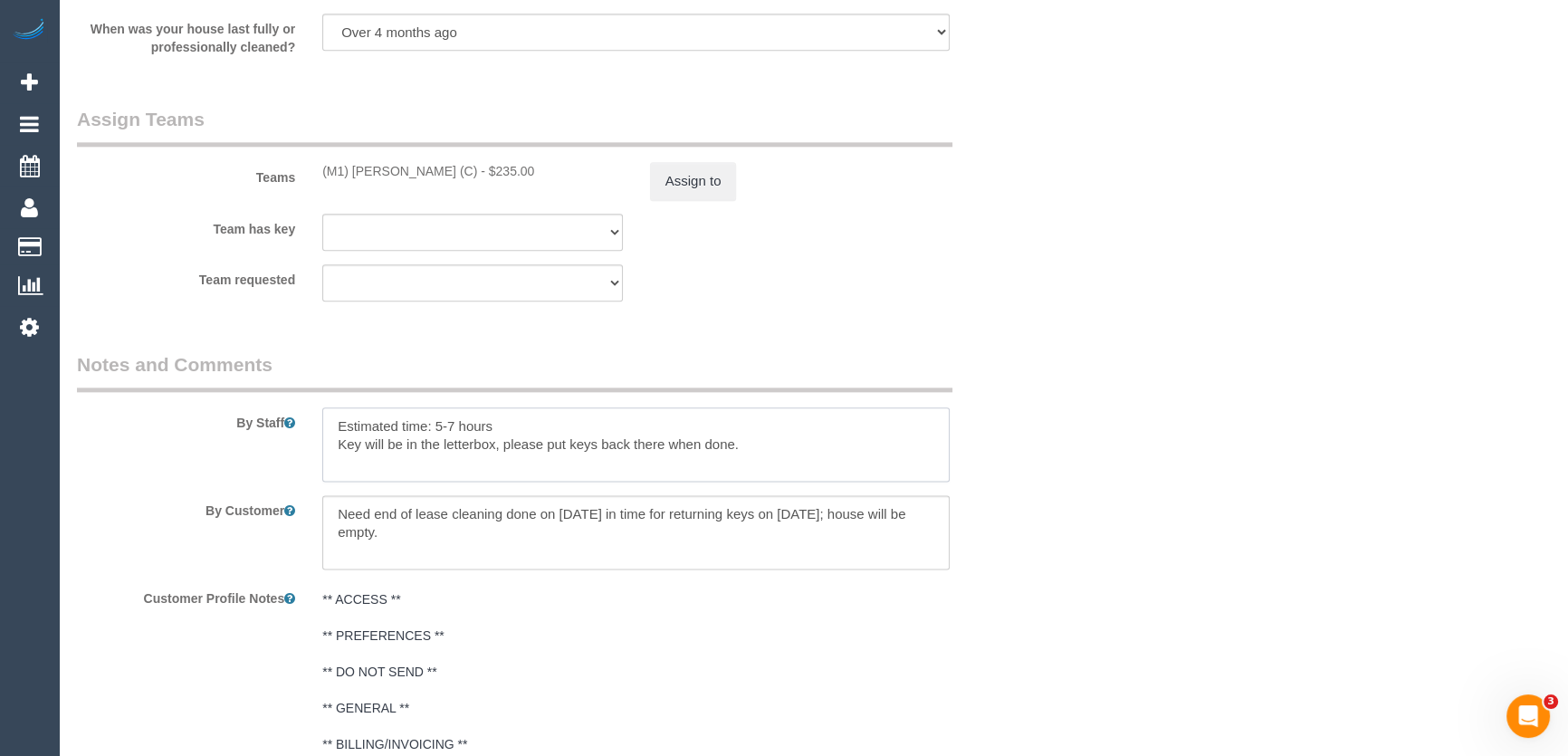
scroll to position [2797, 0]
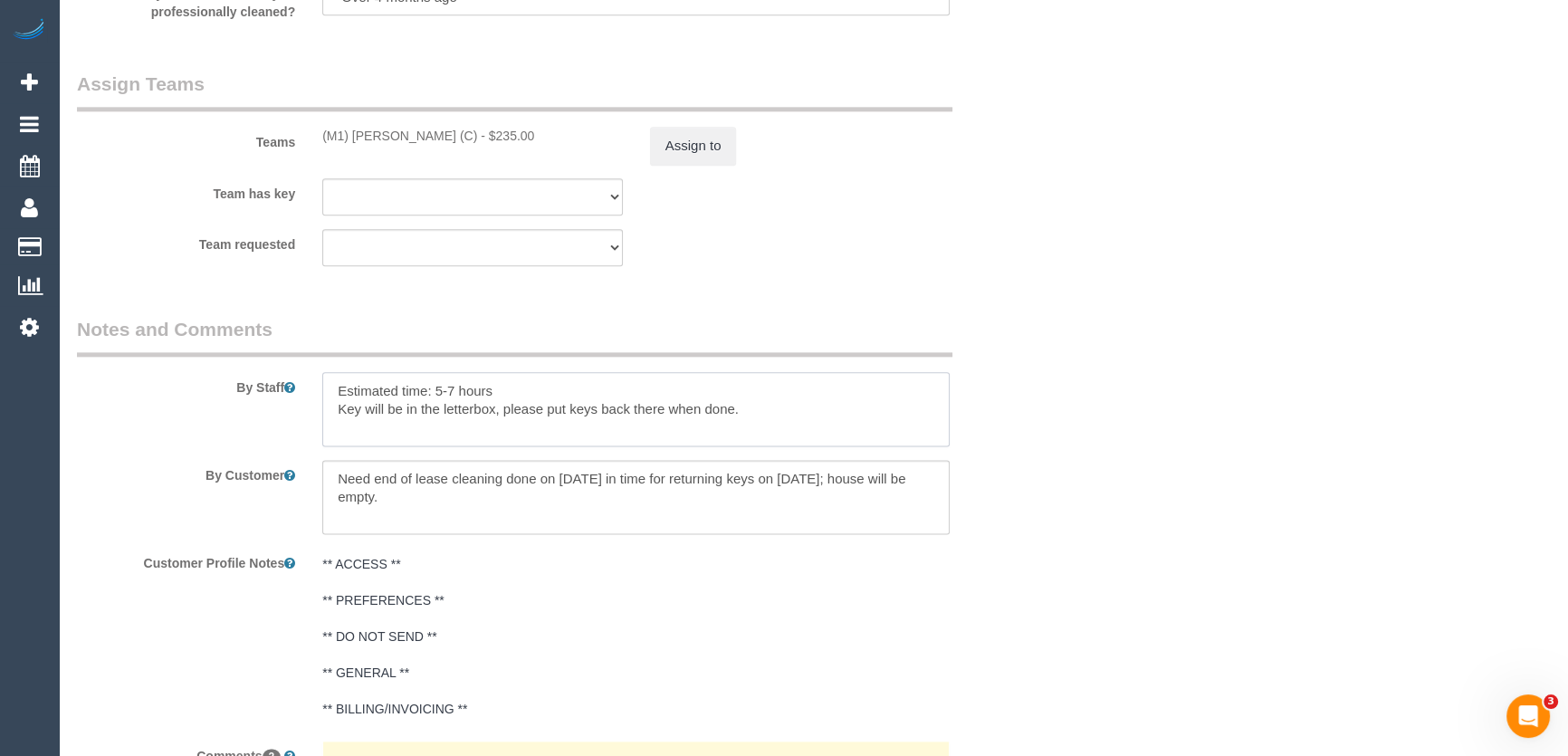
type textarea "Estimated time: 5-7 hours Key will be in the letterbox, please put keys back th…"
click at [440, 508] on textarea at bounding box center [636, 497] width 628 height 74
click at [441, 508] on textarea at bounding box center [636, 497] width 628 height 74
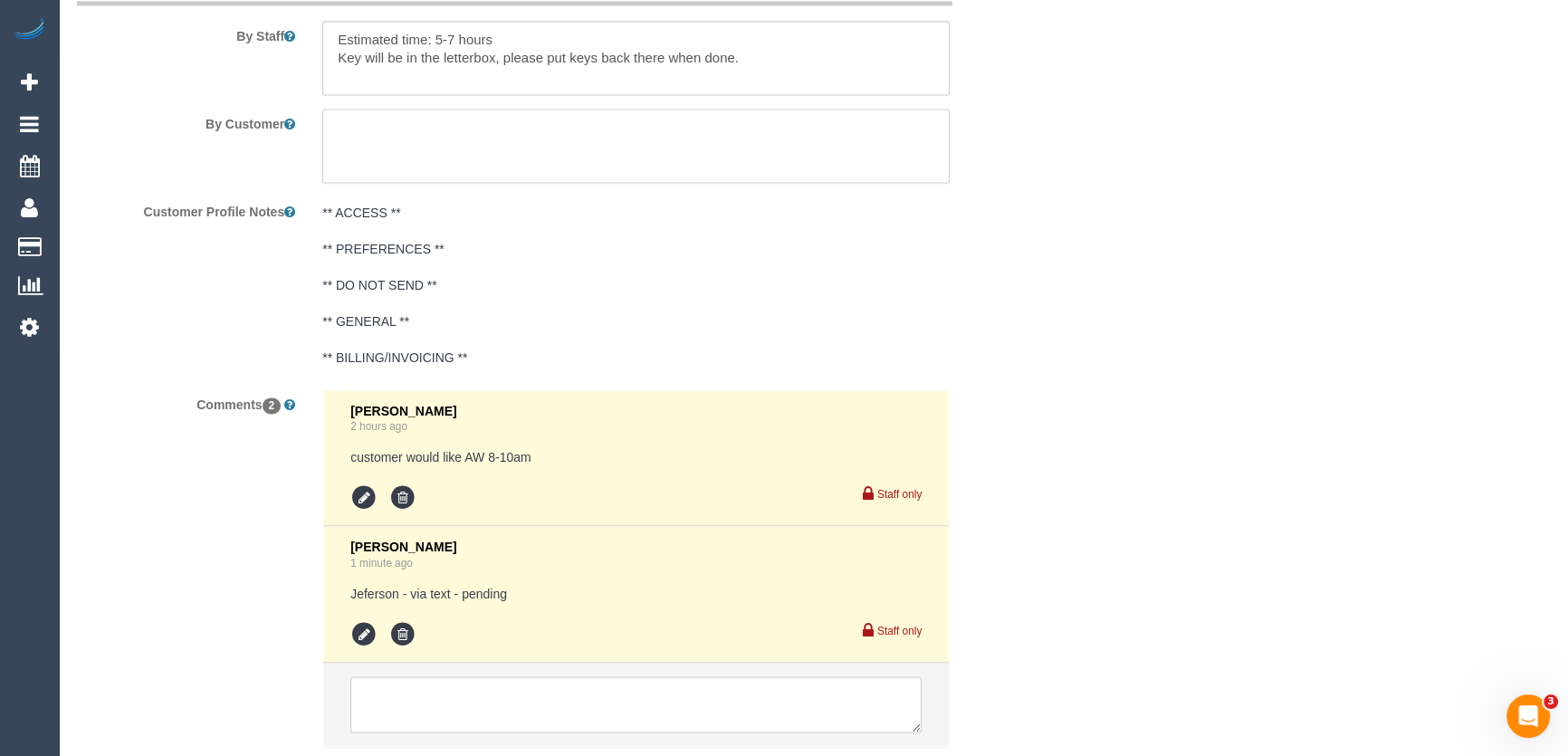
scroll to position [3270, 0]
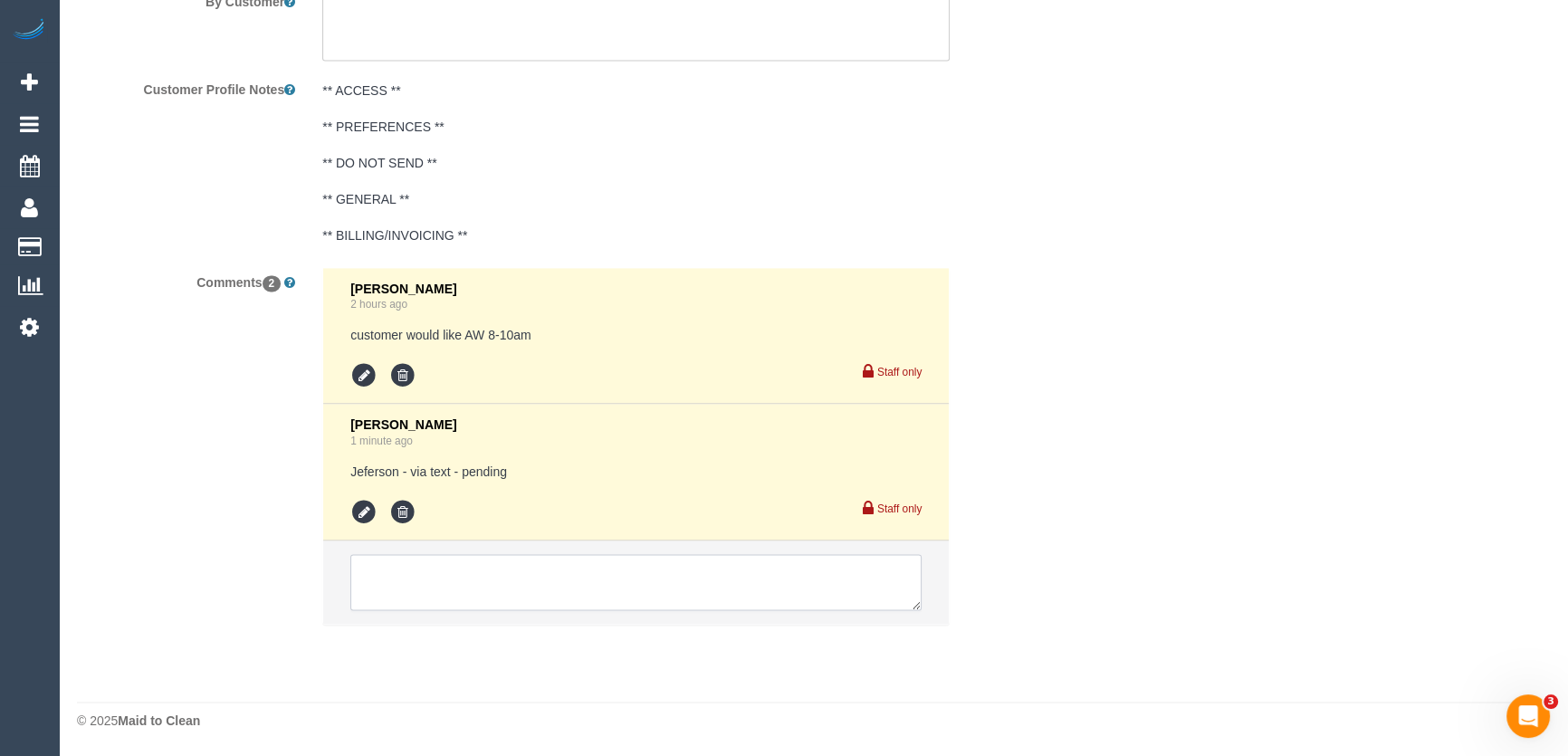
click at [381, 579] on textarea at bounding box center [636, 582] width 571 height 56
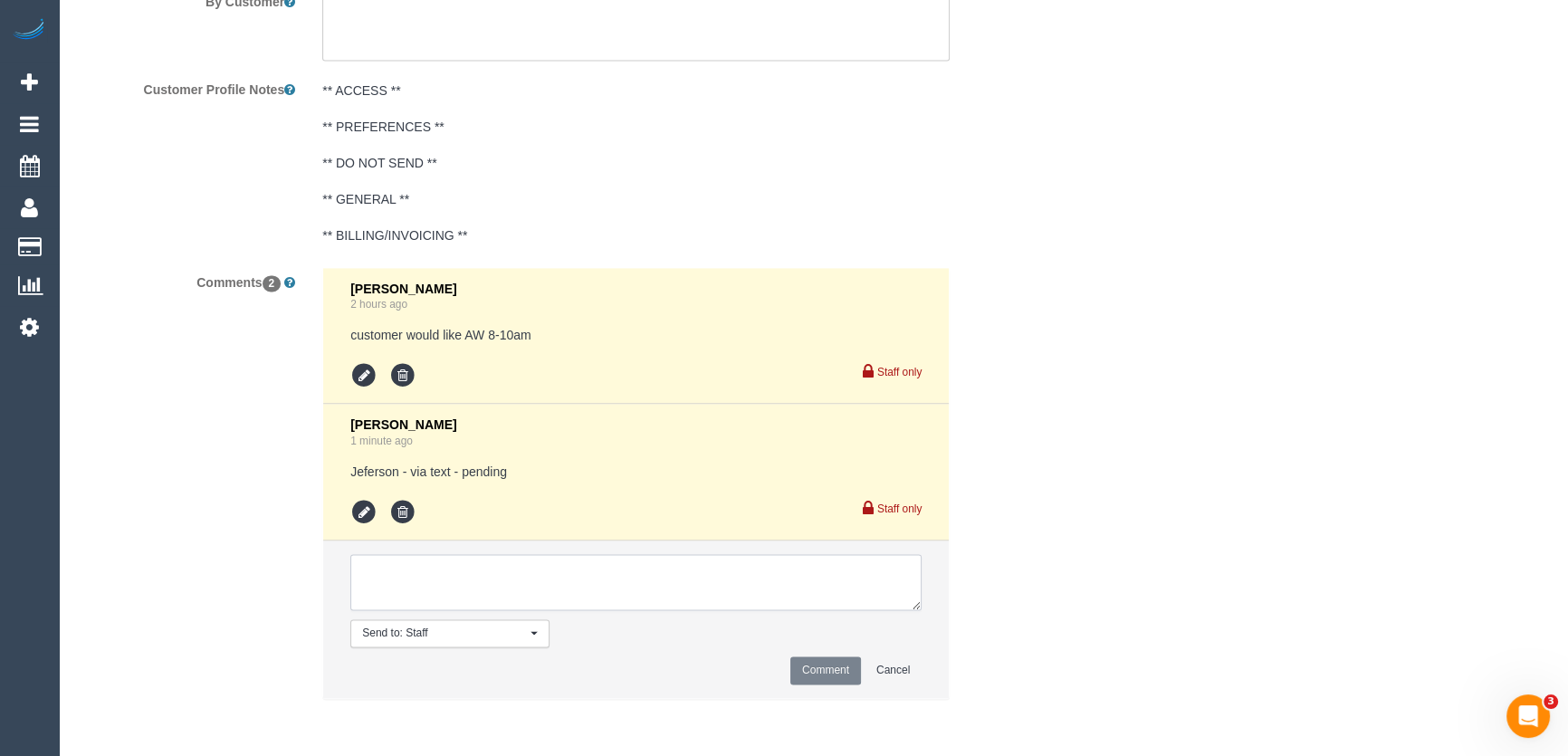
paste textarea "Need end of lease cleaning done on 4/09/2025 in time for returning keys on 5/09…"
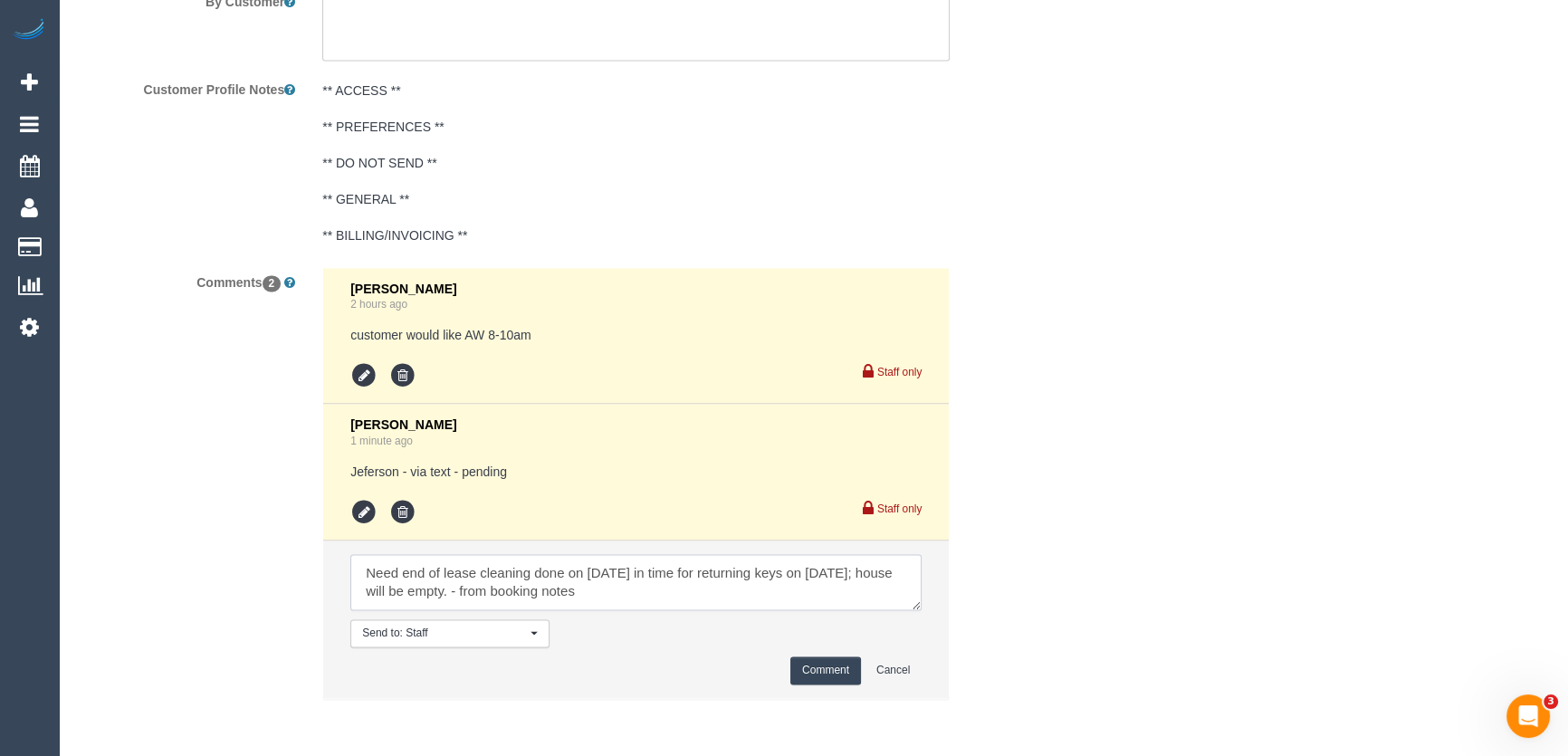
type textarea "Need end of lease cleaning done on 4/09/2025 in time for returning keys on 5/09…"
click at [830, 674] on button "Comment" at bounding box center [825, 670] width 71 height 28
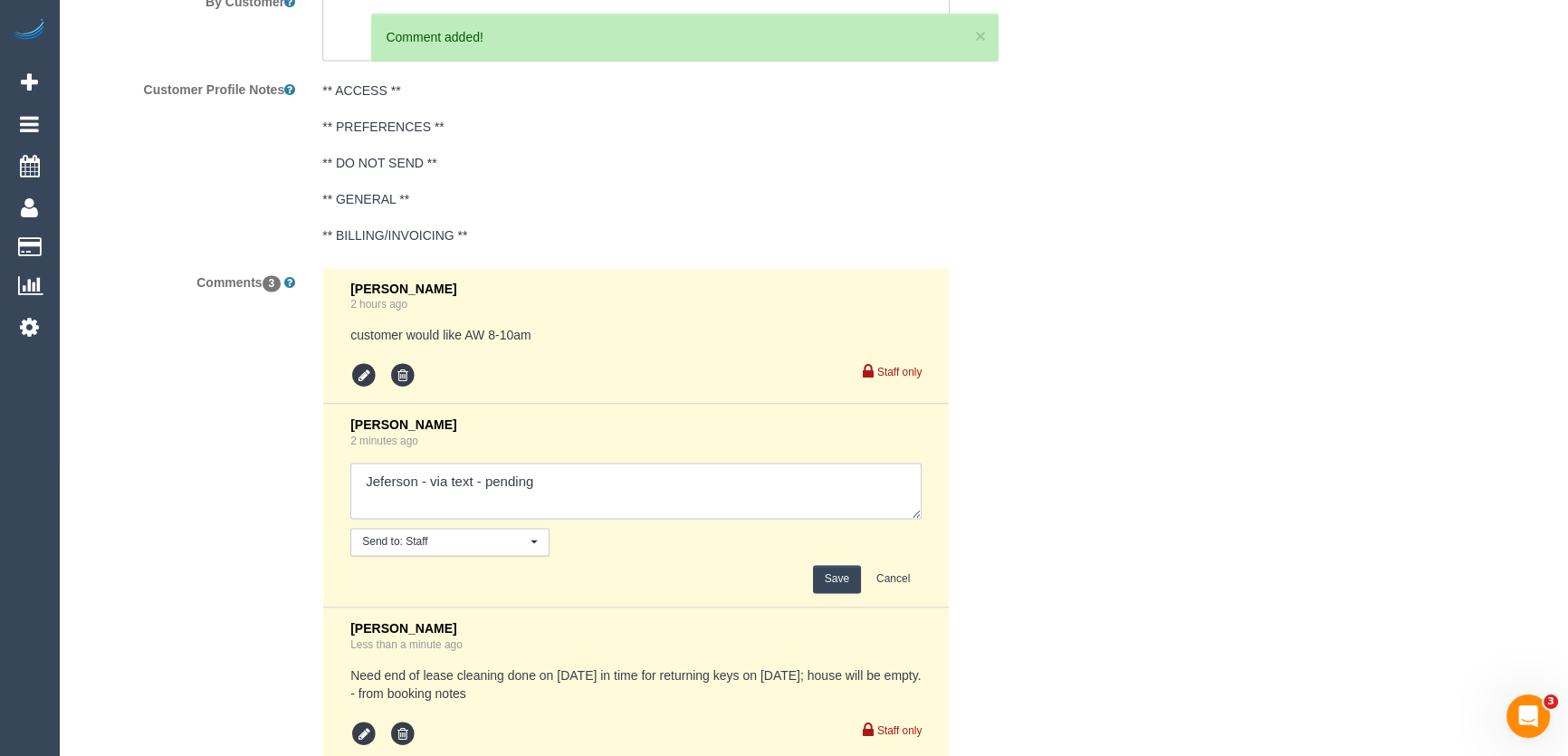
drag, startPoint x: 553, startPoint y: 477, endPoint x: 543, endPoint y: 479, distance: 10.2
click at [553, 477] on textarea at bounding box center [636, 490] width 571 height 56
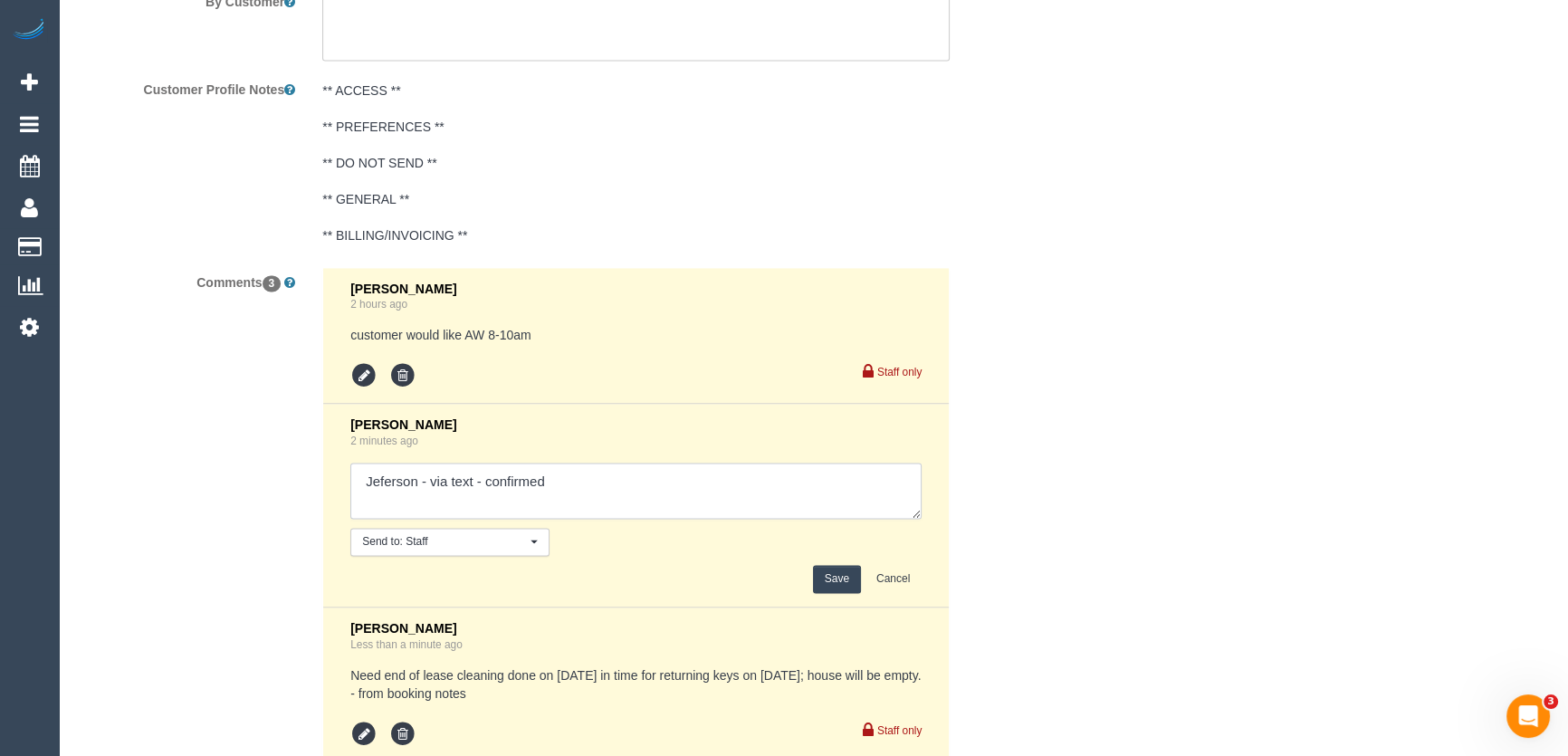
type textarea "Jeferson - via text - confirmed"
click at [841, 580] on button "Save" at bounding box center [836, 579] width 48 height 28
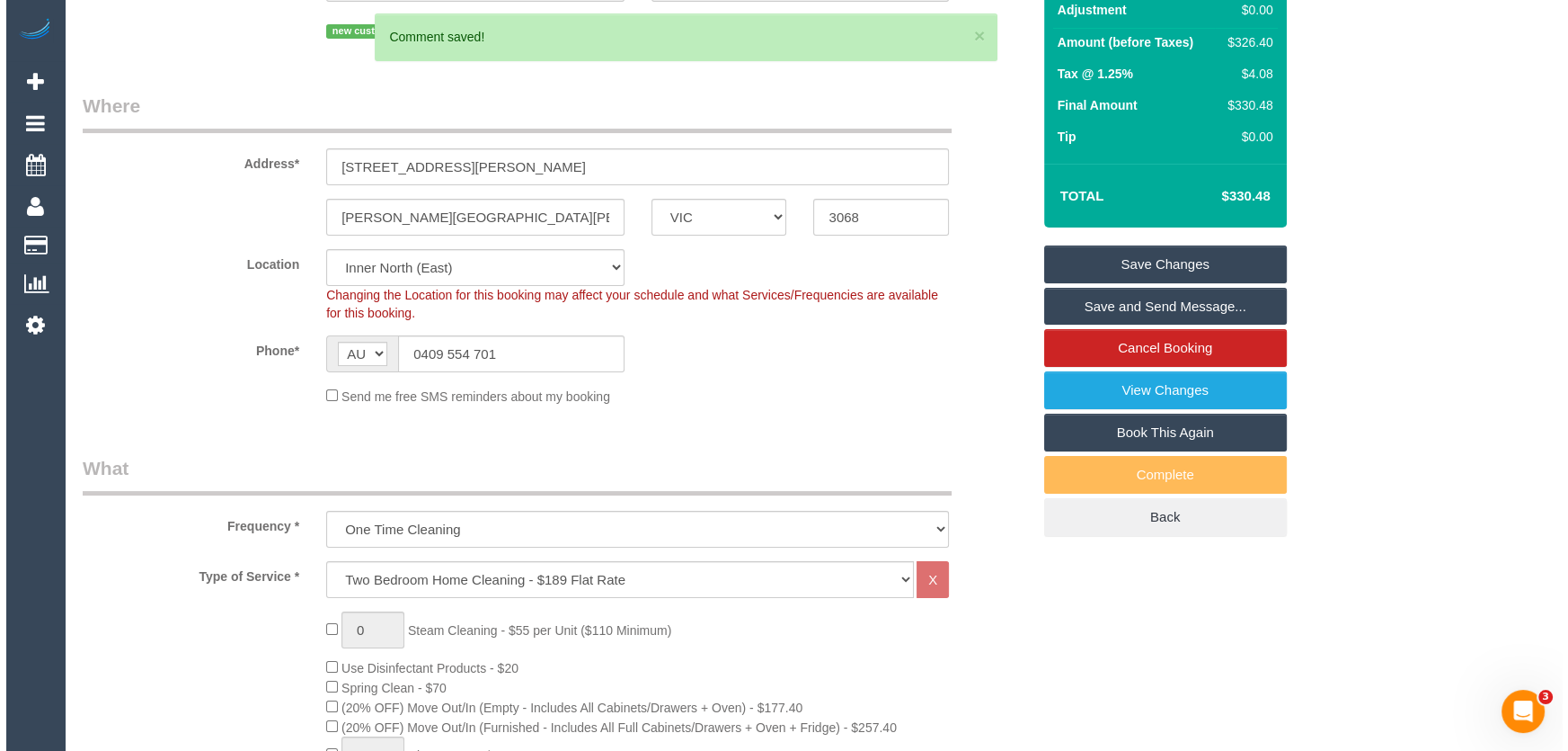
scroll to position [0, 0]
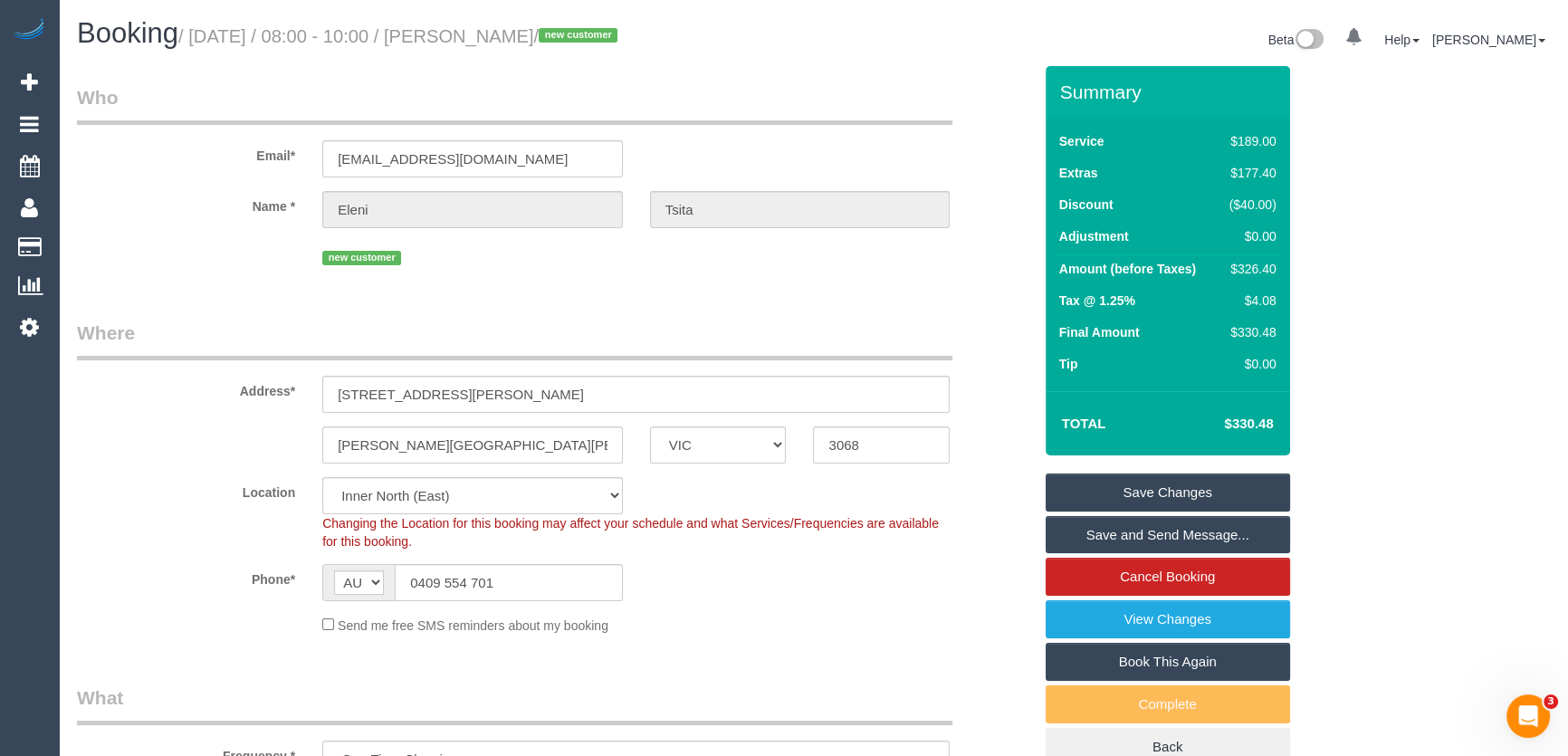
click at [507, 41] on small "/ September 05, 2025 / 08:00 - 10:00 / Eleni Tsita / new customer" at bounding box center [400, 36] width 445 height 19
copy small "Eleni Tsita"
click at [1124, 532] on link "Save and Send Message..." at bounding box center [1168, 534] width 244 height 38
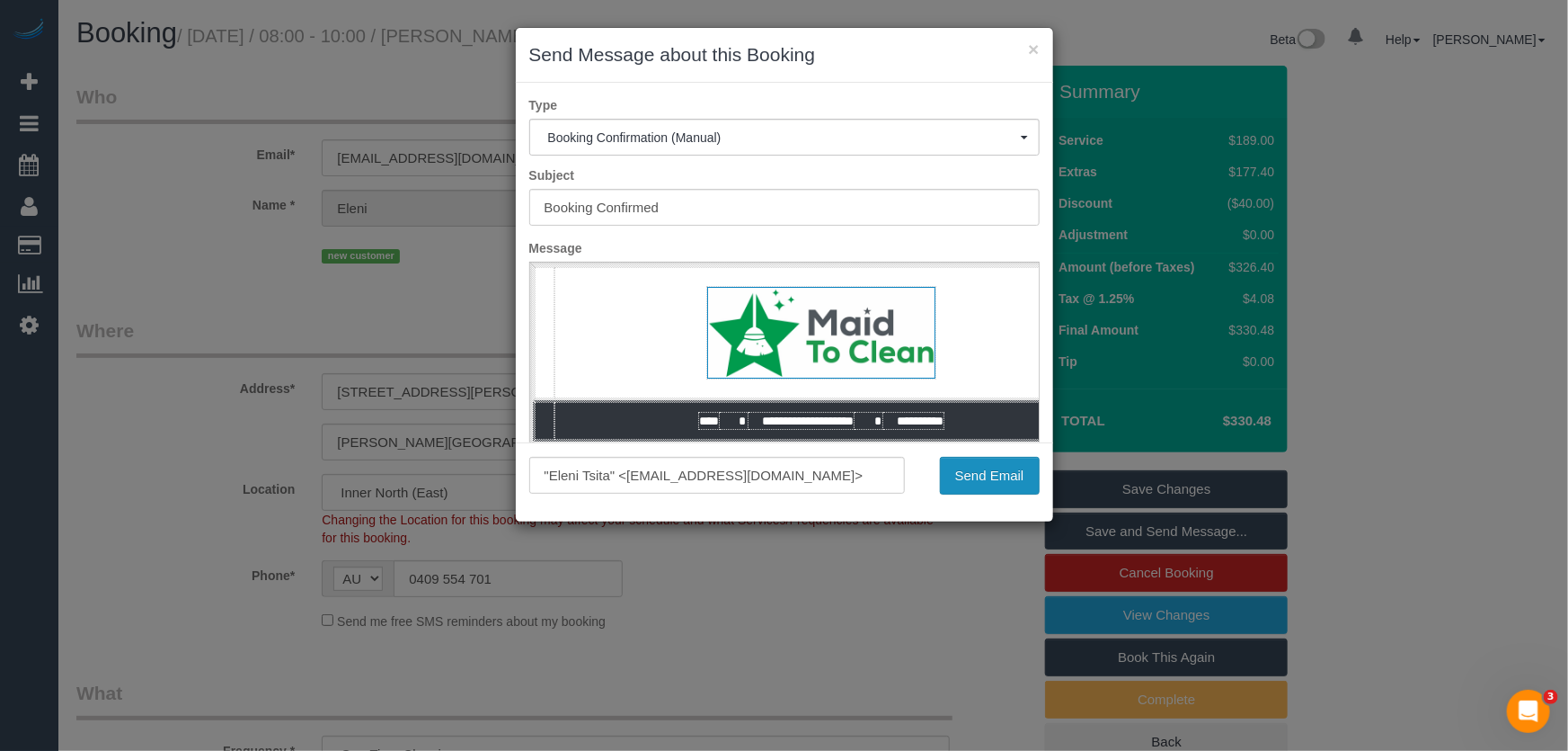
click at [985, 481] on button "Send Email" at bounding box center [989, 476] width 100 height 38
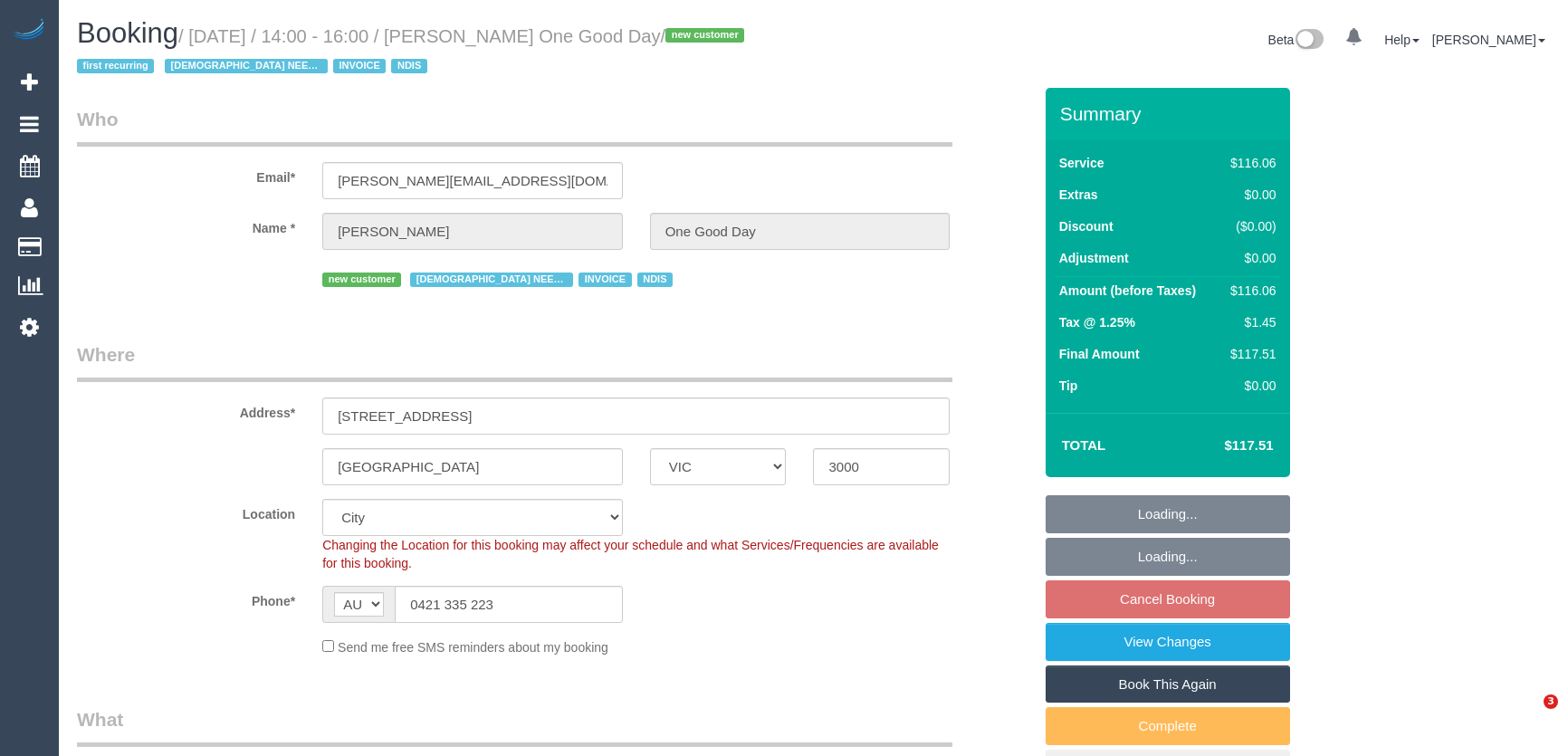
select select "VIC"
select select "object:625"
select select "number:28"
select select "number:14"
select select "number:20"
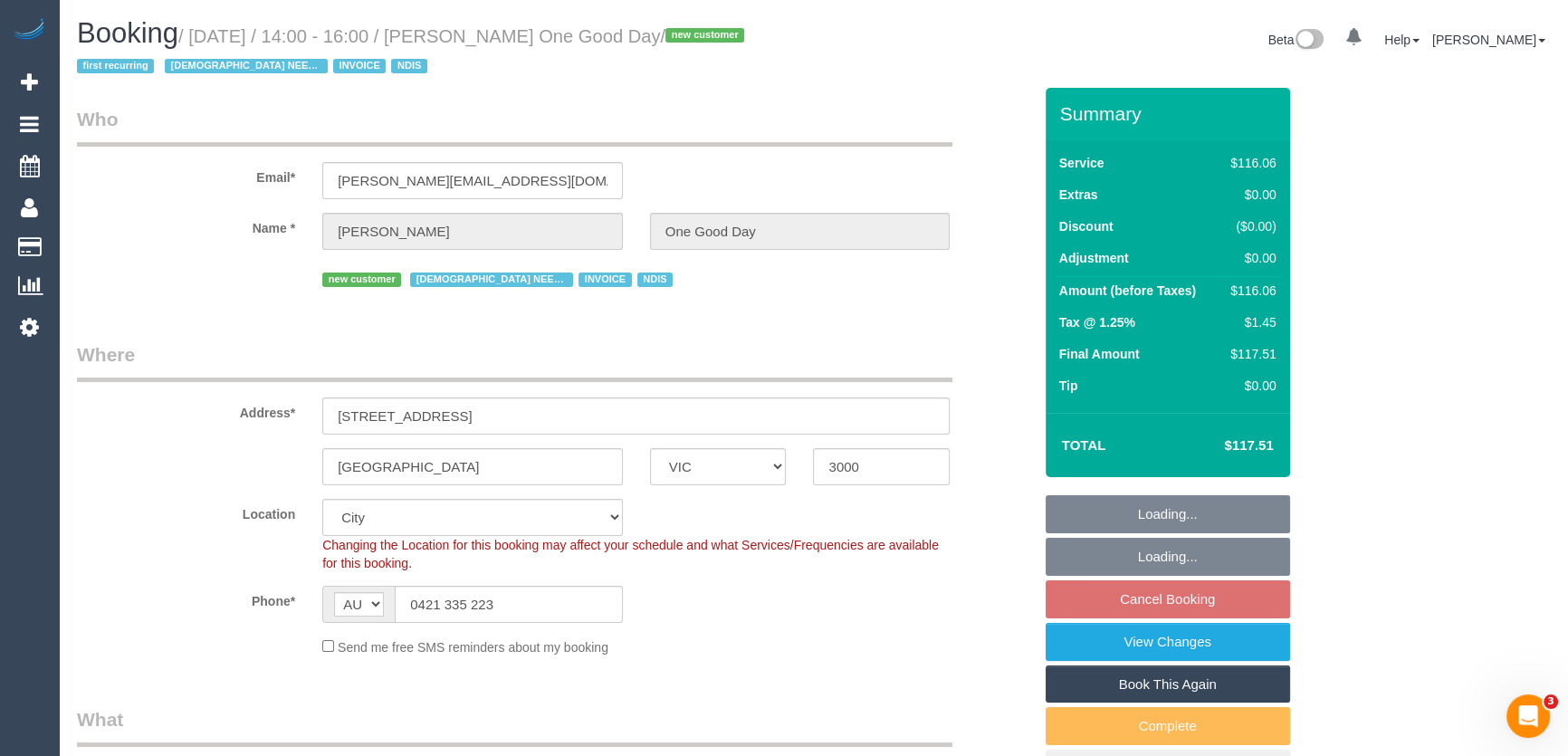
select select "number:36"
select select "object:1182"
